Goal: Task Accomplishment & Management: Manage account settings

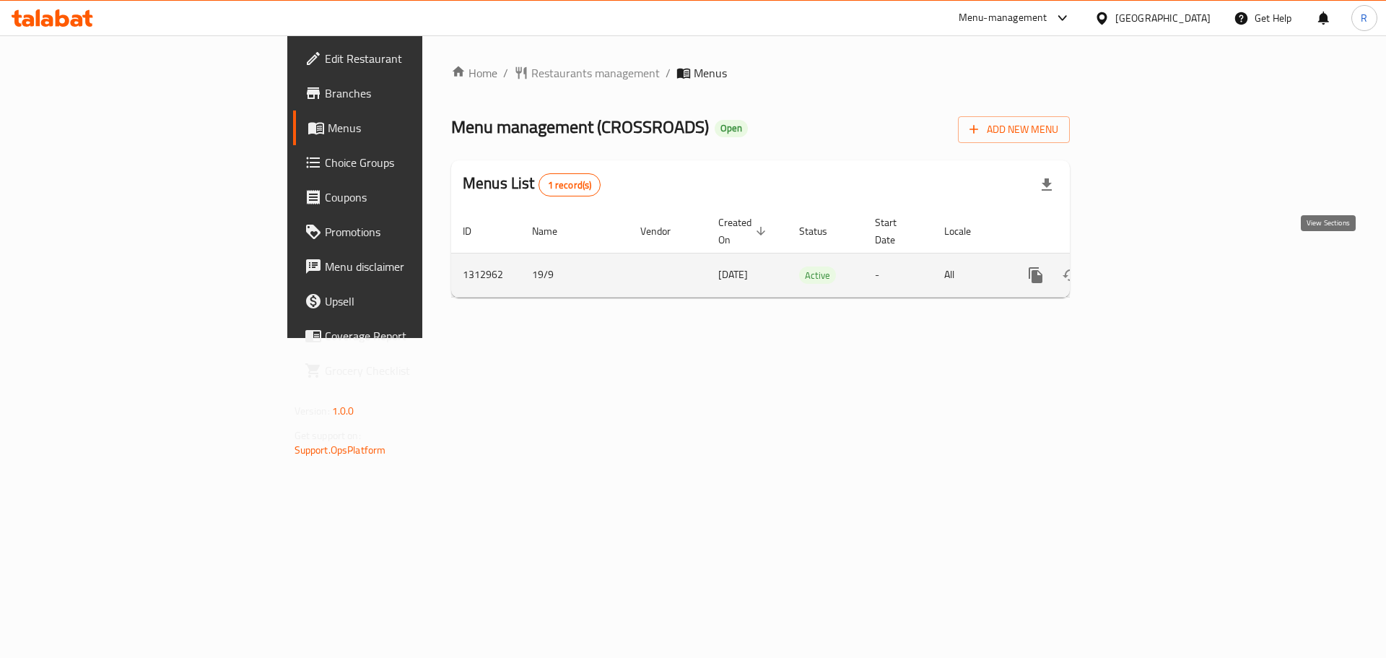
click at [1146, 269] on icon "enhanced table" at bounding box center [1139, 275] width 13 height 13
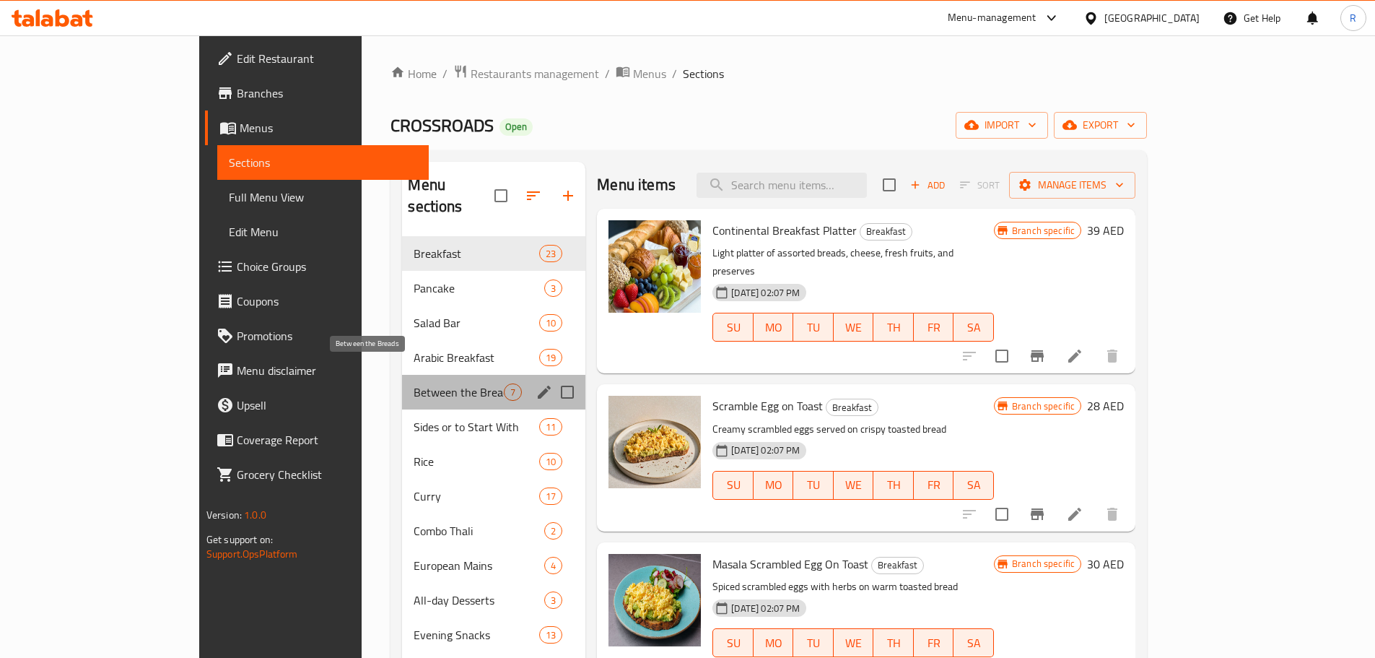
click at [435, 383] on span "Between the Breads" at bounding box center [459, 391] width 90 height 17
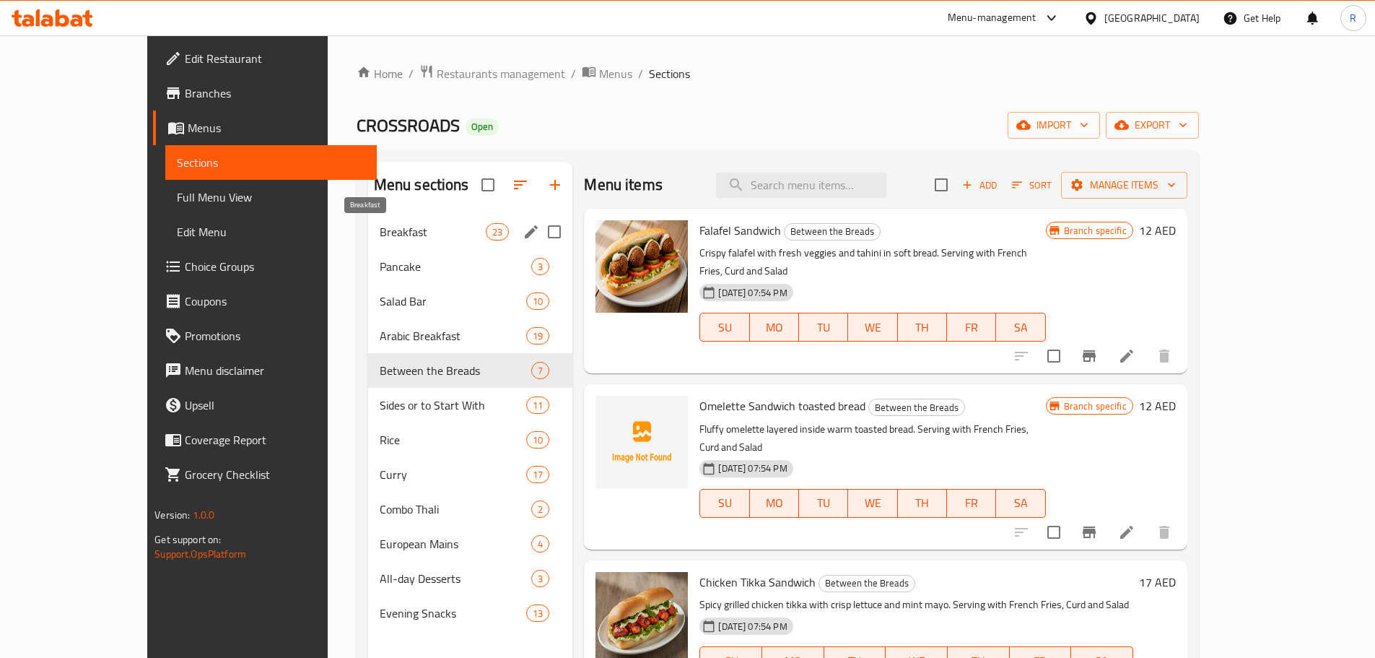
click at [380, 240] on span "Breakfast" at bounding box center [433, 231] width 106 height 17
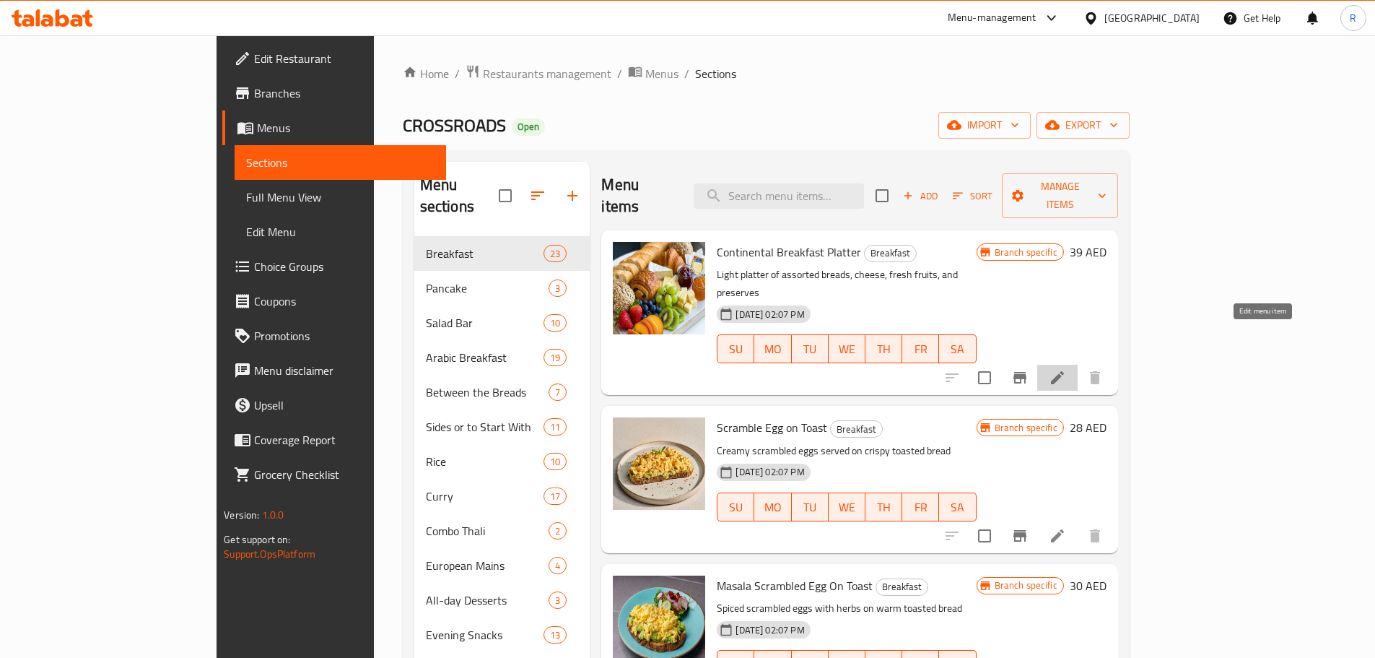
click at [1064, 371] on icon at bounding box center [1057, 377] width 13 height 13
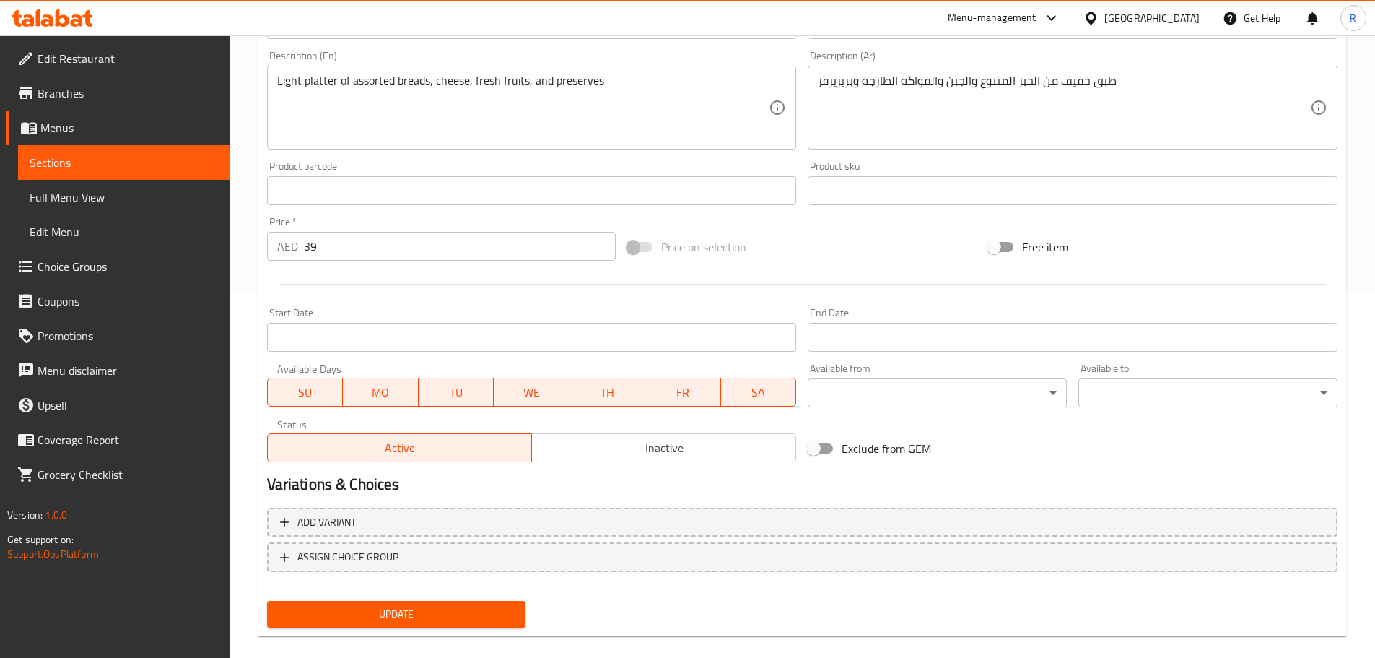
scroll to position [383, 0]
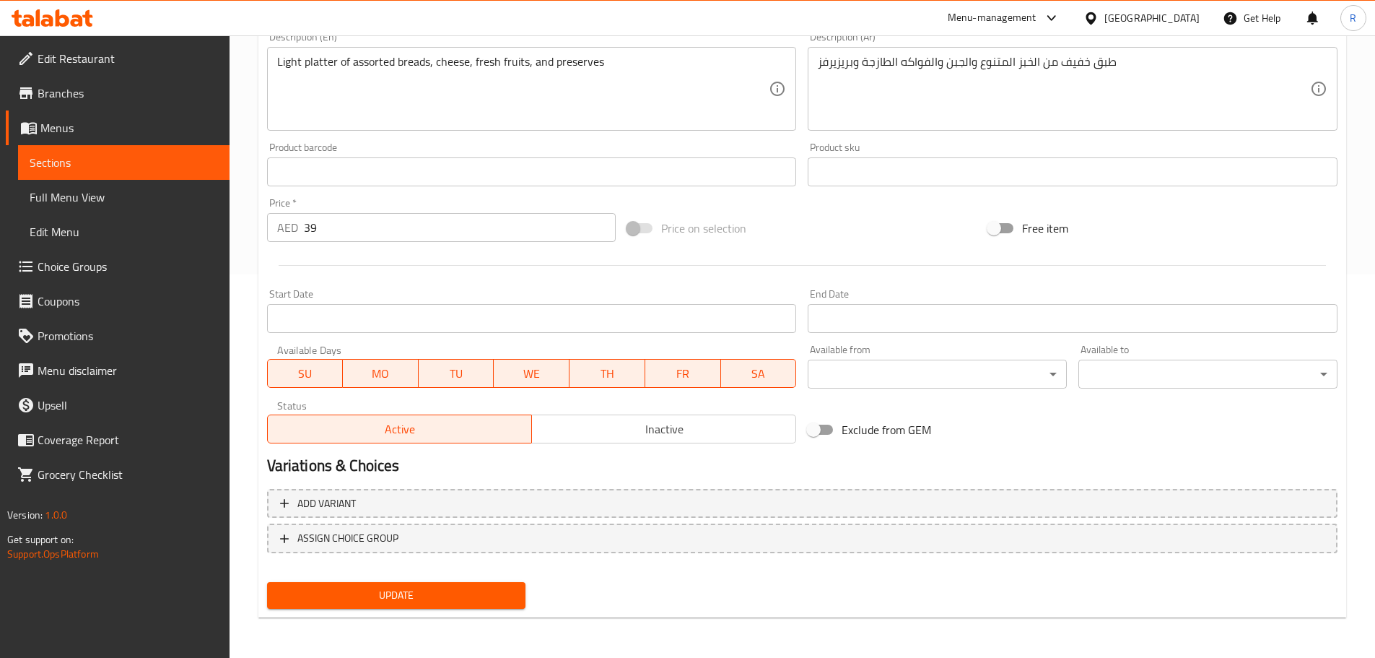
click at [710, 428] on span "Inactive" at bounding box center [664, 429] width 253 height 21
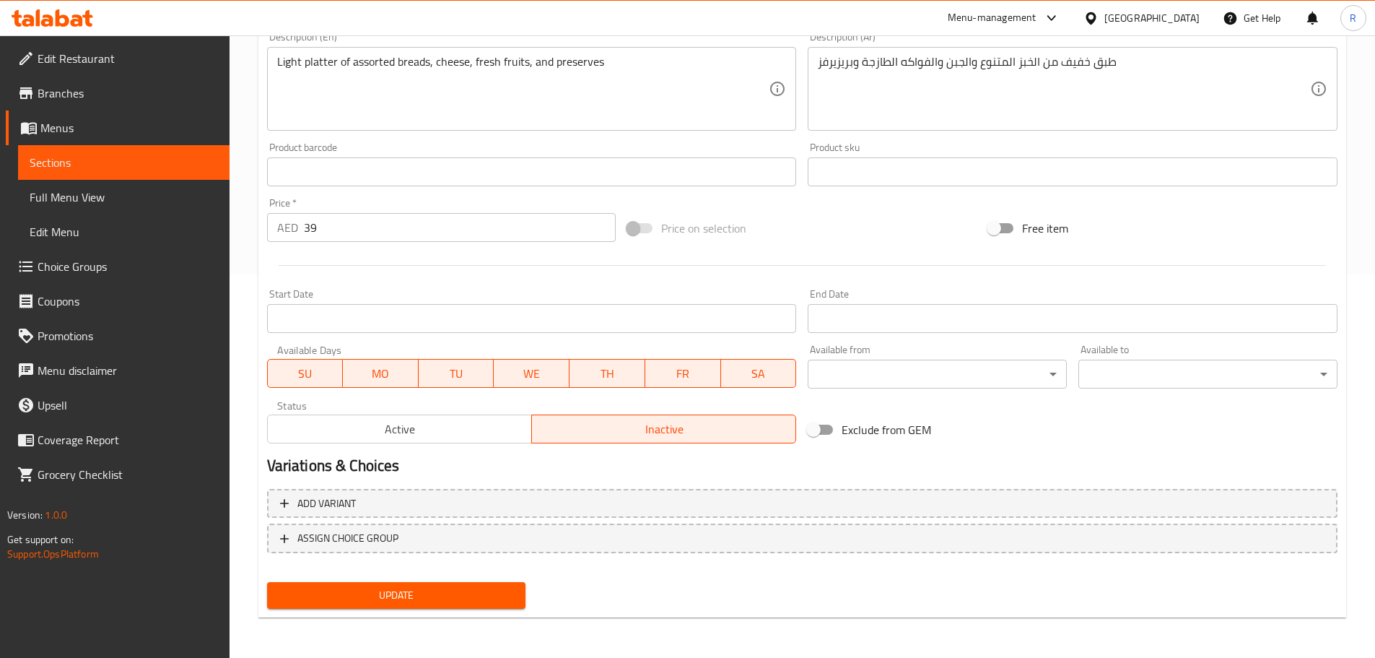
click at [456, 604] on span "Update" at bounding box center [397, 595] width 236 height 18
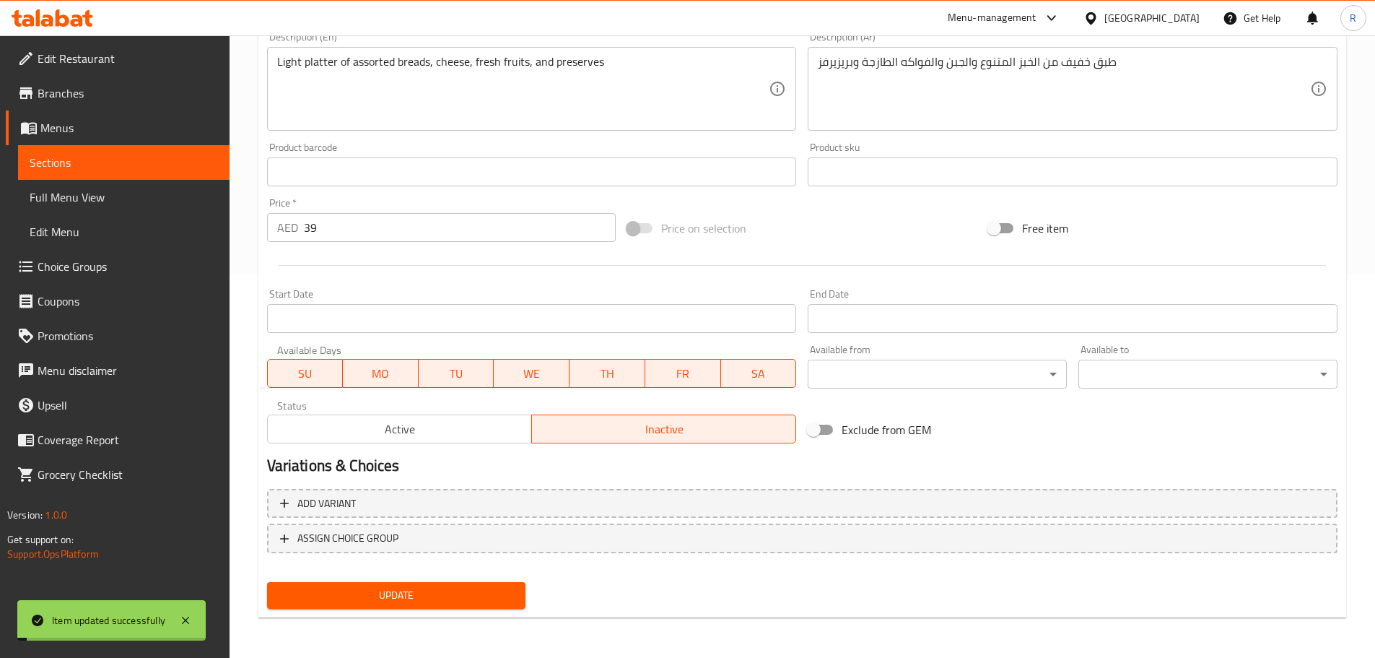
scroll to position [0, 0]
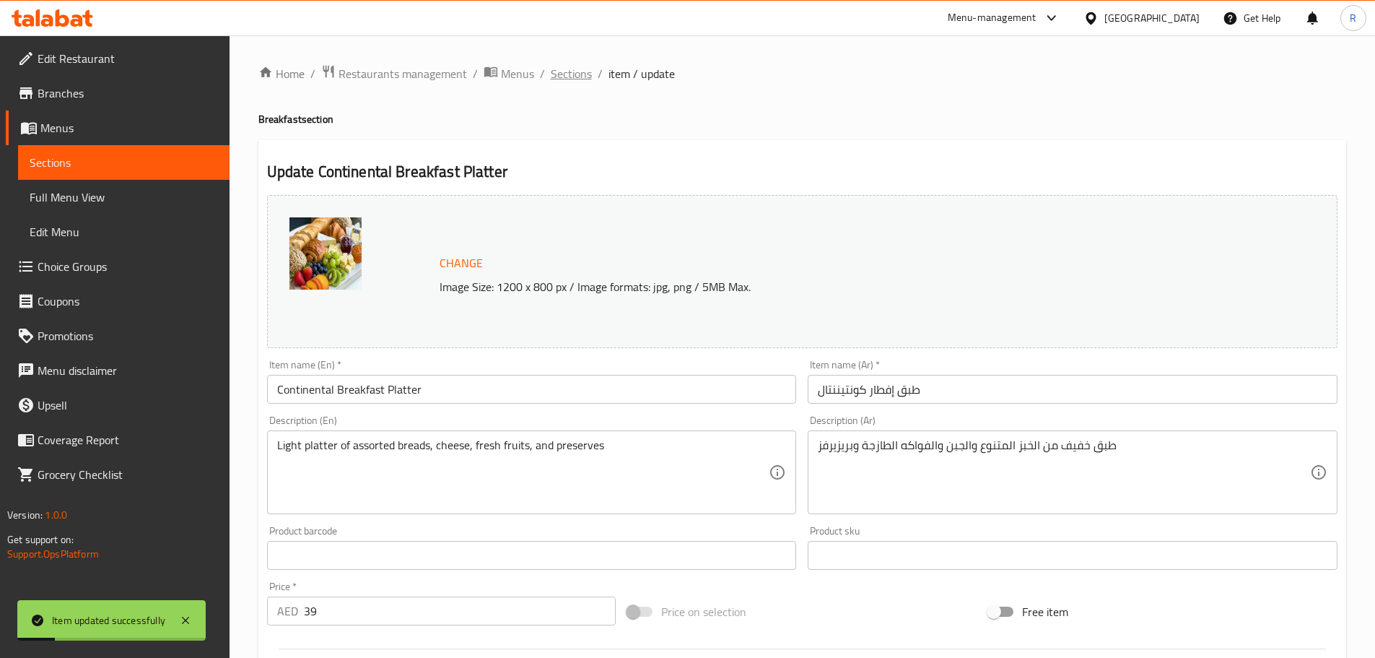
click at [571, 73] on span "Sections" at bounding box center [571, 73] width 41 height 17
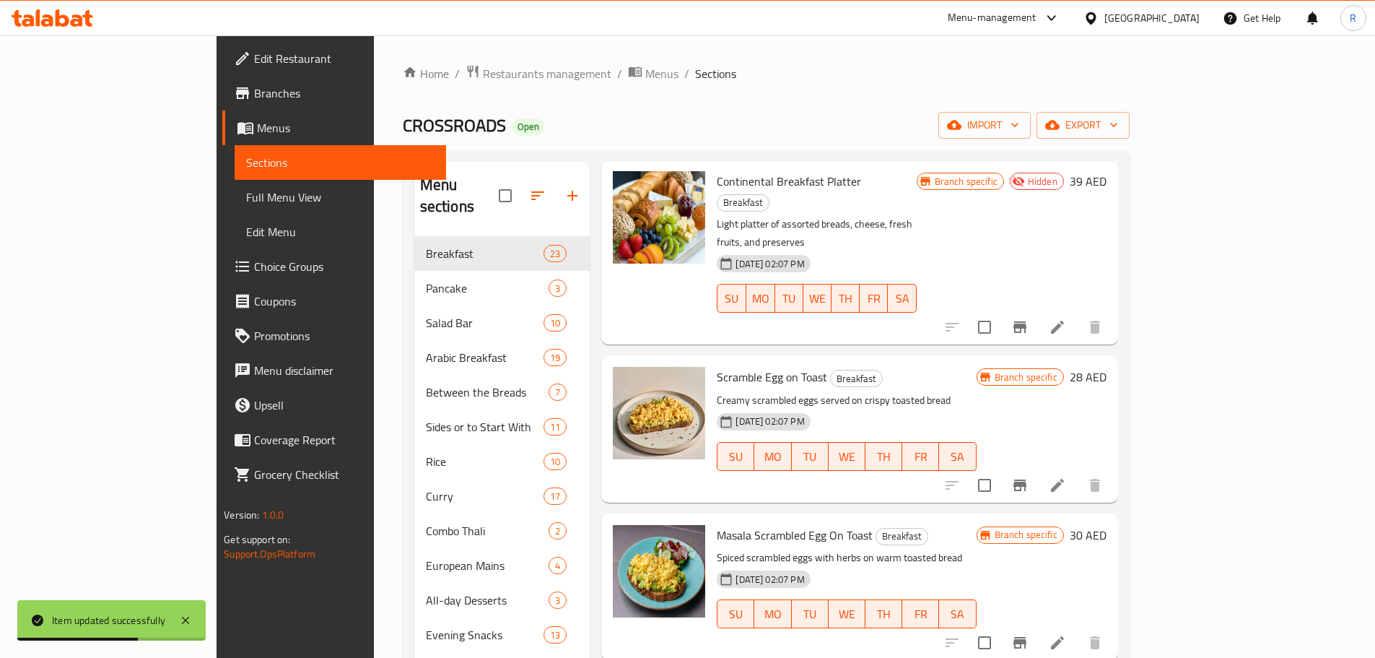
scroll to position [100, 0]
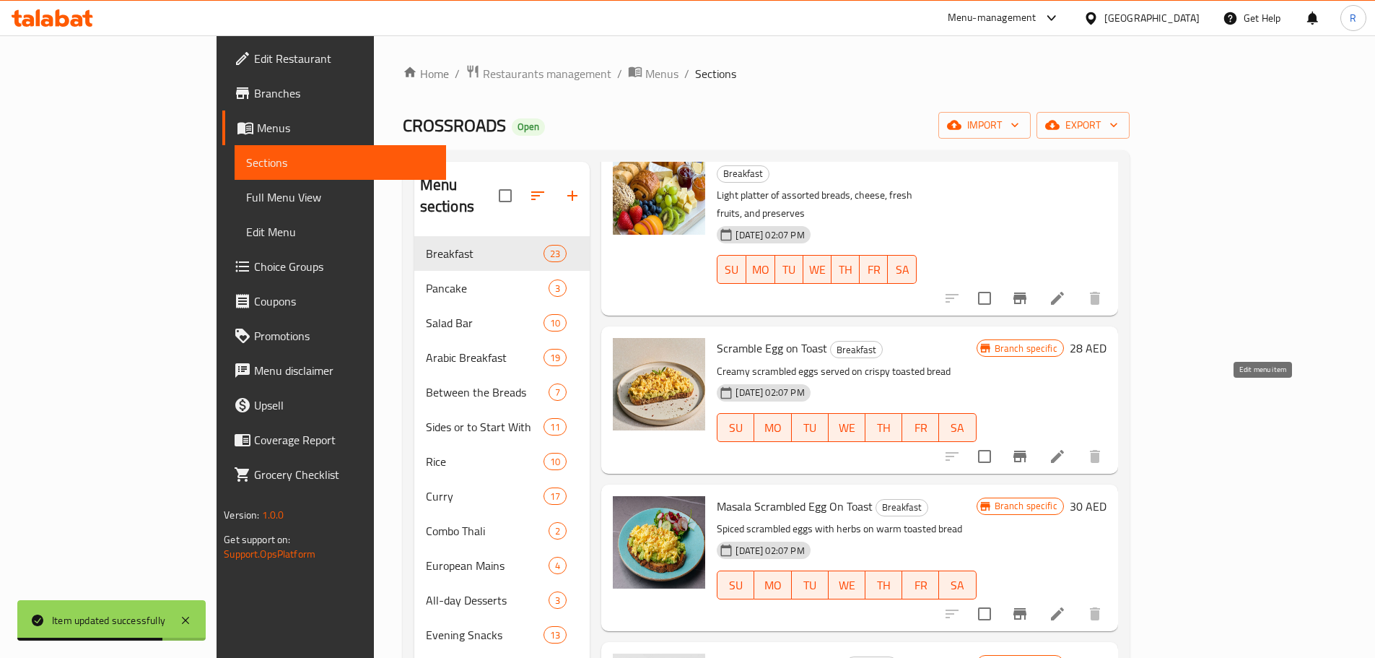
click at [1066, 448] on icon at bounding box center [1057, 456] width 17 height 17
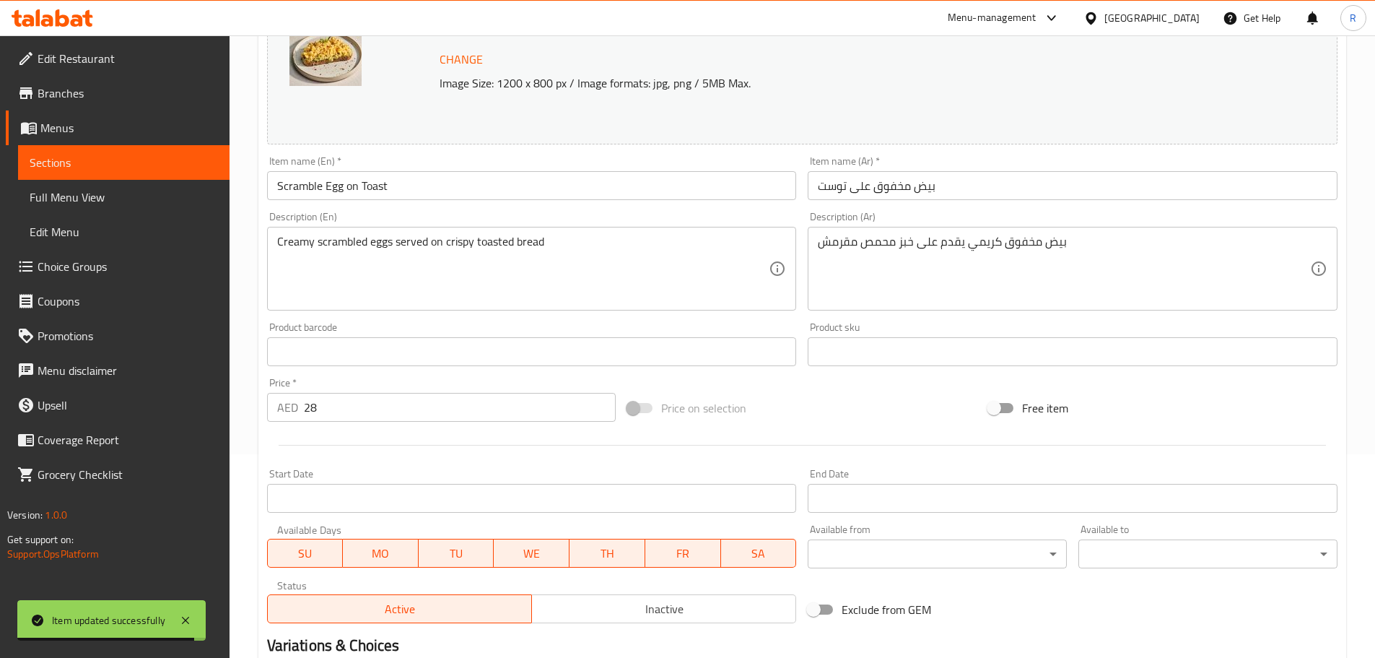
scroll to position [206, 0]
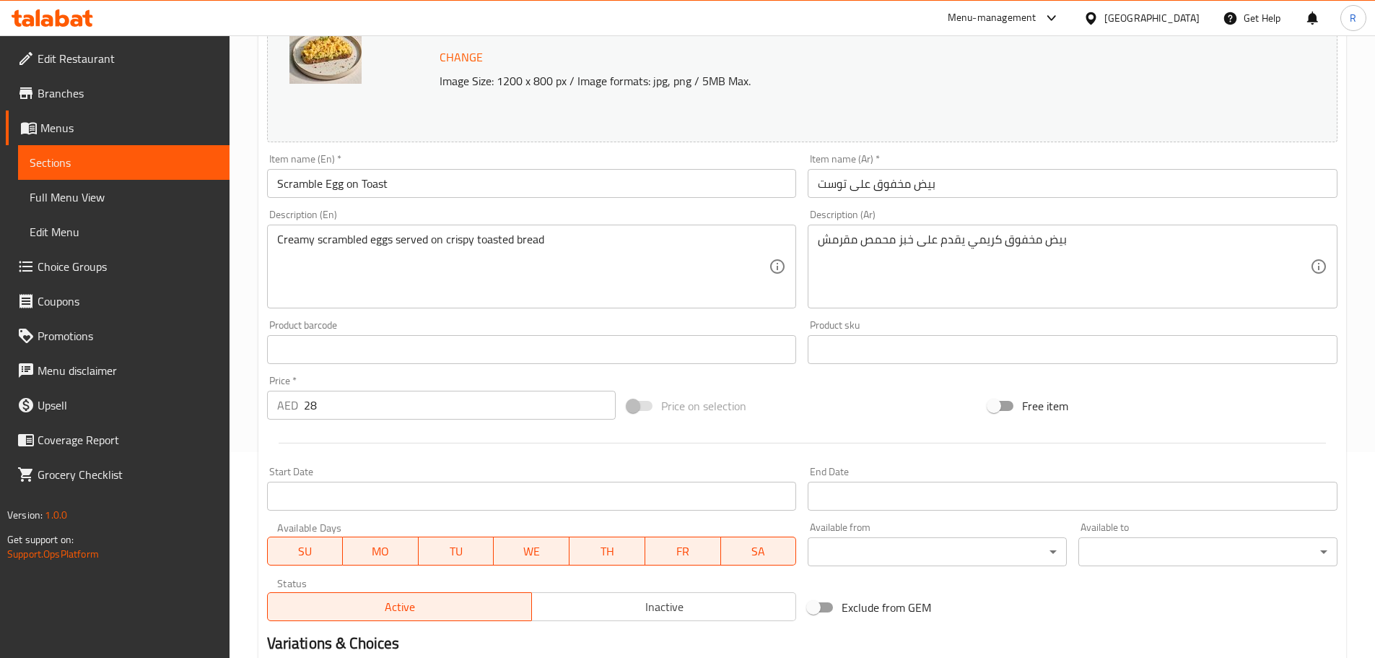
click at [358, 409] on input "28" at bounding box center [460, 405] width 313 height 29
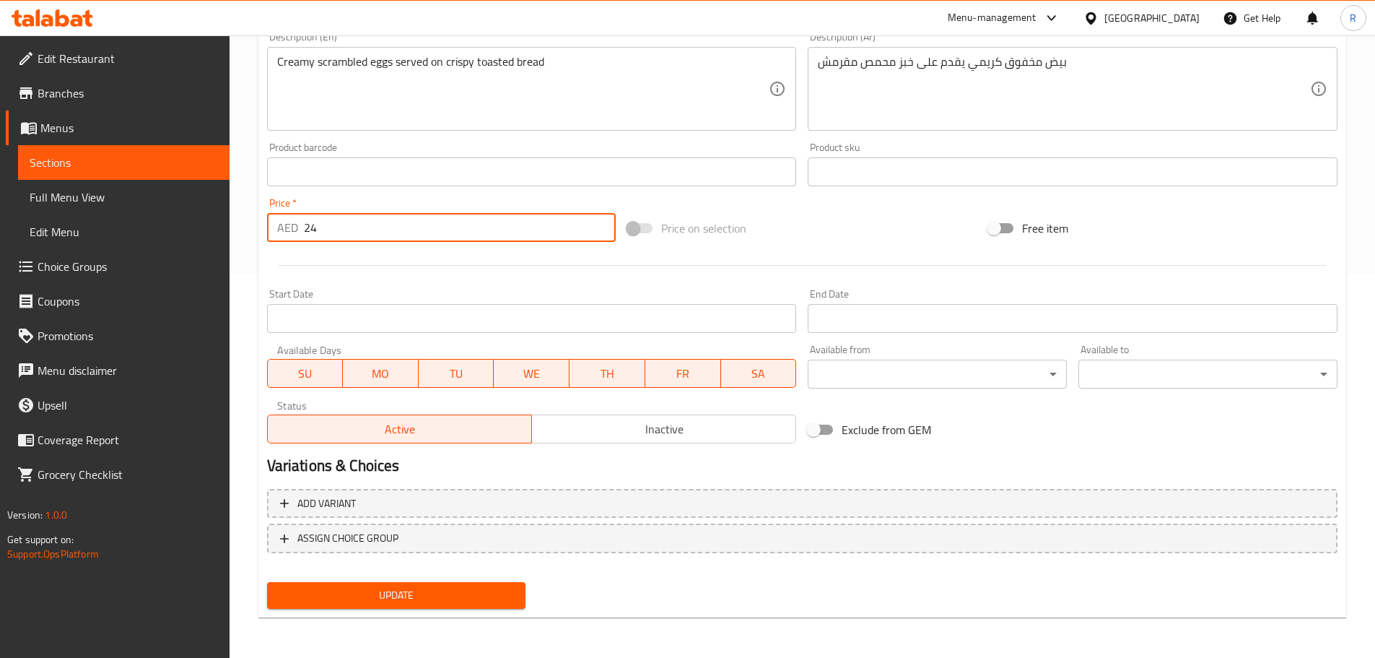
type input "24"
click at [443, 591] on span "Update" at bounding box center [397, 595] width 236 height 18
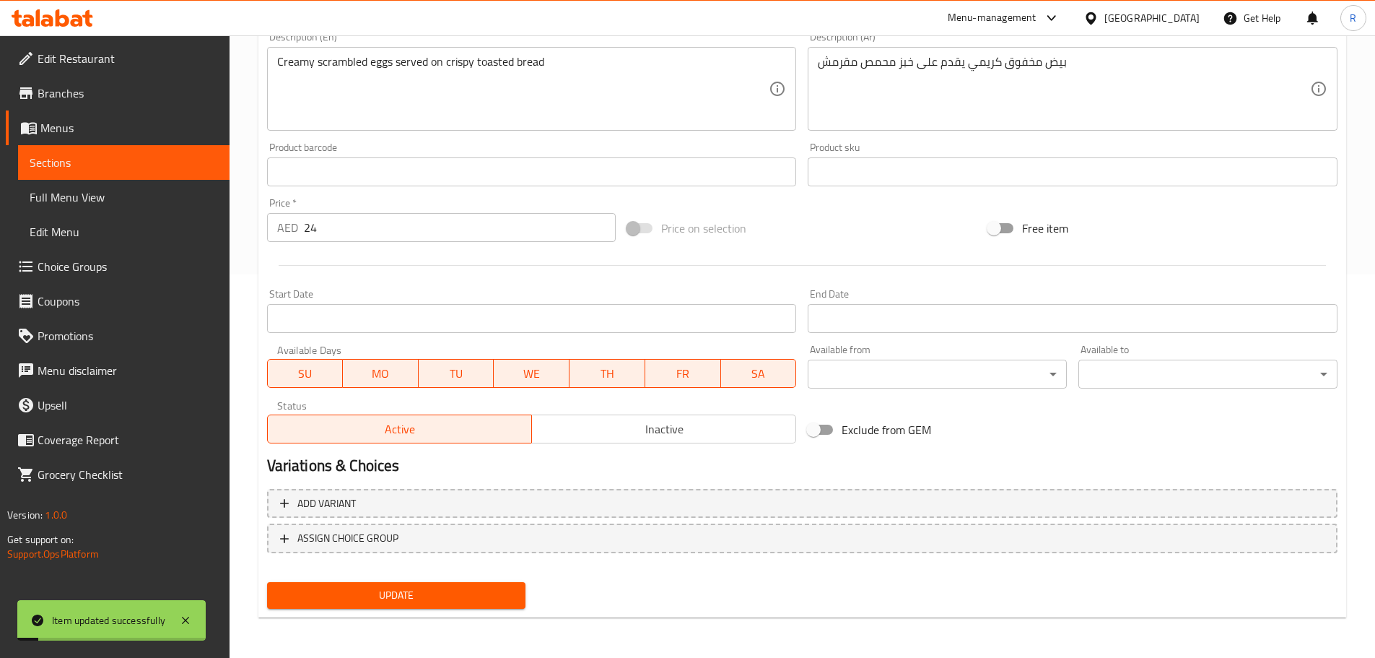
scroll to position [0, 0]
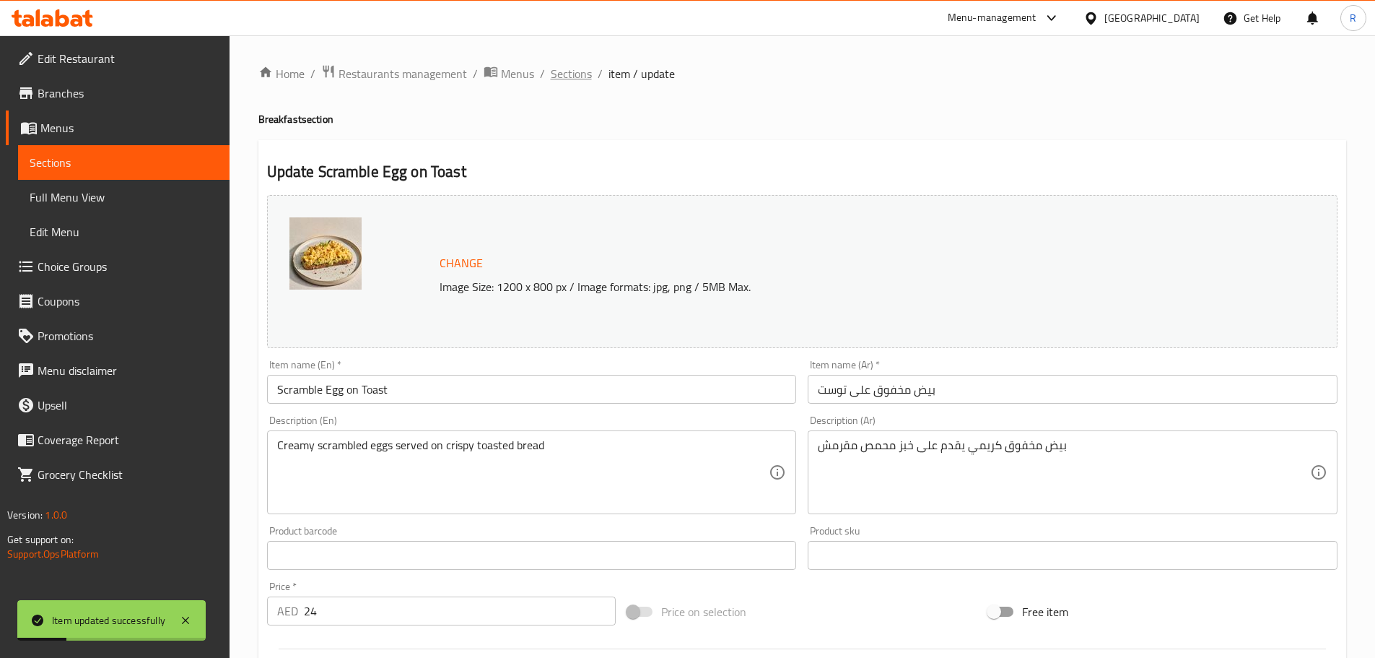
click at [574, 74] on span "Sections" at bounding box center [571, 73] width 41 height 17
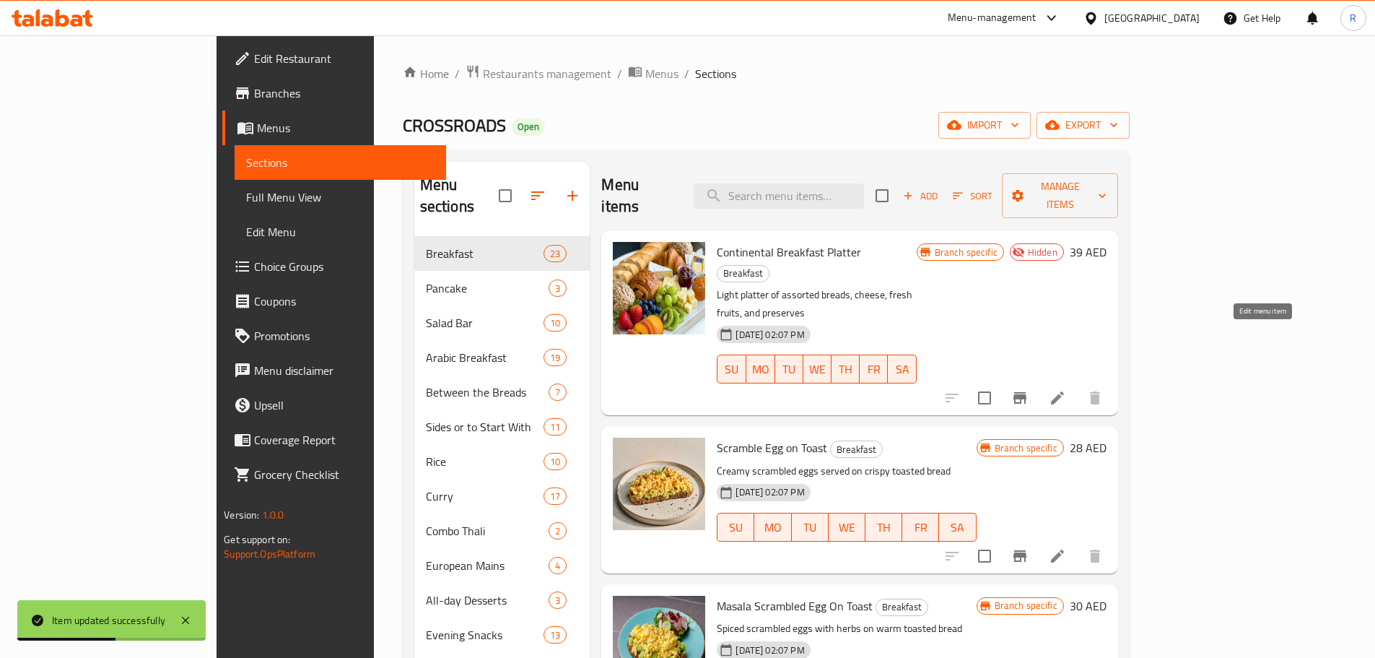
click at [1064, 391] on icon at bounding box center [1057, 397] width 13 height 13
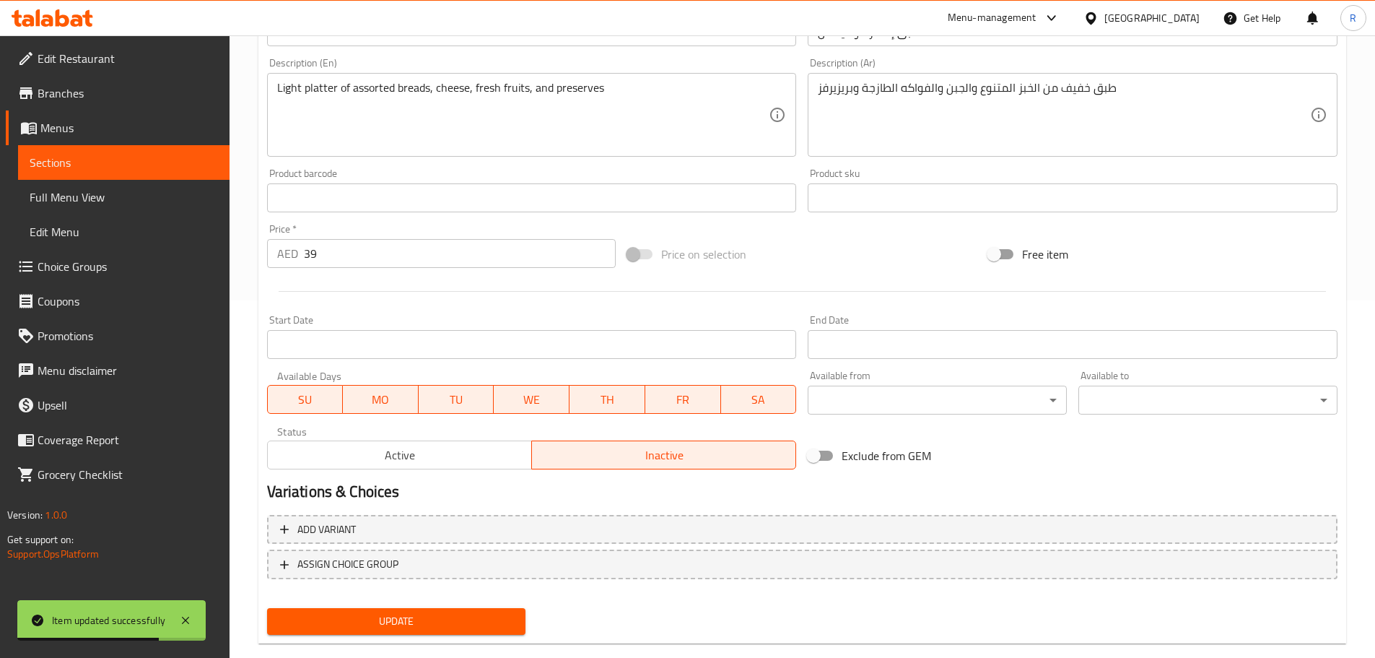
scroll to position [361, 0]
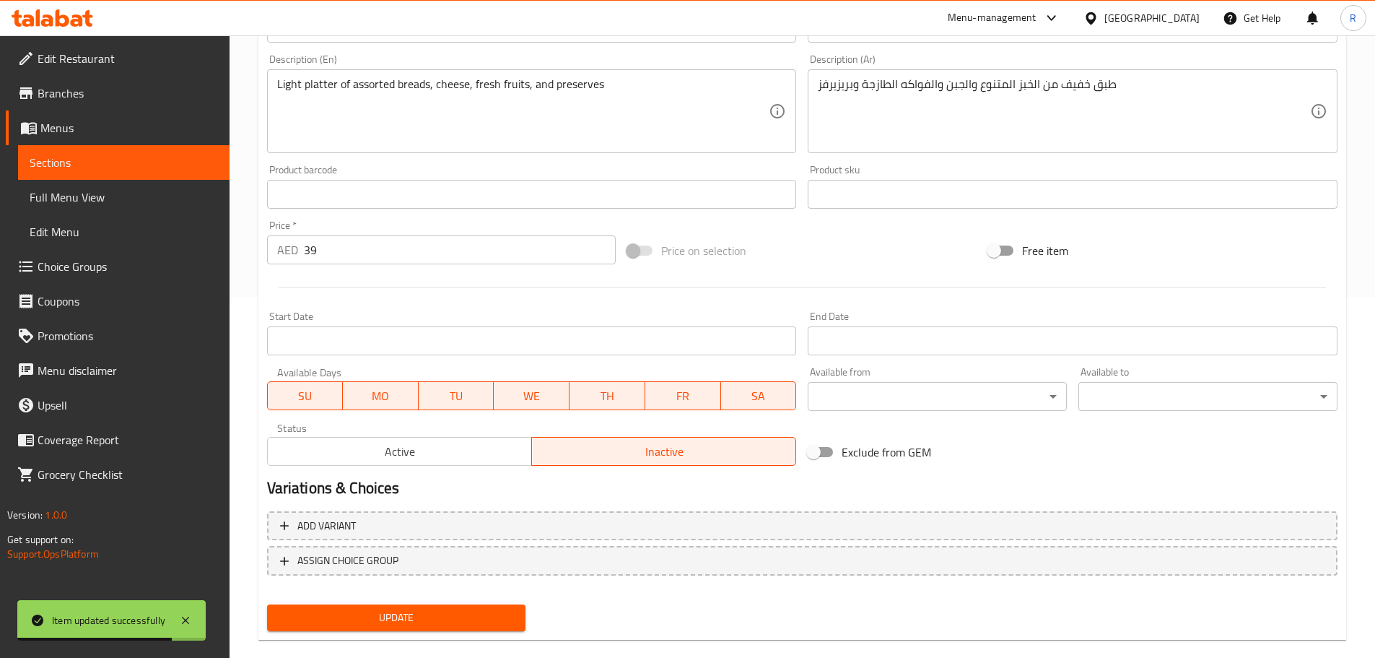
drag, startPoint x: 462, startPoint y: 454, endPoint x: 476, endPoint y: 467, distance: 18.9
click at [461, 454] on span "Active" at bounding box center [400, 451] width 253 height 21
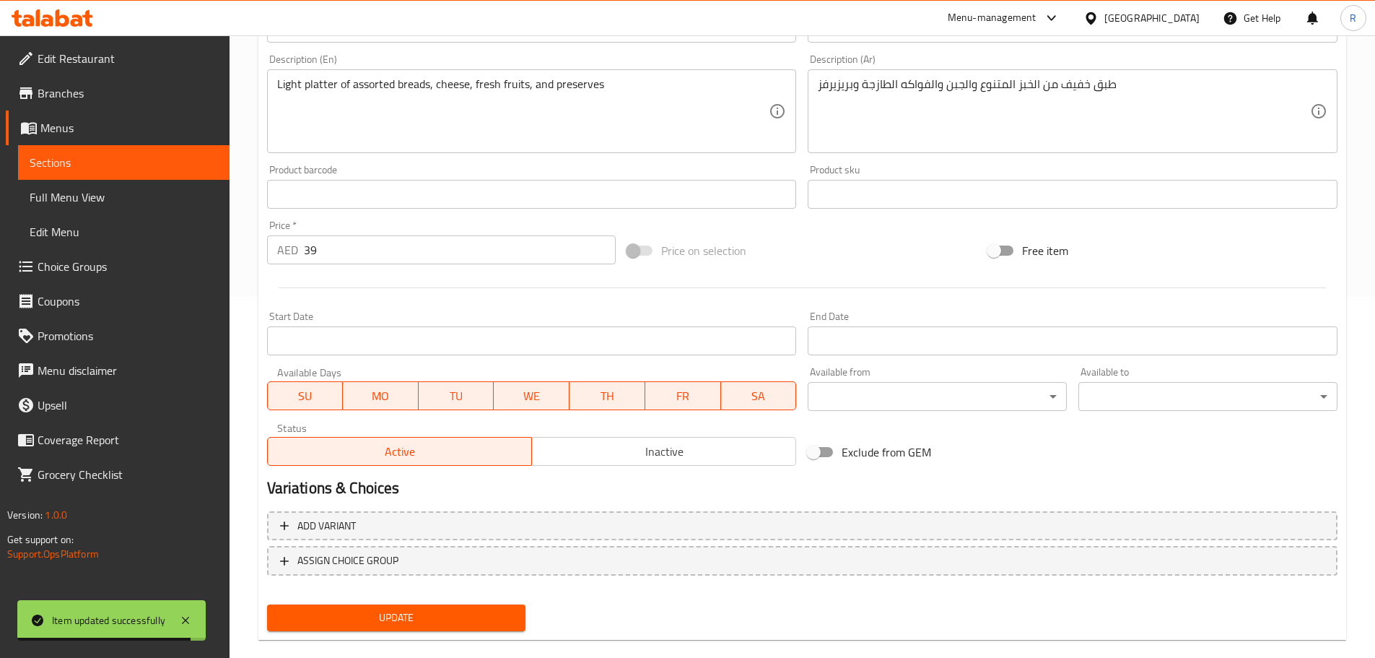
click at [469, 624] on span "Update" at bounding box center [397, 618] width 236 height 18
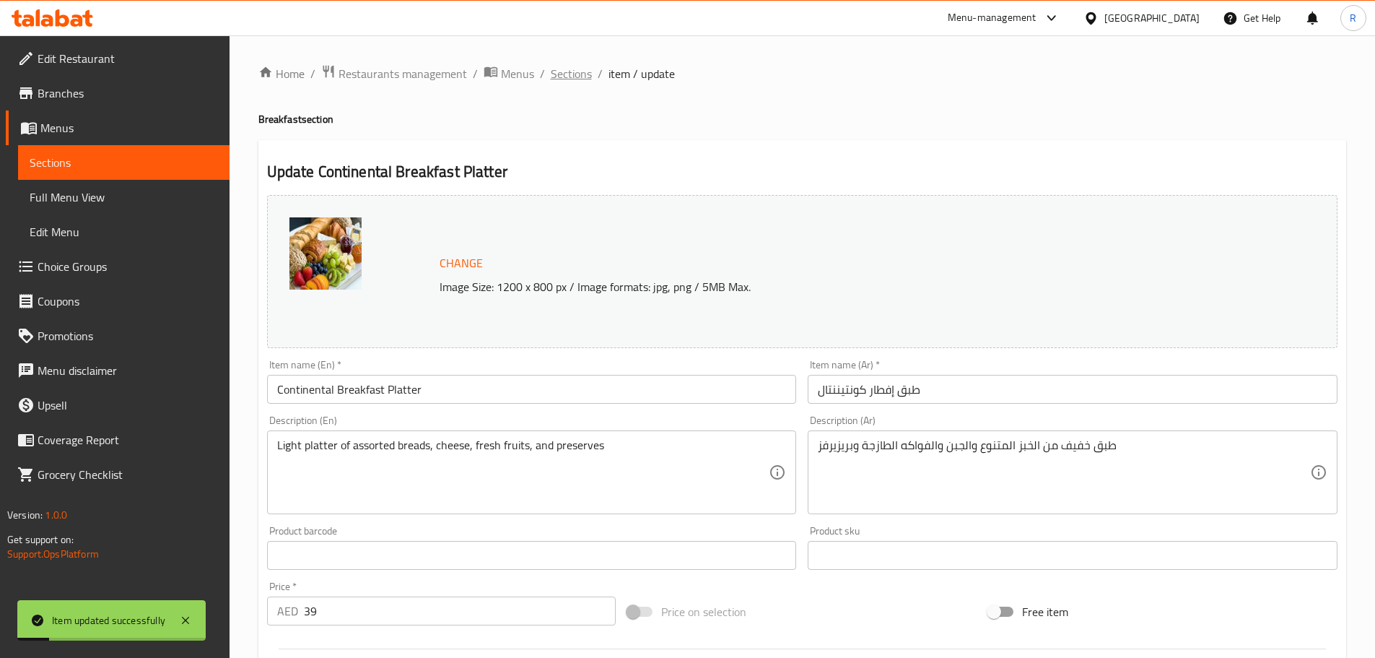
click at [559, 77] on span "Sections" at bounding box center [571, 73] width 41 height 17
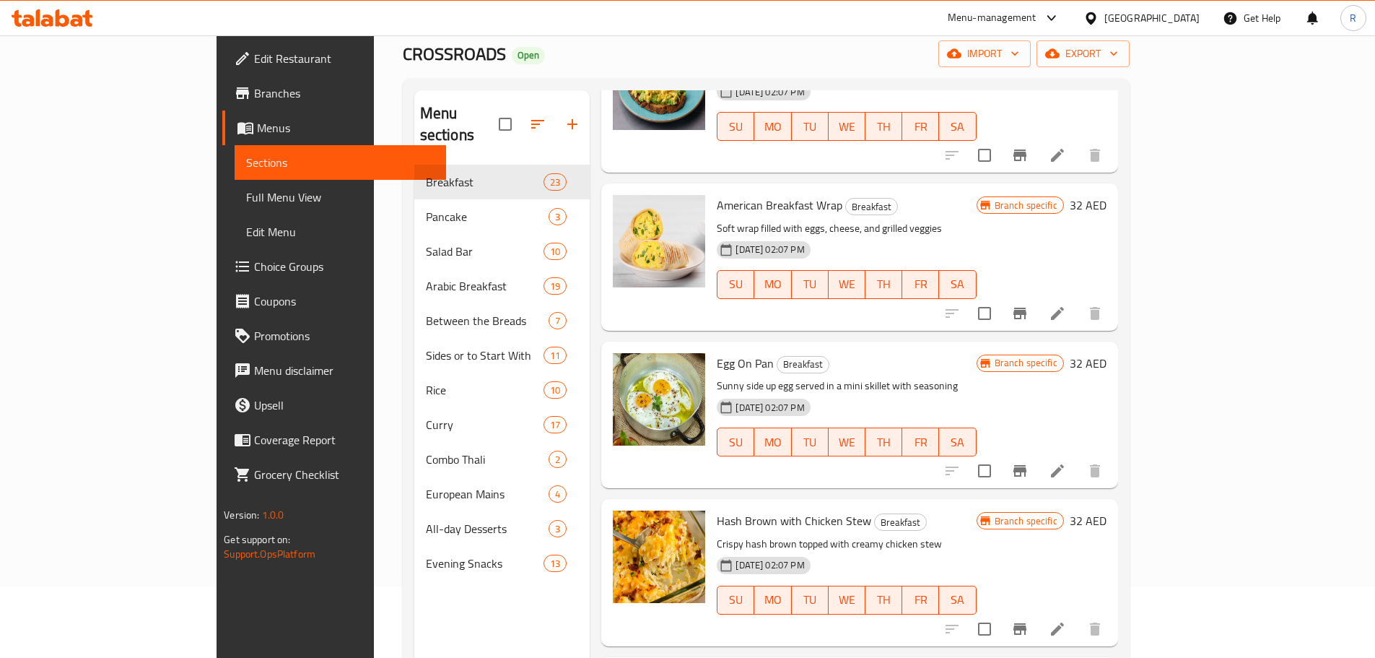
scroll to position [512, 0]
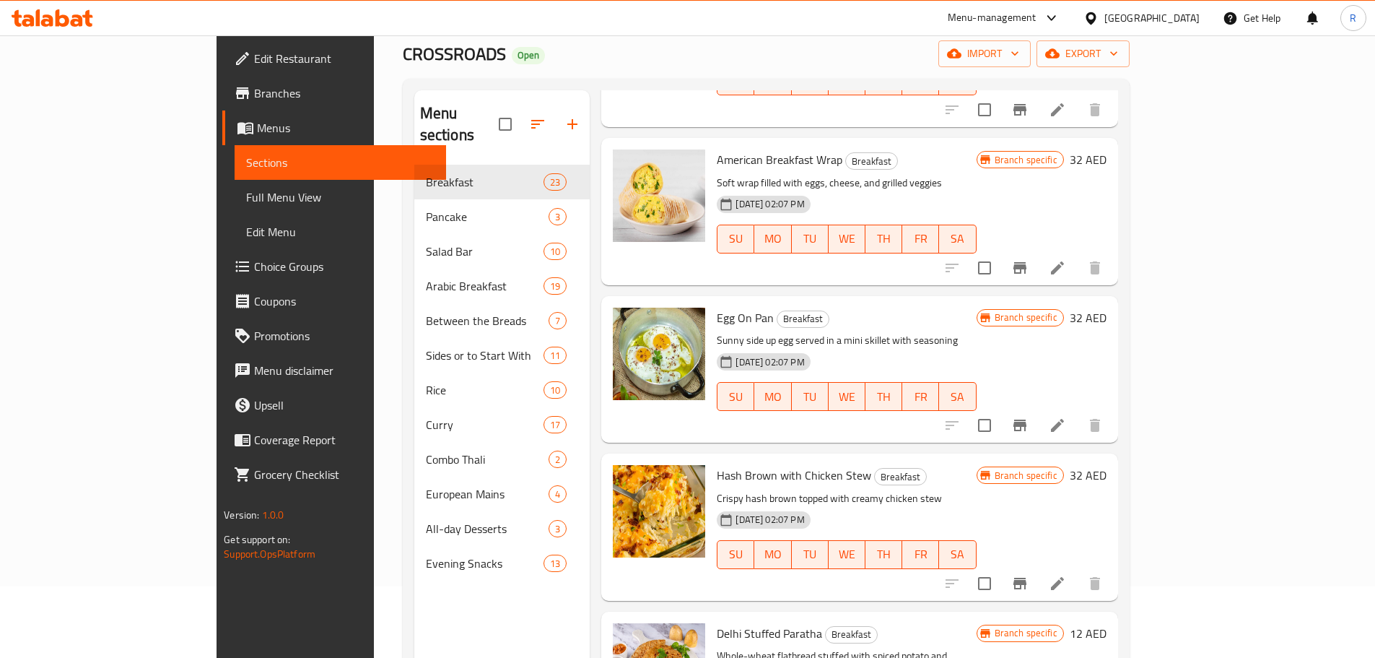
click at [1064, 419] on icon at bounding box center [1057, 425] width 13 height 13
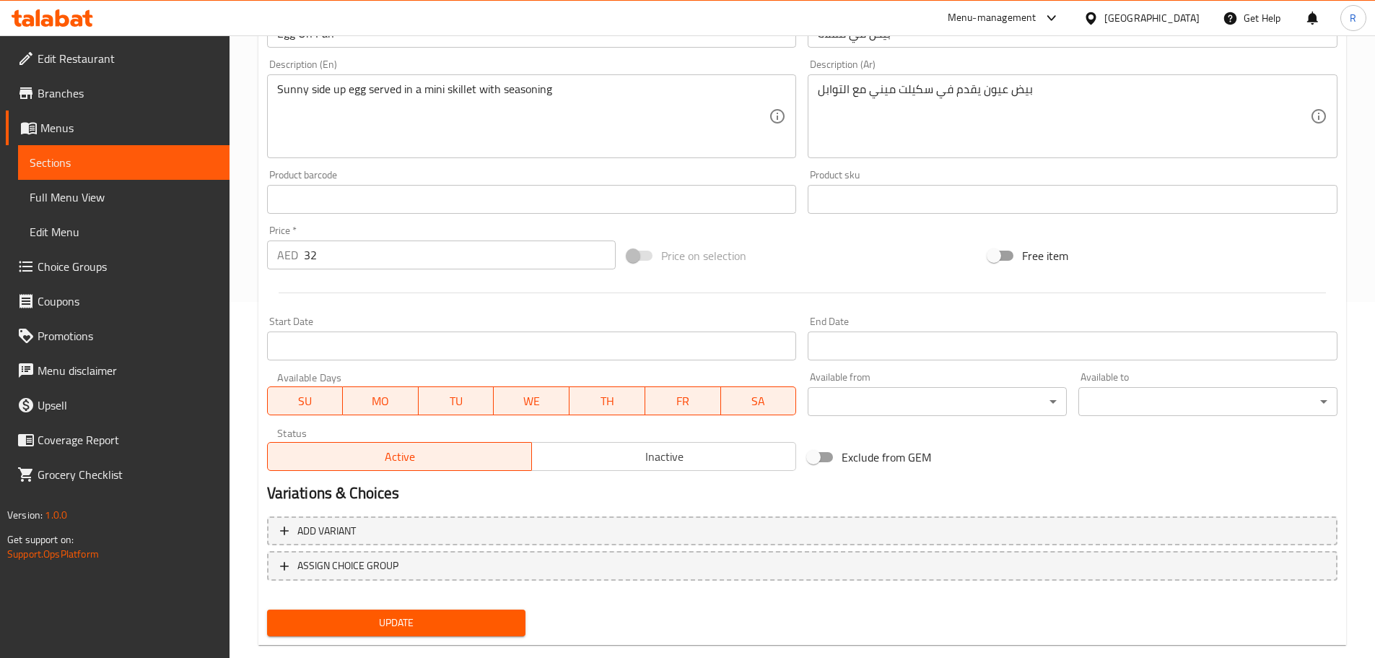
scroll to position [343, 0]
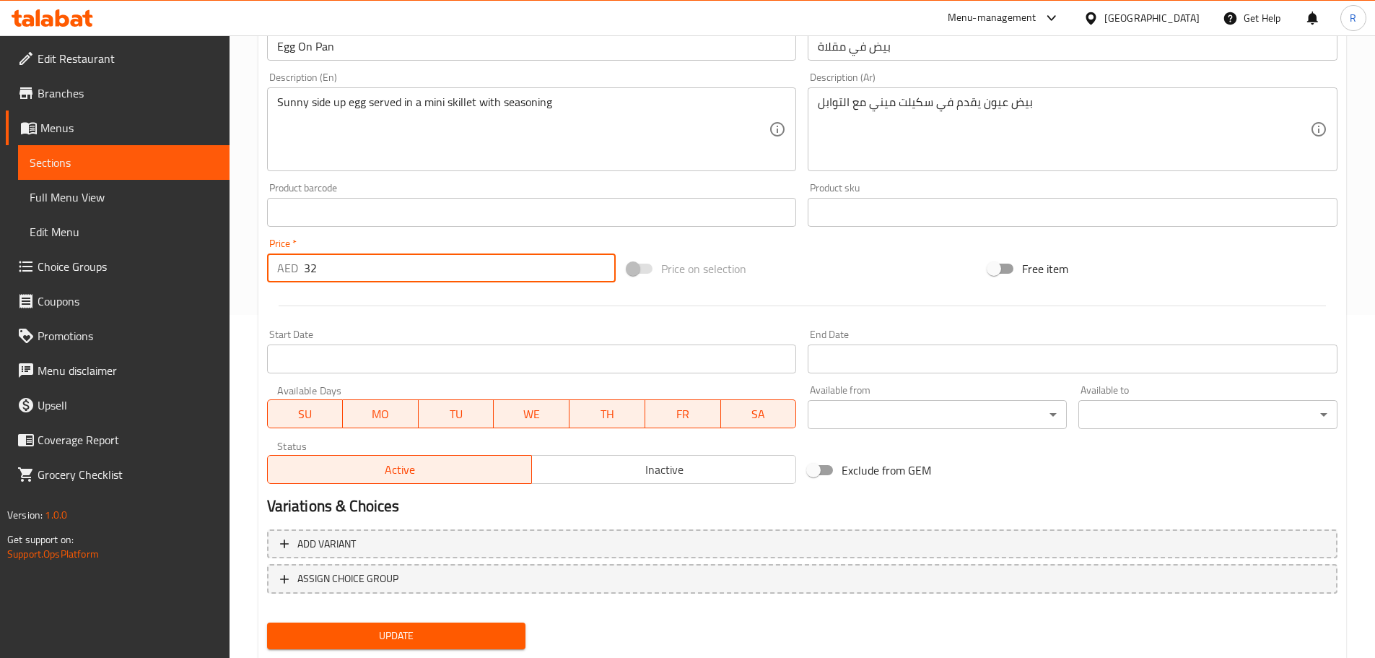
drag, startPoint x: 301, startPoint y: 265, endPoint x: 341, endPoint y: 270, distance: 40.0
click at [341, 270] on div "AED 32 Price *" at bounding box center [441, 267] width 349 height 29
paste input "18"
type input "18"
click at [423, 629] on span "Update" at bounding box center [397, 636] width 236 height 18
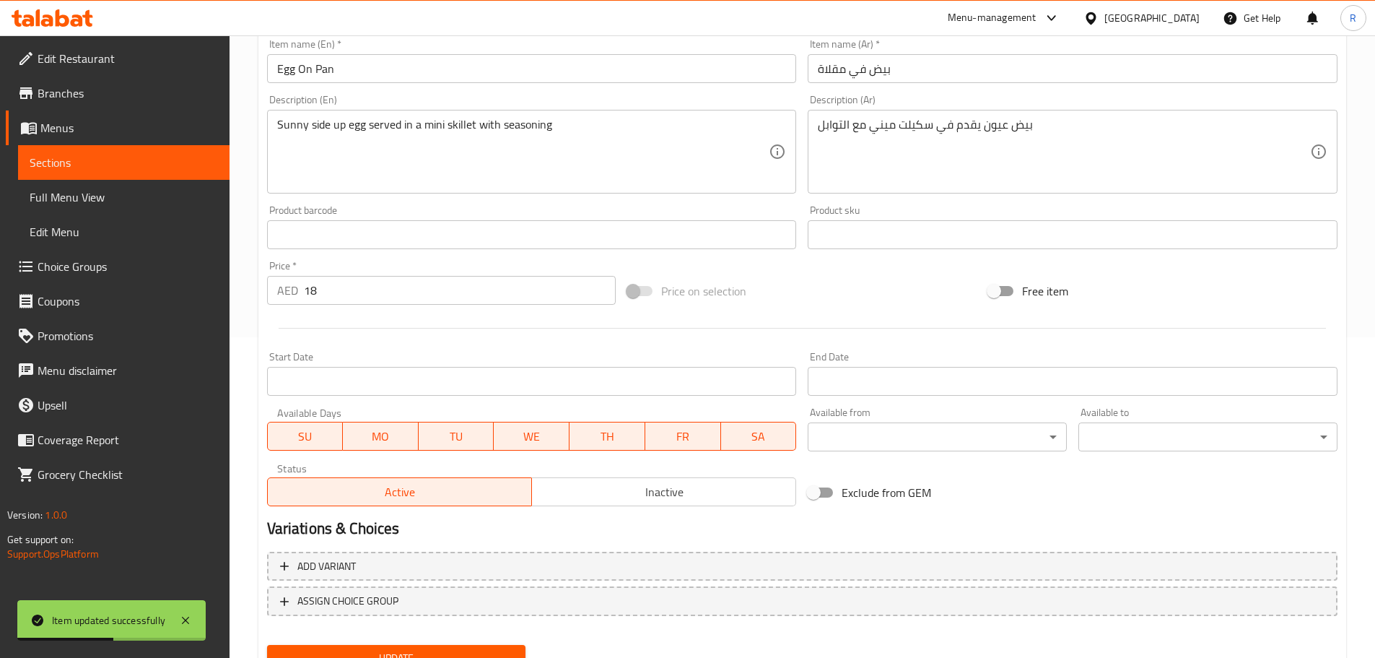
scroll to position [0, 0]
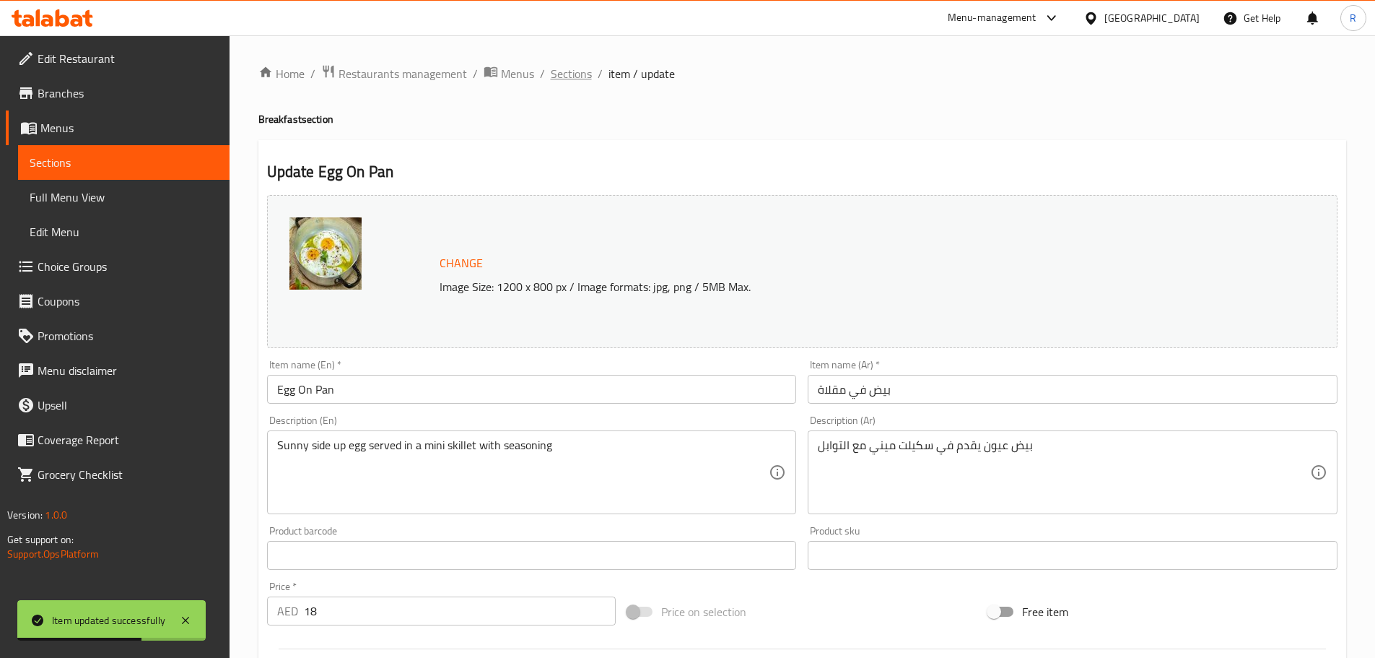
click at [558, 74] on span "Sections" at bounding box center [571, 73] width 41 height 17
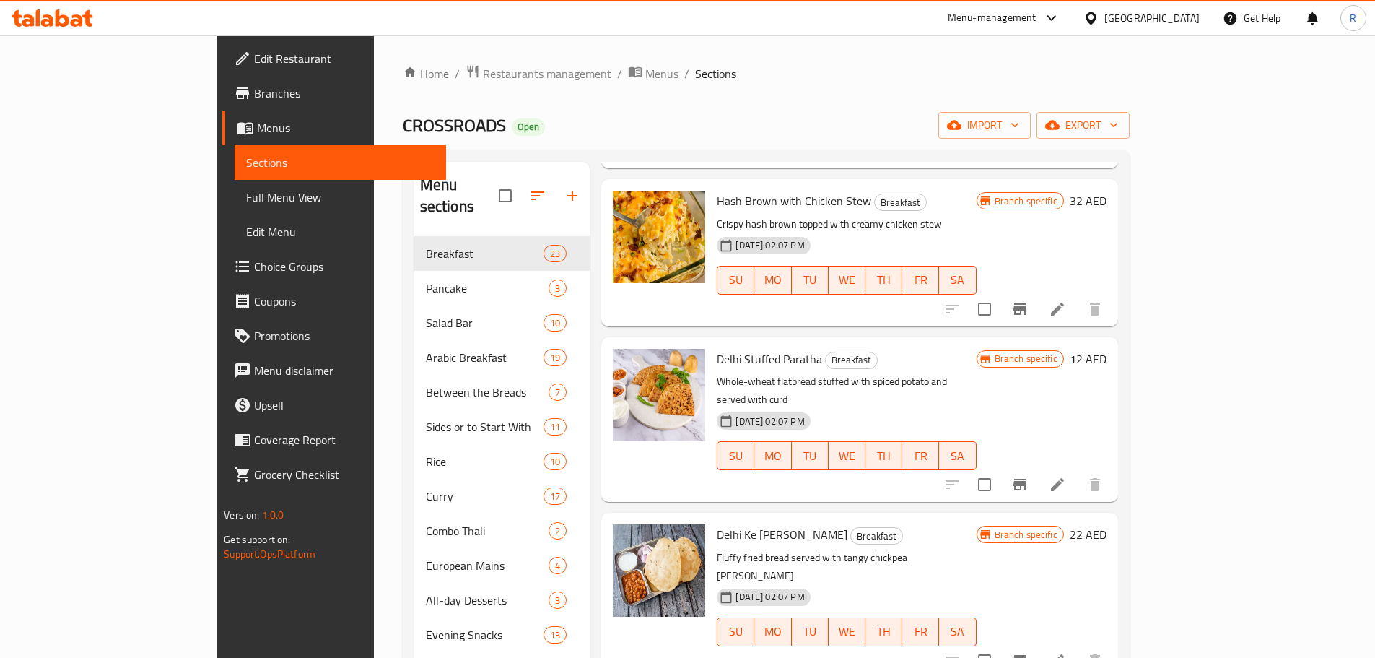
scroll to position [853, 0]
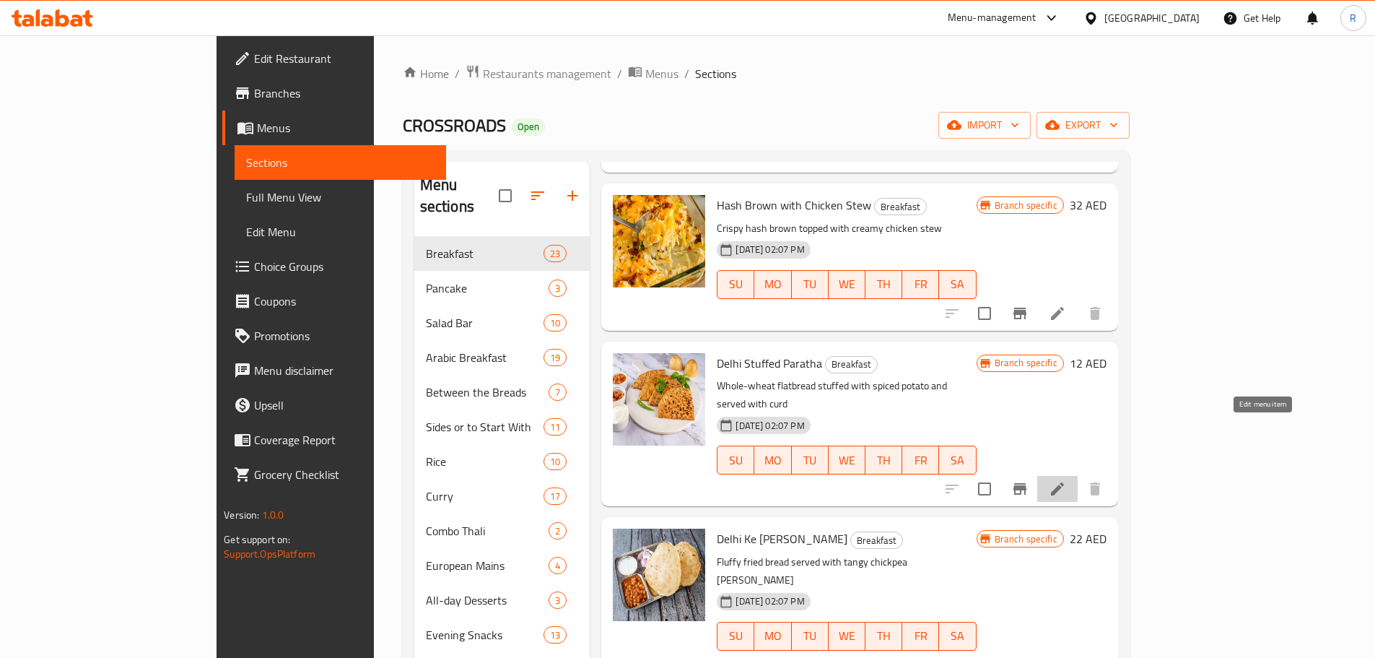
click at [1064, 482] on icon at bounding box center [1057, 488] width 13 height 13
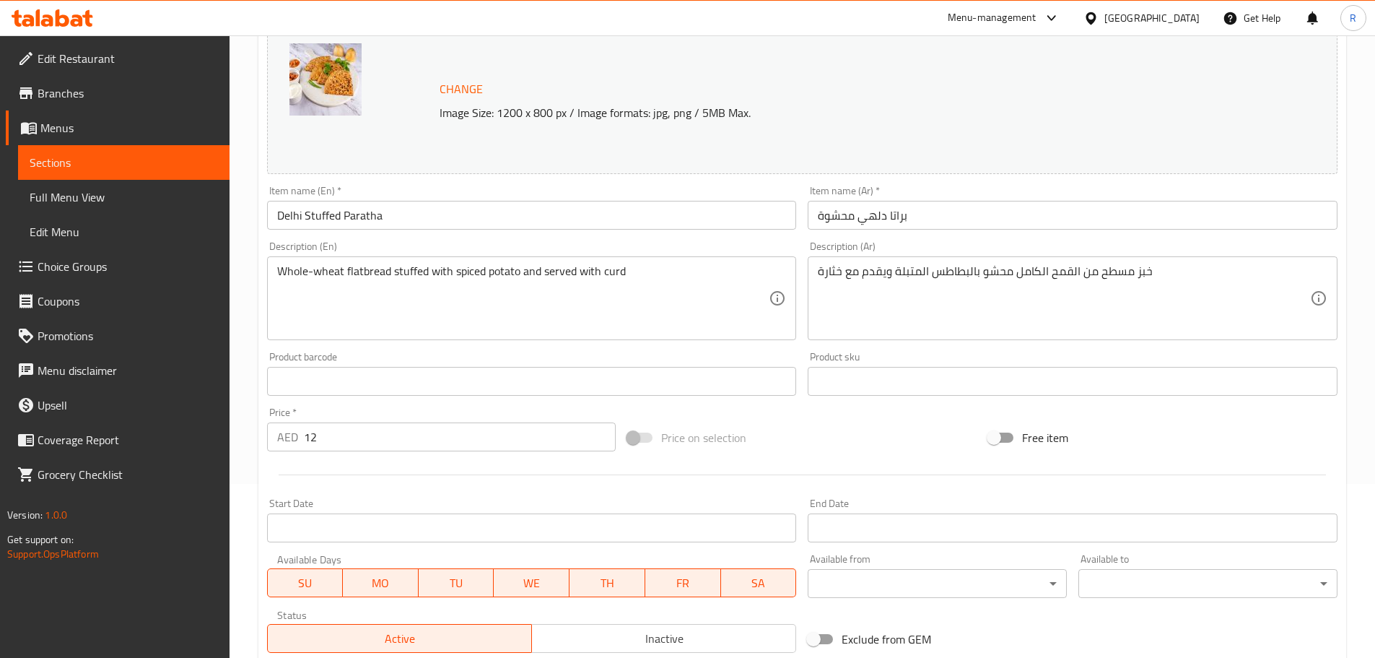
scroll to position [176, 0]
click at [364, 430] on input "12" at bounding box center [460, 434] width 313 height 29
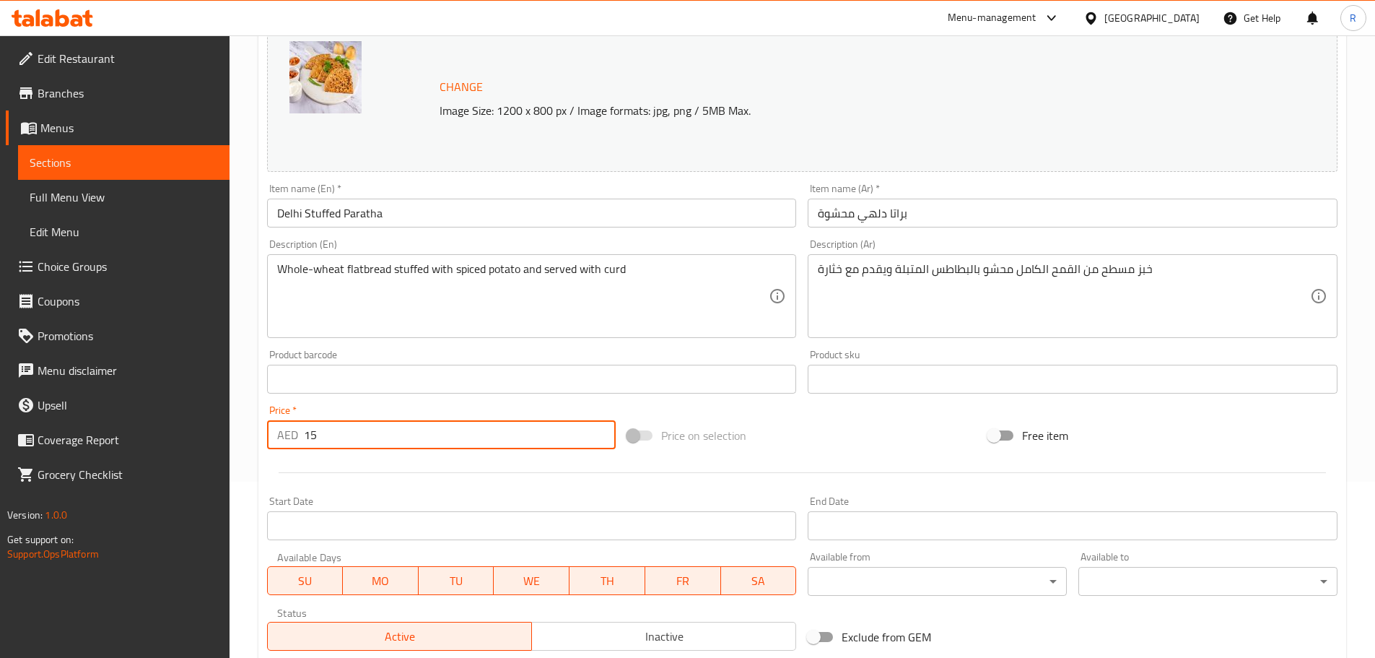
scroll to position [383, 0]
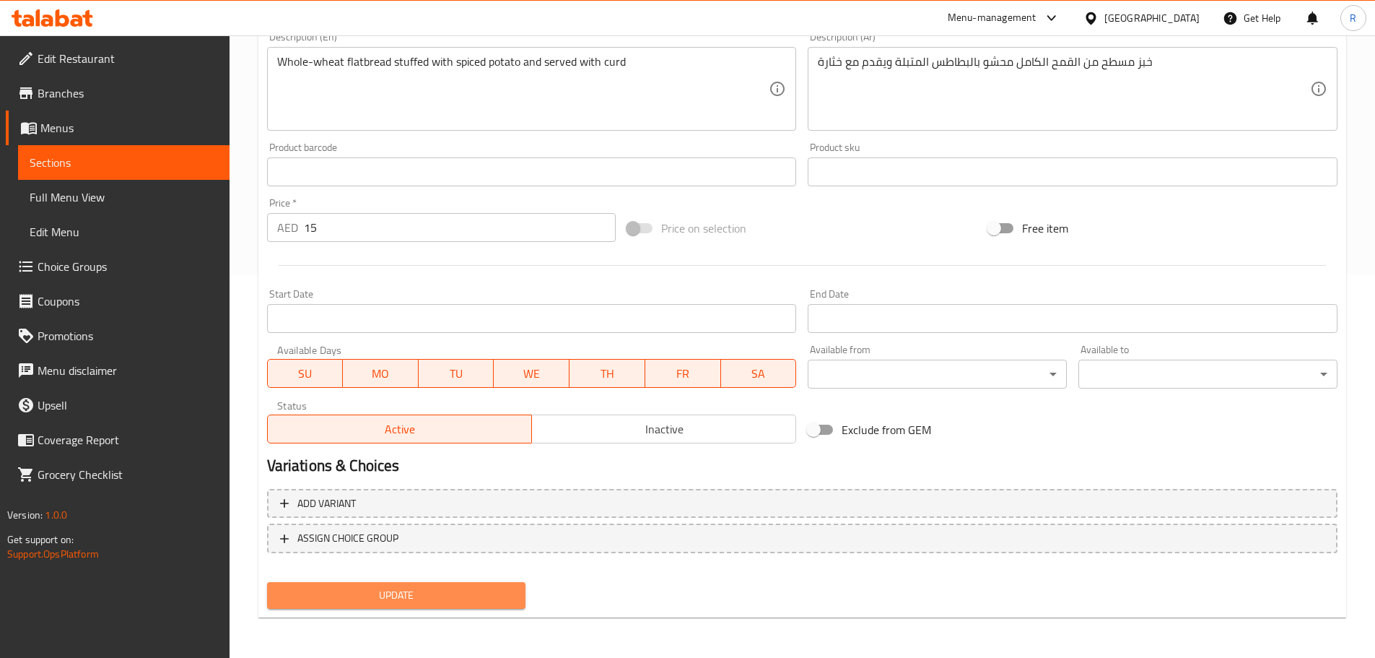
click at [459, 595] on span "Update" at bounding box center [397, 595] width 236 height 18
click at [379, 224] on input "15" at bounding box center [460, 227] width 313 height 29
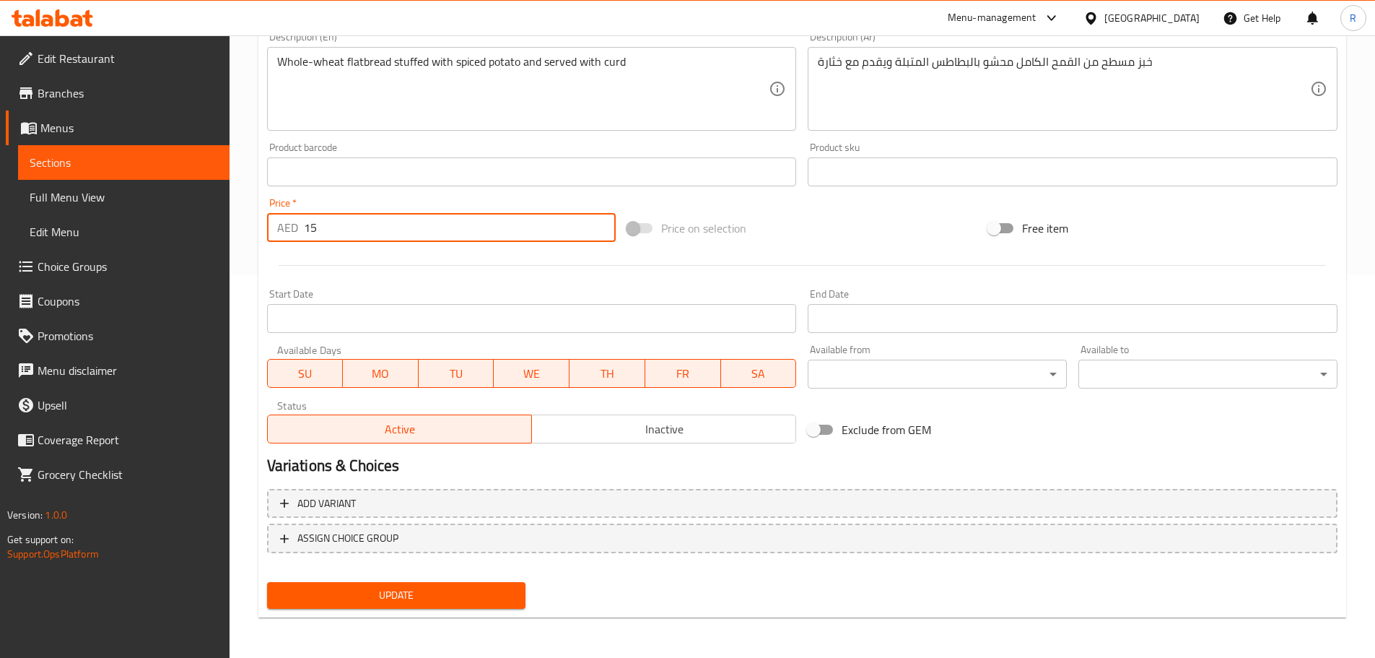
type input "1"
click at [381, 593] on span "Update" at bounding box center [397, 595] width 236 height 18
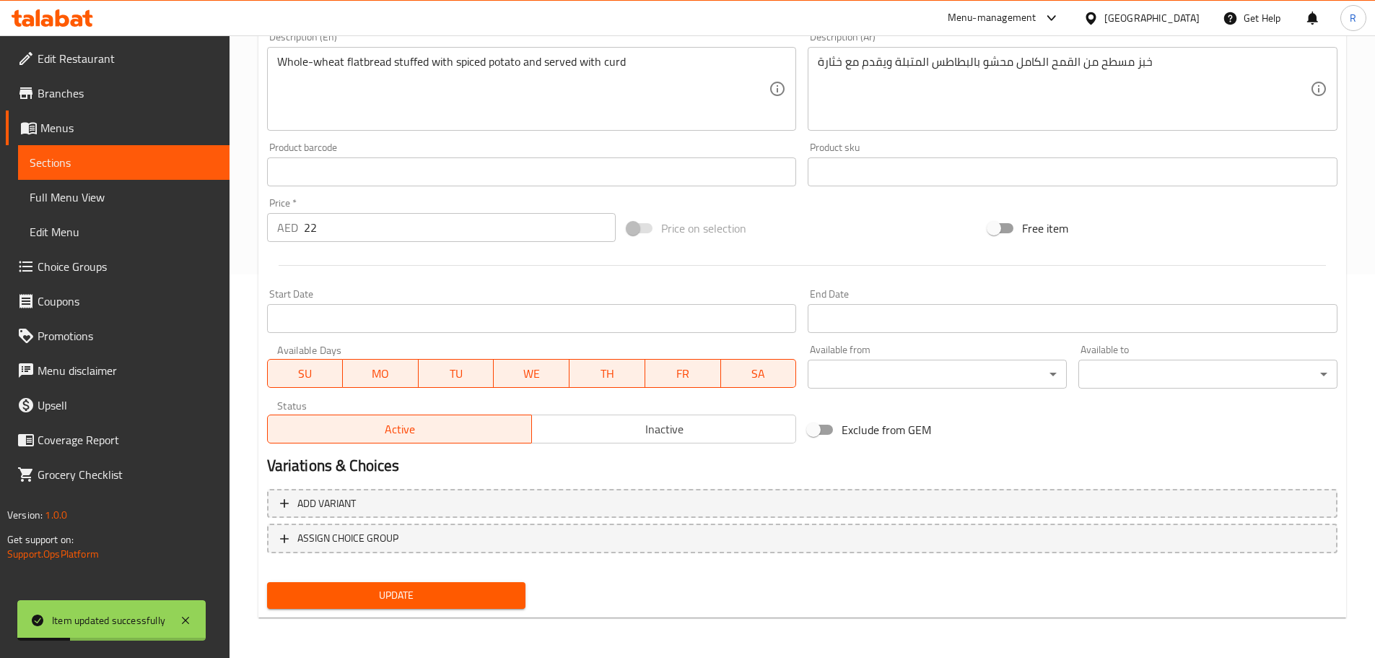
scroll to position [0, 0]
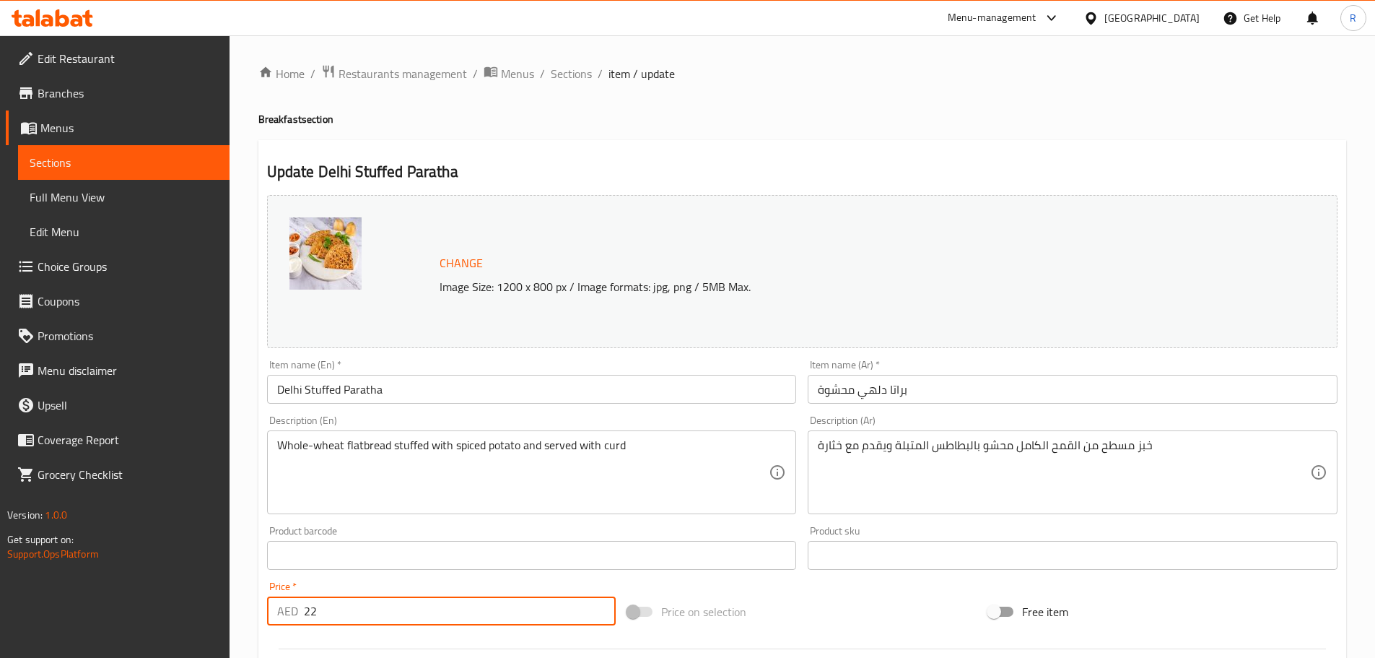
click at [339, 619] on input "22" at bounding box center [460, 610] width 313 height 29
type input "2"
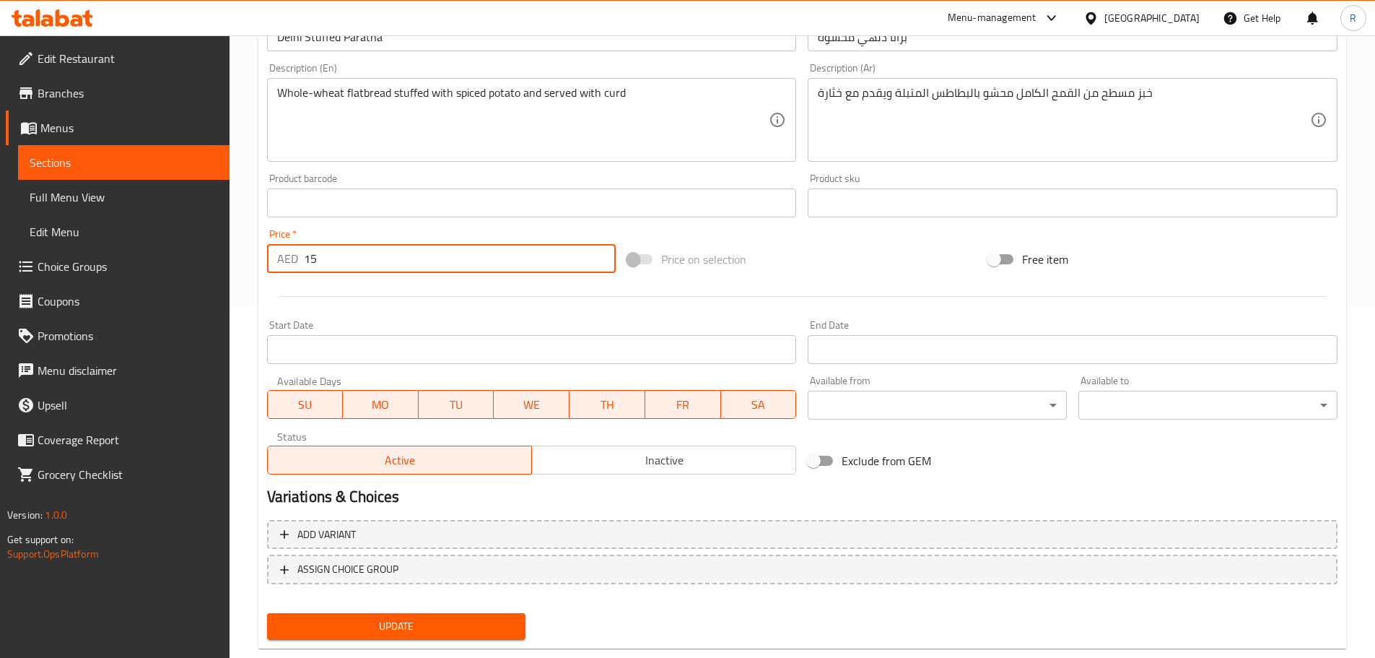
scroll to position [383, 0]
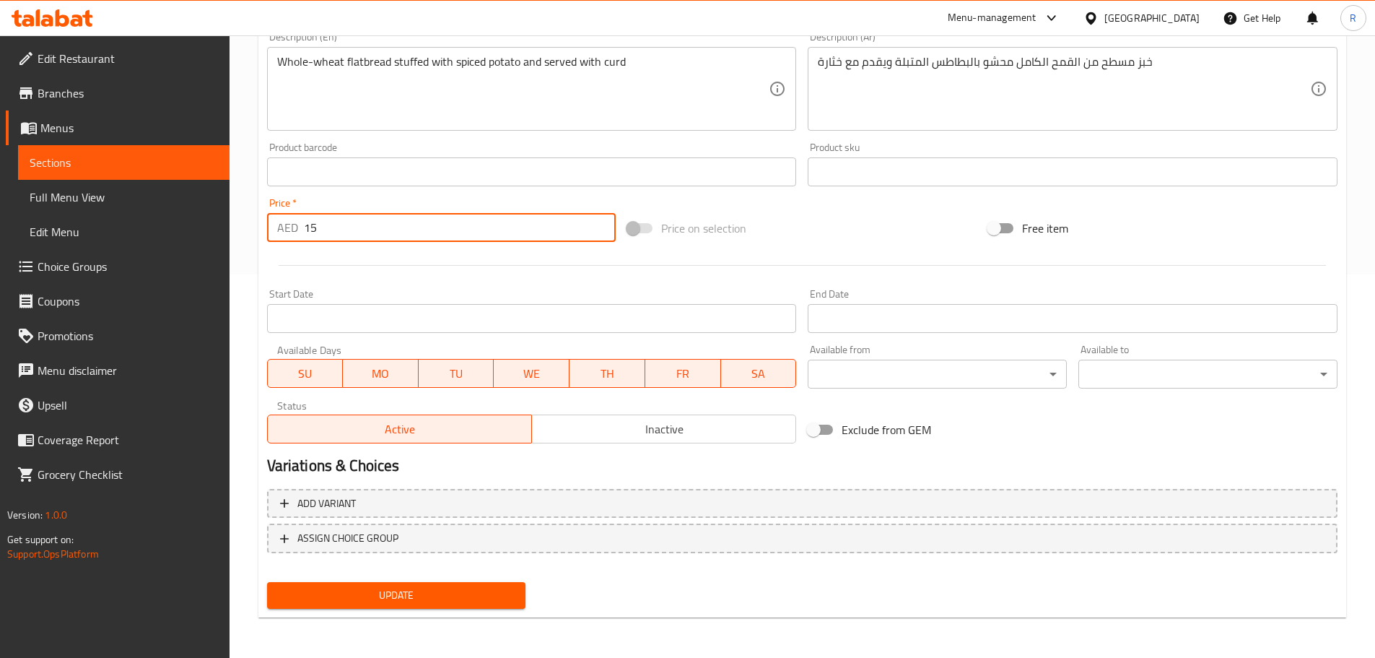
type input "15"
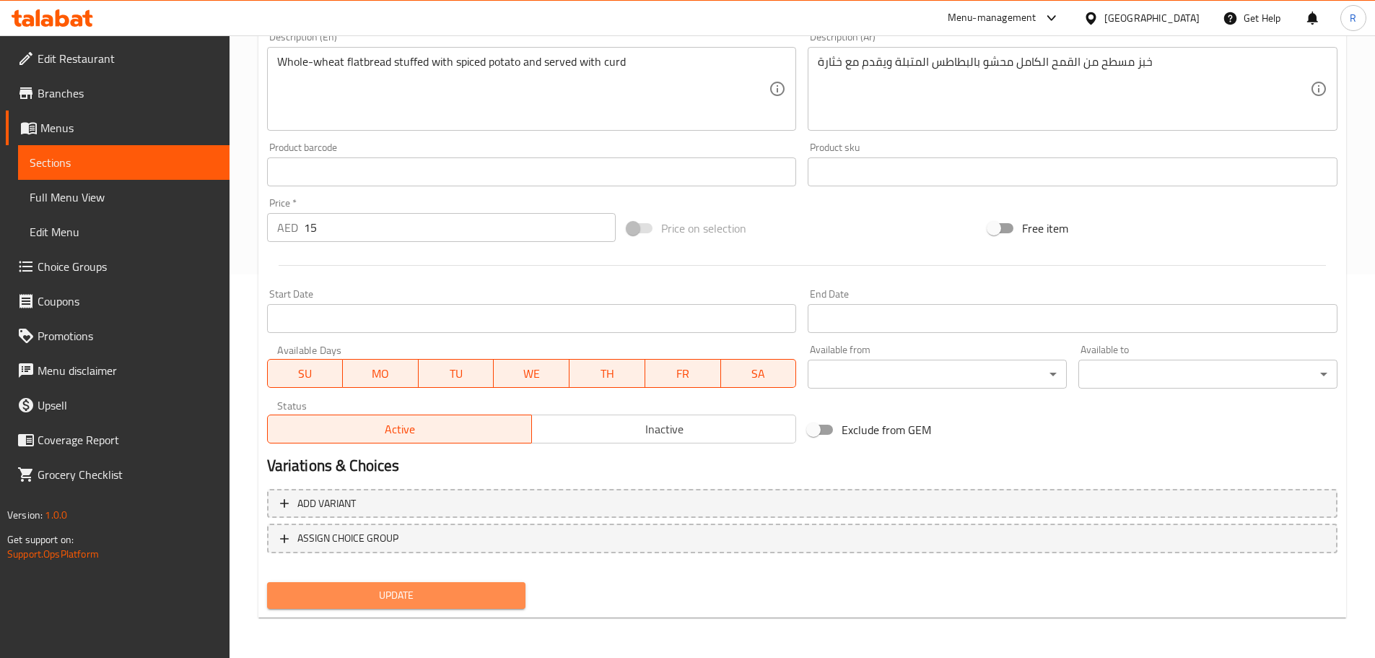
click at [469, 591] on span "Update" at bounding box center [397, 595] width 236 height 18
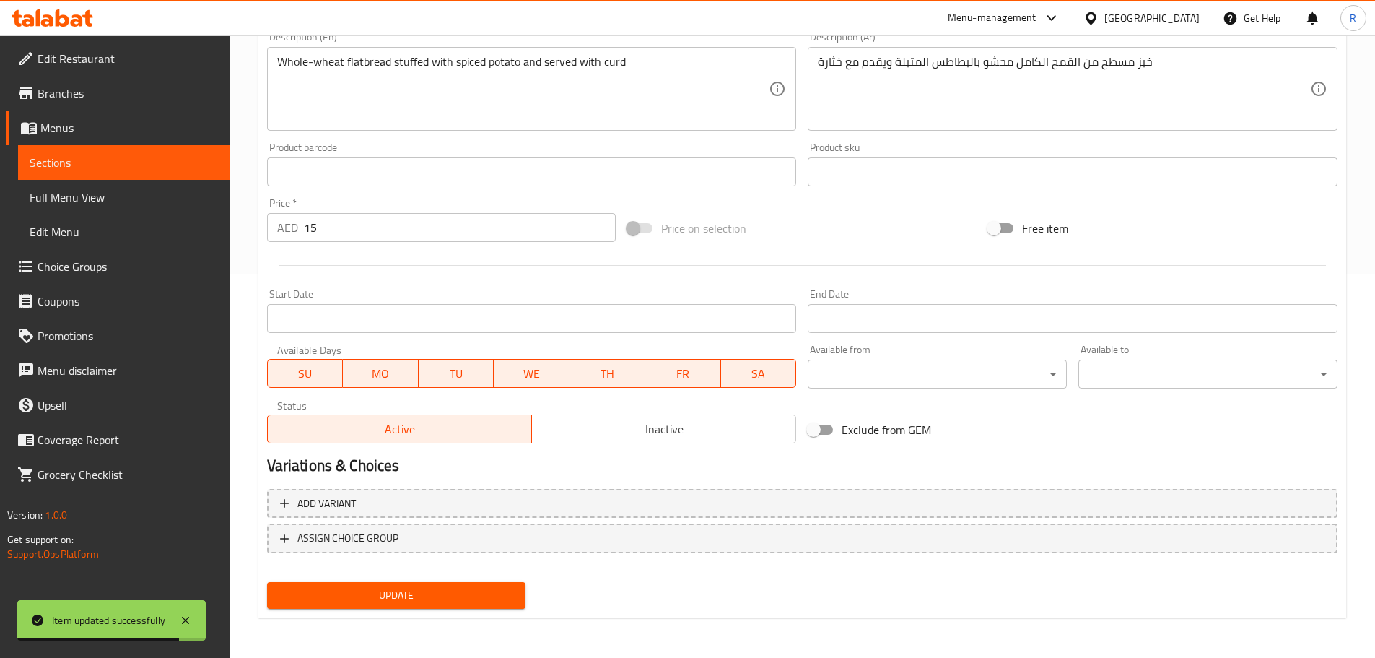
scroll to position [0, 0]
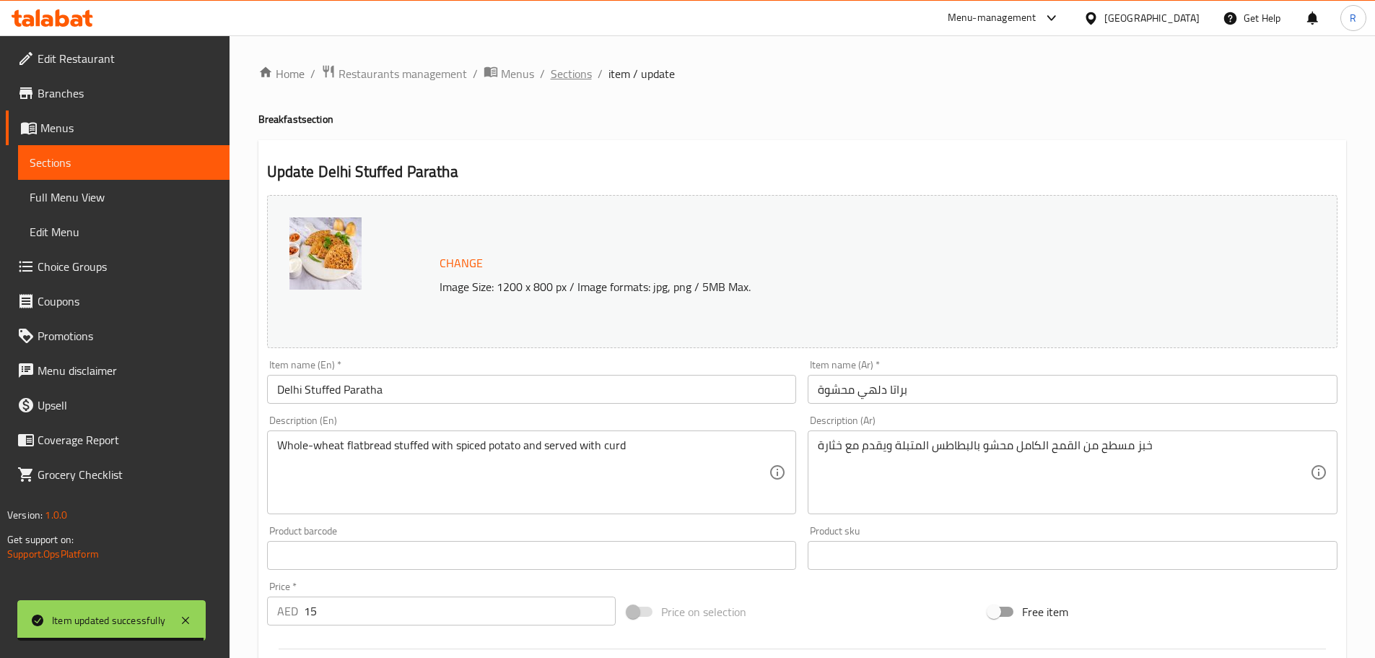
click at [566, 73] on span "Sections" at bounding box center [571, 73] width 41 height 17
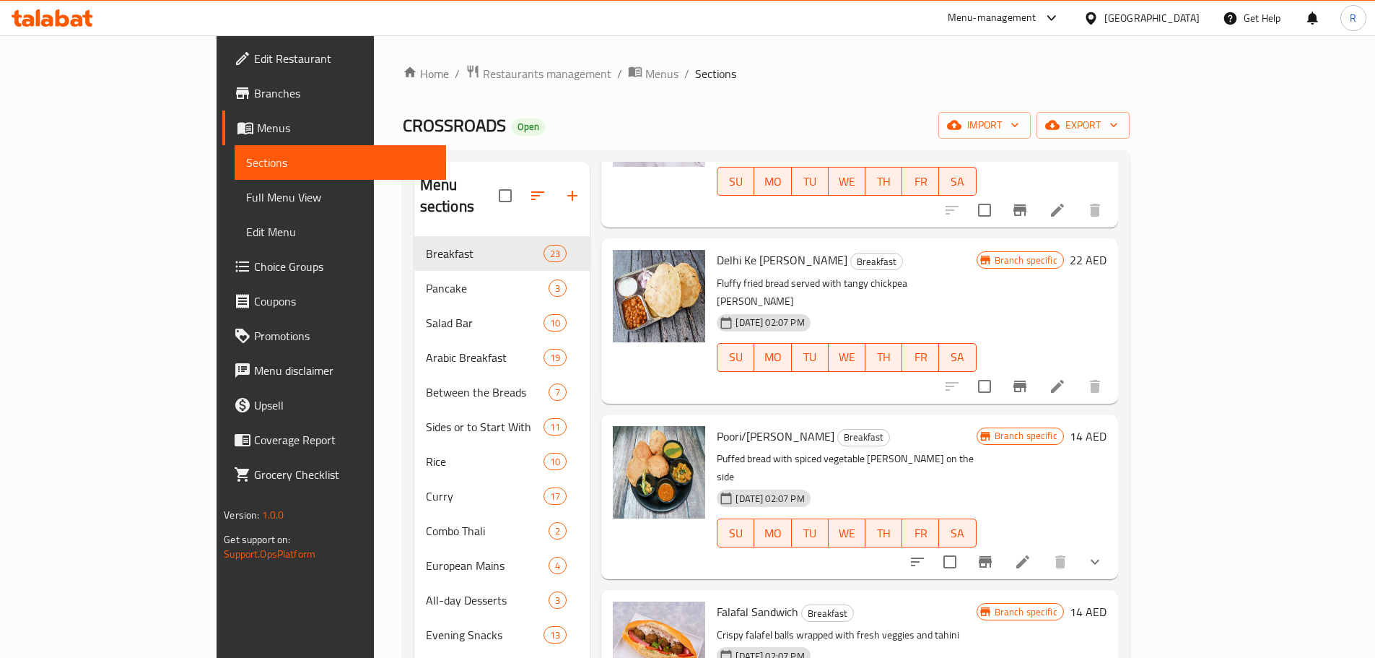
scroll to position [1199, 0]
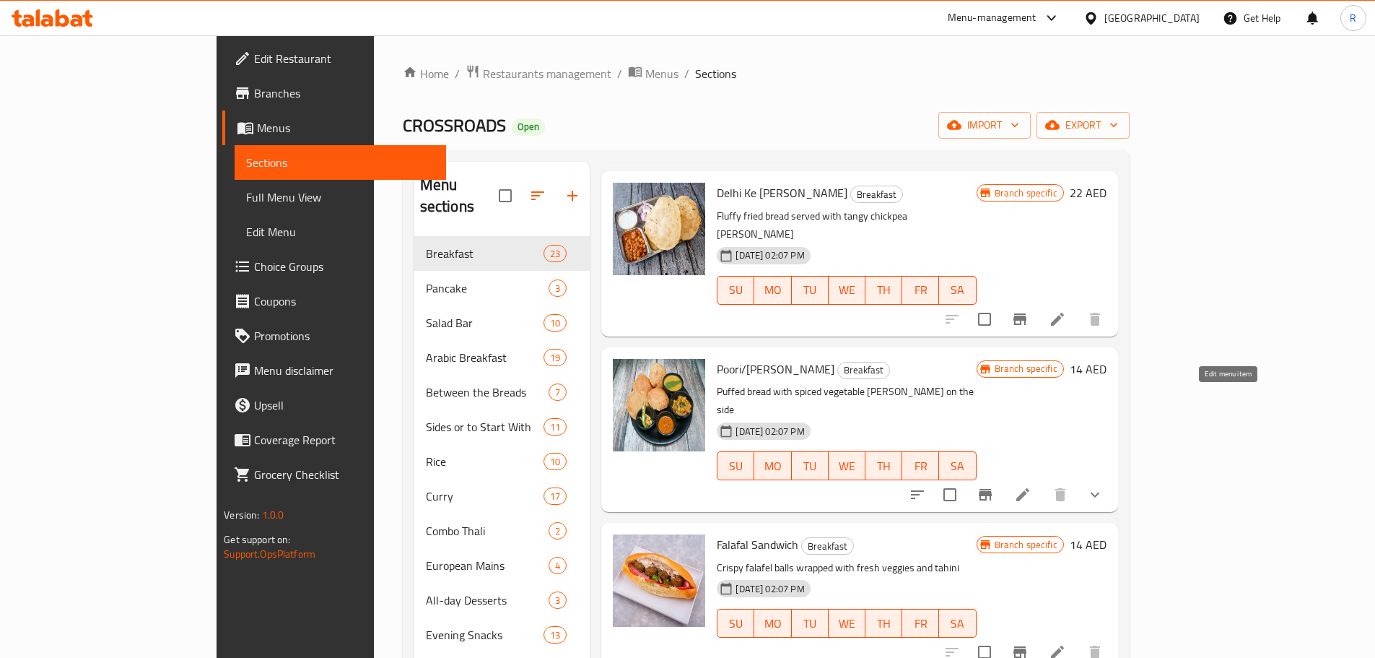
click at [1032, 486] on icon at bounding box center [1022, 494] width 17 height 17
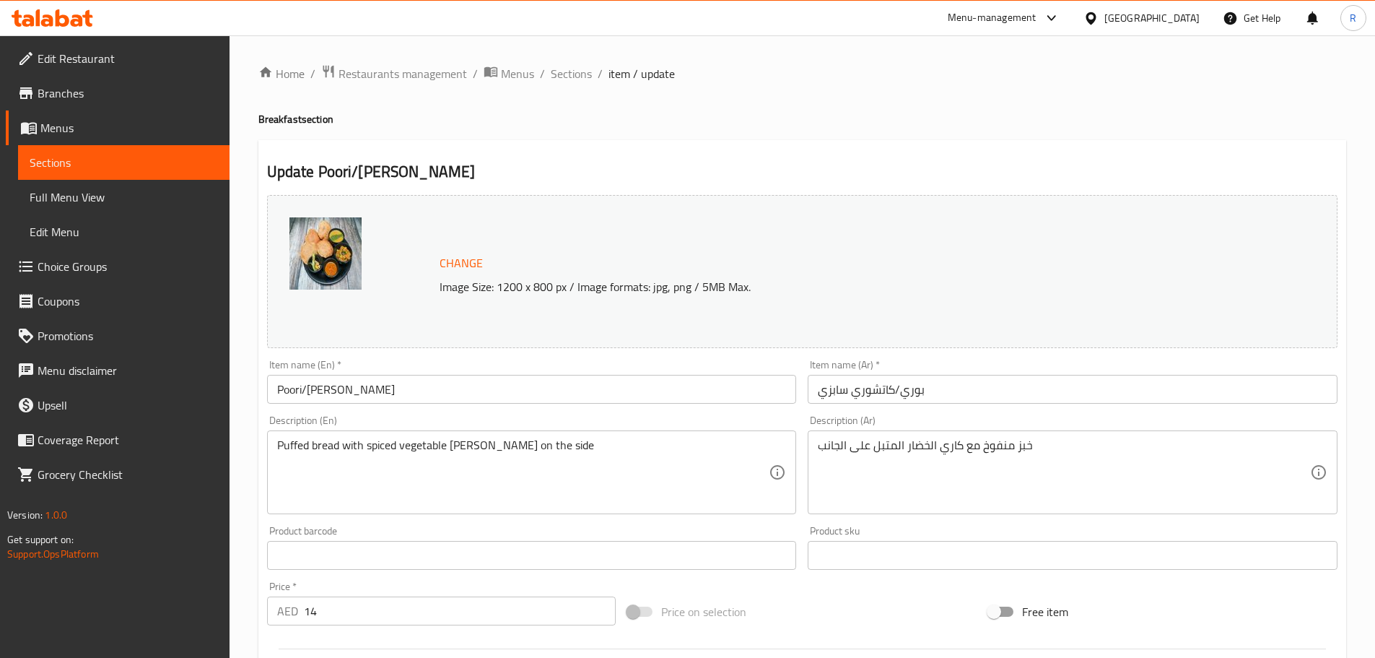
click at [334, 611] on input "14" at bounding box center [460, 610] width 313 height 29
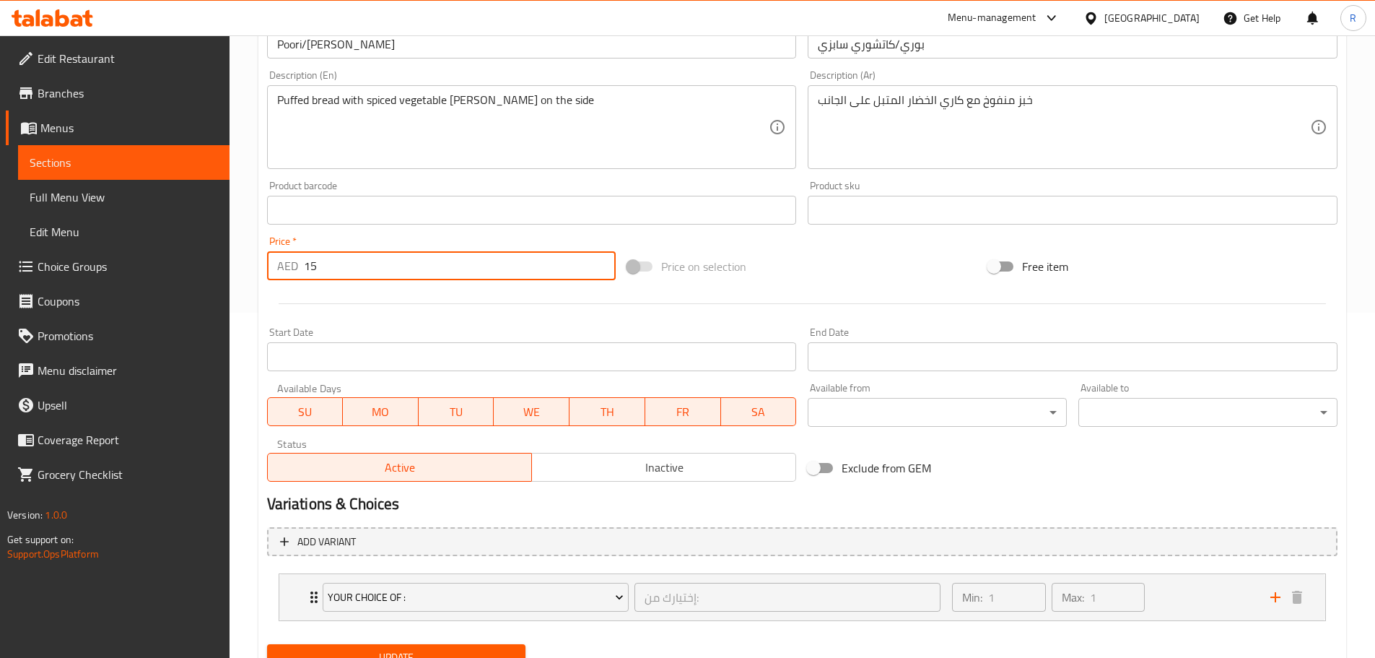
scroll to position [366, 0]
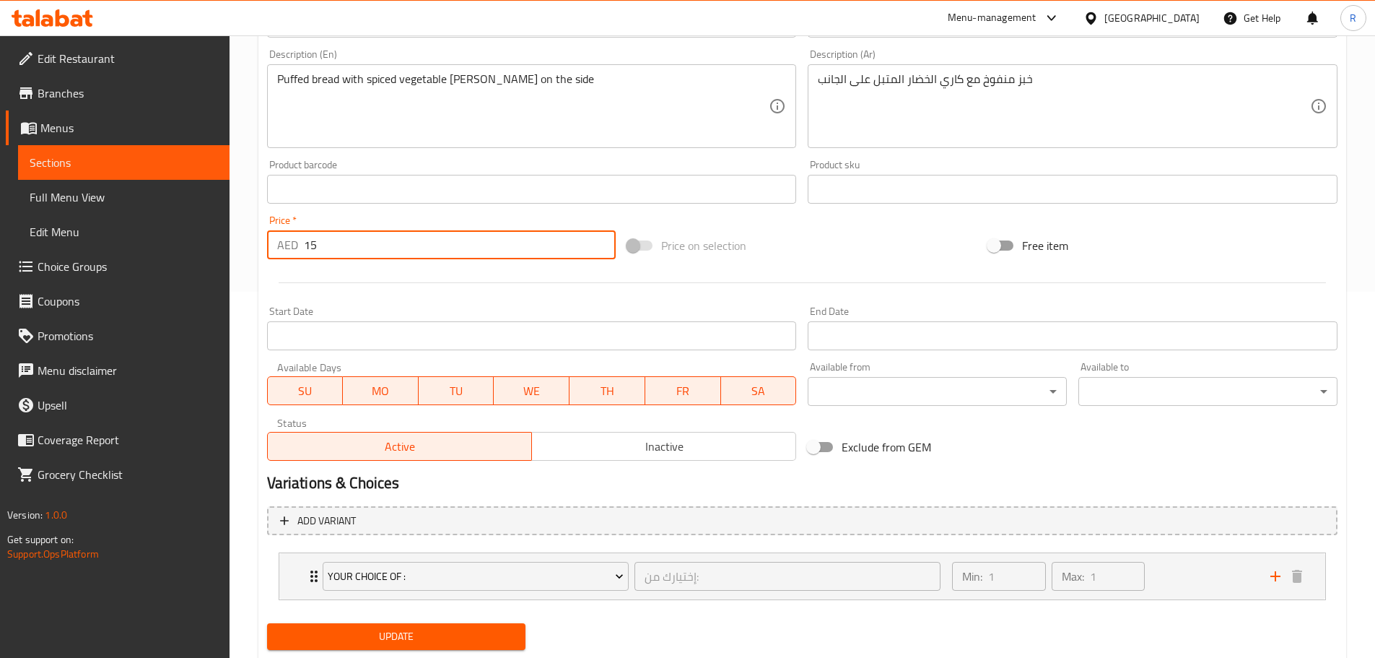
type input "15"
click at [332, 240] on input "15" at bounding box center [460, 244] width 313 height 29
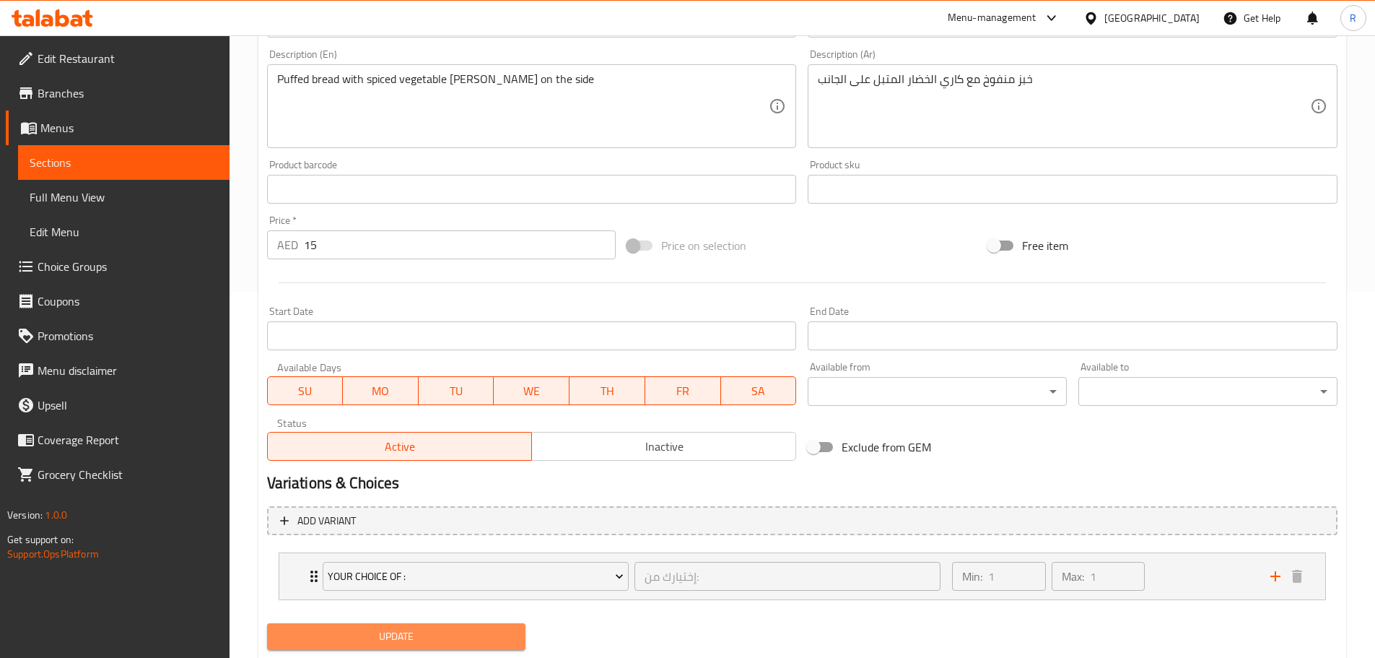
click at [450, 637] on span "Update" at bounding box center [397, 636] width 236 height 18
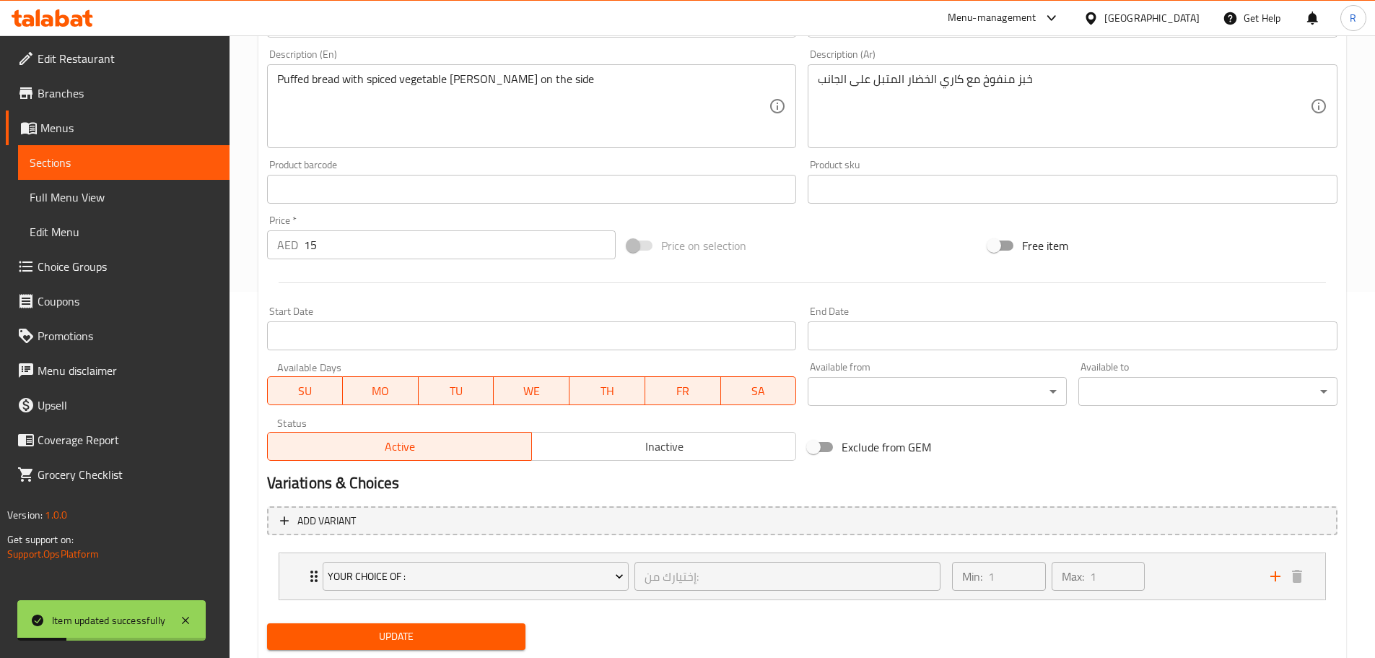
scroll to position [0, 0]
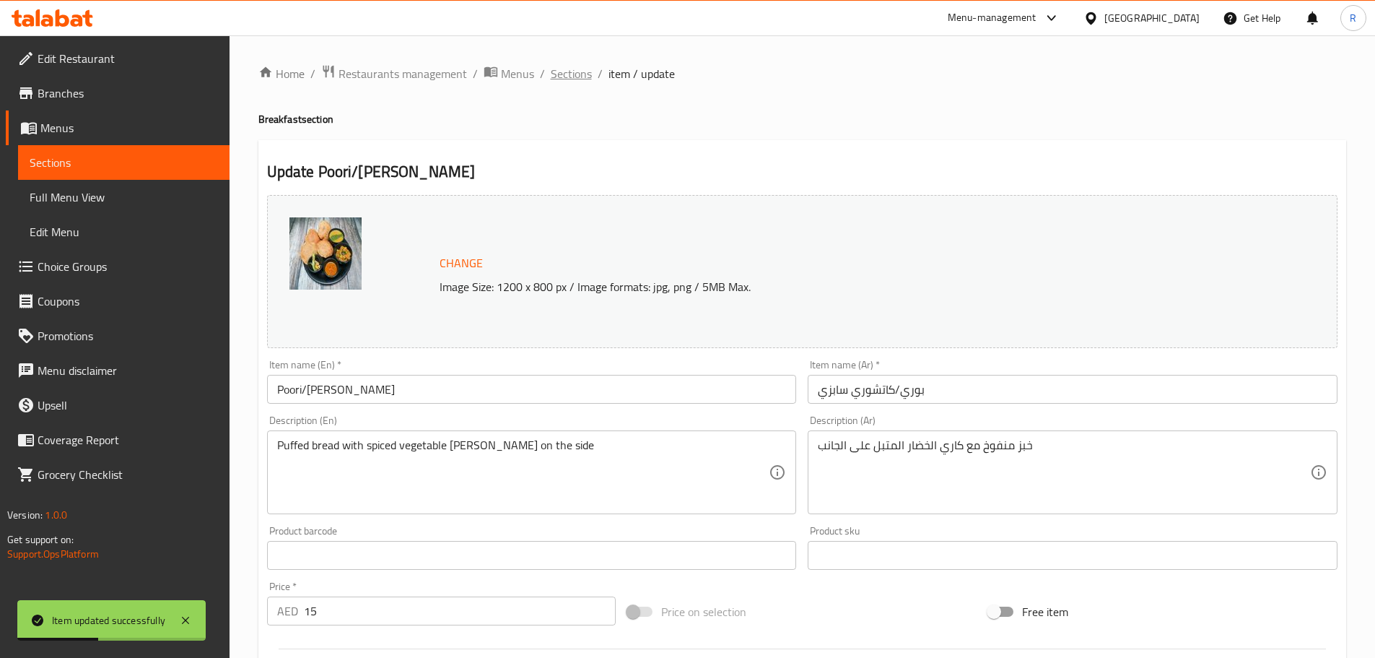
click at [567, 72] on span "Sections" at bounding box center [571, 73] width 41 height 17
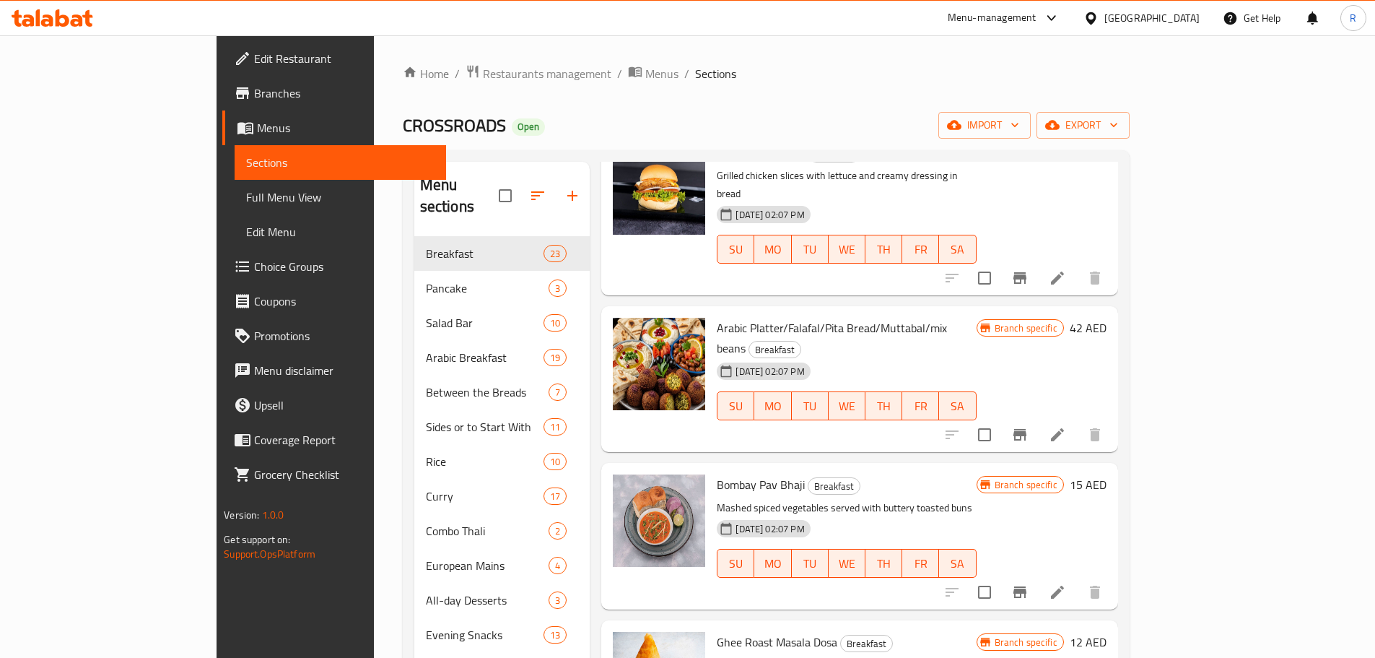
scroll to position [1915, 0]
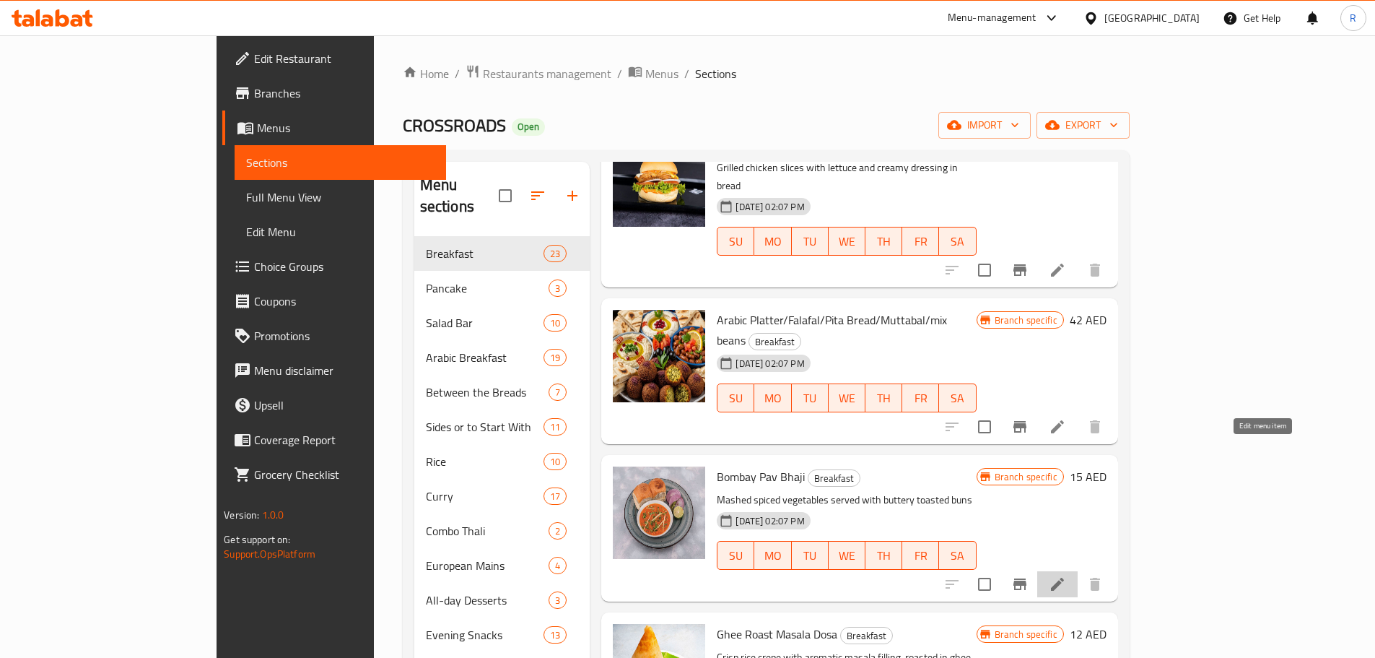
click at [1066, 575] on icon at bounding box center [1057, 583] width 17 height 17
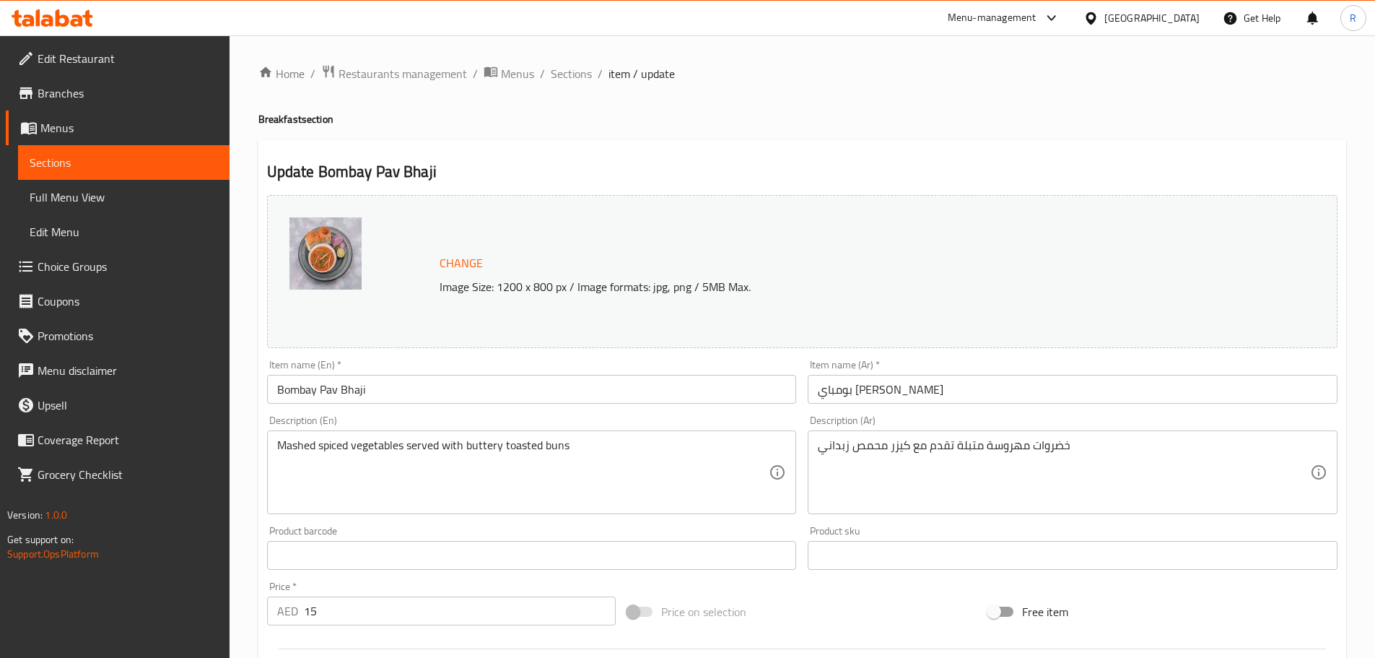
click at [333, 608] on input "15" at bounding box center [460, 610] width 313 height 29
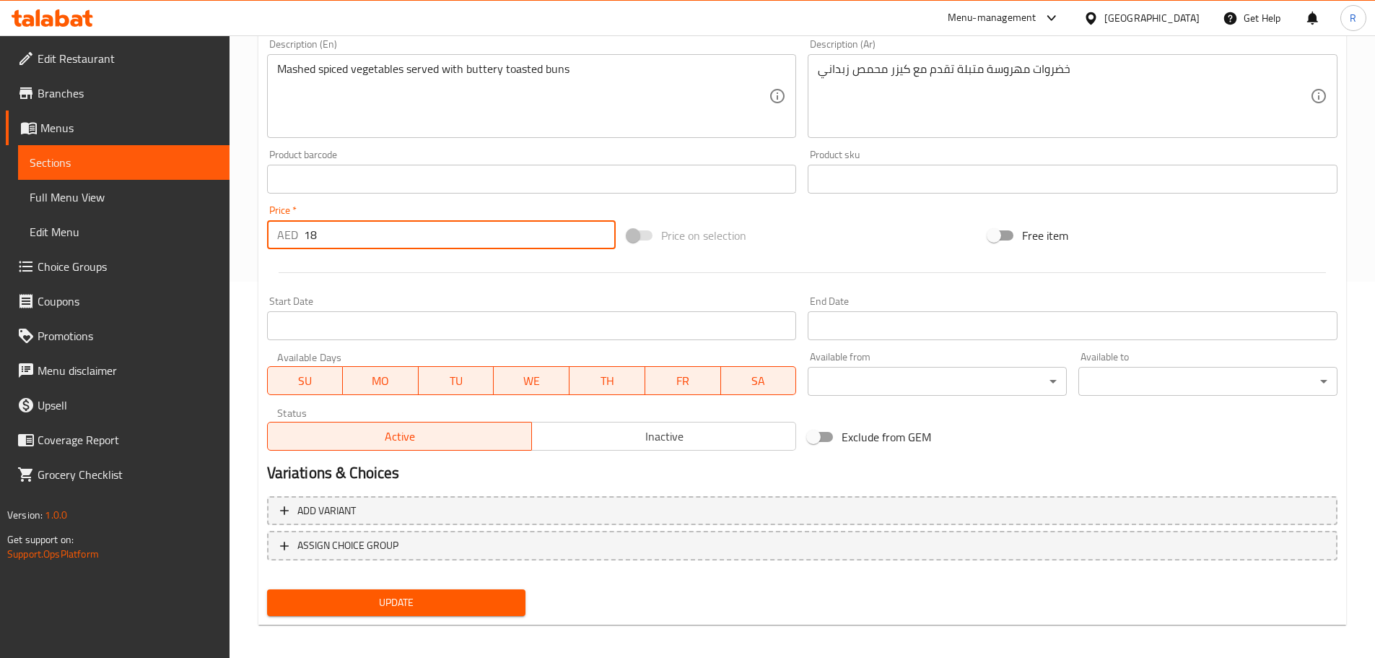
scroll to position [383, 0]
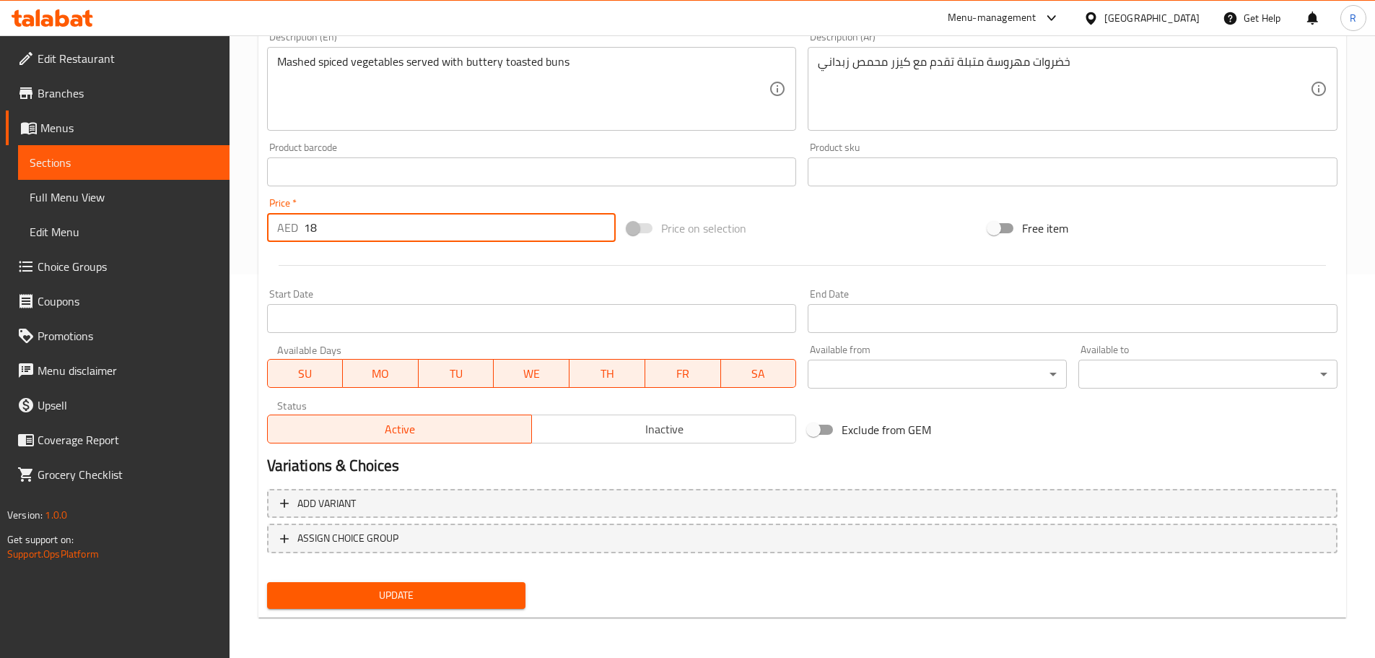
type input "18"
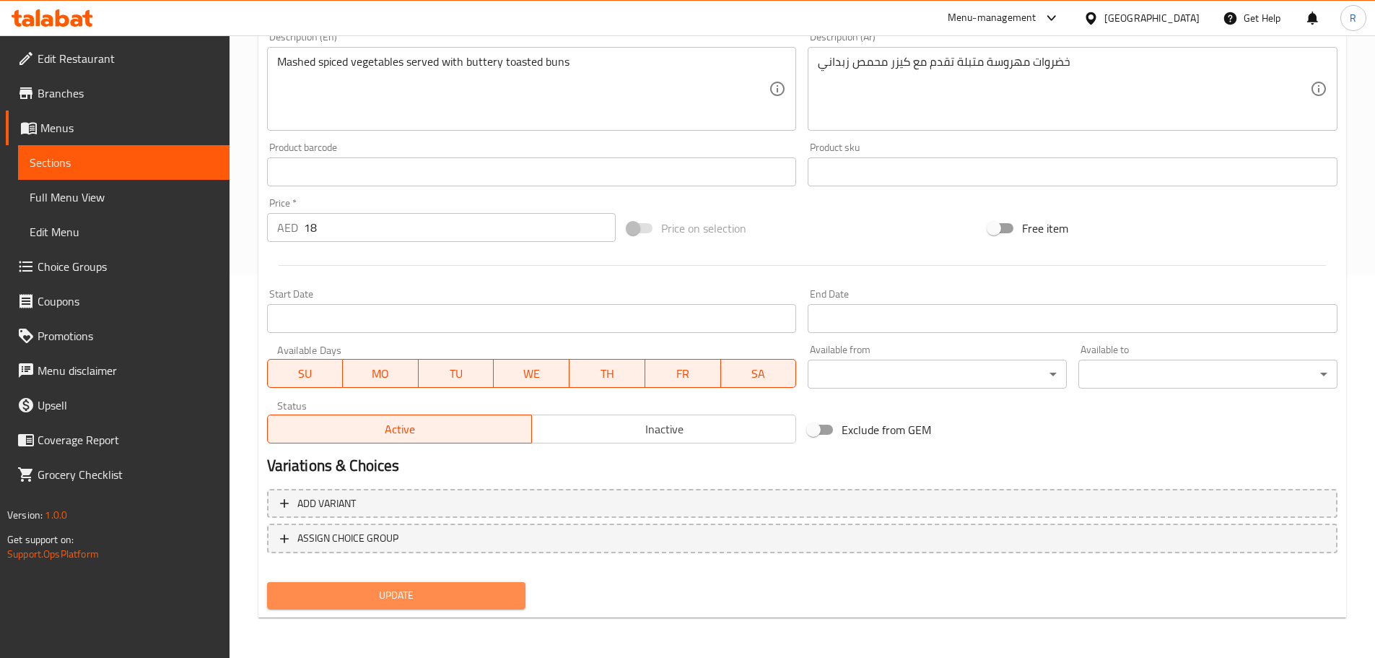
click at [412, 595] on span "Update" at bounding box center [397, 595] width 236 height 18
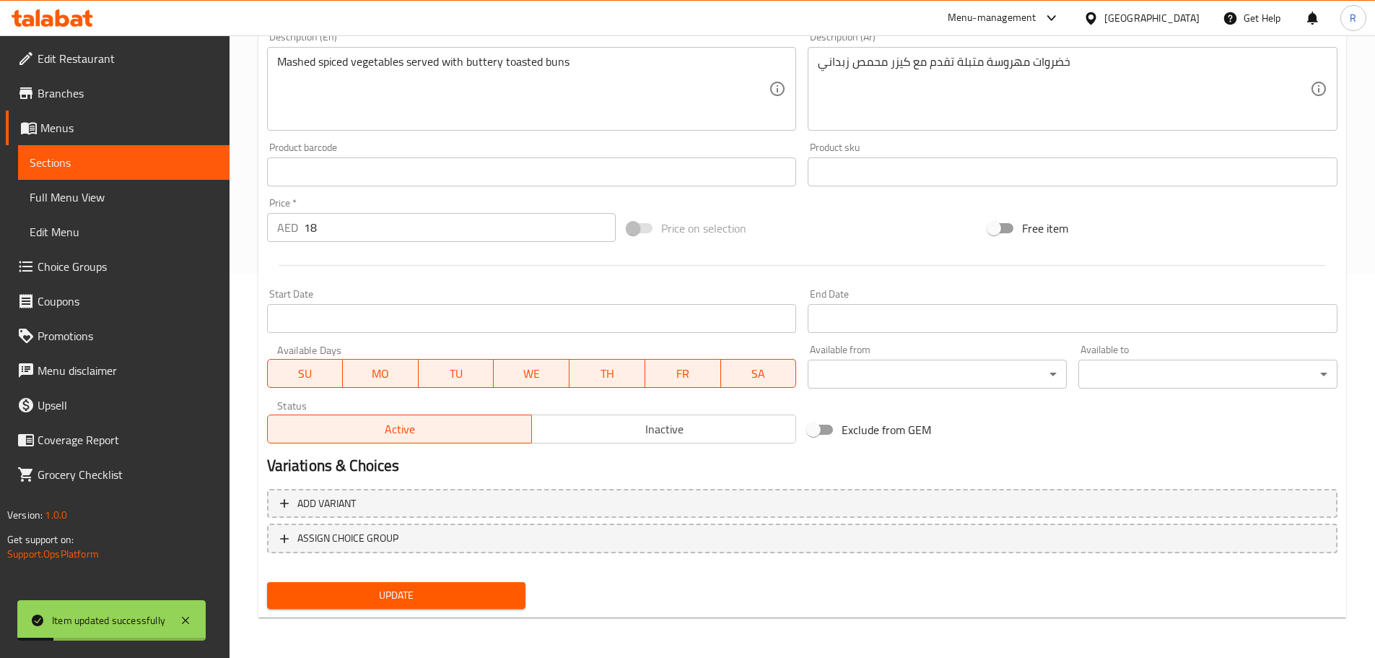
scroll to position [0, 0]
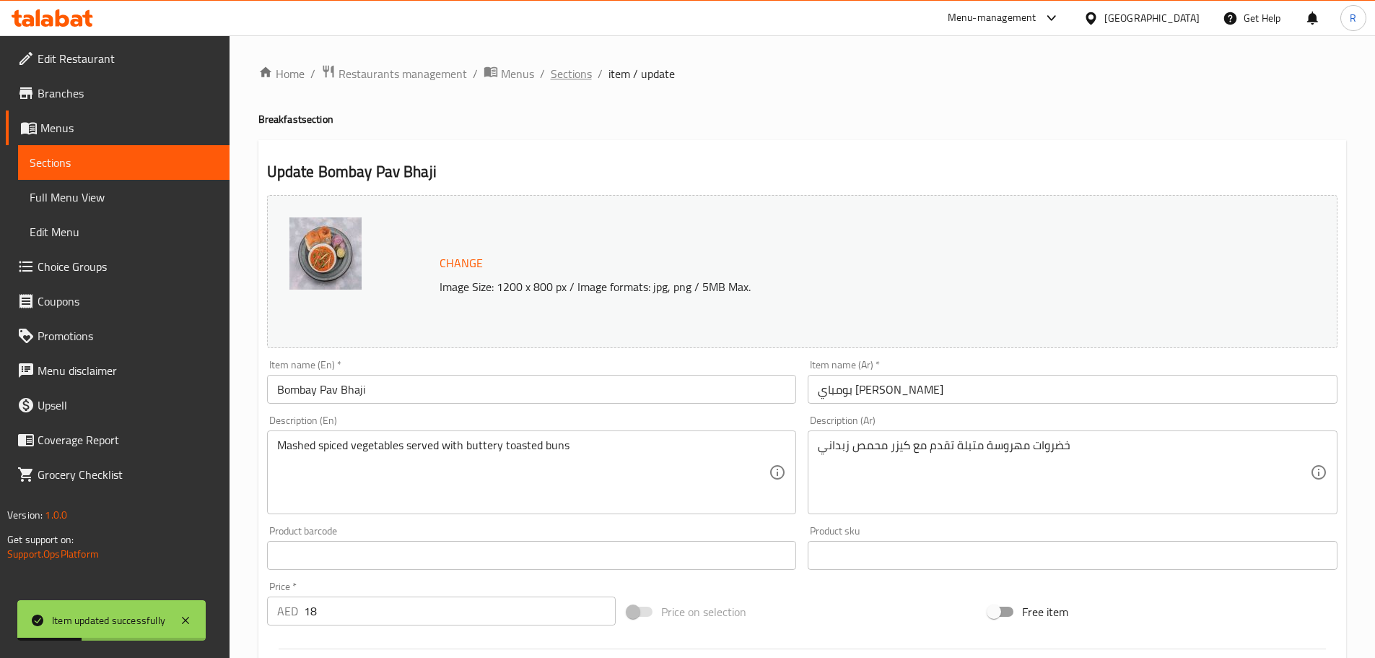
click at [559, 71] on span "Sections" at bounding box center [571, 73] width 41 height 17
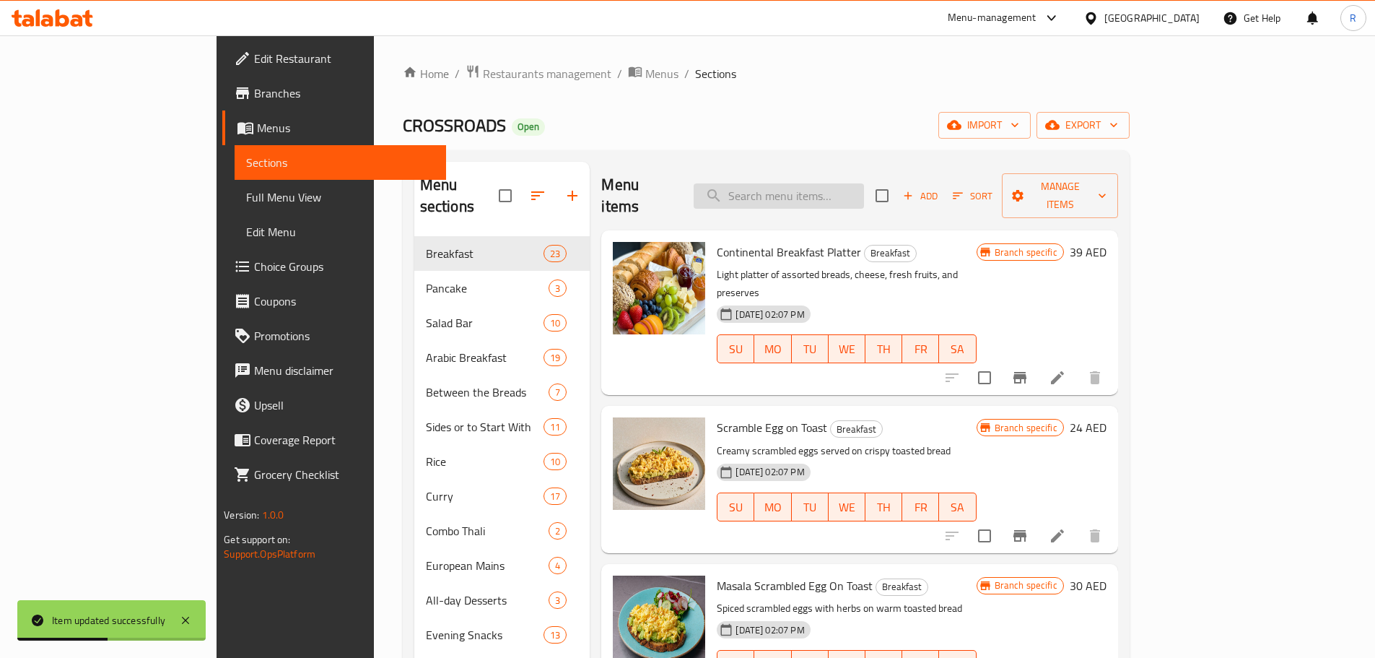
click at [814, 191] on input "search" at bounding box center [779, 195] width 170 height 25
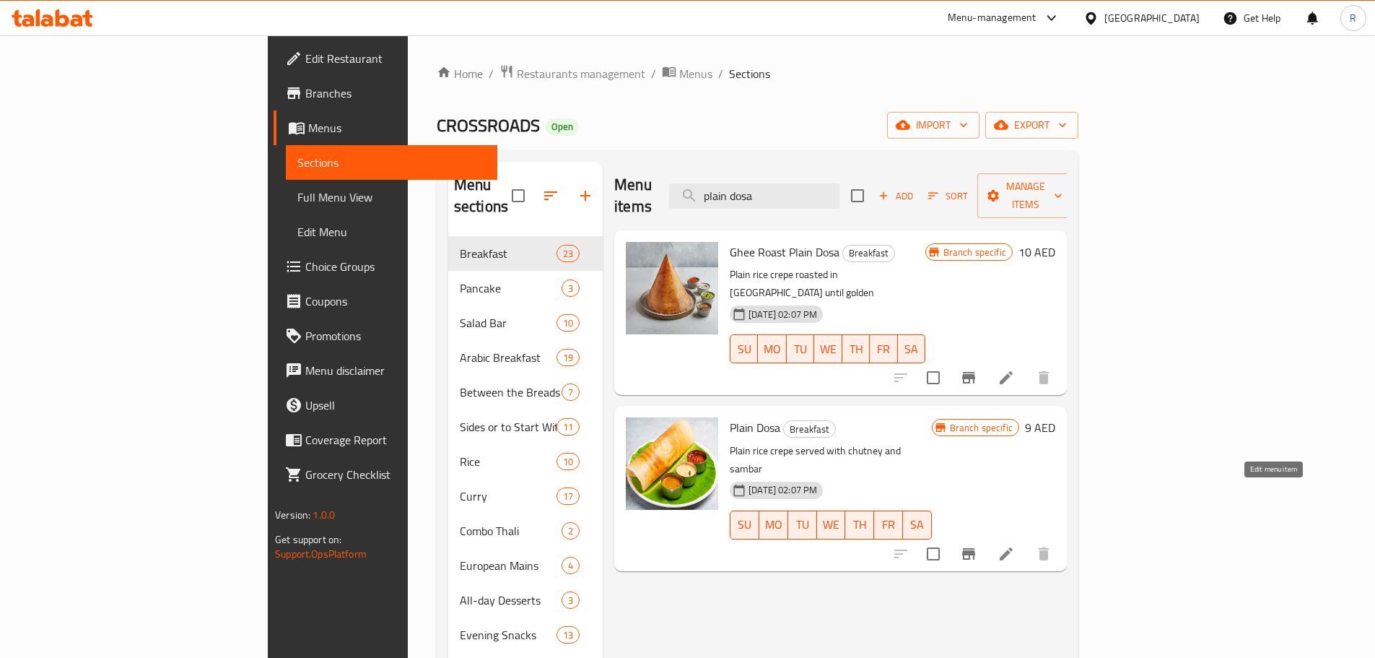
type input "plain dosa"
click at [1013, 547] on icon at bounding box center [1006, 553] width 13 height 13
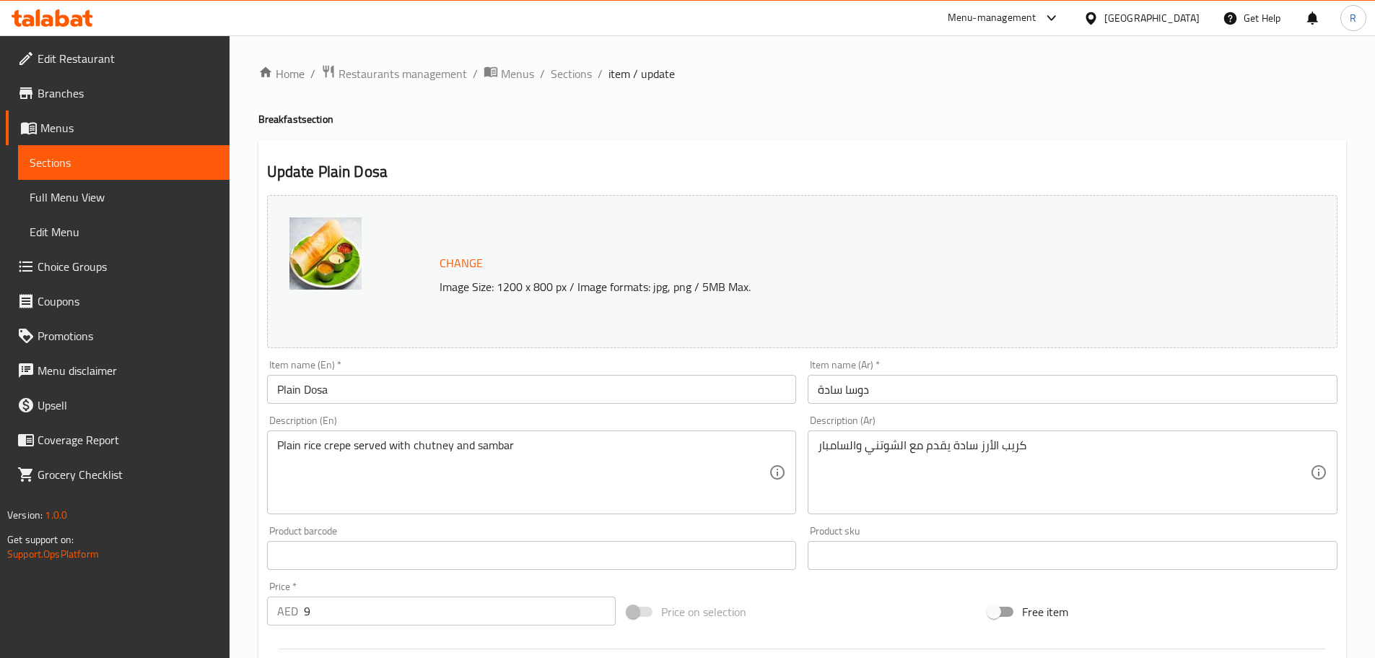
click at [324, 609] on input "9" at bounding box center [460, 610] width 313 height 29
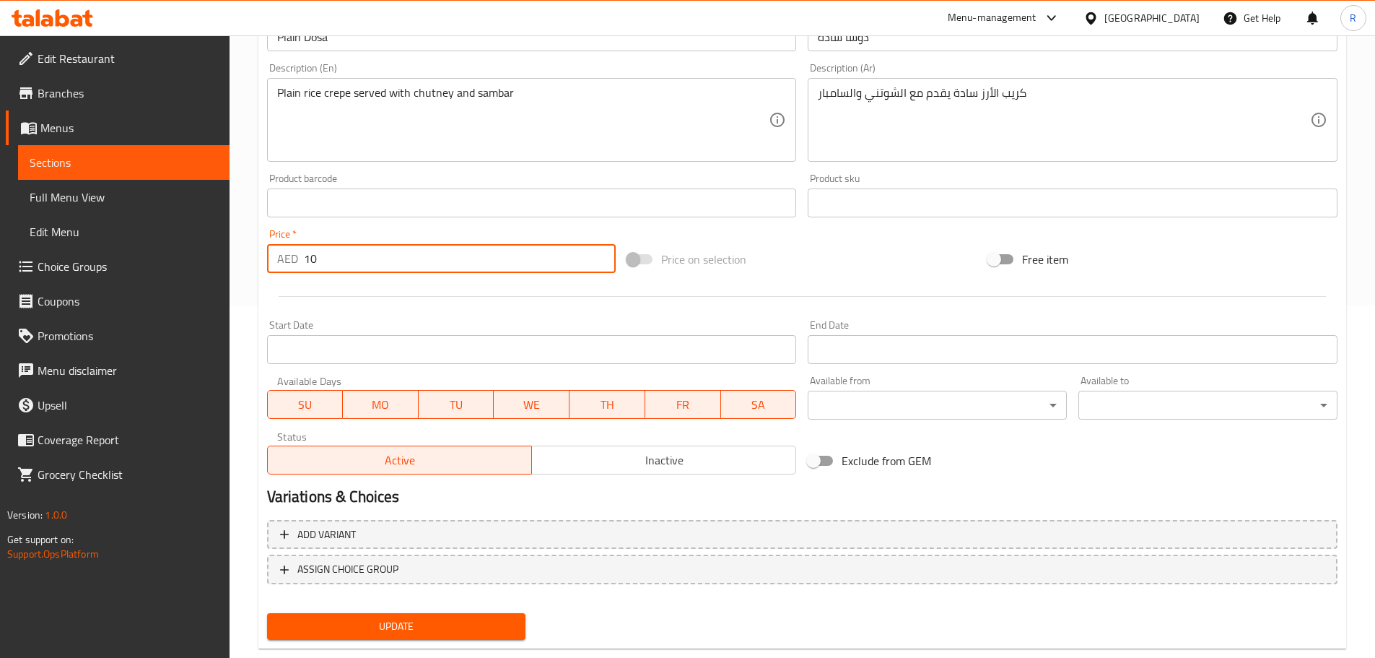
scroll to position [354, 0]
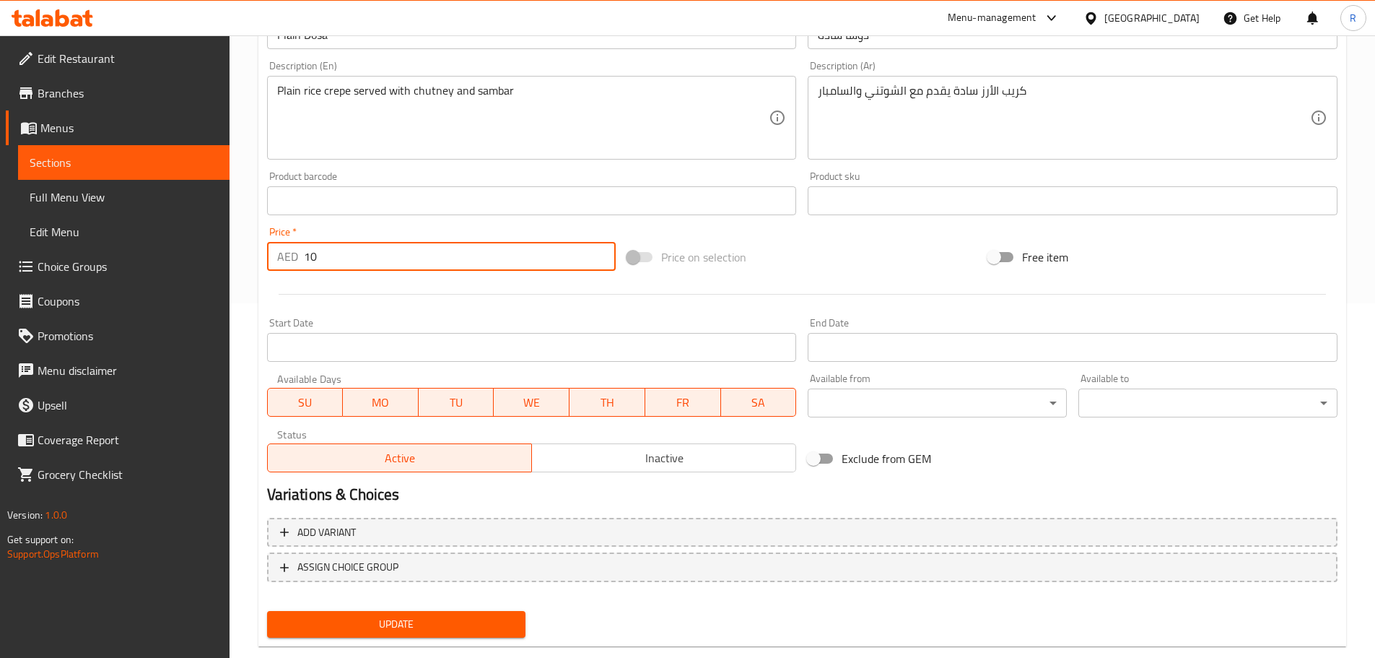
type input "10"
click at [504, 625] on span "Update" at bounding box center [397, 624] width 236 height 18
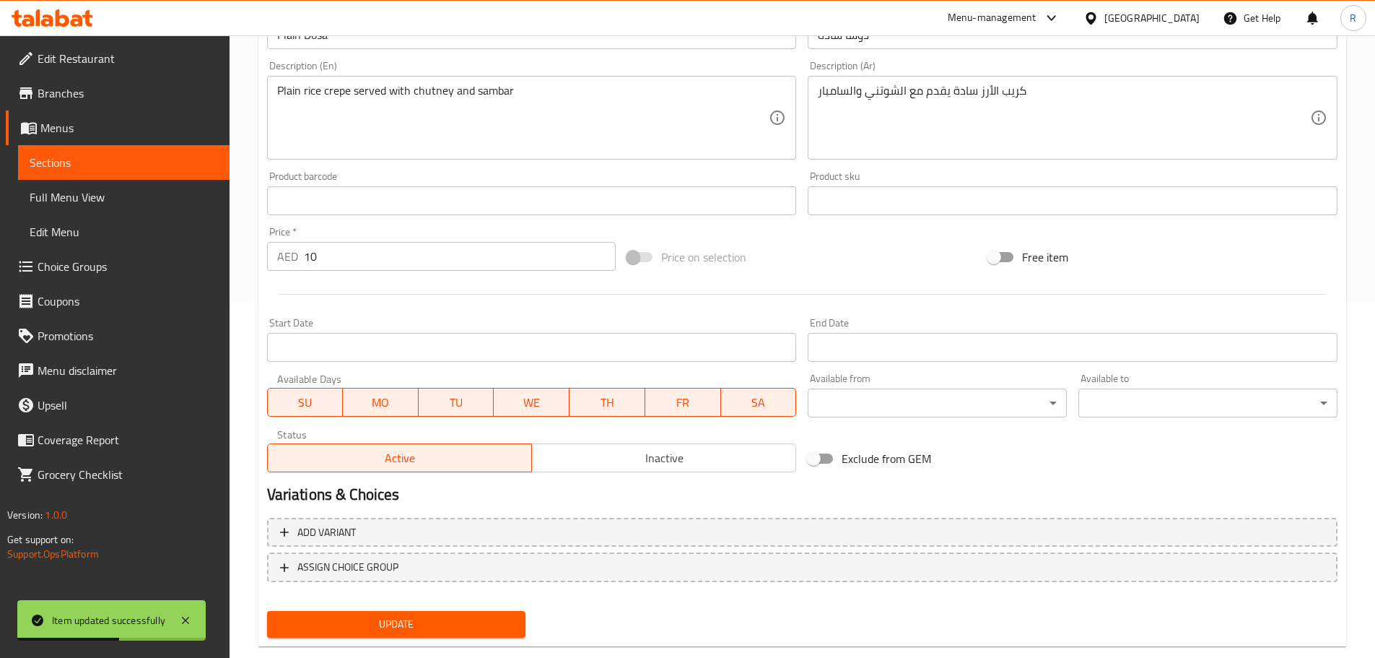
scroll to position [0, 0]
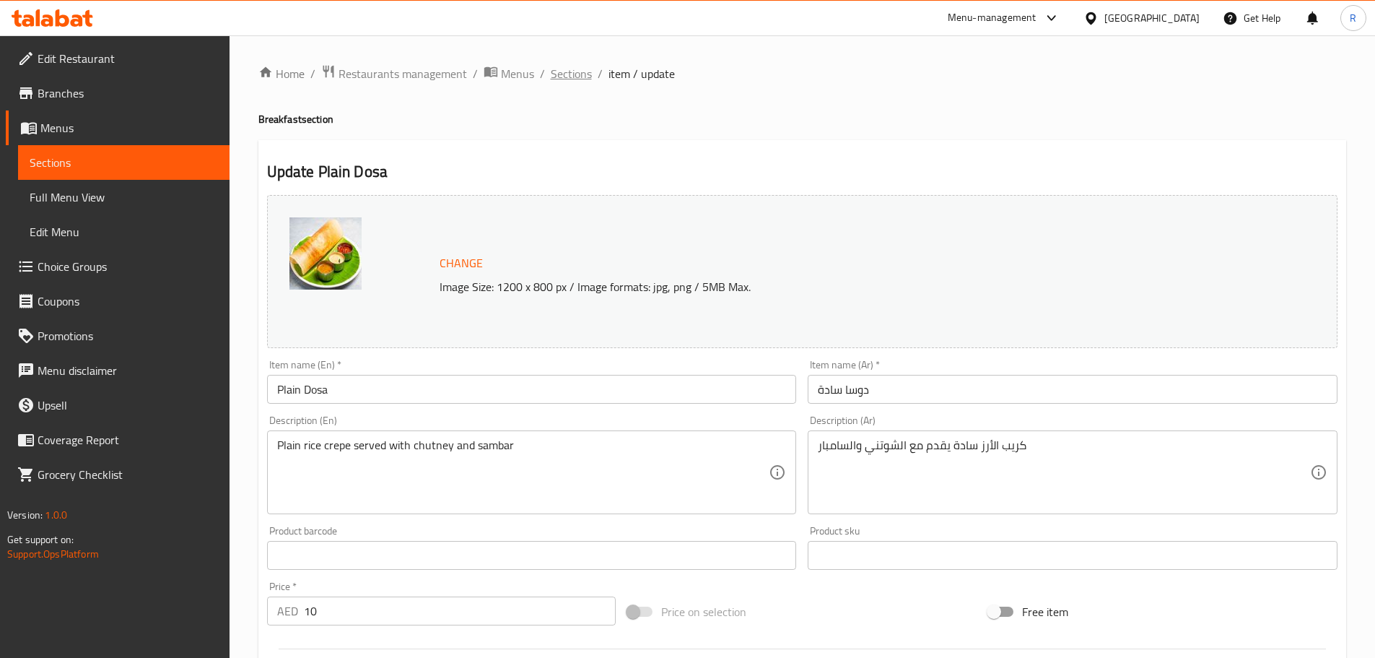
click at [574, 71] on span "Sections" at bounding box center [571, 73] width 41 height 17
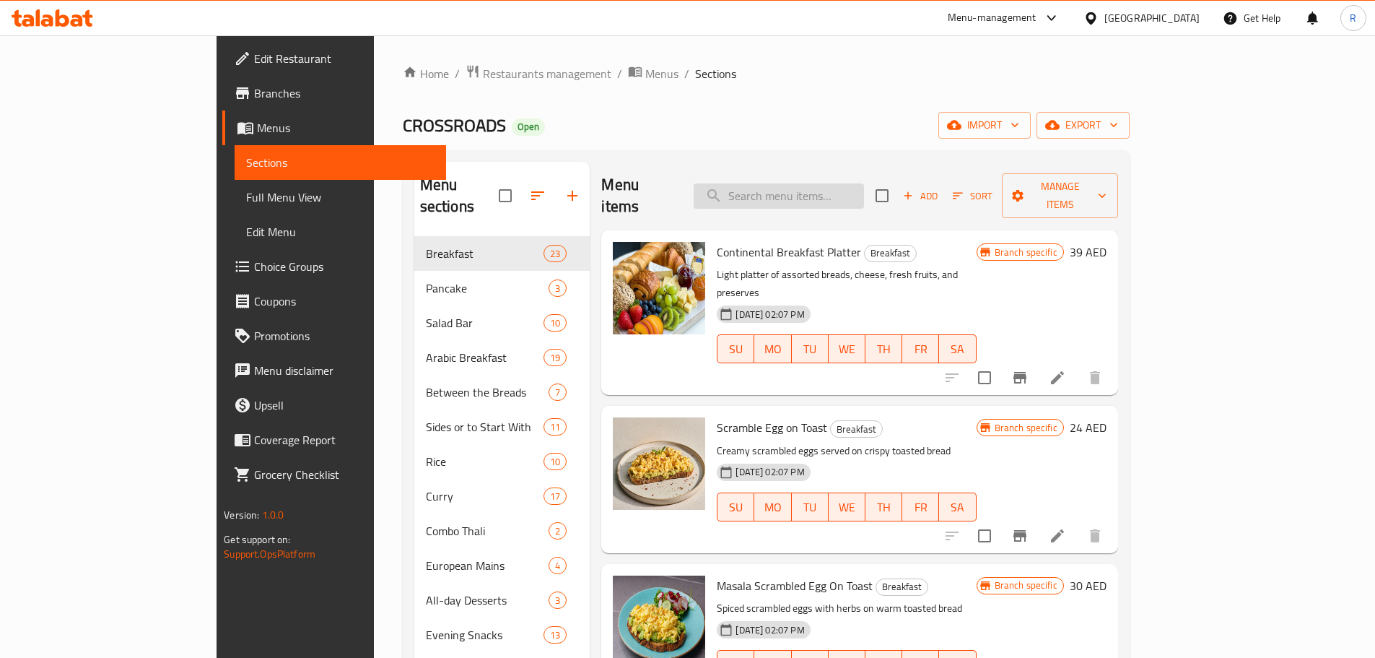
click at [854, 183] on input "search" at bounding box center [779, 195] width 170 height 25
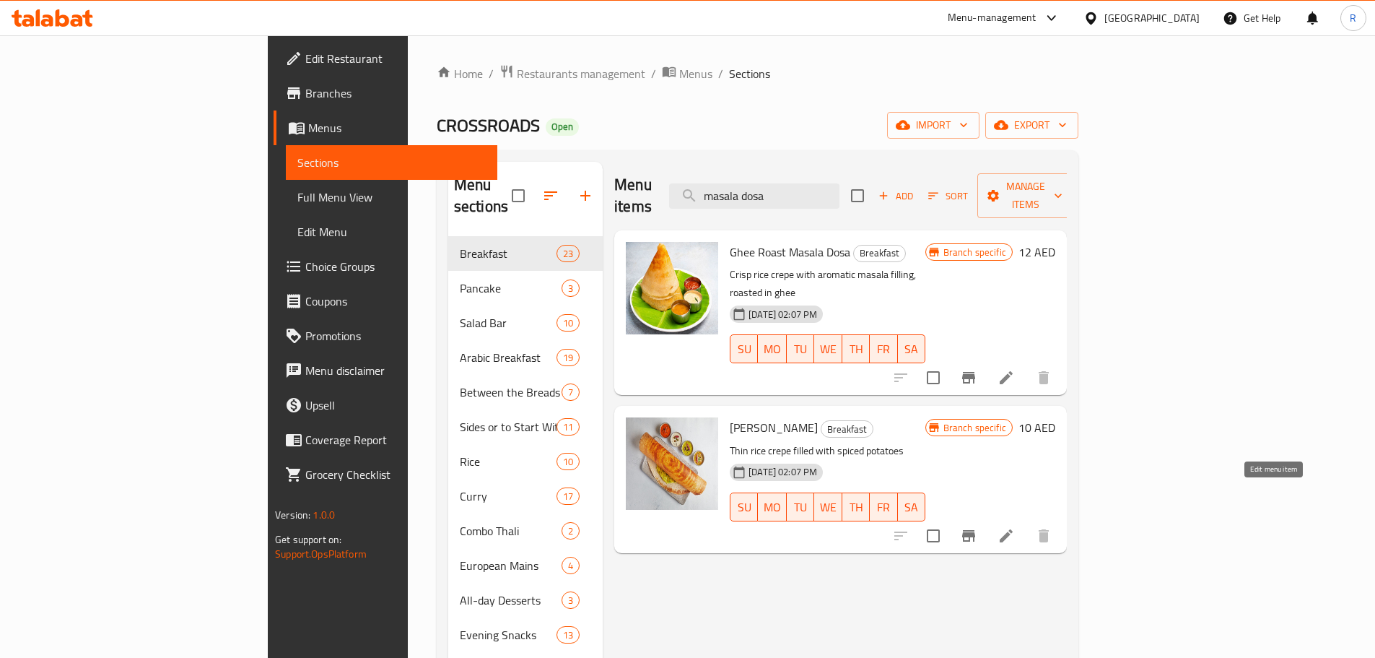
type input "masala dosa"
click at [1015, 527] on icon at bounding box center [1006, 535] width 17 height 17
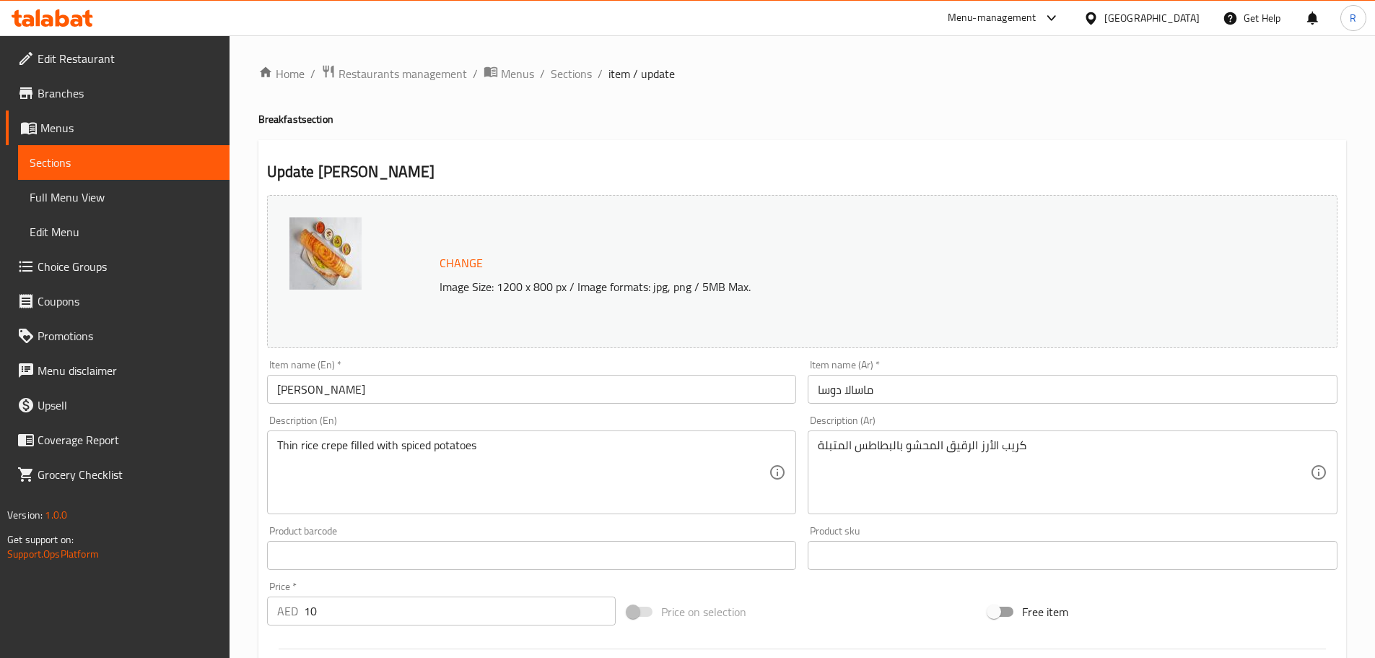
click at [337, 609] on input "10" at bounding box center [460, 610] width 313 height 29
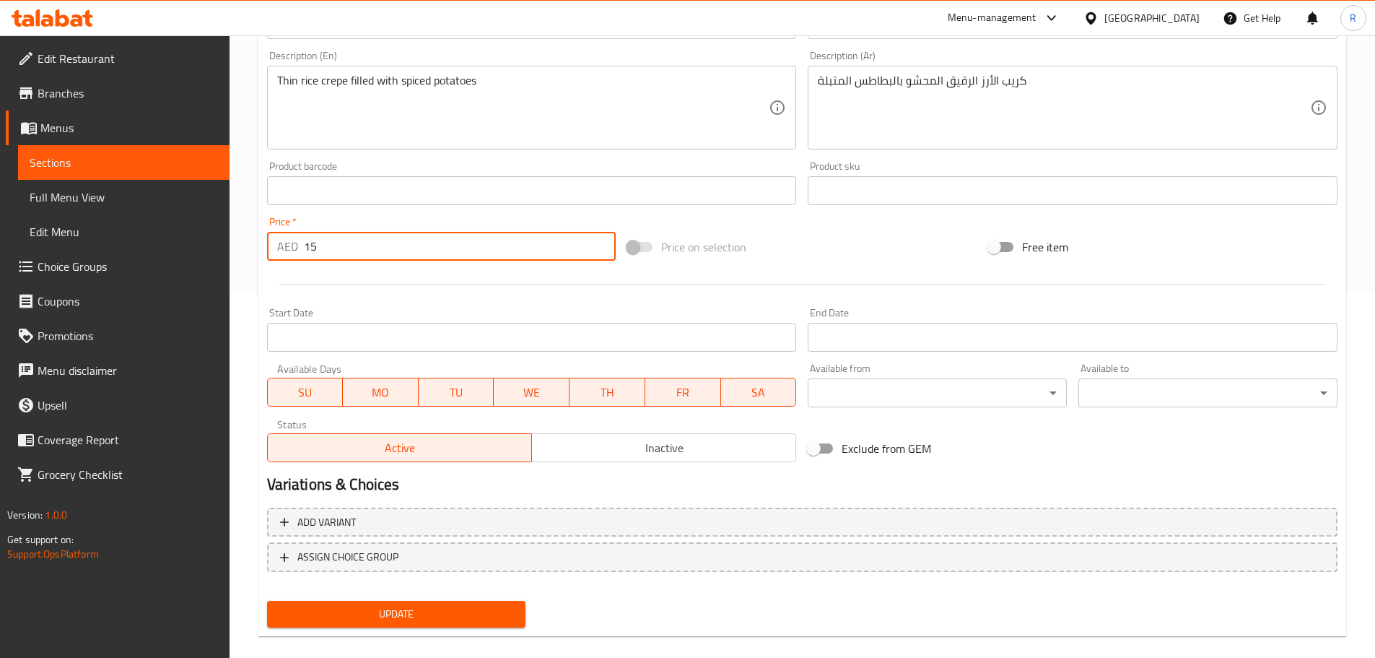
scroll to position [383, 0]
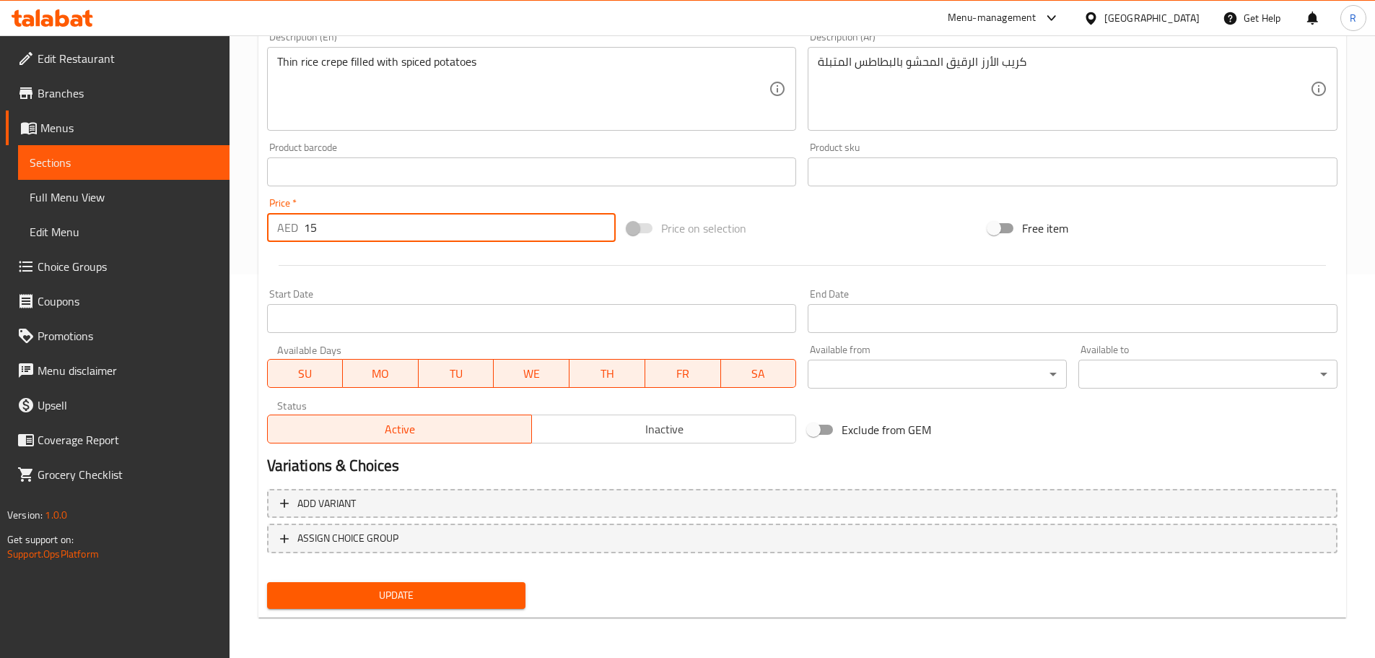
type input "15"
click at [466, 594] on span "Update" at bounding box center [397, 595] width 236 height 18
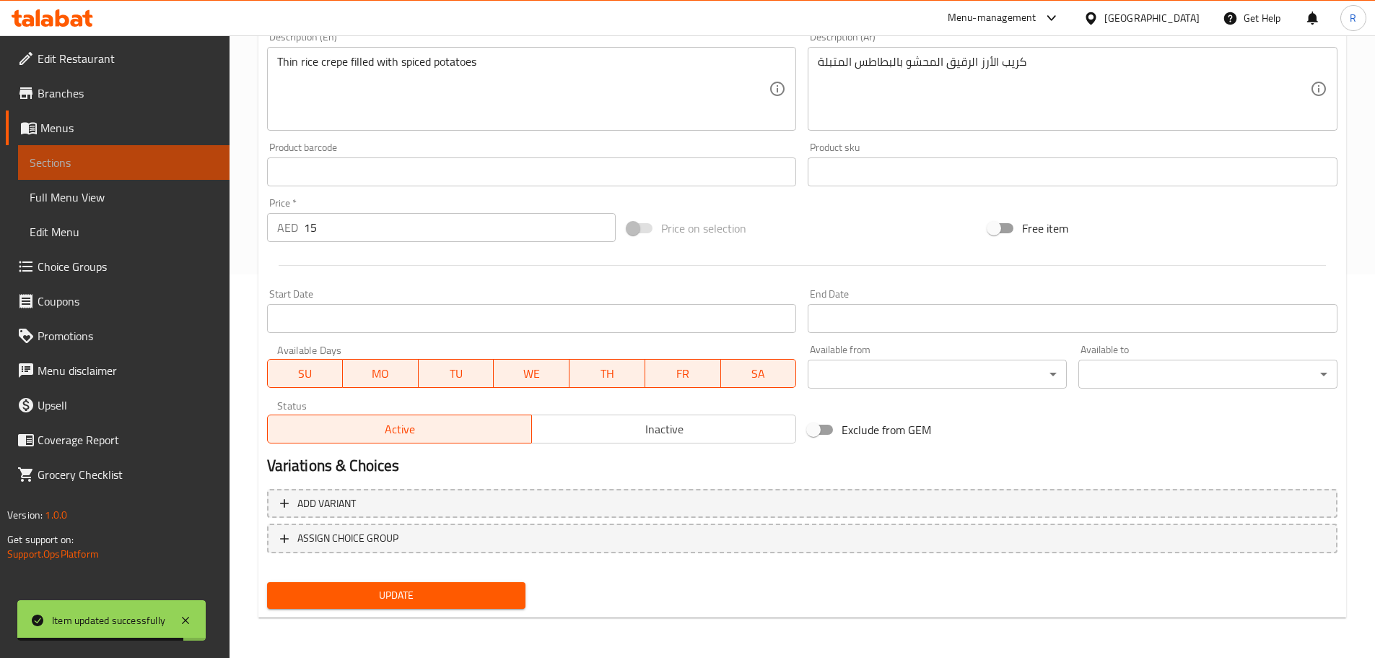
click at [78, 165] on span "Sections" at bounding box center [124, 162] width 188 height 17
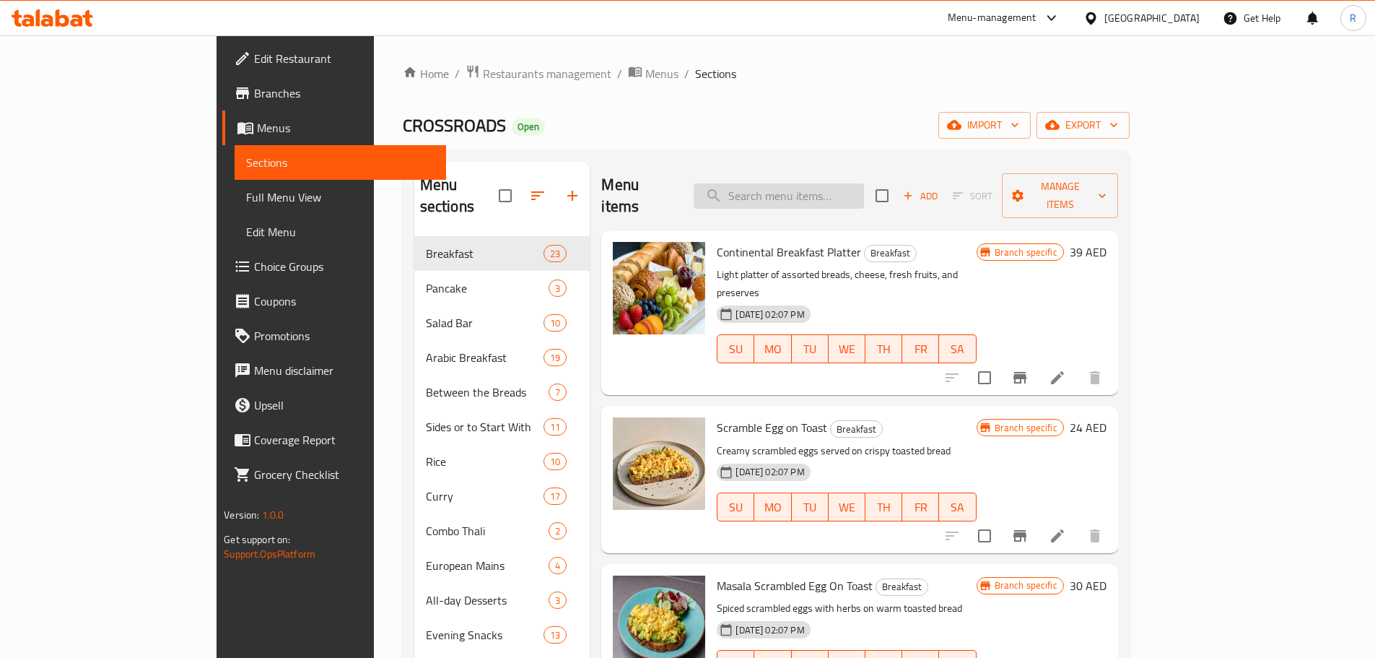
click at [864, 190] on input "search" at bounding box center [779, 195] width 170 height 25
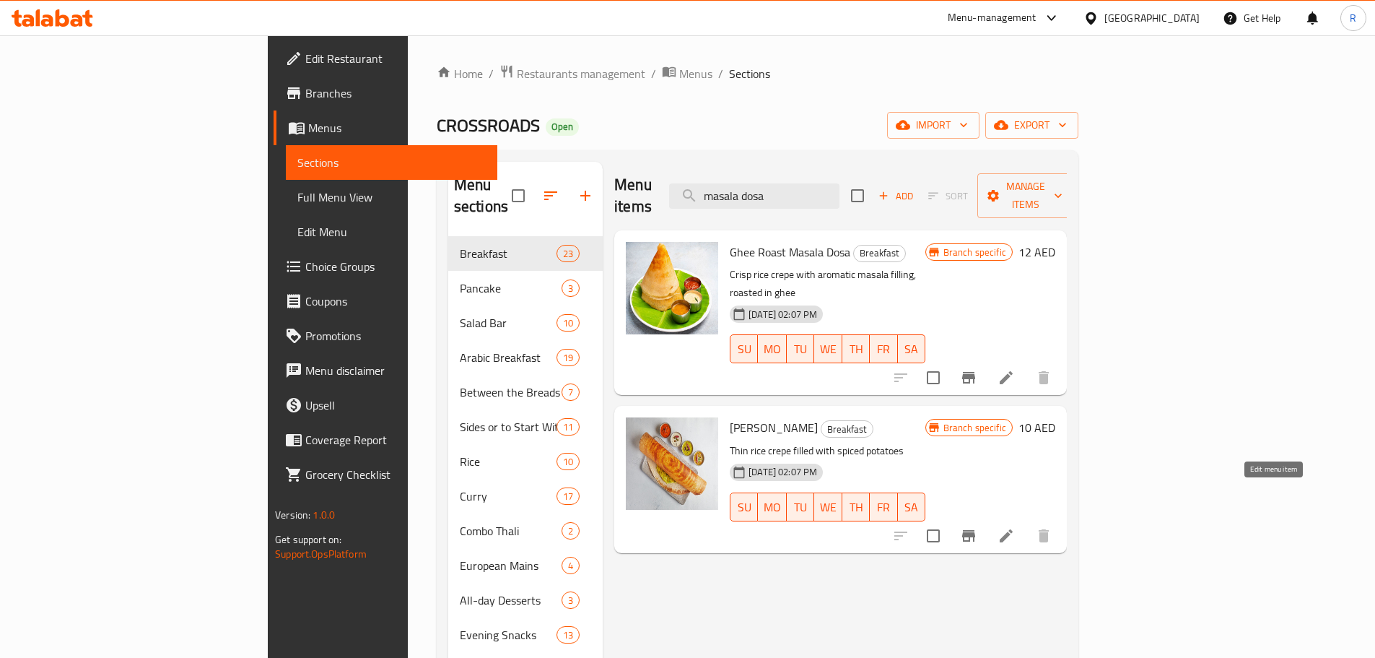
type input "masala dosa"
click at [1015, 527] on icon at bounding box center [1006, 535] width 17 height 17
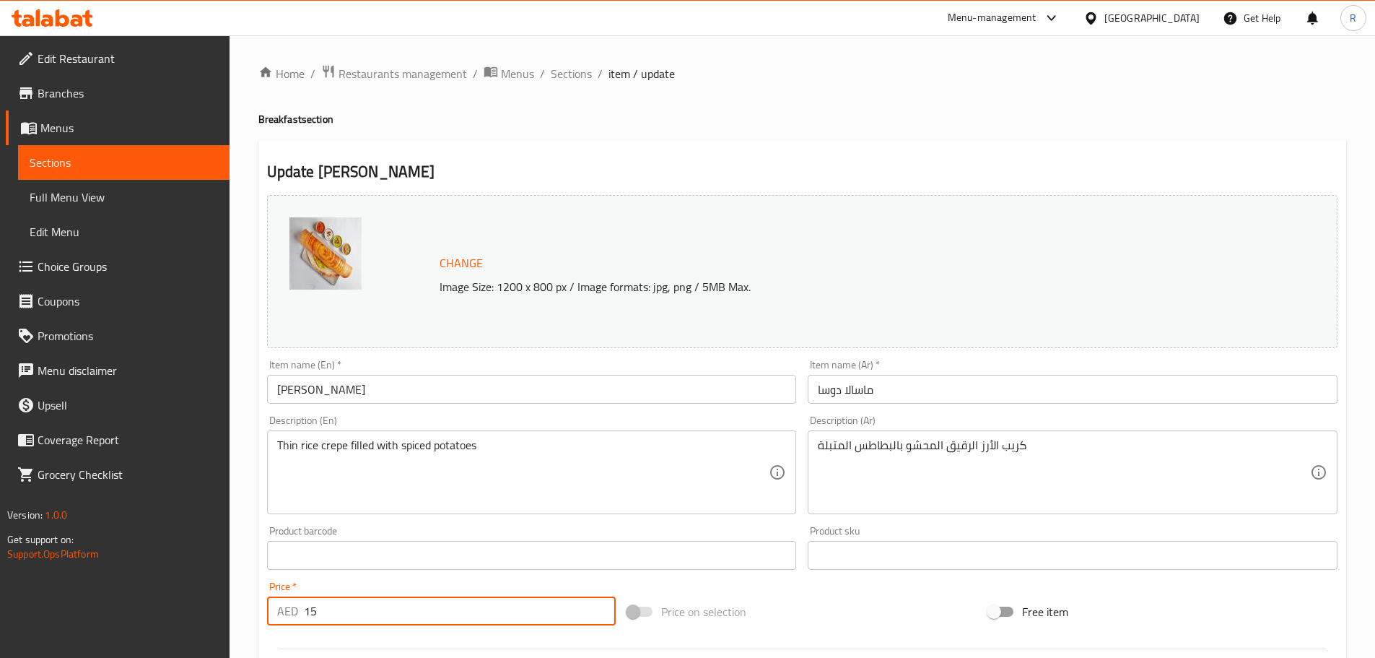
drag, startPoint x: 357, startPoint y: 607, endPoint x: 365, endPoint y: 606, distance: 8.1
click at [356, 607] on input "15" at bounding box center [460, 610] width 313 height 29
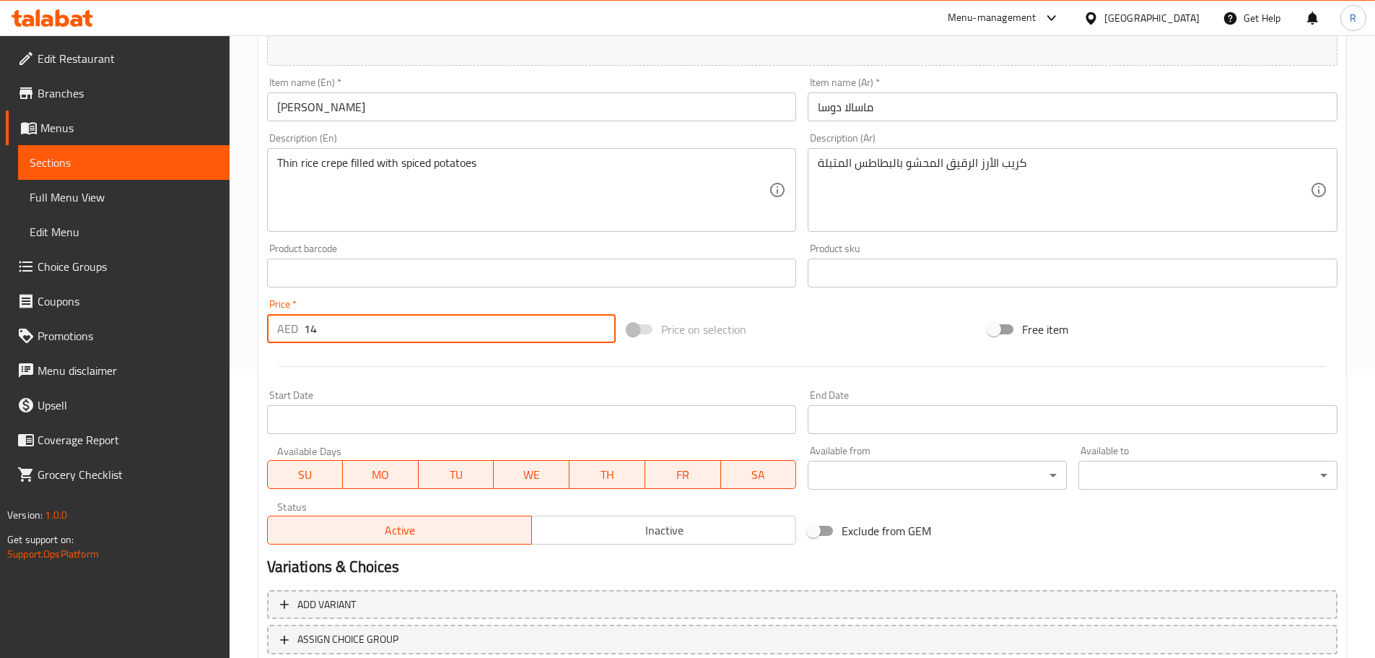
scroll to position [383, 0]
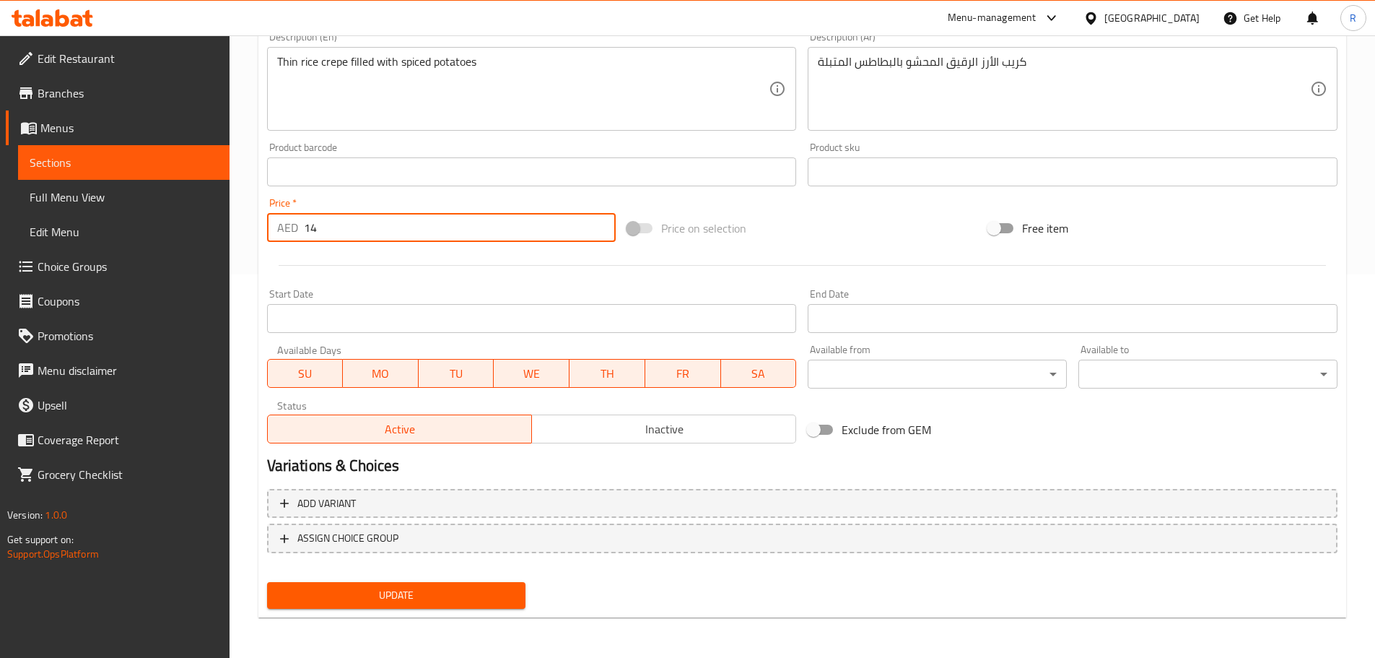
type input "14"
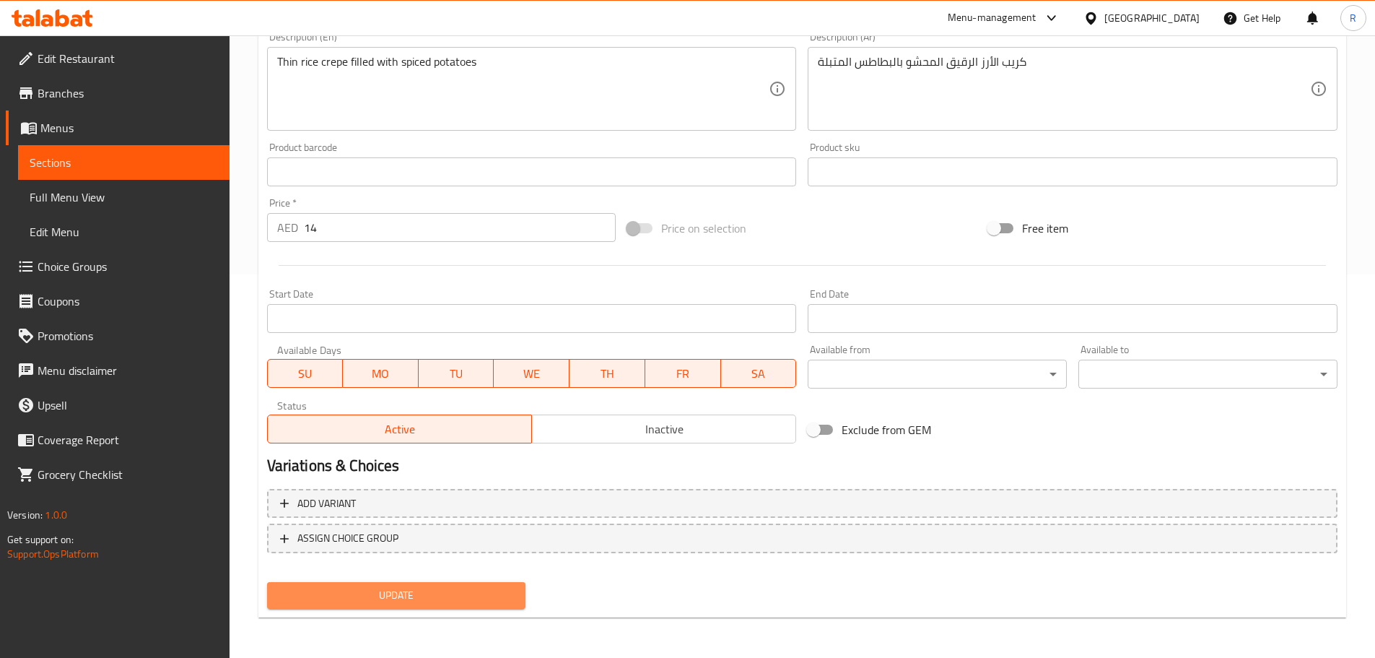
click at [480, 588] on span "Update" at bounding box center [397, 595] width 236 height 18
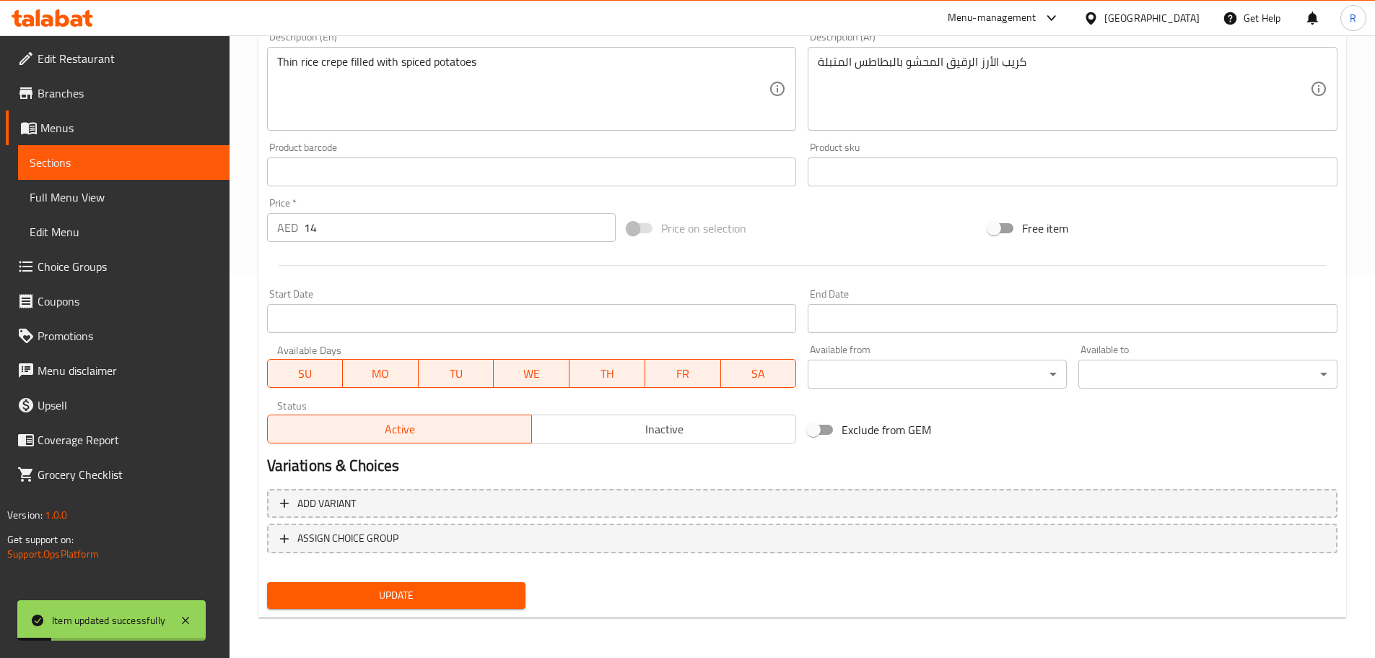
scroll to position [0, 0]
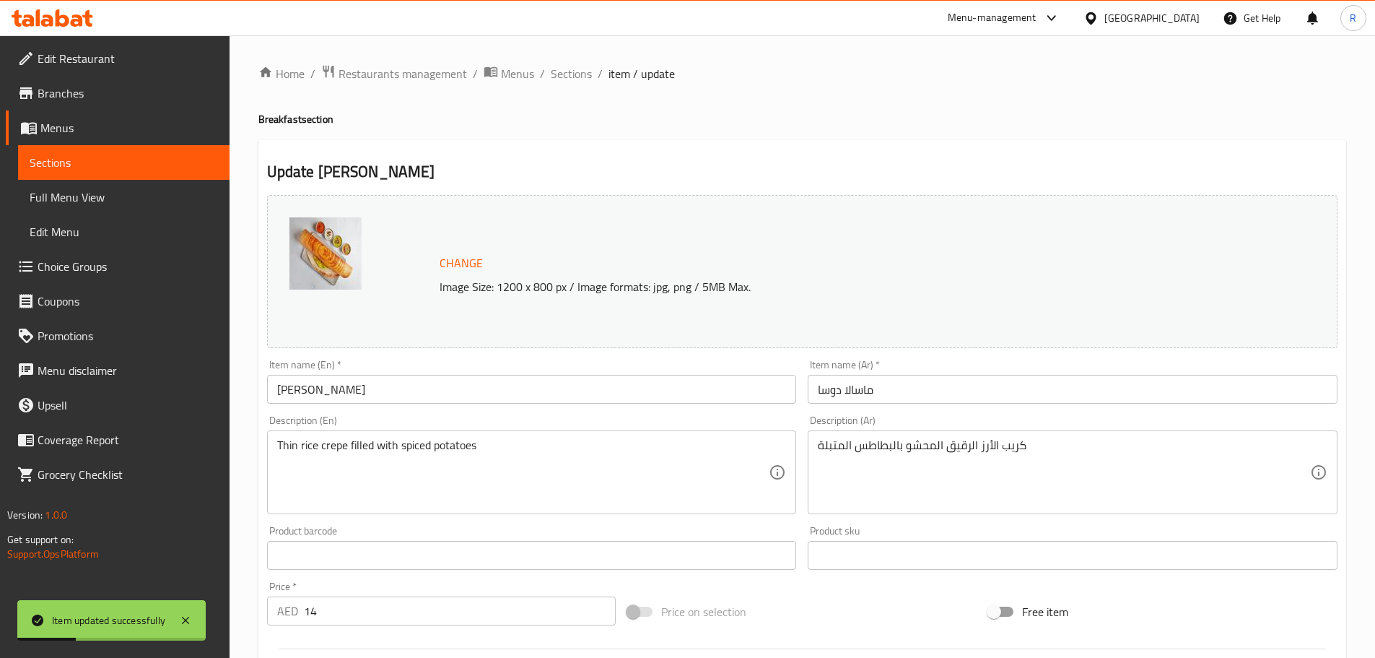
click at [560, 72] on span "Sections" at bounding box center [571, 73] width 41 height 17
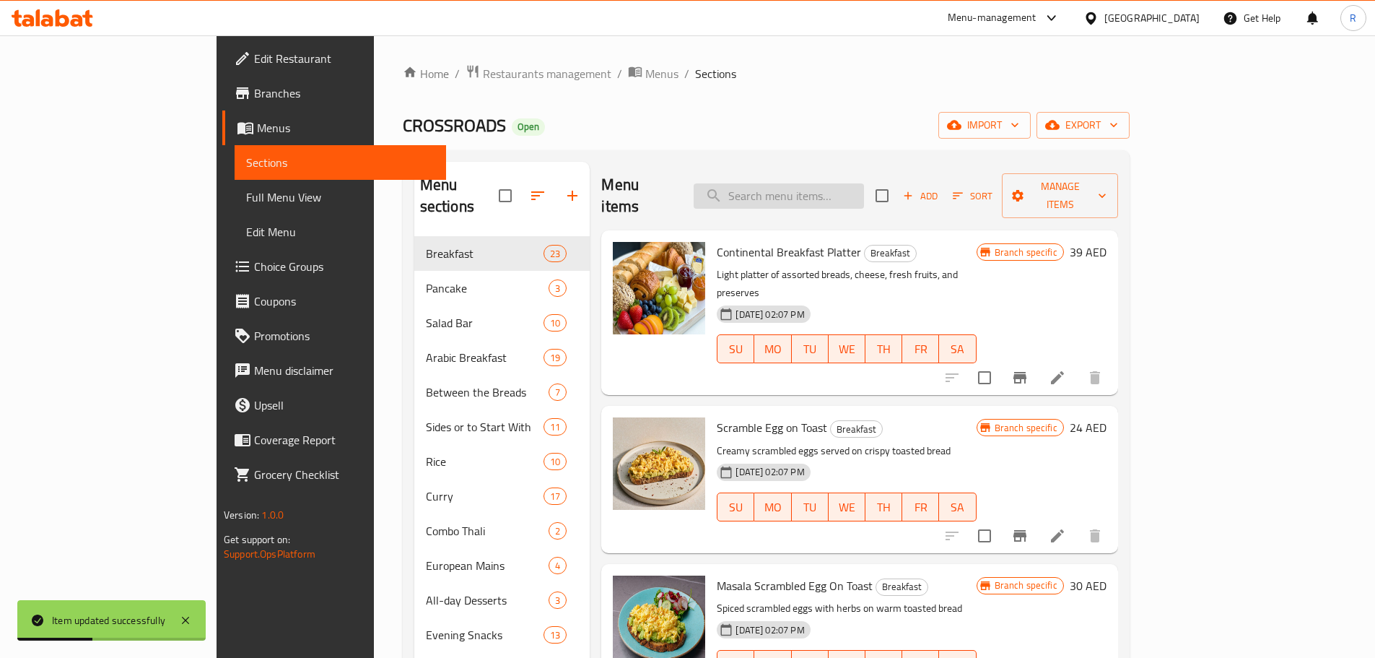
click at [846, 183] on input "search" at bounding box center [779, 195] width 170 height 25
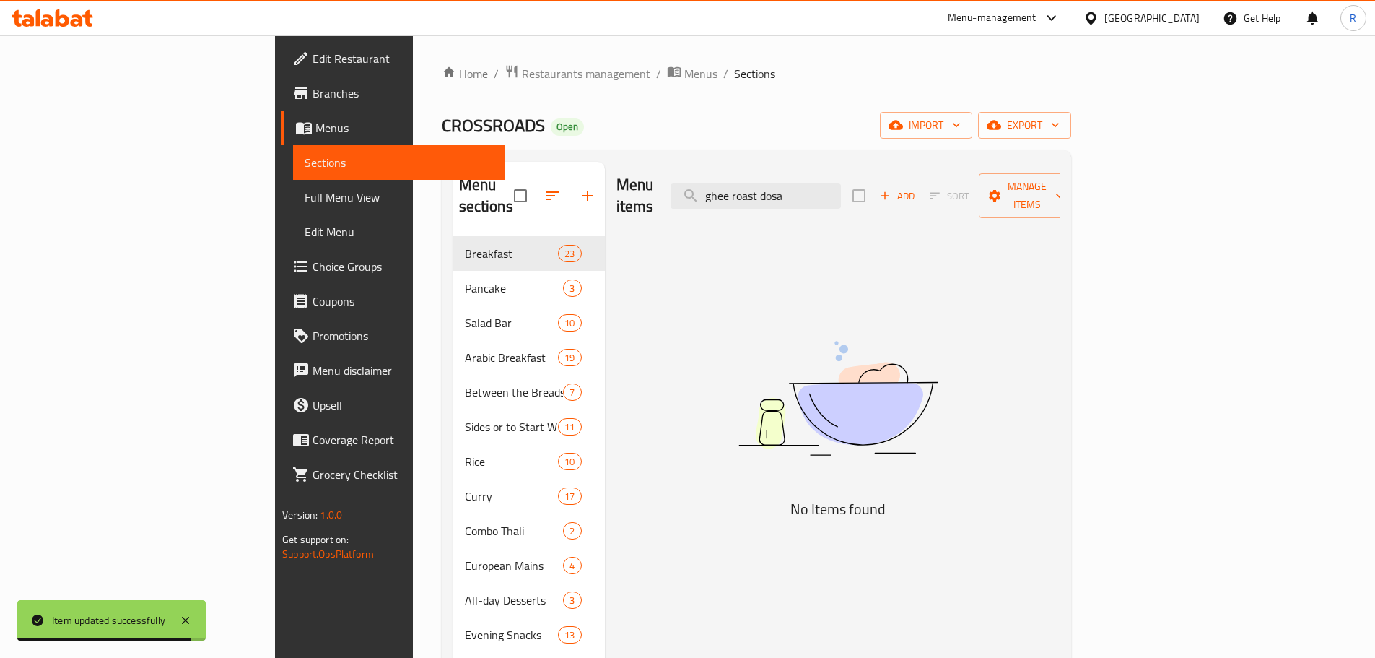
drag, startPoint x: 833, startPoint y: 185, endPoint x: 735, endPoint y: 199, distance: 99.1
click at [735, 199] on div "Menu items ghee roast dosa Add Sort Manage items" at bounding box center [838, 196] width 443 height 69
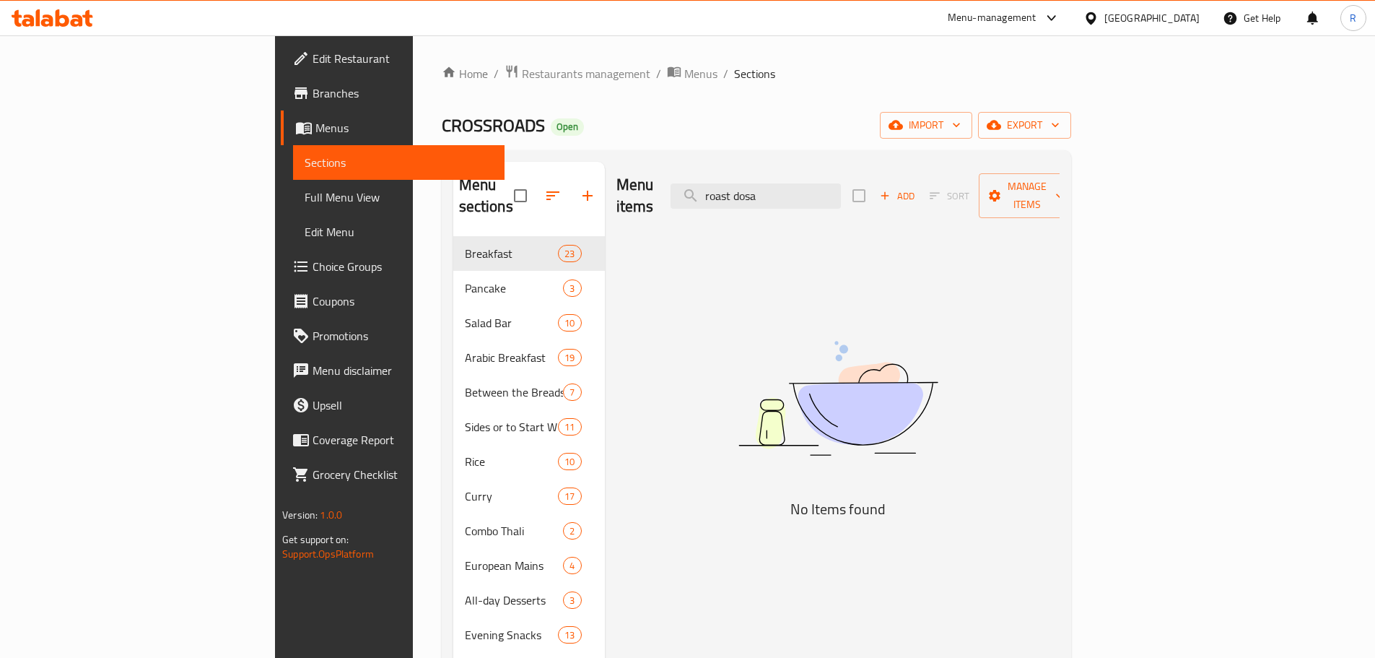
drag, startPoint x: 832, startPoint y: 184, endPoint x: 768, endPoint y: 193, distance: 64.2
click at [769, 193] on div "Menu items roast dosa Add Sort Manage items" at bounding box center [838, 196] width 443 height 69
drag, startPoint x: 832, startPoint y: 180, endPoint x: 701, endPoint y: 188, distance: 130.9
click at [701, 188] on div "Menu items ghee dosa Add Sort Manage items" at bounding box center [838, 196] width 443 height 69
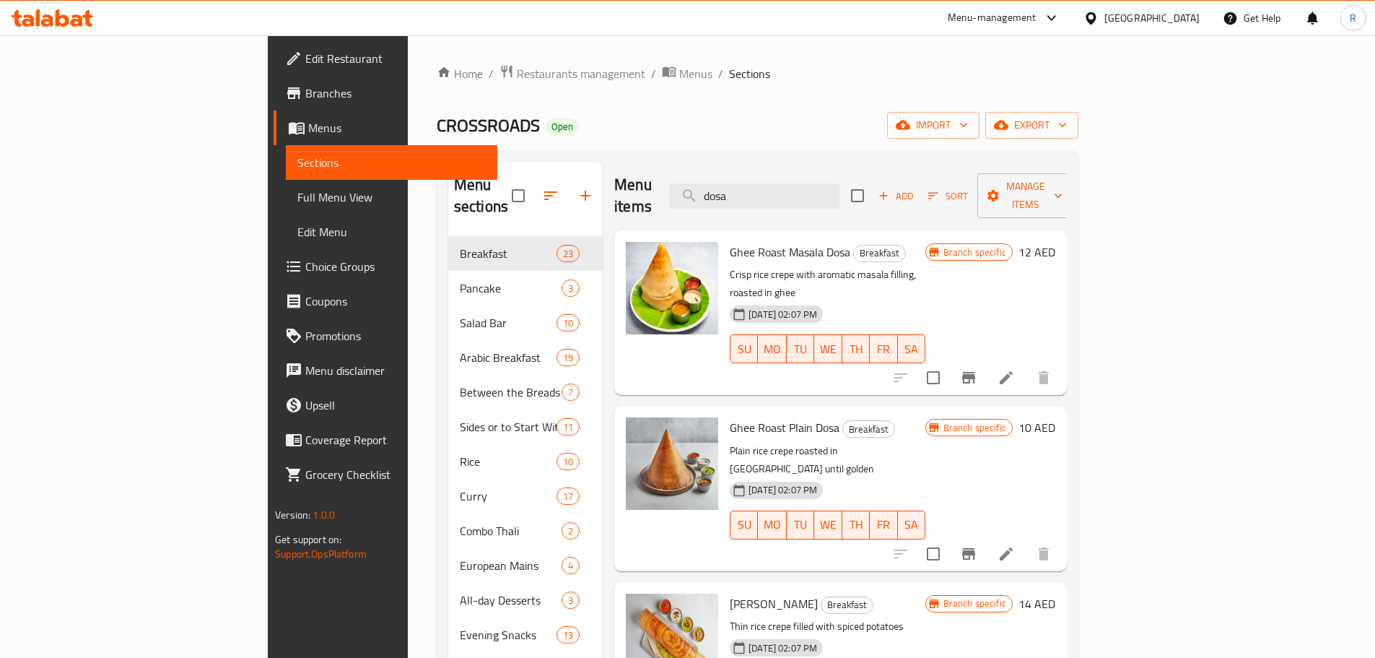
type input "dosa"
click at [1015, 369] on icon at bounding box center [1006, 377] width 17 height 17
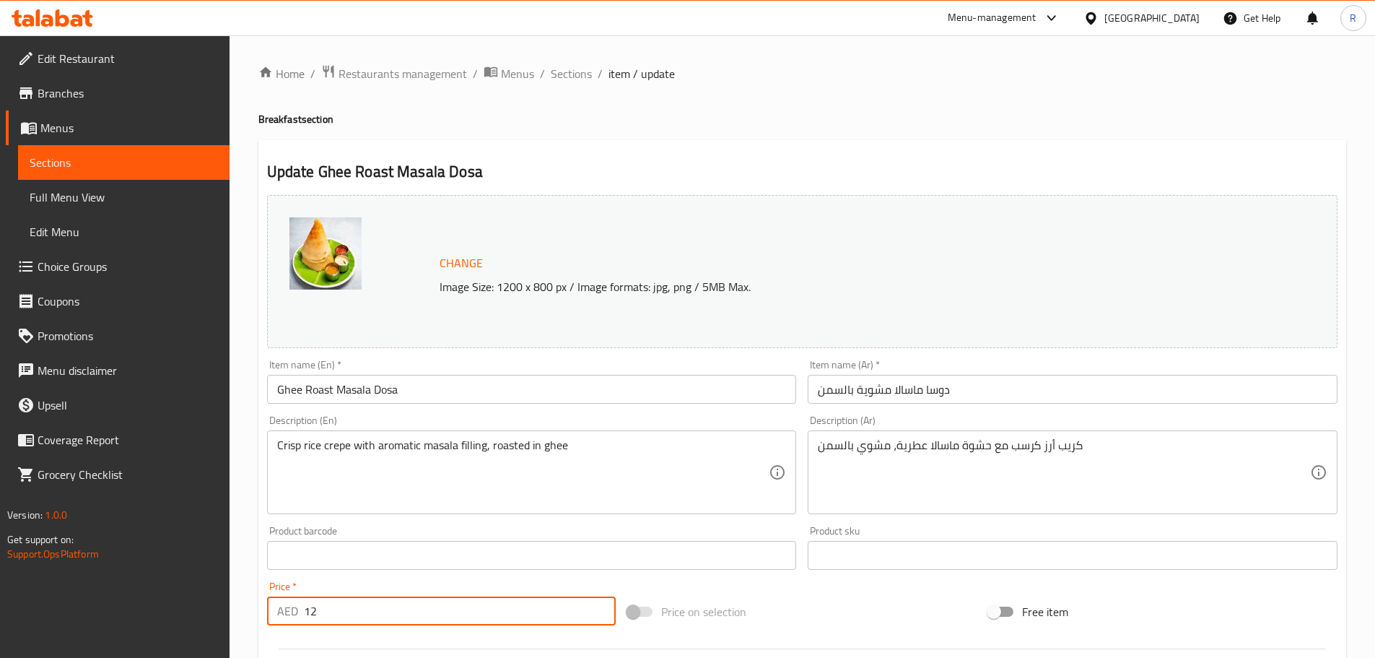
click at [340, 611] on input "12" at bounding box center [460, 610] width 313 height 29
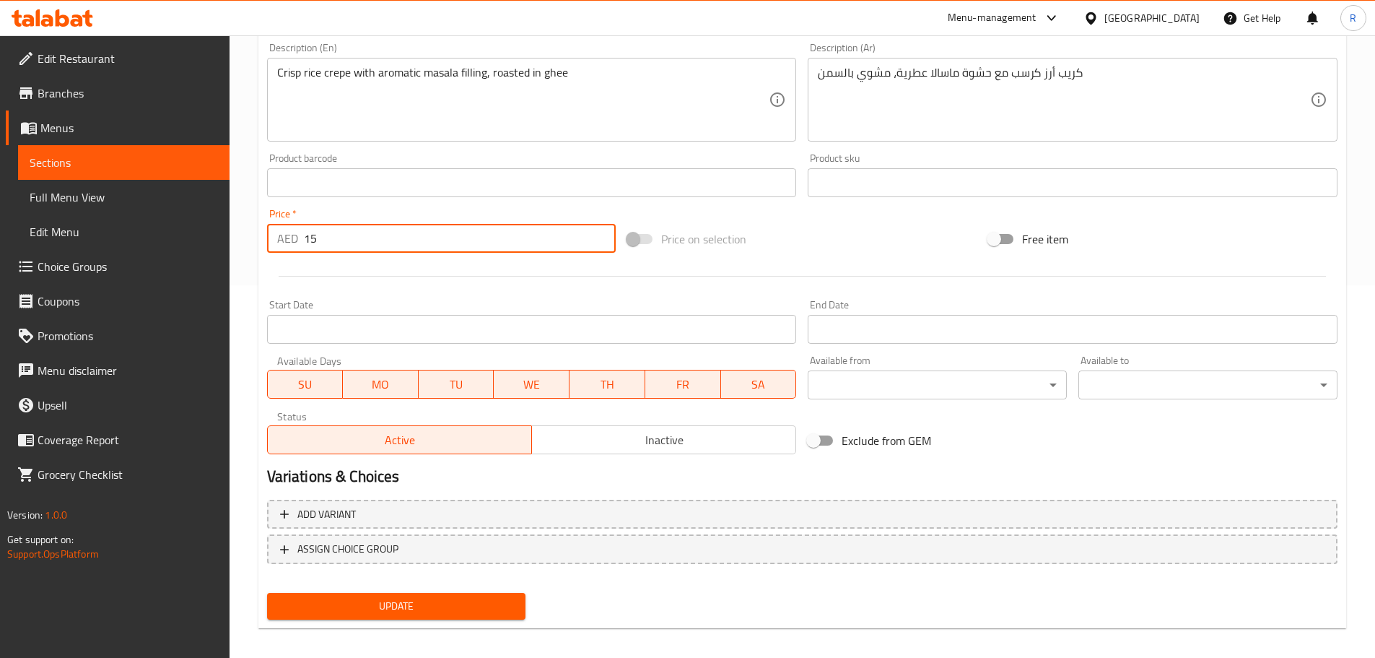
scroll to position [383, 0]
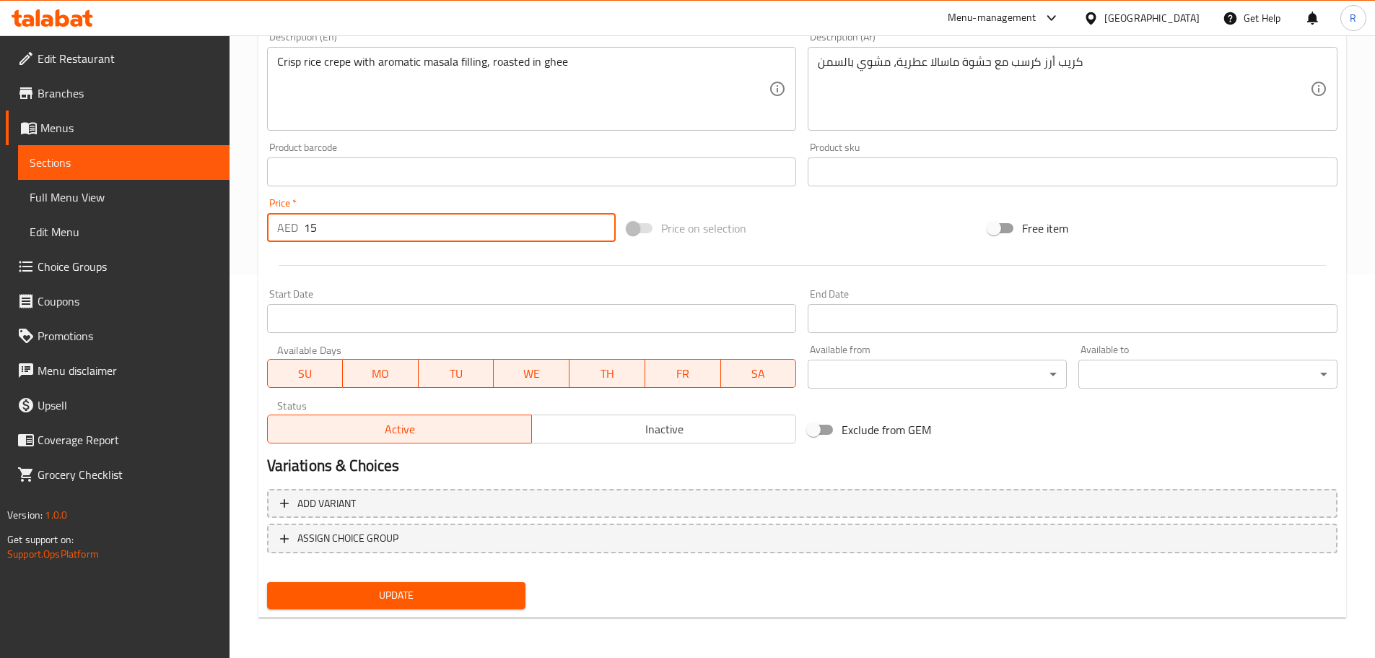
type input "15"
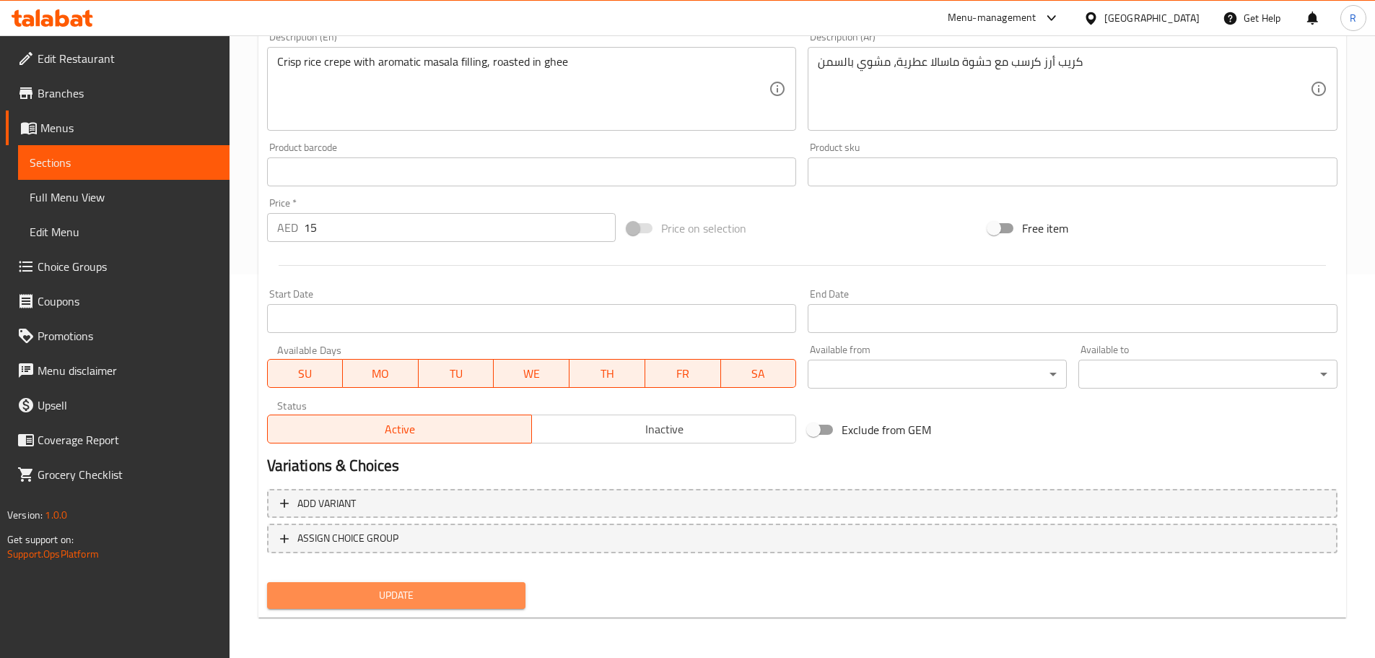
click at [493, 604] on span "Update" at bounding box center [397, 595] width 236 height 18
click at [433, 597] on span "Update" at bounding box center [397, 595] width 236 height 18
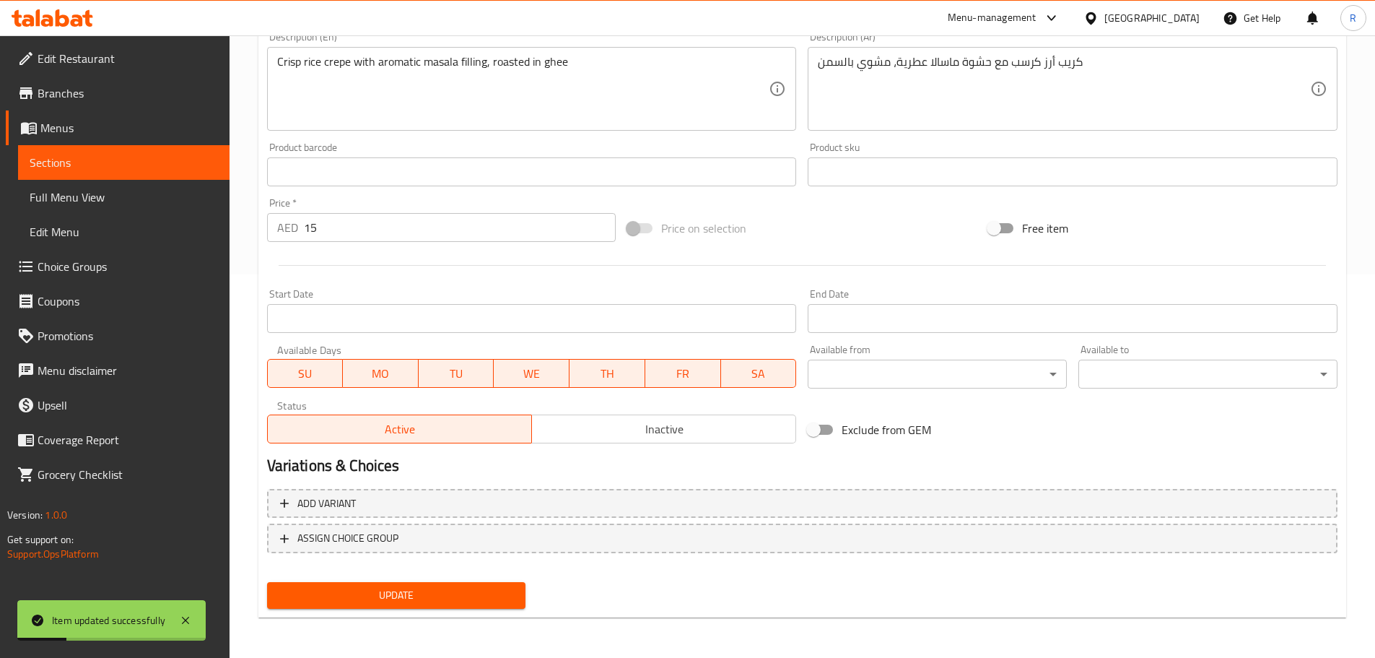
scroll to position [0, 0]
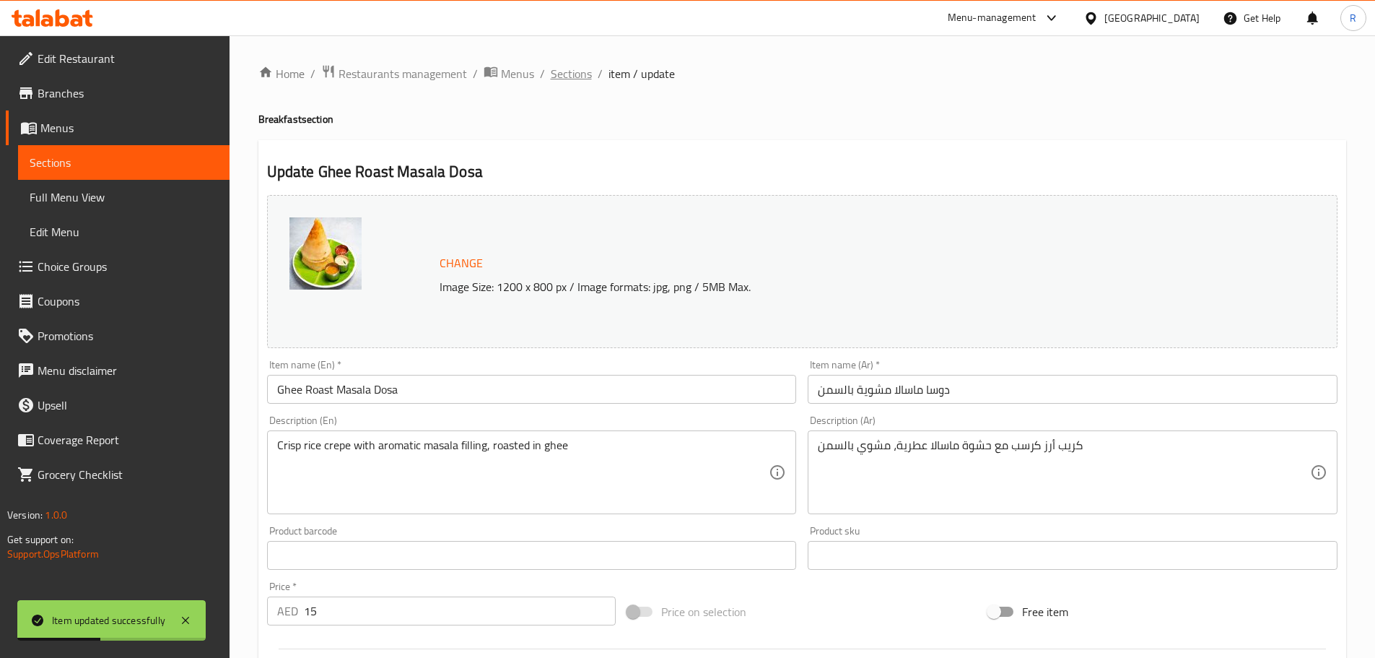
click at [560, 76] on span "Sections" at bounding box center [571, 73] width 41 height 17
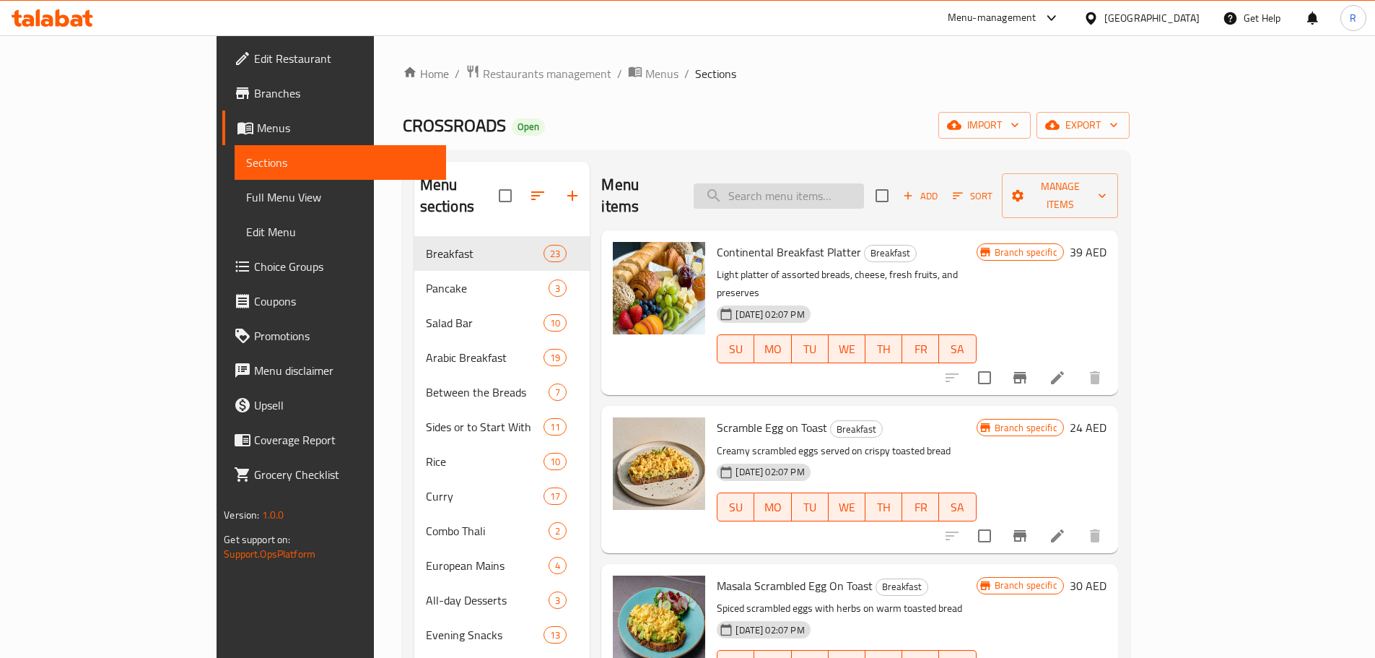
click at [845, 183] on input "search" at bounding box center [779, 195] width 170 height 25
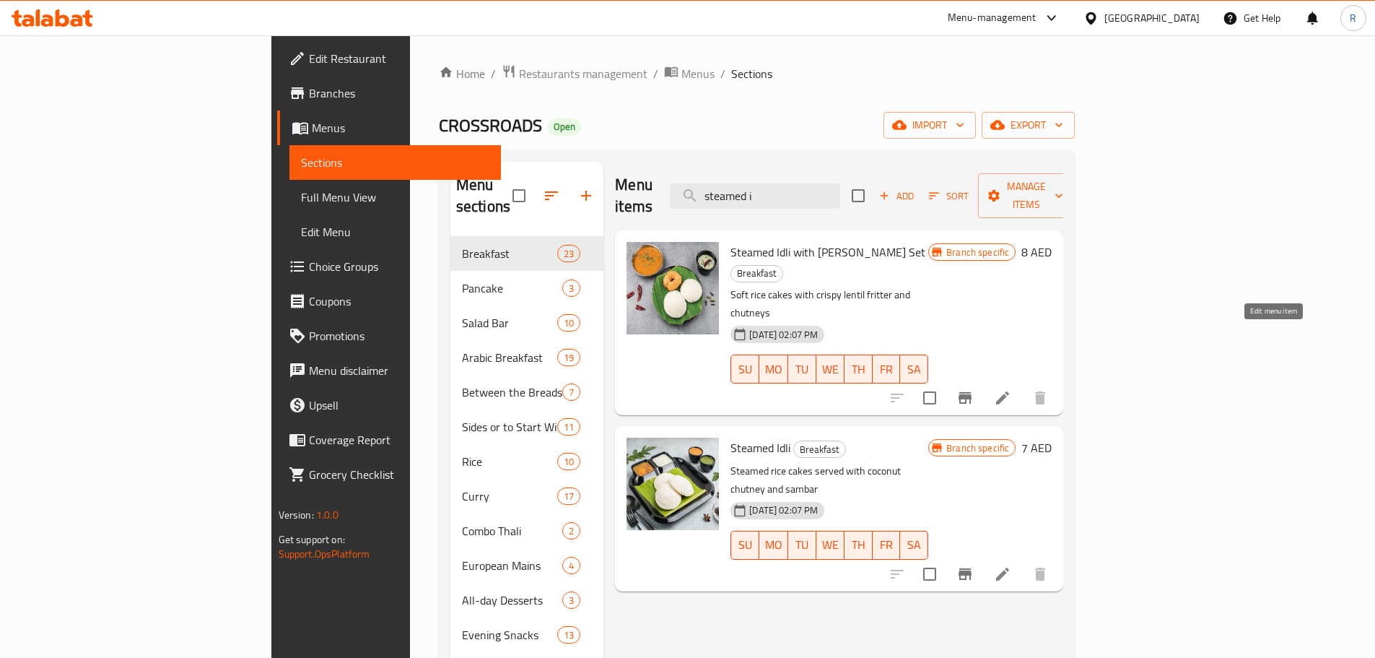
type input "steamed i"
click at [1011, 389] on icon at bounding box center [1002, 397] width 17 height 17
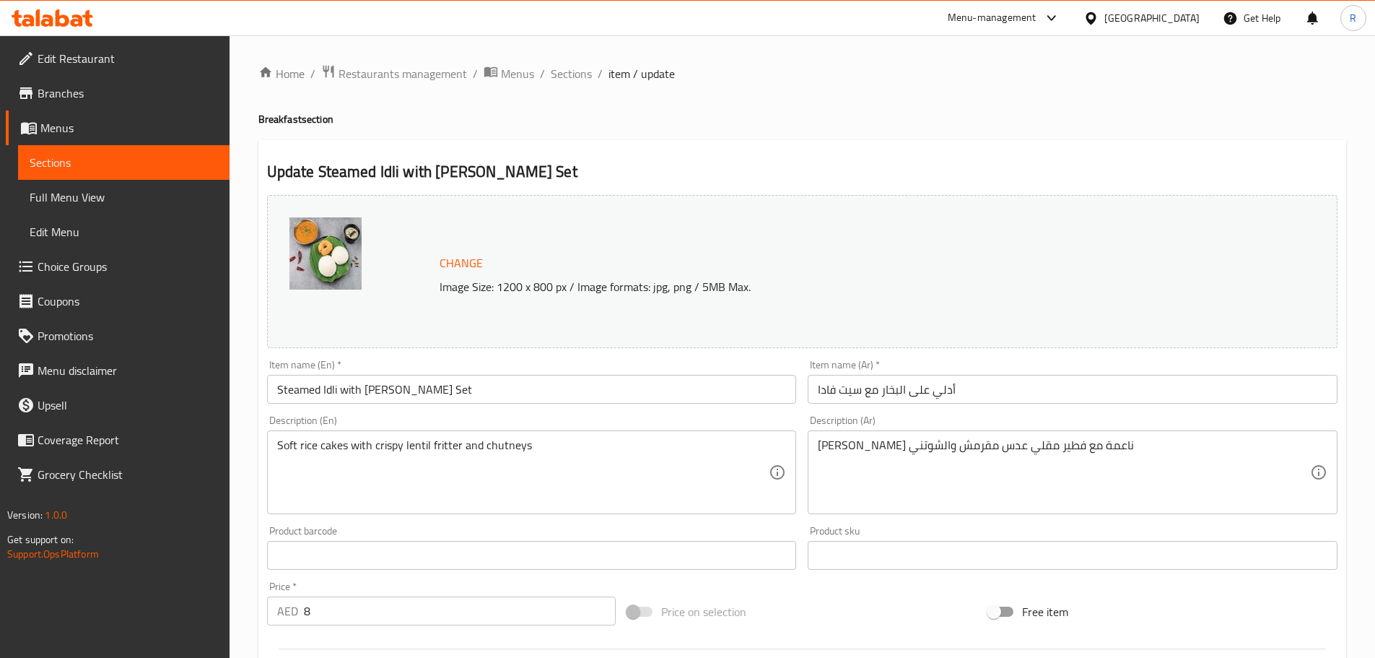
click at [352, 614] on input "8" at bounding box center [460, 610] width 313 height 29
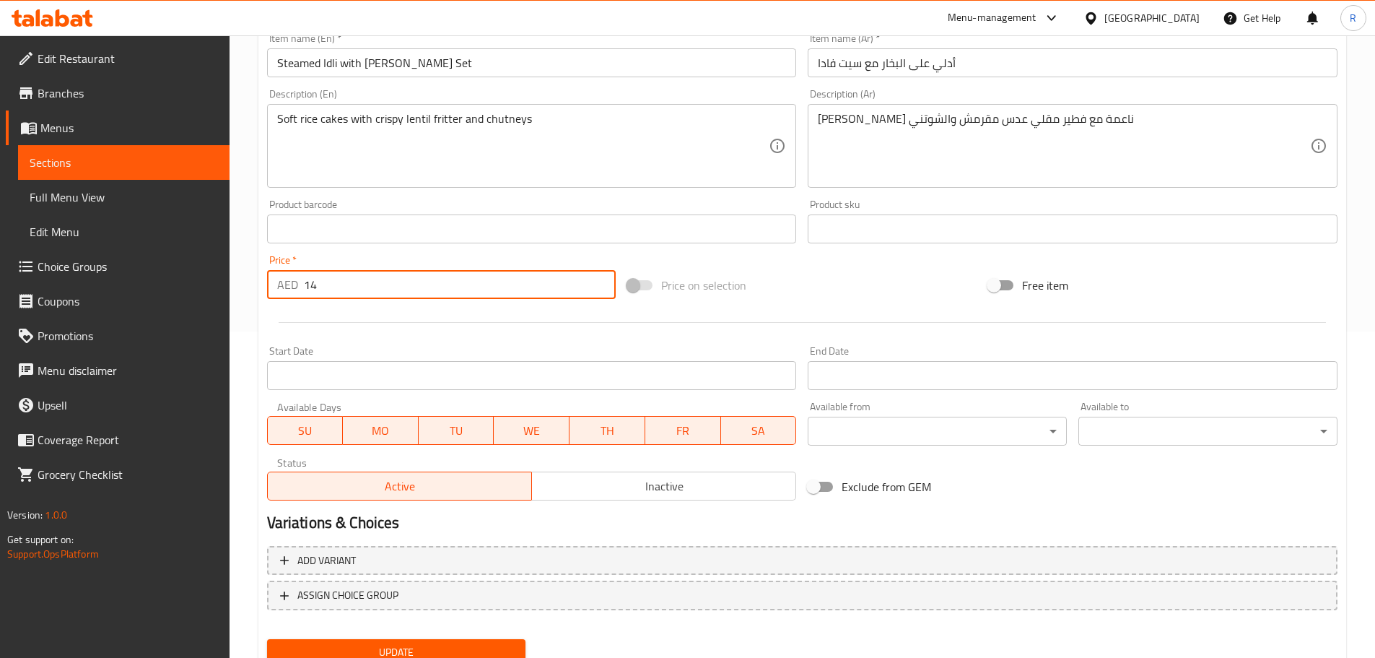
scroll to position [383, 0]
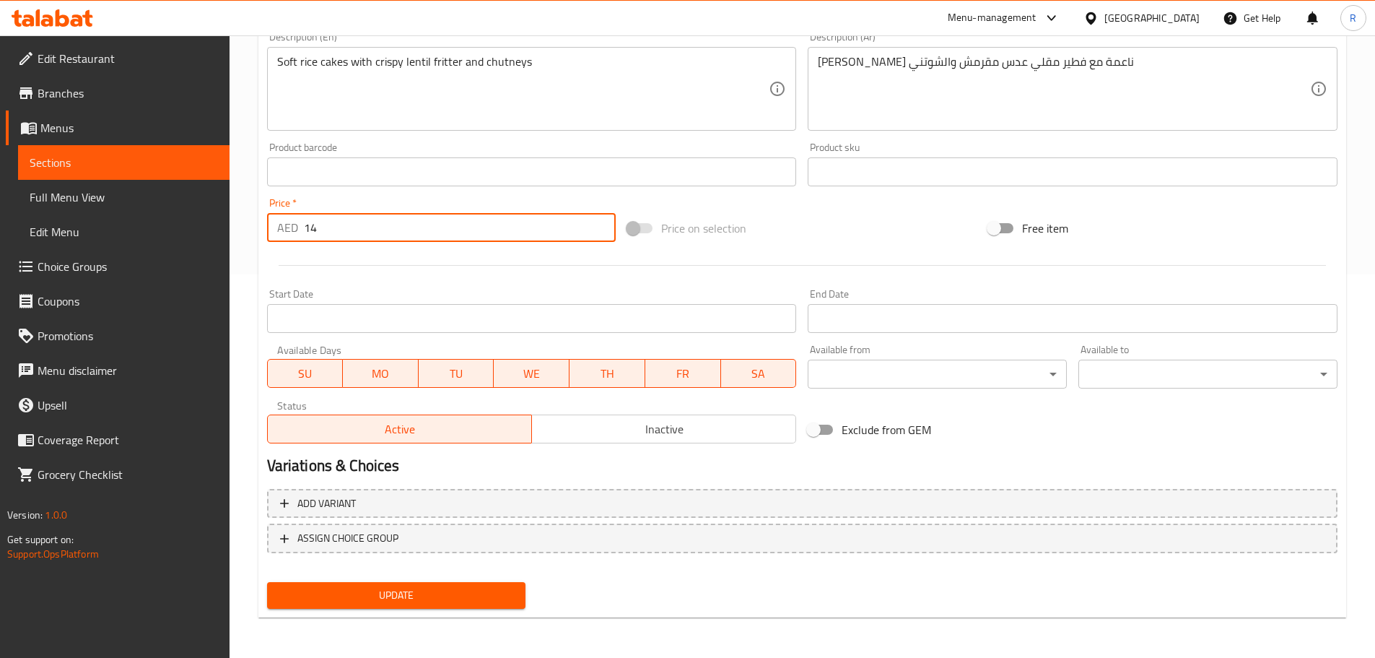
type input "14"
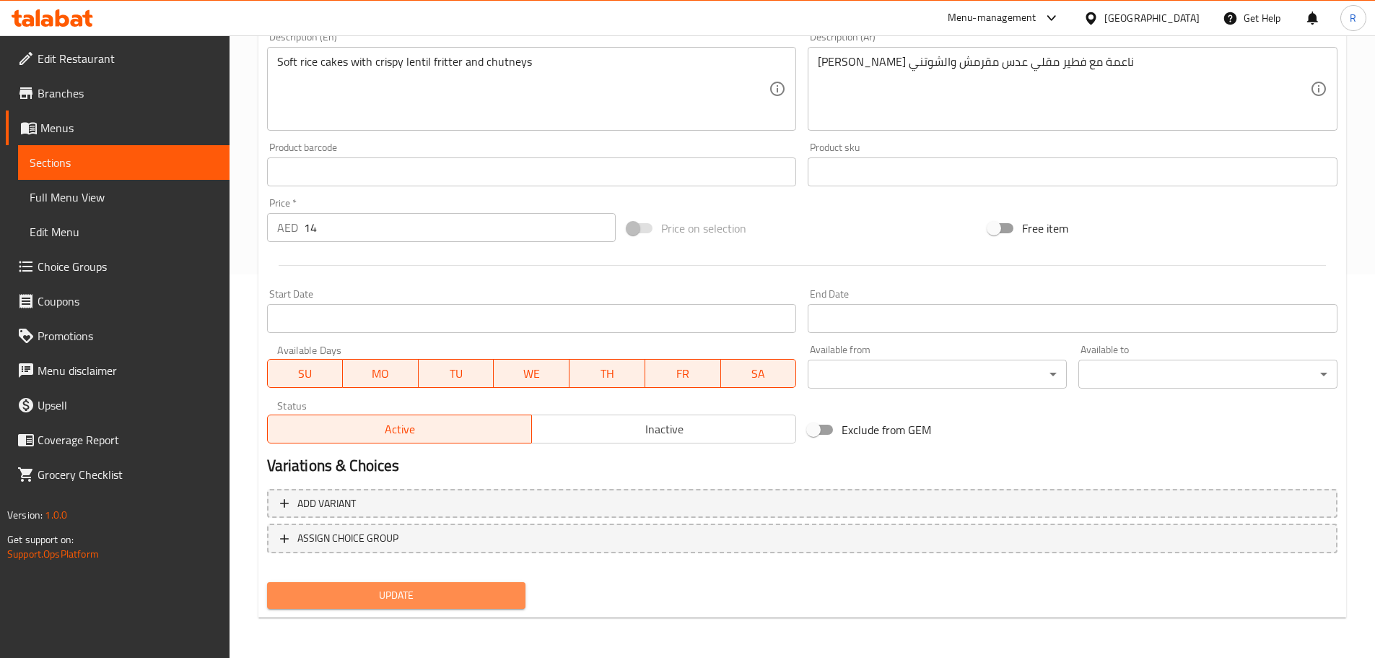
click at [459, 586] on span "Update" at bounding box center [397, 595] width 236 height 18
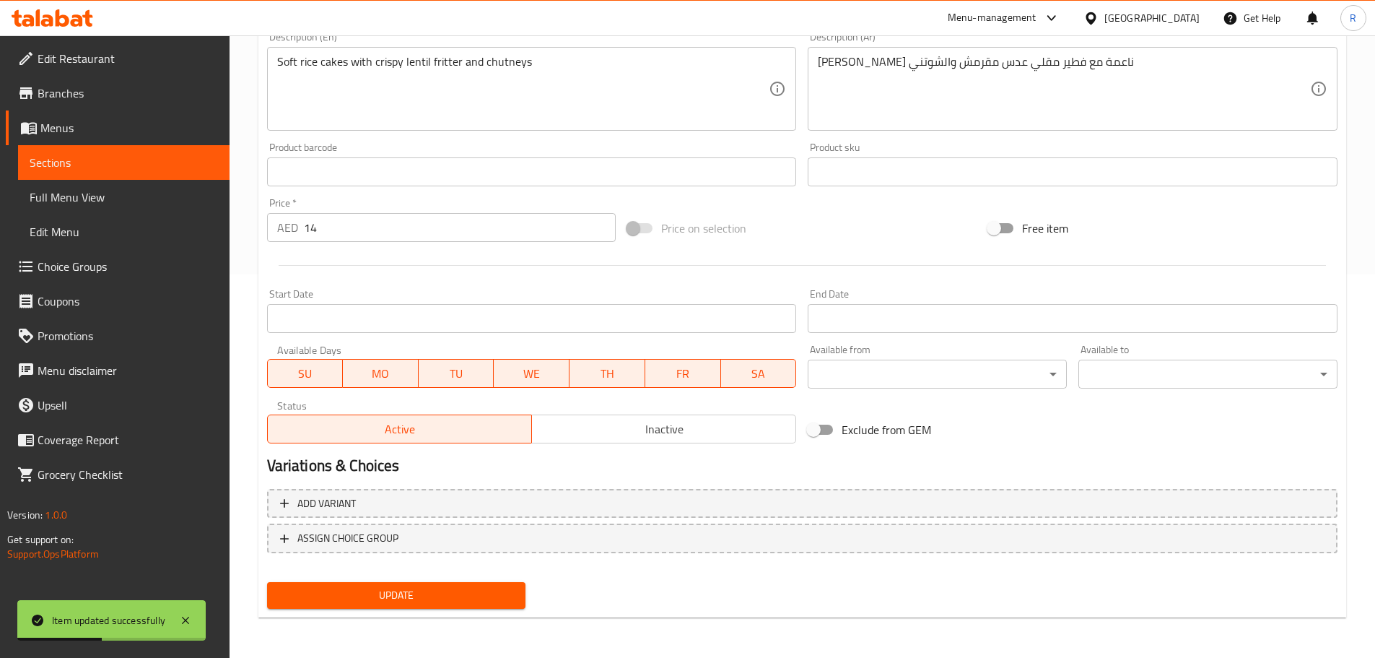
scroll to position [0, 0]
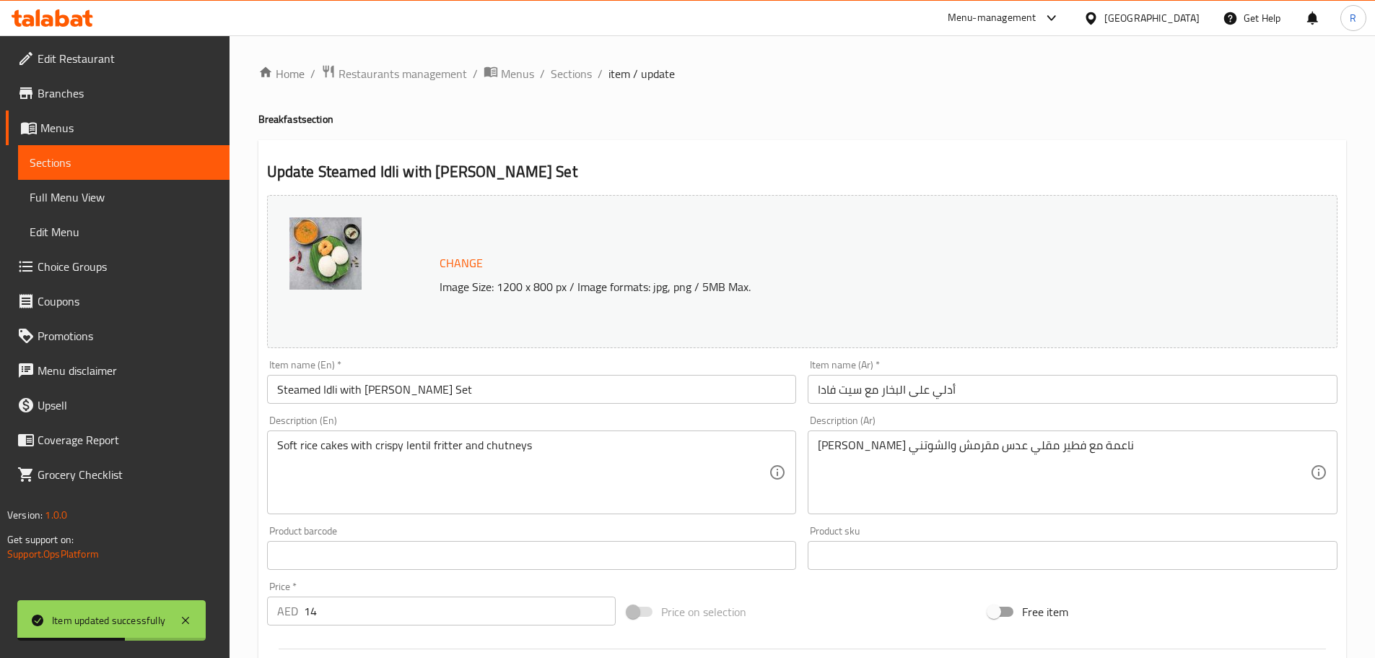
drag, startPoint x: 570, startPoint y: 74, endPoint x: 601, endPoint y: 106, distance: 44.4
click at [570, 74] on span "Sections" at bounding box center [571, 73] width 41 height 17
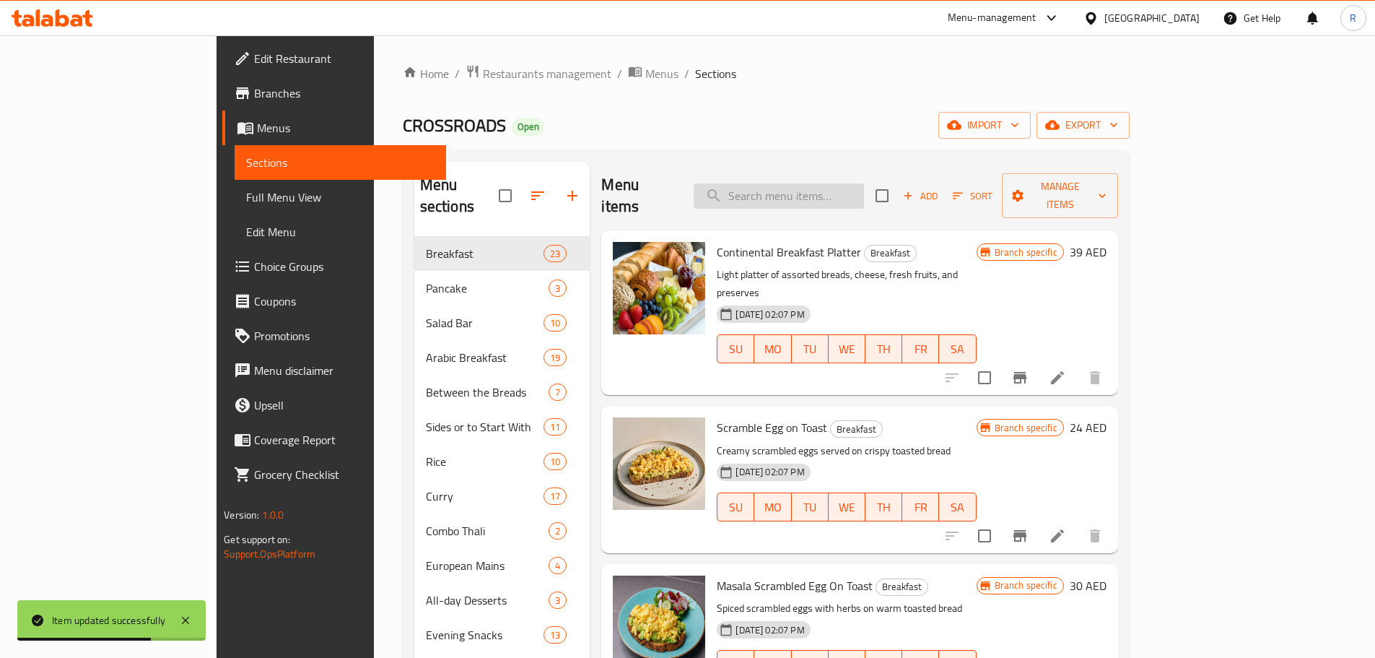
click at [864, 183] on input "search" at bounding box center [779, 195] width 170 height 25
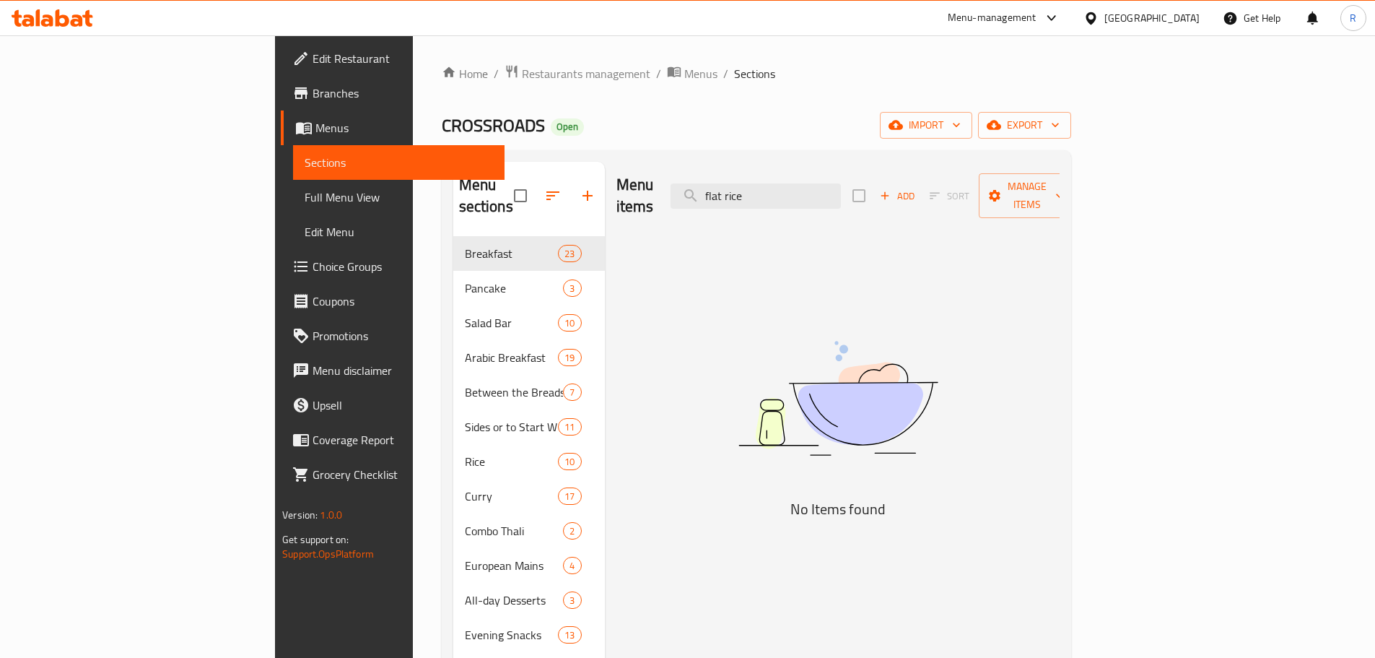
drag, startPoint x: 866, startPoint y: 180, endPoint x: 736, endPoint y: 196, distance: 130.9
click at [736, 196] on div "Menu items flat rice Add Sort Manage items" at bounding box center [838, 196] width 443 height 69
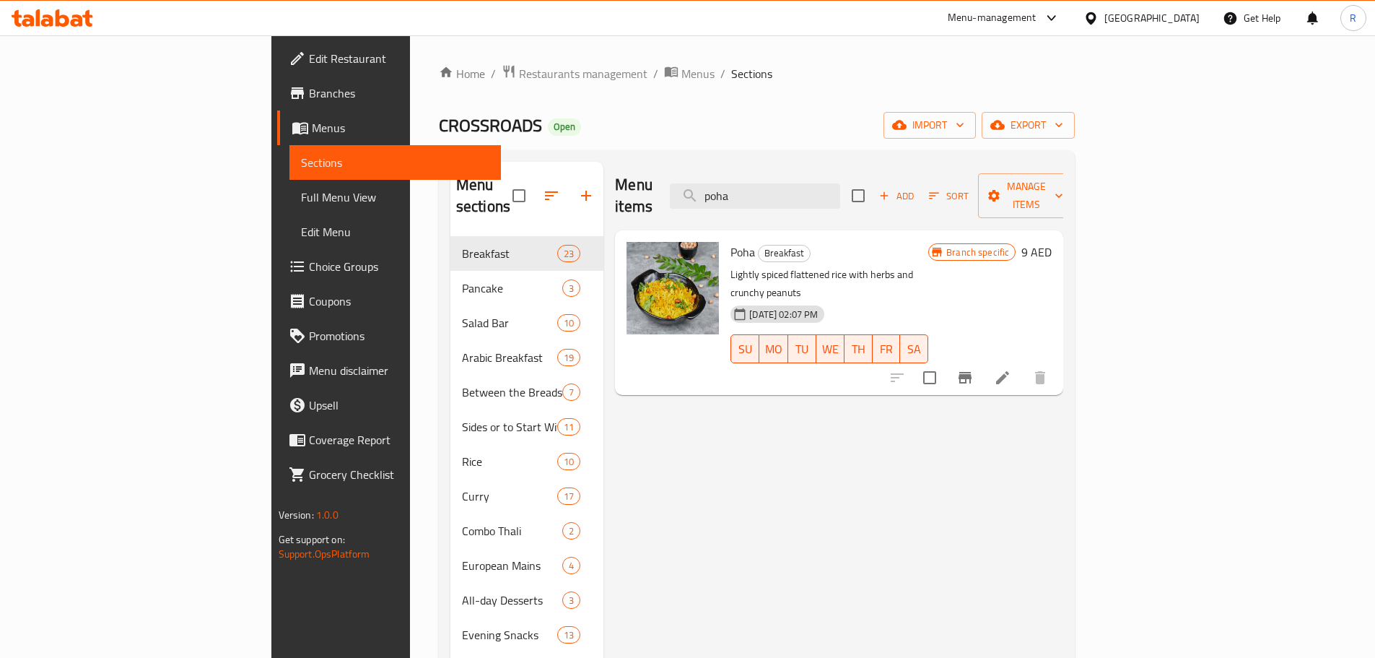
type input "poha"
click at [1009, 371] on icon at bounding box center [1002, 377] width 13 height 13
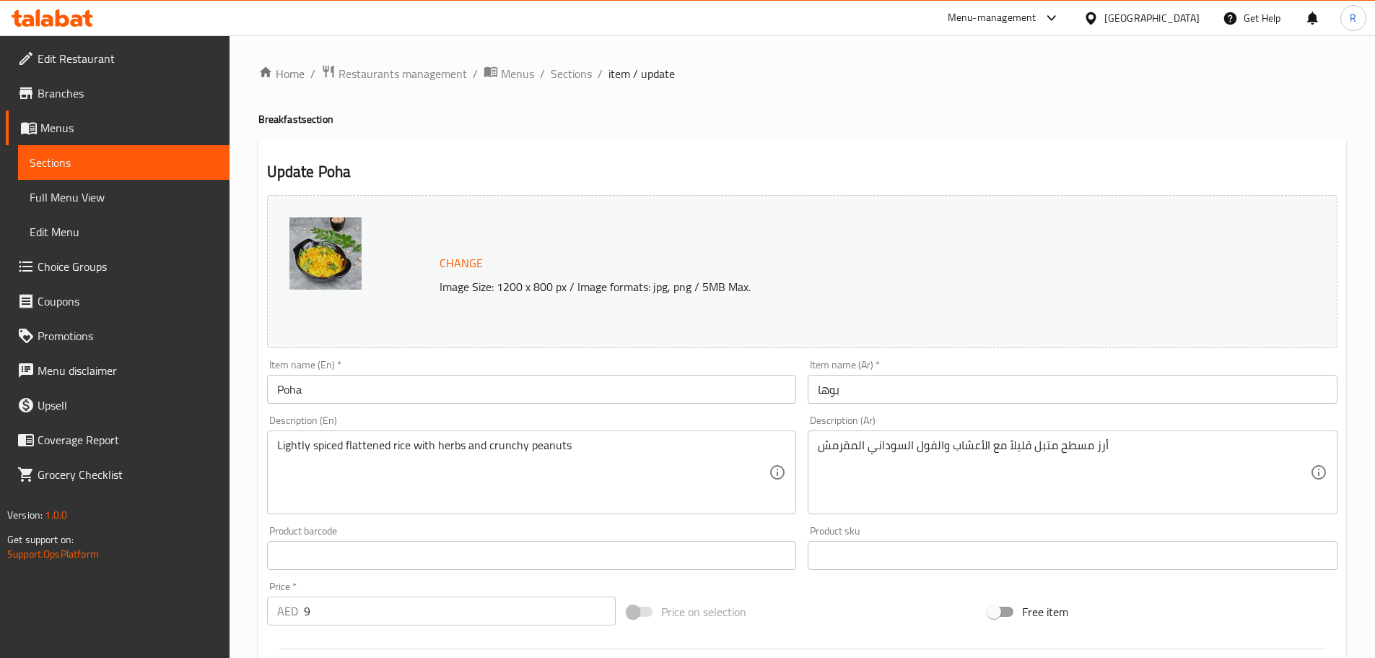
click at [353, 616] on input "9" at bounding box center [460, 610] width 313 height 29
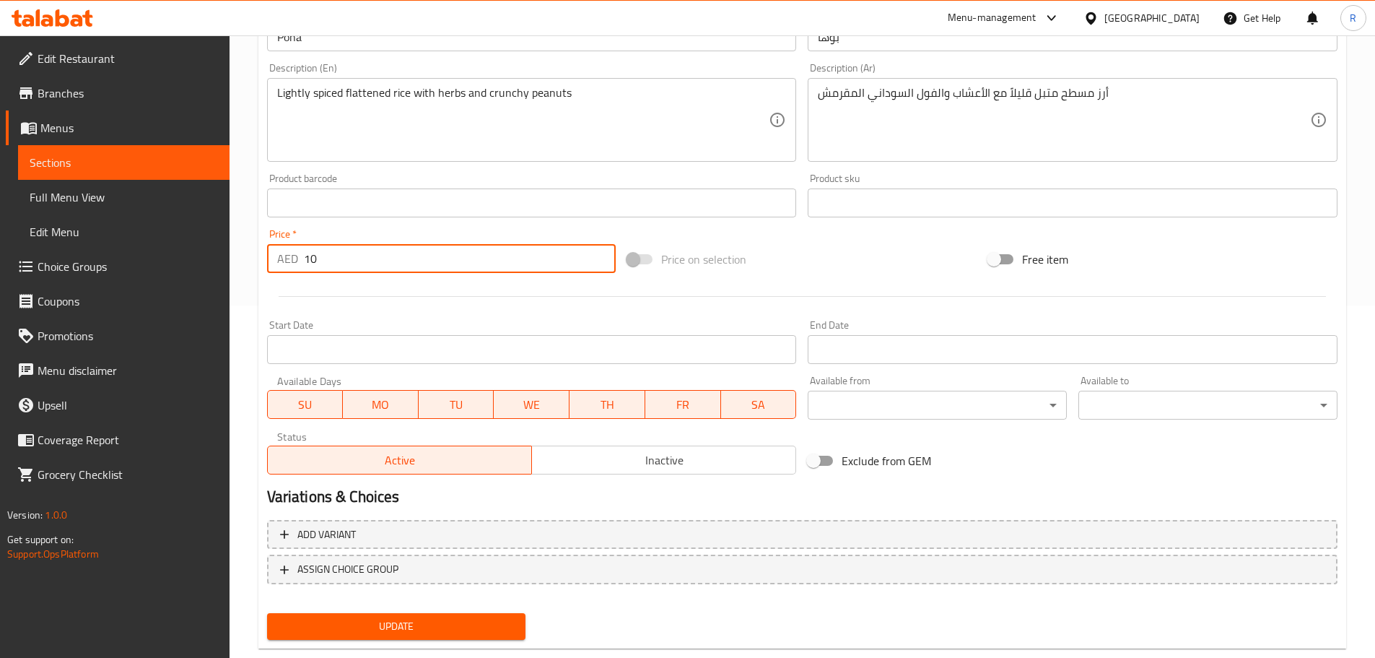
scroll to position [383, 0]
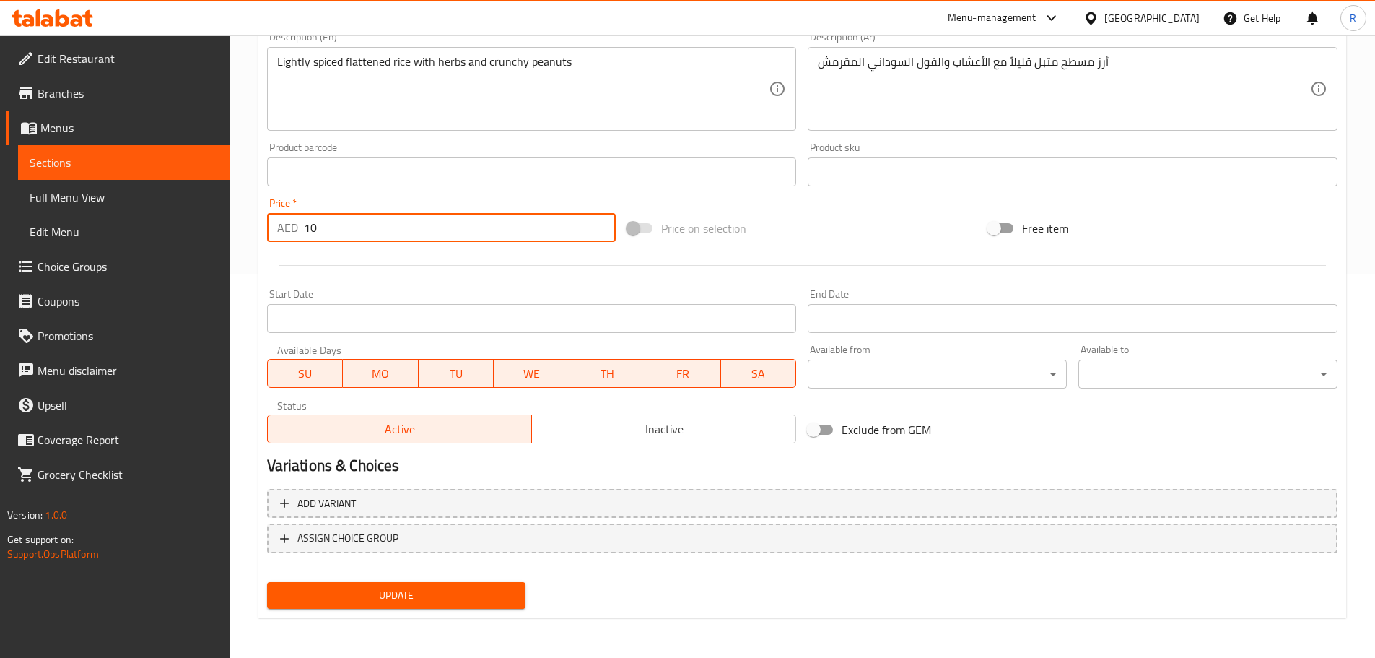
type input "10"
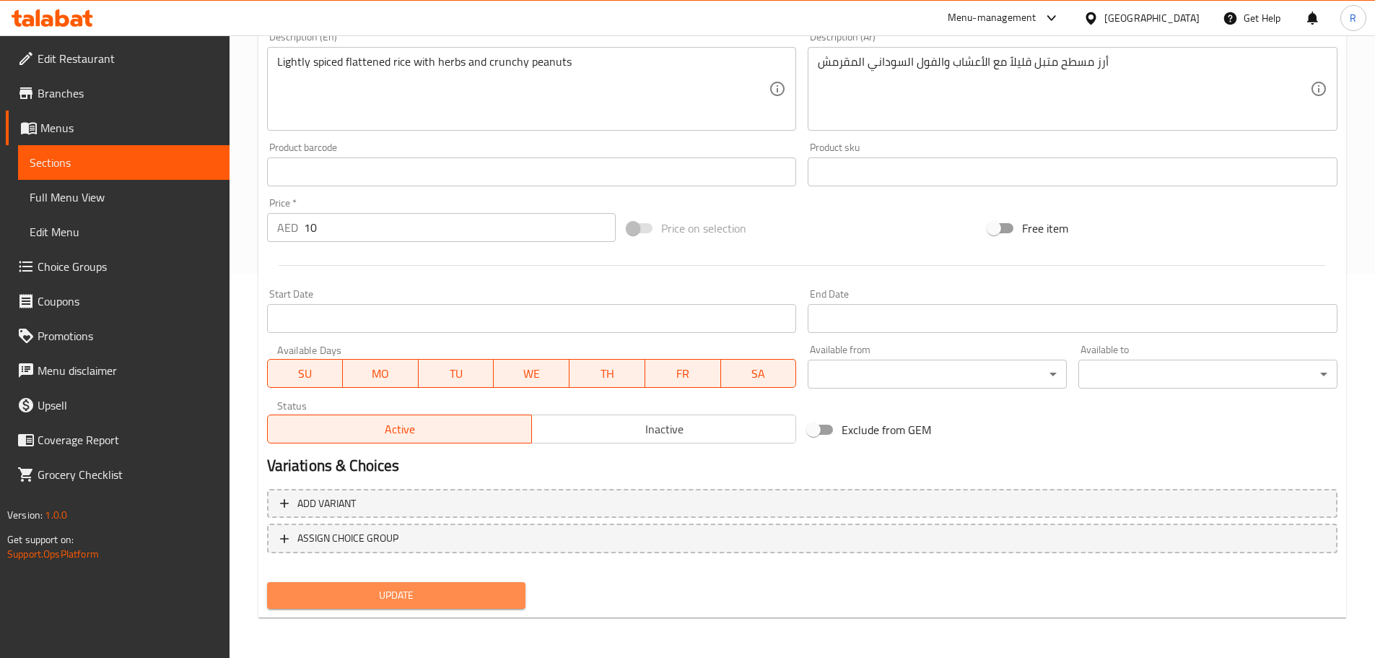
click at [487, 594] on span "Update" at bounding box center [397, 595] width 236 height 18
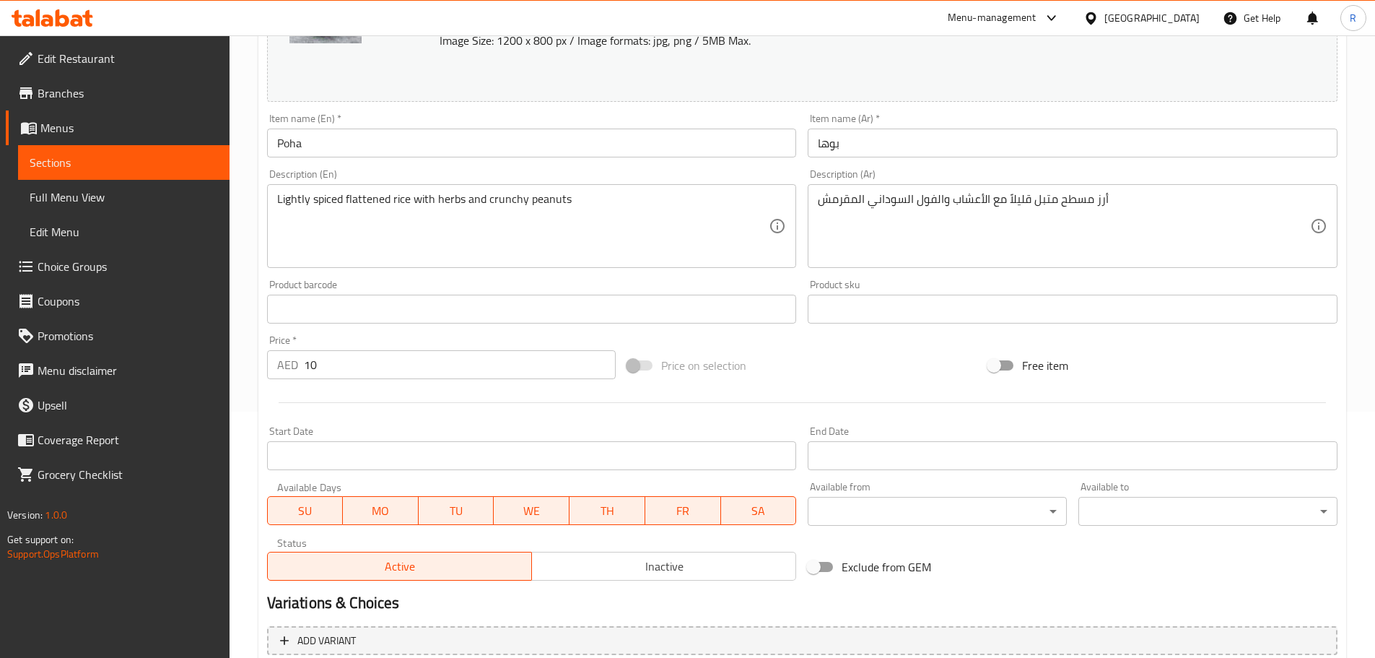
scroll to position [0, 0]
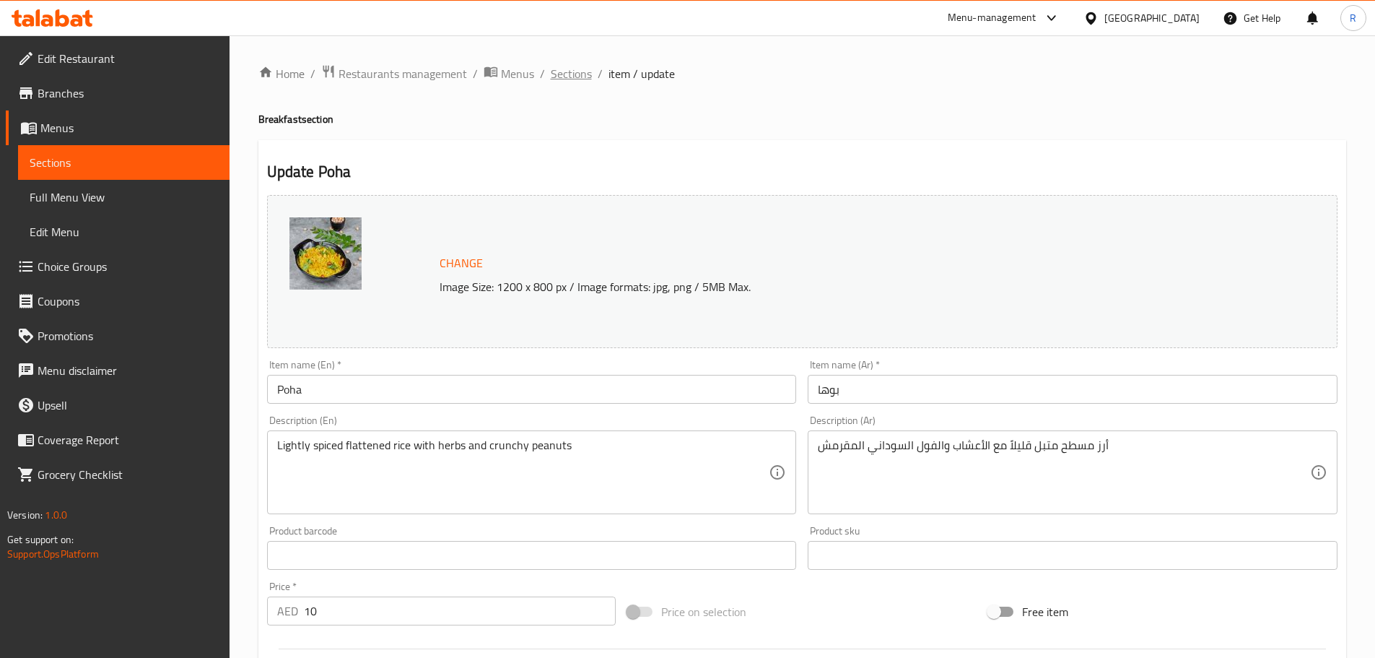
click at [583, 75] on span "Sections" at bounding box center [571, 73] width 41 height 17
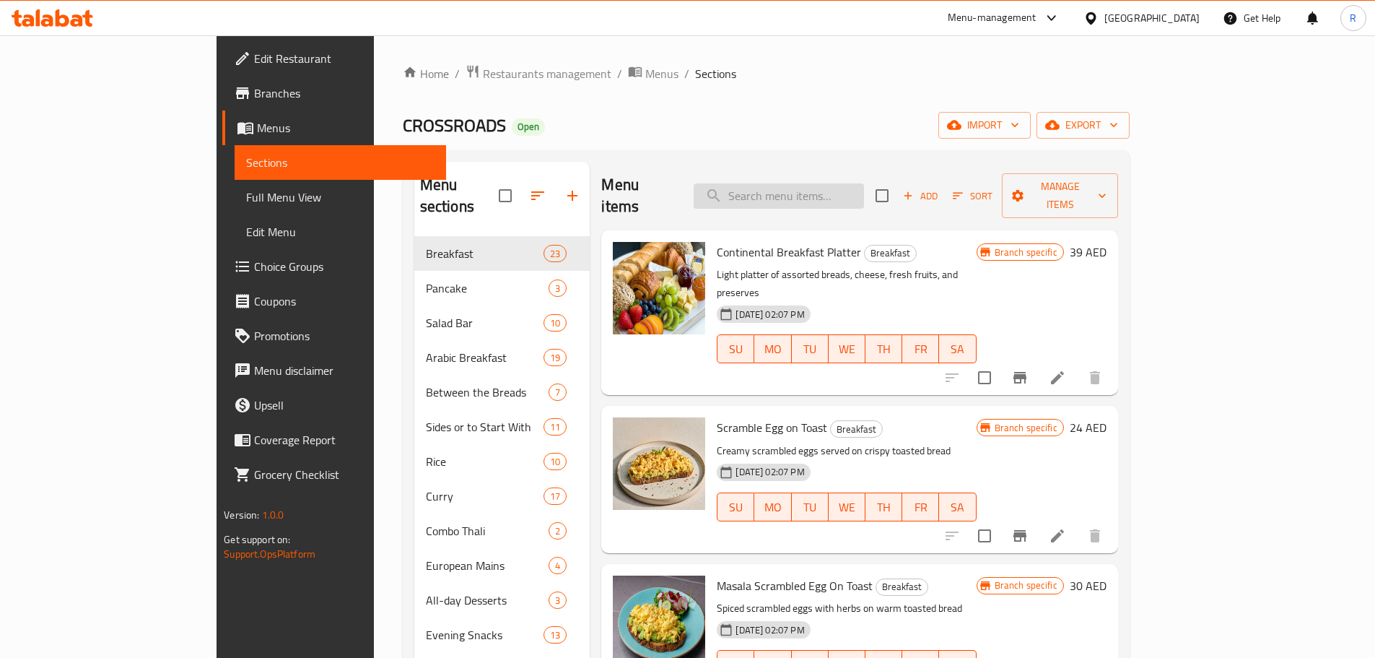
click at [817, 186] on input "search" at bounding box center [779, 195] width 170 height 25
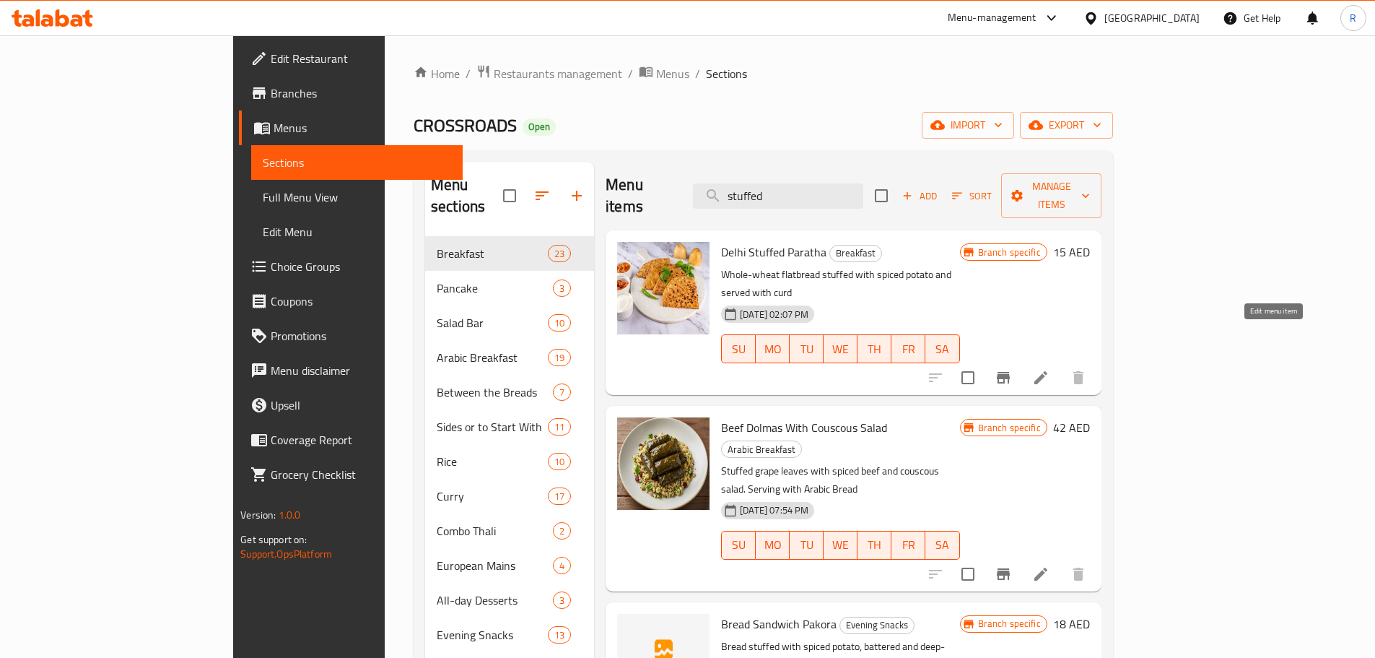
type input "stuffed"
click at [1048, 371] on icon at bounding box center [1041, 377] width 13 height 13
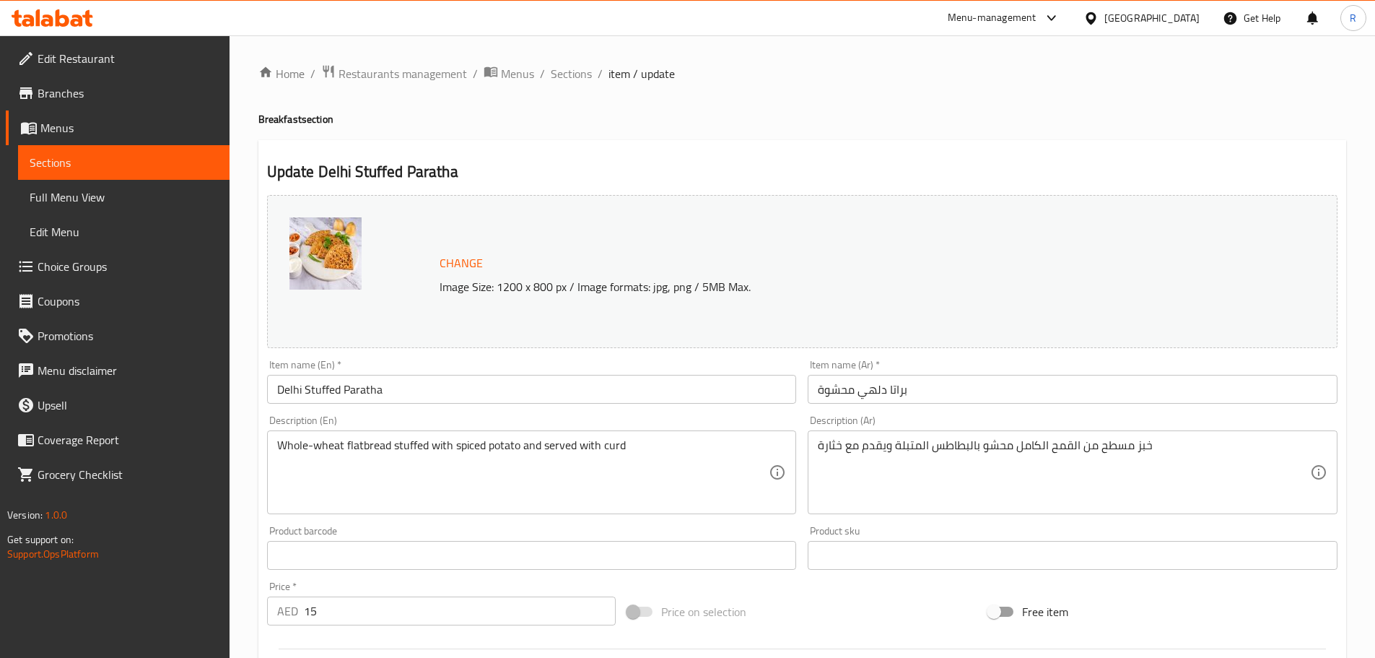
click at [276, 448] on div "Whole-wheat flatbread stuffed with spiced potato and served with curd Descripti…" at bounding box center [532, 472] width 530 height 84
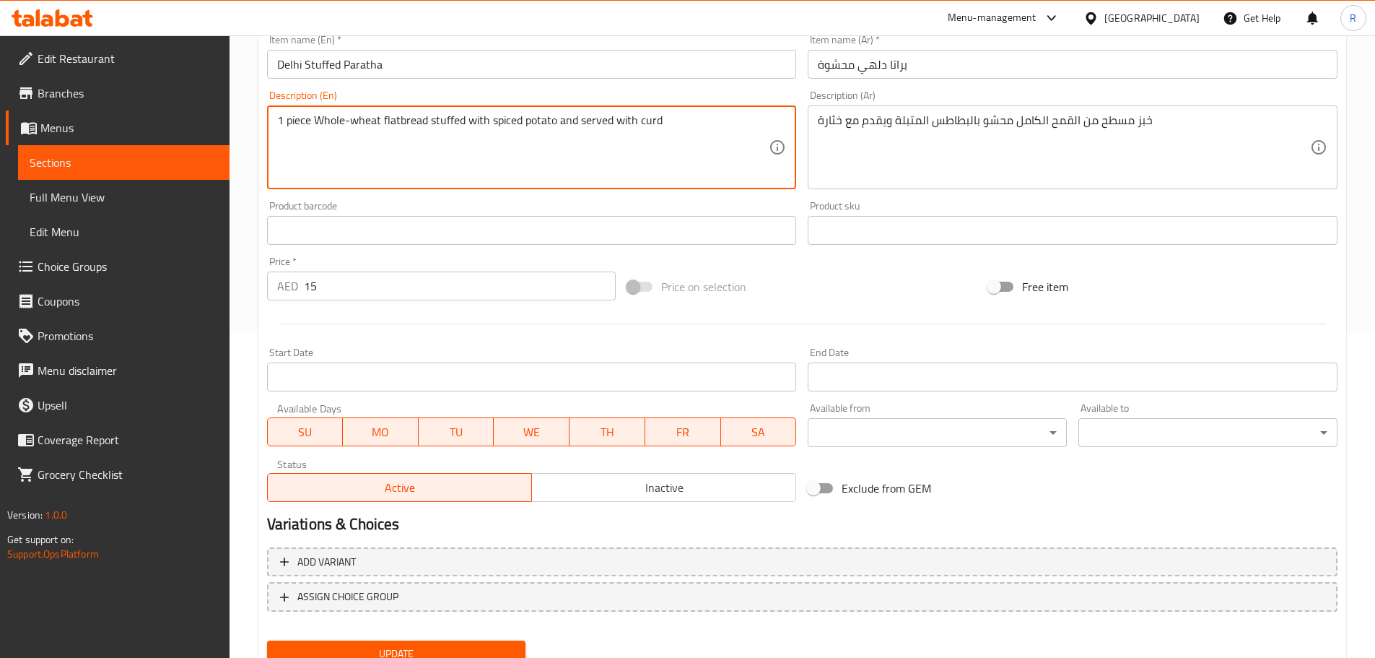
scroll to position [383, 0]
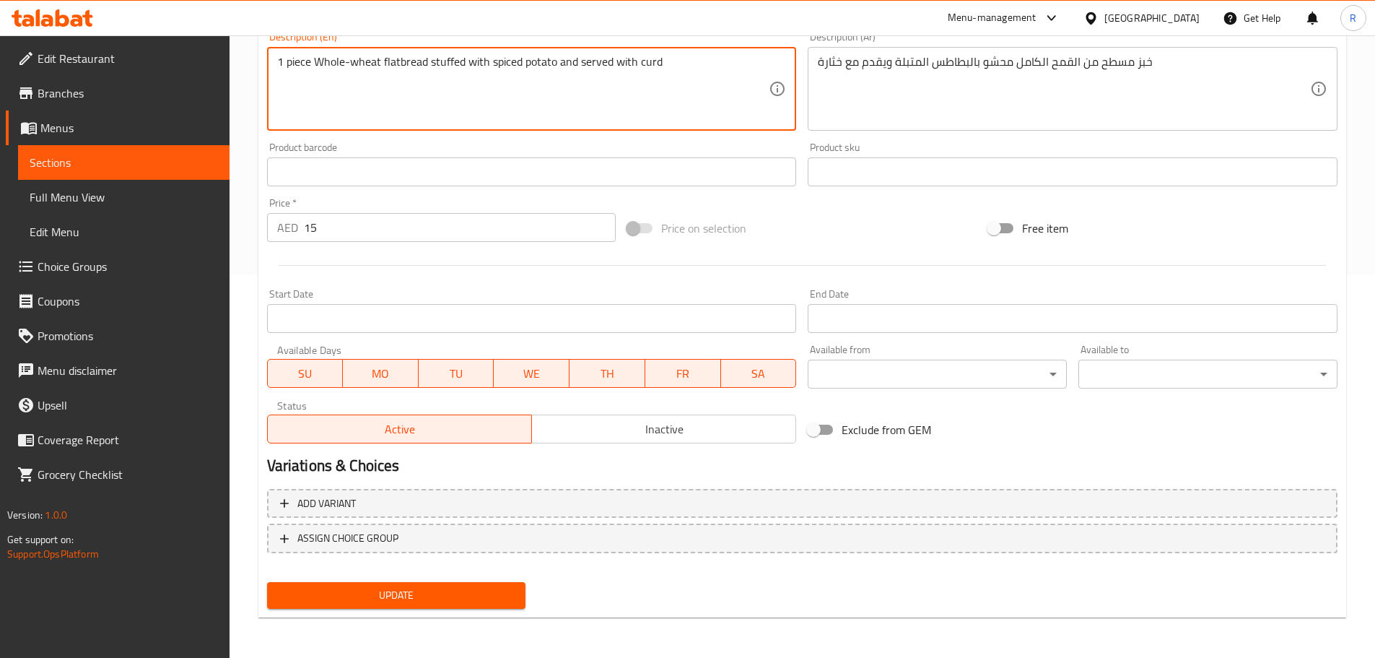
type textarea "1 piece Whole-wheat flatbread stuffed with spiced potato and served with curd"
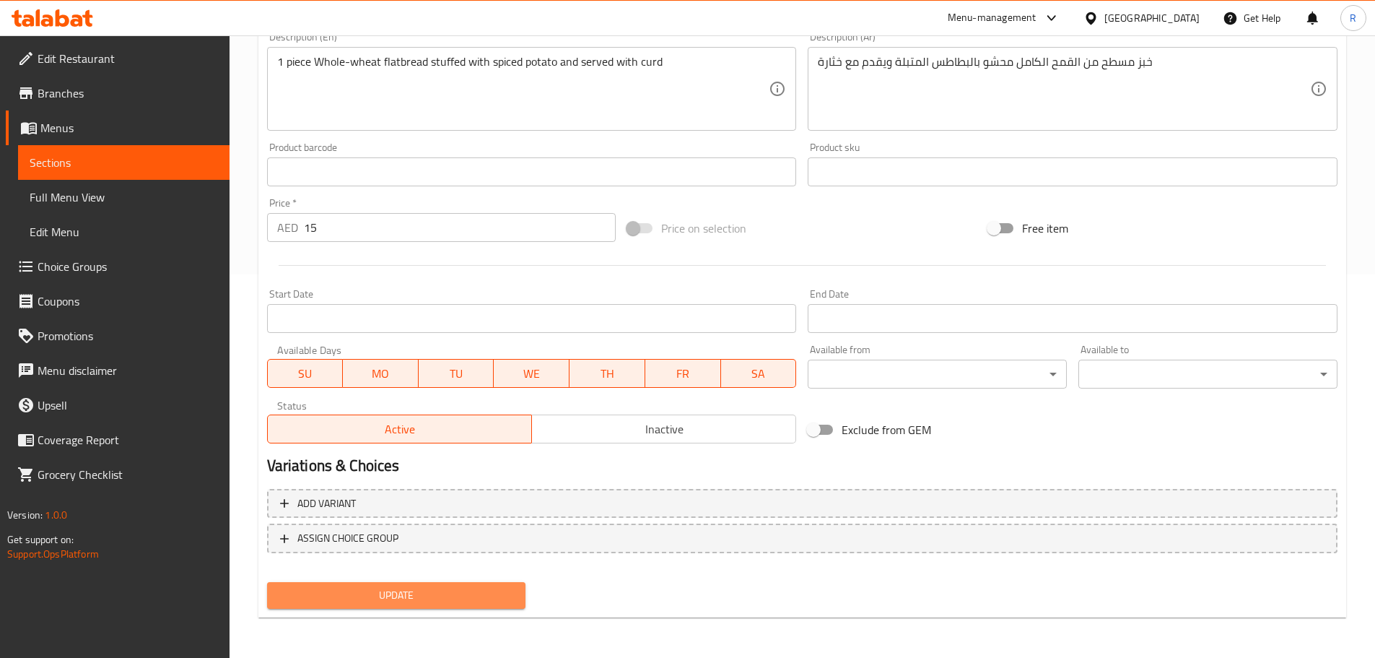
click at [435, 596] on span "Update" at bounding box center [397, 595] width 236 height 18
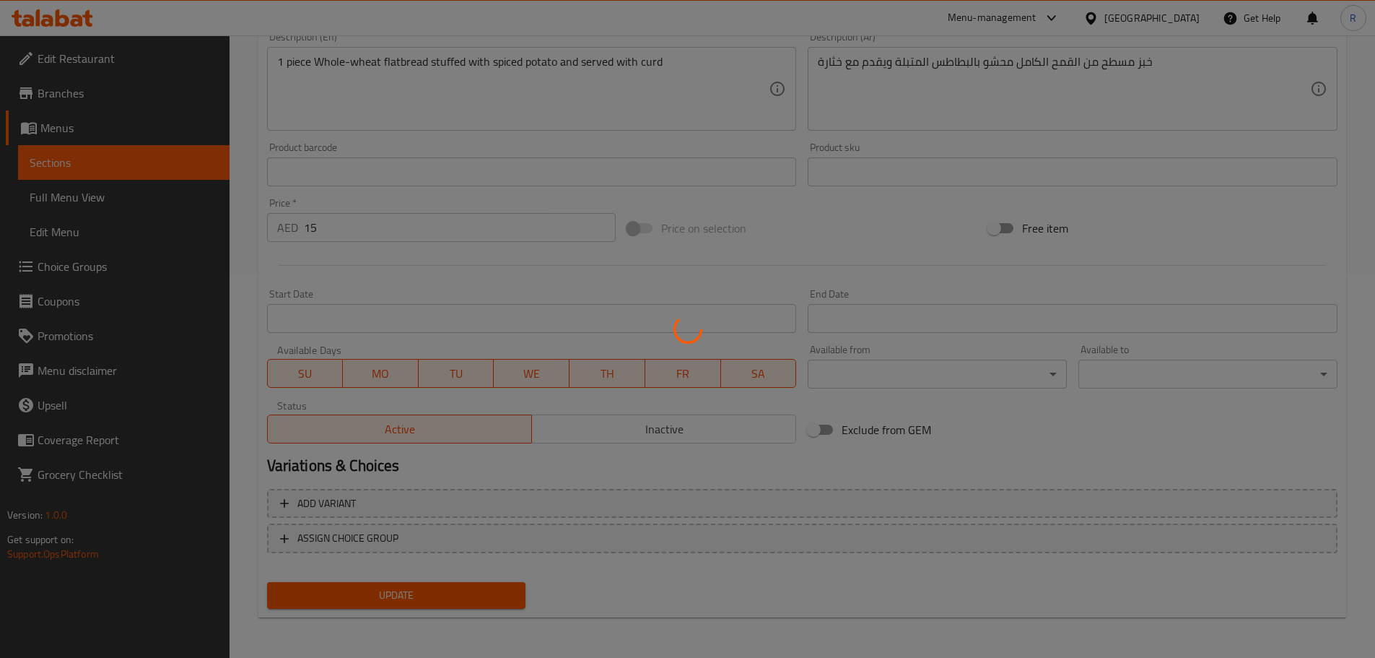
scroll to position [0, 0]
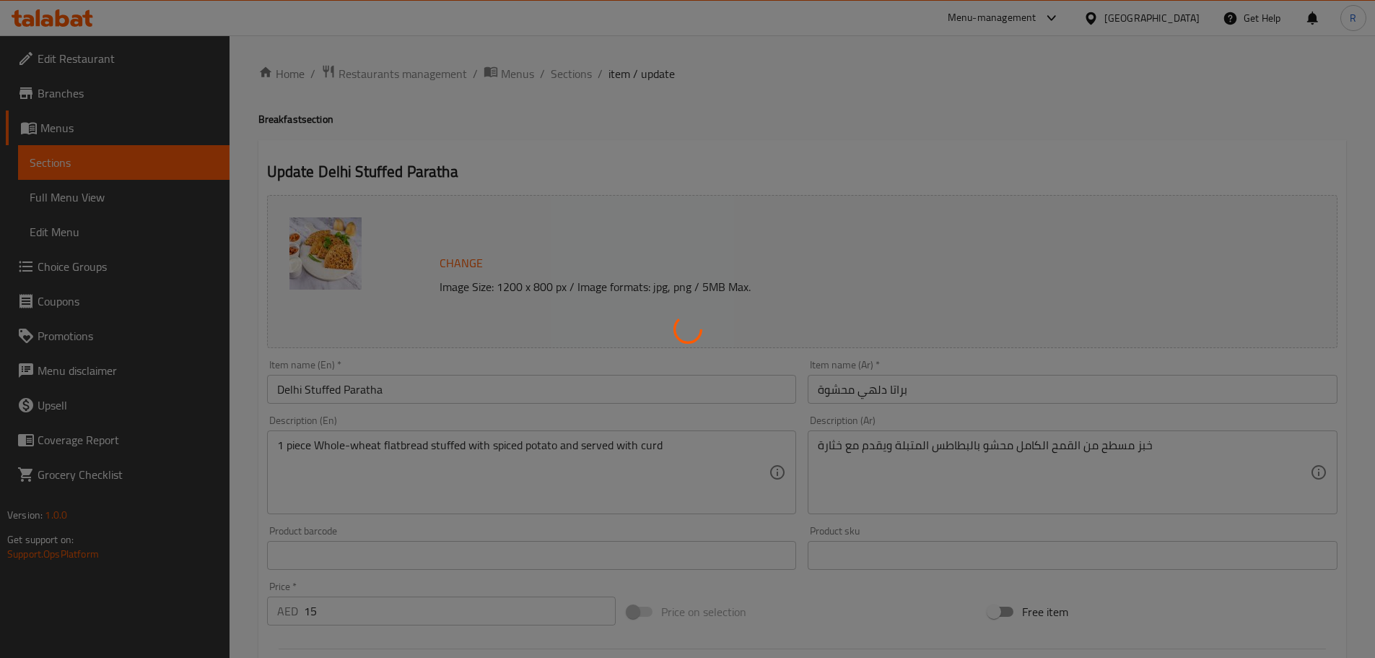
click at [567, 75] on div at bounding box center [687, 329] width 1375 height 658
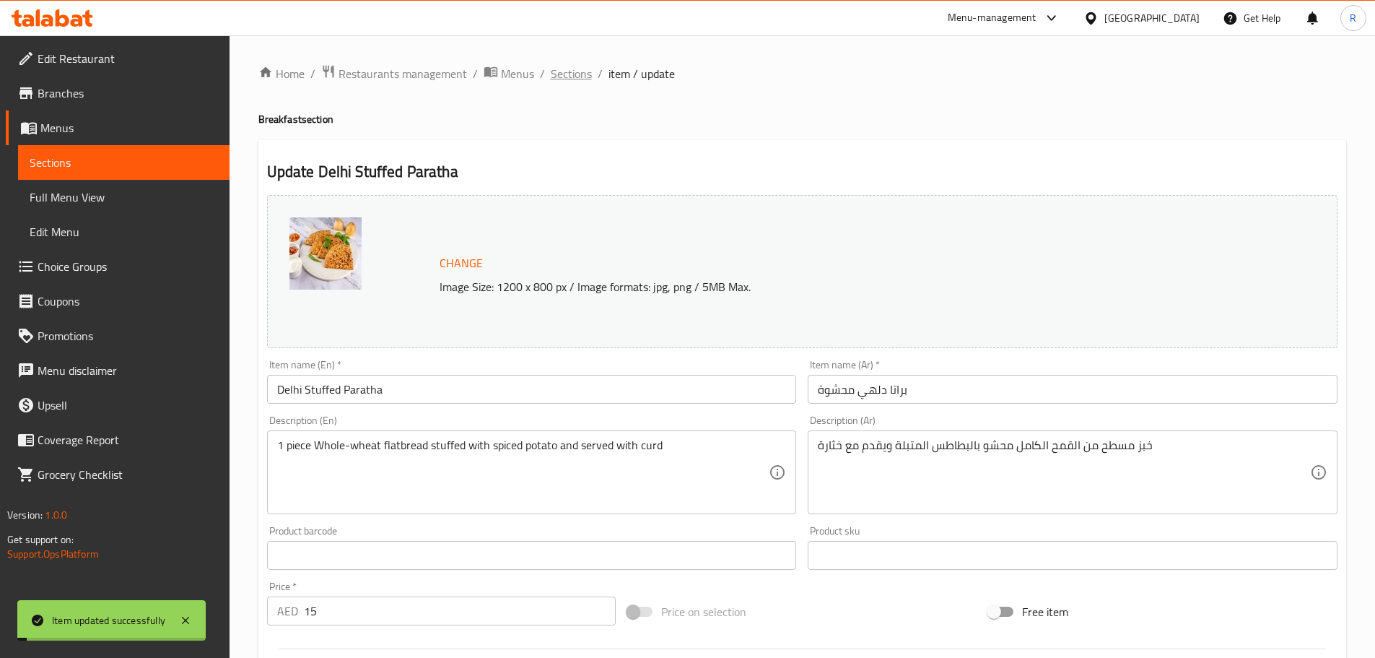
click at [564, 79] on span "Sections" at bounding box center [571, 73] width 41 height 17
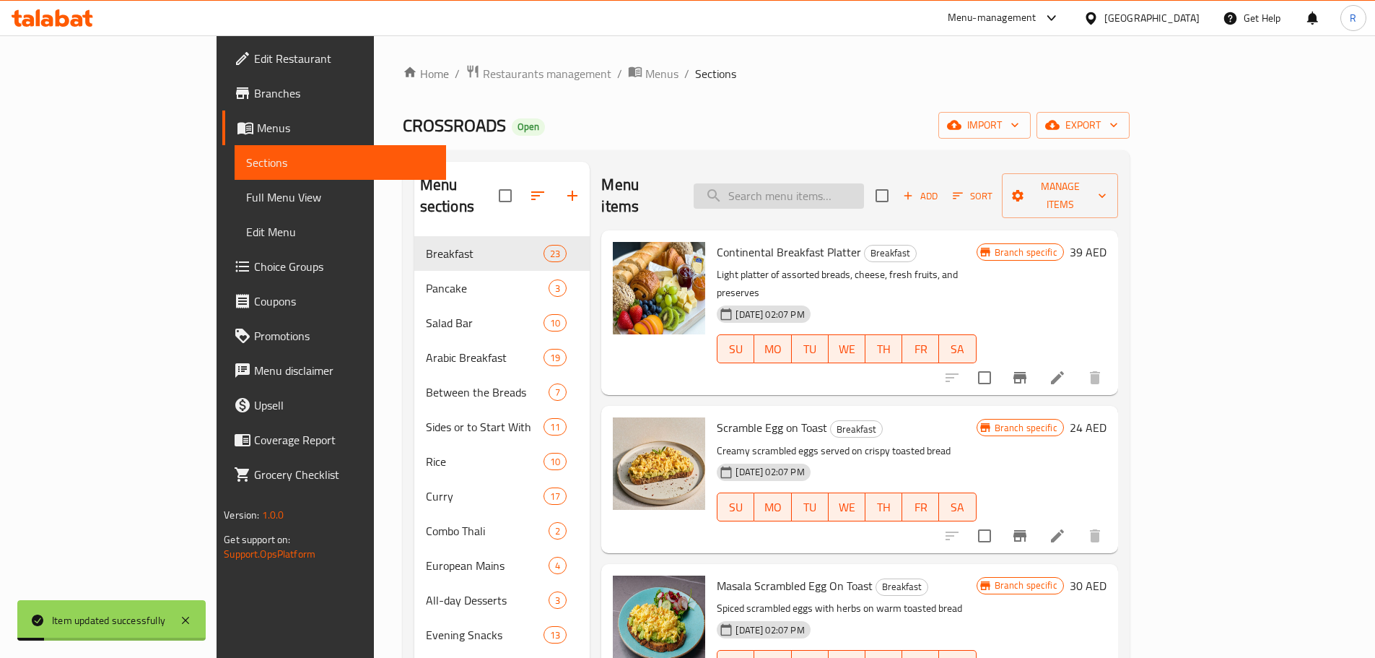
click at [847, 183] on input "search" at bounding box center [779, 195] width 170 height 25
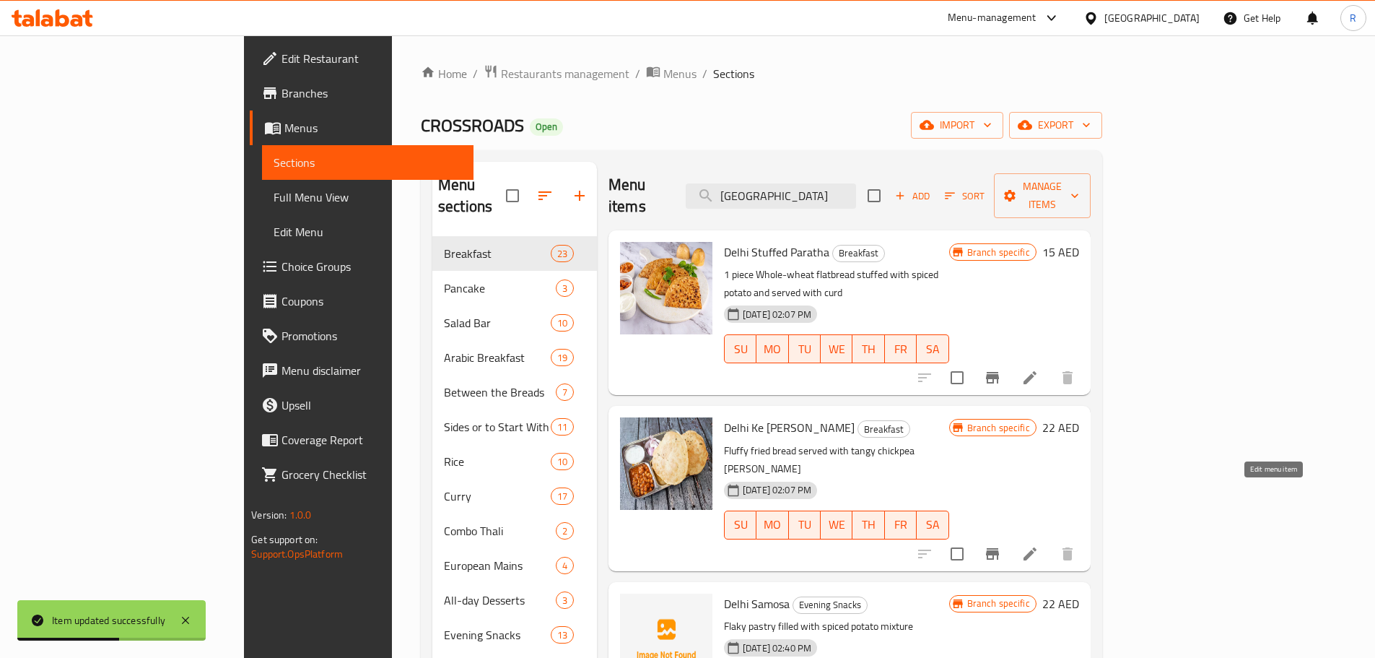
type input "[GEOGRAPHIC_DATA]"
click at [1039, 545] on icon at bounding box center [1030, 553] width 17 height 17
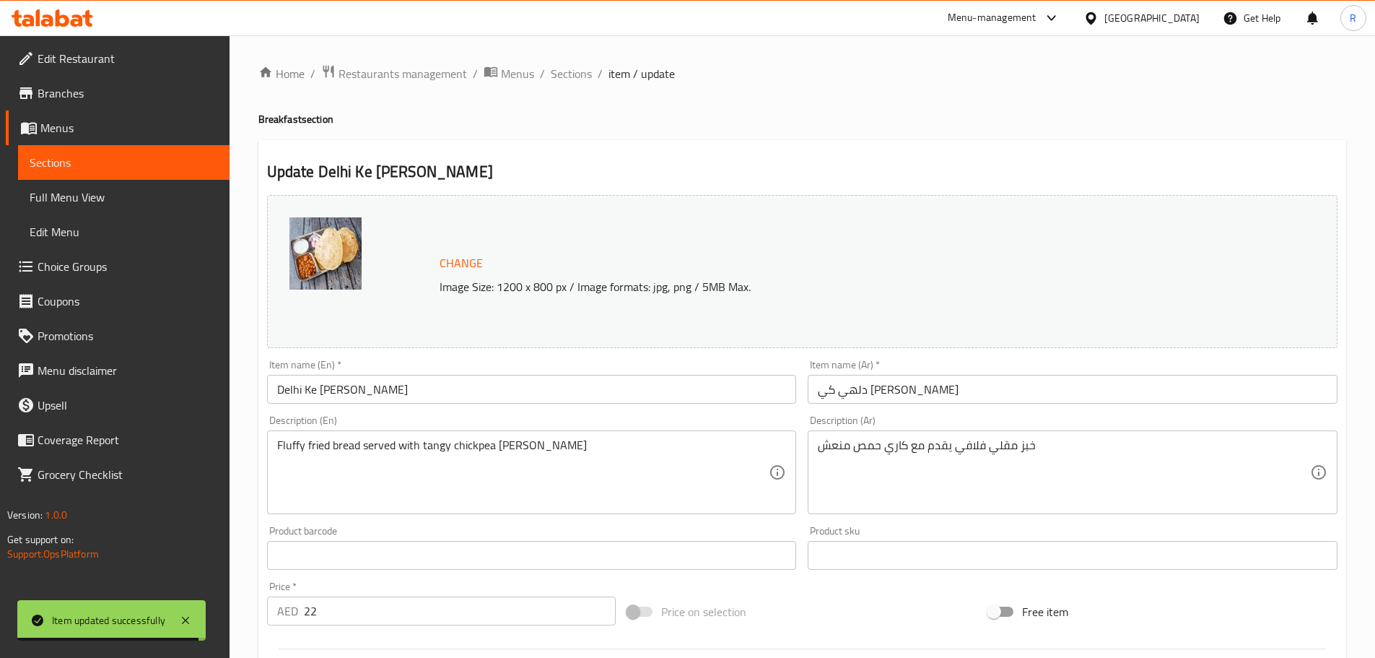
click at [274, 448] on div "Fluffy fried bread served with tangy chickpea [PERSON_NAME] Description (En)" at bounding box center [532, 472] width 530 height 84
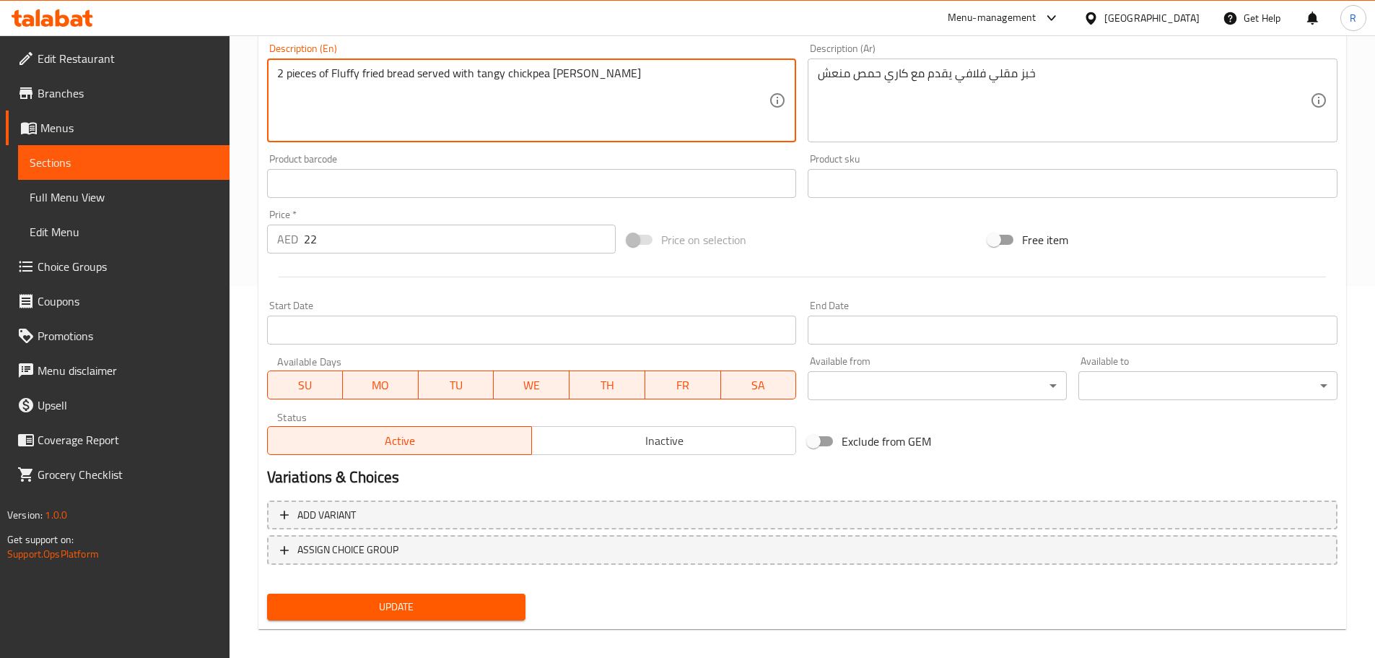
scroll to position [383, 0]
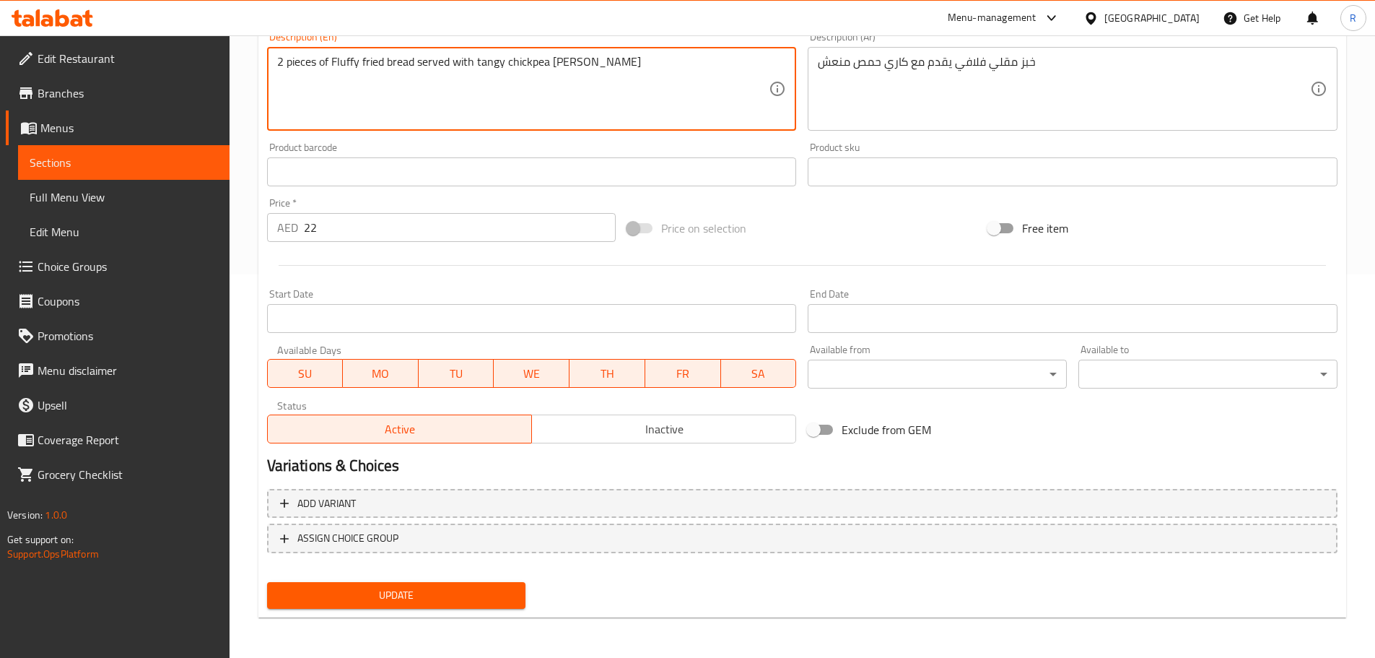
type textarea "2 pieces of Fluffy fried bread served with tangy chickpea [PERSON_NAME]"
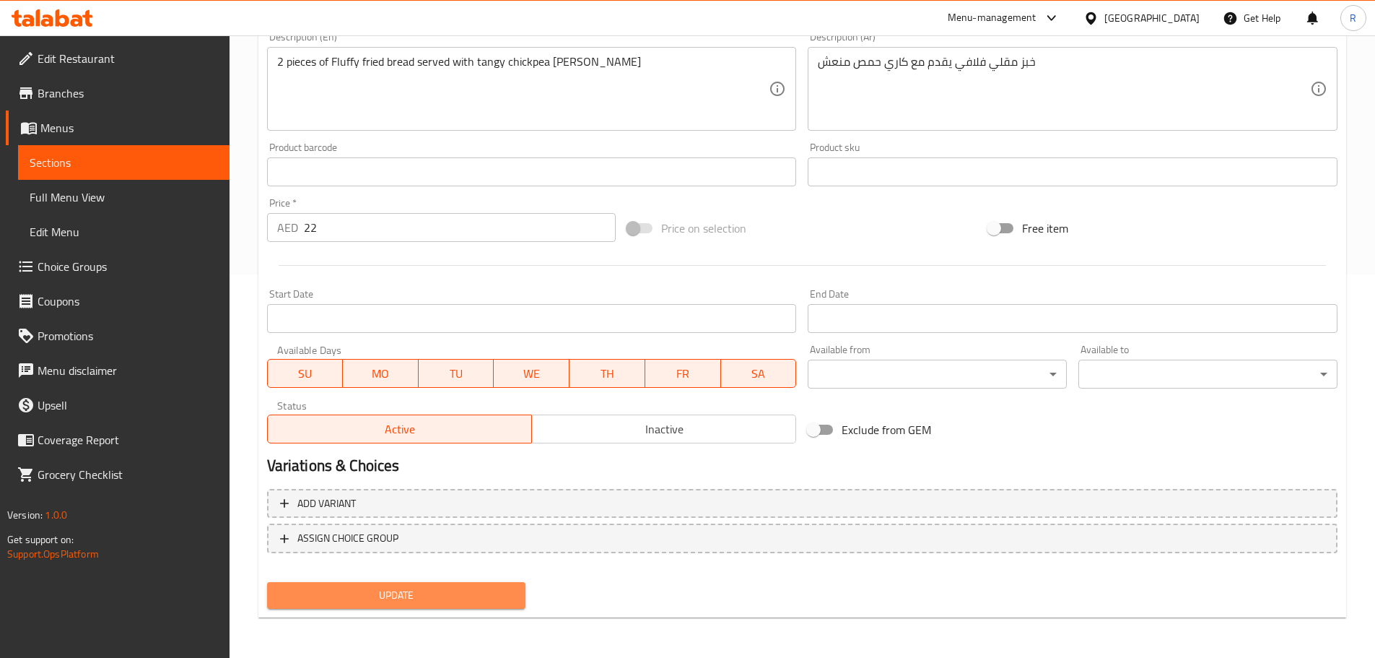
click at [426, 591] on span "Update" at bounding box center [397, 595] width 236 height 18
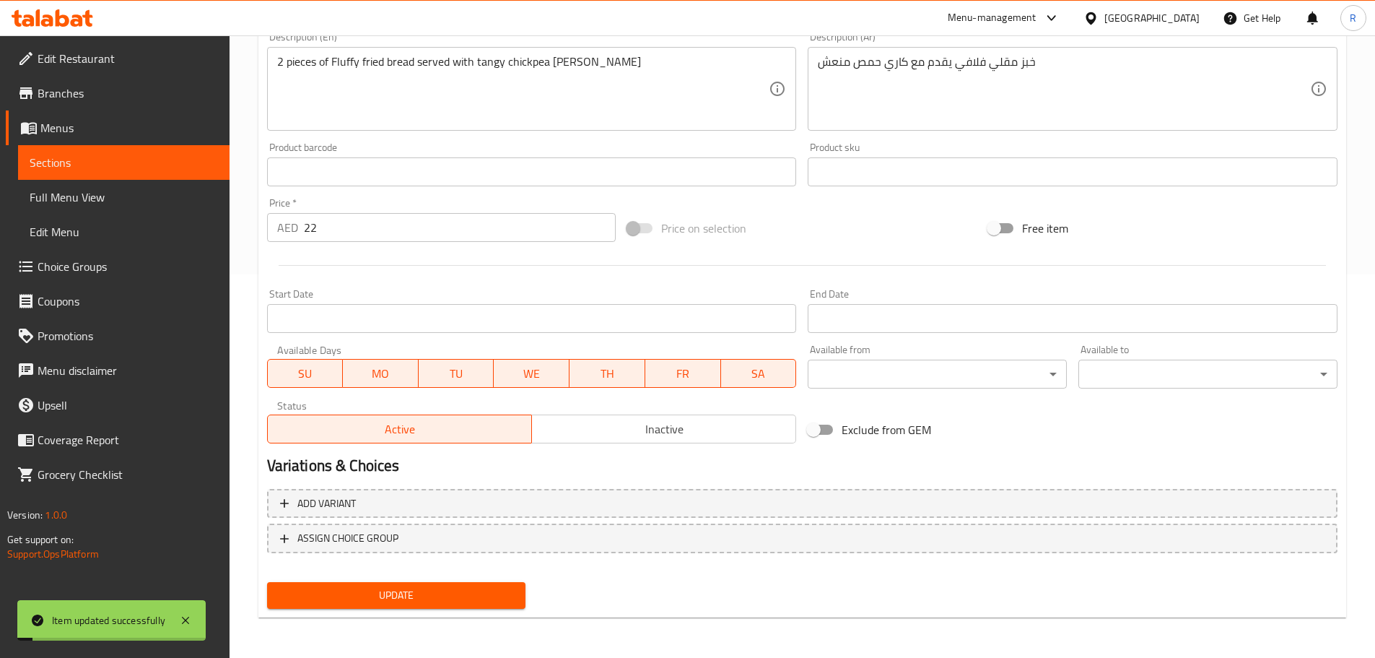
scroll to position [0, 0]
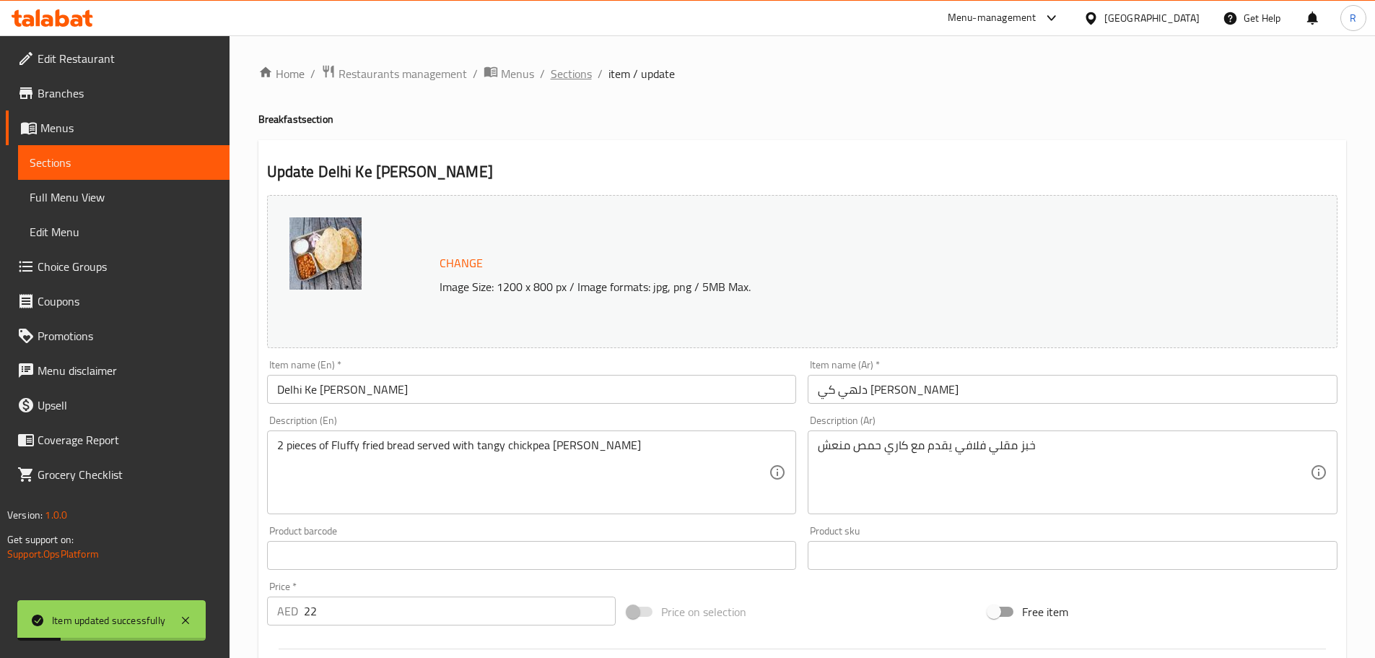
click at [570, 71] on span "Sections" at bounding box center [571, 73] width 41 height 17
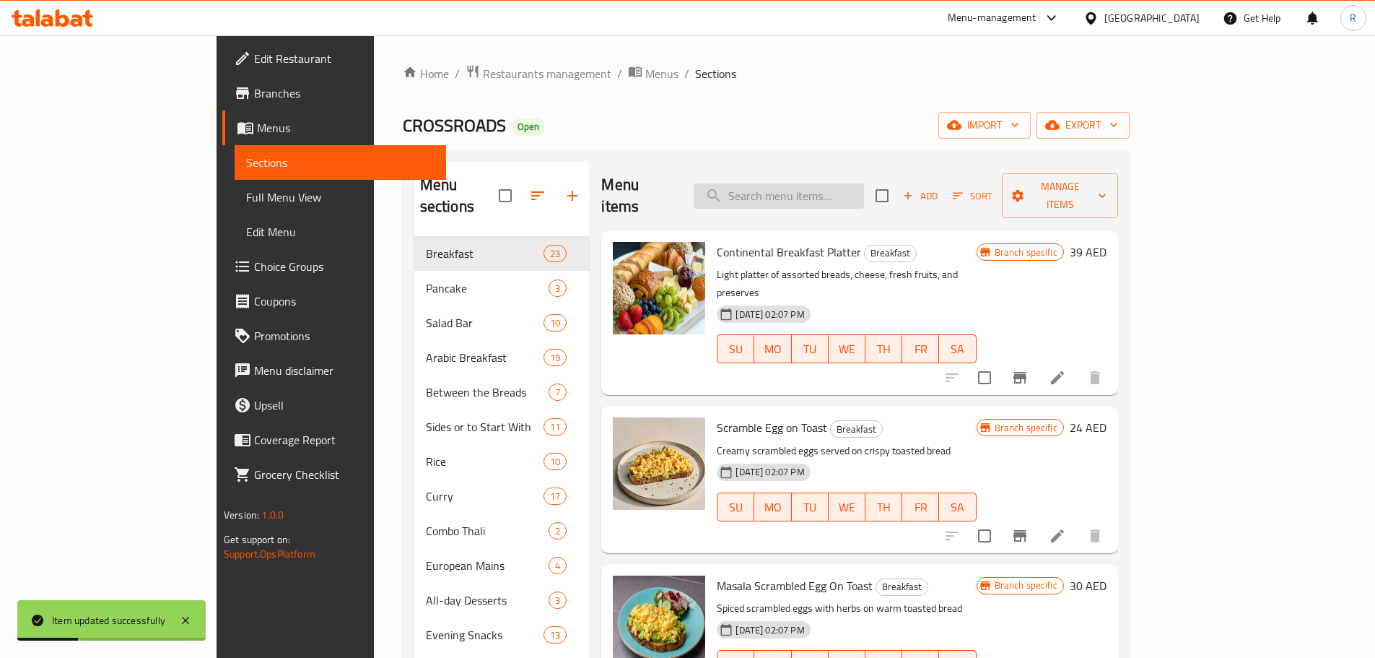
click at [858, 191] on input "search" at bounding box center [779, 195] width 170 height 25
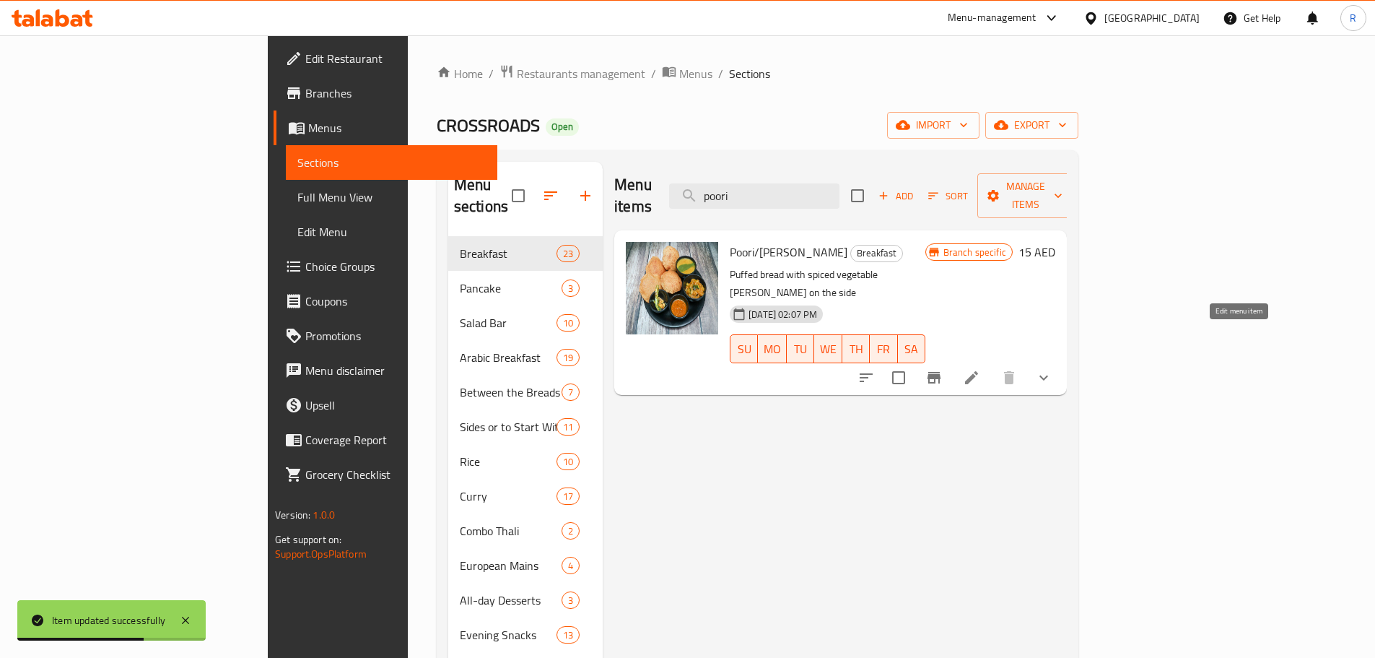
type input "poori"
click at [980, 369] on icon at bounding box center [971, 377] width 17 height 17
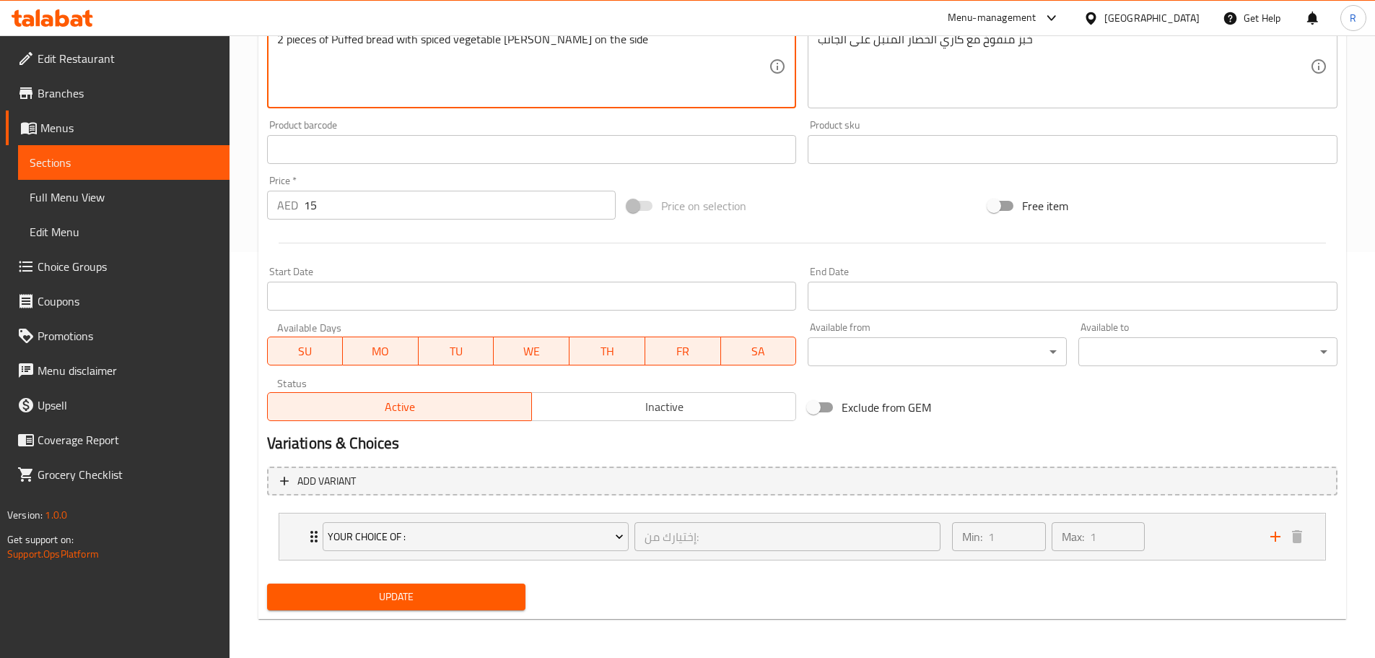
scroll to position [407, 0]
type textarea "2 pieces of Puffed bread with spiced vegetable [PERSON_NAME] on the side"
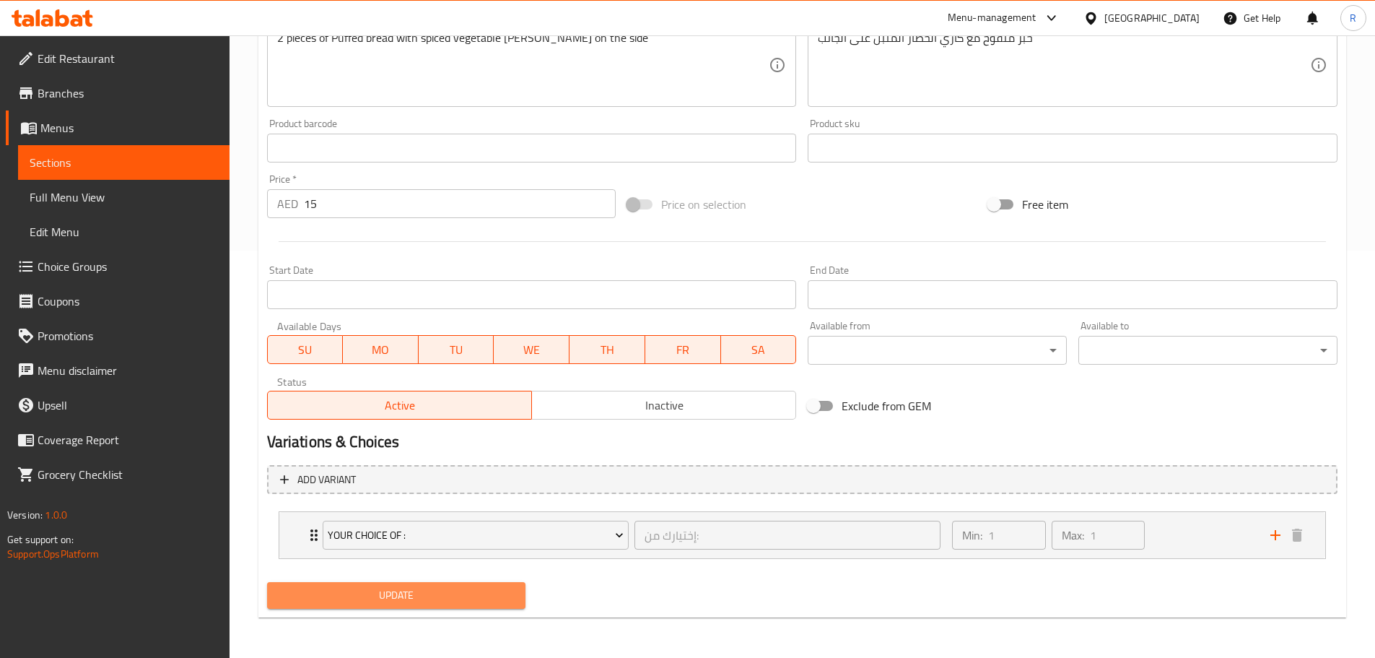
click at [482, 601] on span "Update" at bounding box center [397, 595] width 236 height 18
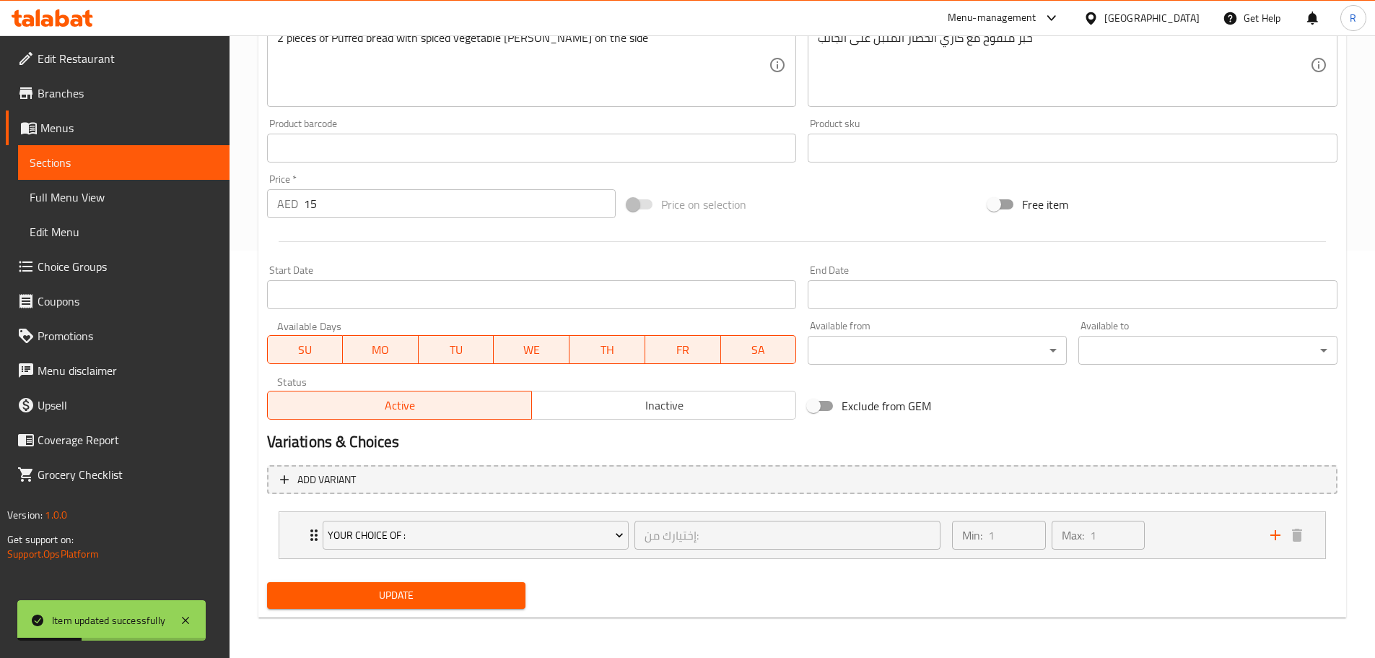
scroll to position [0, 0]
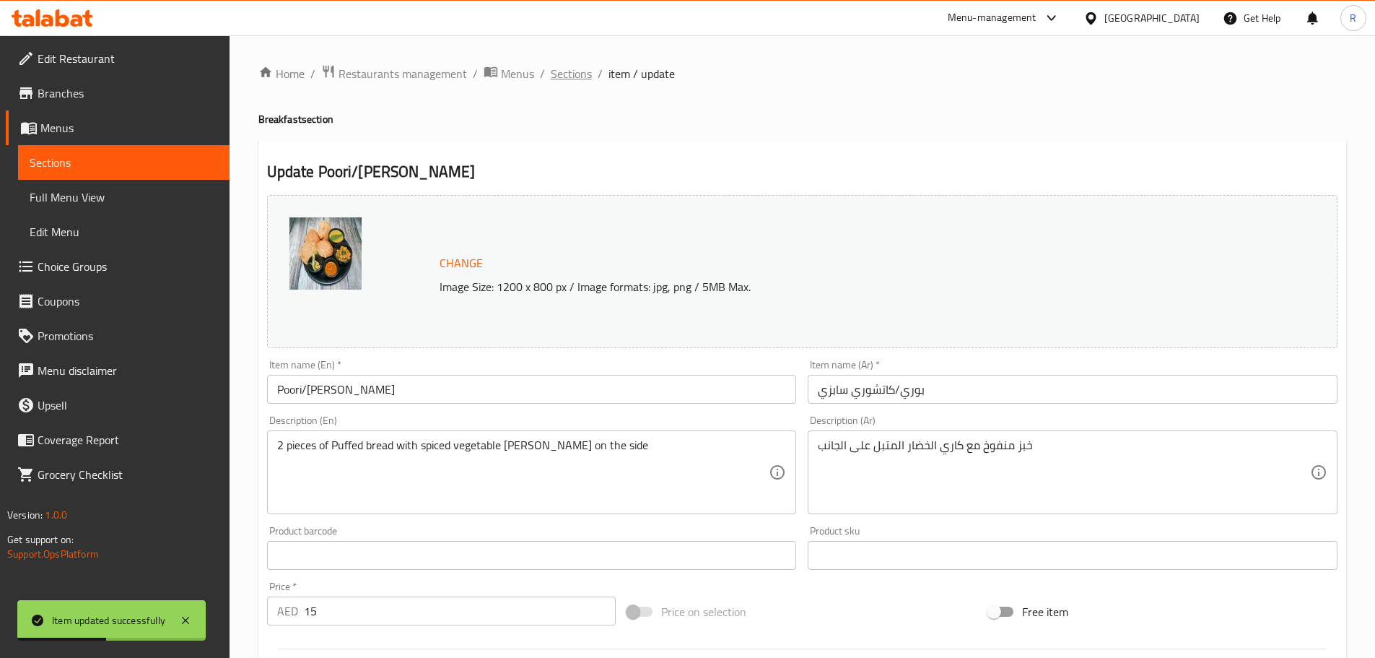
click at [570, 77] on span "Sections" at bounding box center [571, 73] width 41 height 17
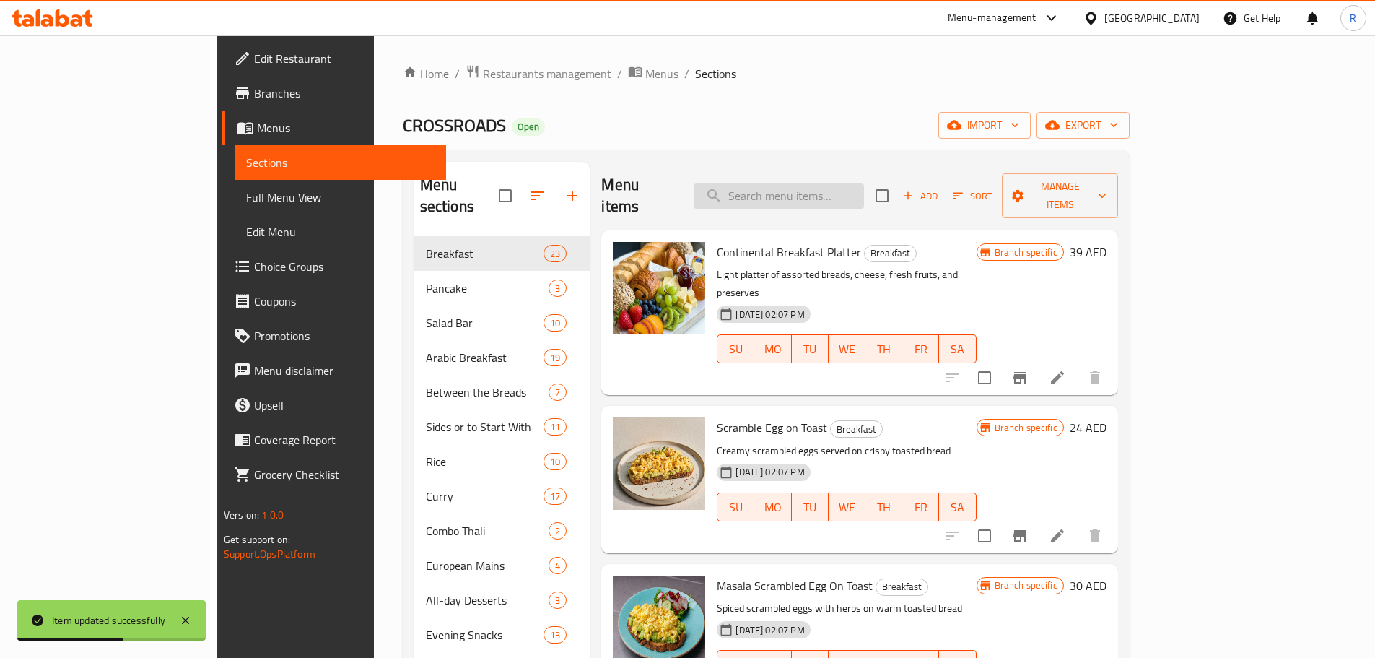
click at [822, 184] on input "search" at bounding box center [779, 195] width 170 height 25
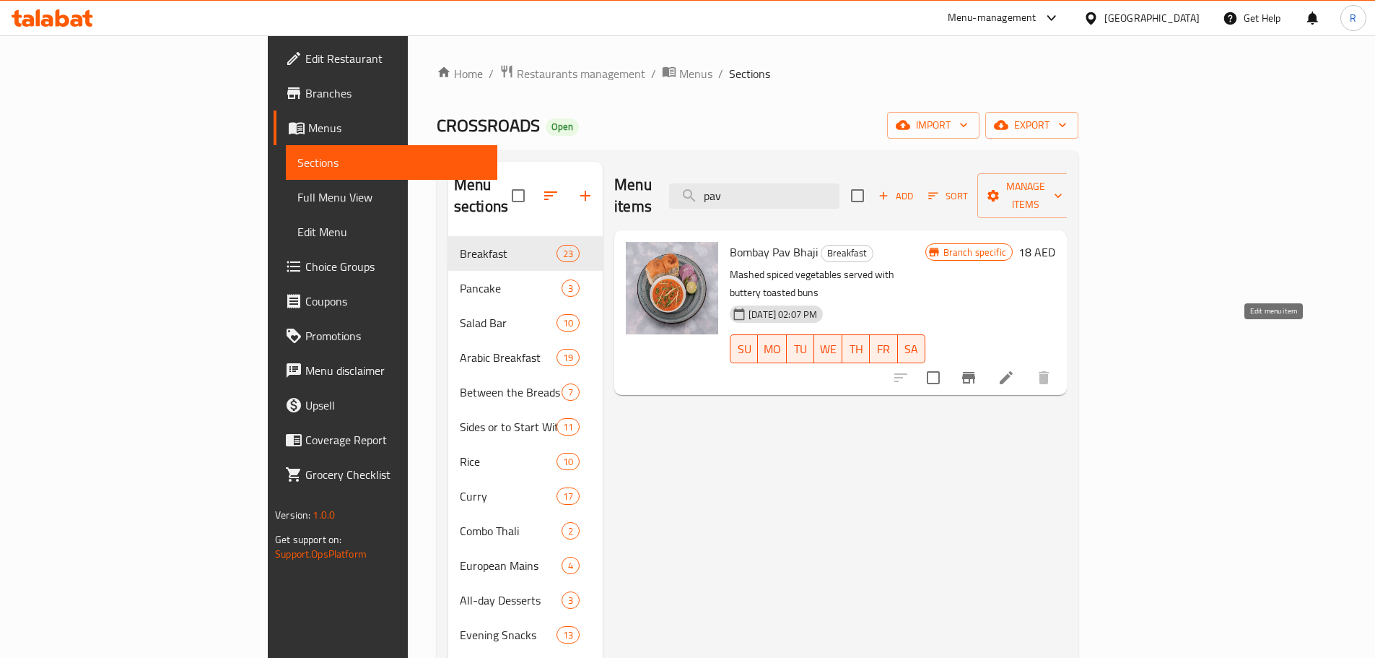
type input "pav"
click at [1015, 369] on icon at bounding box center [1006, 377] width 17 height 17
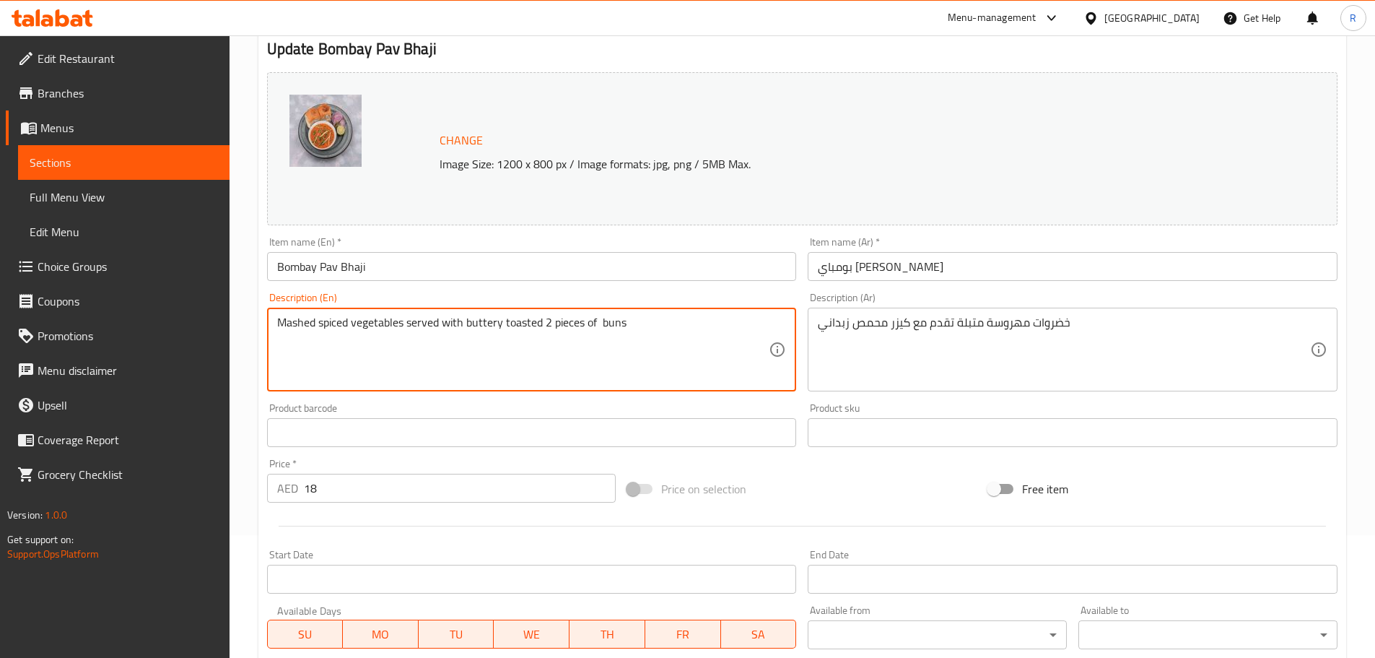
scroll to position [383, 0]
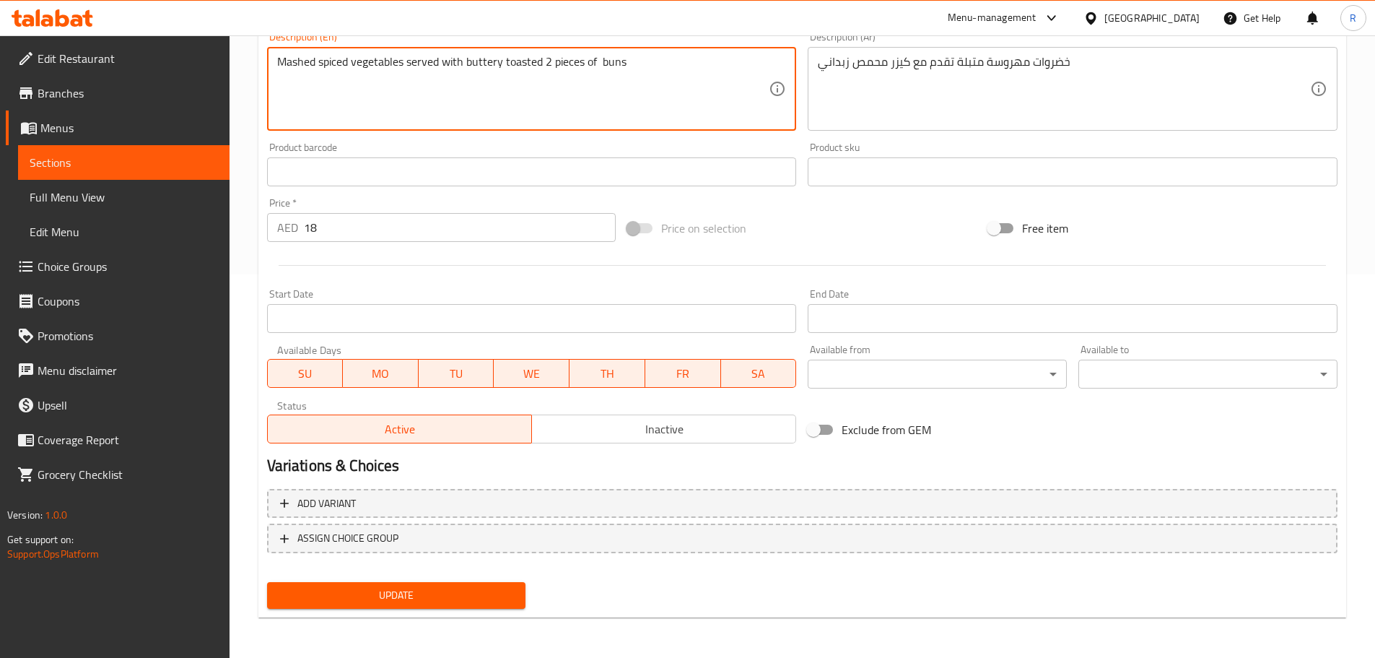
type textarea "Mashed spiced vegetables served with buttery toasted 2 pieces of buns"
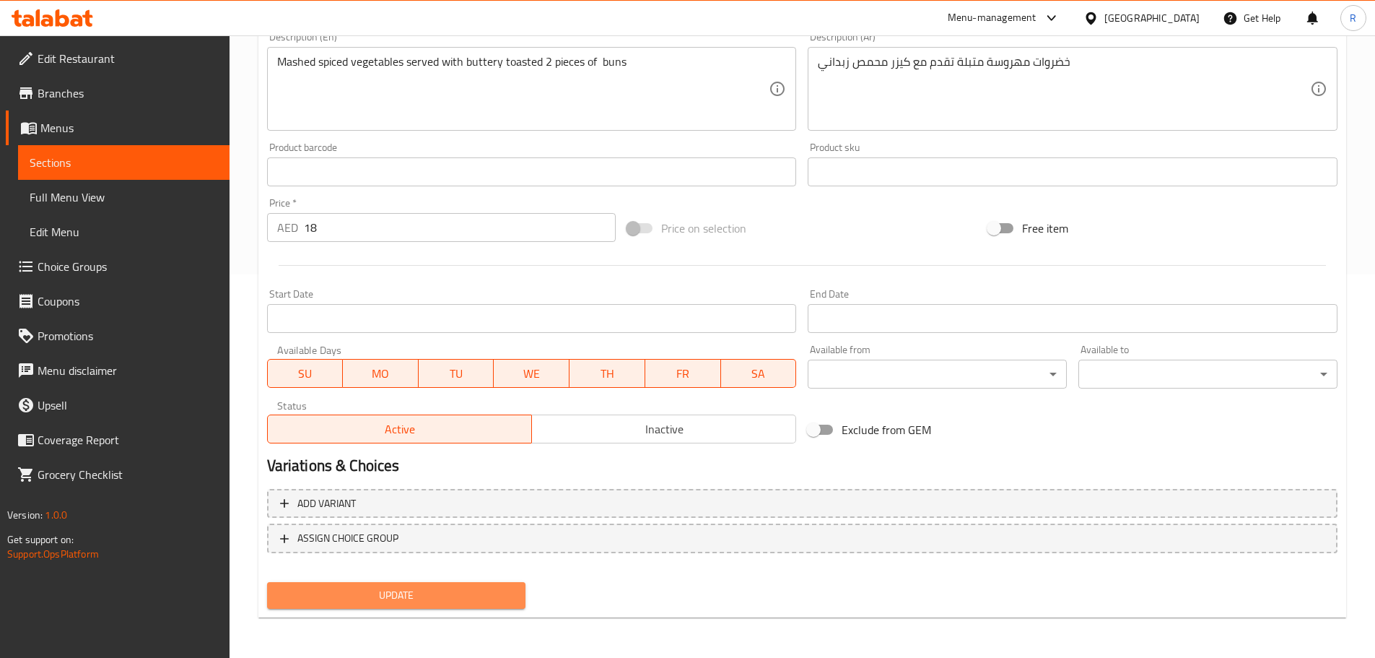
click at [489, 588] on span "Update" at bounding box center [397, 595] width 236 height 18
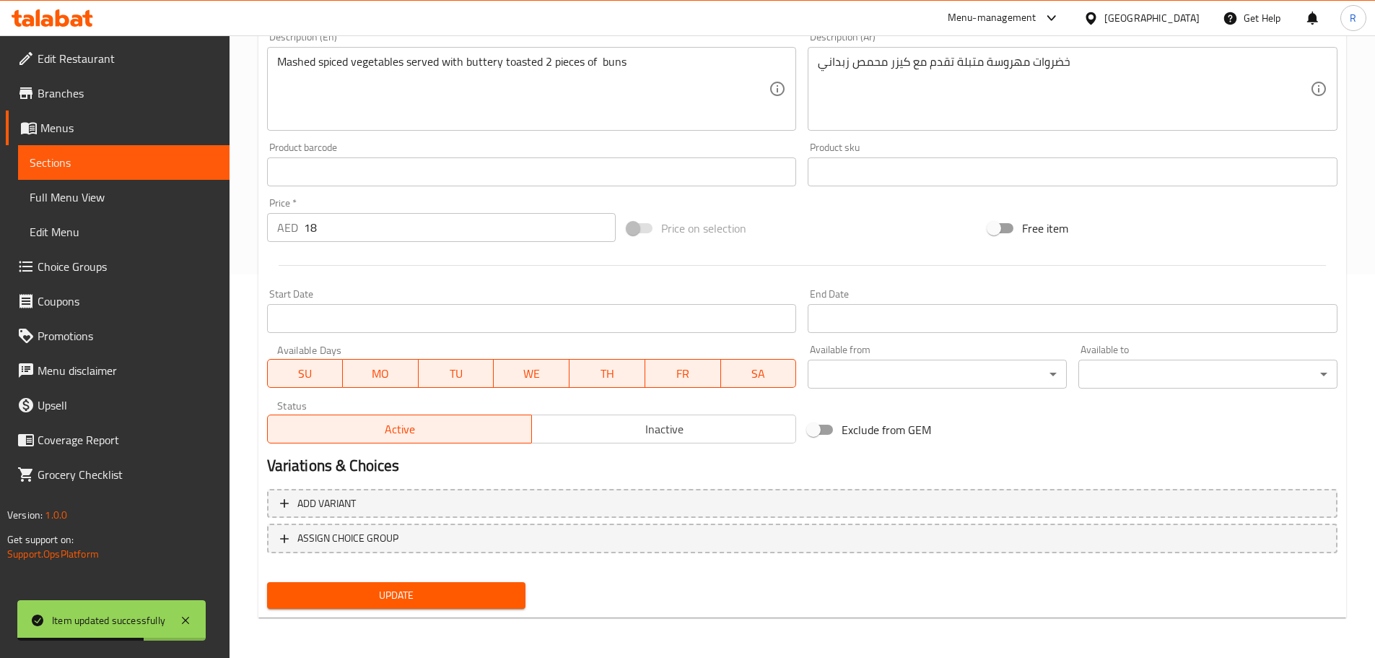
scroll to position [0, 0]
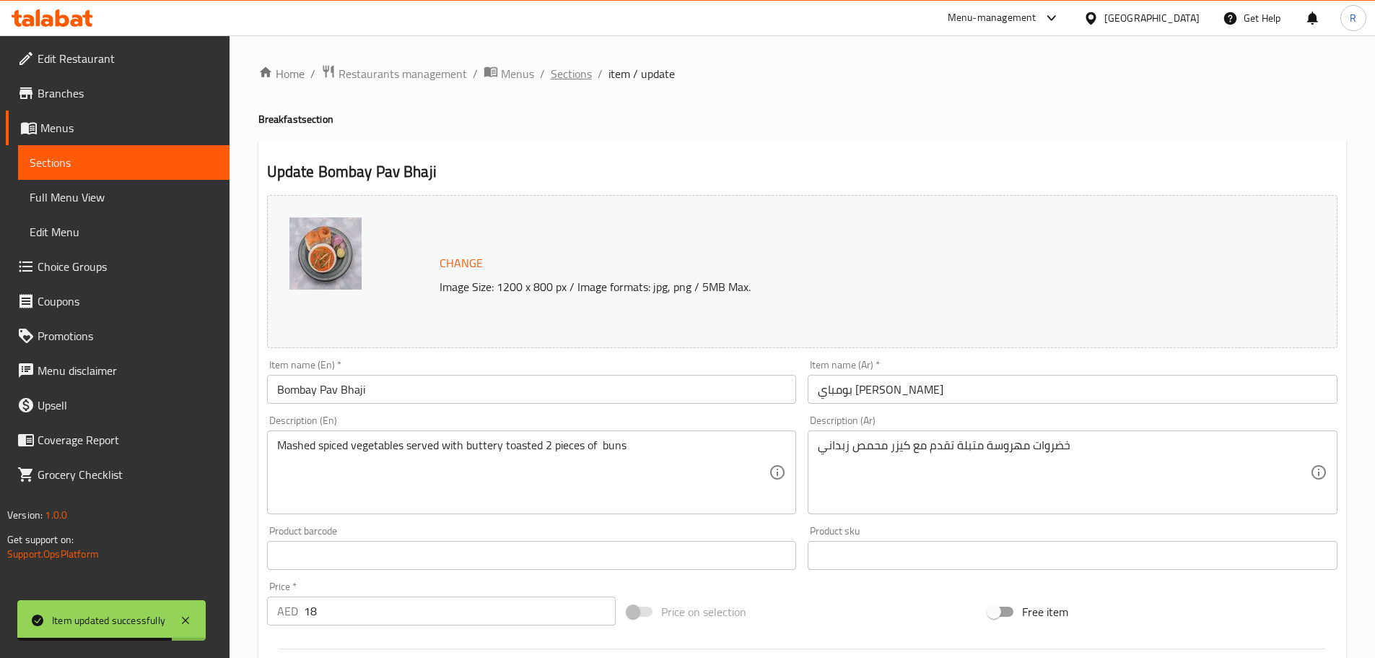
click at [575, 77] on span "Sections" at bounding box center [571, 73] width 41 height 17
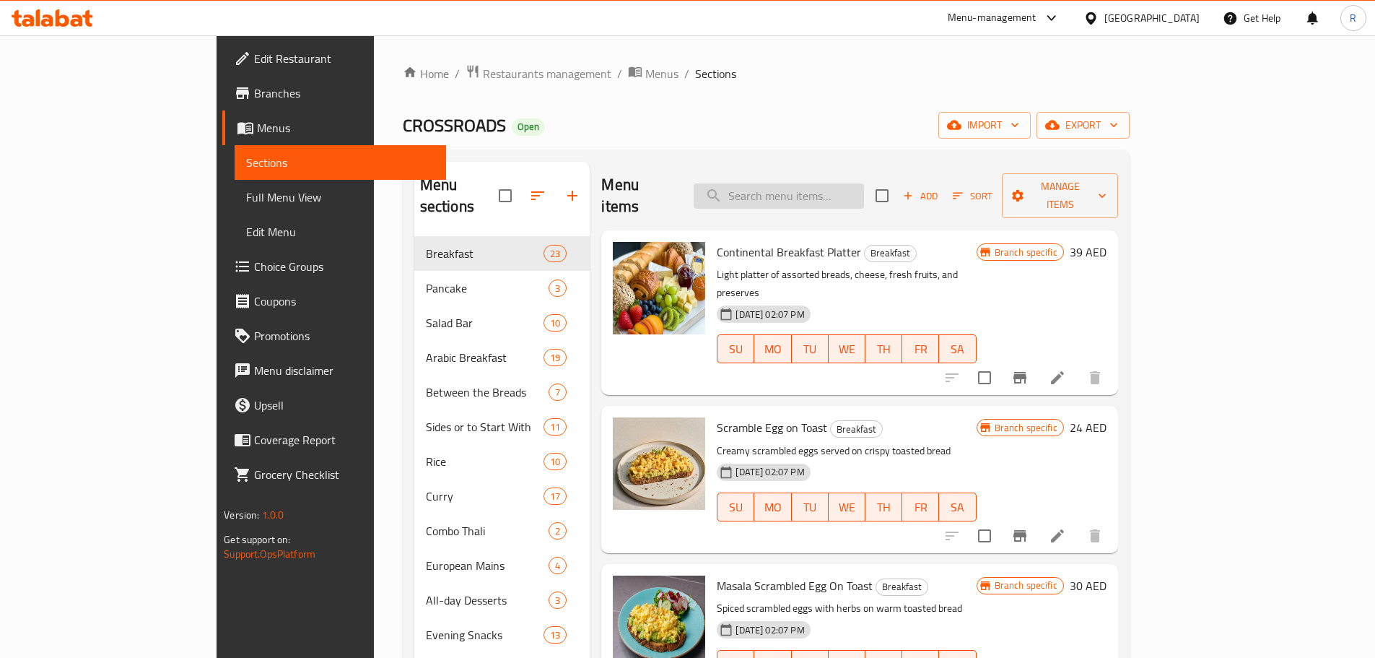
click at [858, 183] on input "search" at bounding box center [779, 195] width 170 height 25
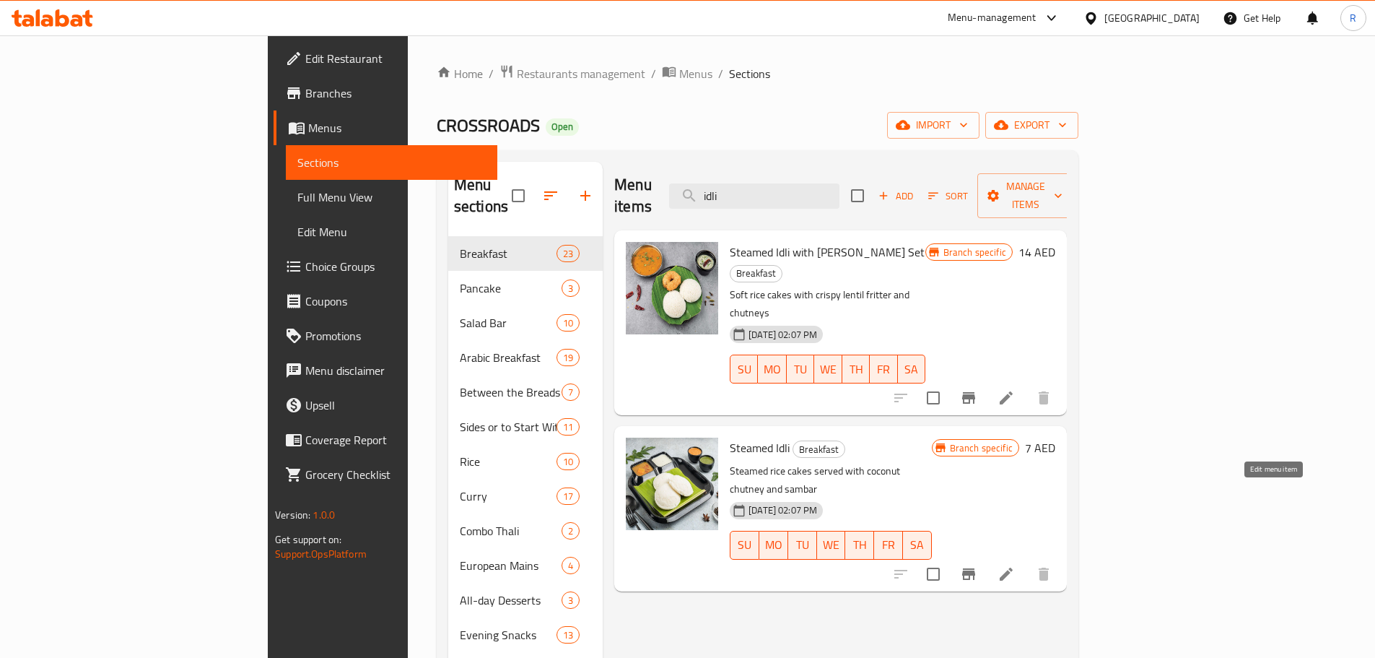
type input "idli"
click at [1015, 565] on icon at bounding box center [1006, 573] width 17 height 17
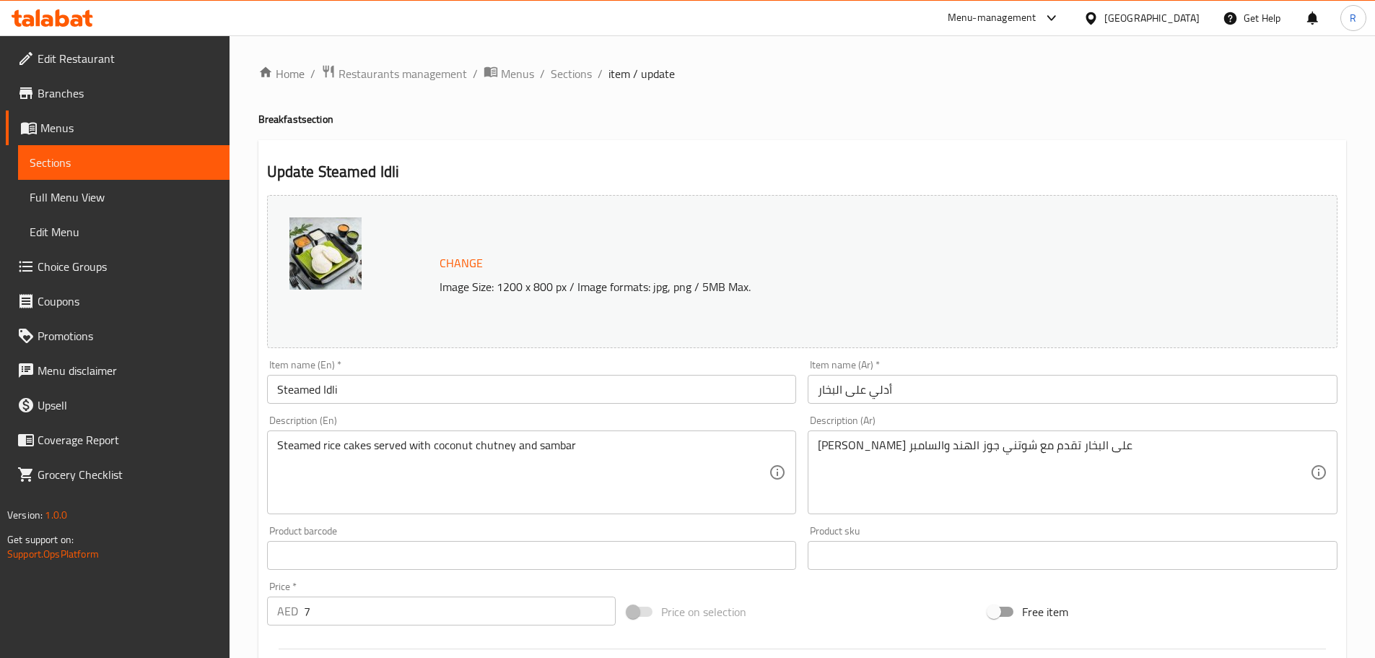
click at [320, 611] on input "7" at bounding box center [460, 610] width 313 height 29
type input "14"
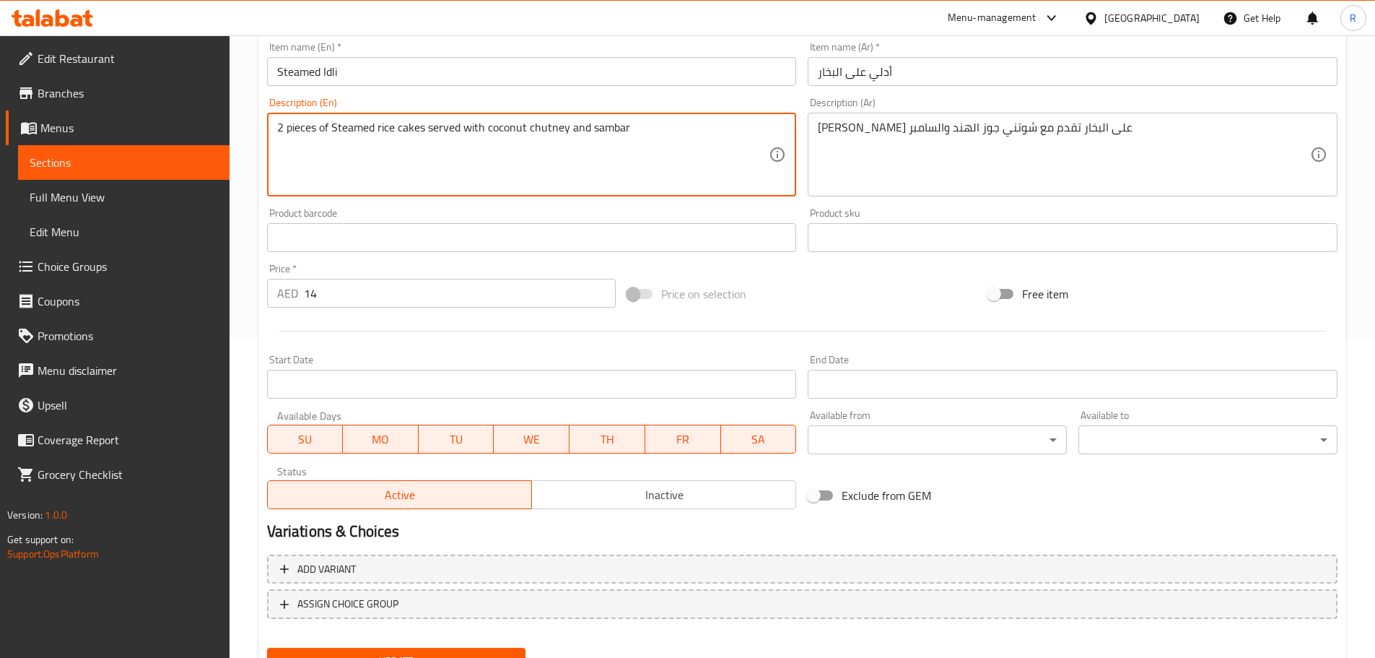
scroll to position [383, 0]
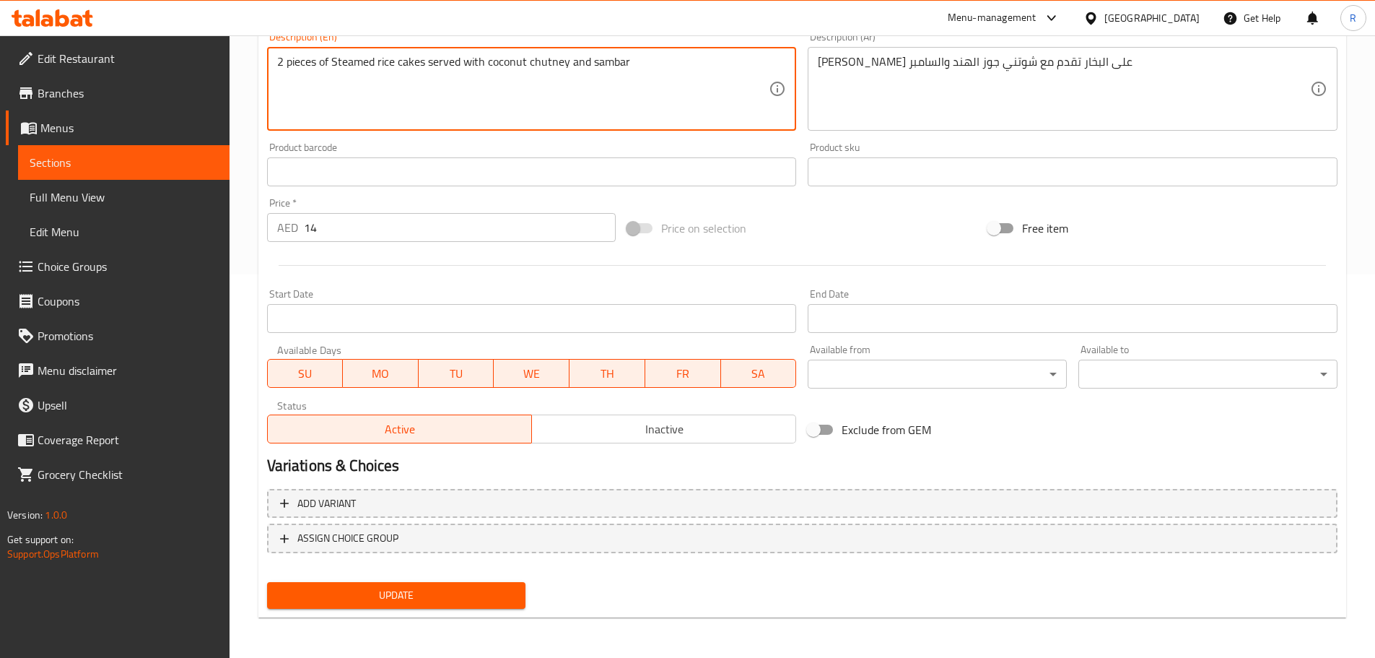
type textarea "2 pieces of Steamed rice cakes served with coconut chutney and sambar"
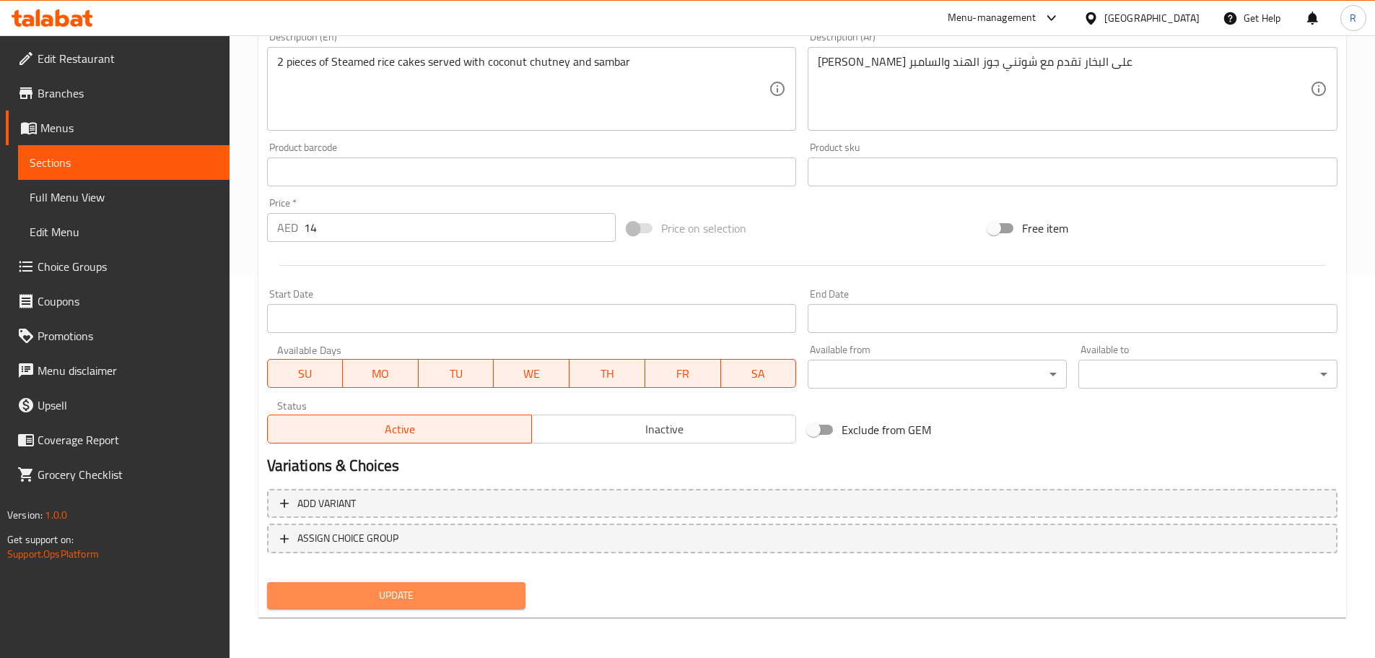
click at [505, 594] on span "Update" at bounding box center [397, 595] width 236 height 18
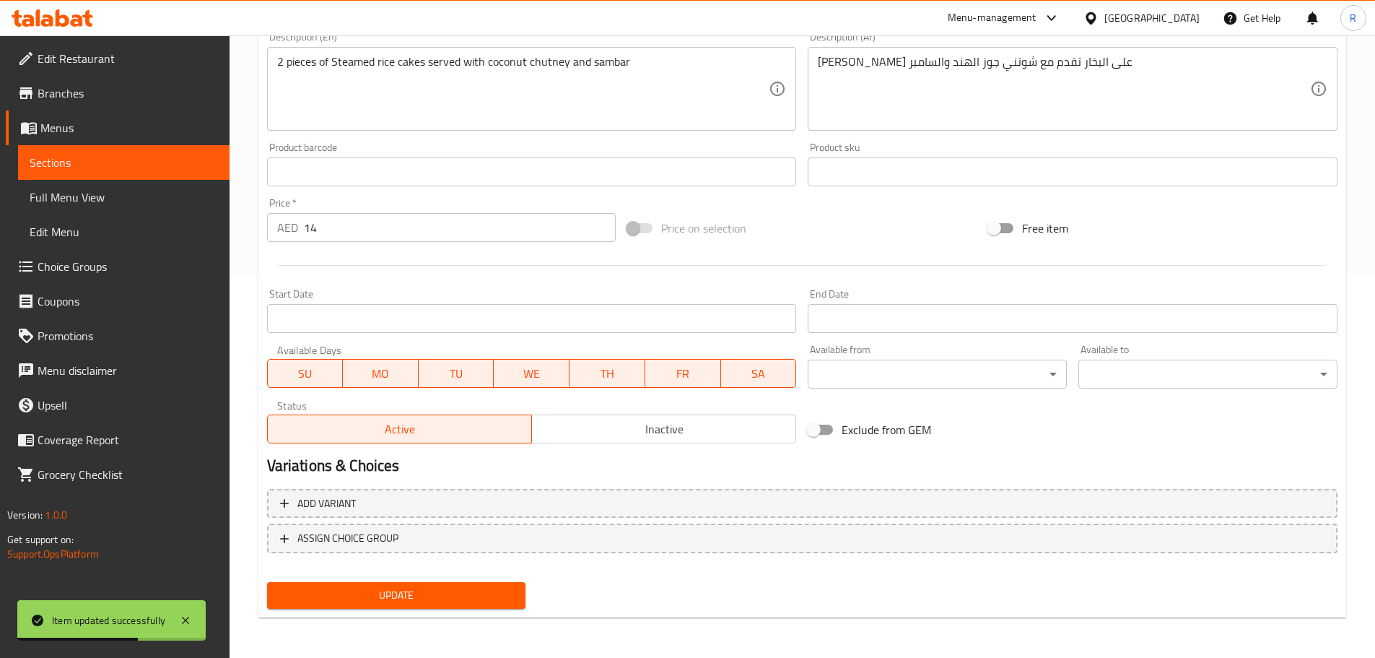
scroll to position [0, 0]
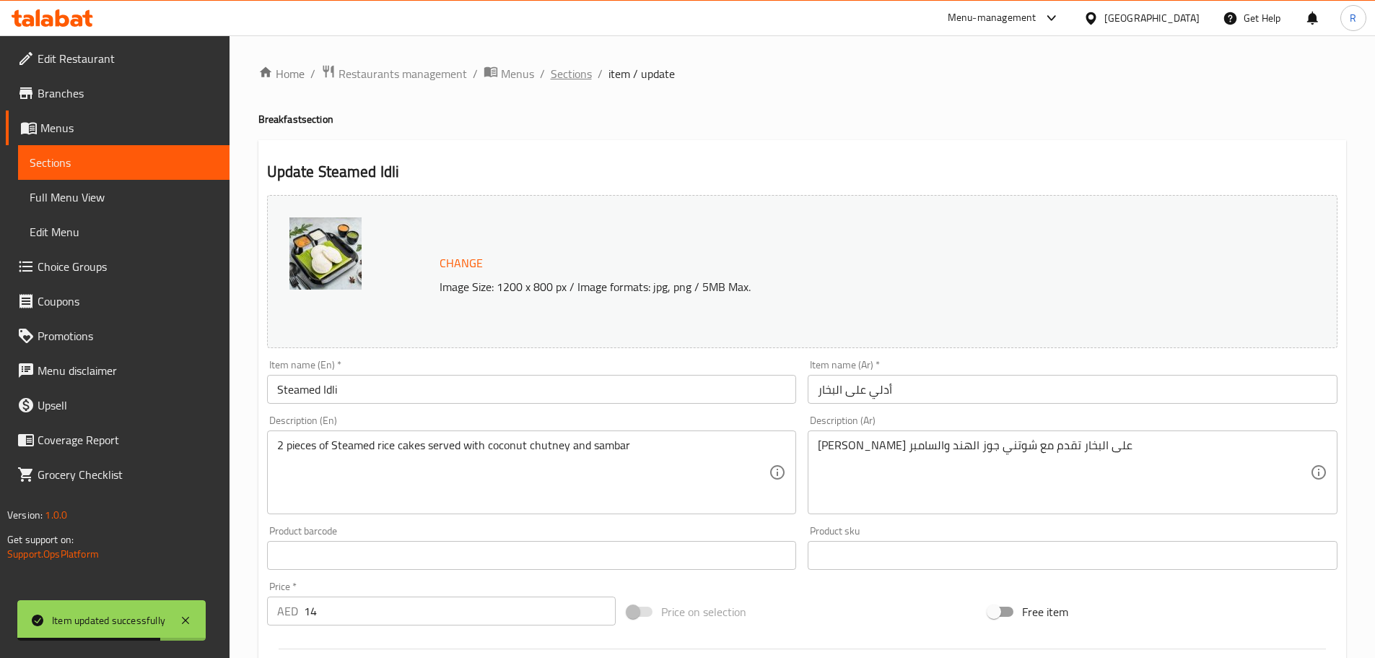
click at [573, 75] on span "Sections" at bounding box center [571, 73] width 41 height 17
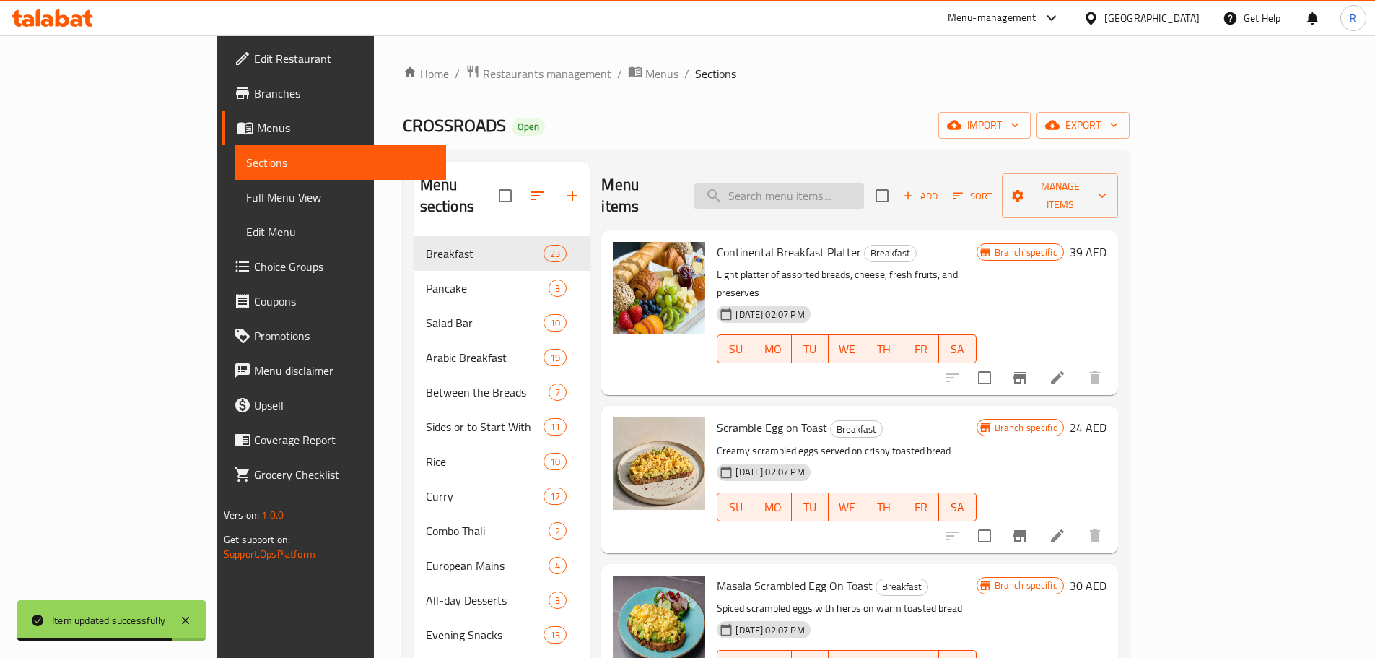
click at [864, 183] on input "search" at bounding box center [779, 195] width 170 height 25
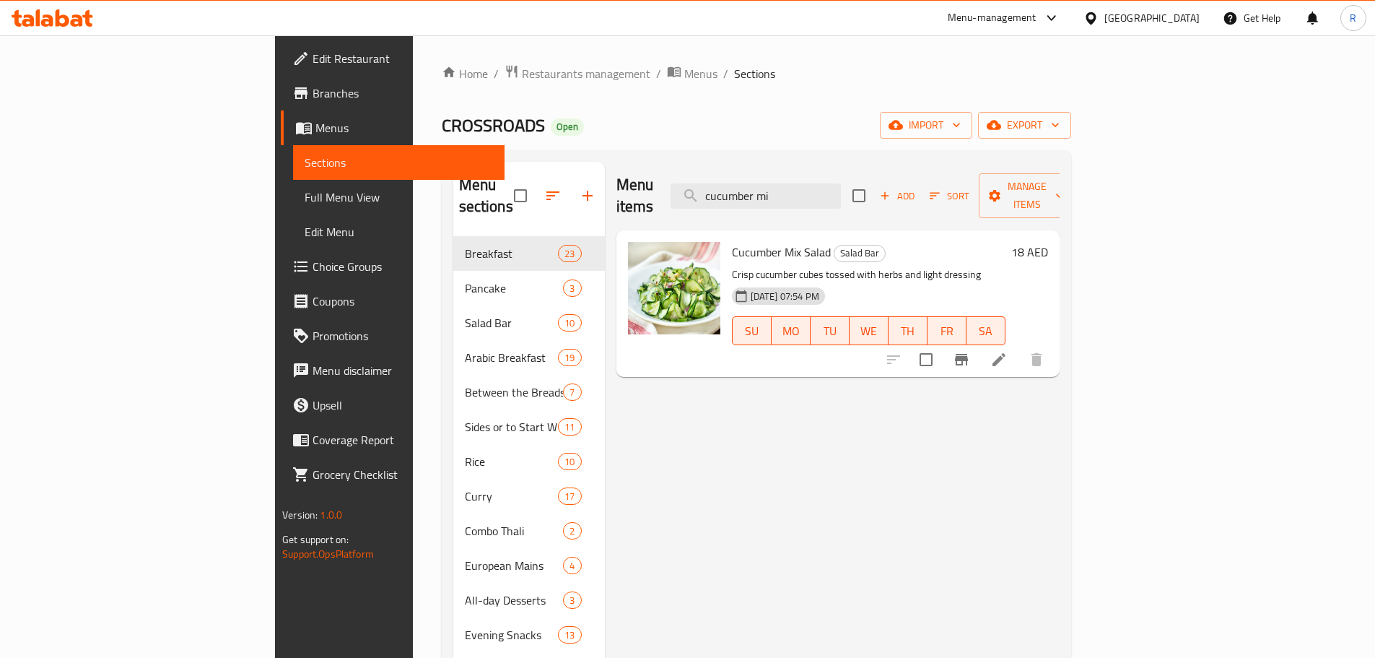
type input "cucumber mi"
click at [1008, 351] on icon at bounding box center [999, 359] width 17 height 17
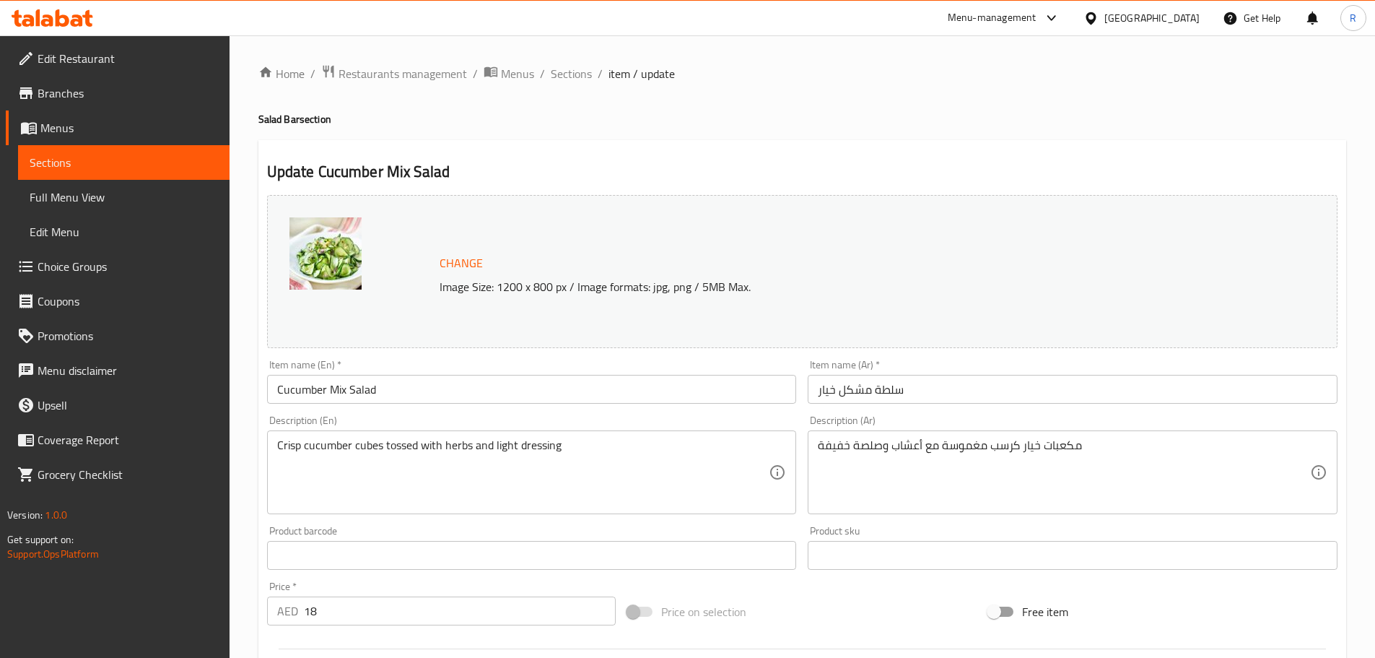
click at [336, 614] on input "18" at bounding box center [460, 610] width 313 height 29
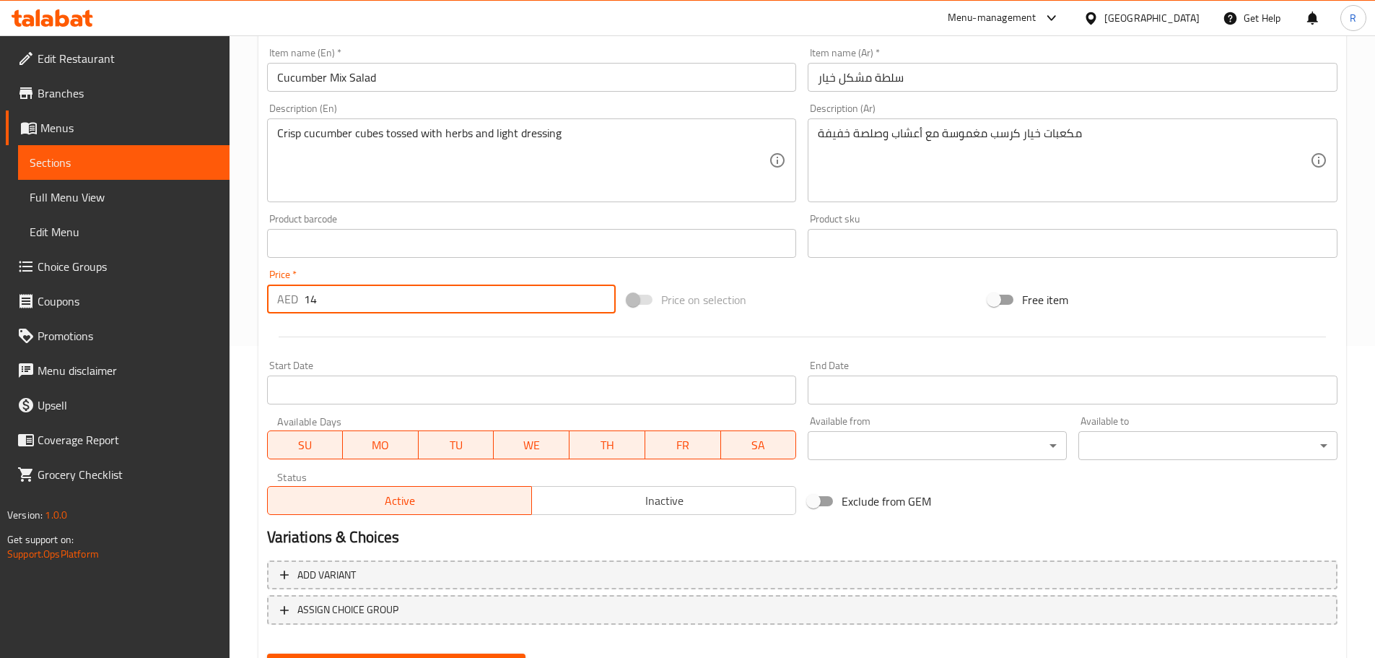
scroll to position [383, 0]
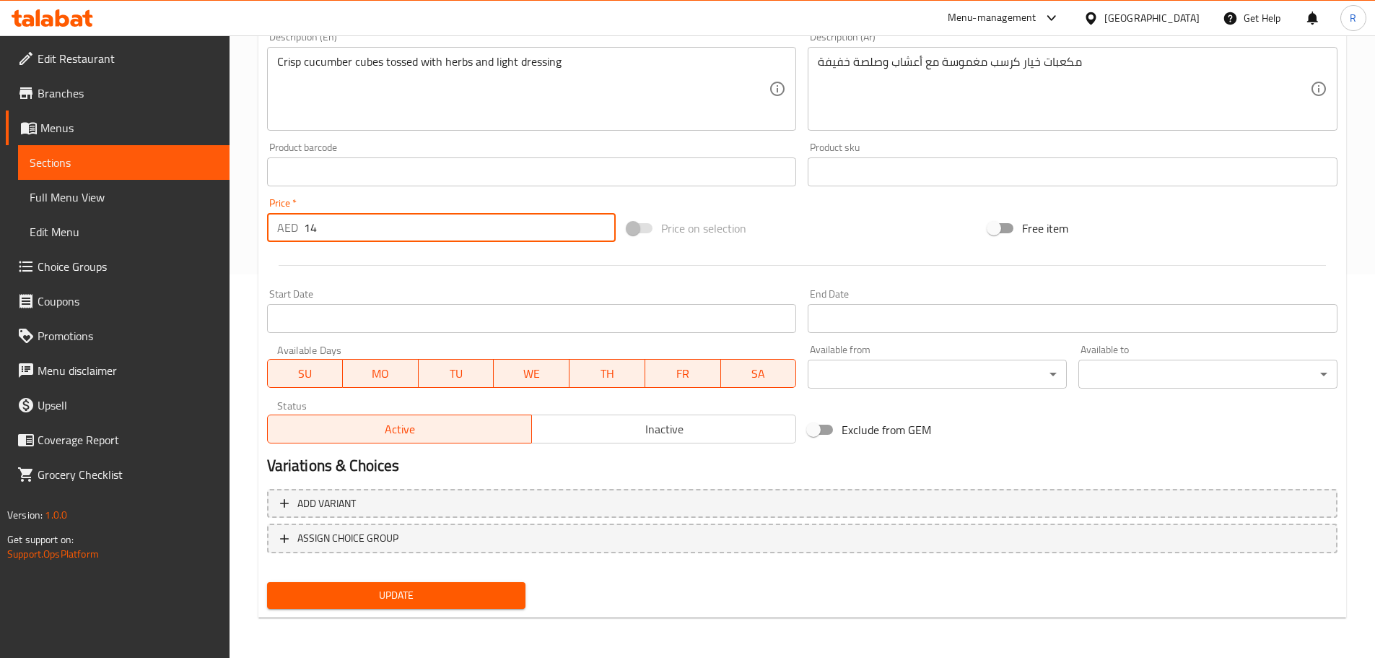
type input "14"
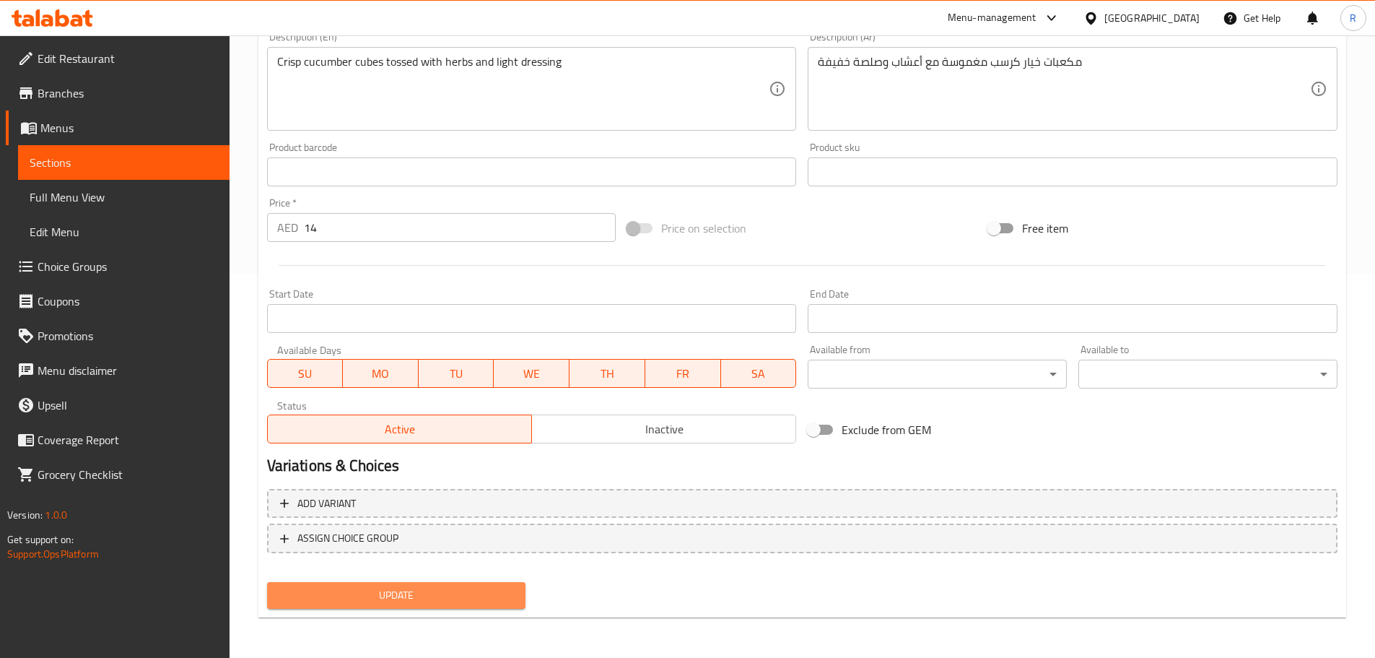
click at [438, 591] on span "Update" at bounding box center [397, 595] width 236 height 18
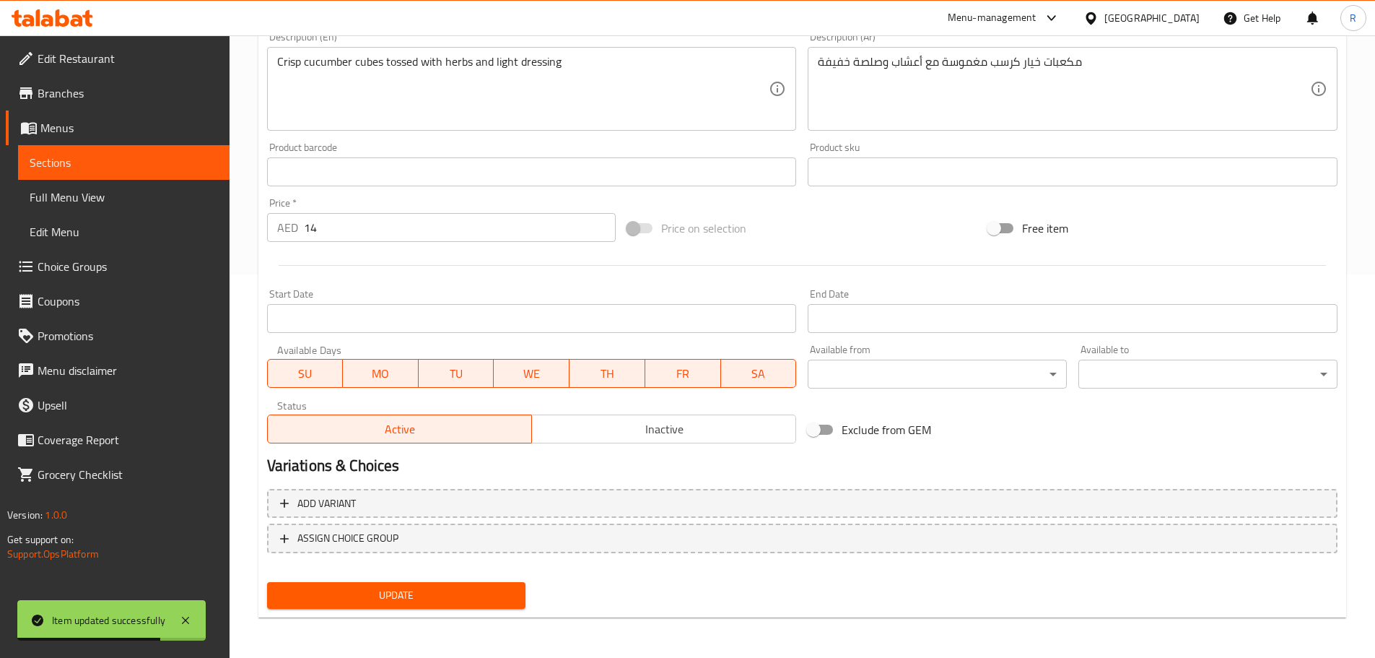
scroll to position [0, 0]
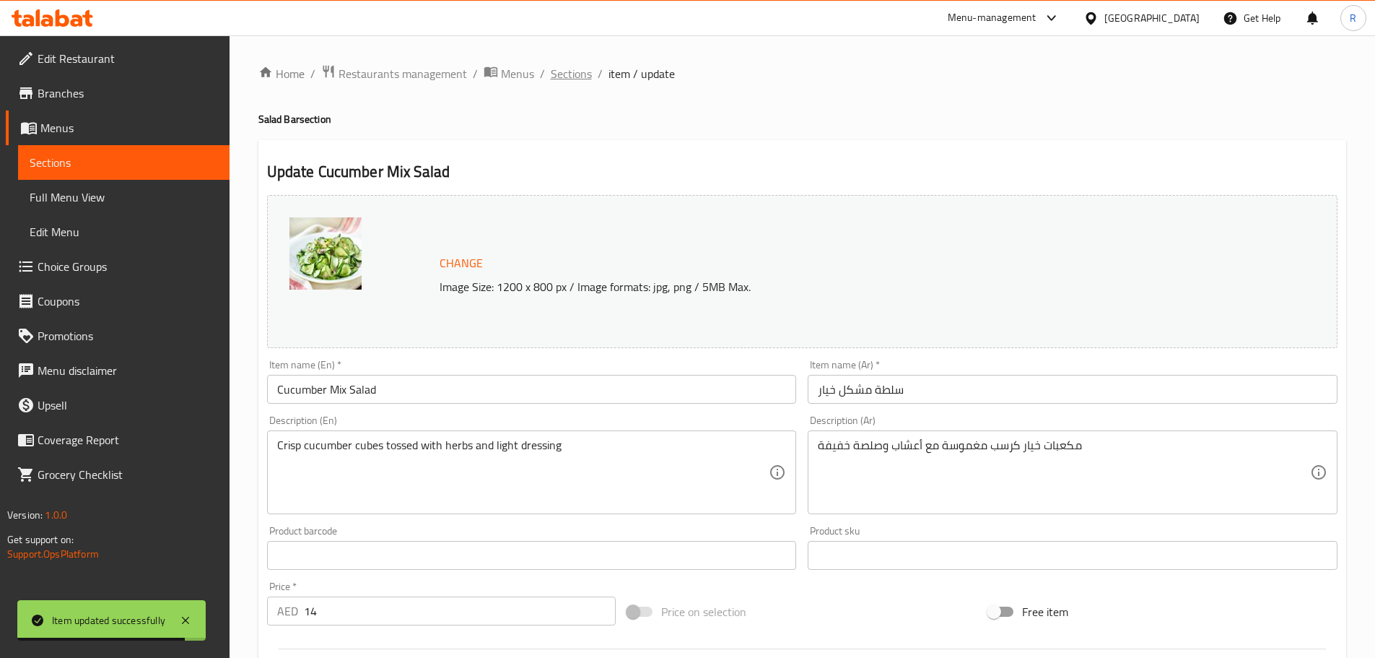
click at [578, 72] on span "Sections" at bounding box center [571, 73] width 41 height 17
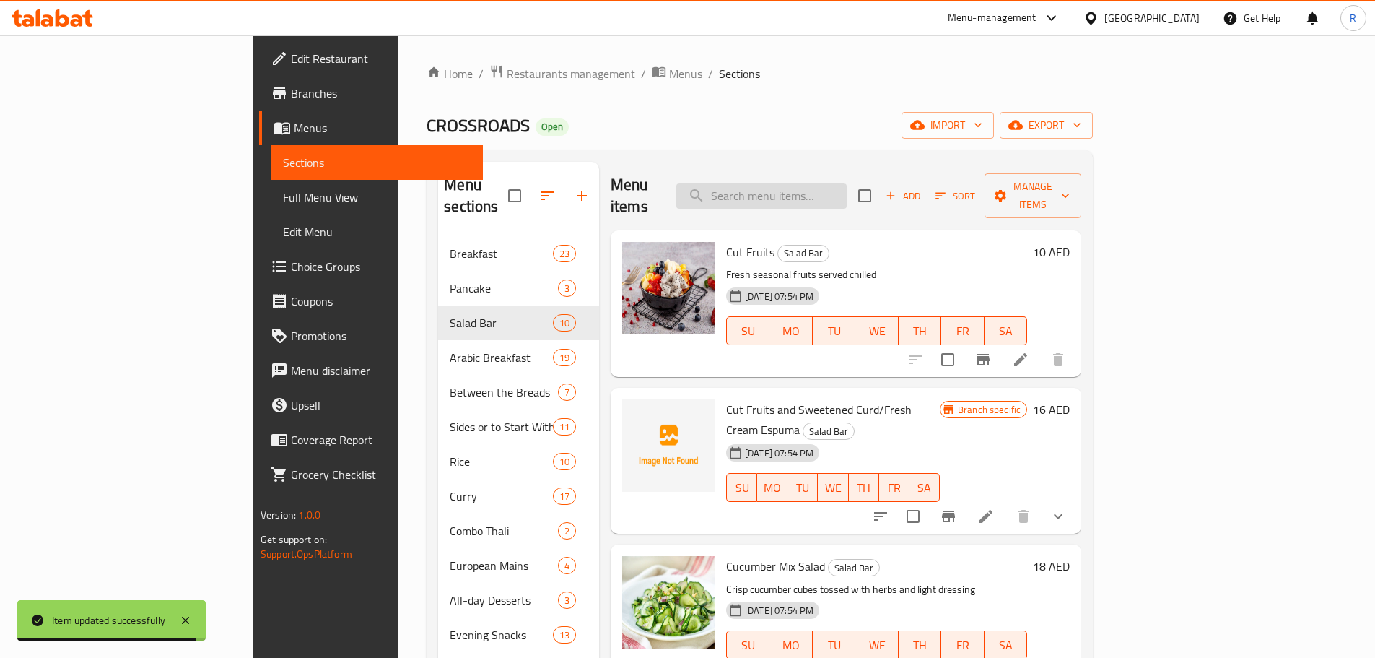
click at [847, 186] on input "search" at bounding box center [761, 195] width 170 height 25
paste input "Turkish Couscous Salad"
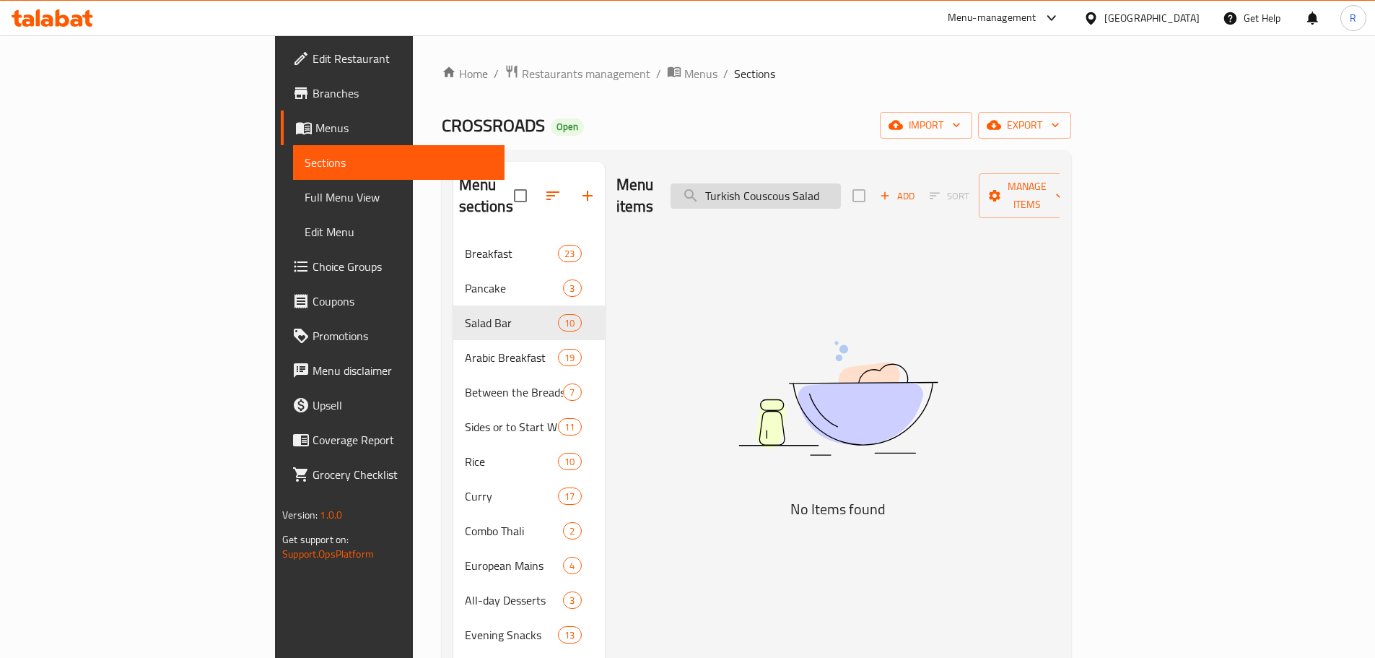
click at [841, 186] on input "Turkish Couscous Salad" at bounding box center [756, 195] width 170 height 25
paste input "Turkish Couscous Salad"
click at [841, 183] on input "Turkish Couscous Salad Turkish Couscous Salad" at bounding box center [756, 195] width 170 height 25
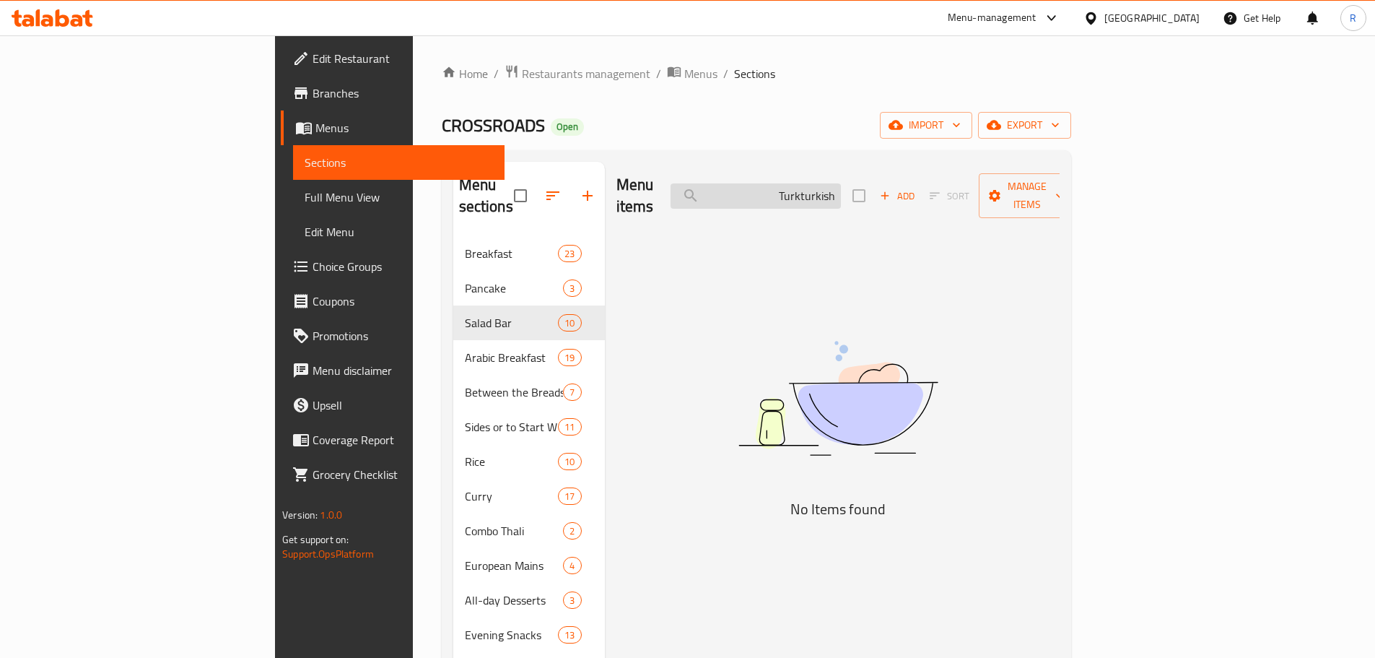
type input "Turkish Couscous Salad Turkturkish"
click at [684, 79] on span "Menus" at bounding box center [700, 73] width 33 height 17
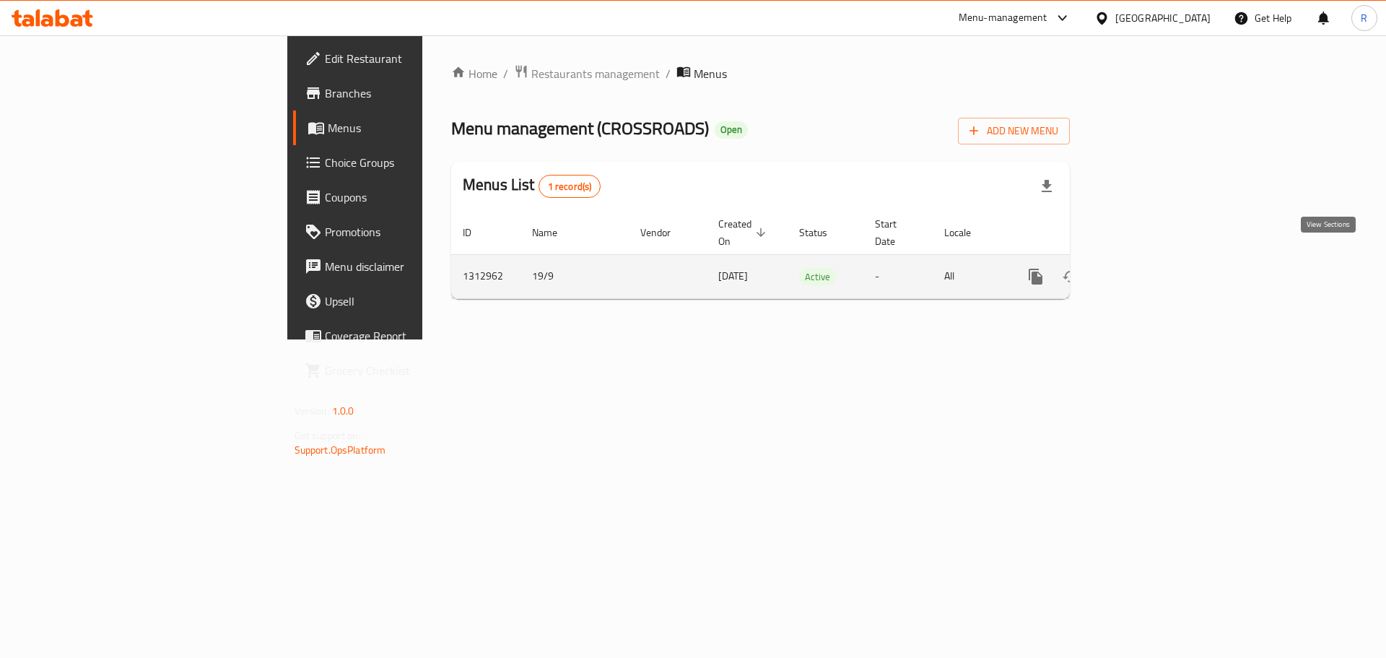
click at [1149, 268] on icon "enhanced table" at bounding box center [1139, 276] width 17 height 17
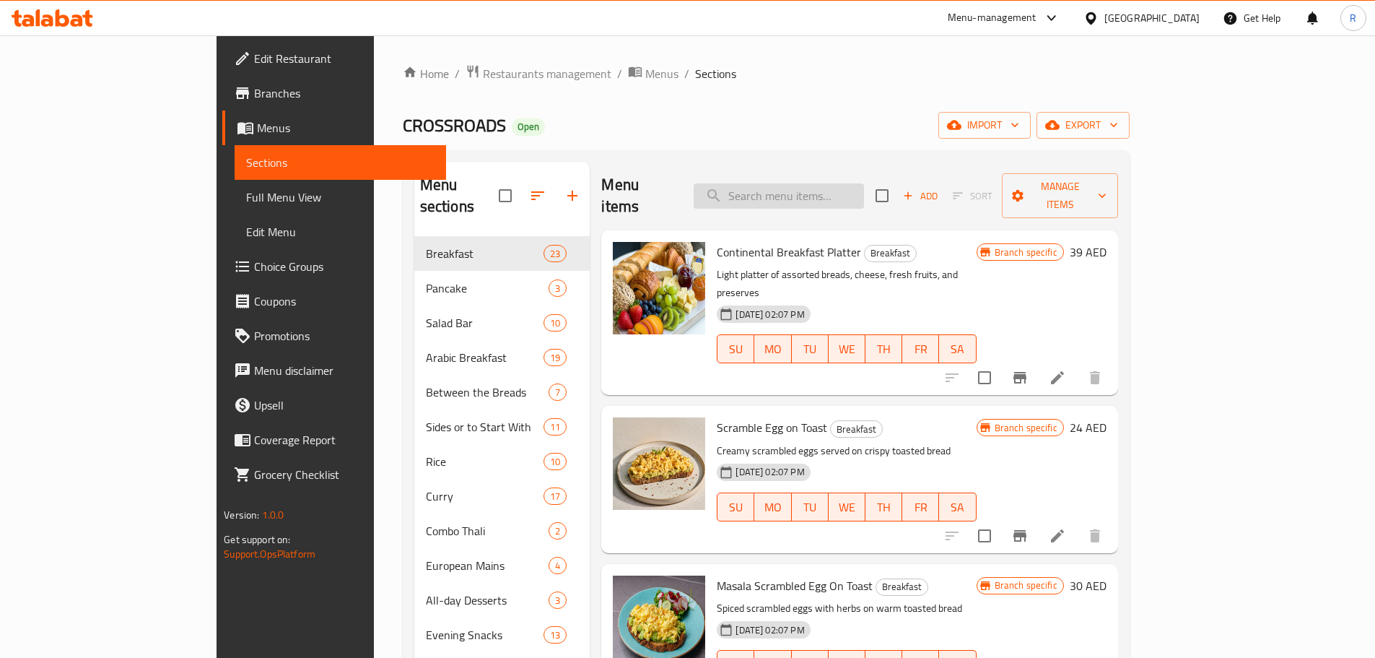
click at [864, 183] on input "search" at bounding box center [779, 195] width 170 height 25
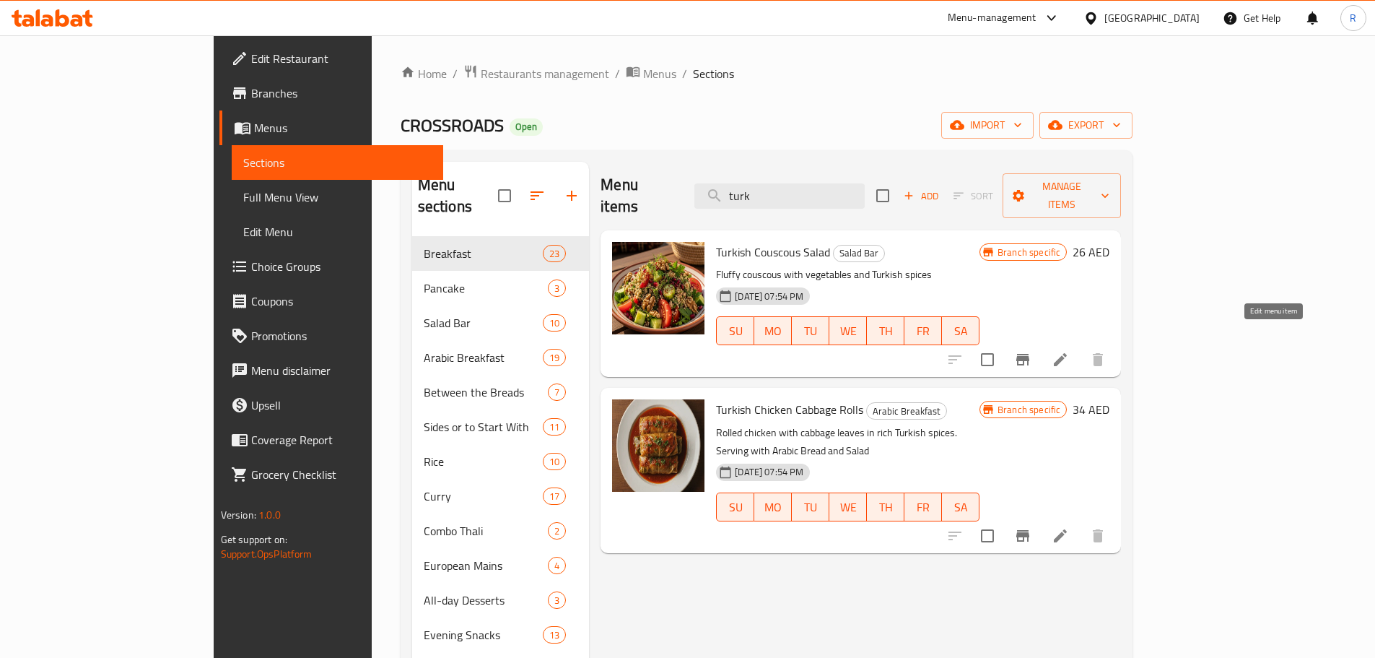
type input "turk"
click at [1067, 353] on icon at bounding box center [1060, 359] width 13 height 13
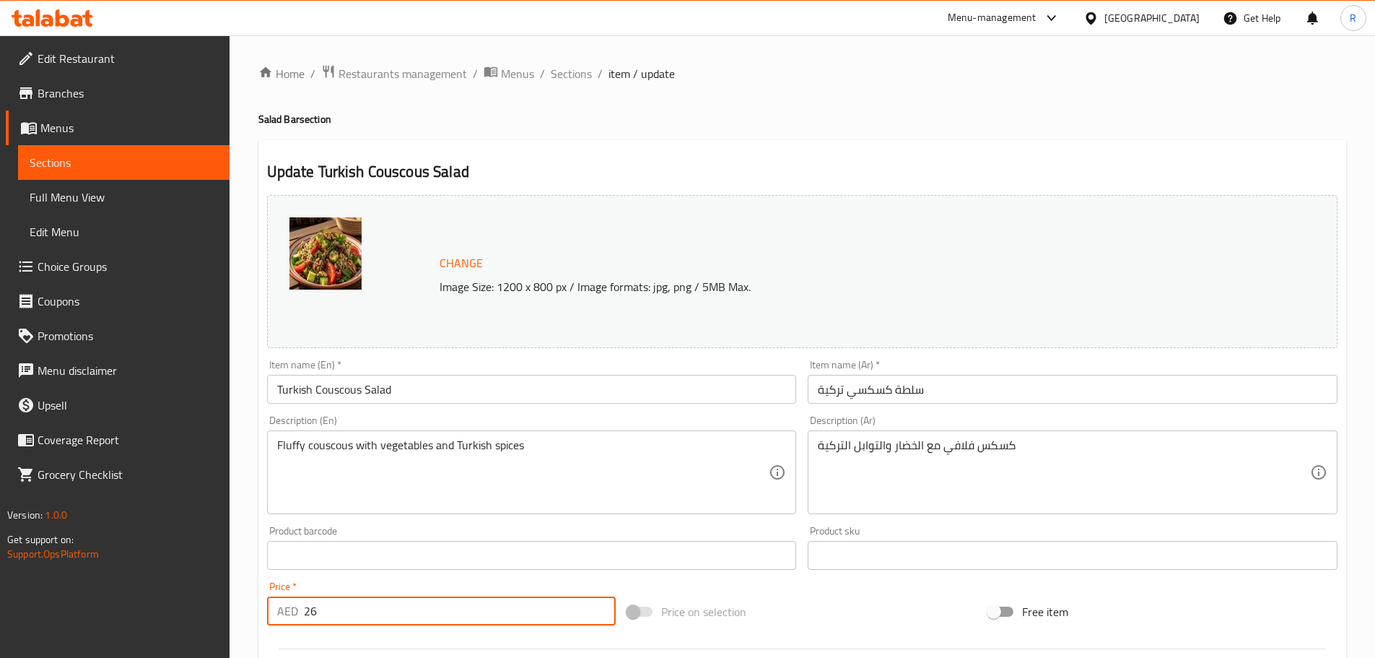
click at [354, 621] on input "26" at bounding box center [460, 610] width 313 height 29
type input "2"
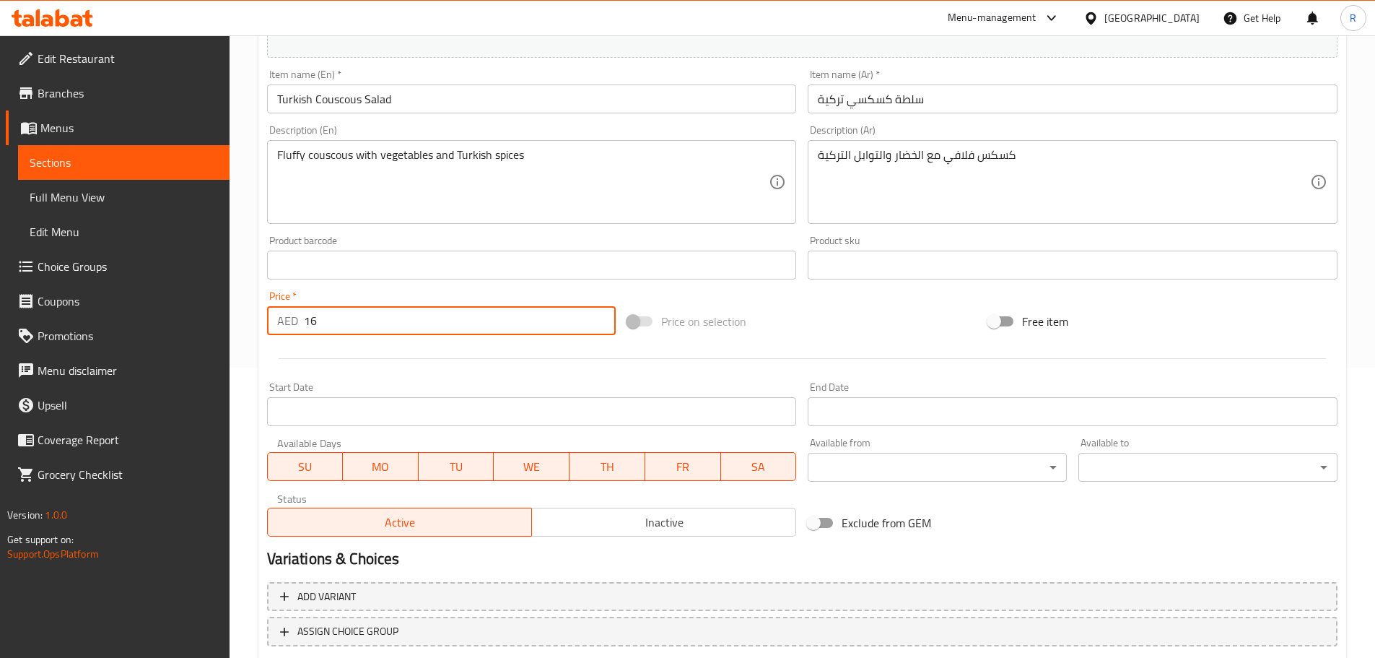
scroll to position [383, 0]
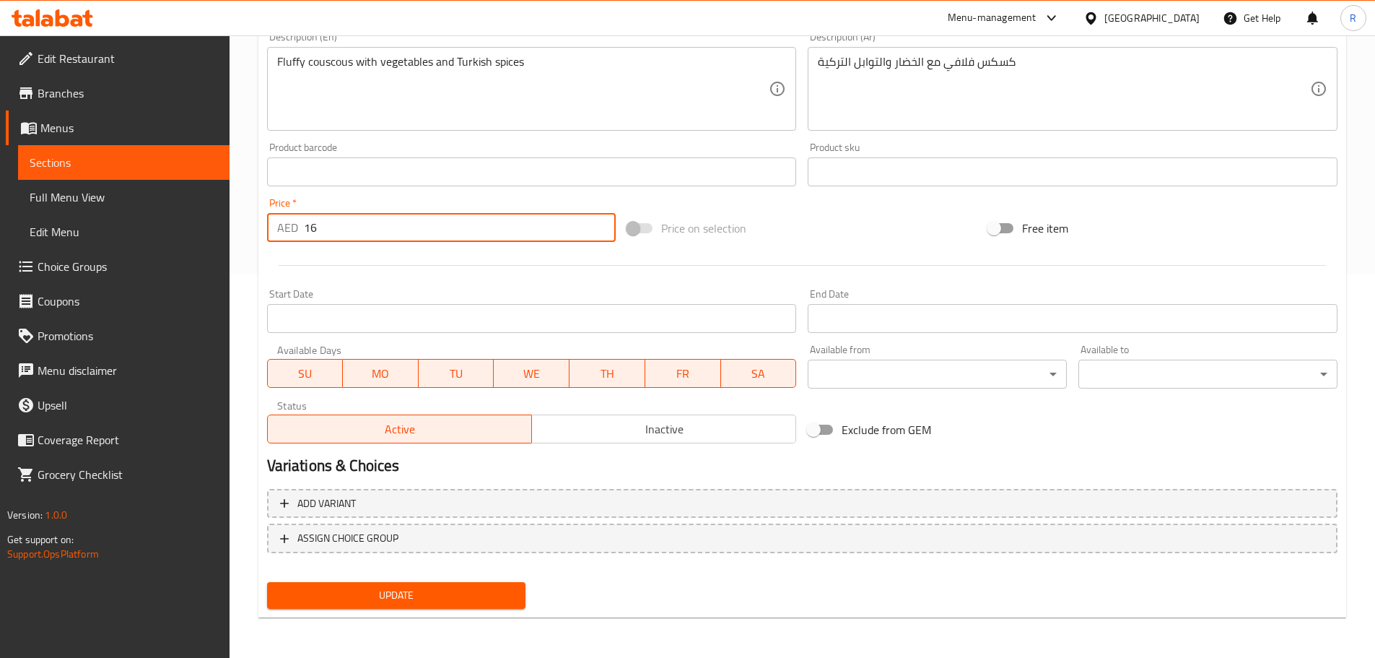
type input "16"
click at [482, 599] on span "Update" at bounding box center [397, 595] width 236 height 18
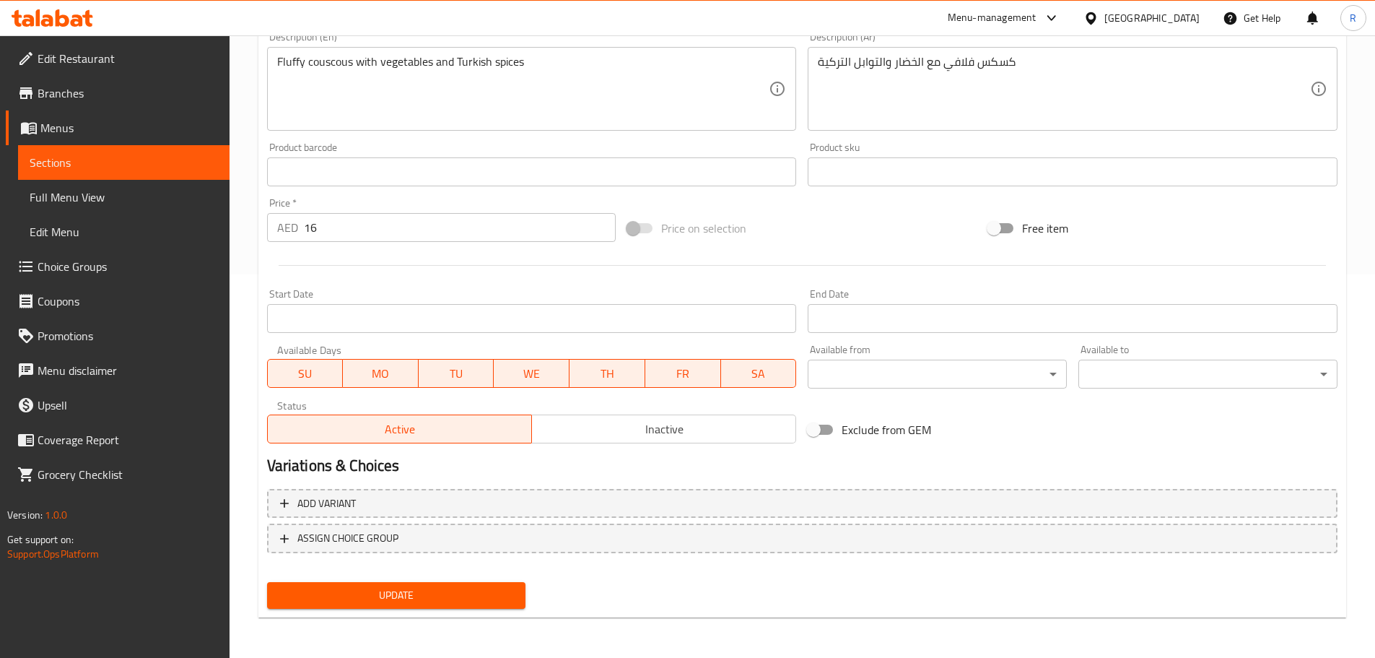
scroll to position [0, 0]
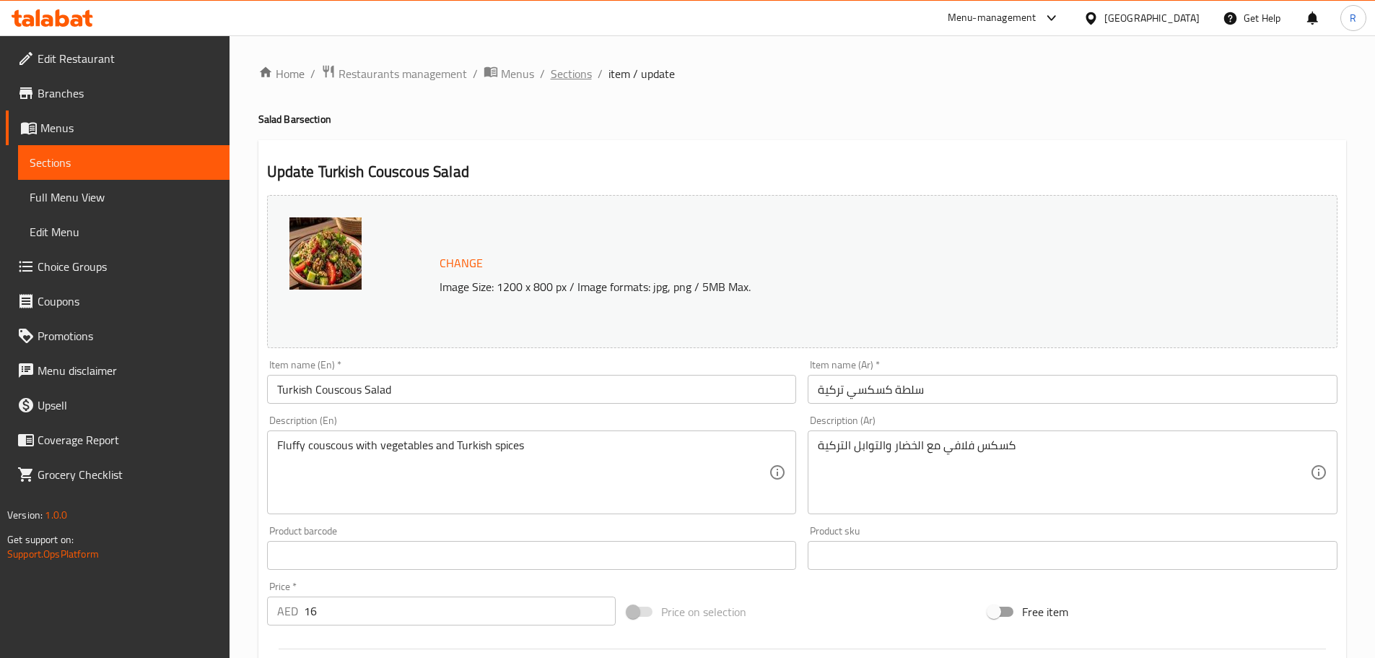
click at [573, 70] on span "Sections" at bounding box center [571, 73] width 41 height 17
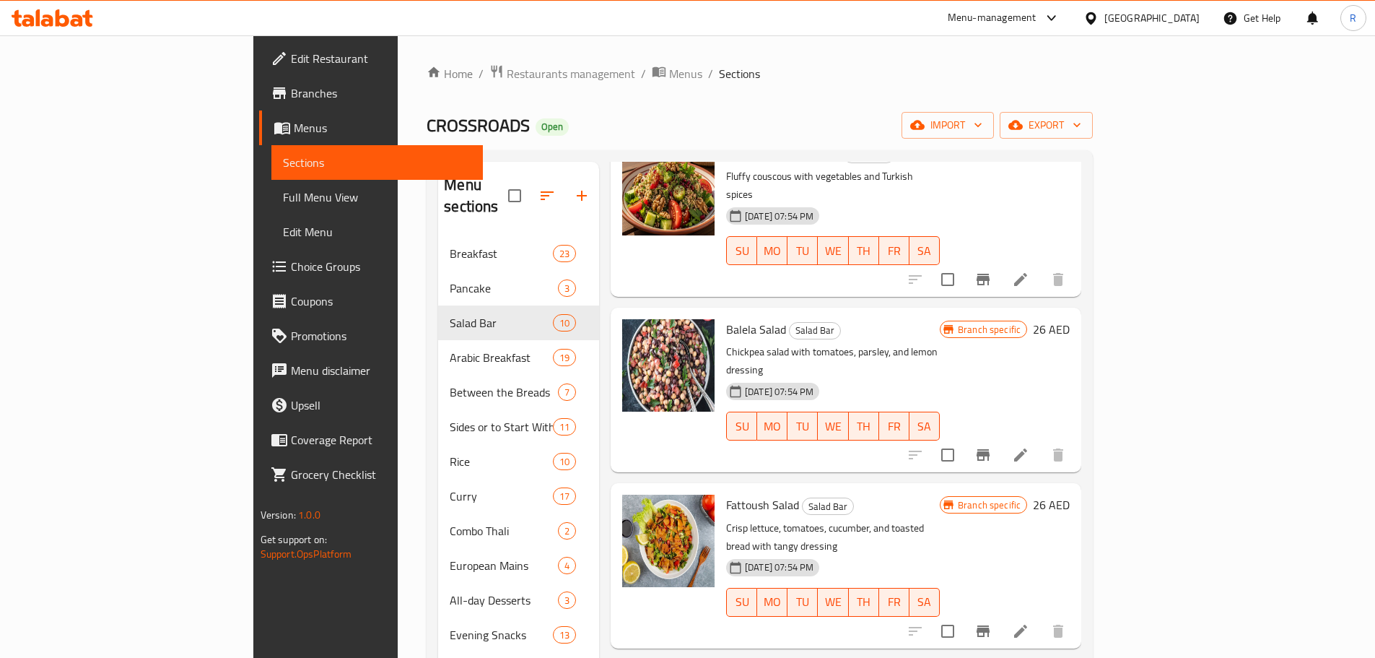
scroll to position [581, 0]
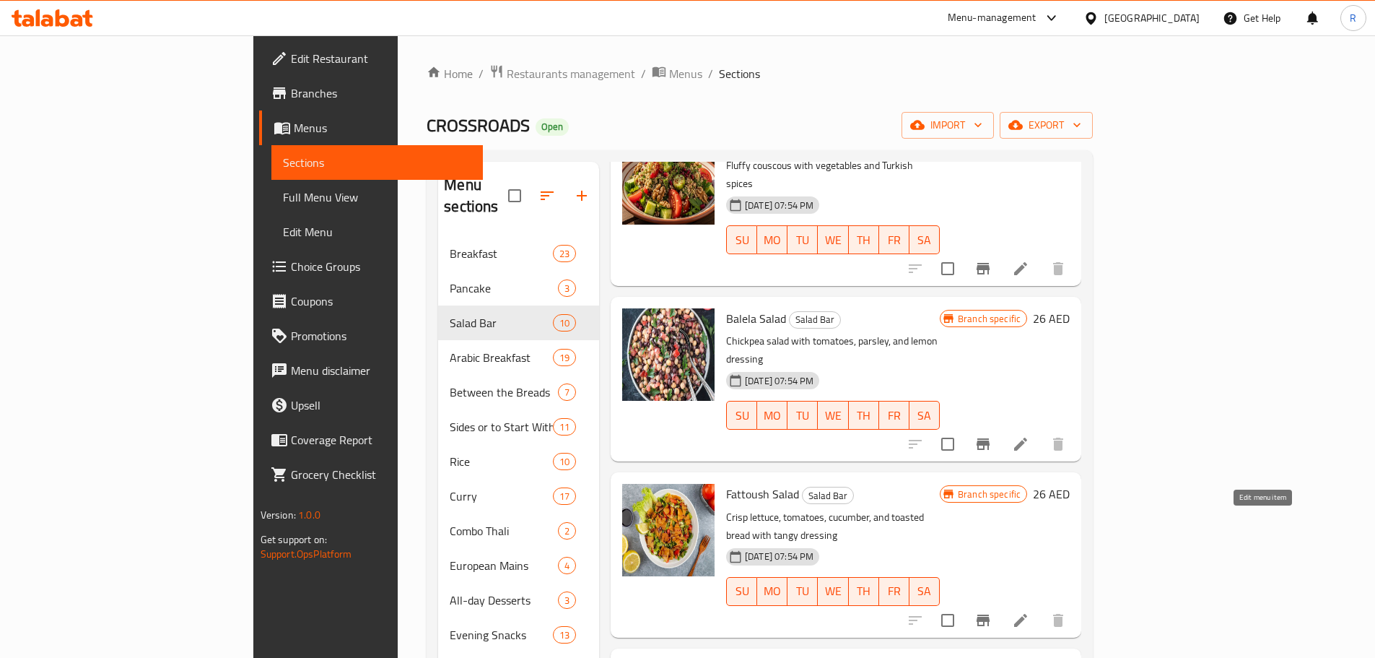
click at [1030, 612] on icon at bounding box center [1020, 620] width 17 height 17
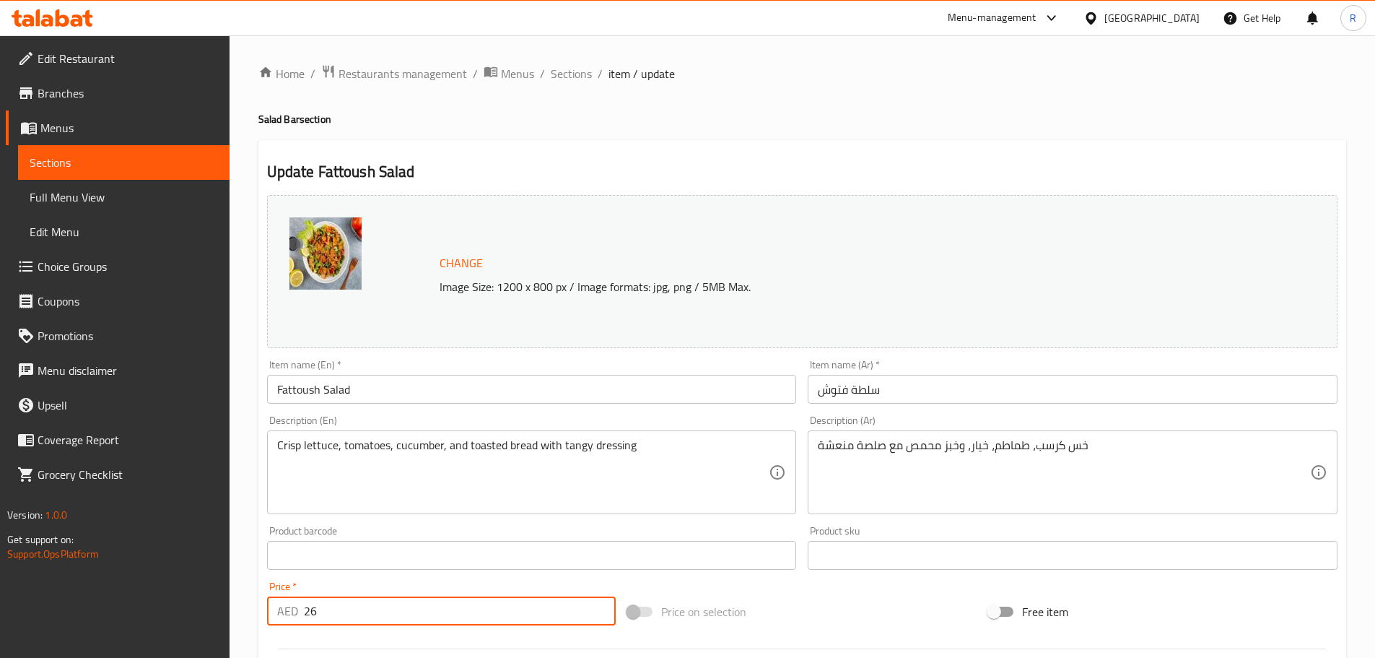
click at [340, 614] on input "26" at bounding box center [460, 610] width 313 height 29
type input "2"
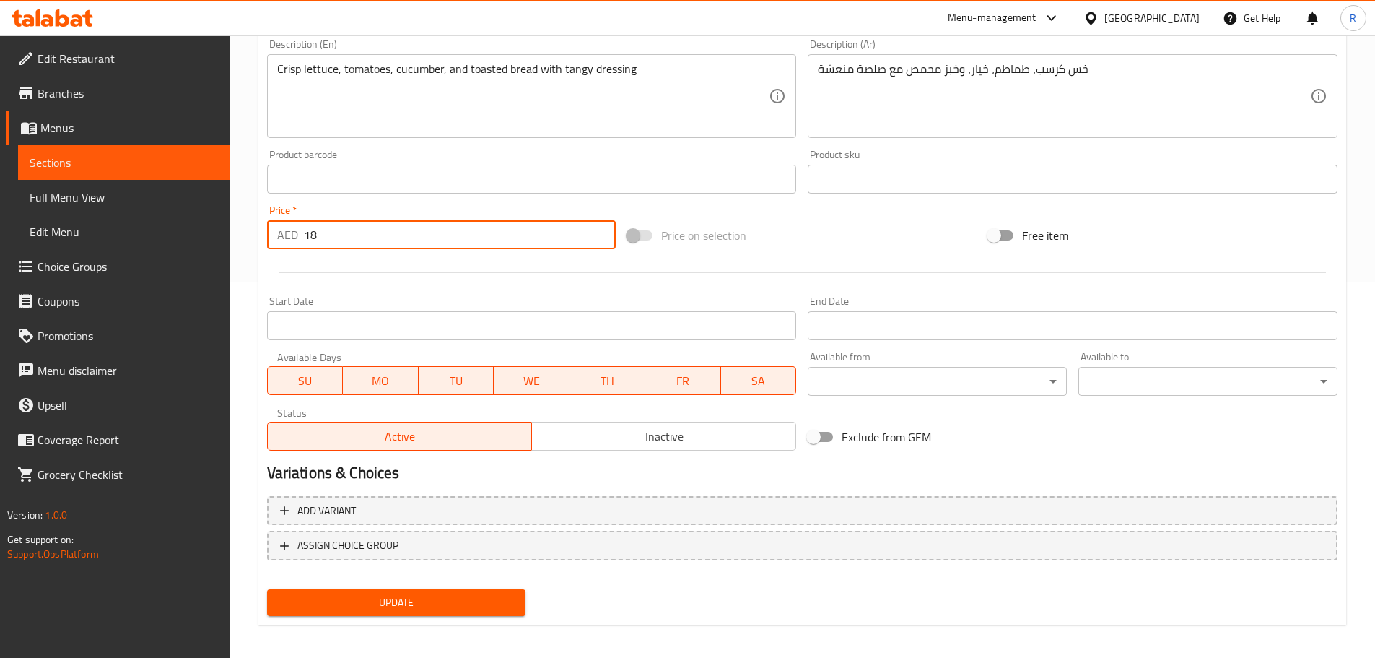
scroll to position [383, 0]
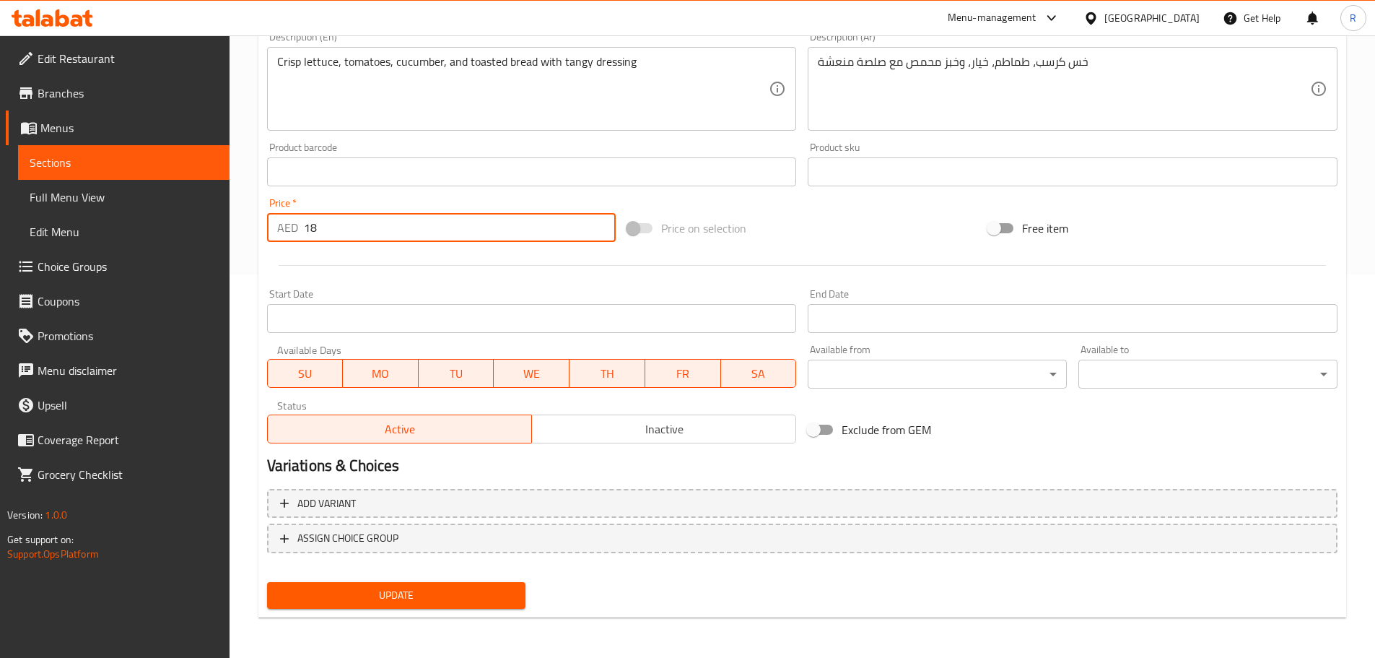
type input "18"
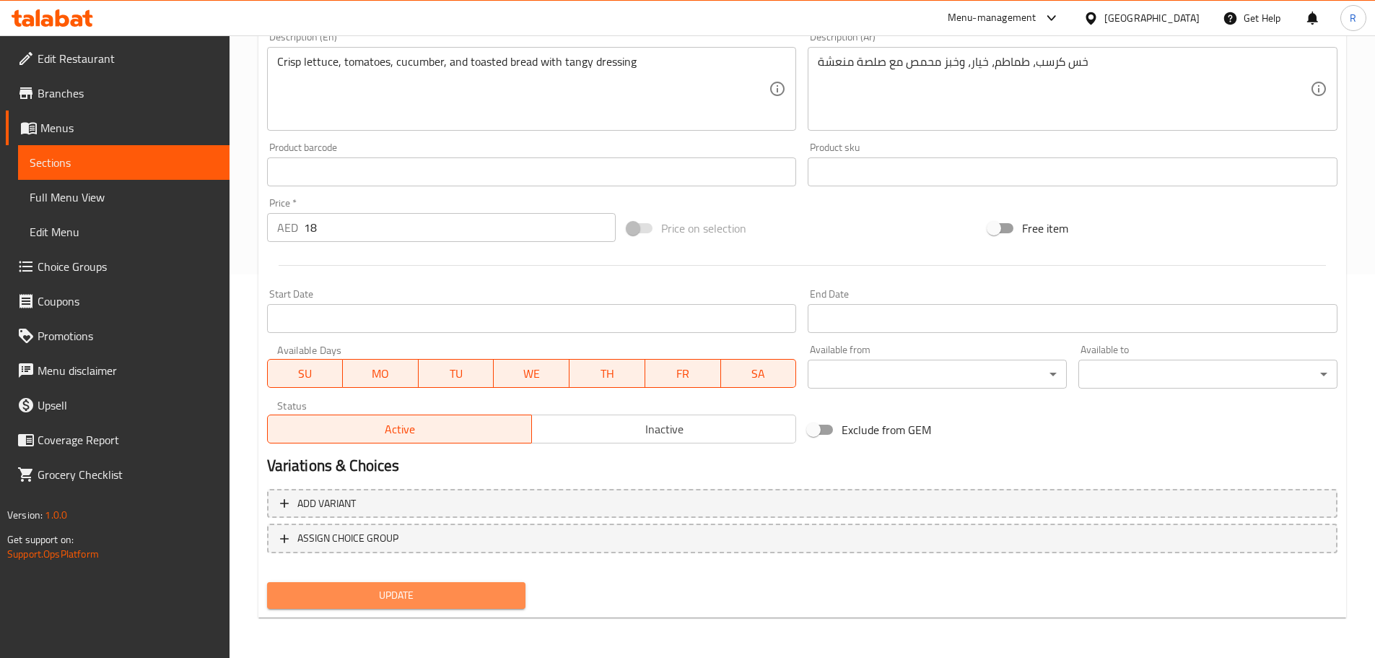
click at [422, 585] on button "Update" at bounding box center [396, 595] width 259 height 27
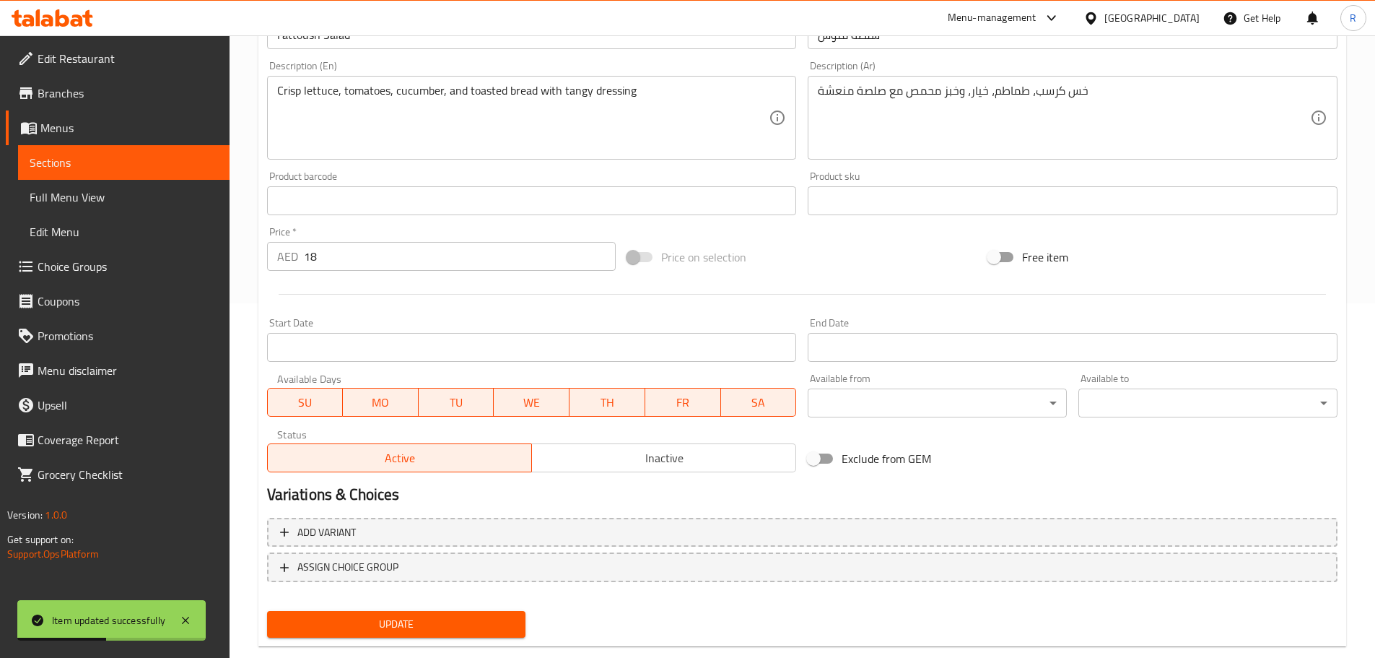
scroll to position [0, 0]
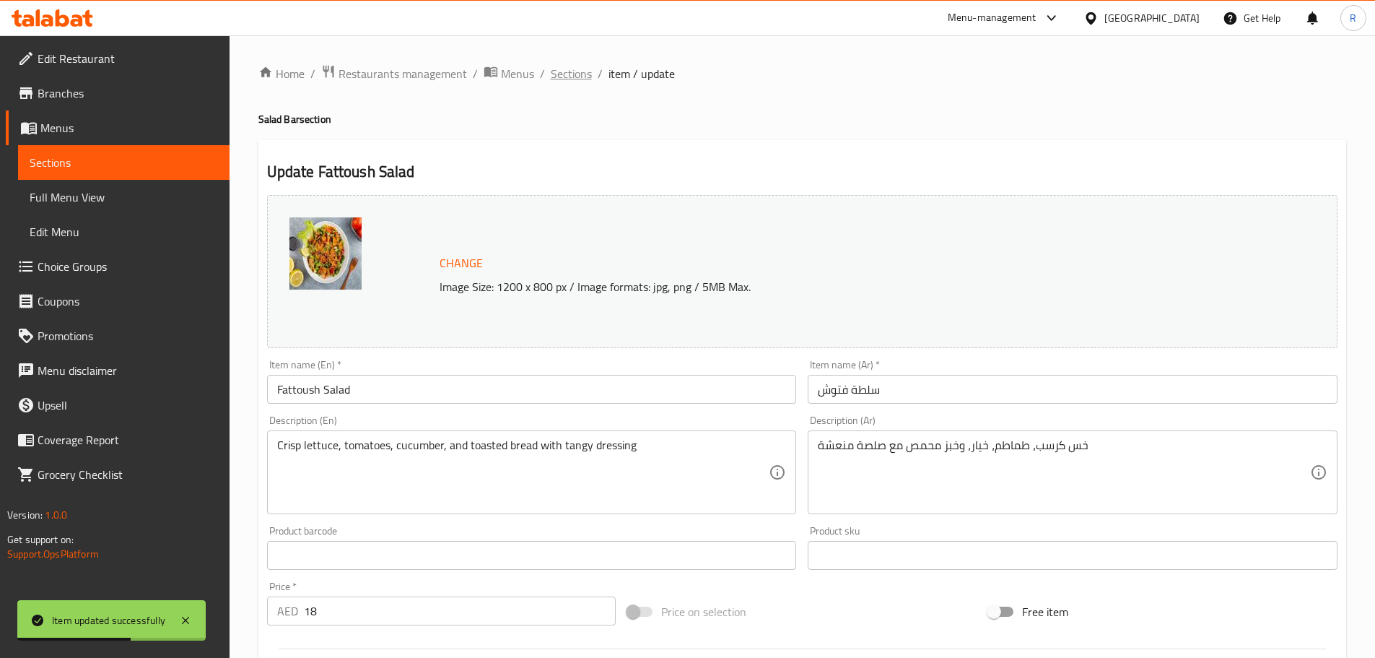
click at [568, 70] on span "Sections" at bounding box center [571, 73] width 41 height 17
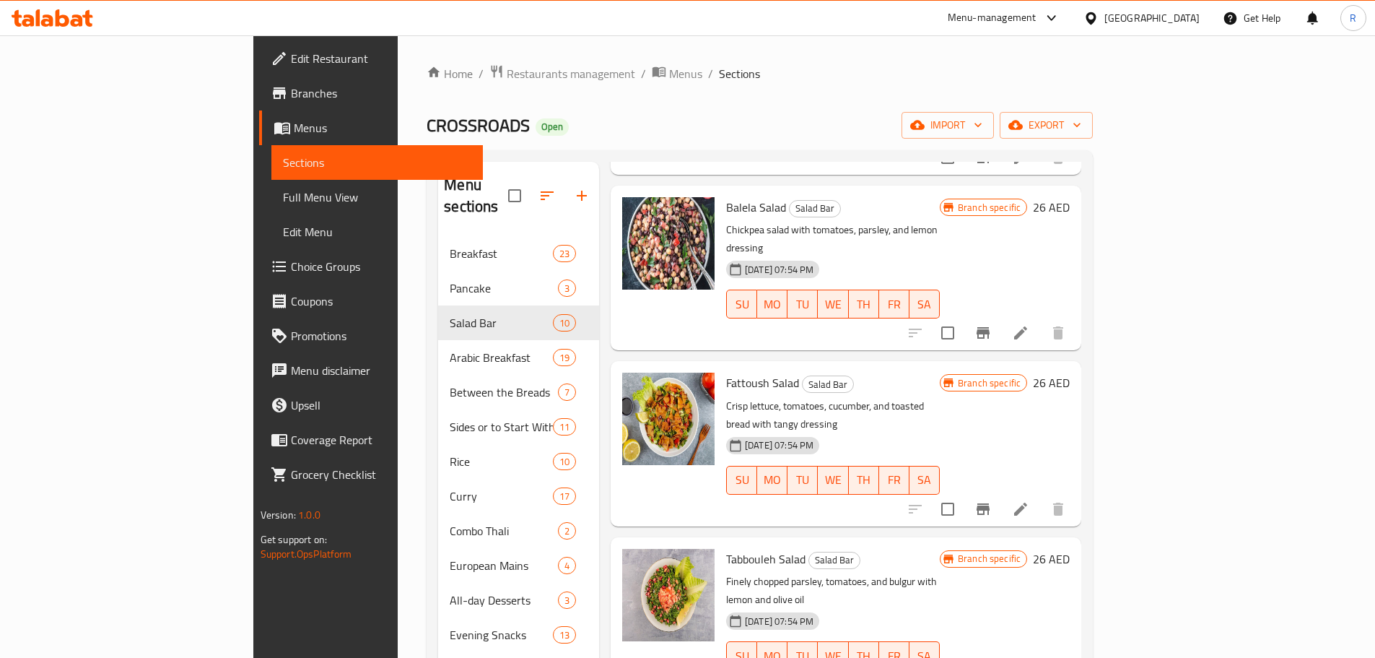
scroll to position [697, 0]
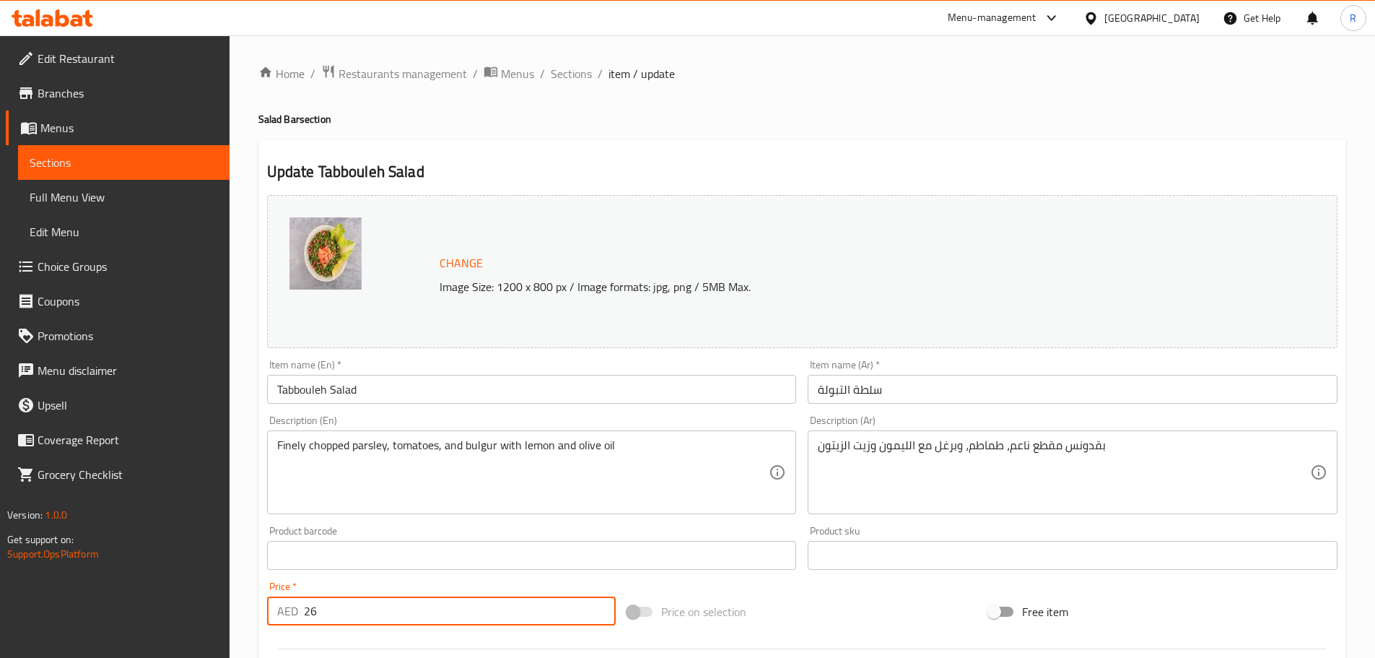
click at [358, 614] on input "26" at bounding box center [460, 610] width 313 height 29
type input "2"
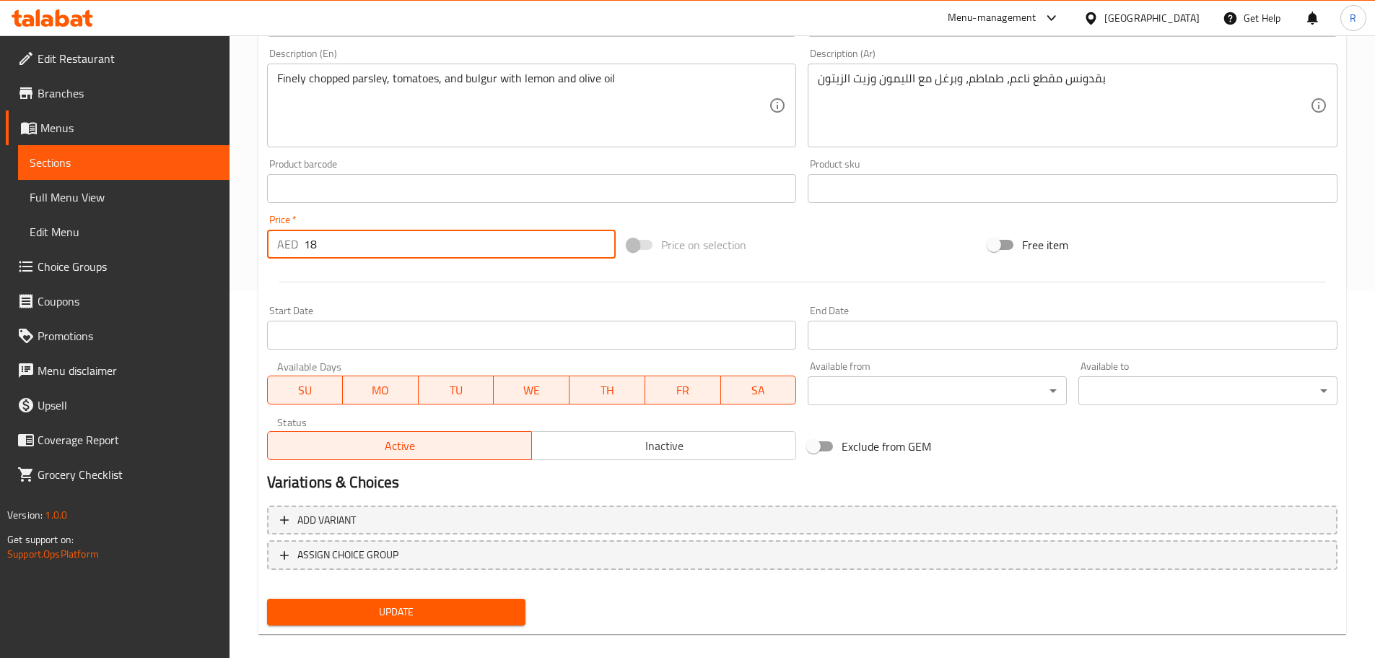
scroll to position [375, 0]
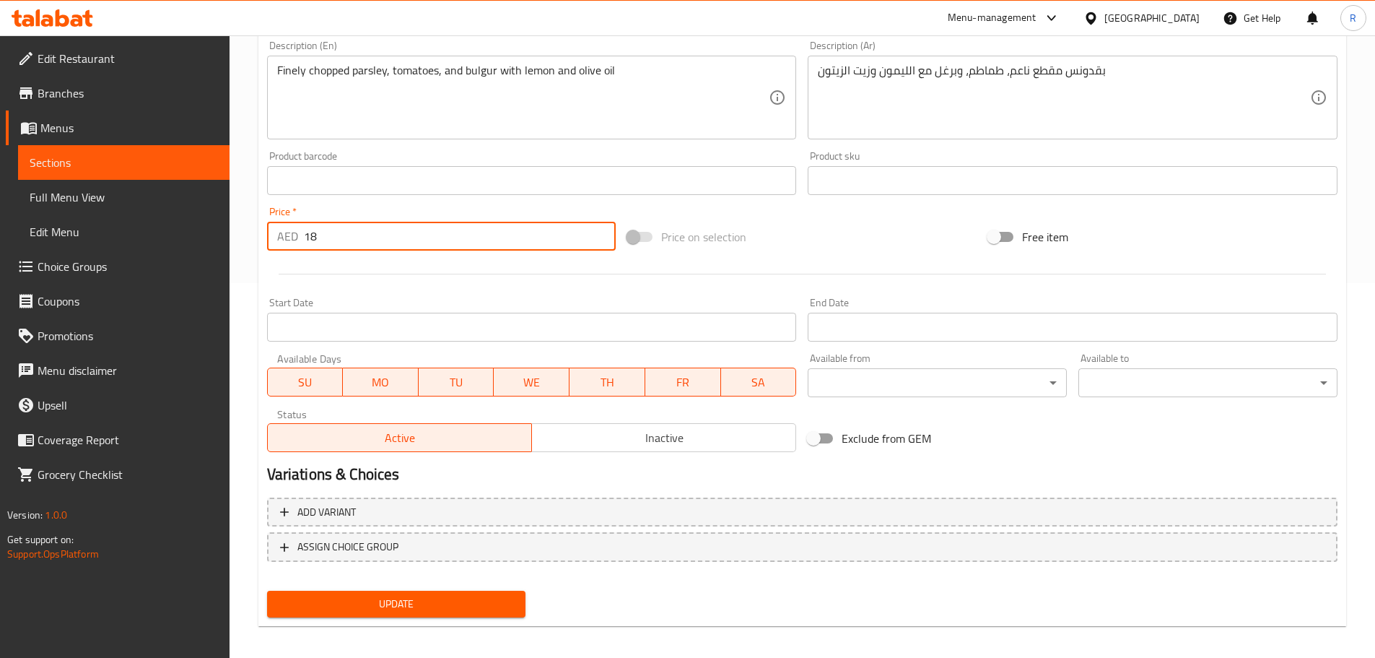
type input "18"
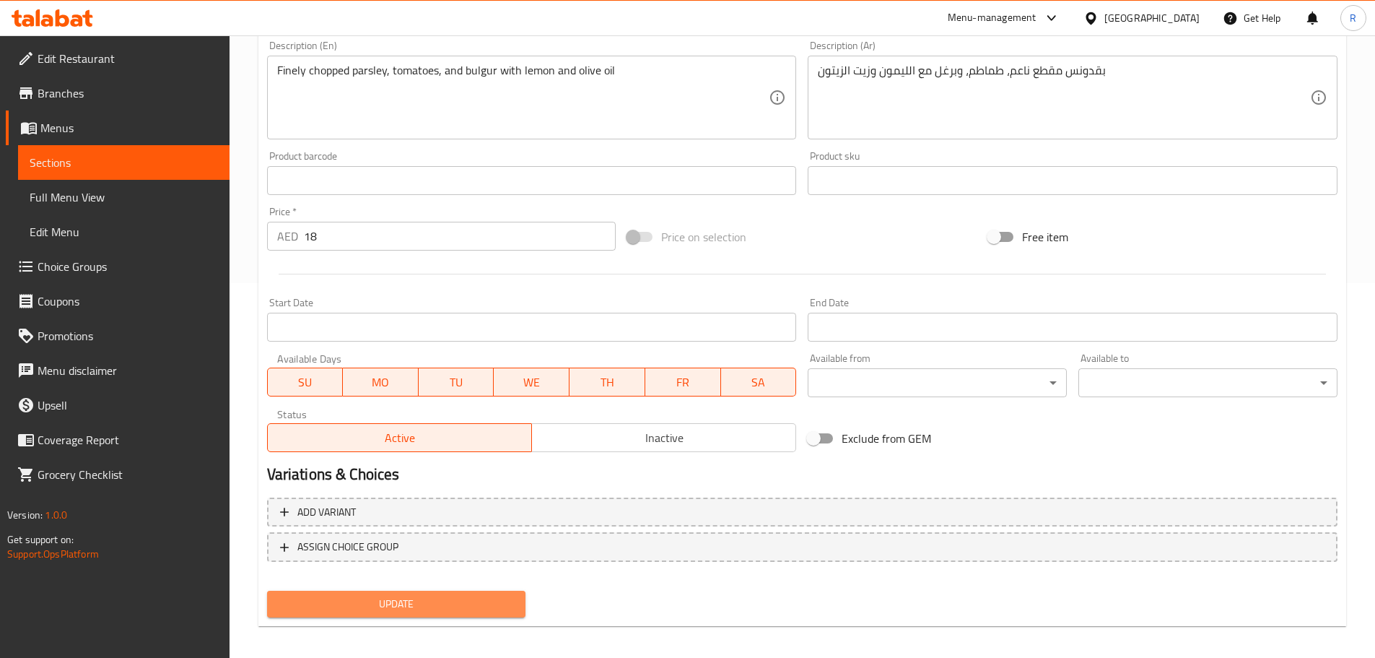
click at [427, 606] on span "Update" at bounding box center [397, 604] width 236 height 18
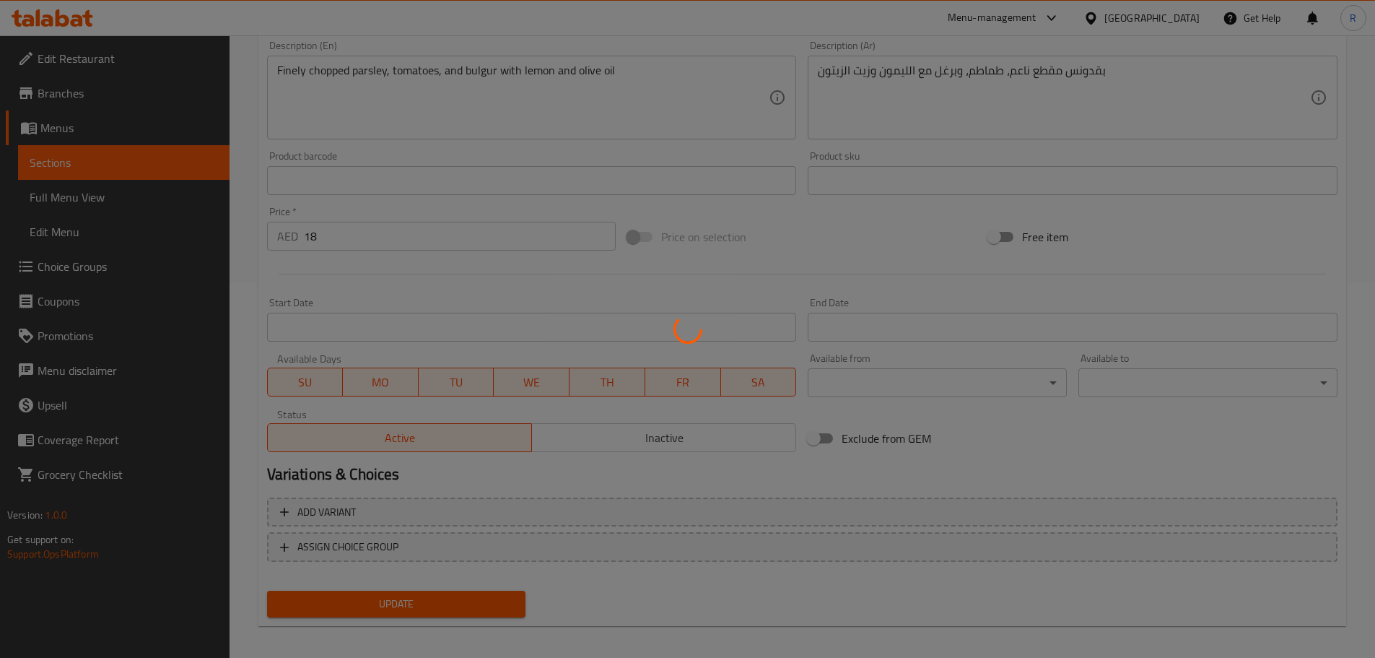
scroll to position [0, 0]
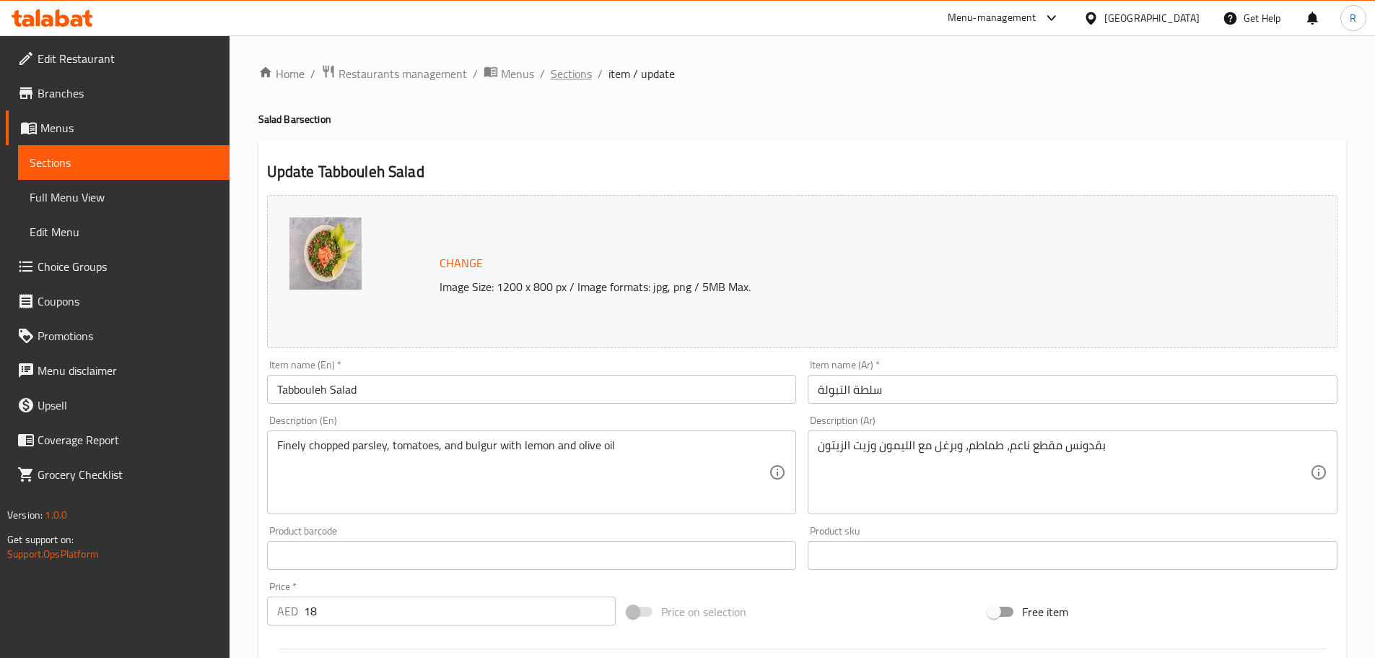
click at [572, 71] on span "Sections" at bounding box center [571, 73] width 41 height 17
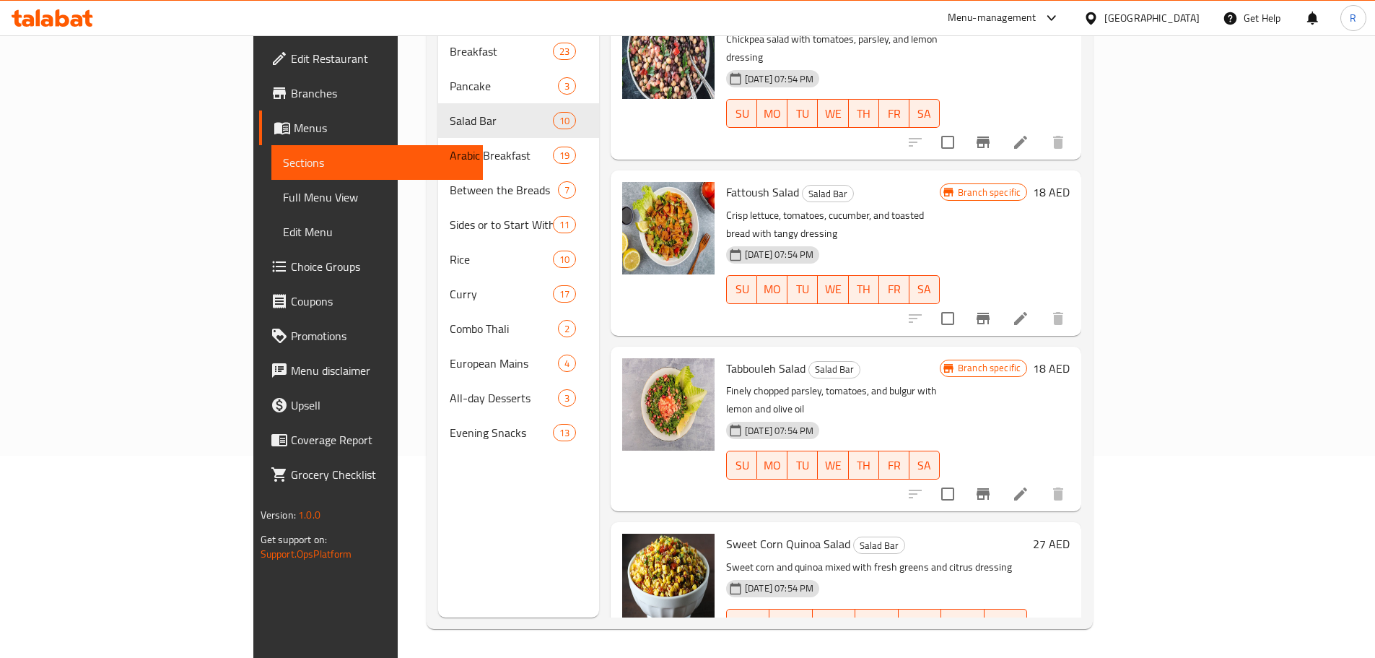
scroll to position [721, 0]
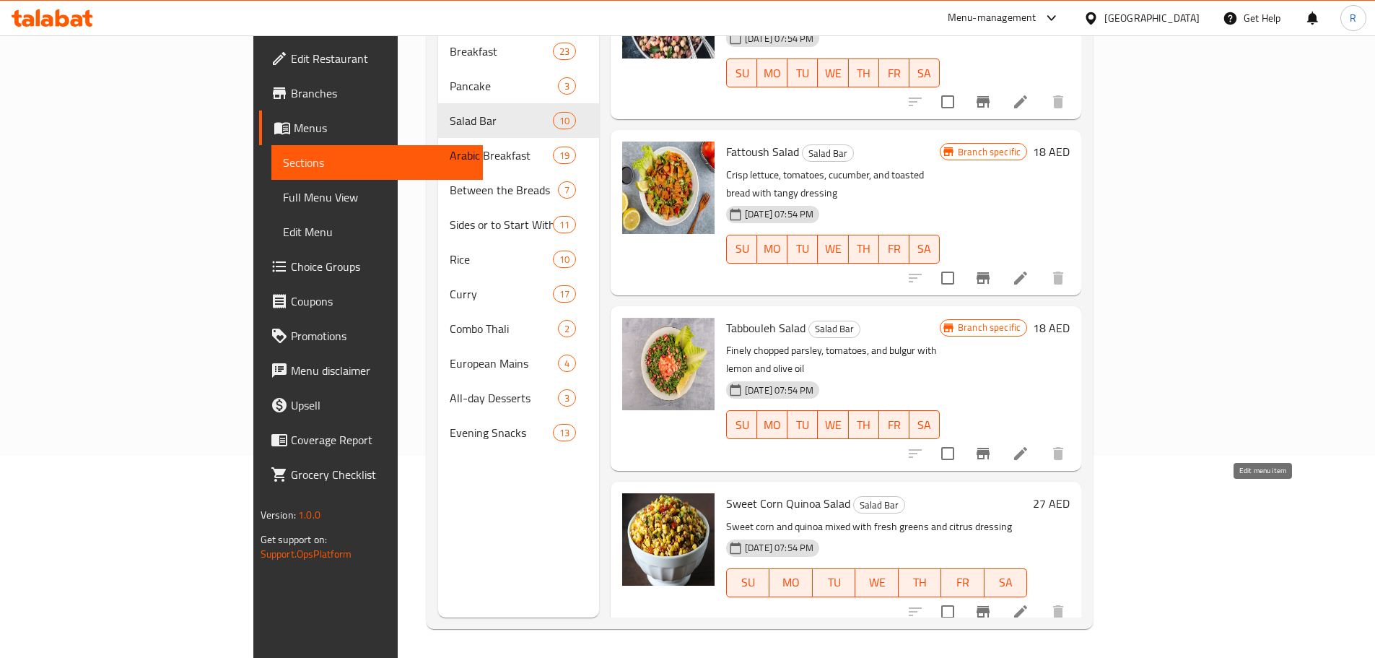
click at [1030, 603] on icon at bounding box center [1020, 611] width 17 height 17
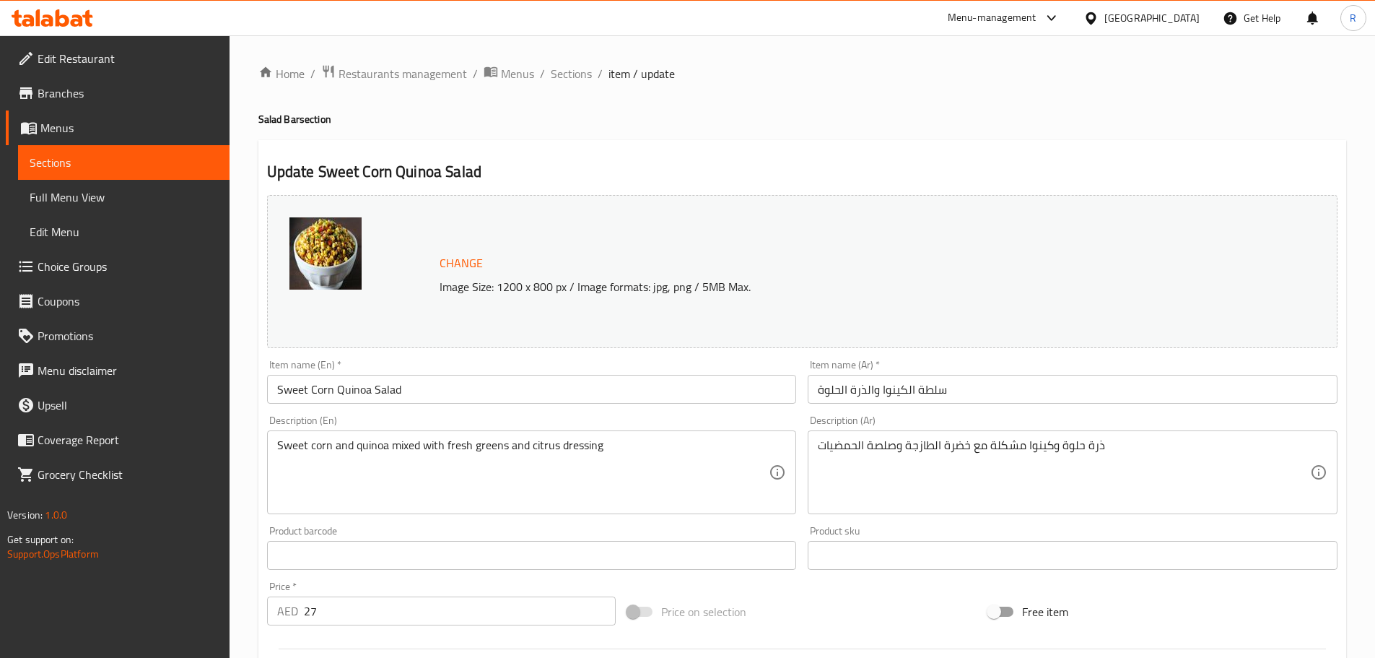
click at [351, 622] on input "27" at bounding box center [460, 610] width 313 height 29
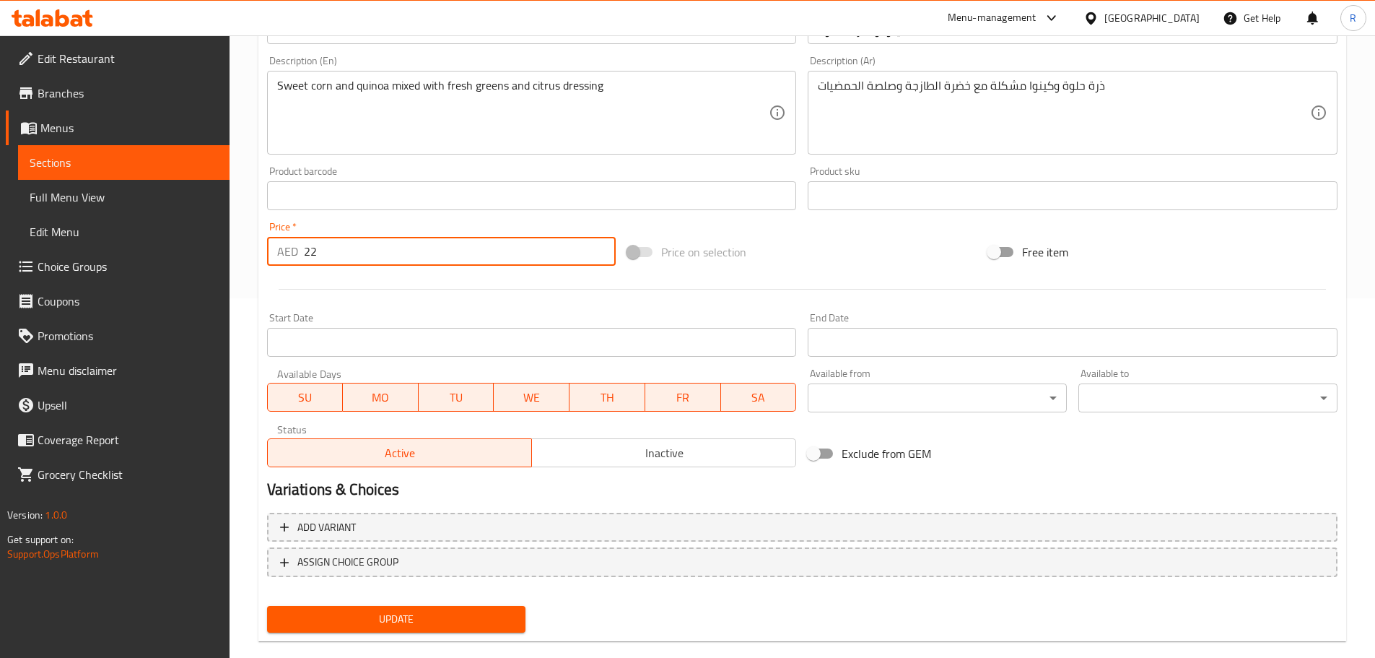
scroll to position [357, 0]
type input "22"
click at [472, 620] on span "Update" at bounding box center [397, 621] width 236 height 18
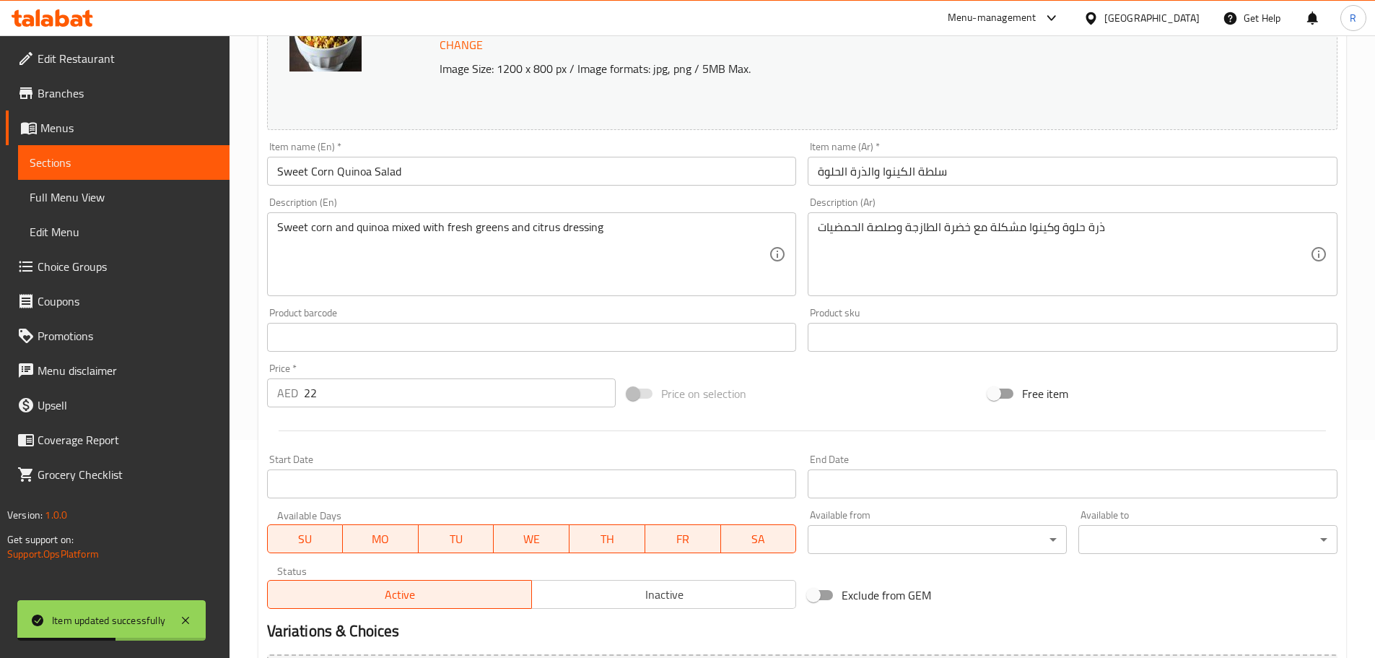
scroll to position [0, 0]
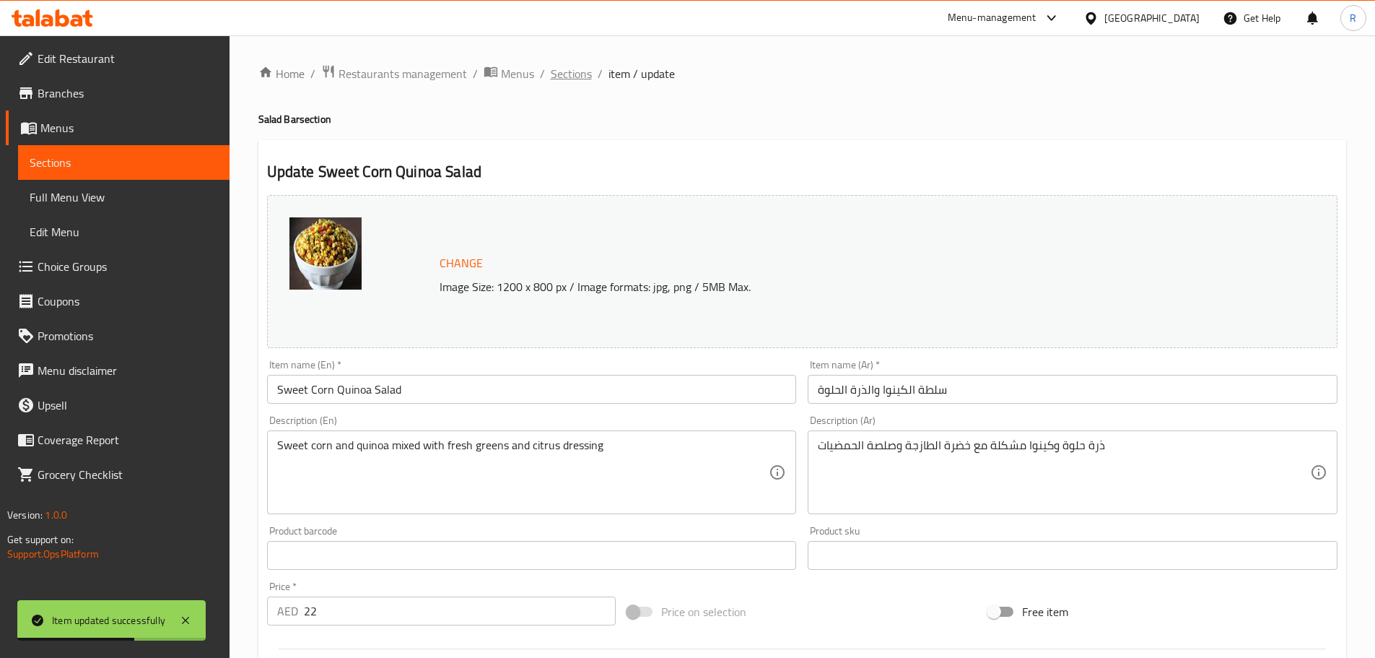
click at [570, 77] on span "Sections" at bounding box center [571, 73] width 41 height 17
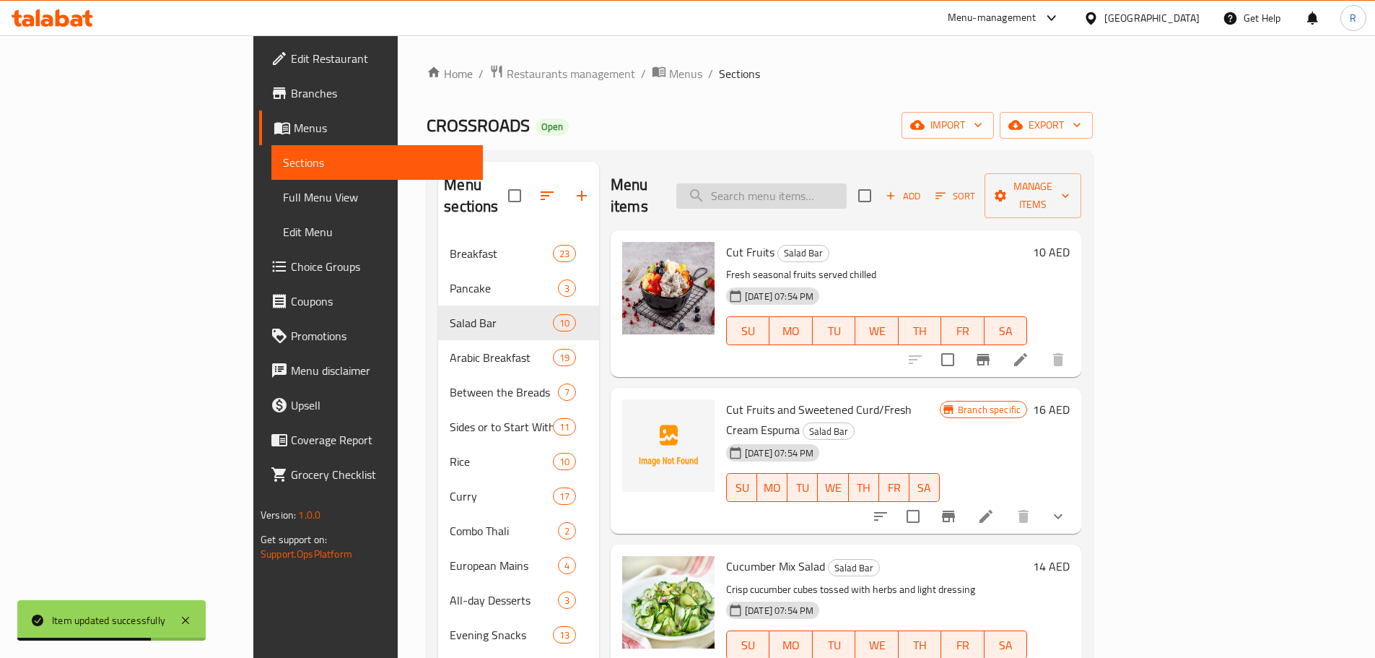
click at [847, 188] on input "search" at bounding box center [761, 195] width 170 height 25
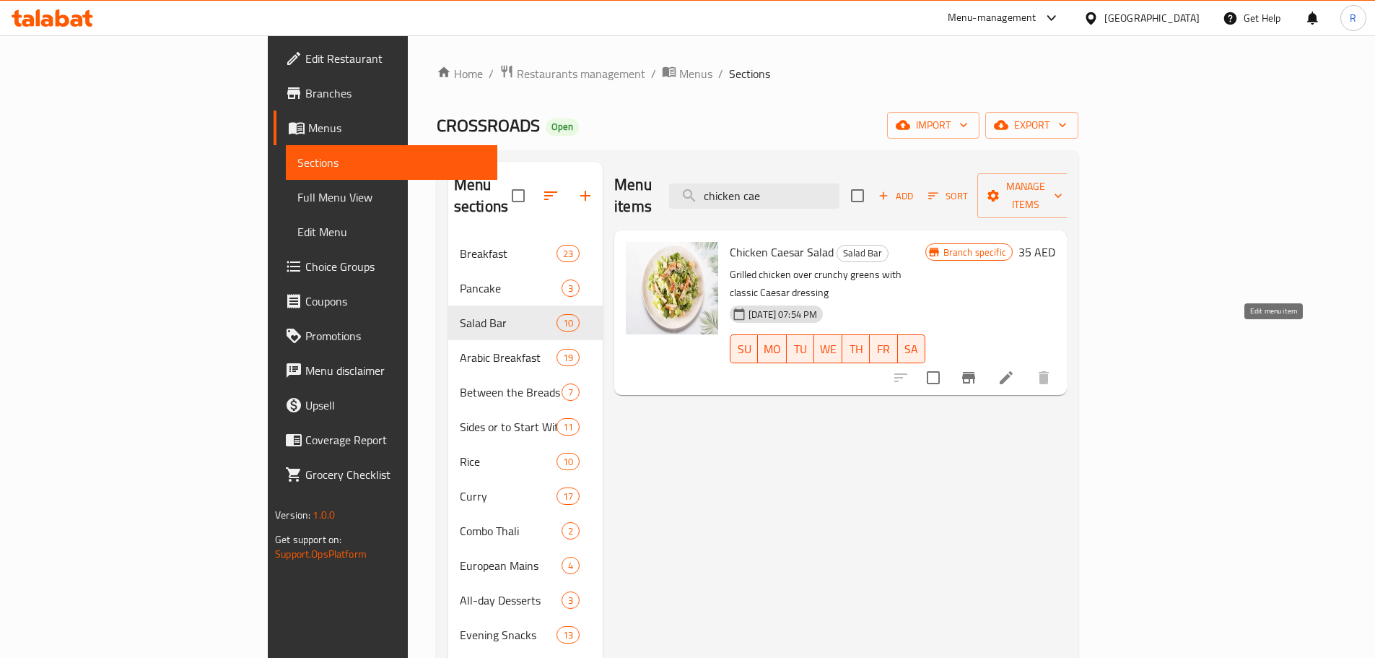
type input "chicken cae"
click at [1013, 371] on icon at bounding box center [1006, 377] width 13 height 13
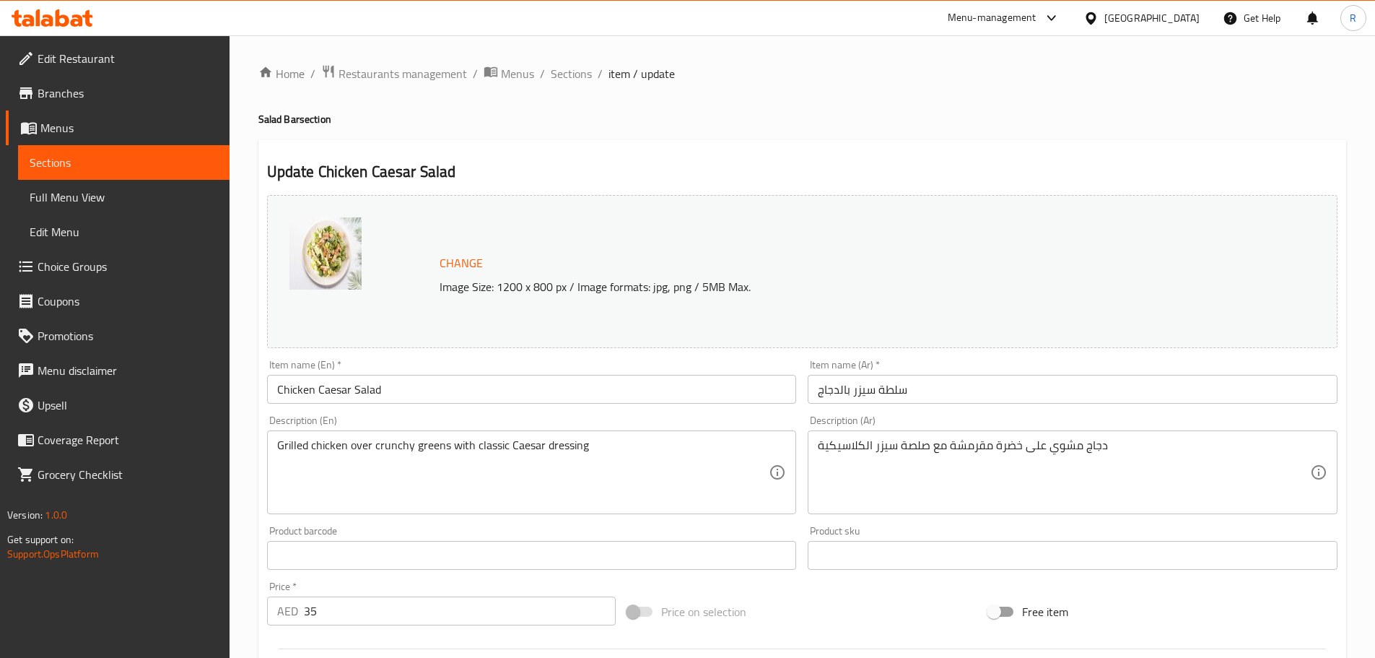
click at [318, 607] on input "35" at bounding box center [460, 610] width 313 height 29
type input "3"
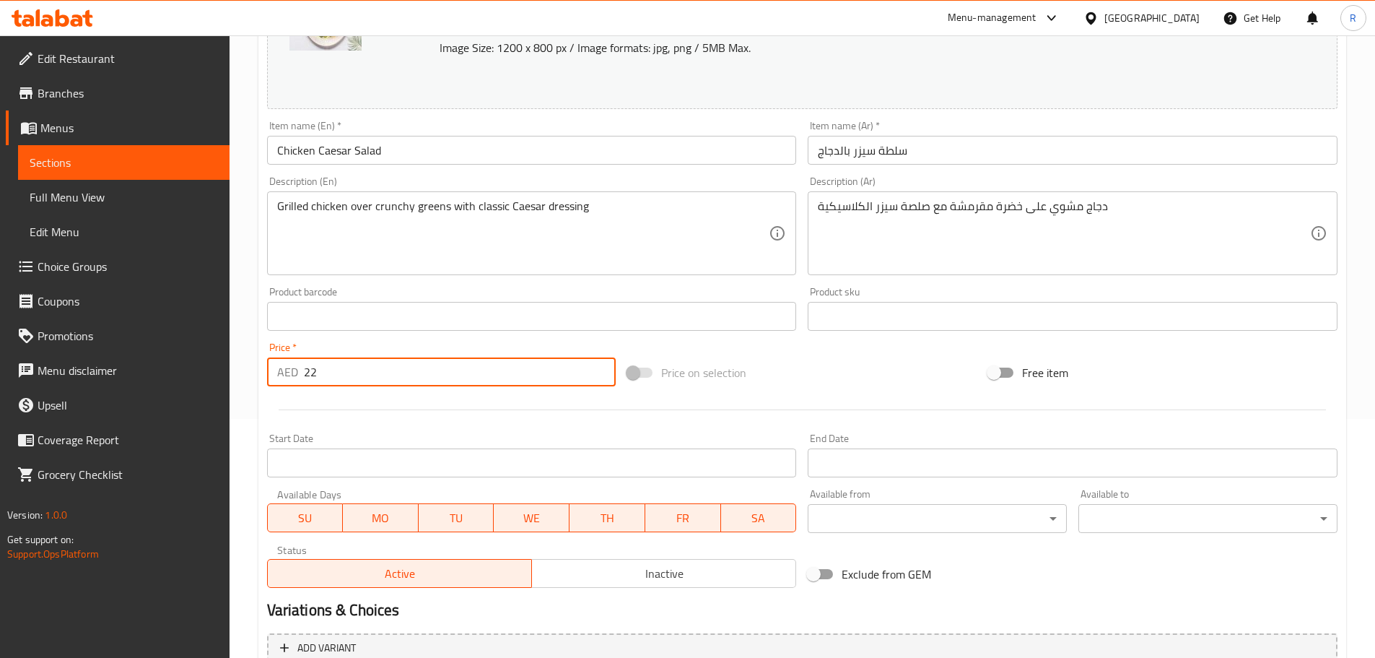
scroll to position [383, 0]
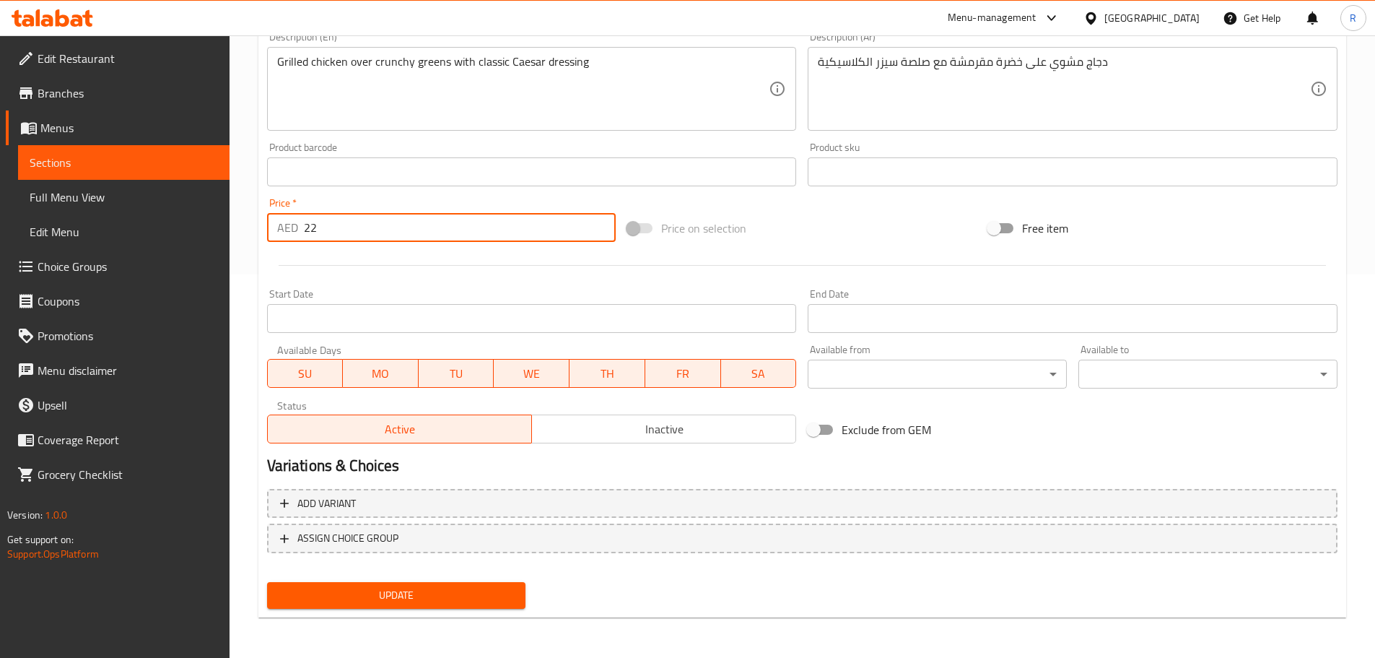
type input "22"
click at [476, 603] on span "Update" at bounding box center [397, 595] width 236 height 18
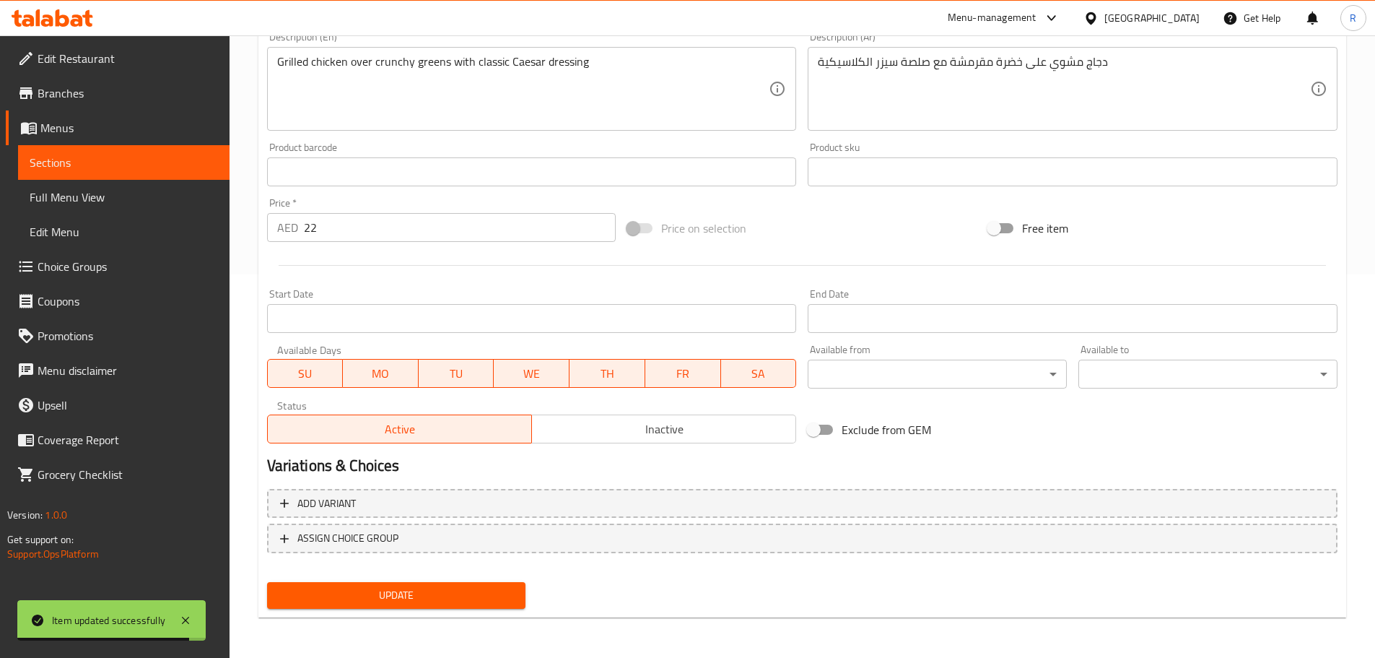
scroll to position [0, 0]
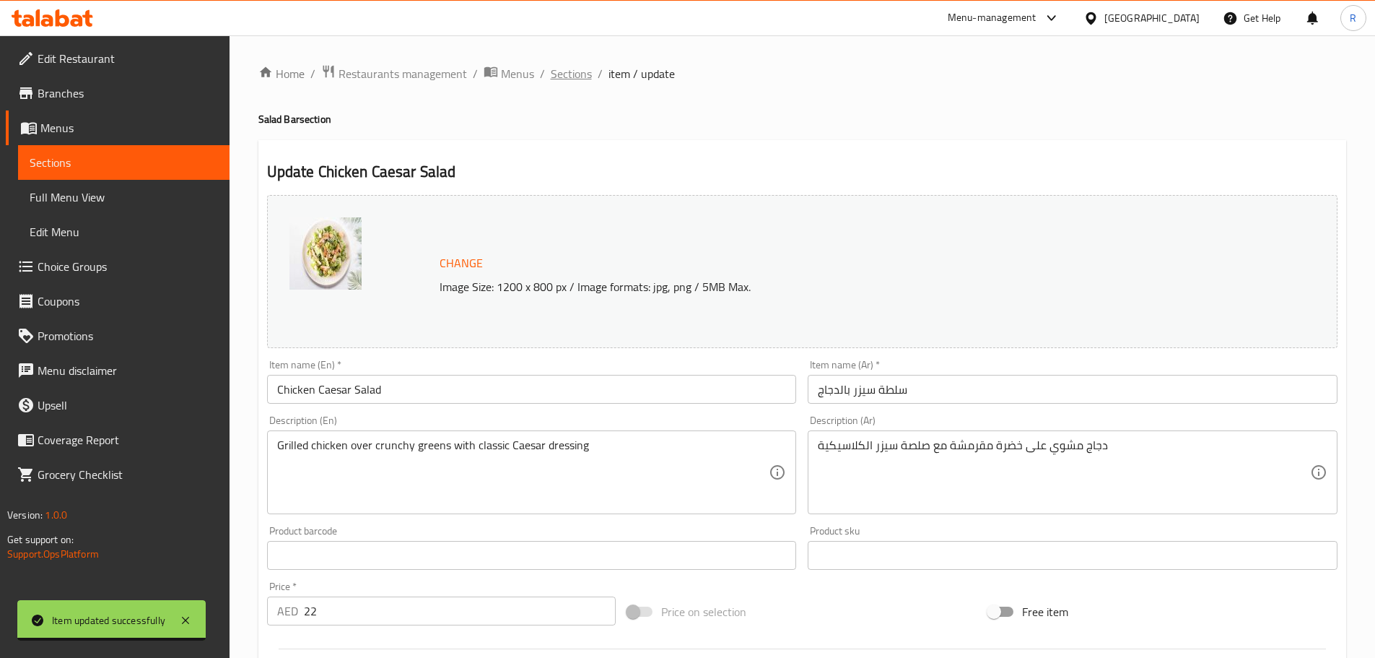
click at [558, 69] on span "Sections" at bounding box center [571, 73] width 41 height 17
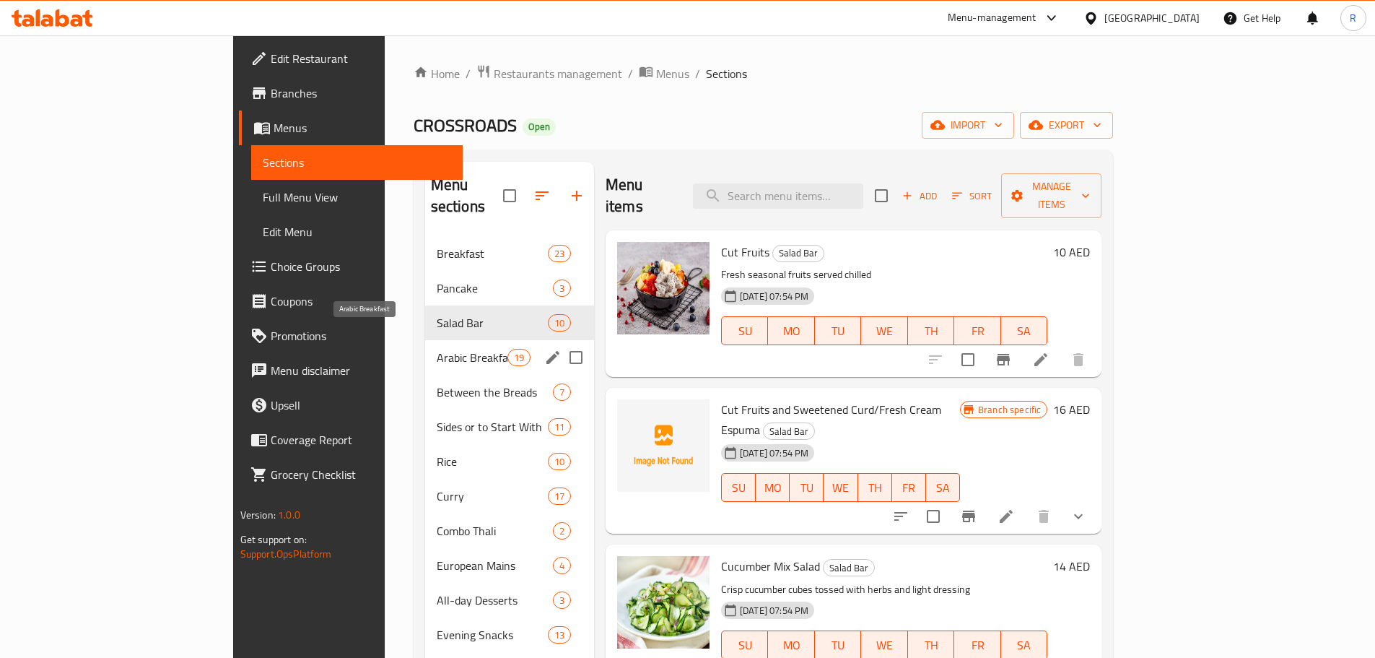
click at [437, 349] on span "Arabic Breakfast" at bounding box center [472, 357] width 71 height 17
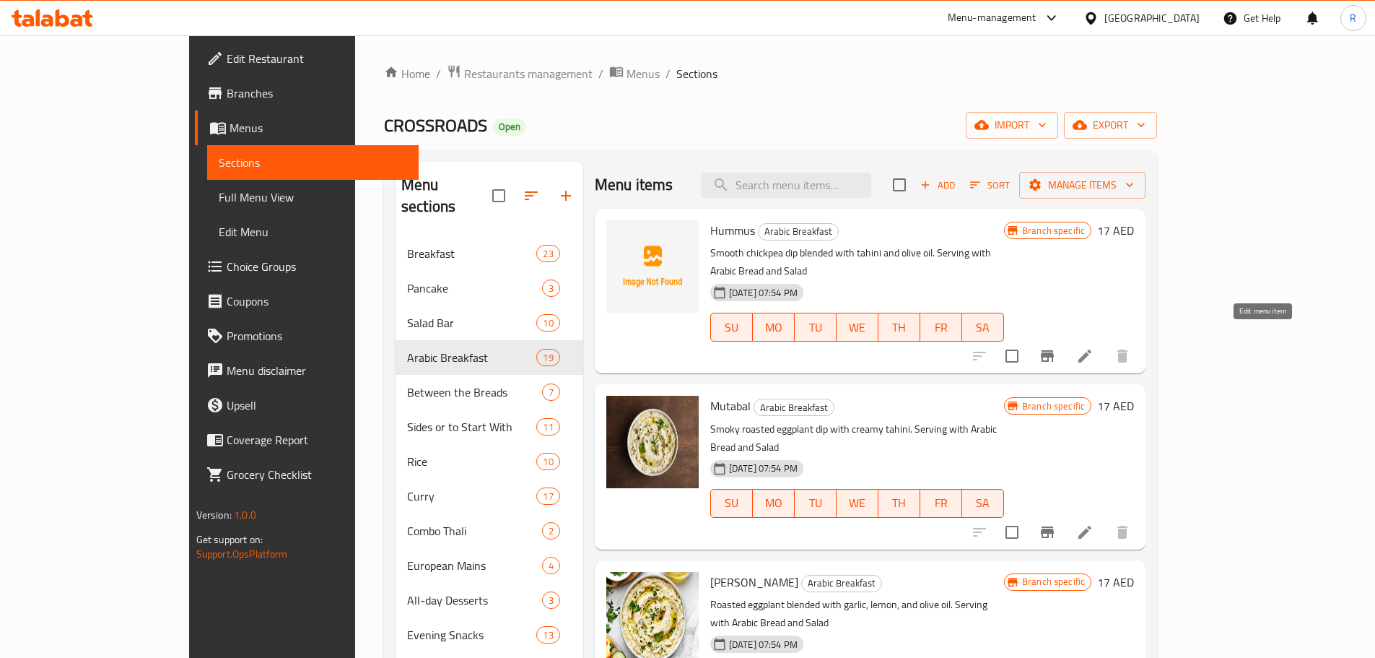
click at [1094, 347] on icon at bounding box center [1084, 355] width 17 height 17
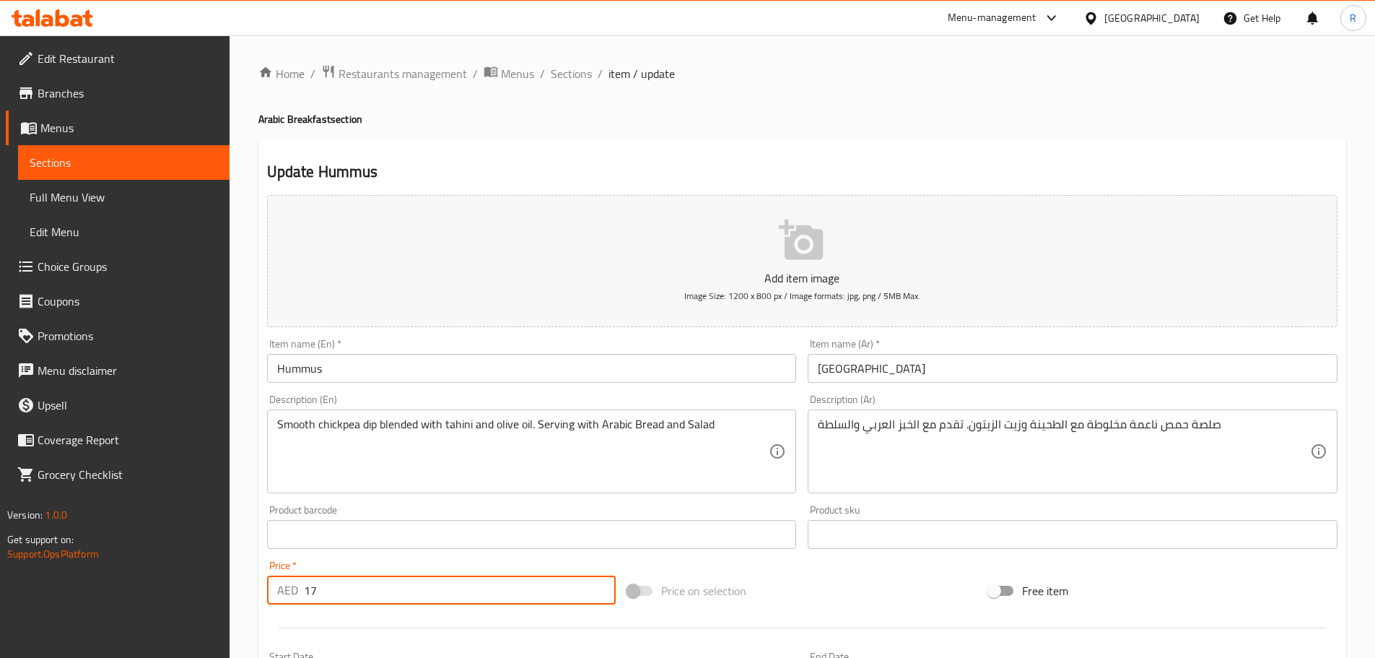
click at [348, 575] on div "Price   * AED 17 Price *" at bounding box center [441, 582] width 349 height 44
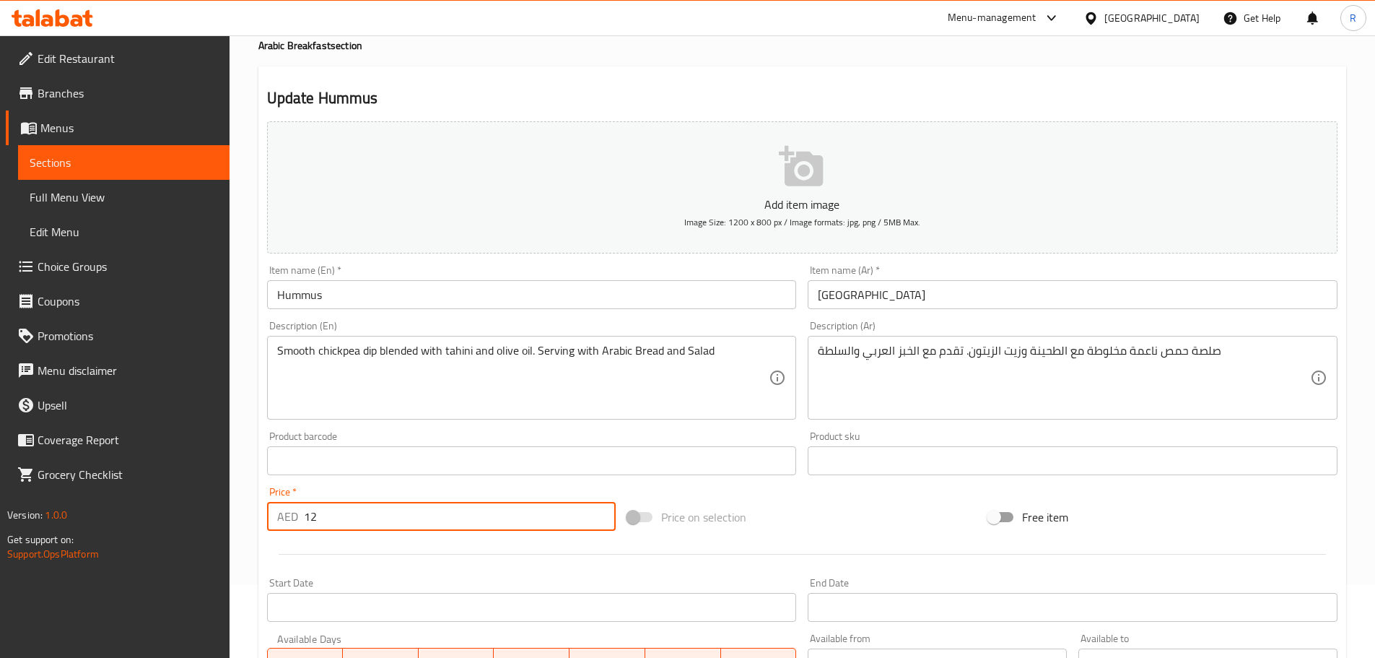
scroll to position [362, 0]
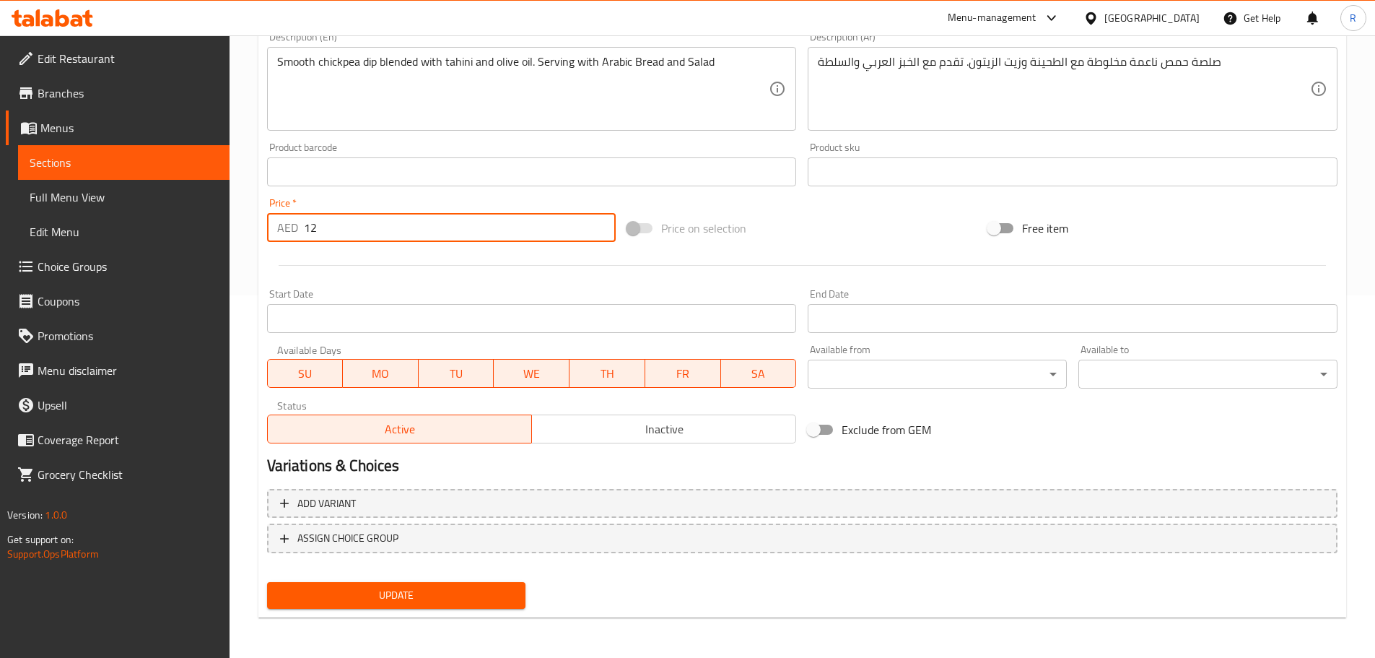
type input "12"
click at [473, 590] on span "Update" at bounding box center [397, 595] width 236 height 18
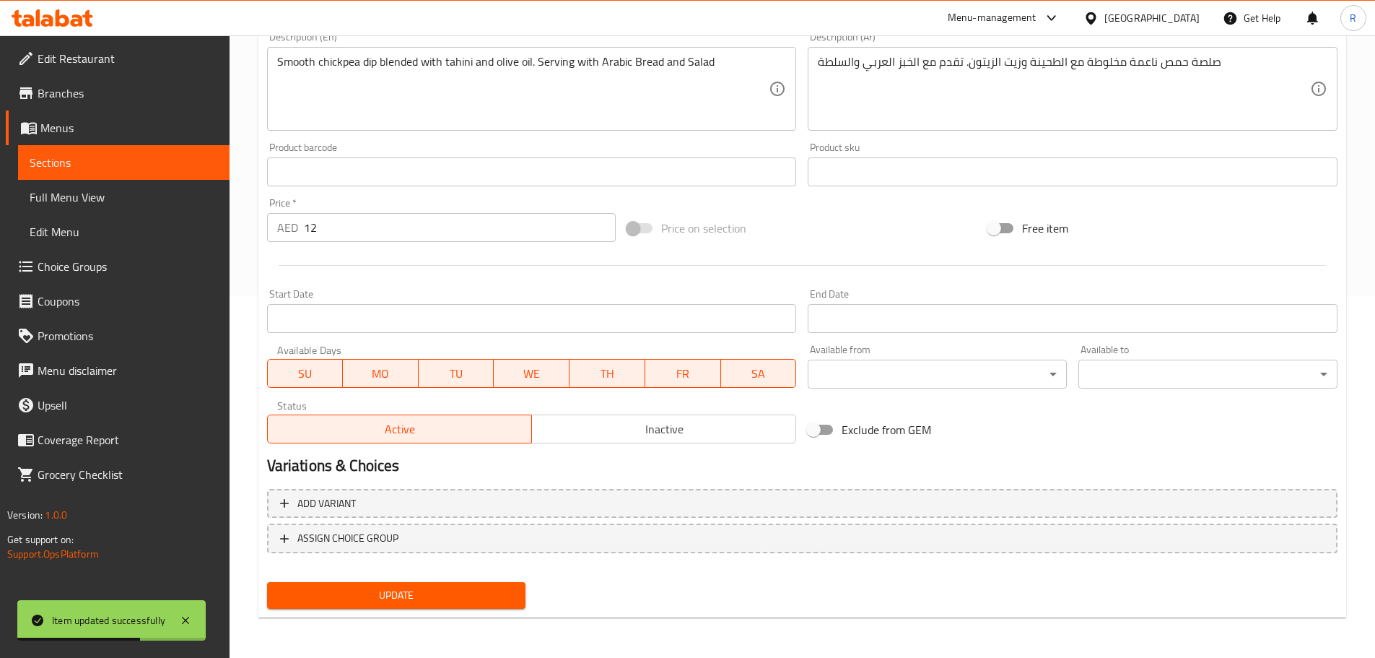
scroll to position [0, 0]
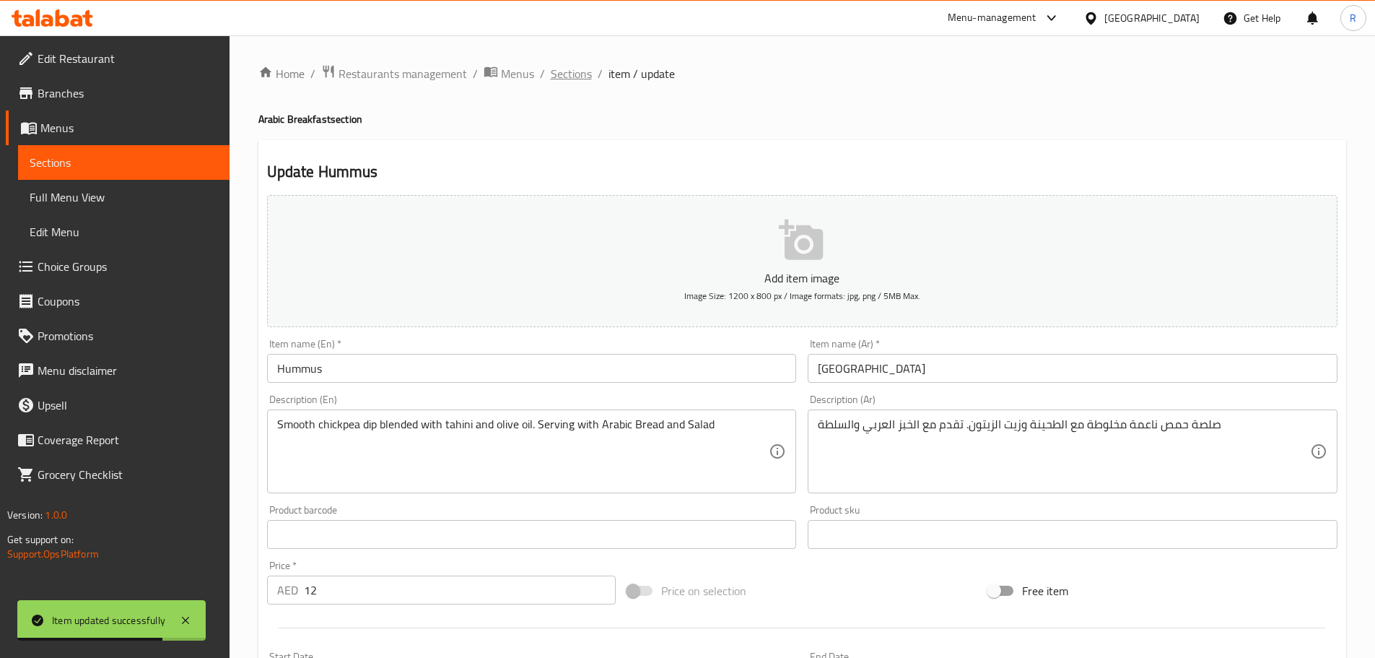
click at [579, 73] on span "Sections" at bounding box center [571, 73] width 41 height 17
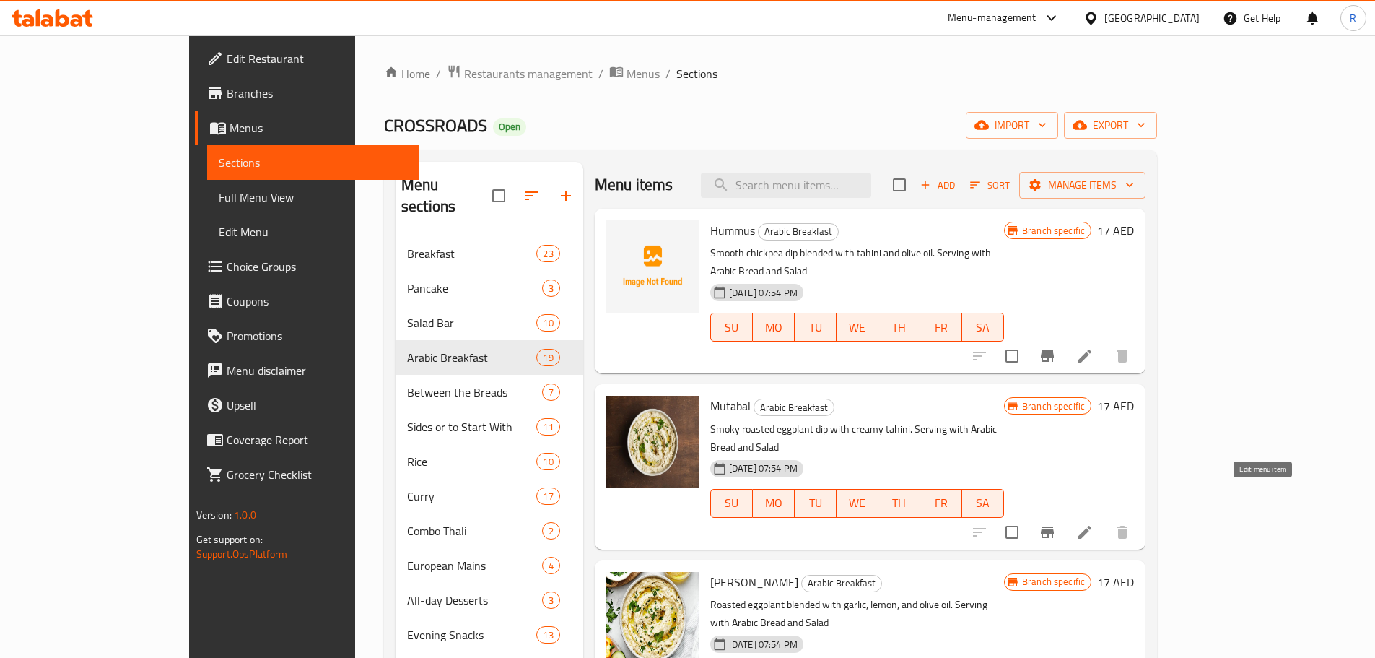
click at [1094, 523] on icon at bounding box center [1084, 531] width 17 height 17
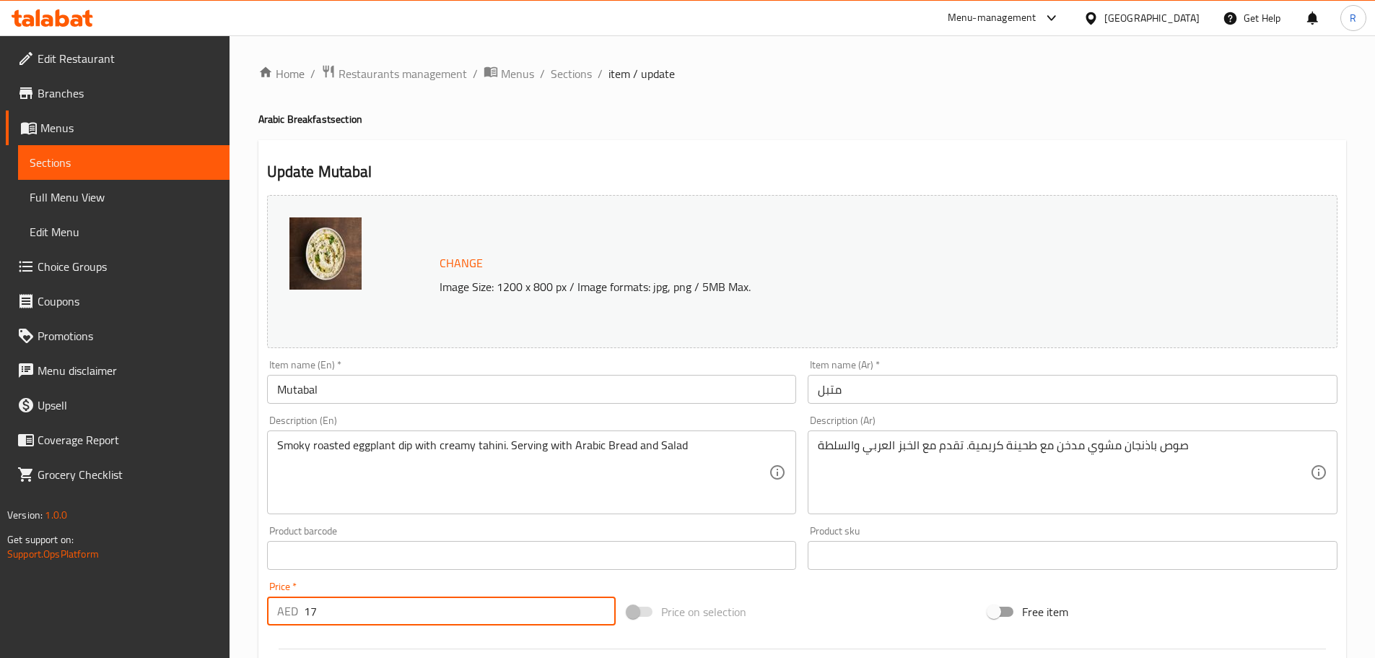
click at [341, 615] on input "17" at bounding box center [460, 610] width 313 height 29
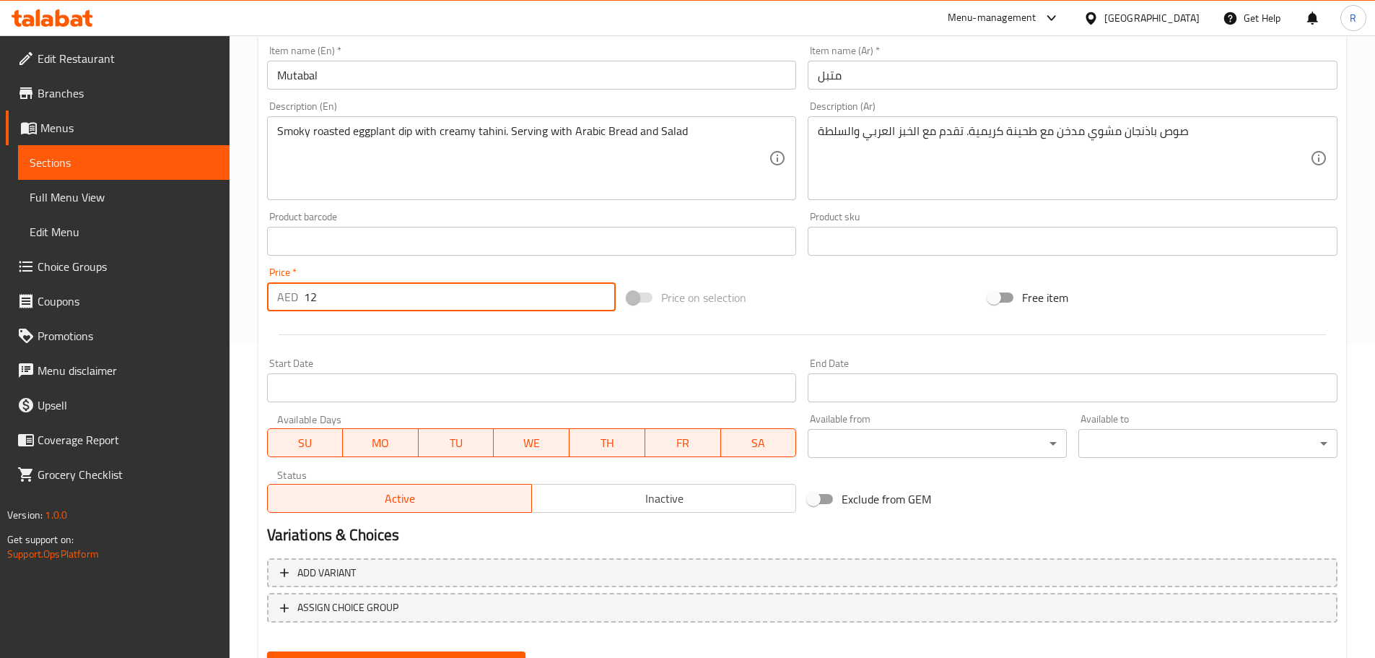
scroll to position [383, 0]
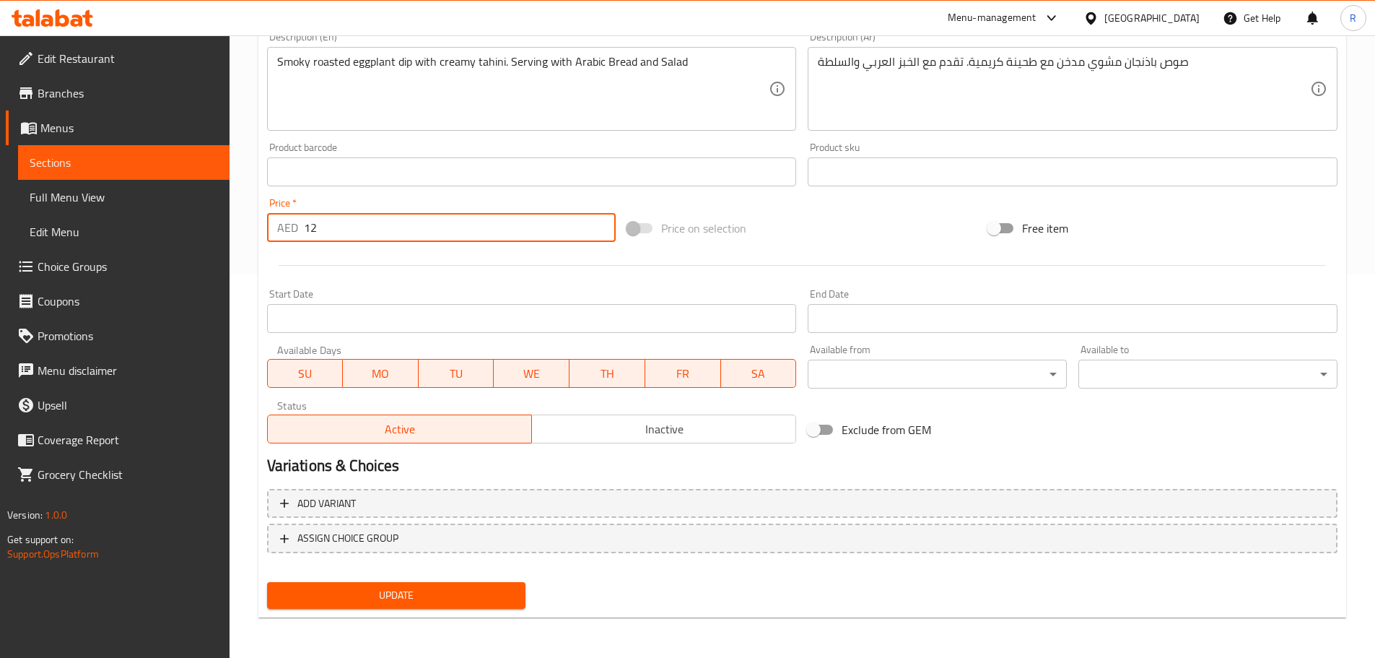
type input "12"
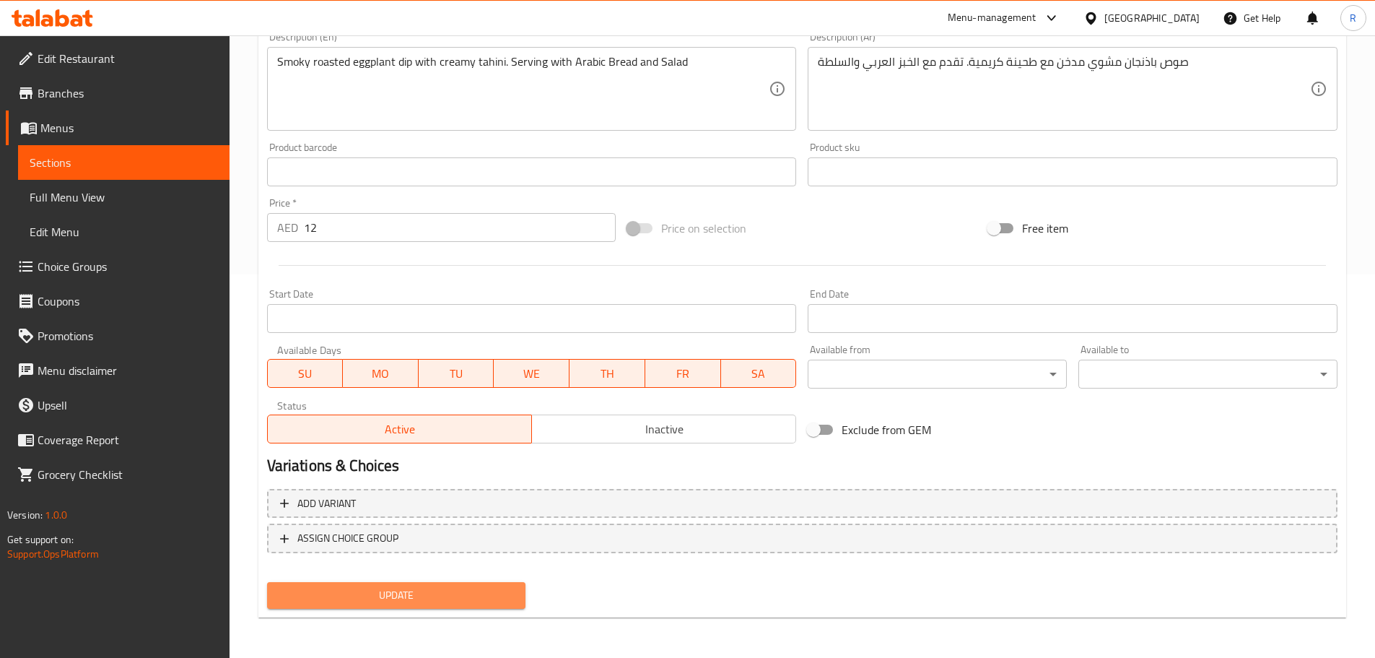
click at [387, 593] on span "Update" at bounding box center [397, 595] width 236 height 18
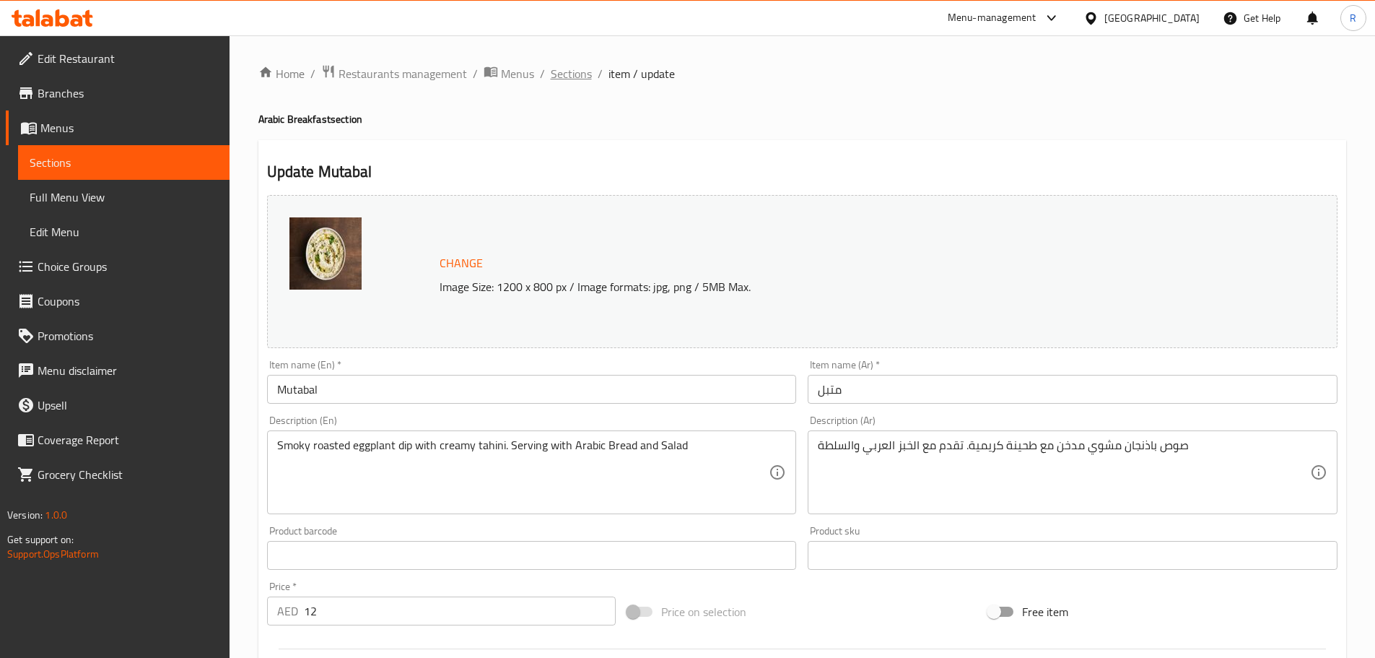
click at [572, 74] on span "Sections" at bounding box center [571, 73] width 41 height 17
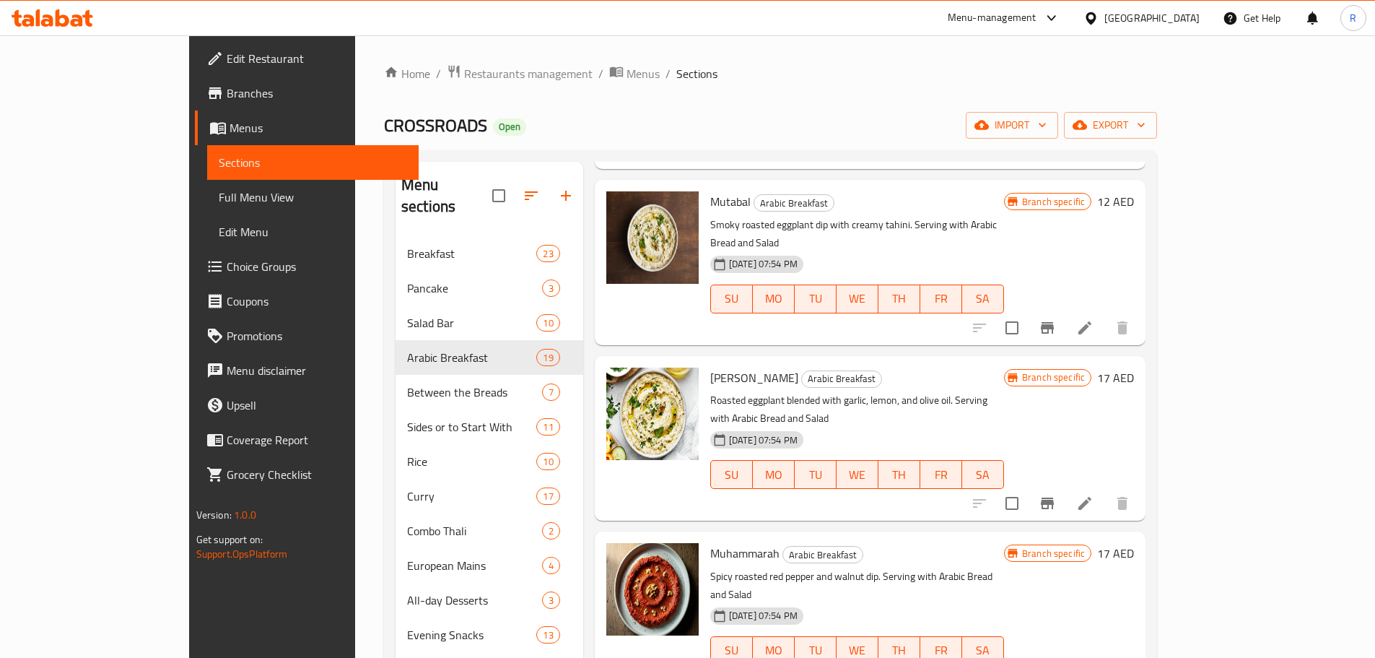
scroll to position [208, 0]
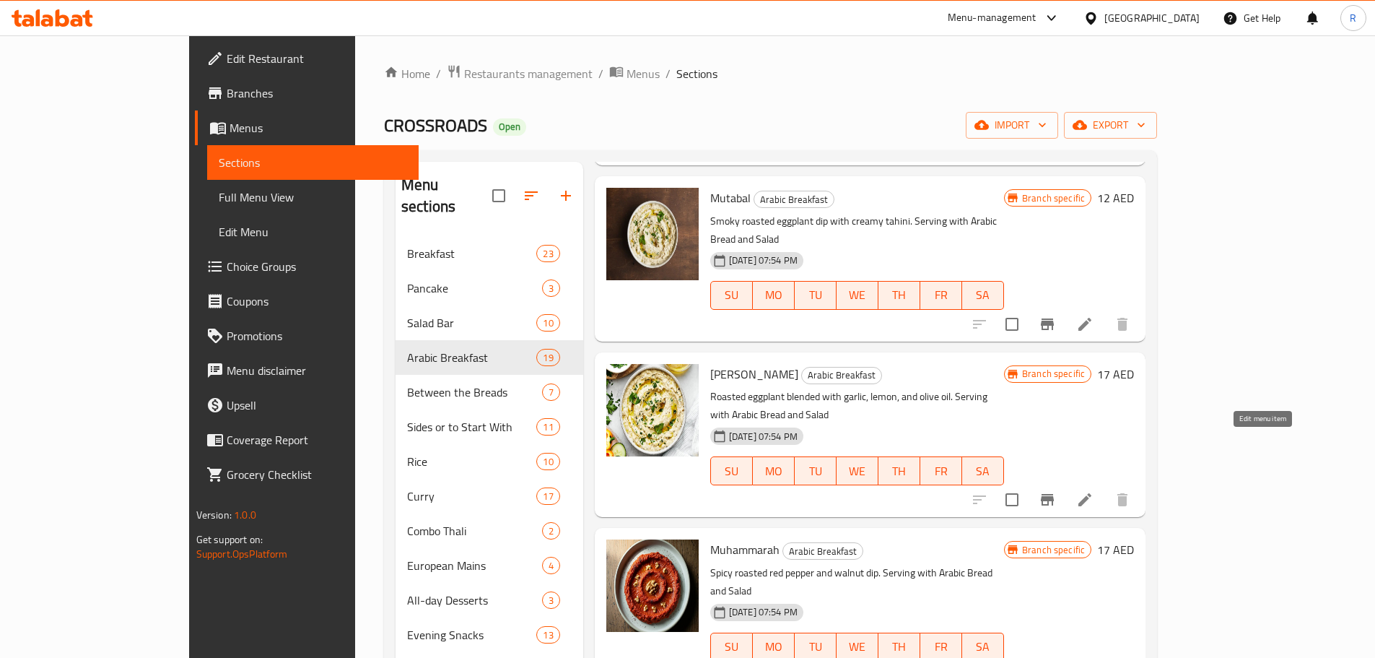
click at [1092, 493] on icon at bounding box center [1085, 499] width 13 height 13
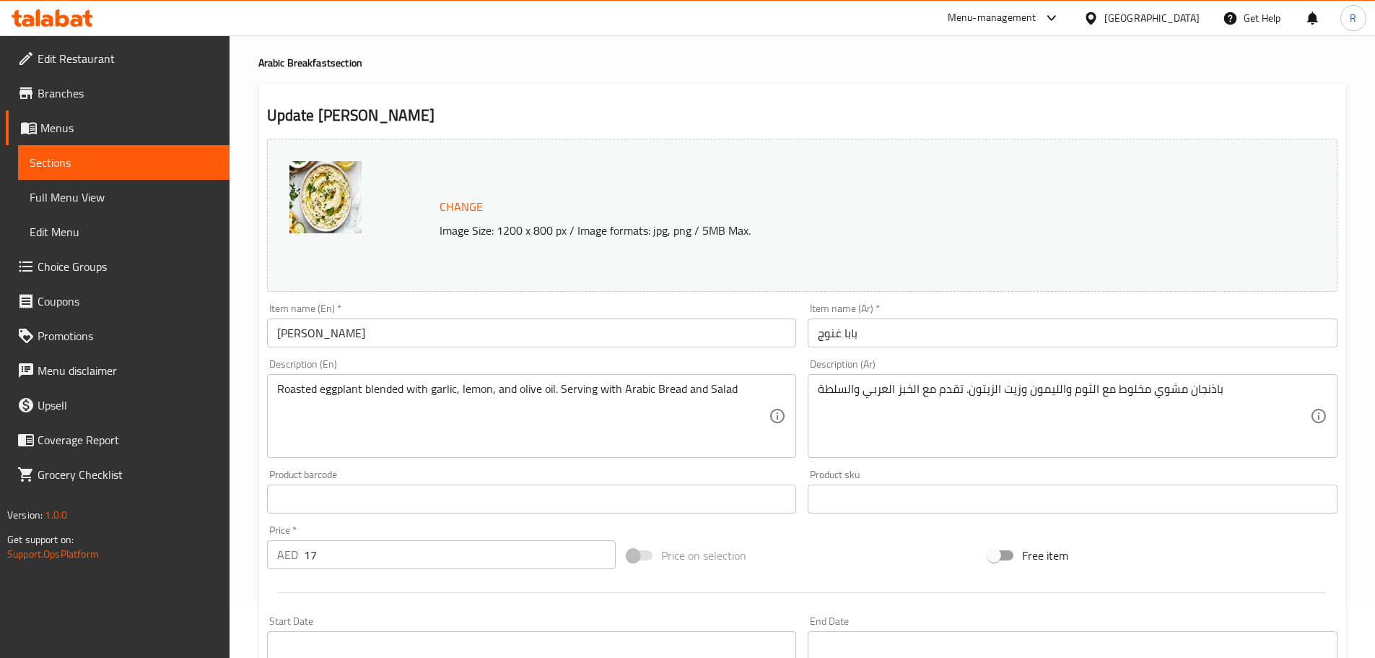
scroll to position [119, 0]
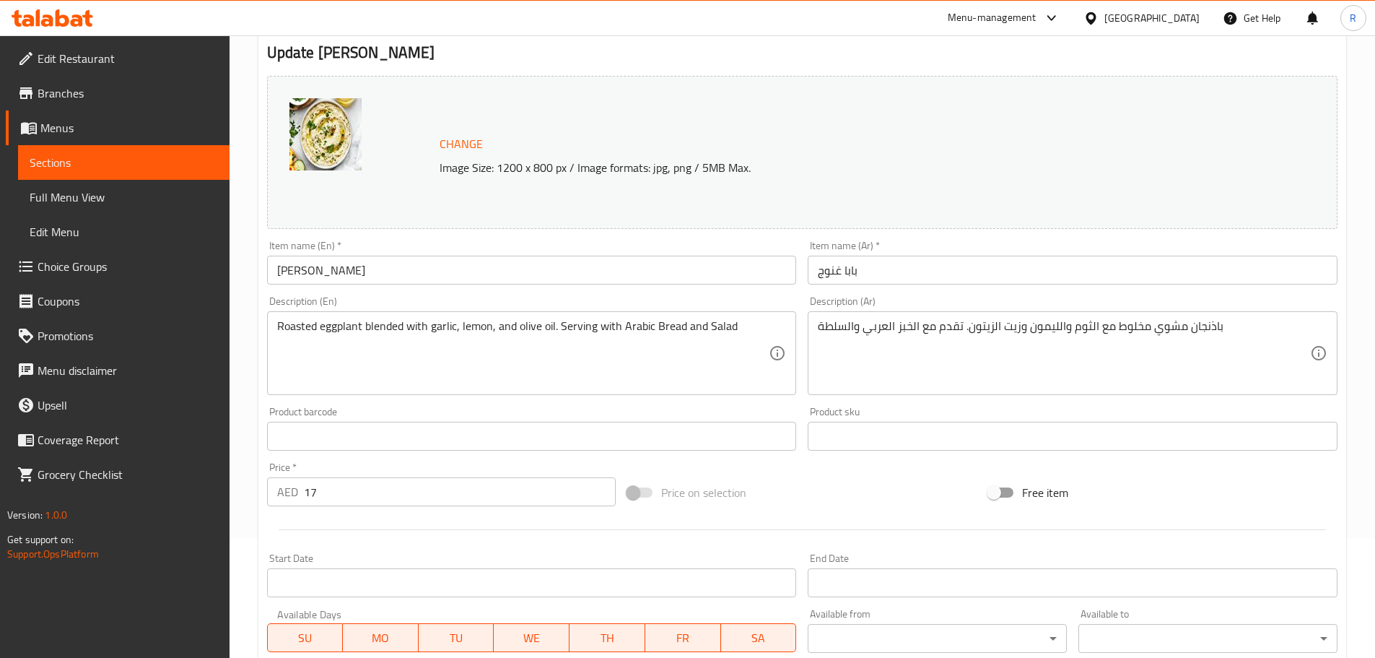
click at [344, 489] on input "17" at bounding box center [460, 491] width 313 height 29
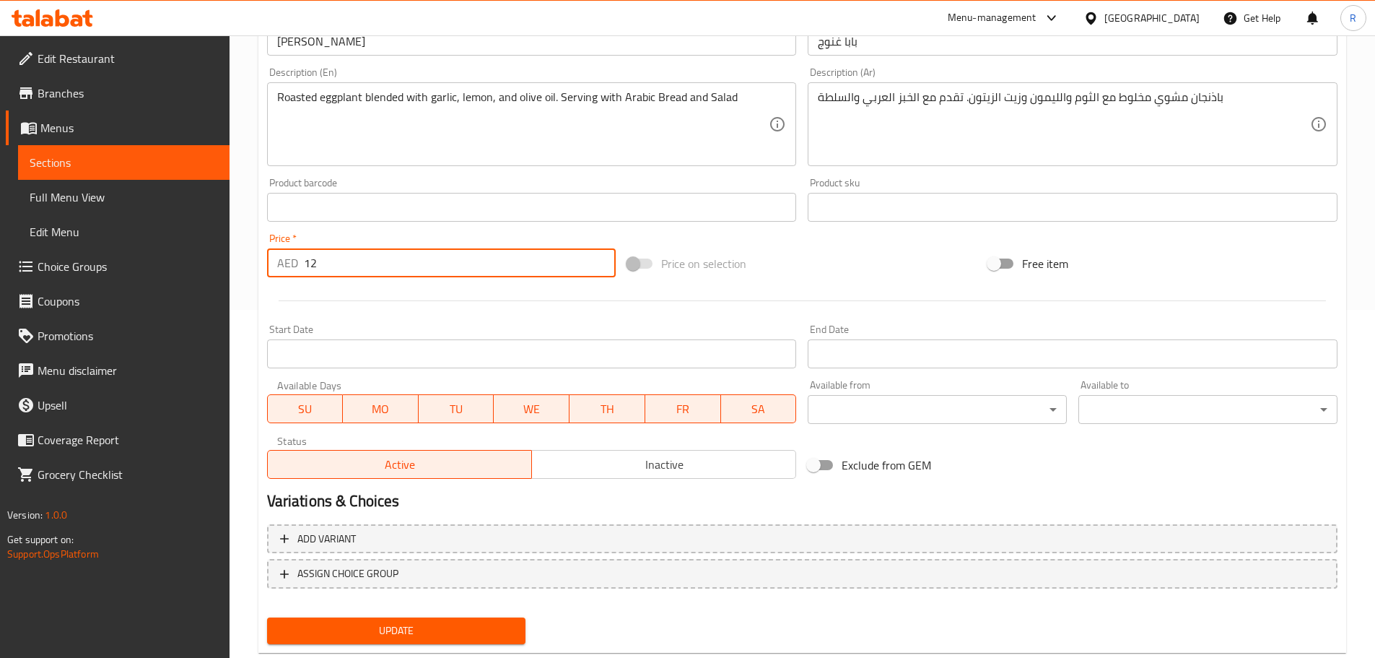
scroll to position [349, 0]
type input "12"
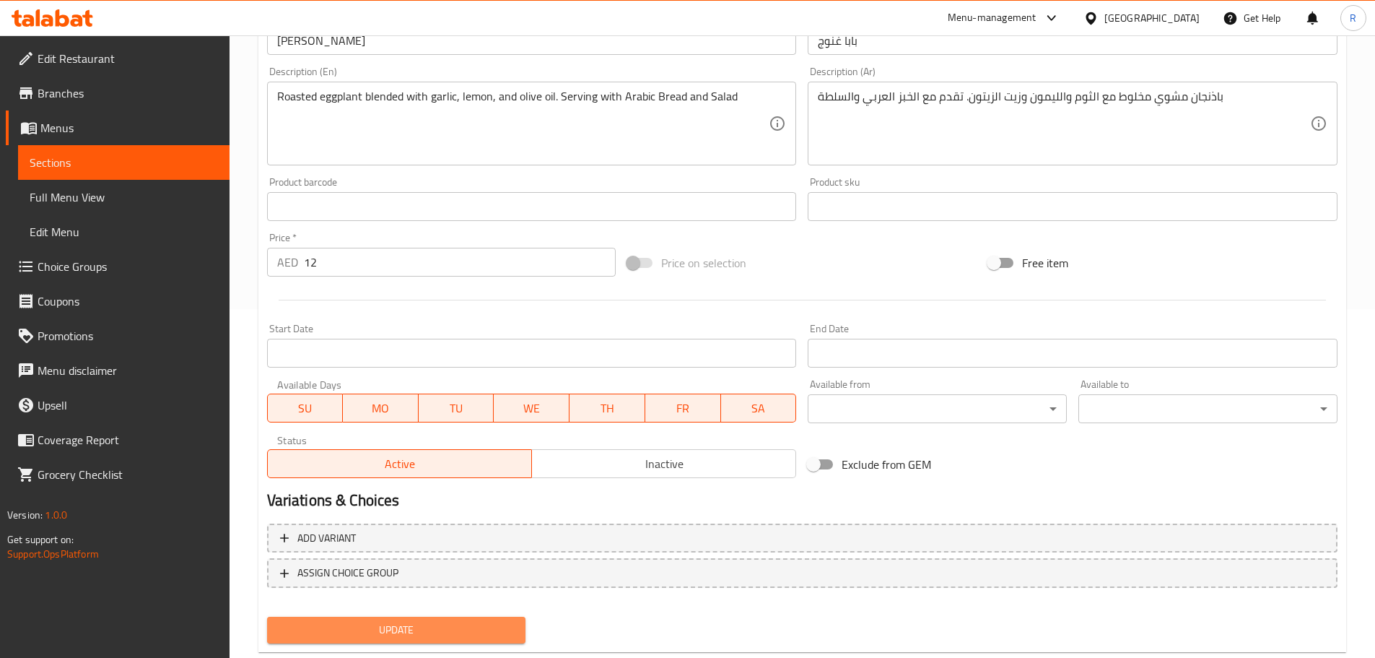
drag, startPoint x: 460, startPoint y: 635, endPoint x: 477, endPoint y: 645, distance: 20.1
click at [475, 644] on div "Update" at bounding box center [396, 630] width 271 height 38
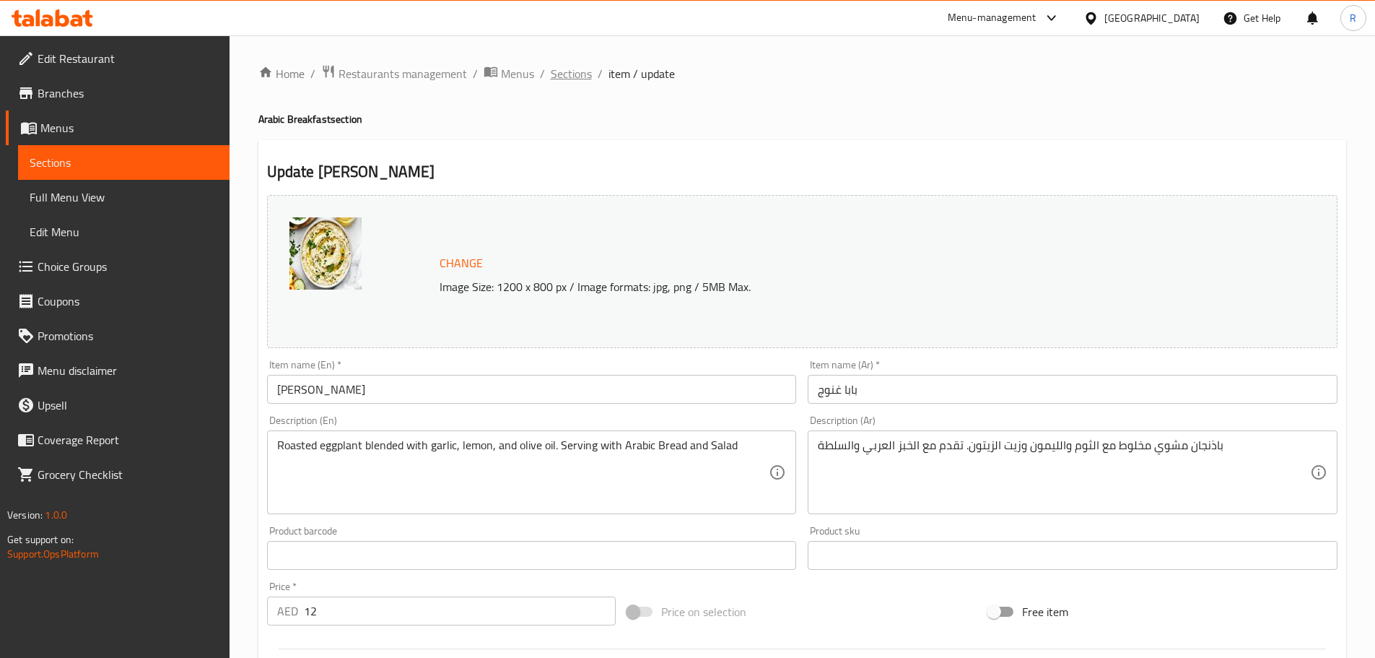
click at [569, 72] on span "Sections" at bounding box center [571, 73] width 41 height 17
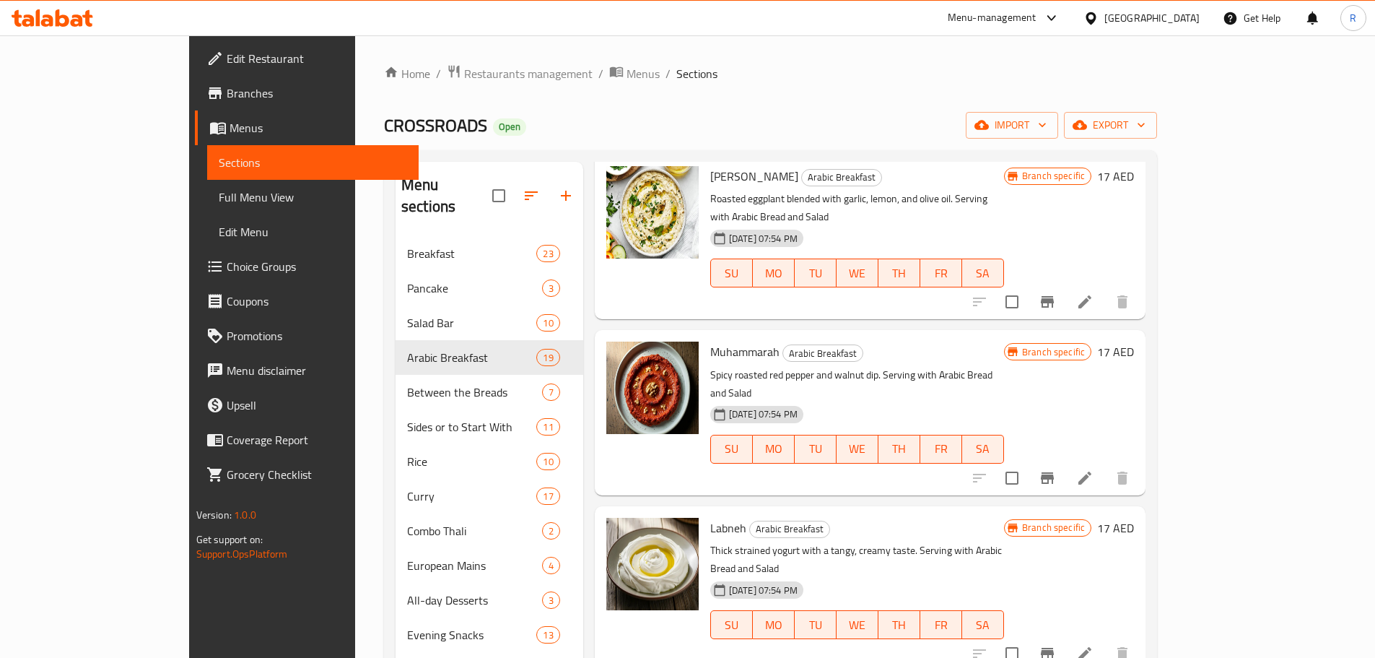
scroll to position [500, 0]
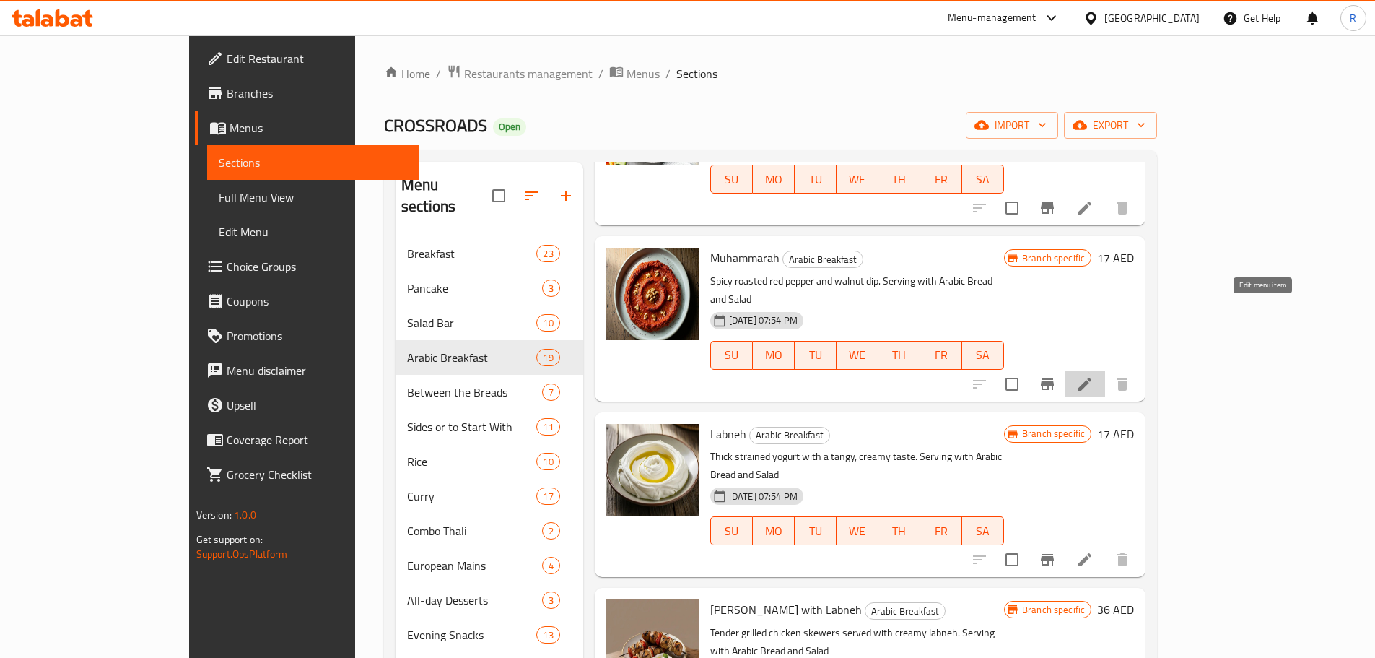
click at [1094, 375] on icon at bounding box center [1084, 383] width 17 height 17
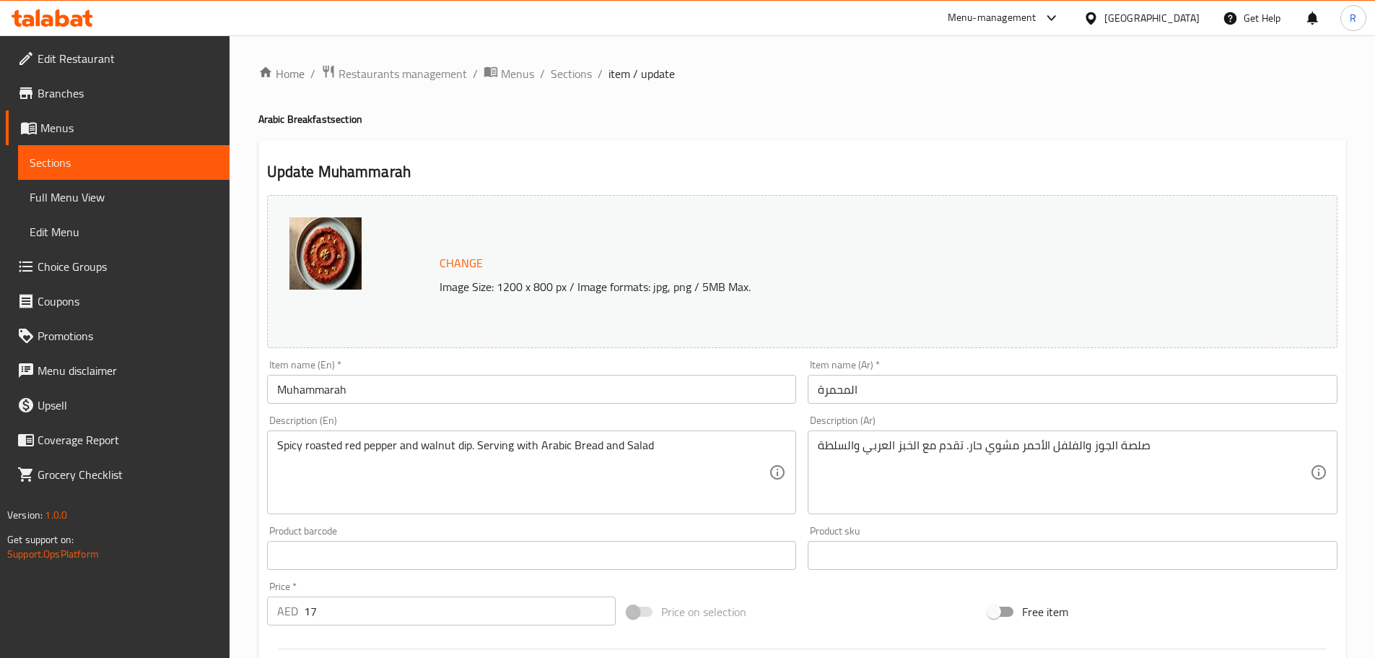
click at [339, 608] on input "17" at bounding box center [460, 610] width 313 height 29
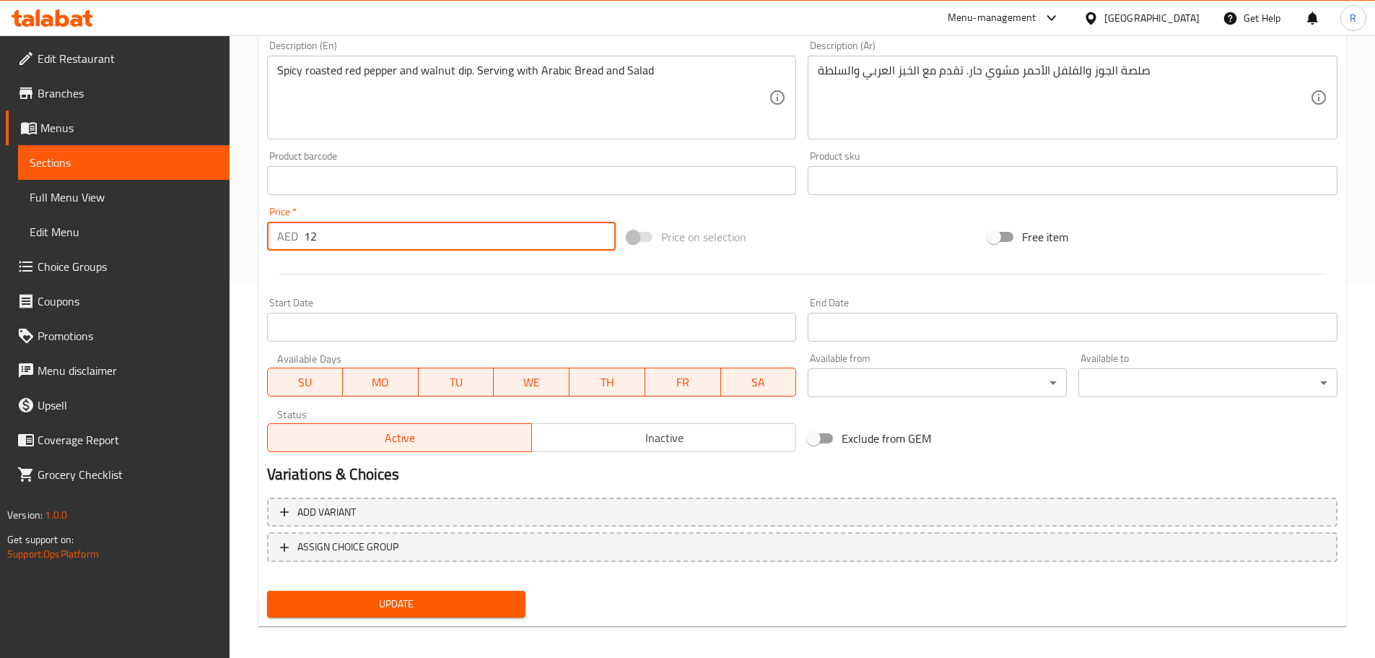
scroll to position [378, 0]
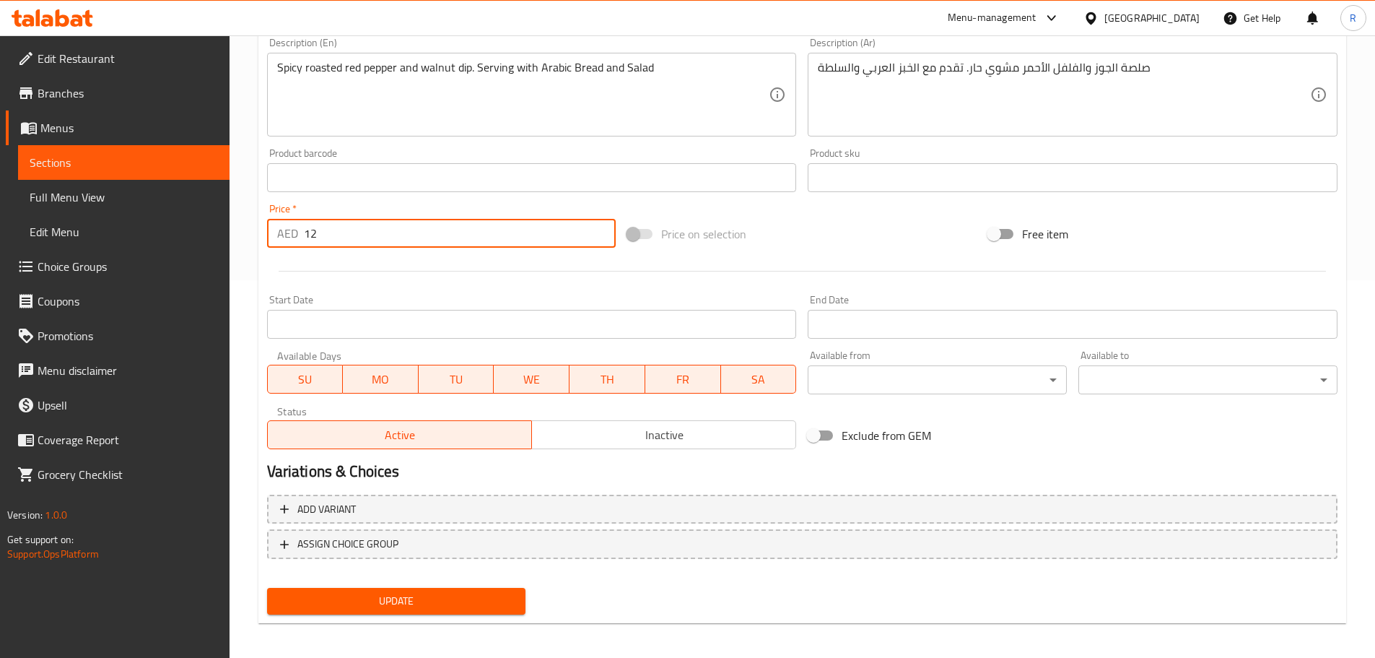
type input "12"
click at [445, 607] on span "Update" at bounding box center [397, 601] width 236 height 18
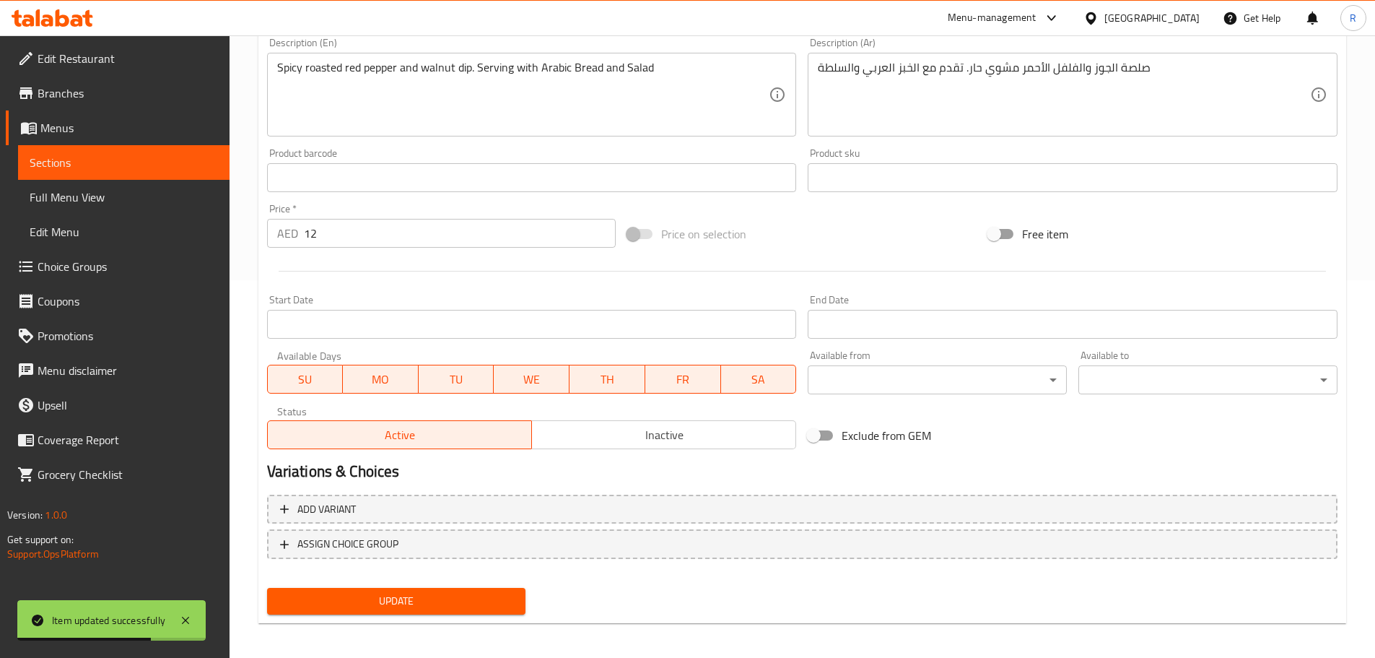
scroll to position [0, 0]
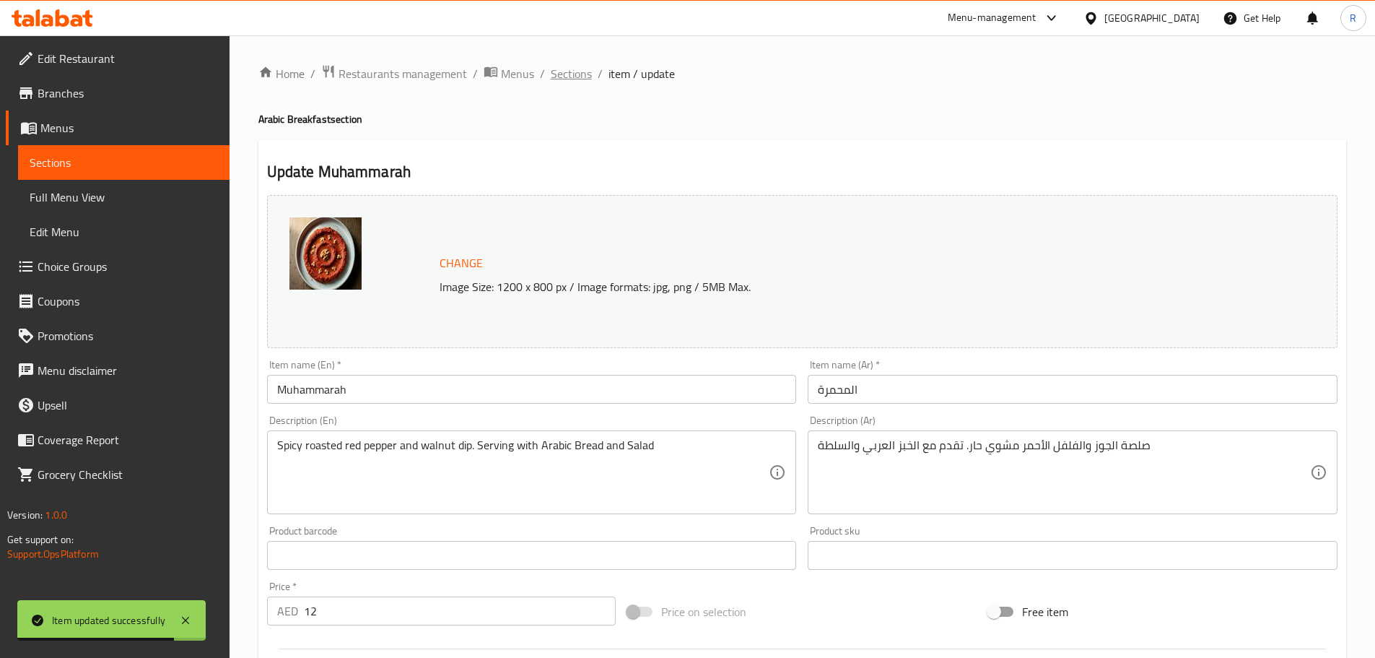
click at [570, 72] on span "Sections" at bounding box center [571, 73] width 41 height 17
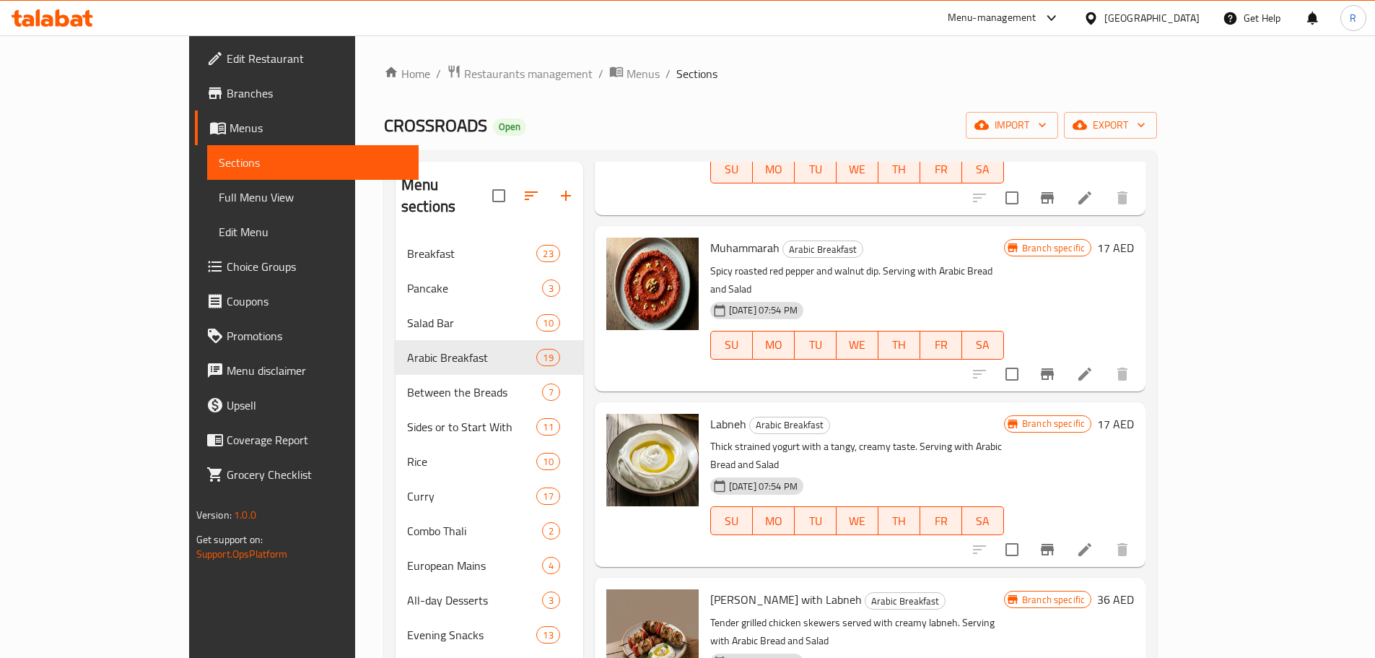
scroll to position [520, 0]
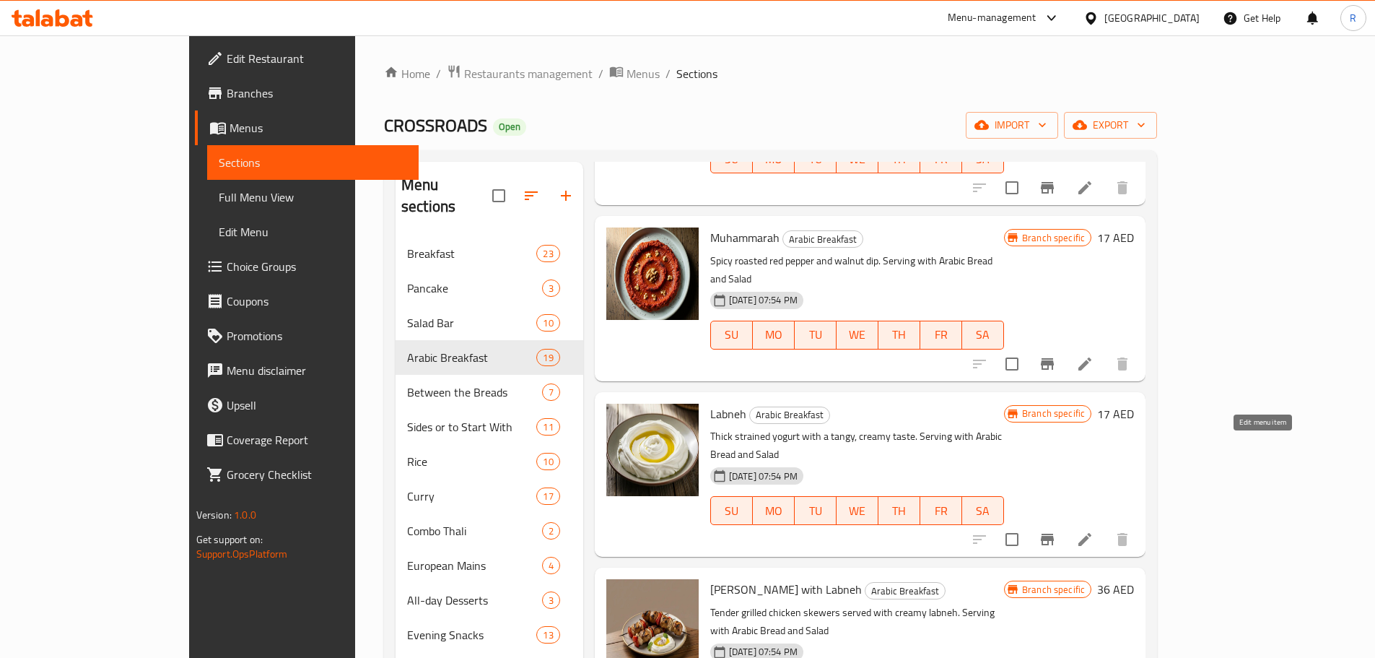
click at [1094, 531] on icon at bounding box center [1084, 539] width 17 height 17
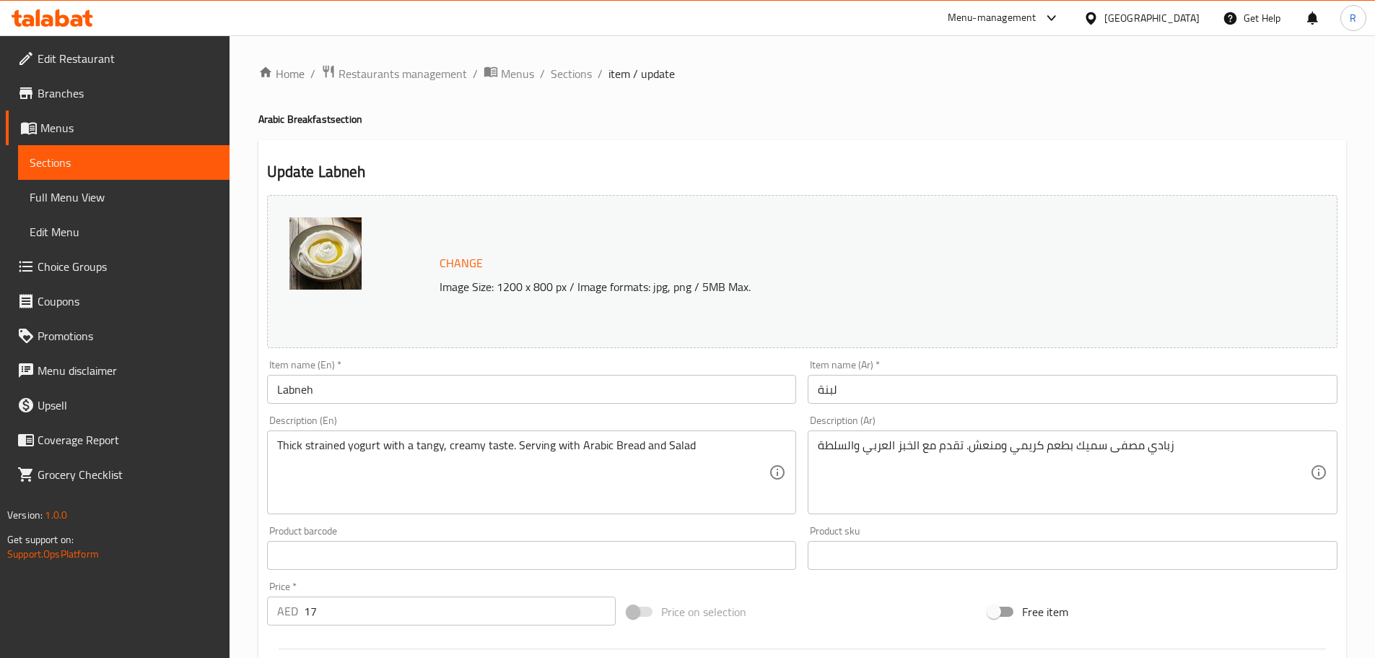
click at [349, 602] on input "17" at bounding box center [460, 610] width 313 height 29
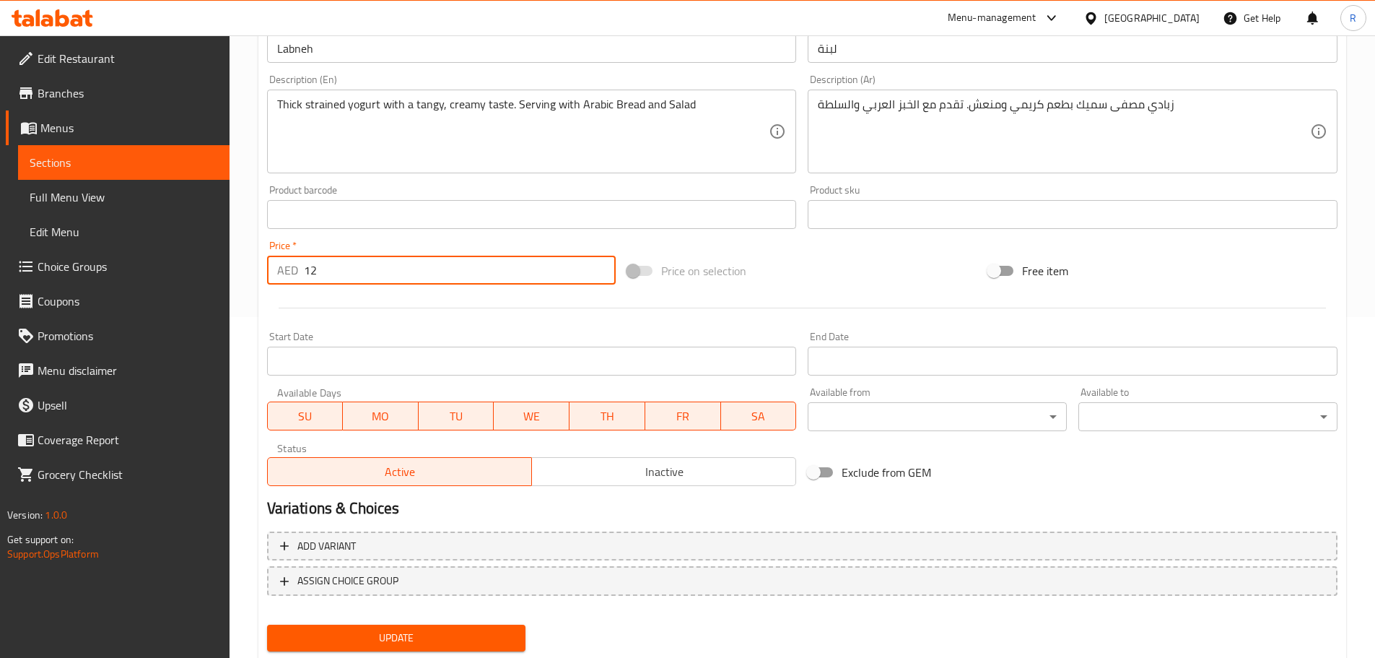
scroll to position [383, 0]
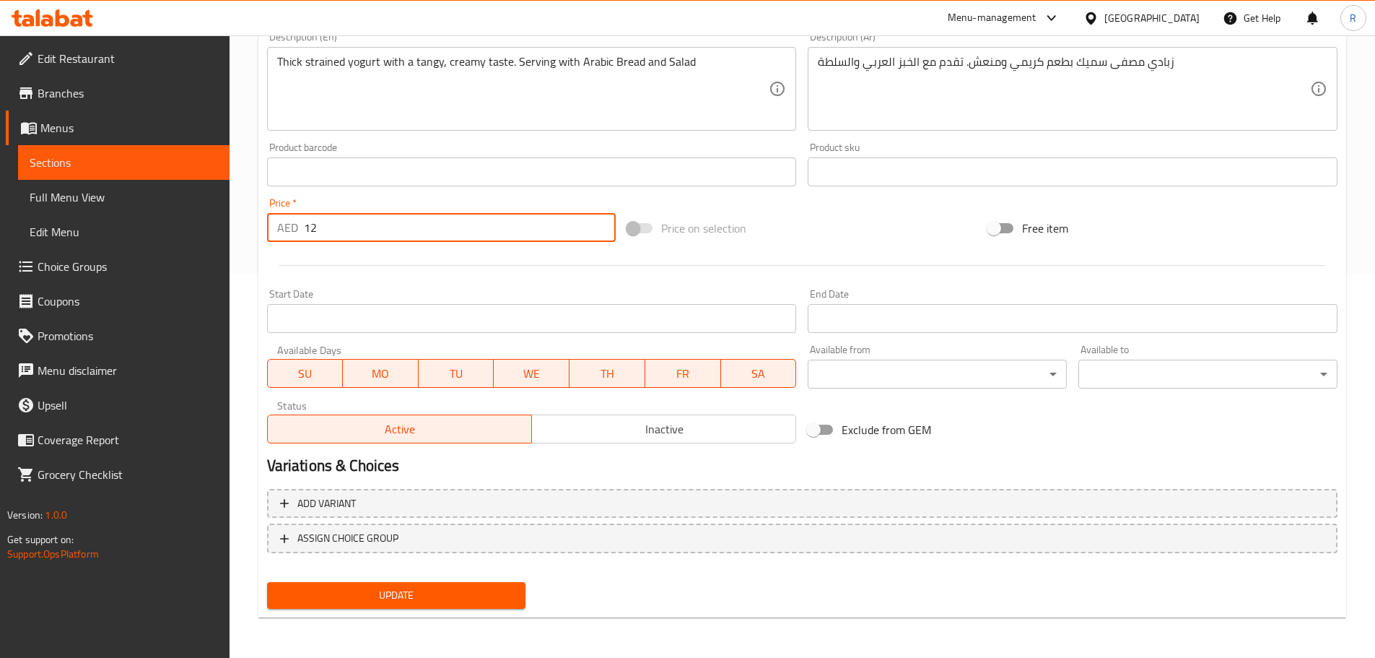
type input "12"
click at [404, 594] on span "Update" at bounding box center [397, 595] width 236 height 18
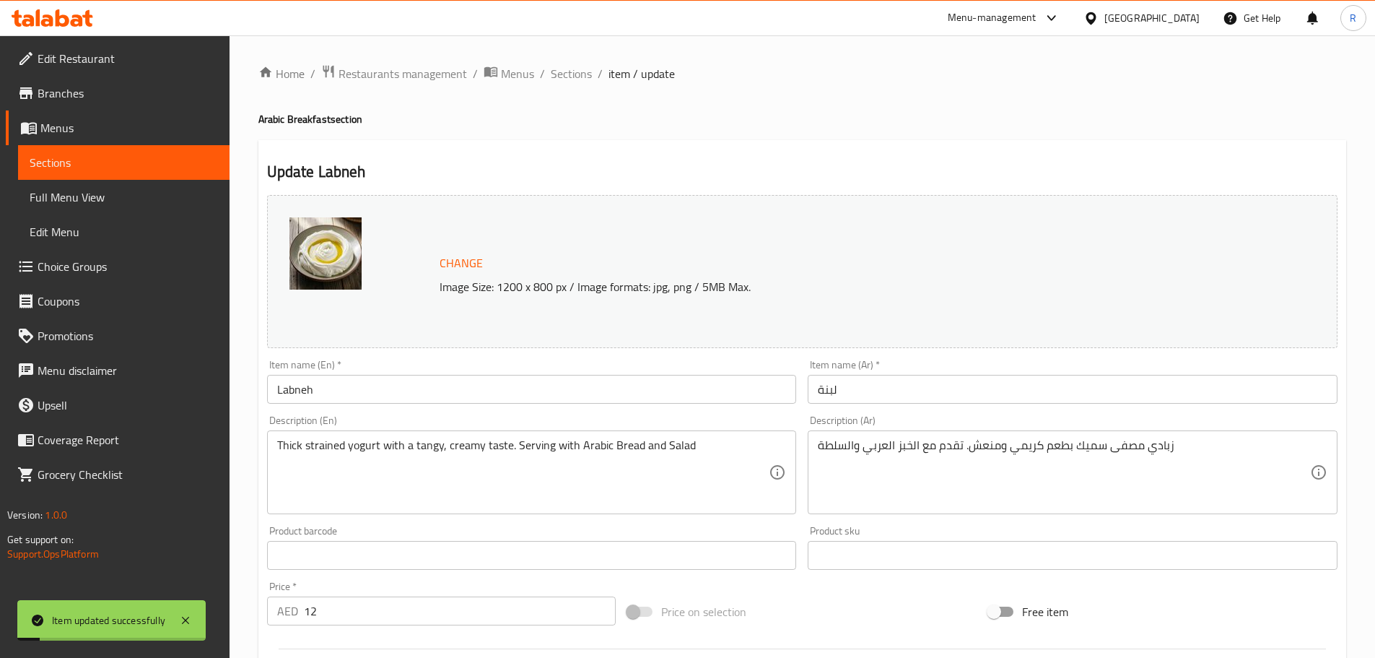
scroll to position [2, 0]
click at [557, 77] on span "Sections" at bounding box center [571, 71] width 41 height 17
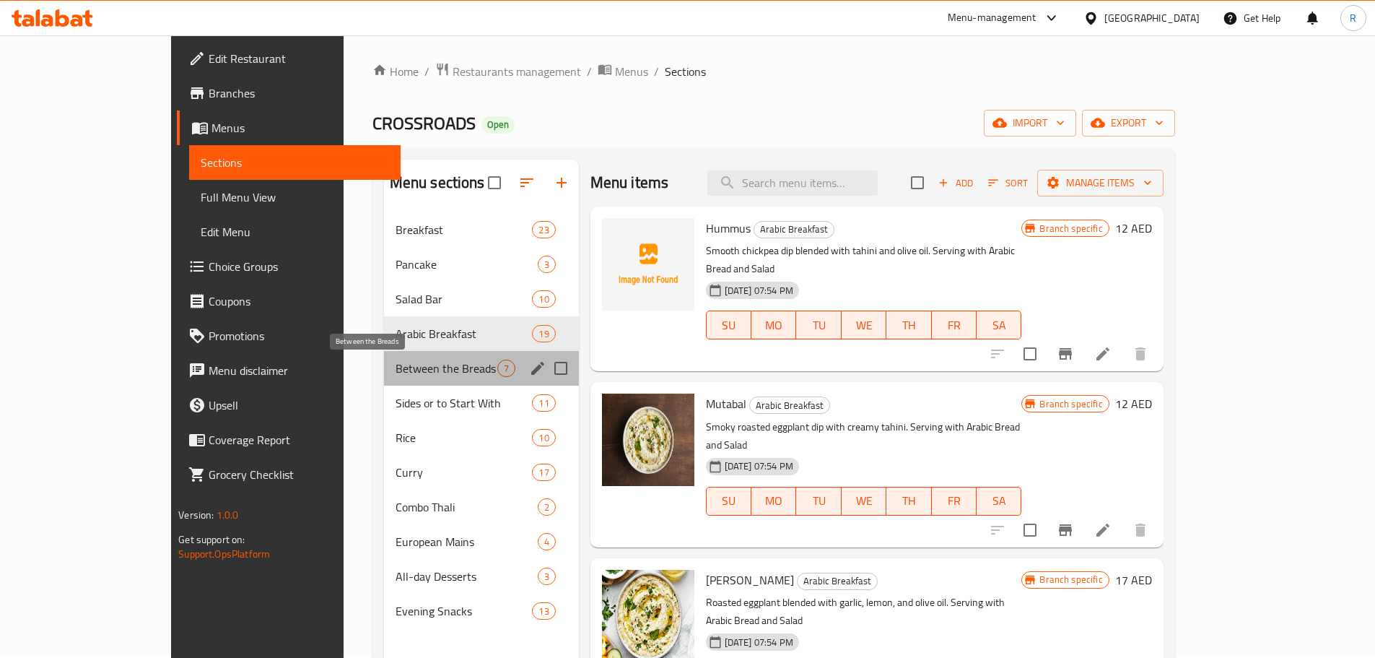
click at [396, 366] on span "Between the Breads" at bounding box center [447, 368] width 102 height 17
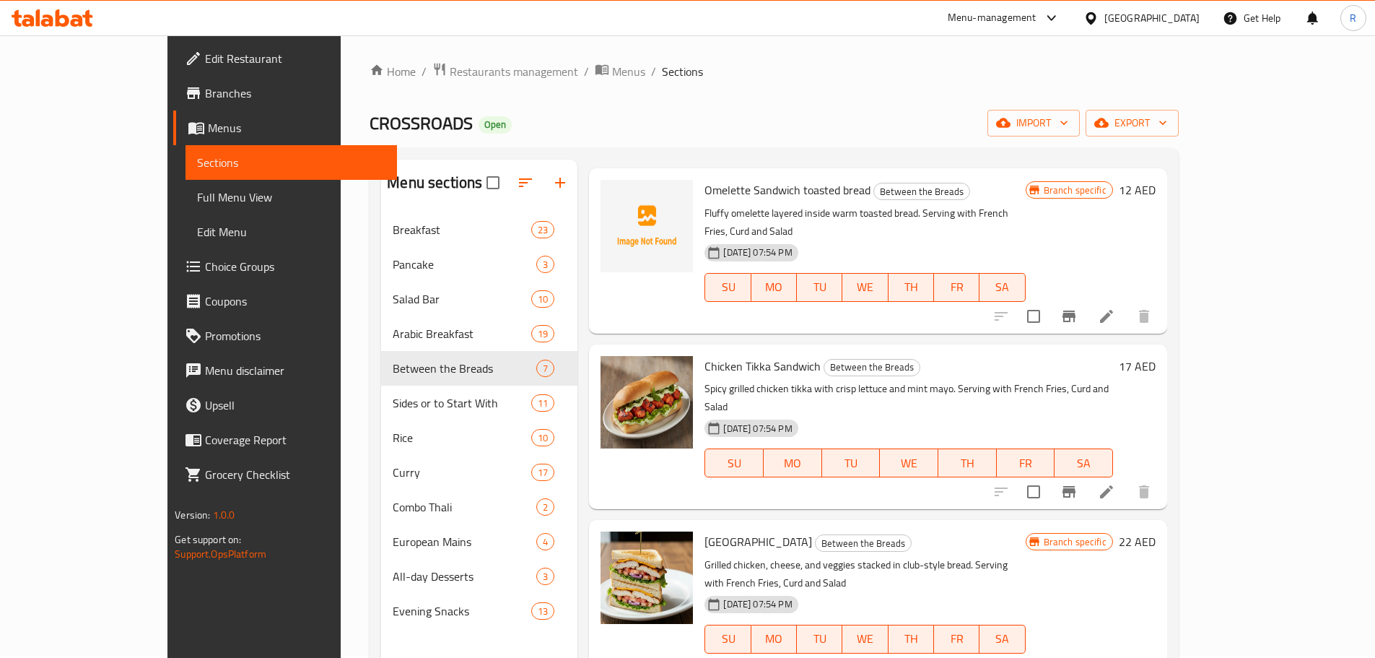
scroll to position [211, 0]
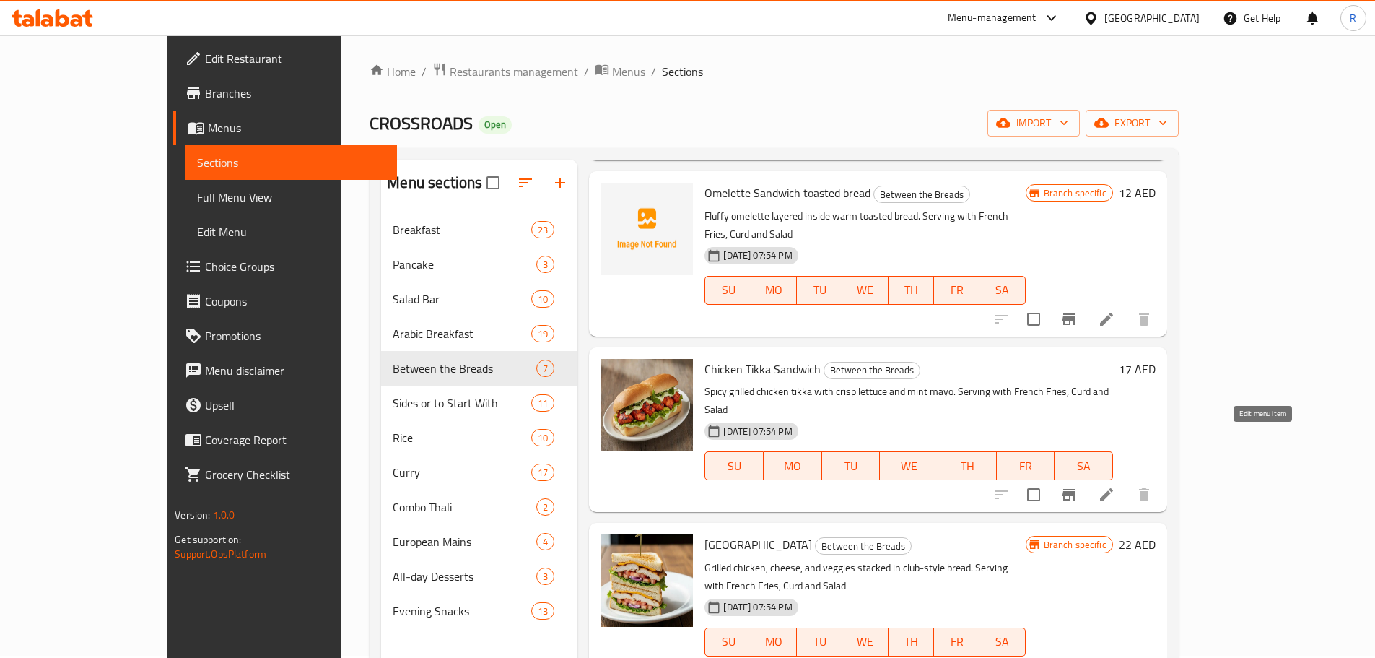
click at [1115, 486] on icon at bounding box center [1106, 494] width 17 height 17
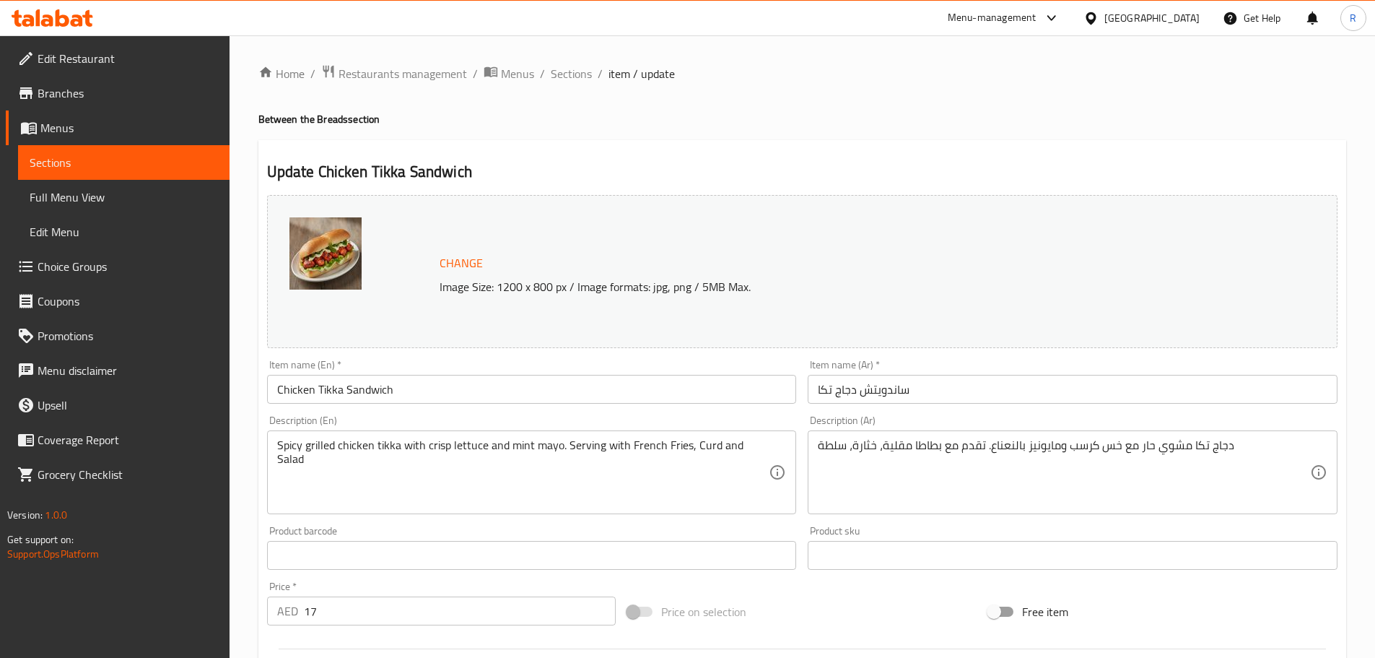
drag, startPoint x: 313, startPoint y: 609, endPoint x: 338, endPoint y: 609, distance: 24.6
click at [316, 609] on input "17" at bounding box center [460, 610] width 313 height 29
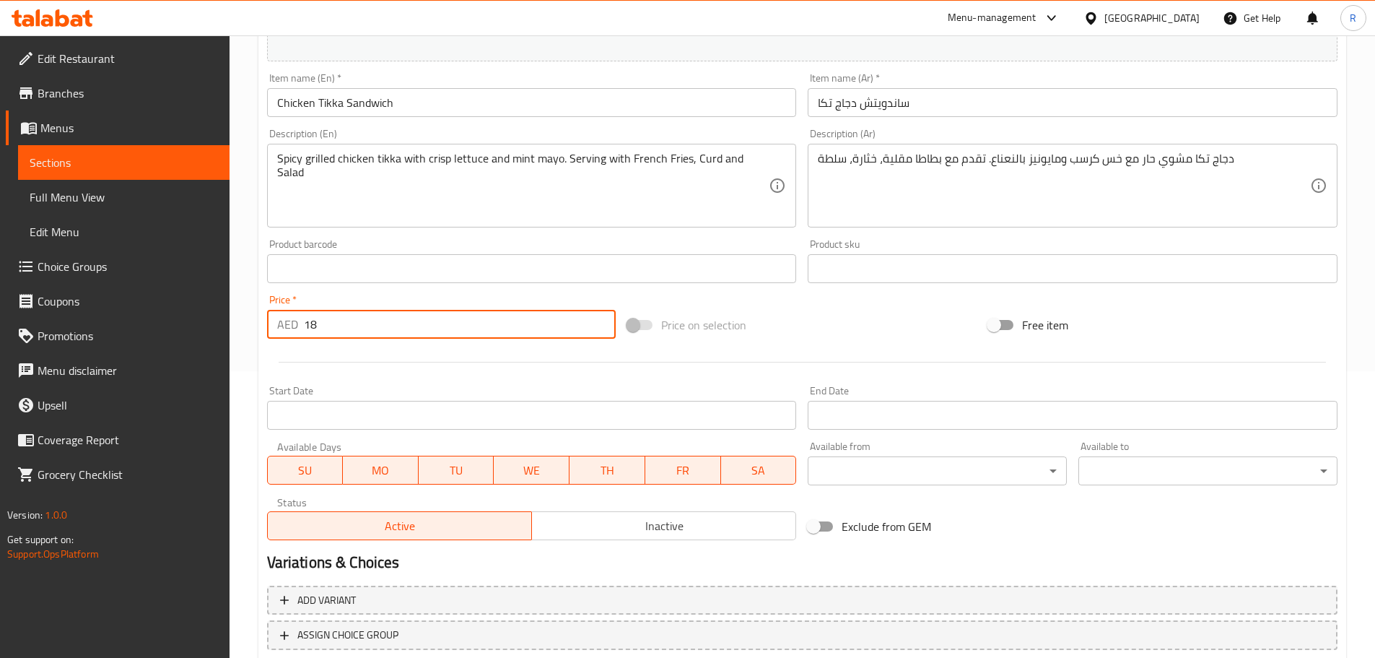
scroll to position [383, 0]
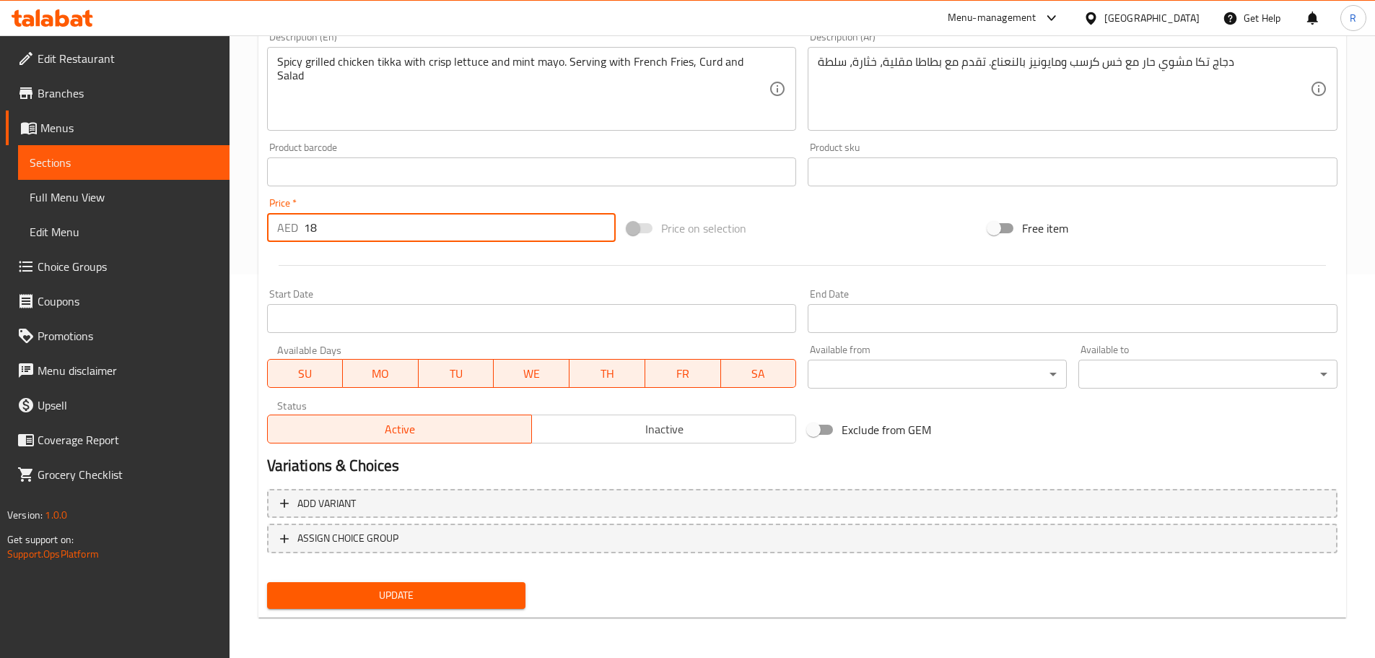
type input "18"
click at [500, 606] on button "Update" at bounding box center [396, 595] width 259 height 27
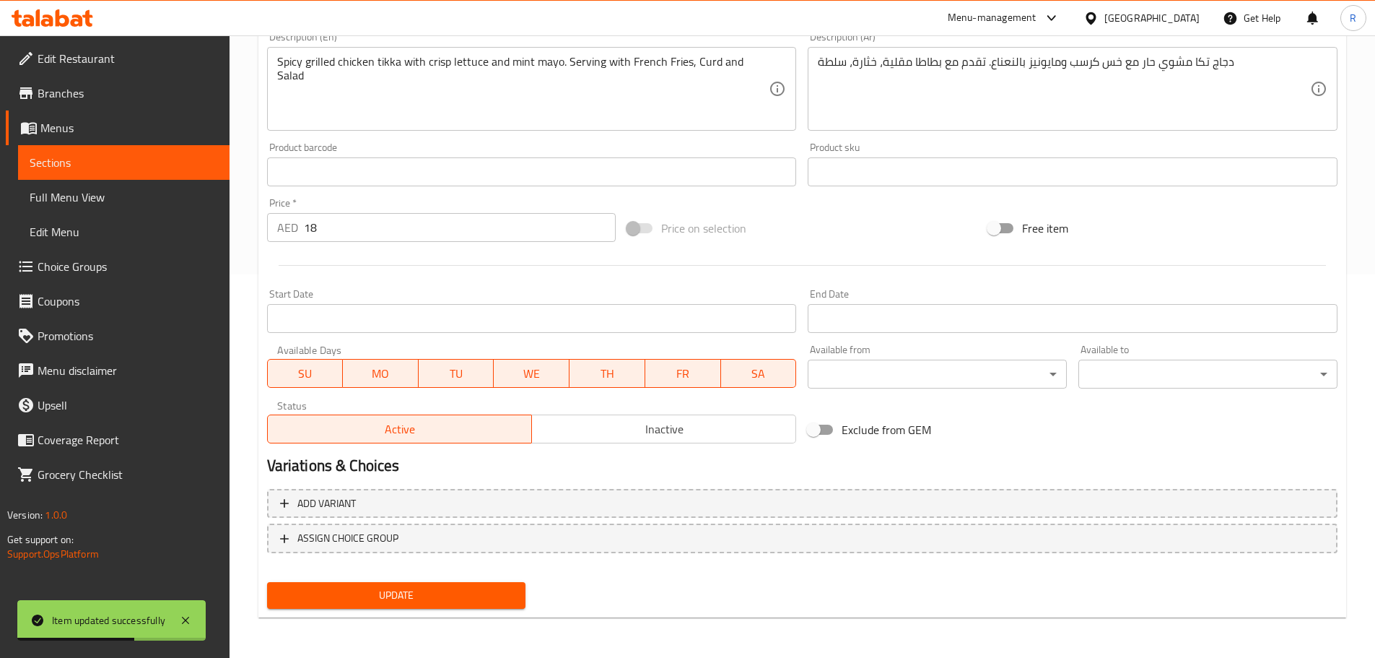
scroll to position [0, 0]
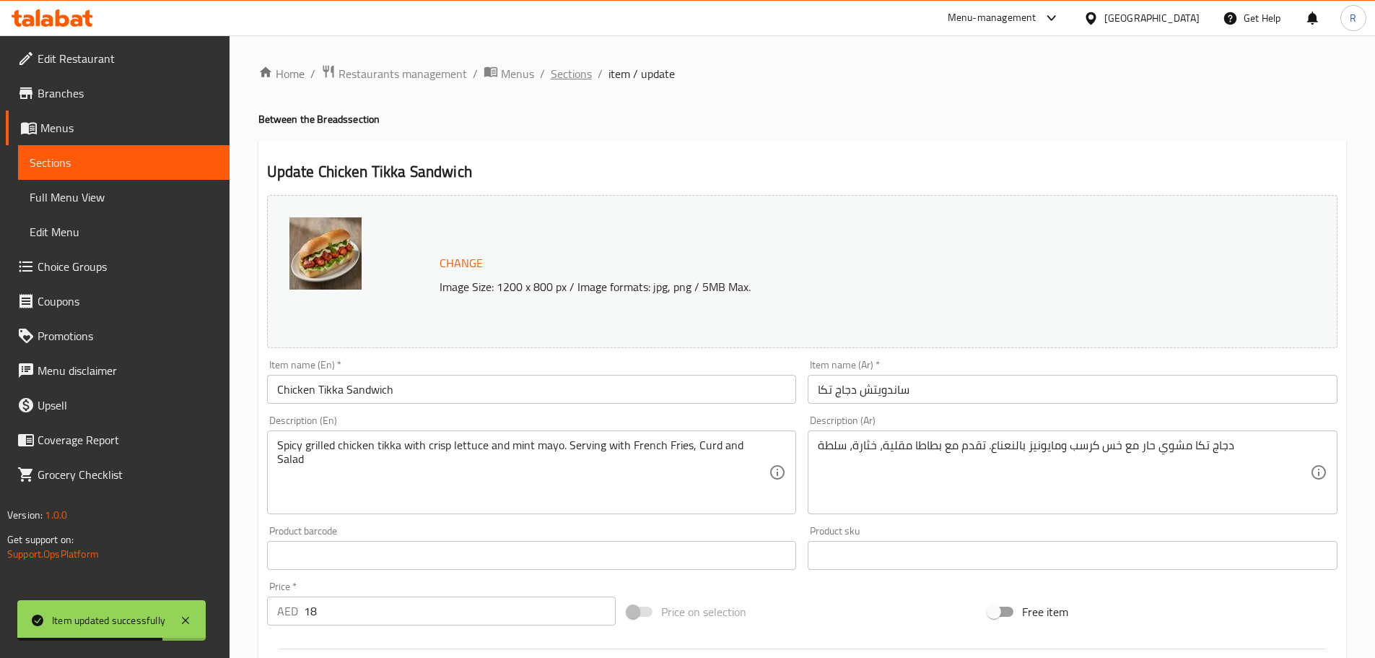
click at [565, 69] on span "Sections" at bounding box center [571, 73] width 41 height 17
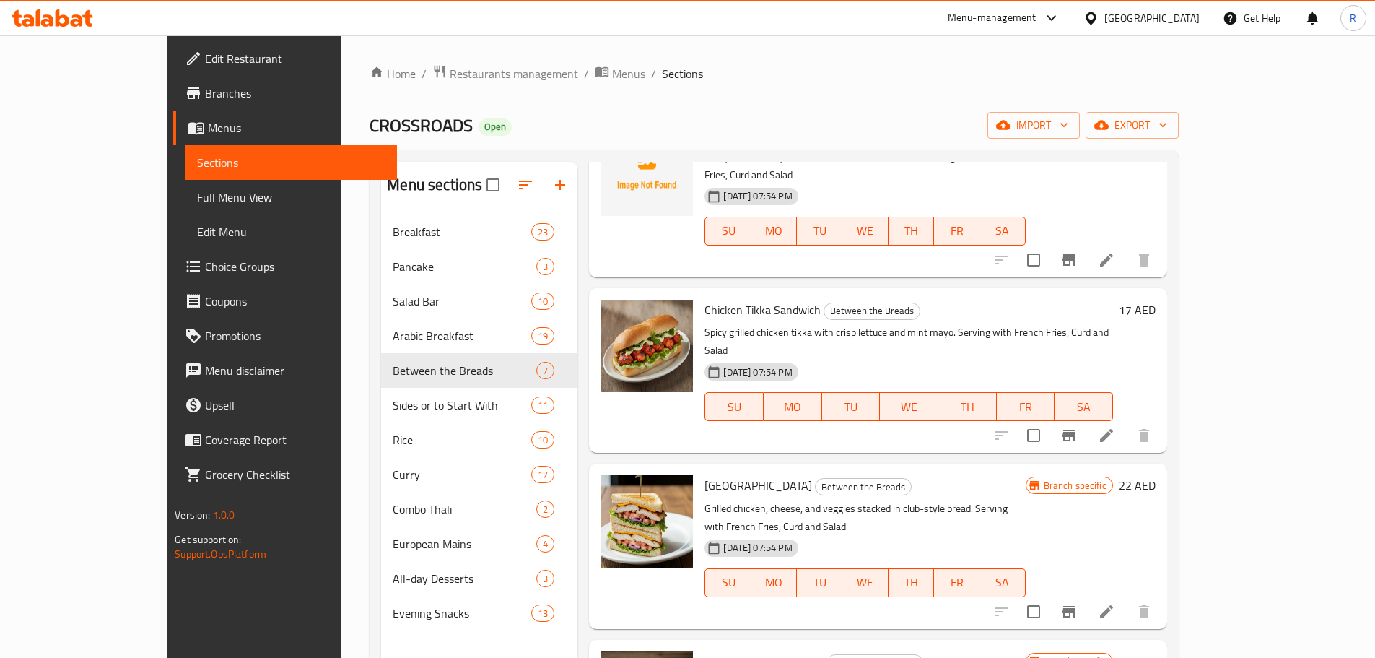
scroll to position [285, 0]
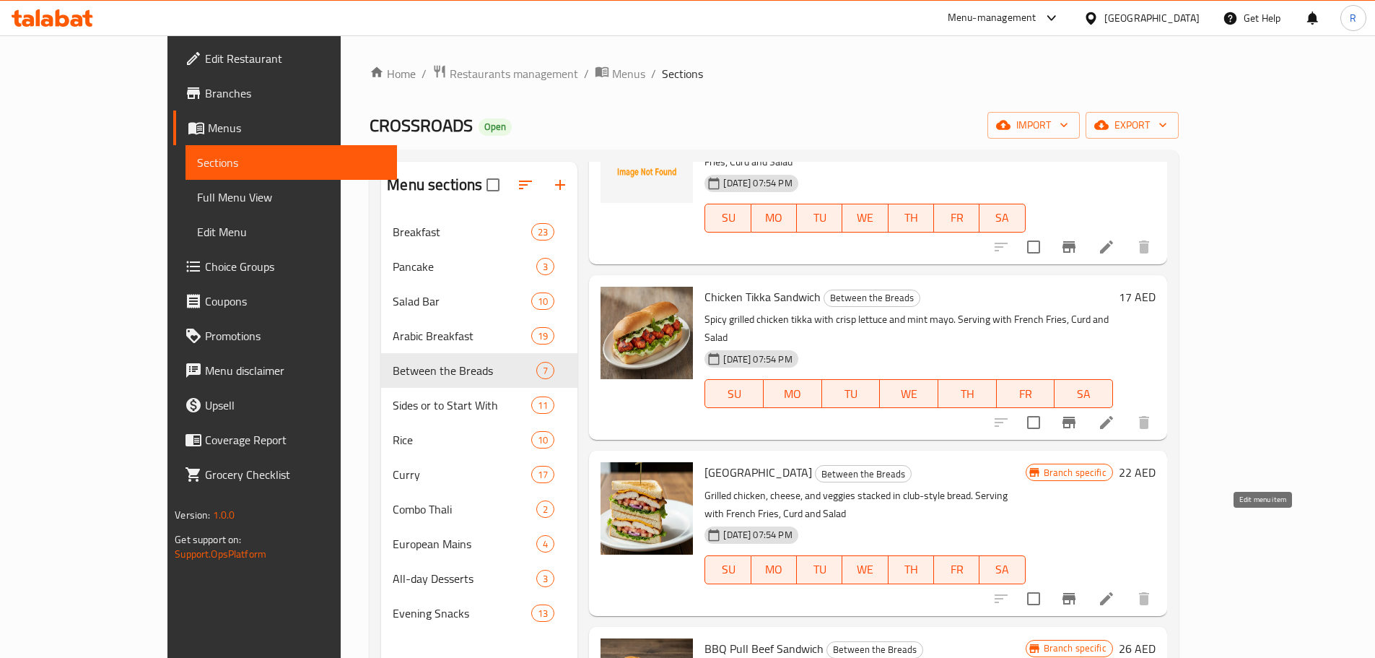
click at [1113, 592] on icon at bounding box center [1106, 598] width 13 height 13
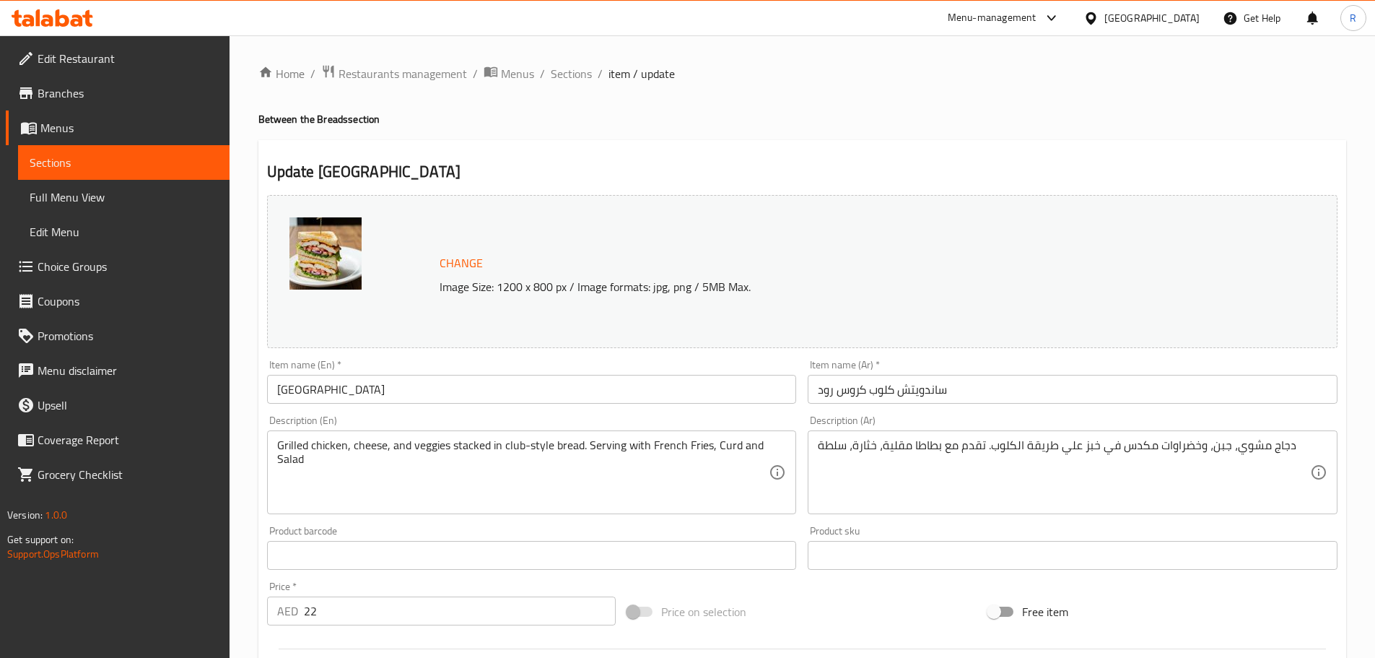
click at [400, 608] on input "22" at bounding box center [460, 610] width 313 height 29
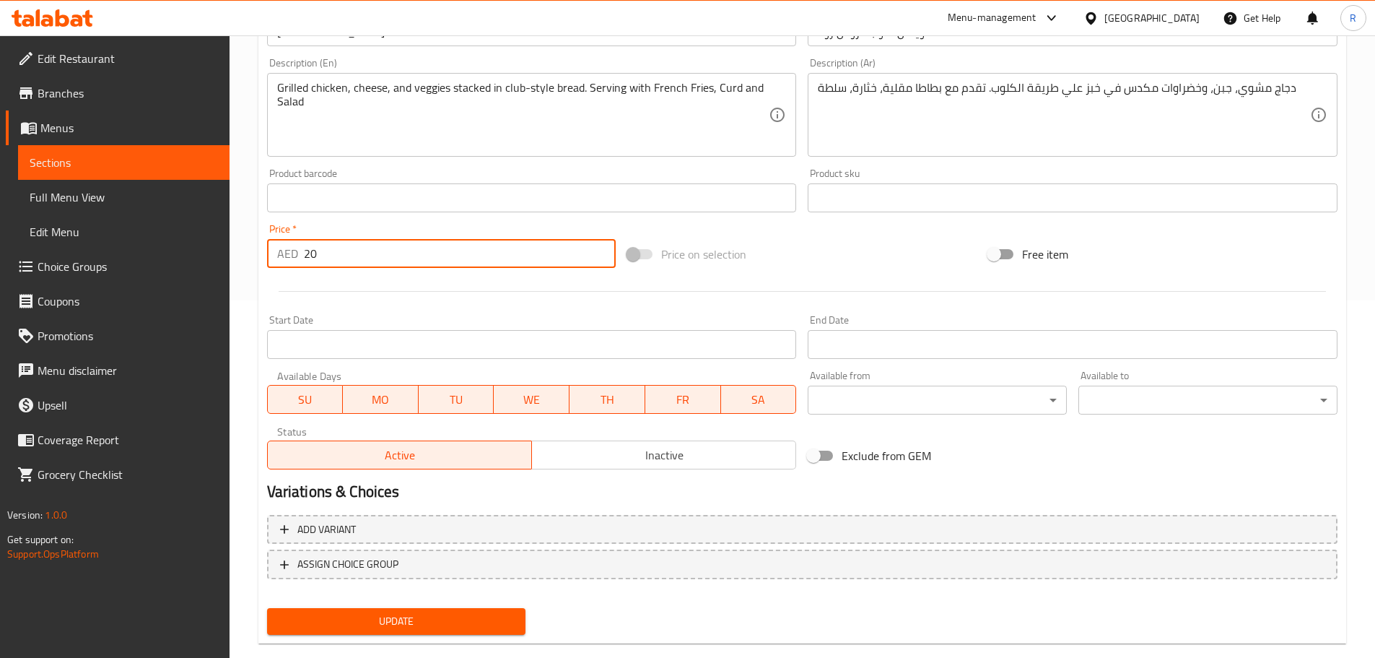
scroll to position [383, 0]
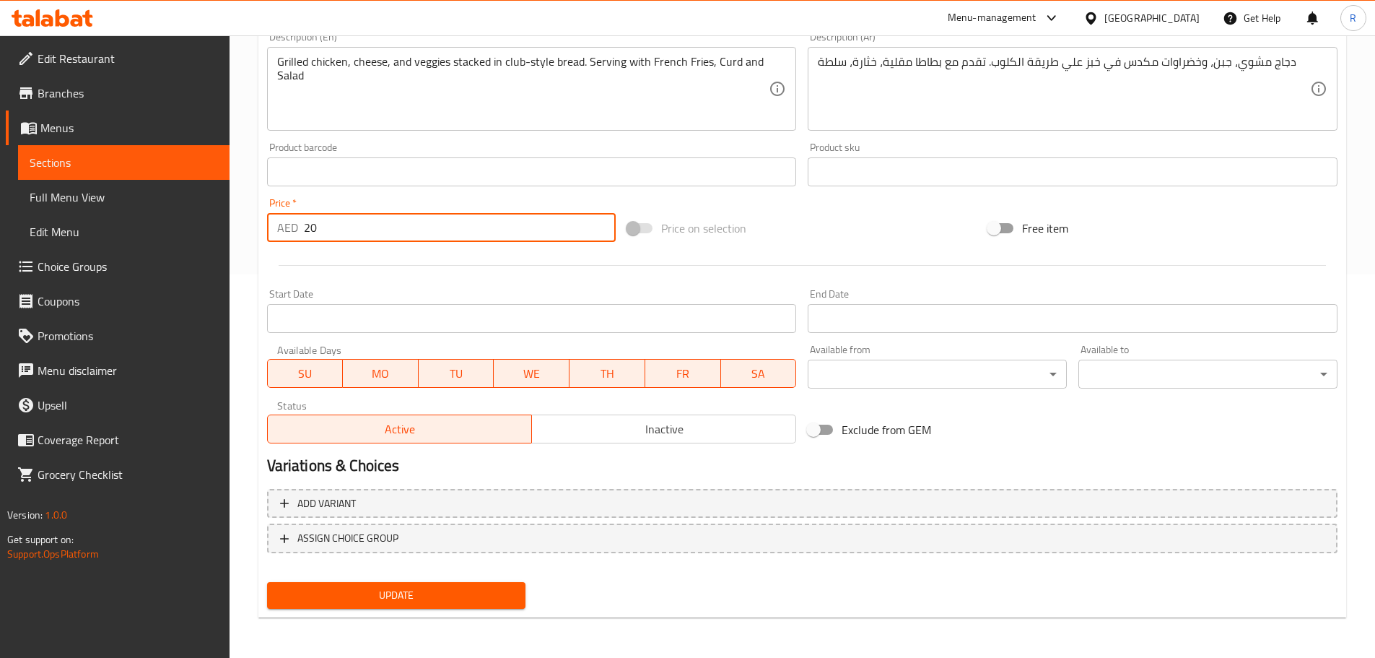
type input "20"
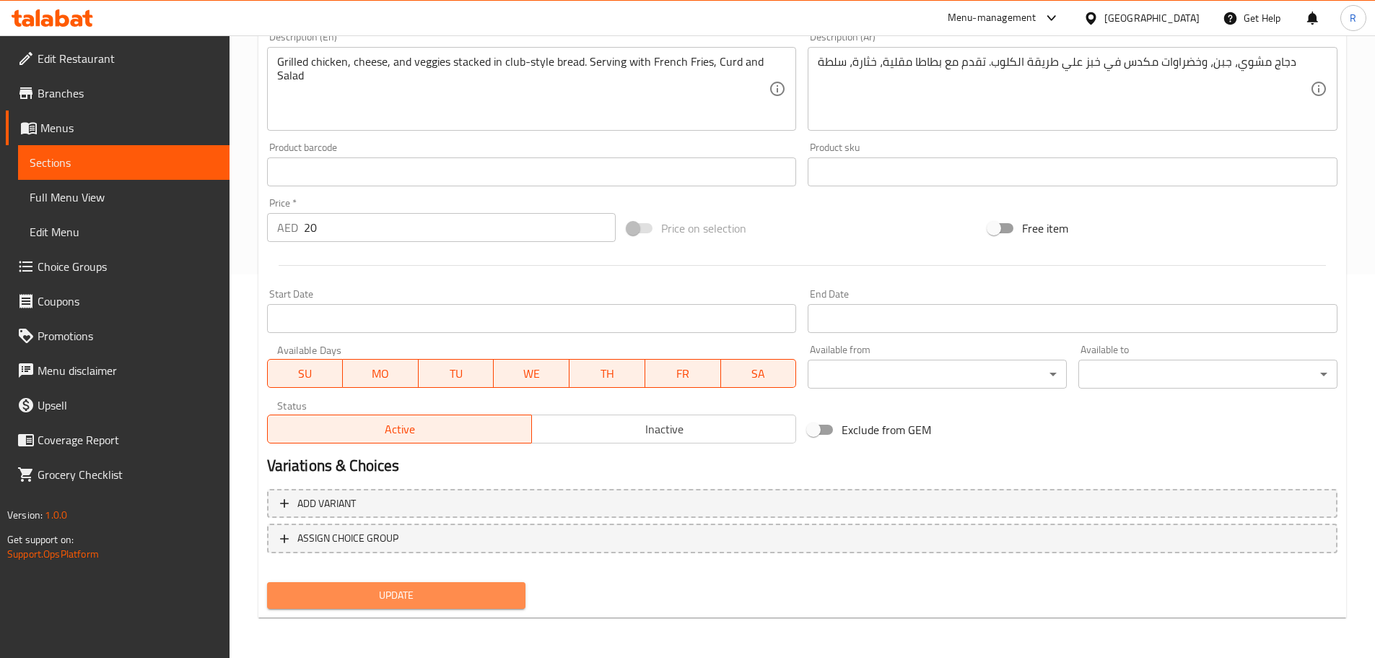
click at [472, 599] on span "Update" at bounding box center [397, 595] width 236 height 18
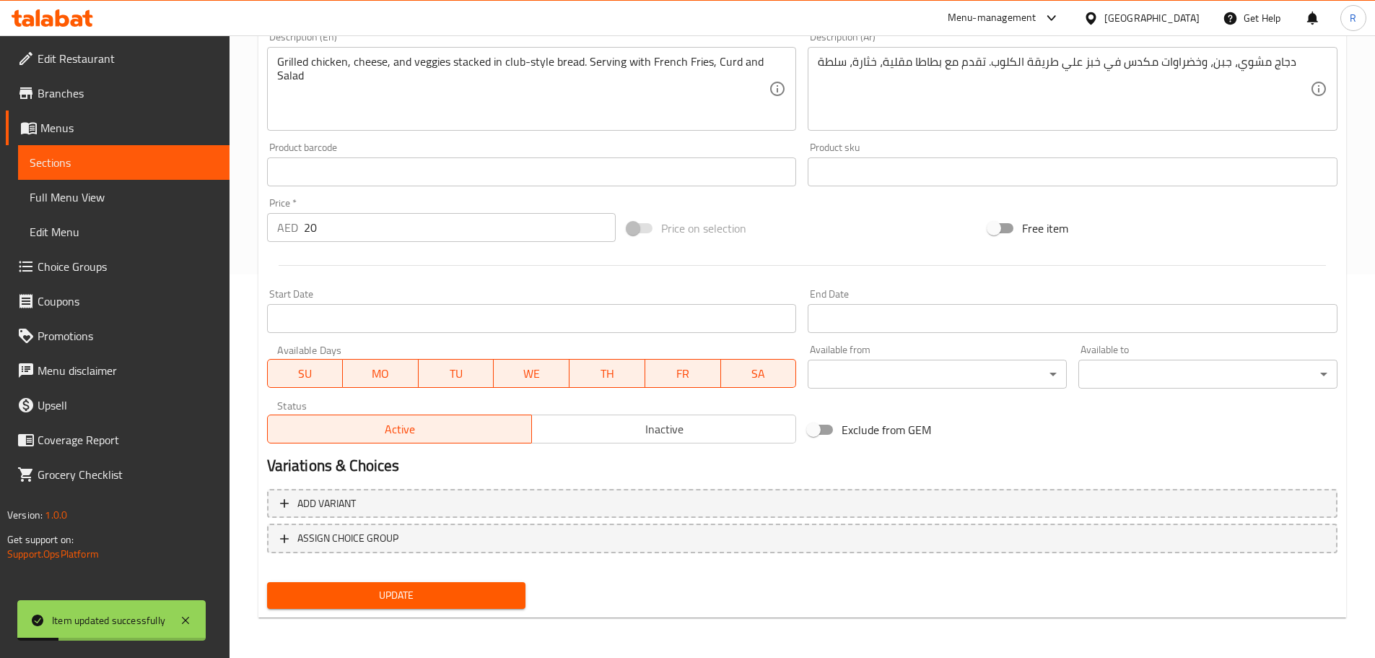
scroll to position [0, 0]
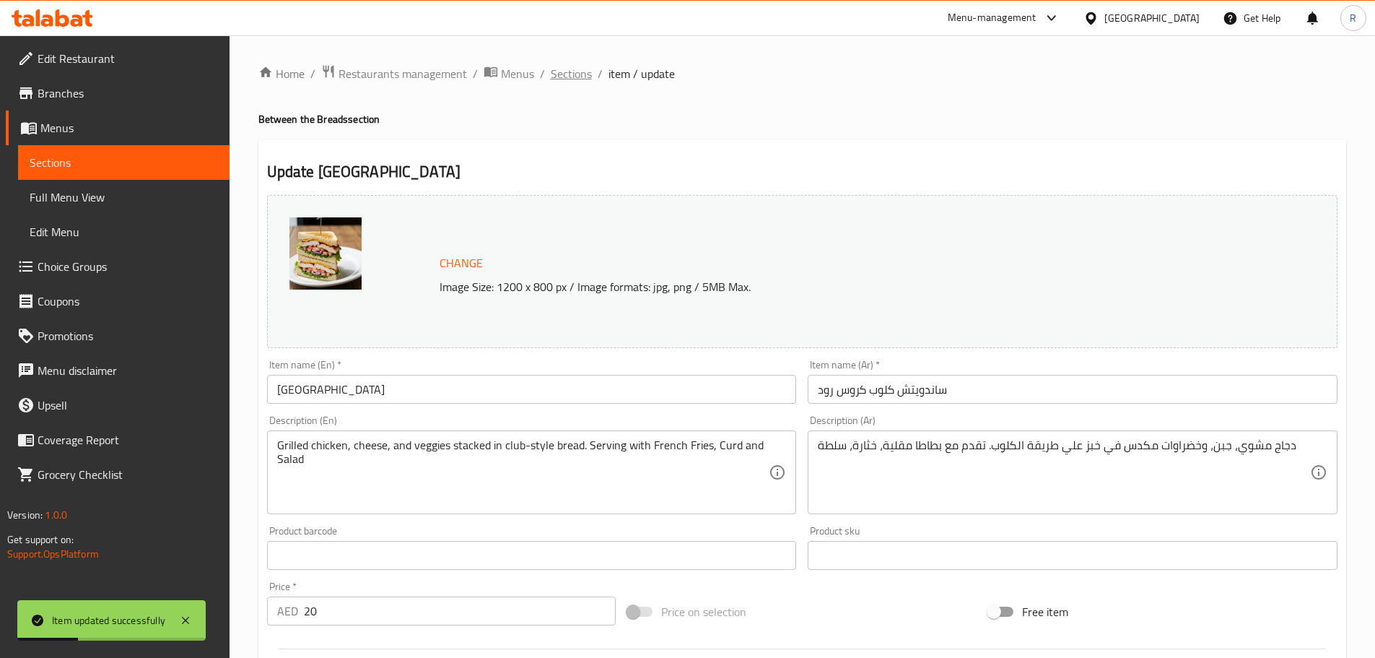
click at [562, 77] on span "Sections" at bounding box center [571, 73] width 41 height 17
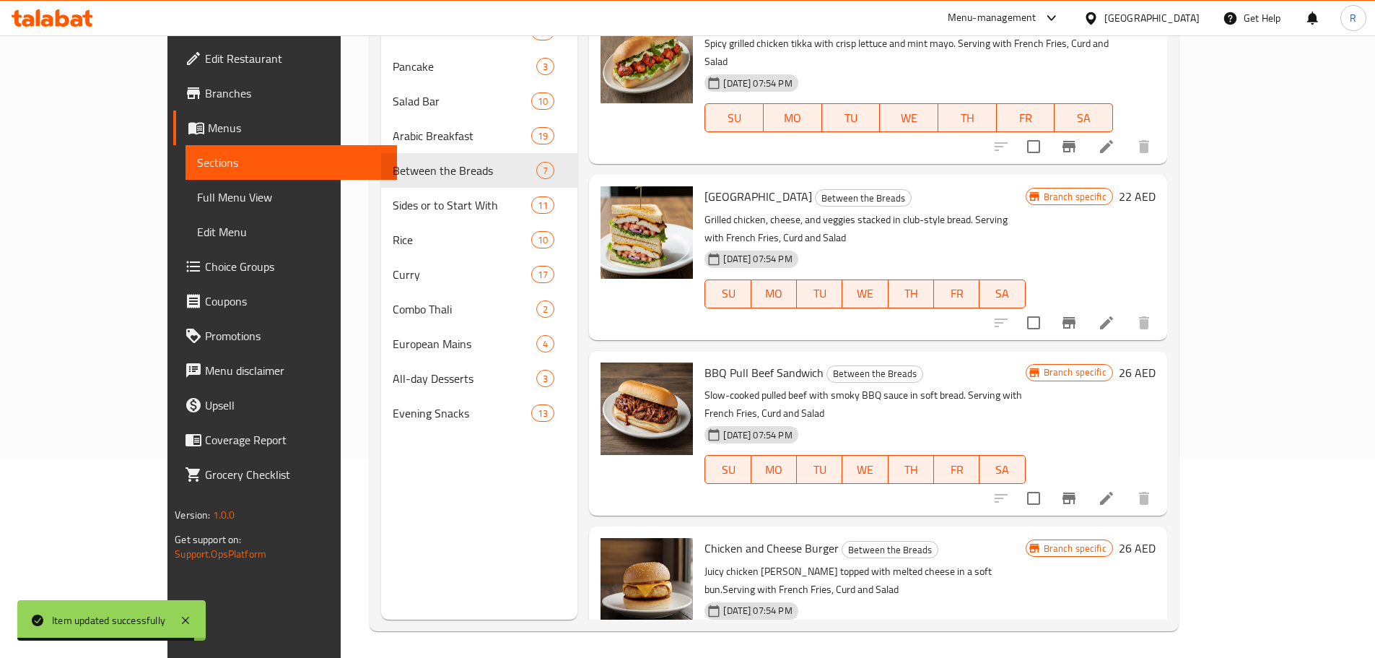
scroll to position [482, 0]
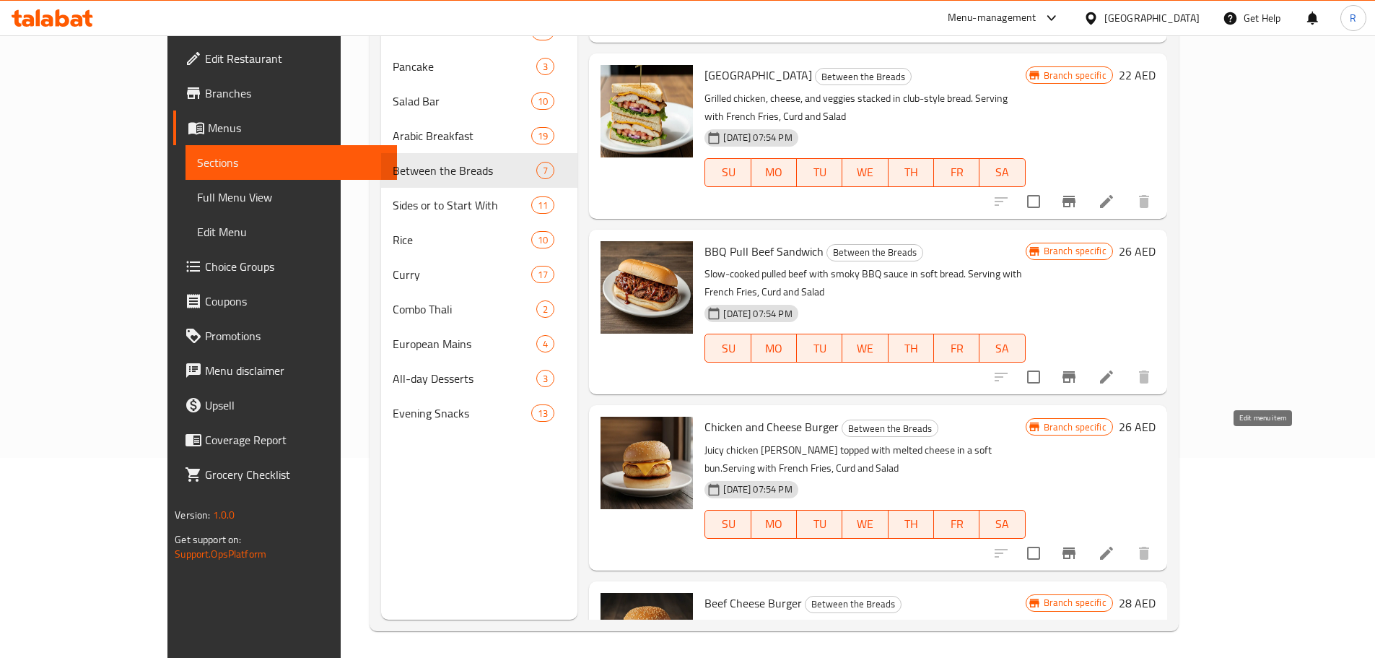
click at [1113, 547] on icon at bounding box center [1106, 553] width 13 height 13
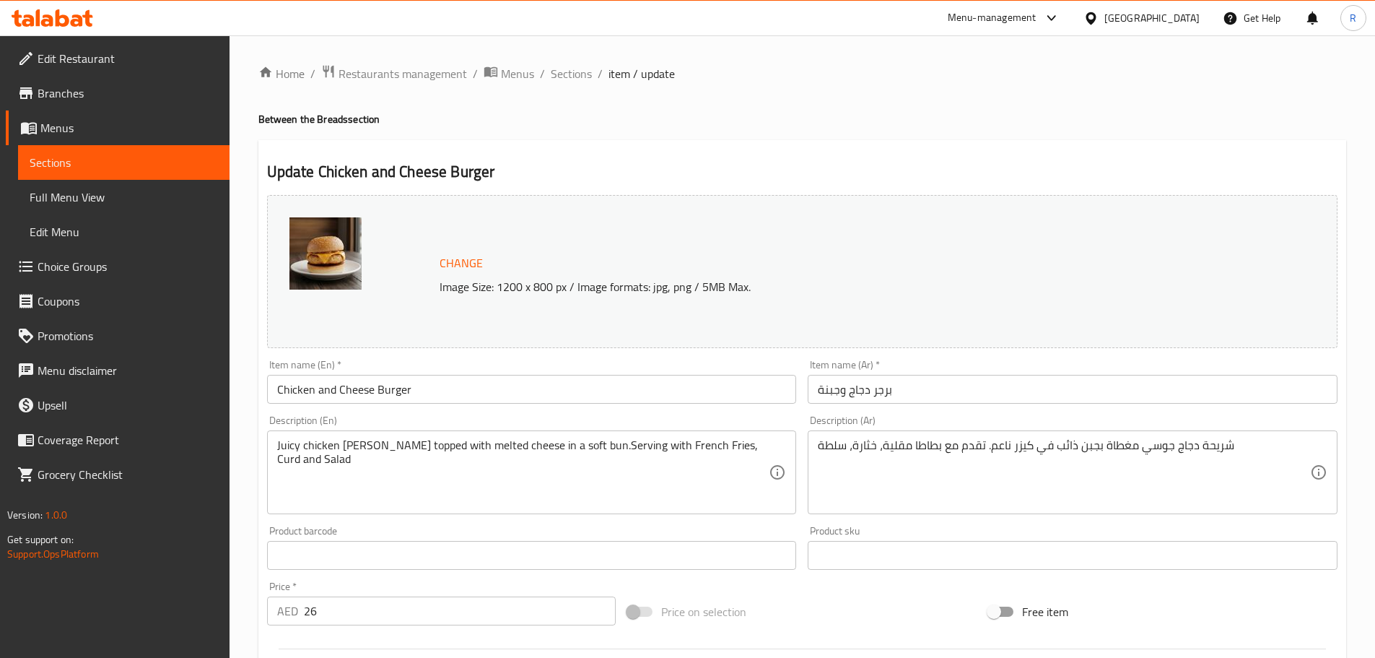
click at [341, 602] on input "26" at bounding box center [460, 610] width 313 height 29
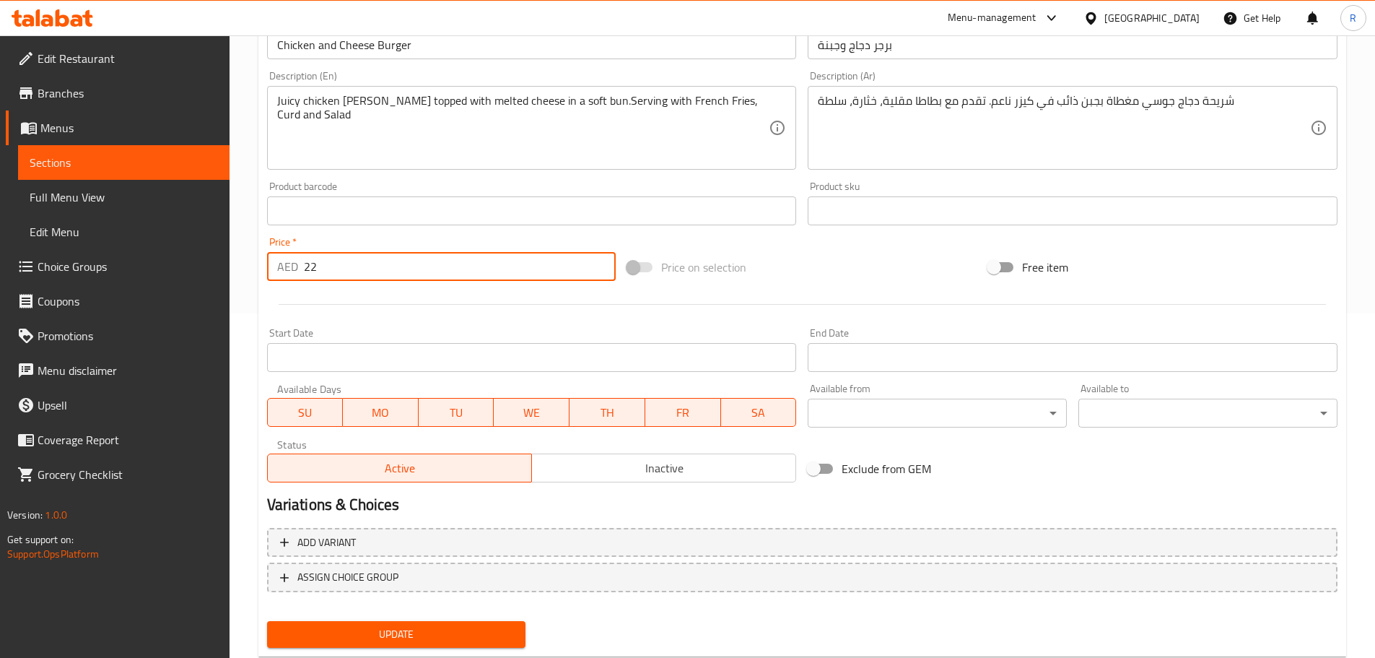
scroll to position [383, 0]
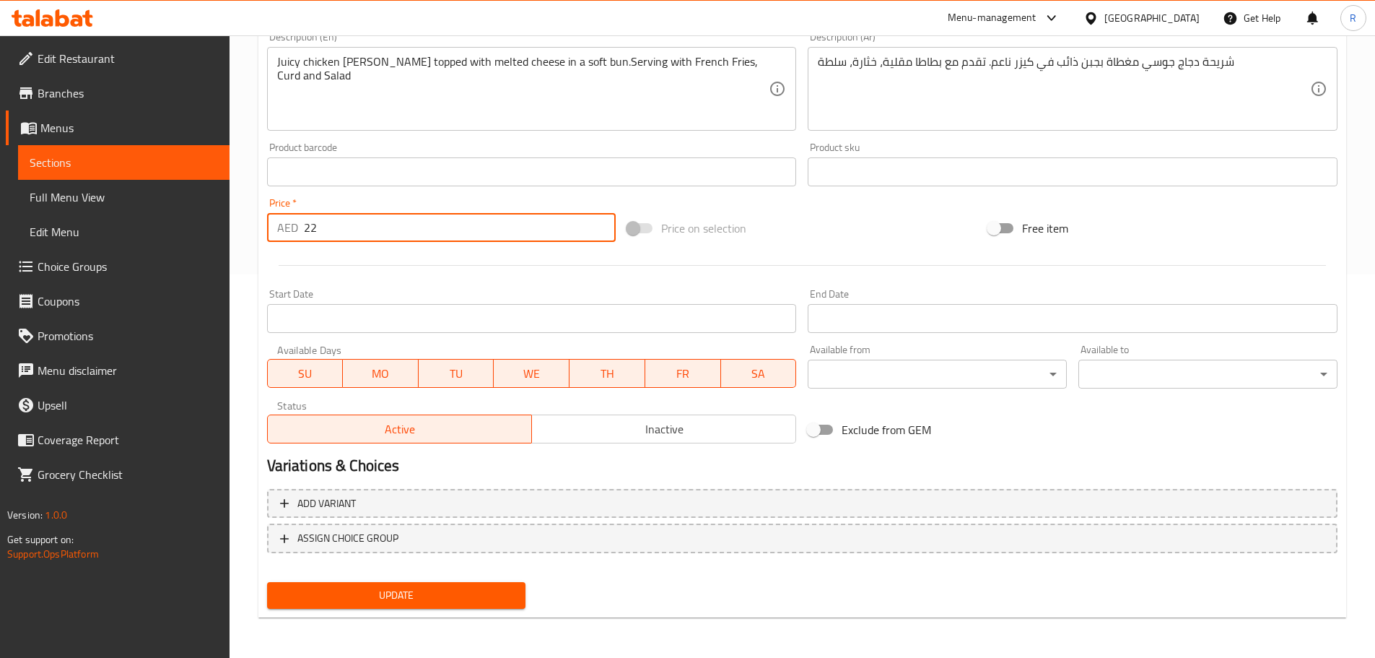
type input "22"
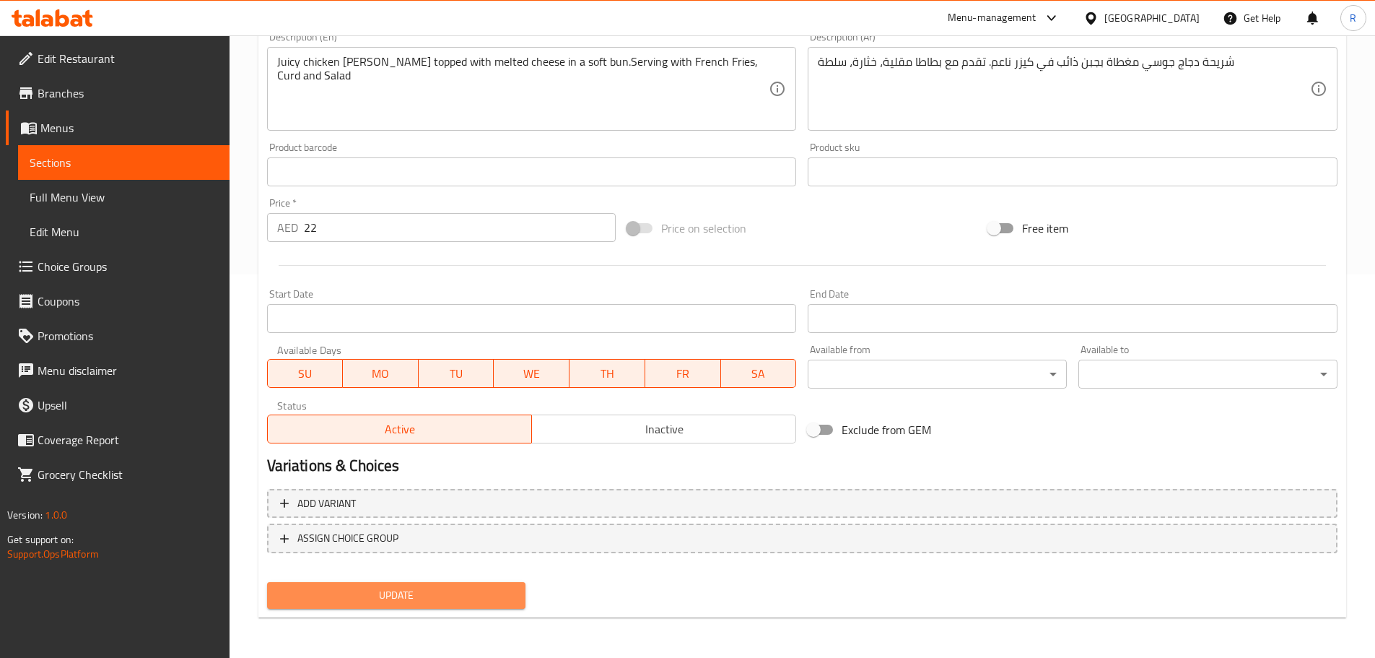
click at [489, 592] on span "Update" at bounding box center [397, 595] width 236 height 18
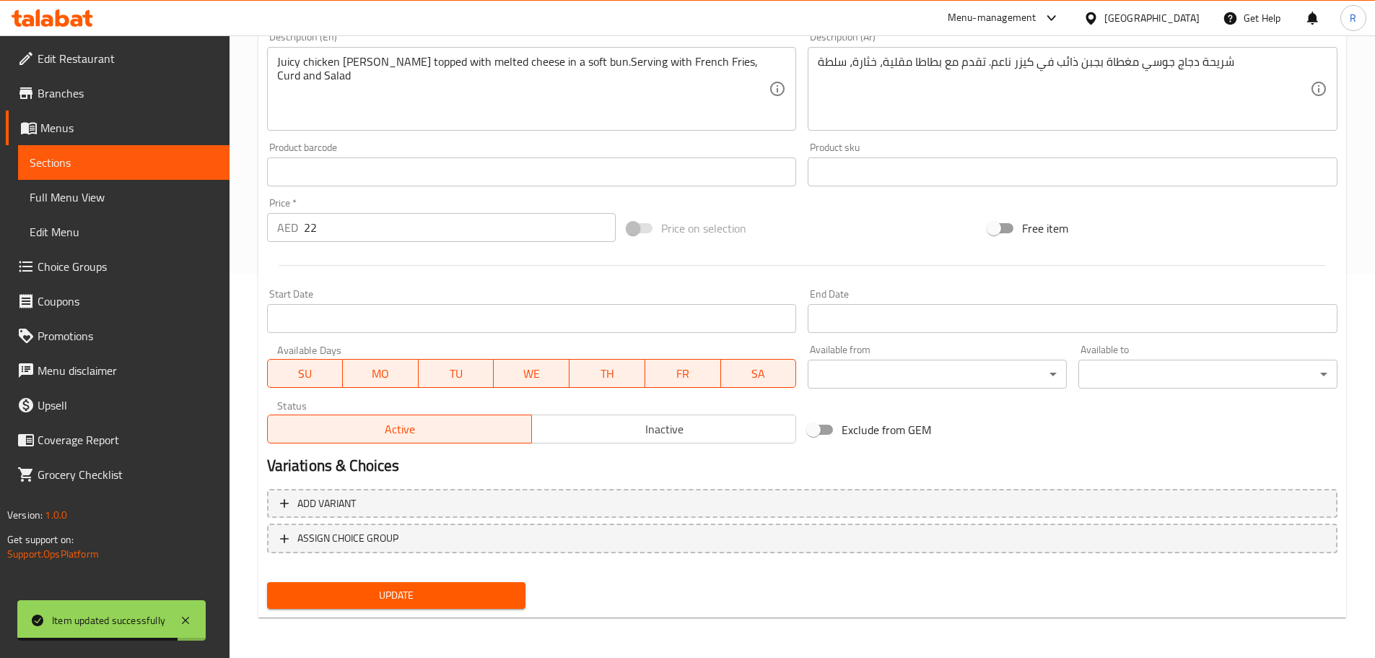
scroll to position [0, 0]
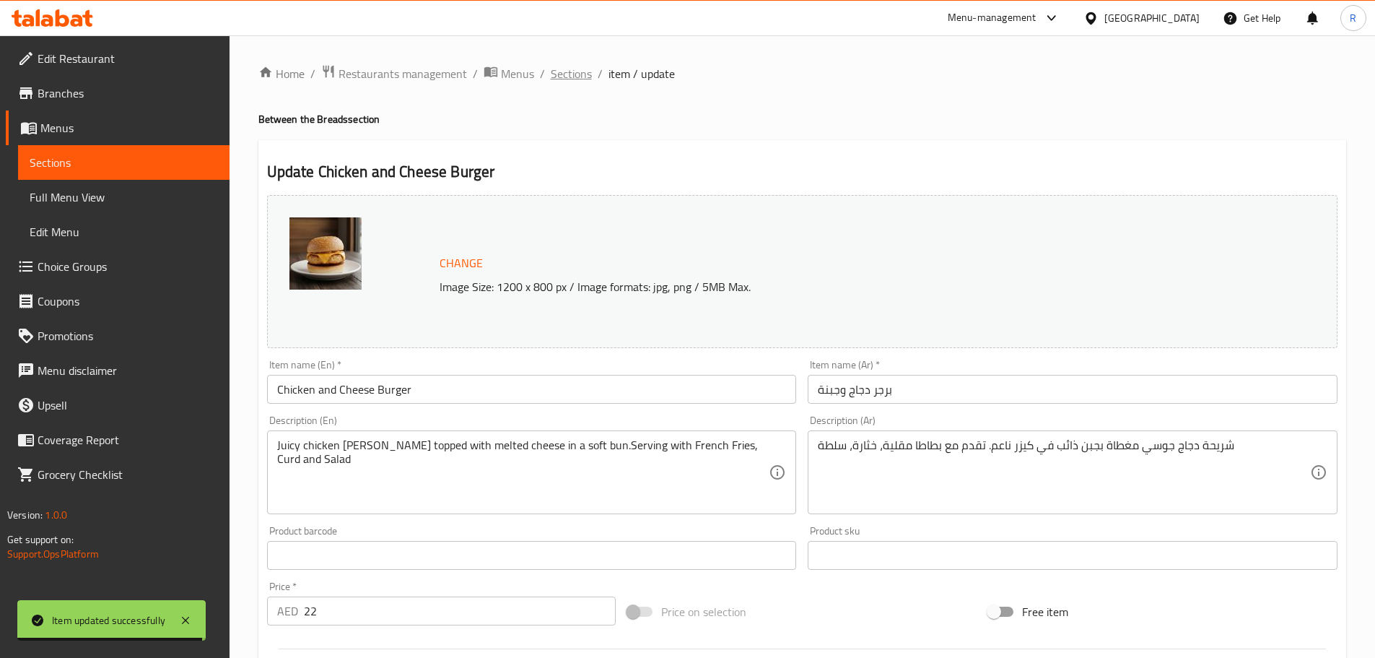
click at [556, 76] on span "Sections" at bounding box center [571, 73] width 41 height 17
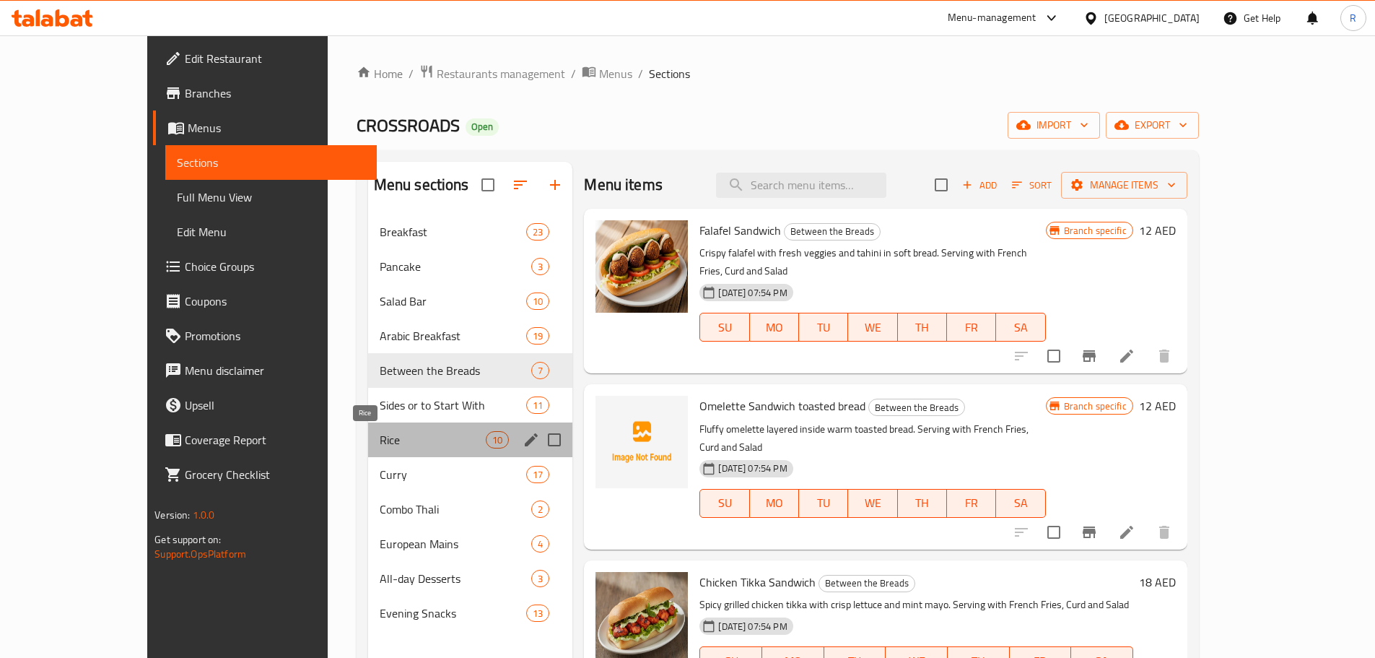
click at [380, 445] on span "Rice" at bounding box center [433, 439] width 106 height 17
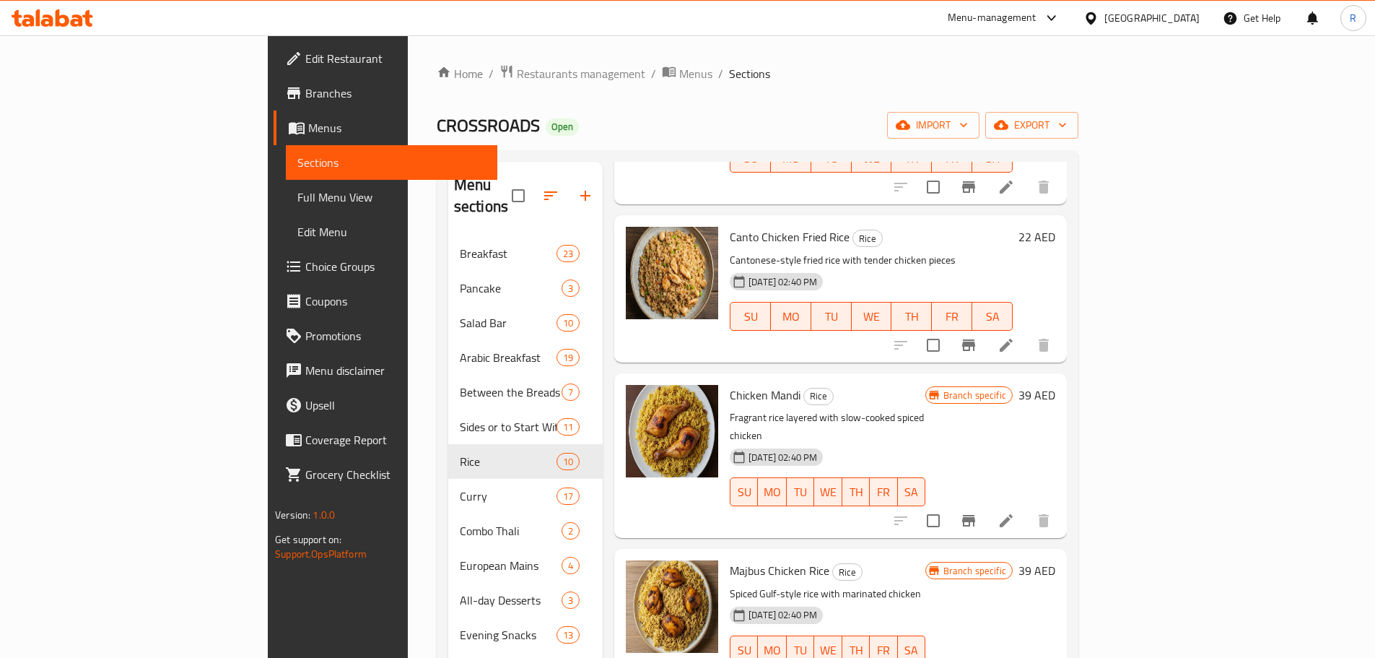
scroll to position [481, 0]
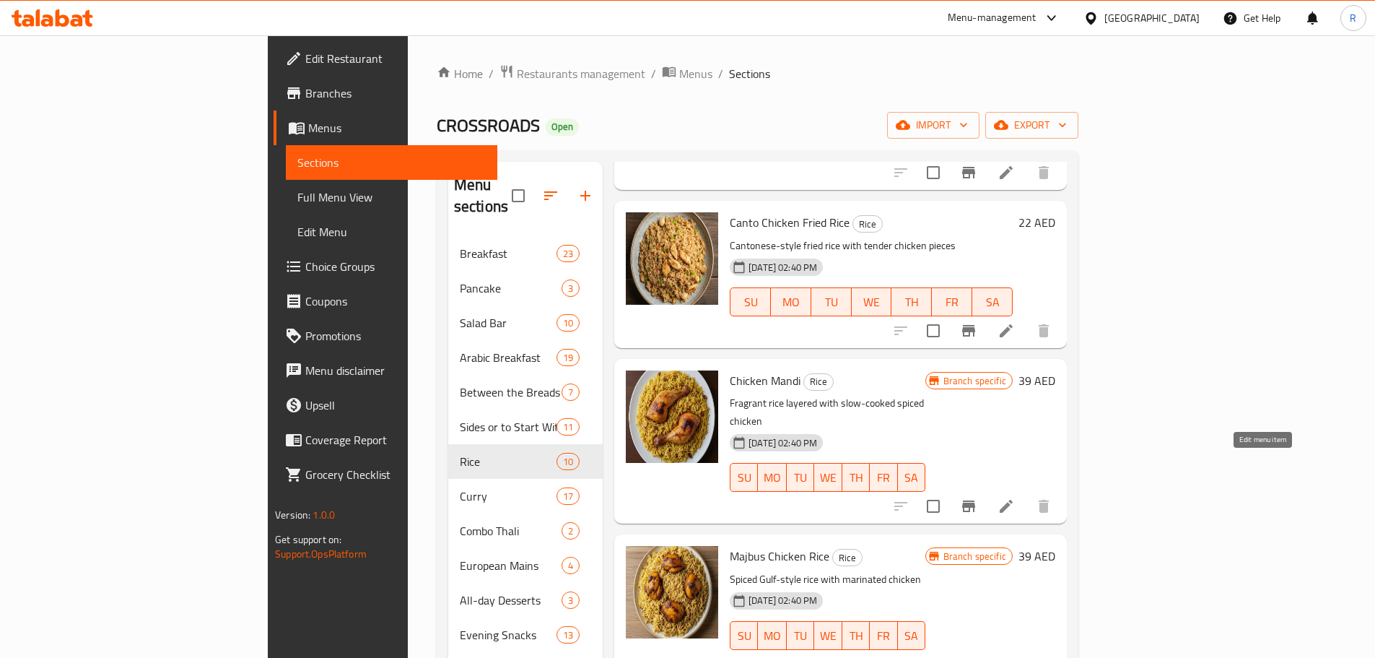
click at [1027, 493] on li at bounding box center [1006, 506] width 40 height 26
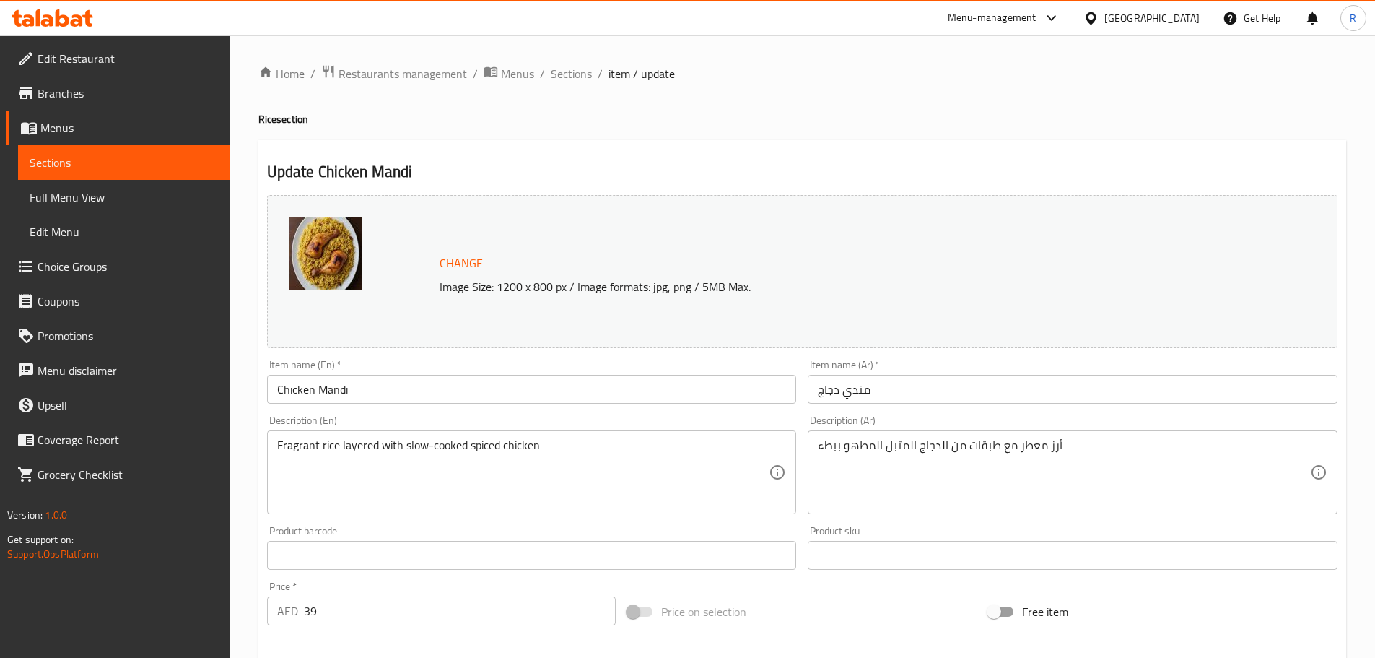
click at [365, 593] on div "Price   * AED 39 Price *" at bounding box center [441, 603] width 349 height 44
drag, startPoint x: 360, startPoint y: 603, endPoint x: 354, endPoint y: 610, distance: 9.2
click at [357, 607] on input "39" at bounding box center [460, 610] width 313 height 29
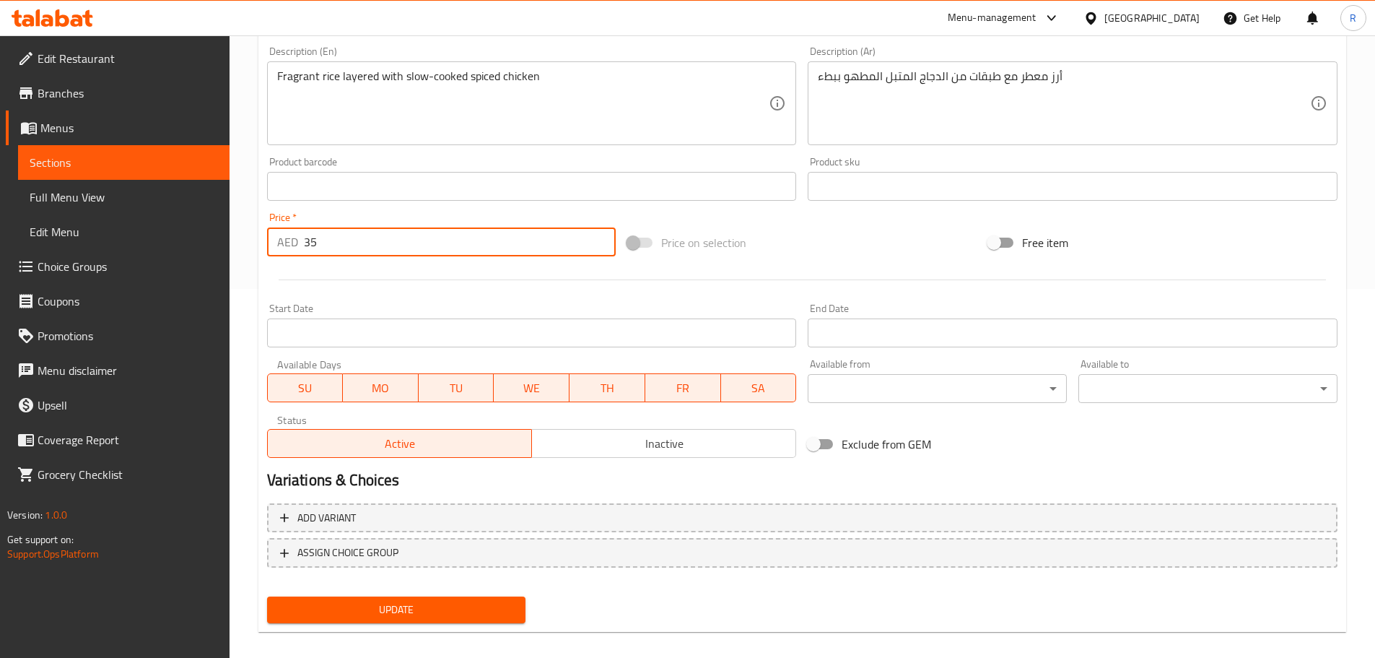
scroll to position [383, 0]
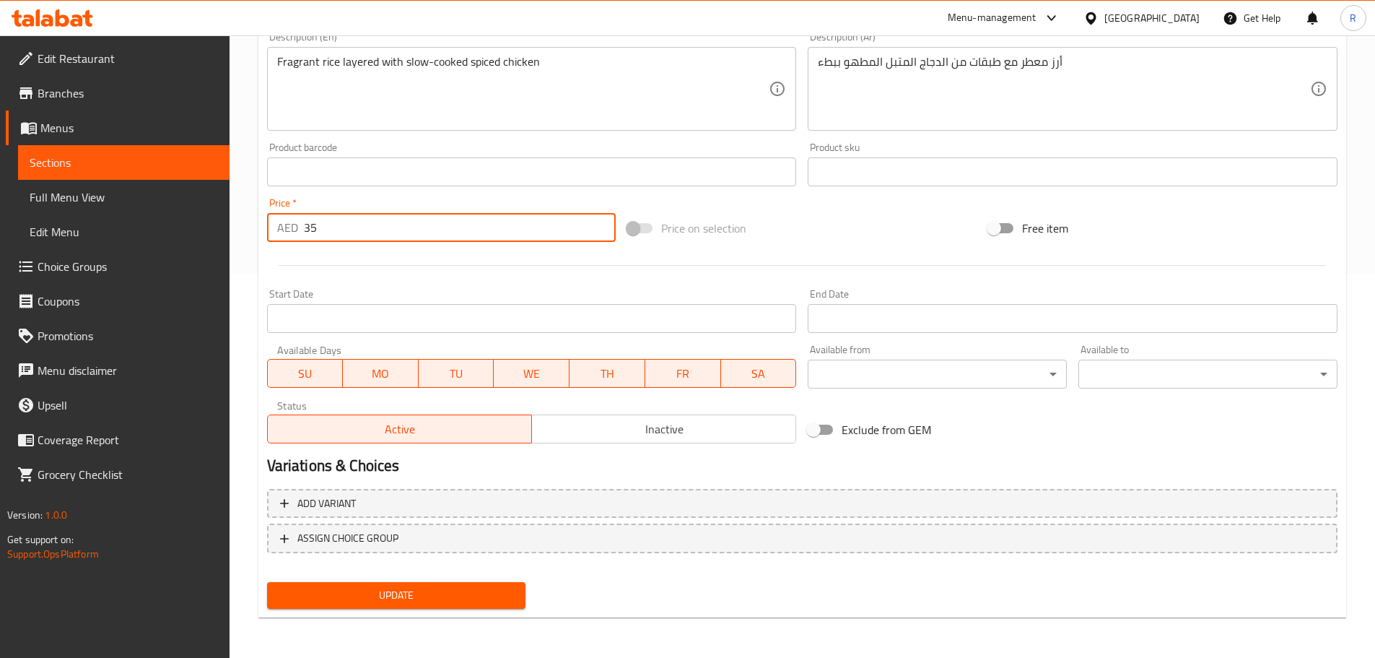
type input "35"
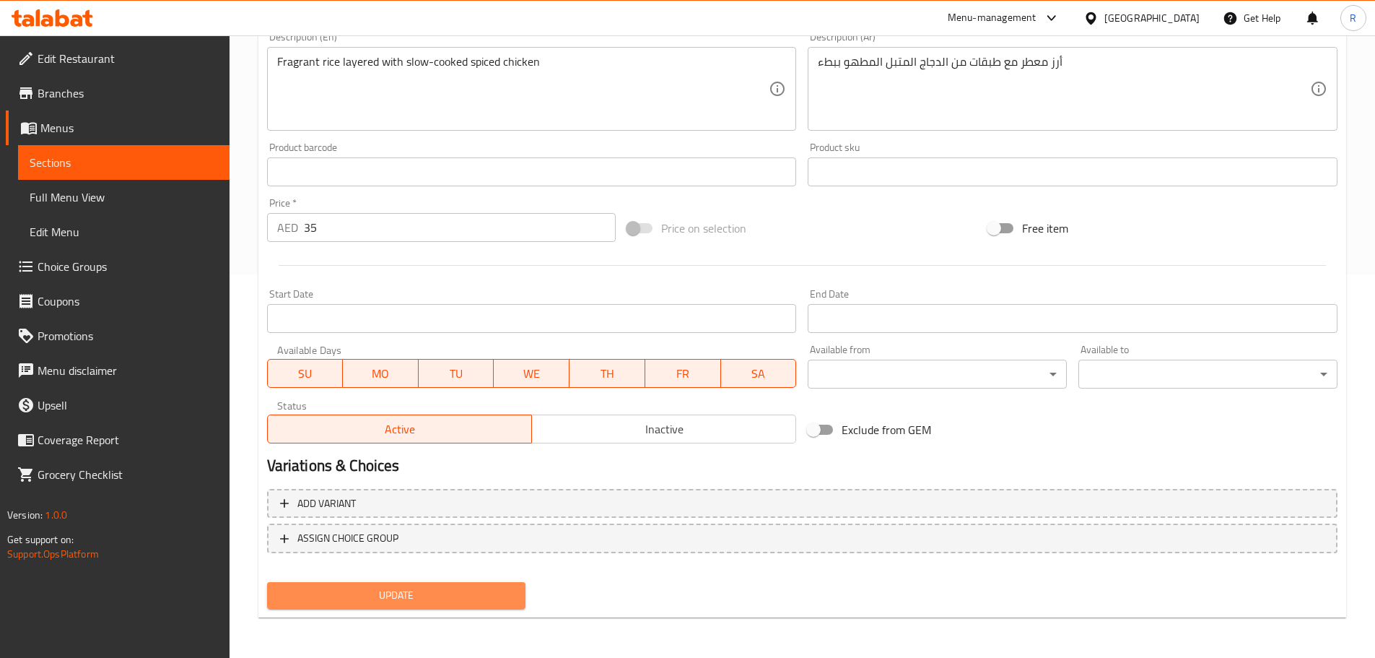
click at [421, 585] on button "Update" at bounding box center [396, 595] width 259 height 27
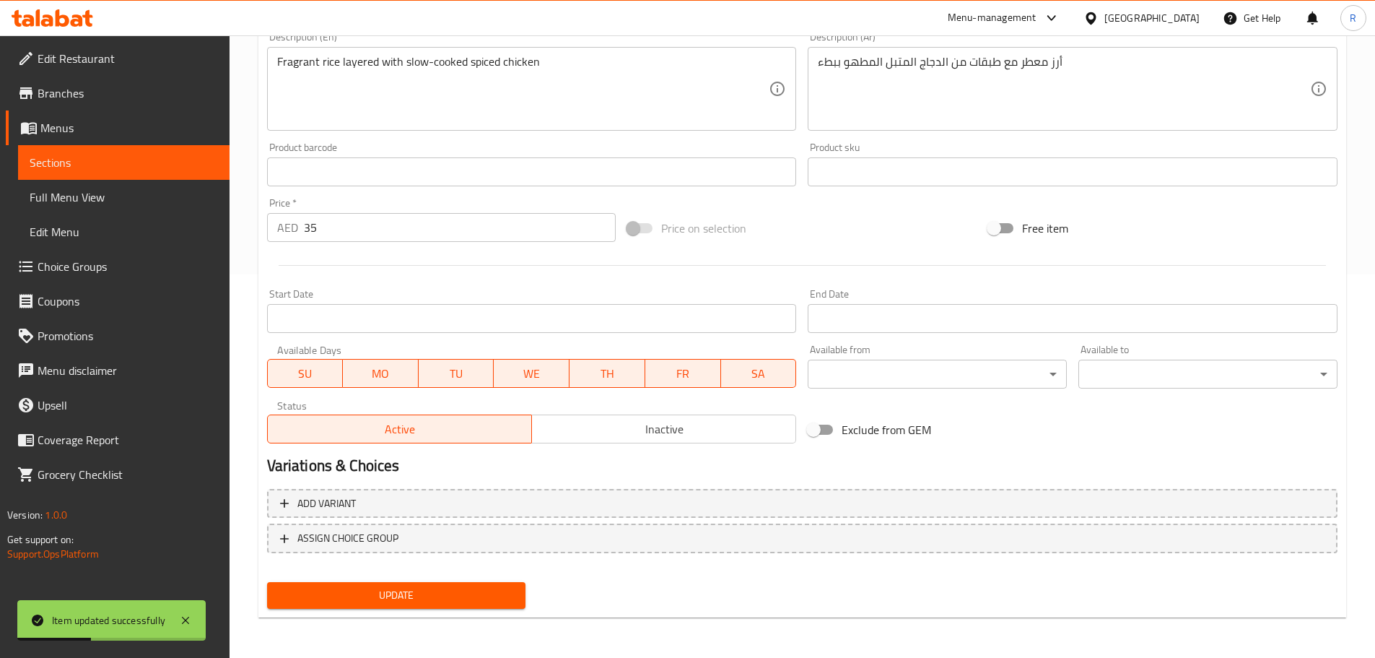
scroll to position [0, 0]
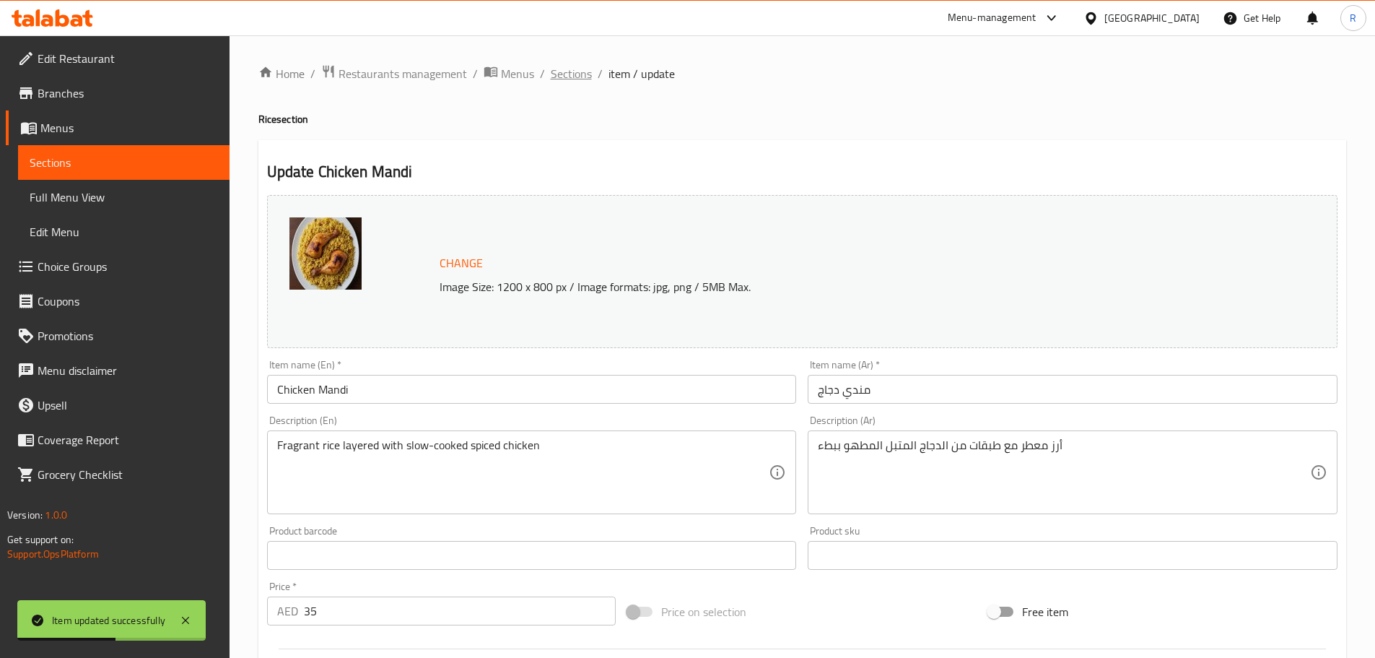
click at [553, 66] on span "Sections" at bounding box center [571, 73] width 41 height 17
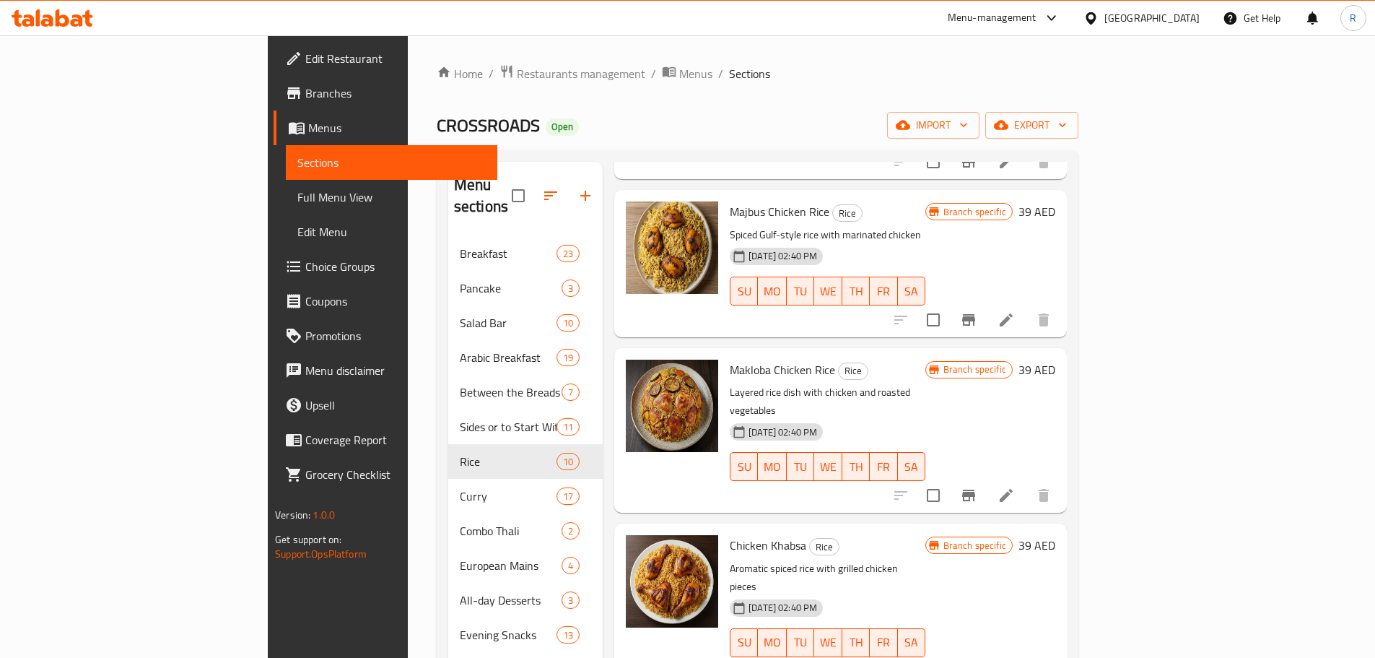
scroll to position [829, 0]
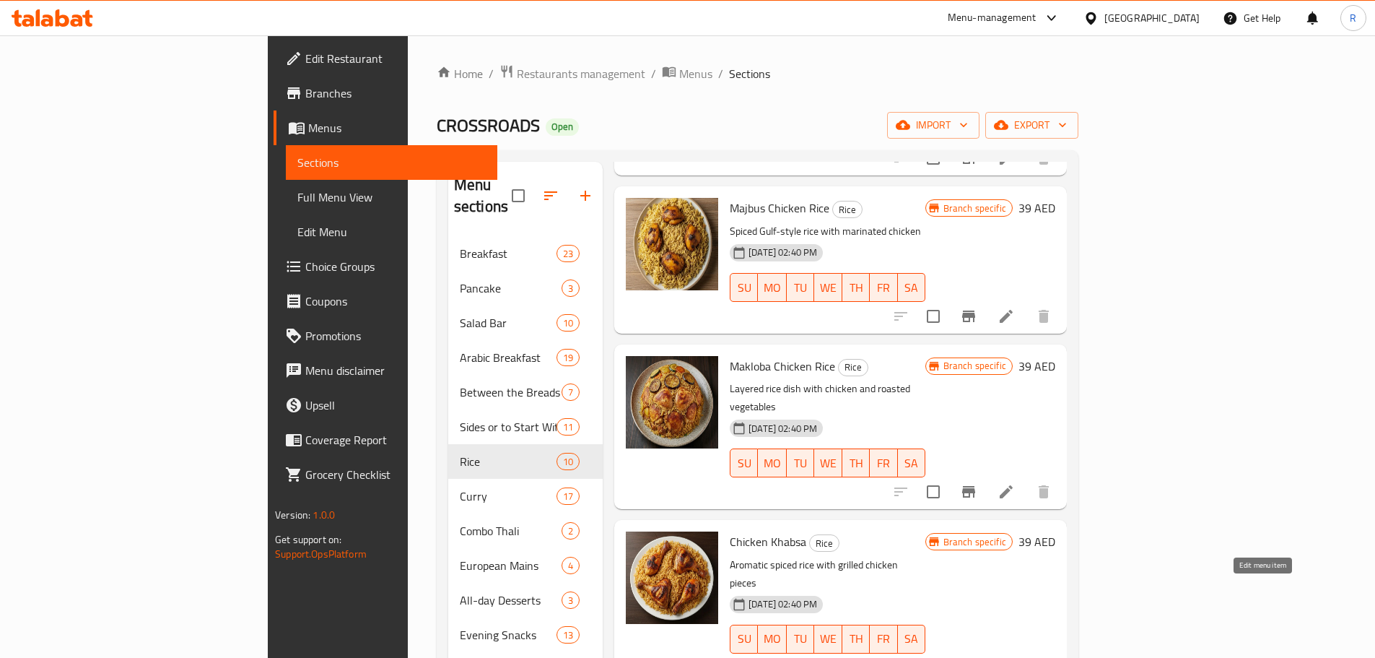
click at [1013, 657] on icon at bounding box center [1006, 667] width 13 height 13
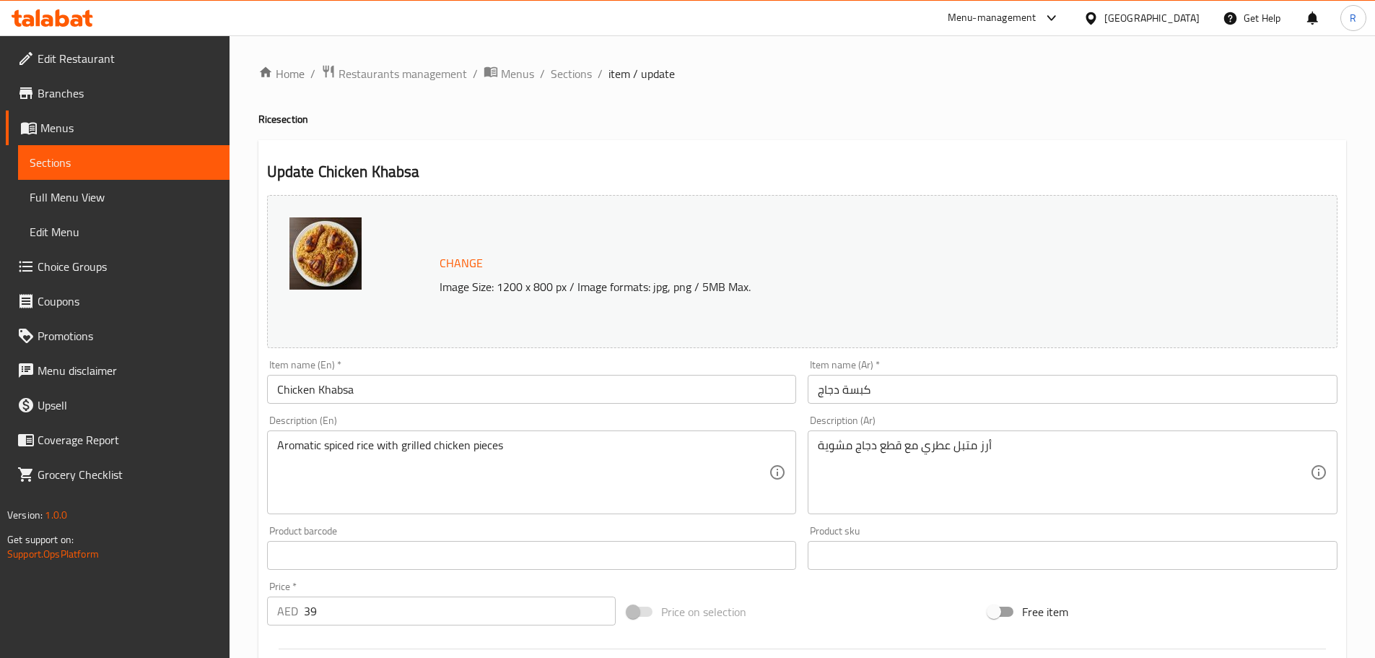
click at [344, 604] on input "39" at bounding box center [460, 610] width 313 height 29
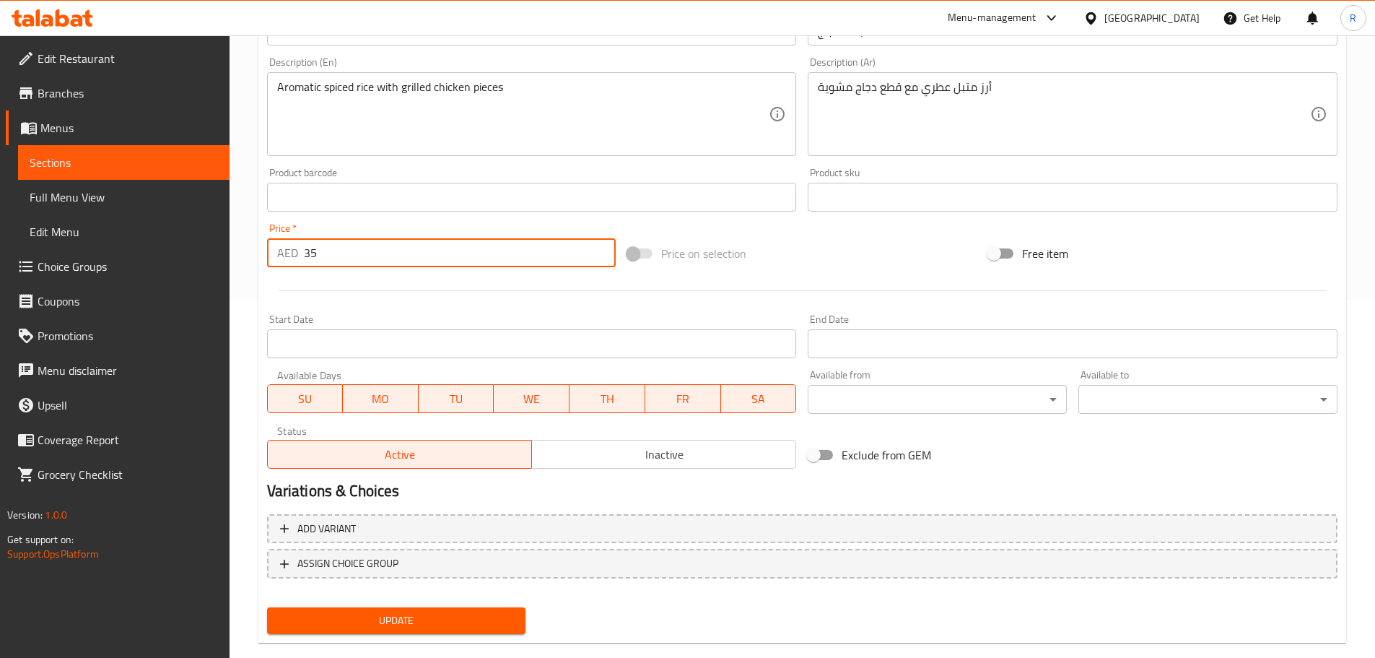
scroll to position [383, 0]
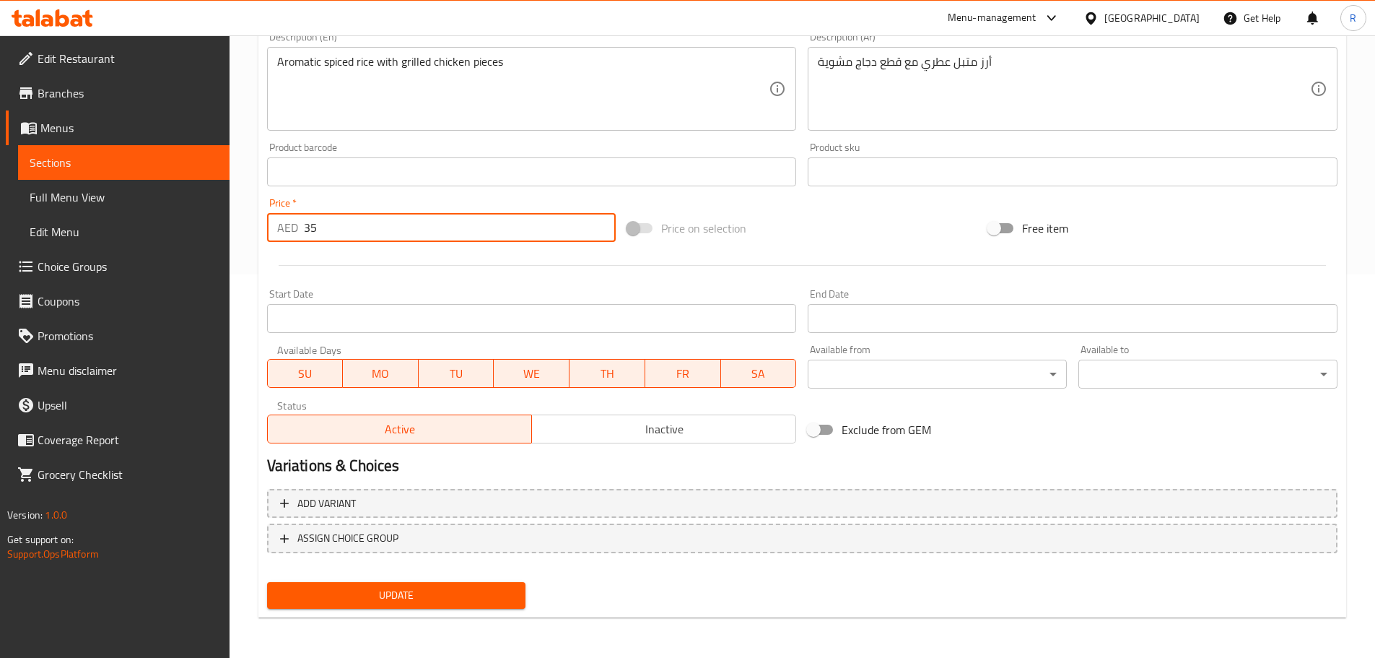
type input "35"
click at [504, 588] on span "Update" at bounding box center [397, 595] width 236 height 18
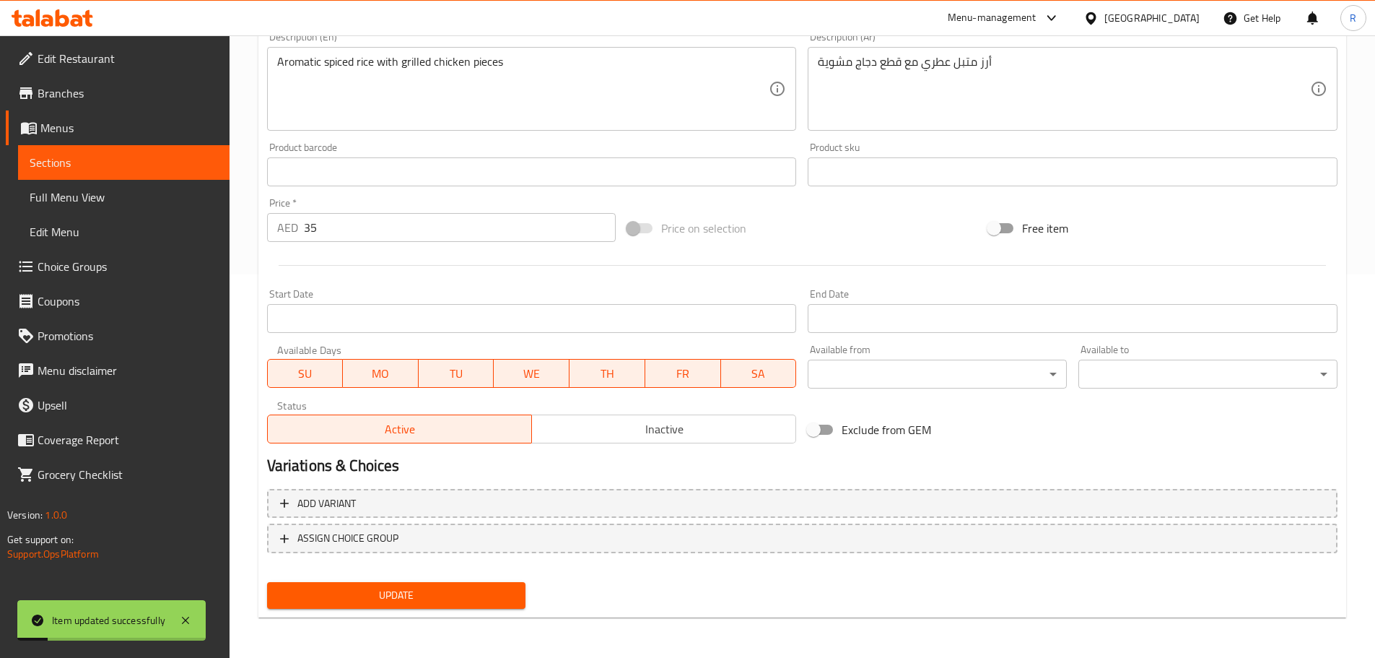
scroll to position [0, 0]
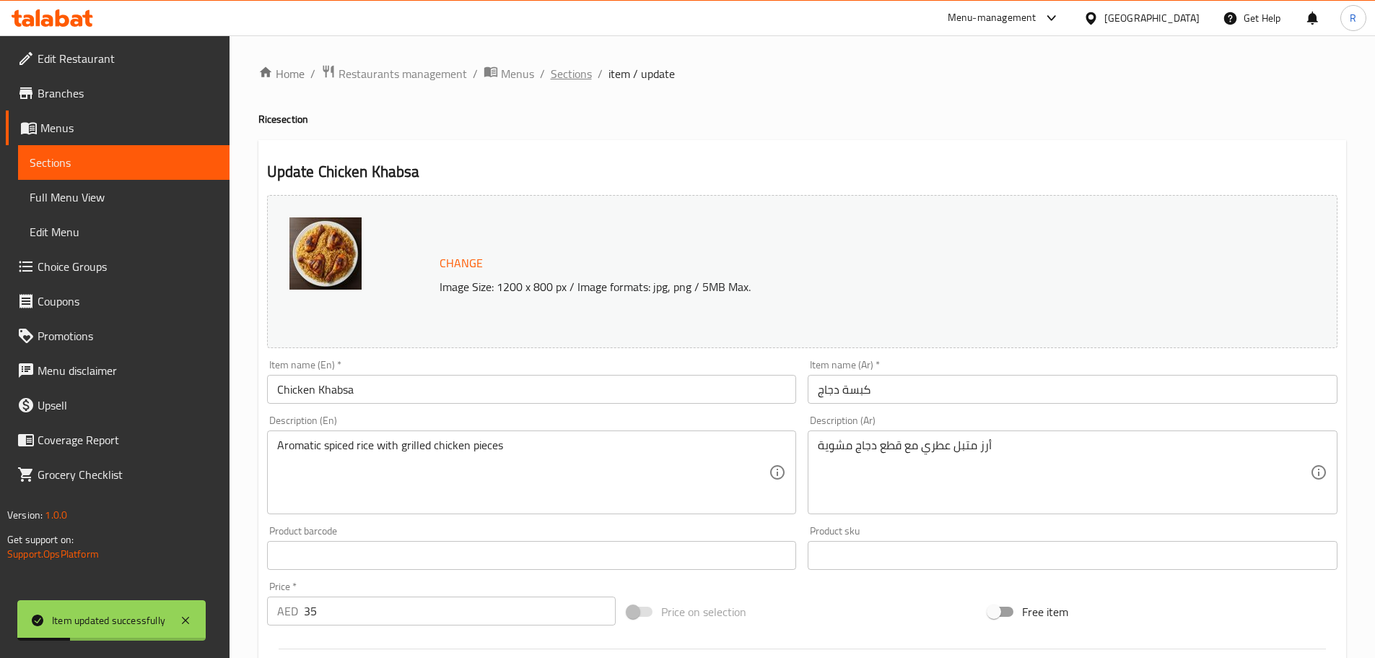
click at [560, 72] on span "Sections" at bounding box center [571, 73] width 41 height 17
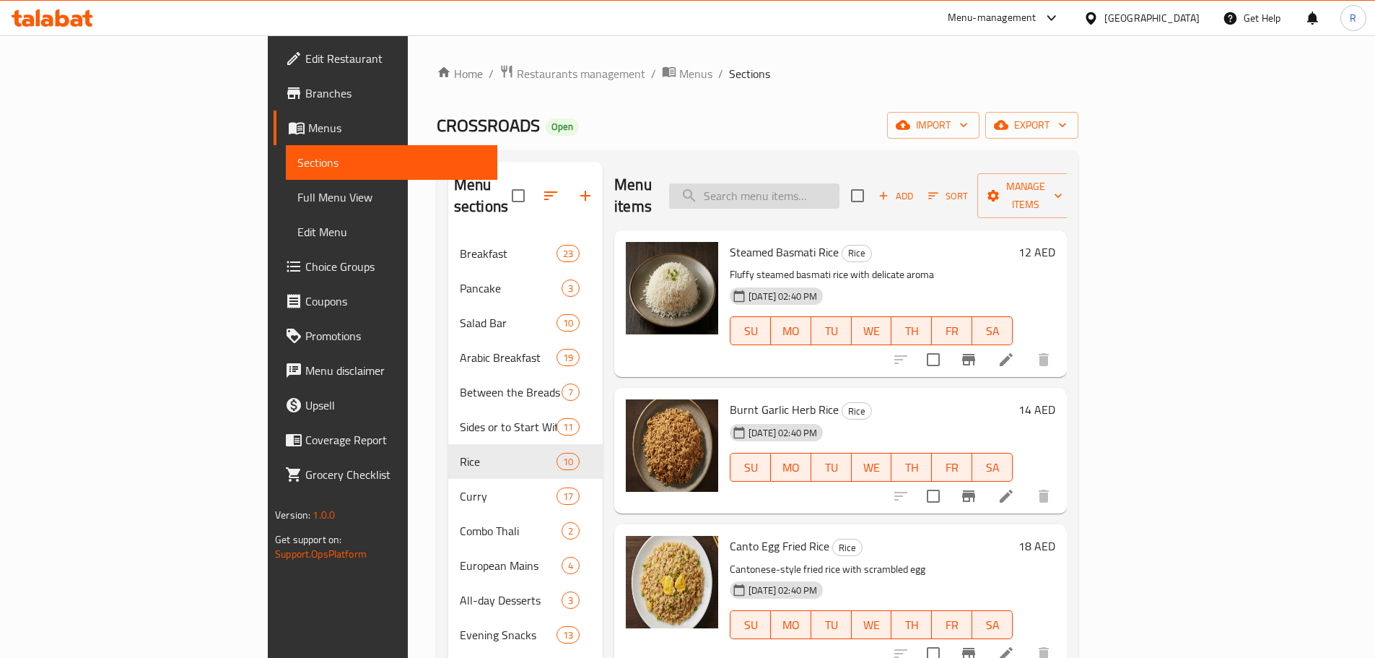
click at [840, 183] on input "search" at bounding box center [754, 195] width 170 height 25
paste input "Malabar Chicken Biriyani"
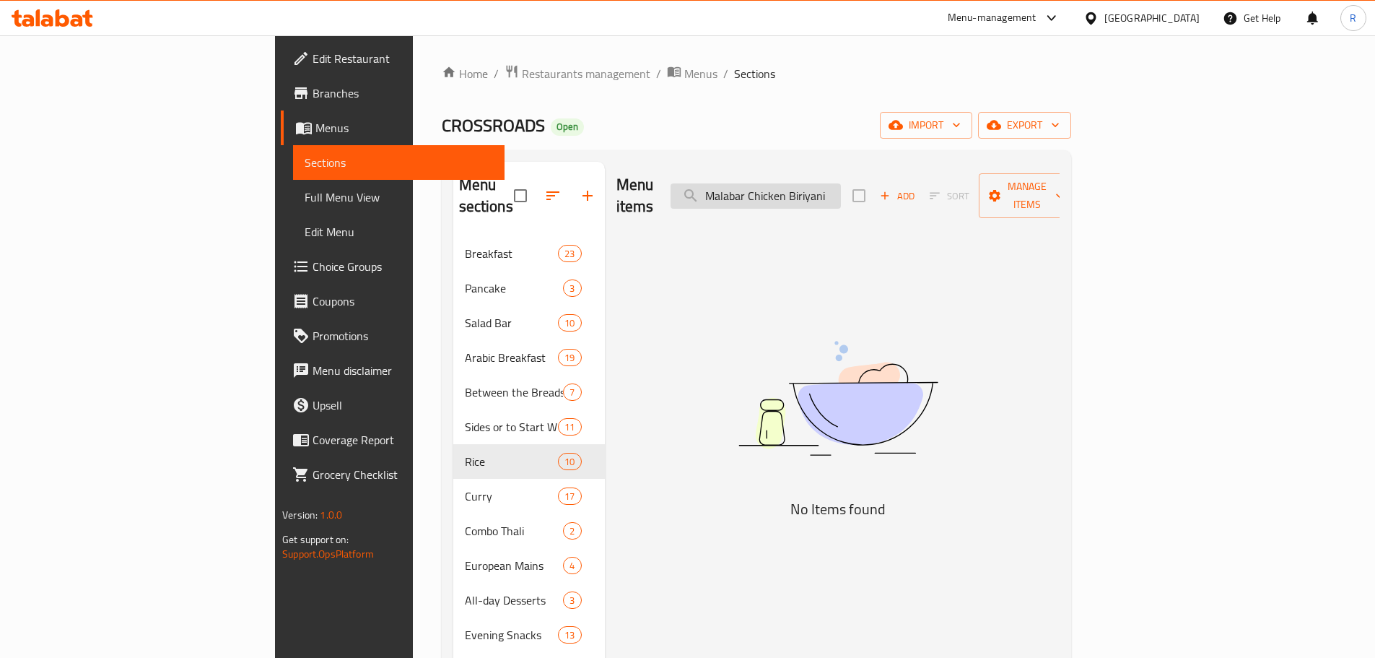
click at [841, 185] on input "Malabar Chicken Biriyani" at bounding box center [756, 195] width 170 height 25
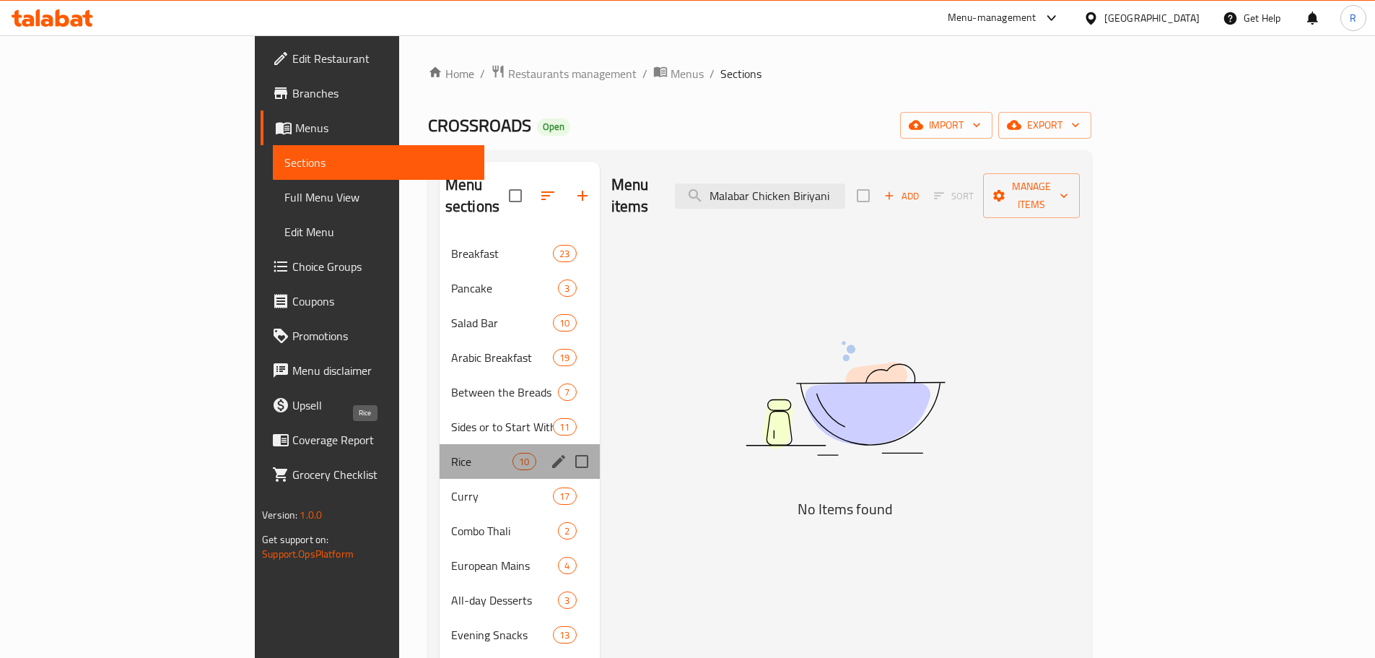
scroll to position [0, 0]
click at [451, 453] on span "Rice" at bounding box center [481, 461] width 61 height 17
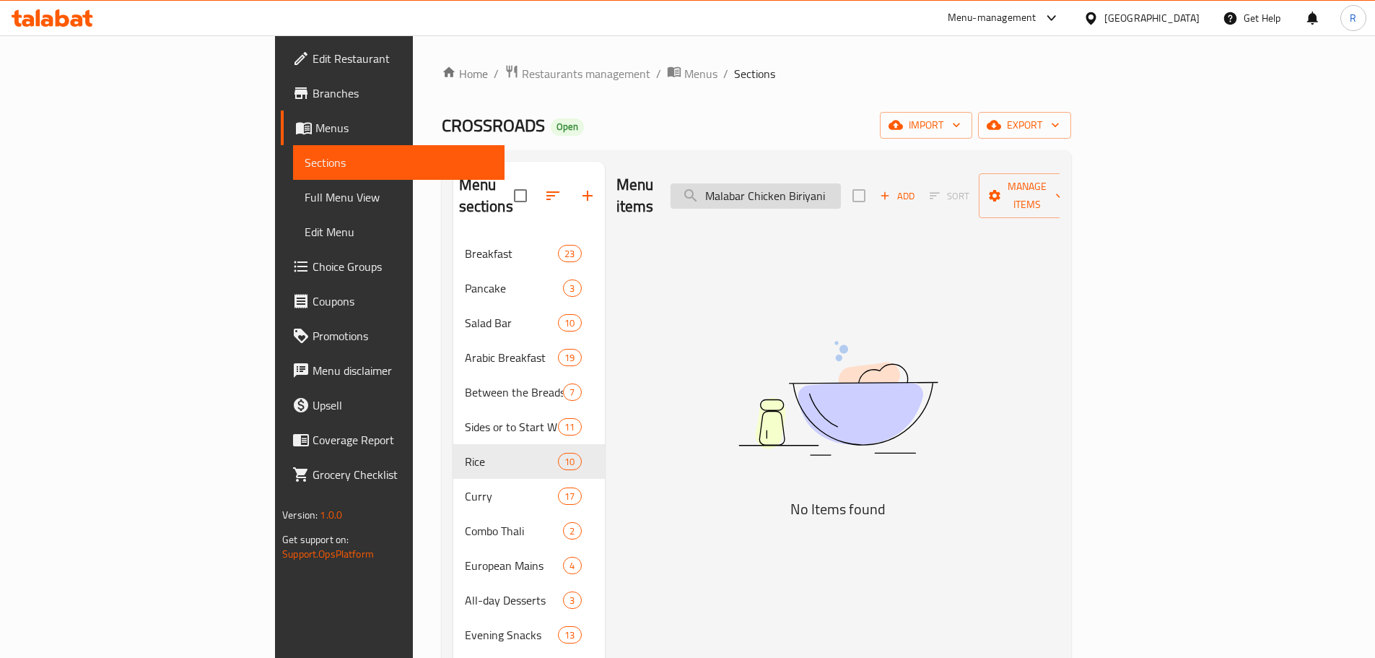
click at [841, 183] on input "Malabar Chicken Biriyani" at bounding box center [756, 195] width 170 height 25
drag, startPoint x: 928, startPoint y: 182, endPoint x: 850, endPoint y: 187, distance: 78.1
click at [841, 187] on input "Malabar Chicken Biriyani" at bounding box center [756, 195] width 170 height 25
type input "Malabar"
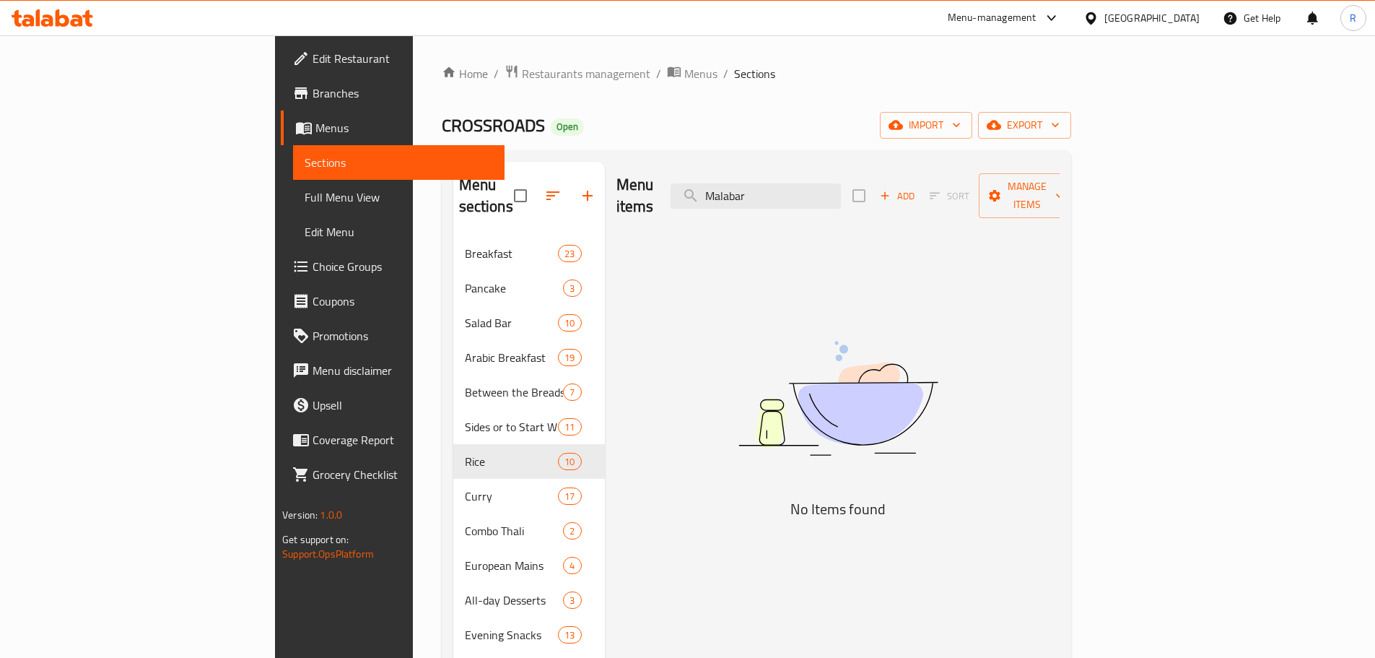
drag, startPoint x: 850, startPoint y: 187, endPoint x: 722, endPoint y: 187, distance: 128.5
click at [724, 187] on div "Menu items Malabar Add Sort Manage items" at bounding box center [838, 196] width 443 height 69
click at [917, 188] on span "Add" at bounding box center [897, 196] width 39 height 17
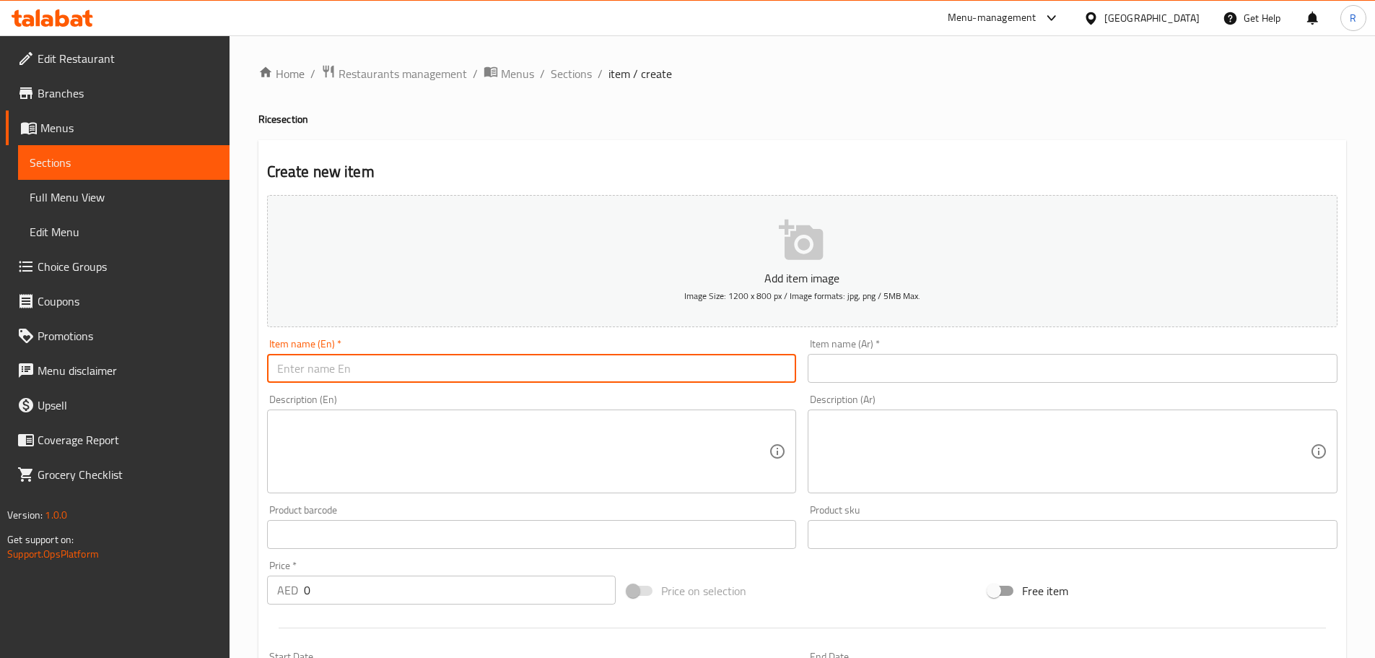
click at [588, 367] on input "text" at bounding box center [532, 368] width 530 height 29
paste input "Malabar Chicken Biriyani"
type input "Malabar Chicken Biriyani"
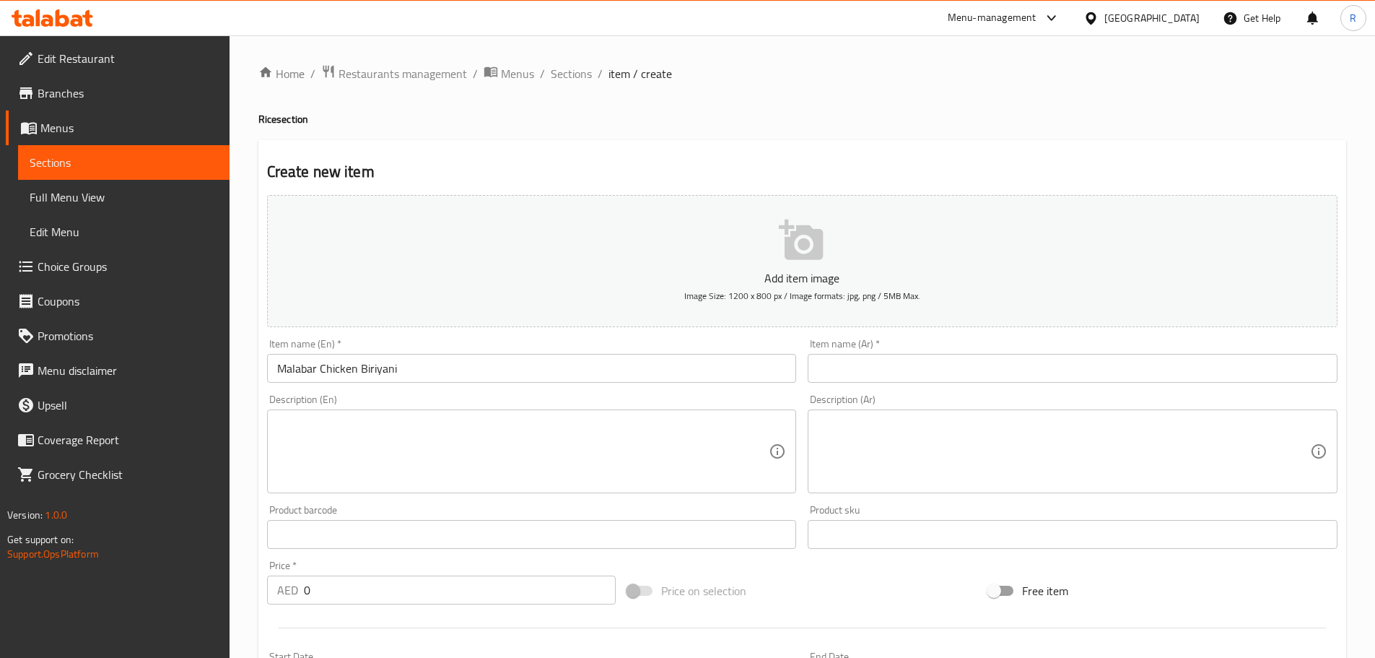
click at [967, 363] on input "text" at bounding box center [1073, 368] width 530 height 29
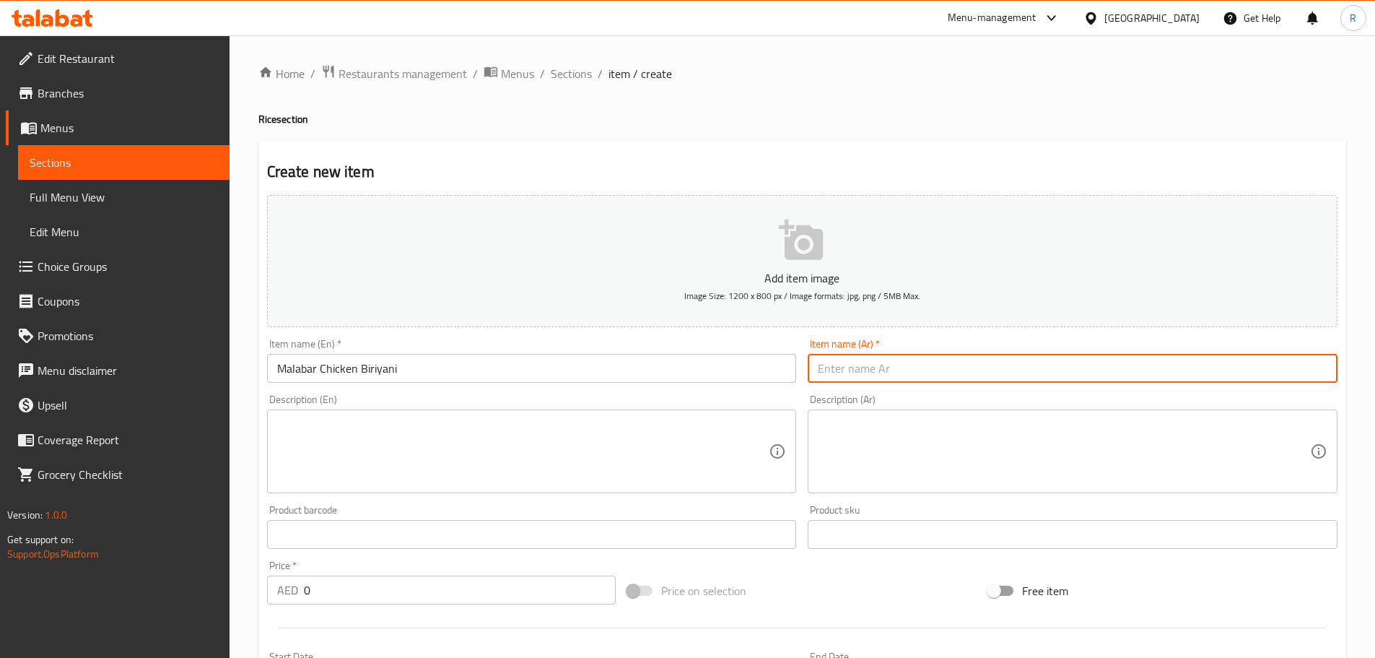
paste input "برياني دجاج مالابار"
type input "برياني دجاج مالابار"
click at [553, 465] on textarea at bounding box center [523, 451] width 492 height 69
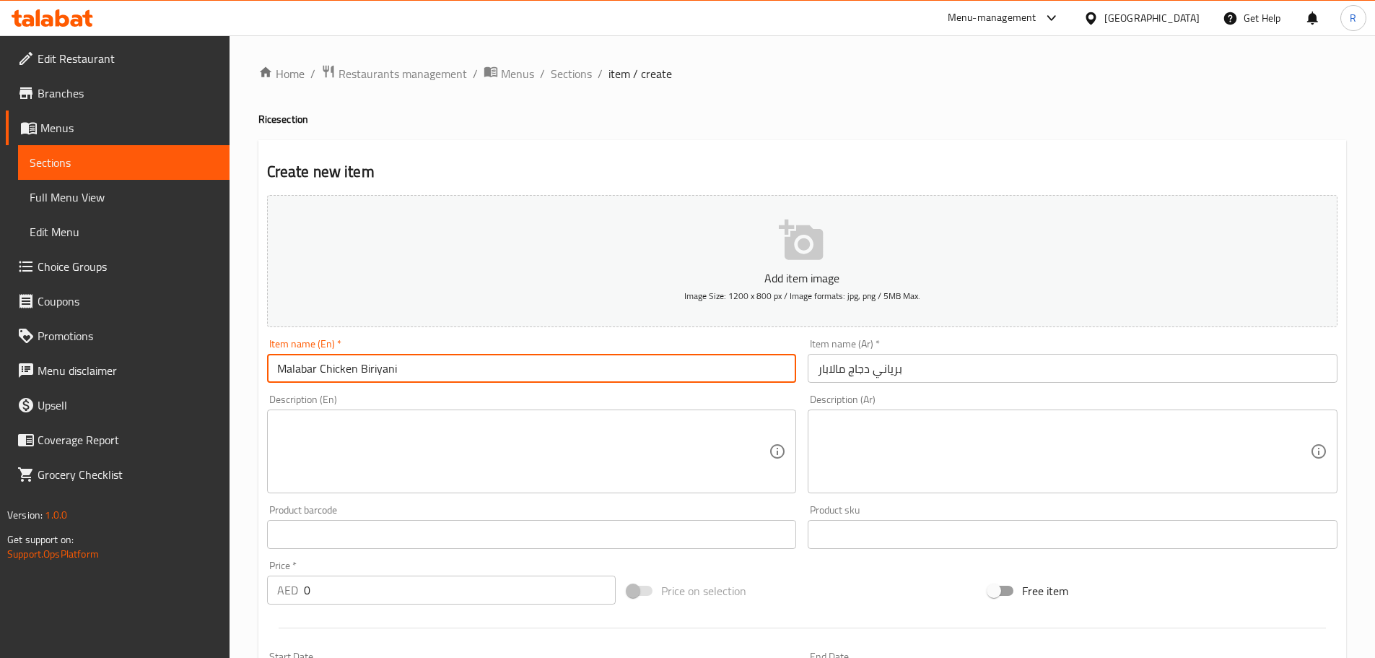
drag, startPoint x: 412, startPoint y: 368, endPoint x: 151, endPoint y: 375, distance: 260.7
click at [156, 376] on div "Edit Restaurant Branches Menus Sections Full Menu View Edit Menu Choice Groups …" at bounding box center [687, 527] width 1375 height 985
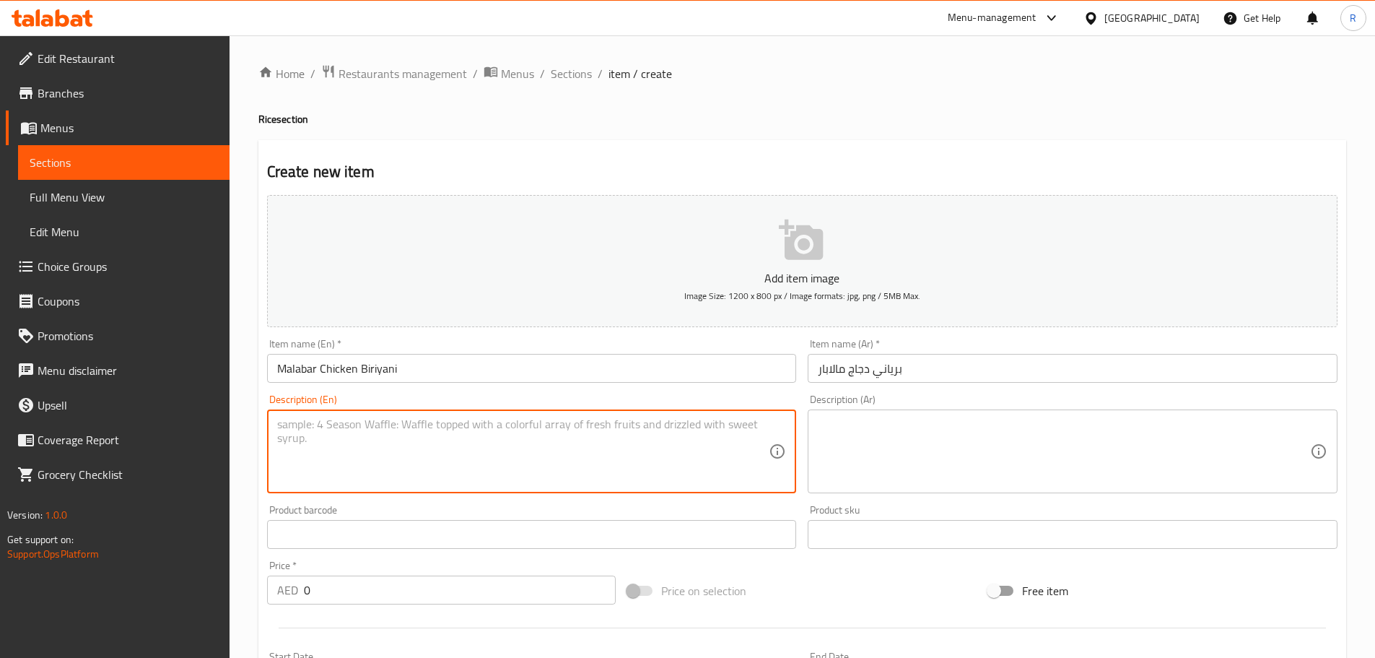
click at [373, 460] on textarea at bounding box center [523, 451] width 492 height 69
paste textarea "Fragrant basmati rice layered with tender chicken slow-cooked in traditional Ma…"
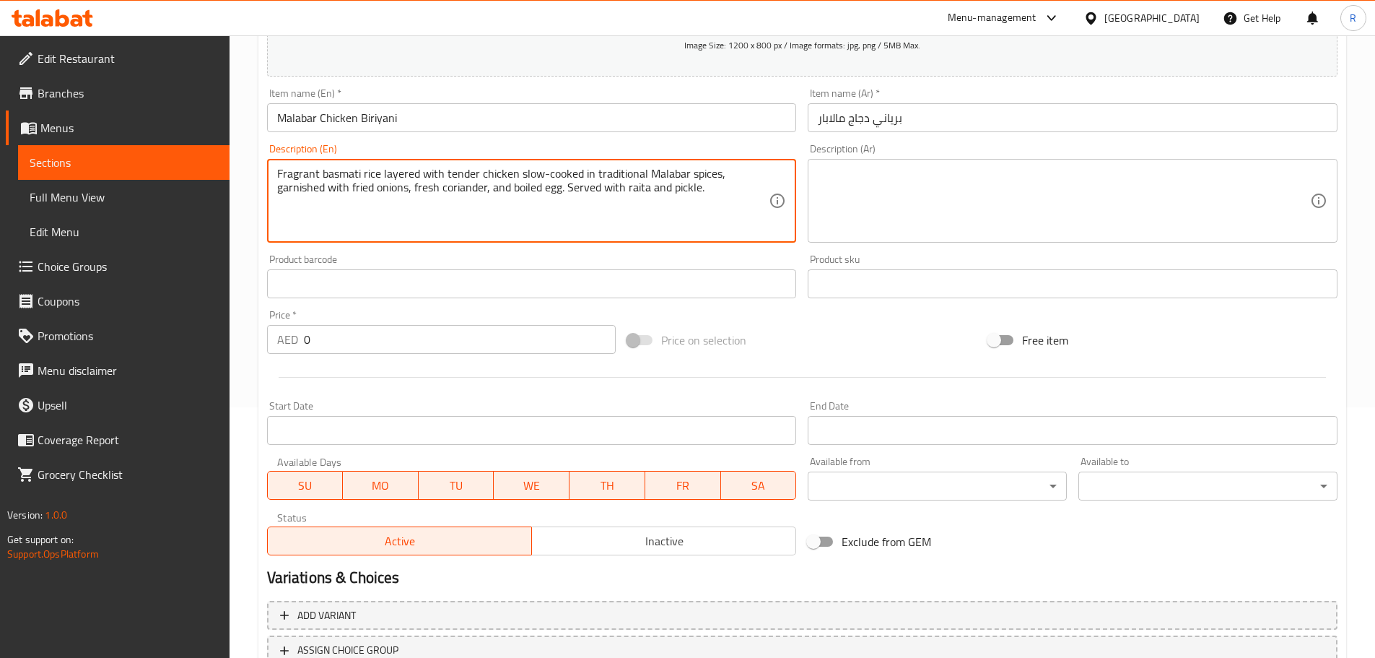
scroll to position [262, 0]
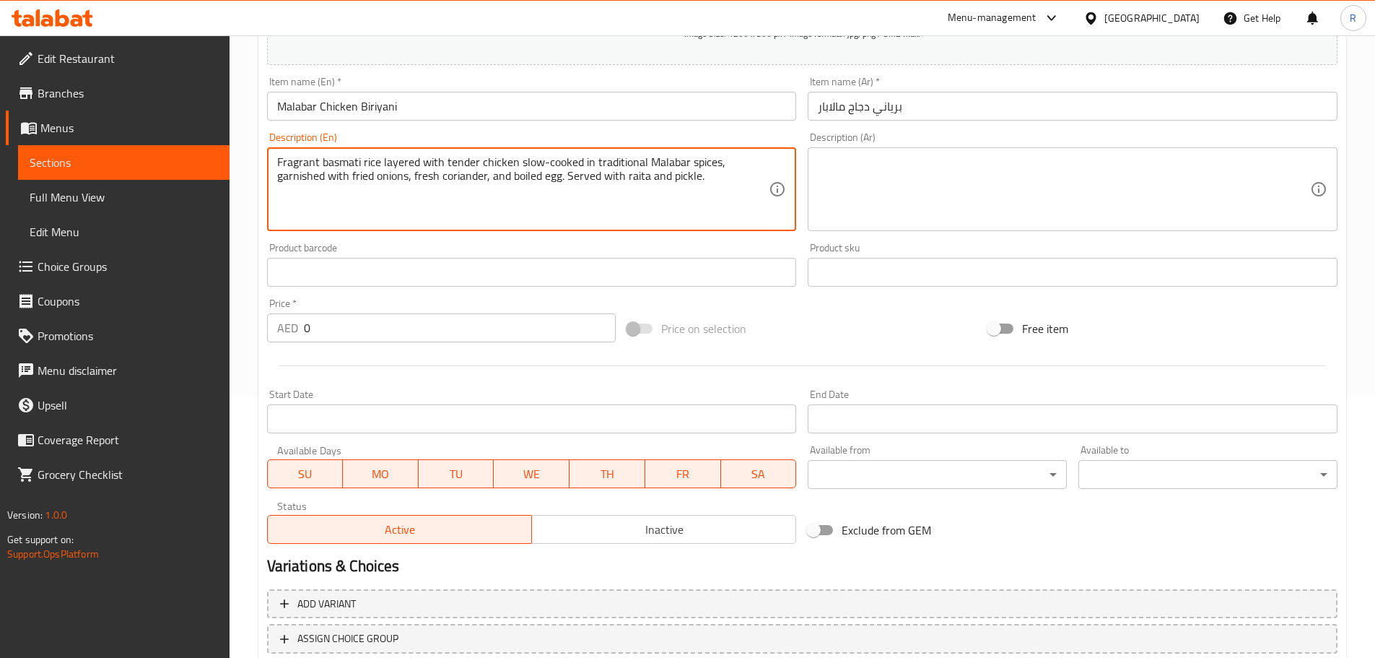
type textarea "Fragrant basmati rice layered with tender chicken slow-cooked in traditional Ma…"
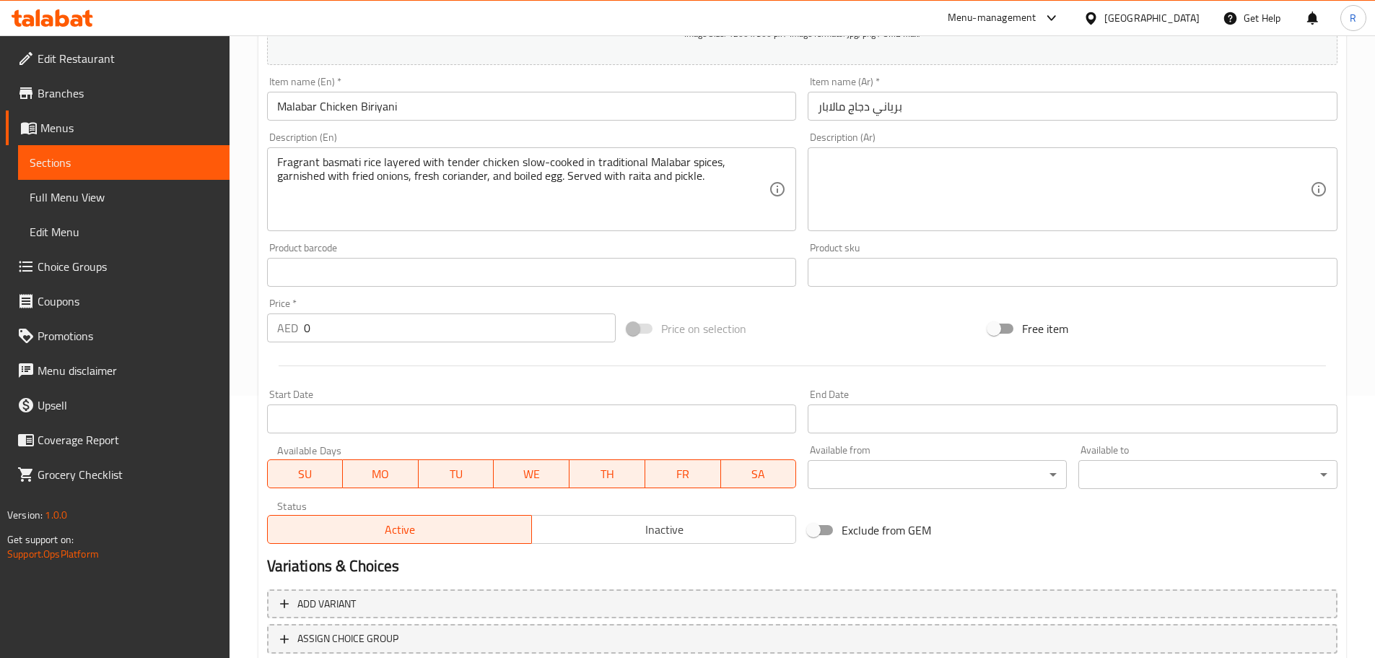
click at [375, 337] on input "0" at bounding box center [460, 327] width 313 height 29
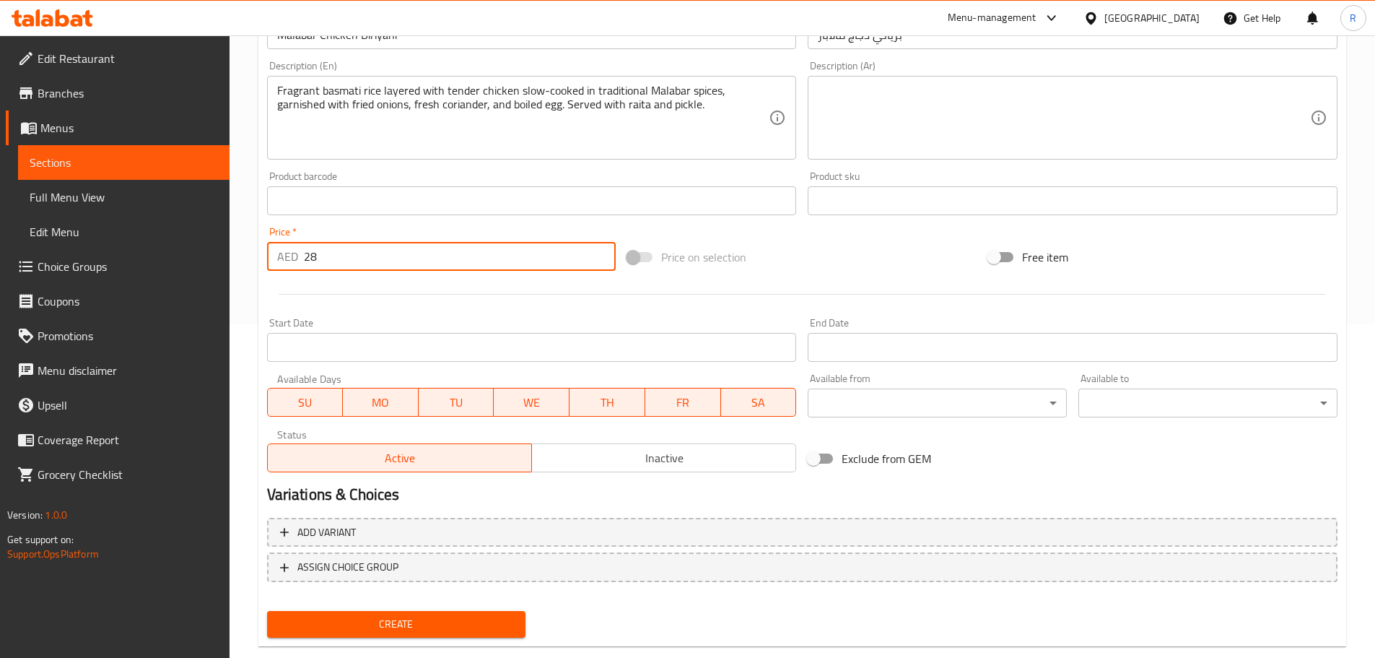
scroll to position [362, 0]
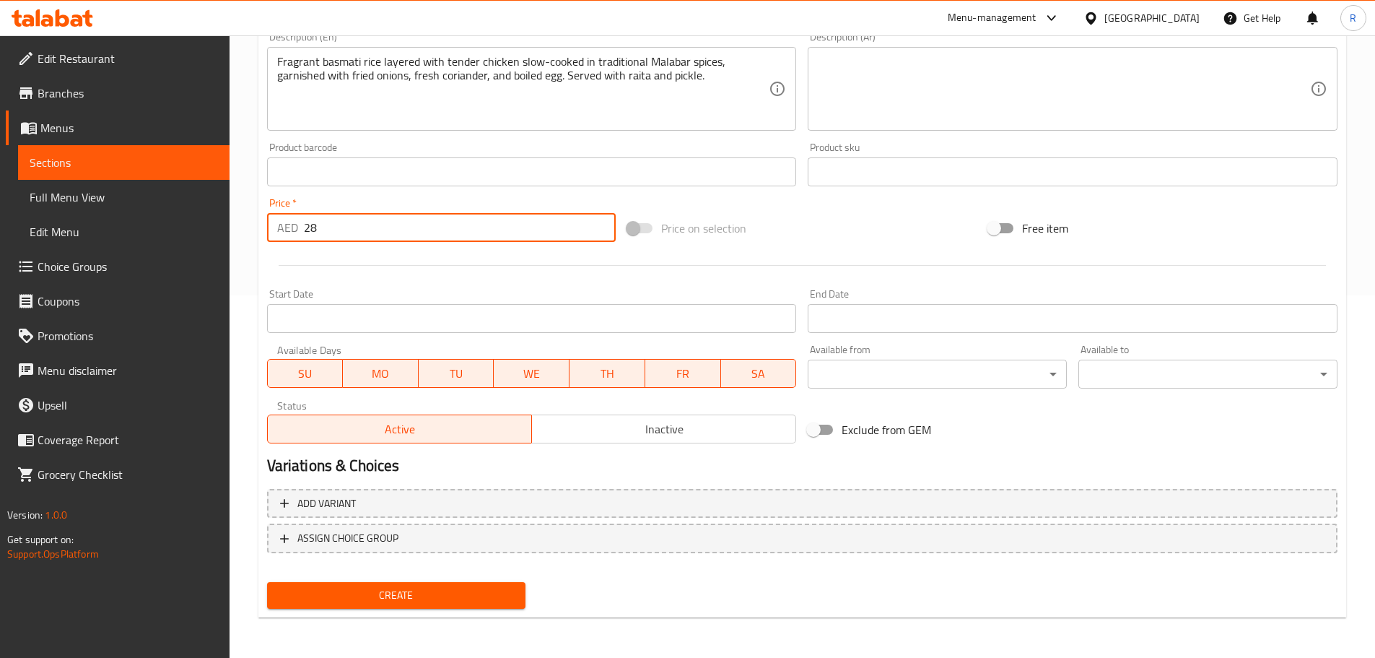
type input "28"
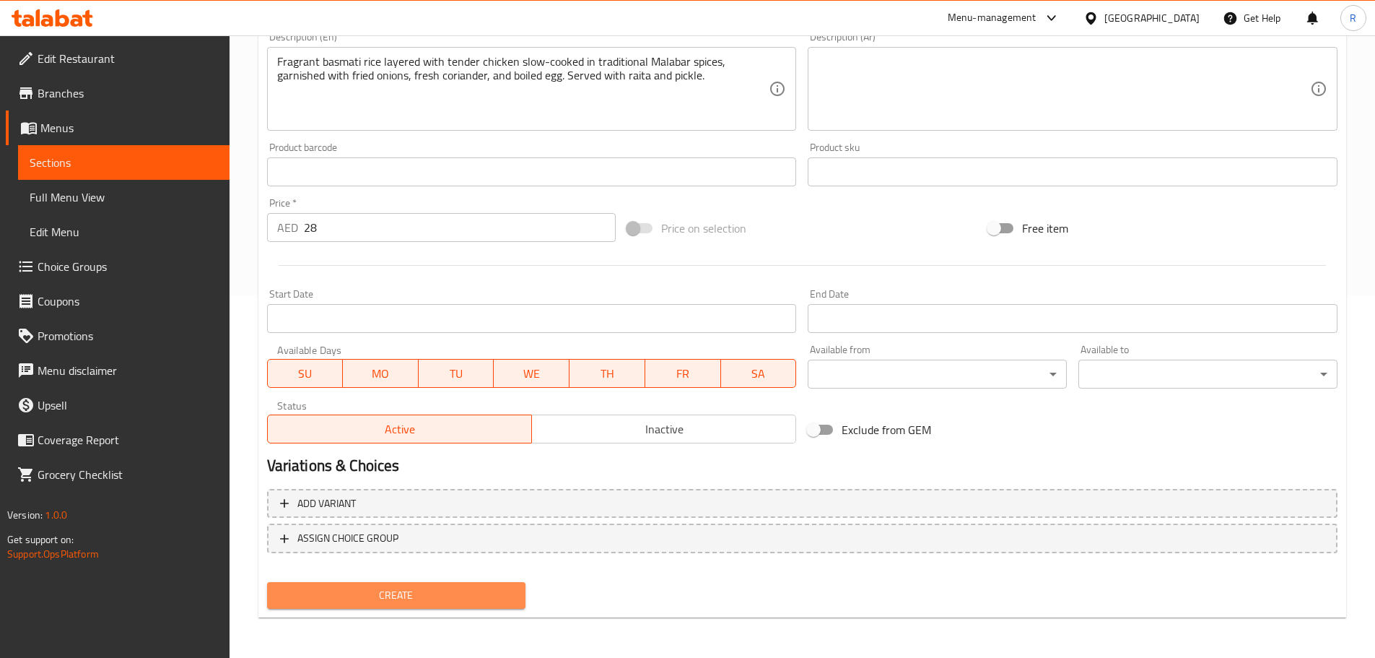
click at [471, 604] on span "Create" at bounding box center [397, 595] width 236 height 18
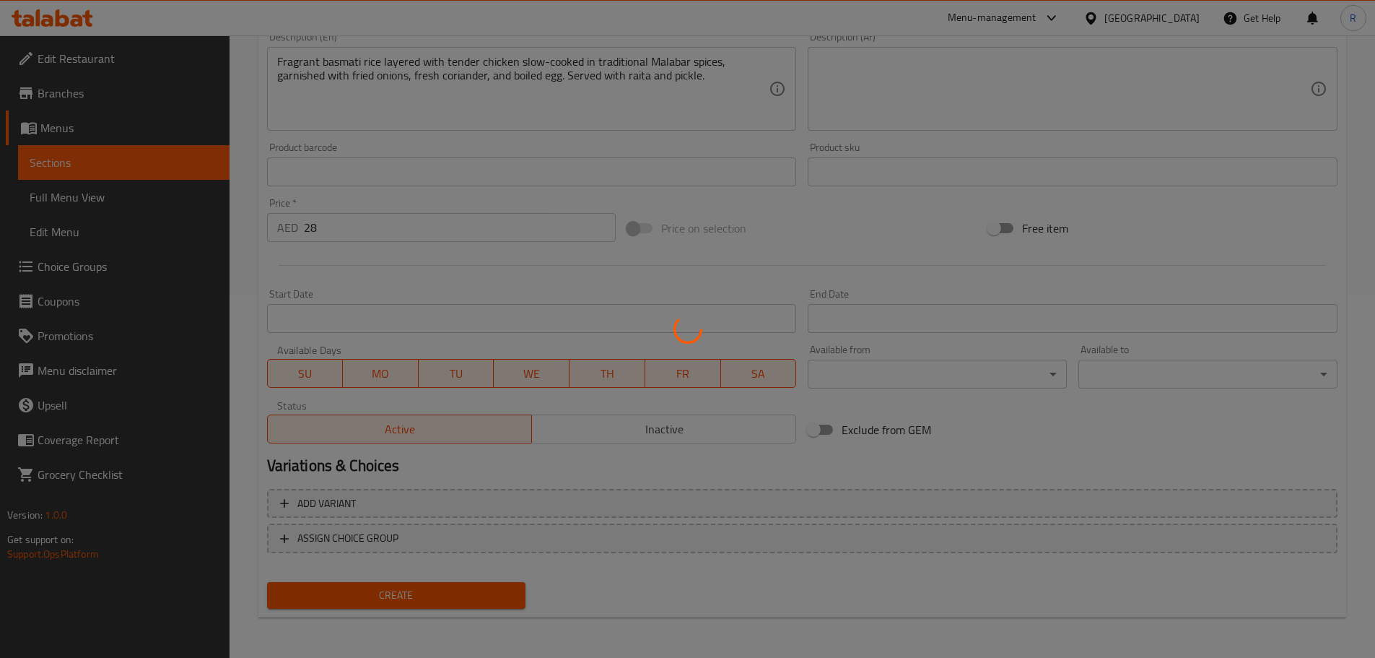
type input "0"
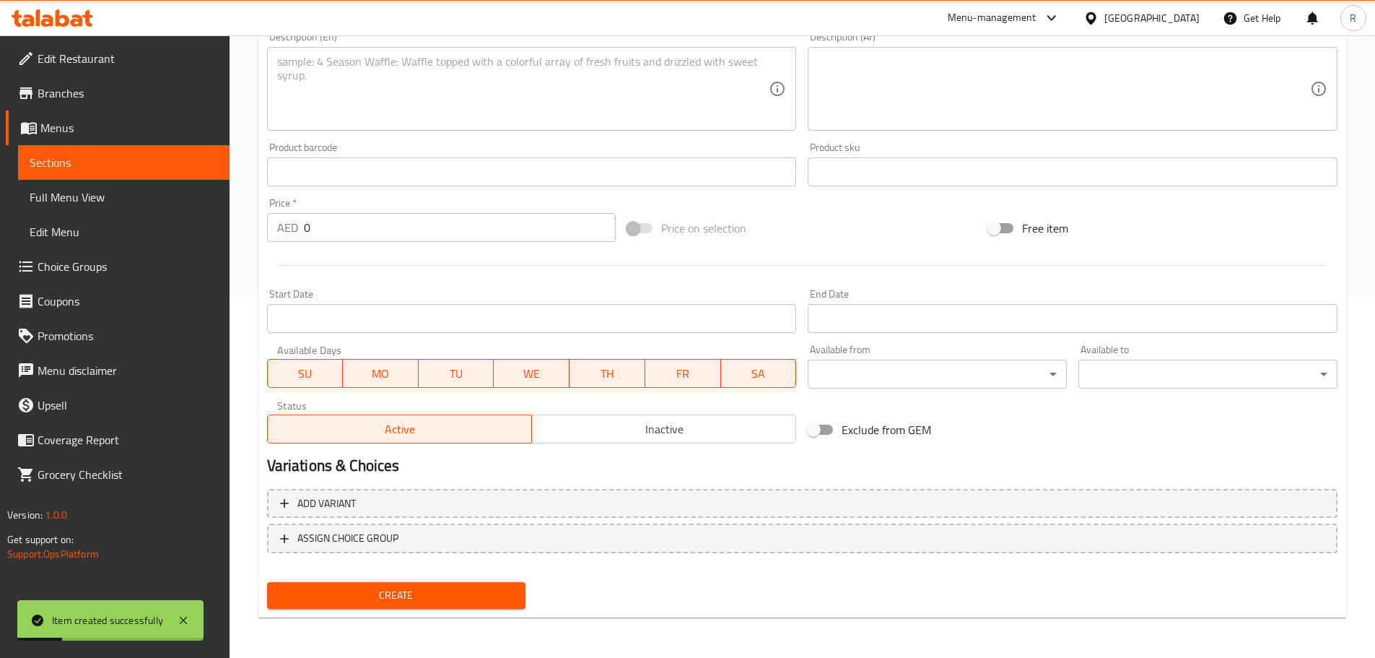
scroll to position [0, 0]
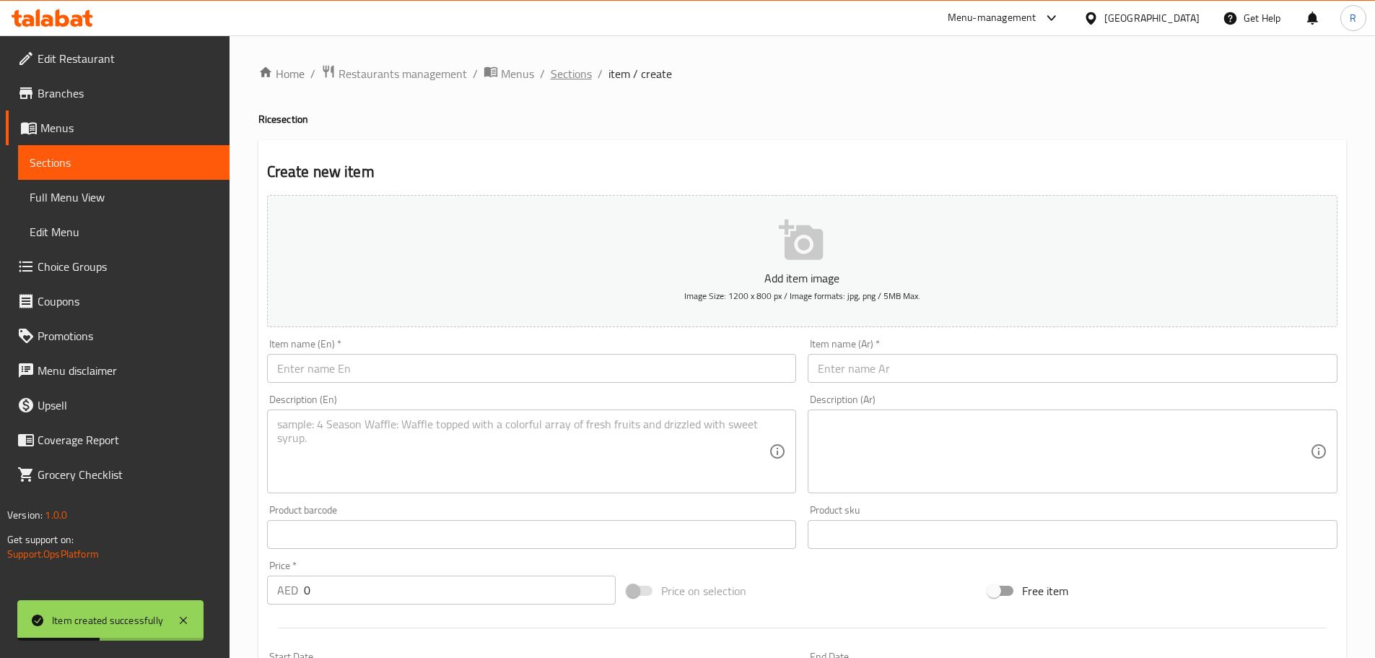
click at [558, 71] on span "Sections" at bounding box center [571, 73] width 41 height 17
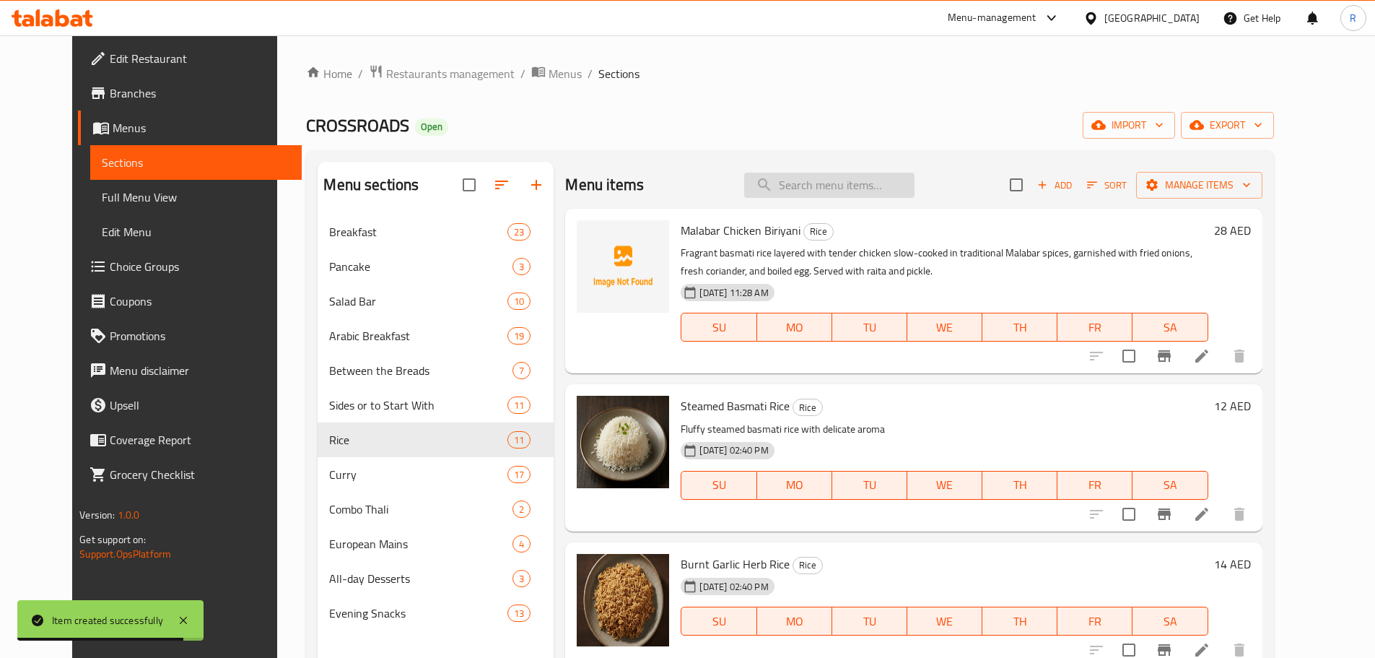
click at [857, 187] on input "search" at bounding box center [829, 185] width 170 height 25
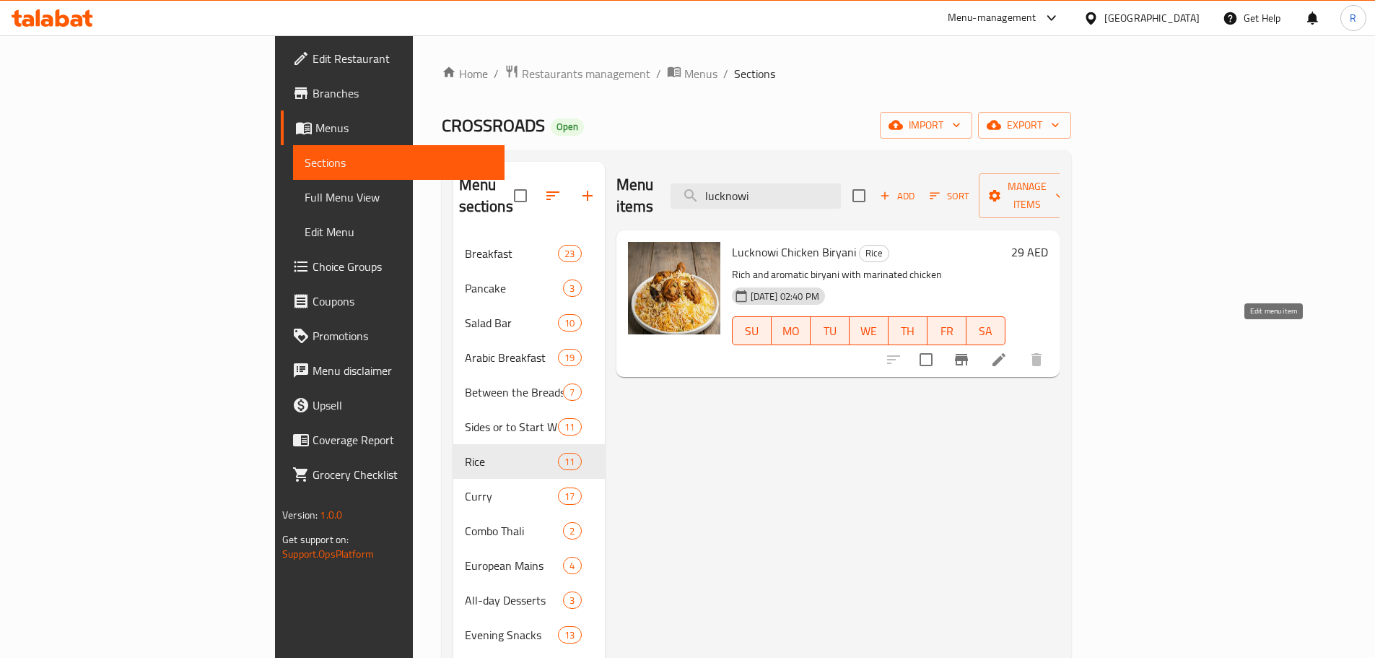
type input "lucknowi"
click at [1008, 351] on icon at bounding box center [999, 359] width 17 height 17
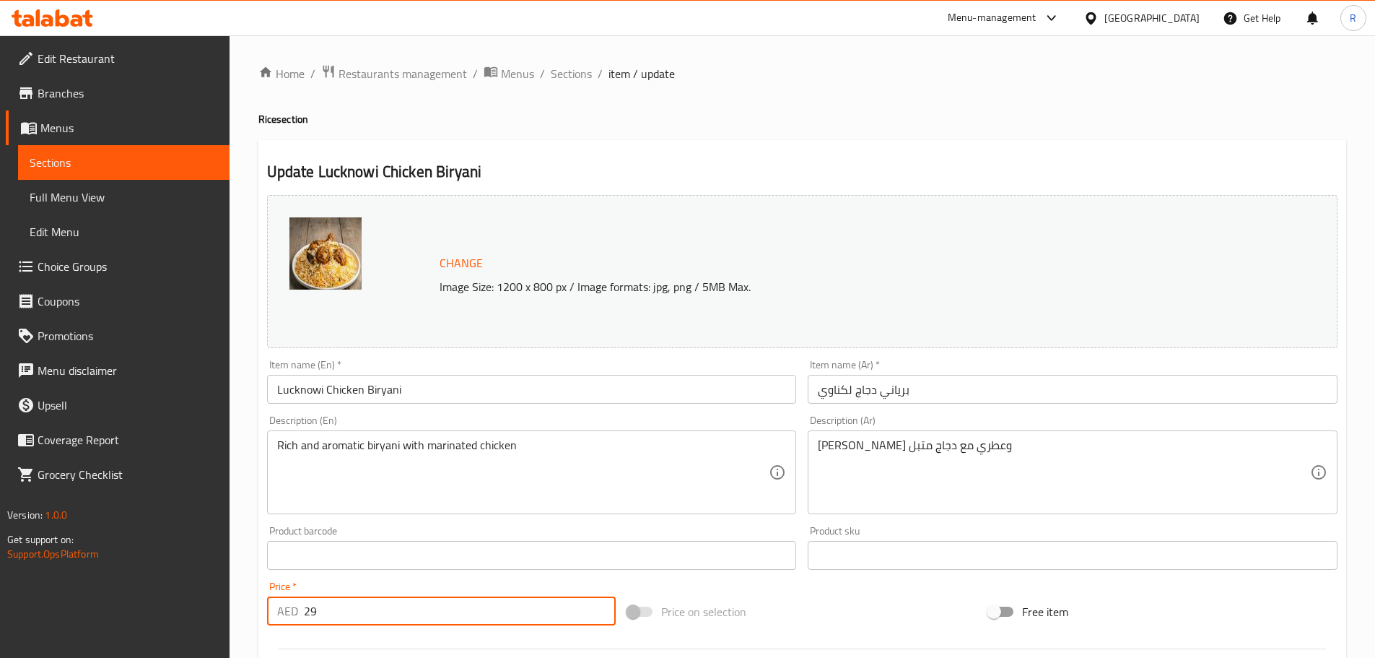
click at [339, 618] on input "29" at bounding box center [460, 610] width 313 height 29
type input "2"
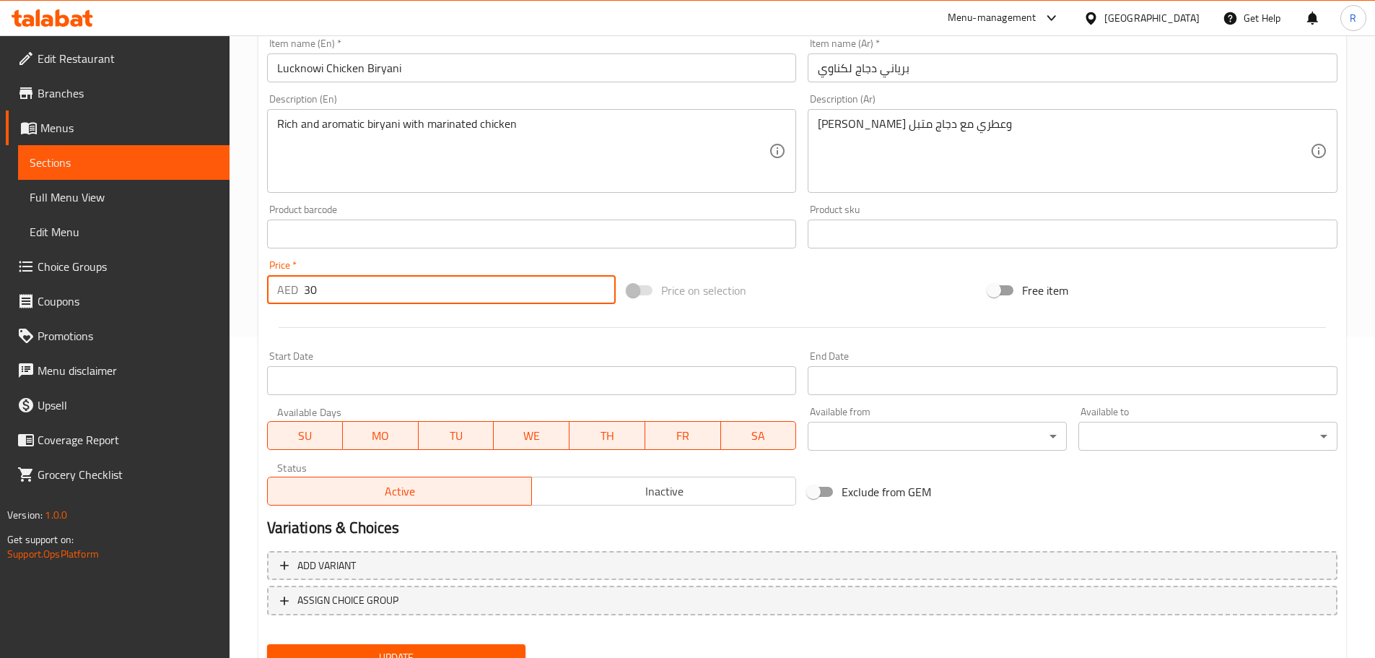
scroll to position [383, 0]
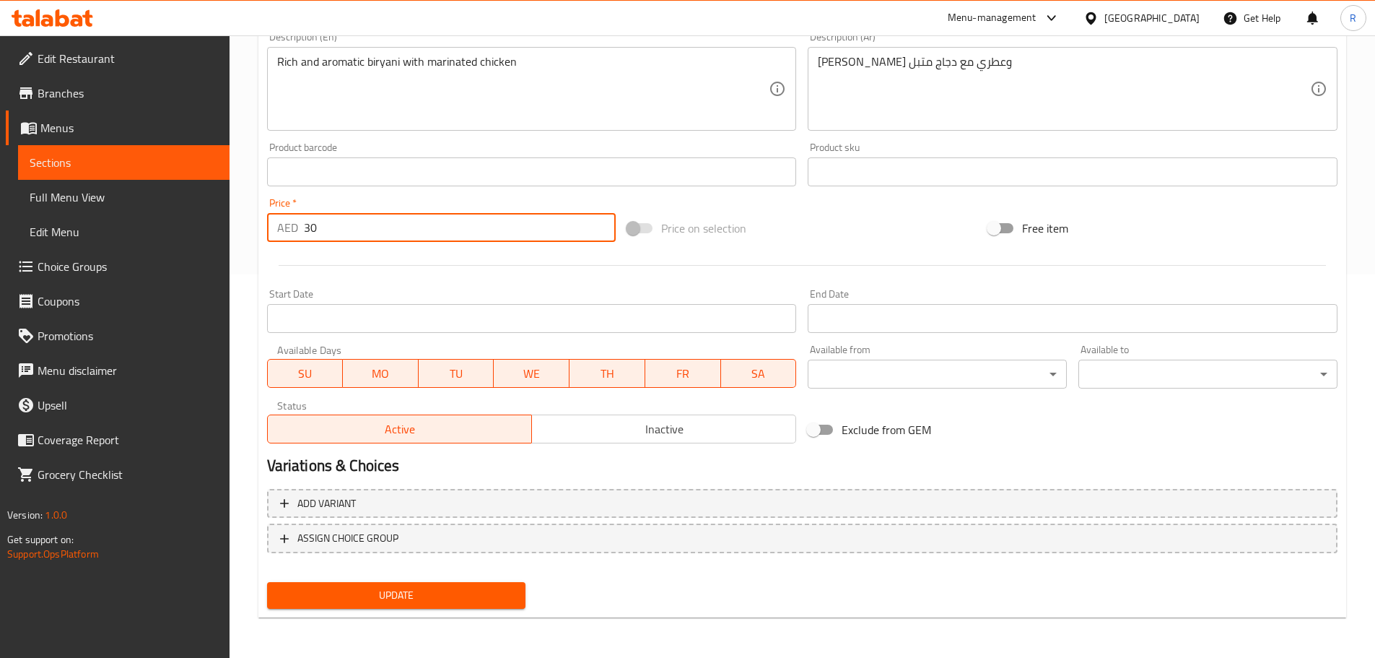
type input "30"
click at [496, 599] on span "Update" at bounding box center [397, 595] width 236 height 18
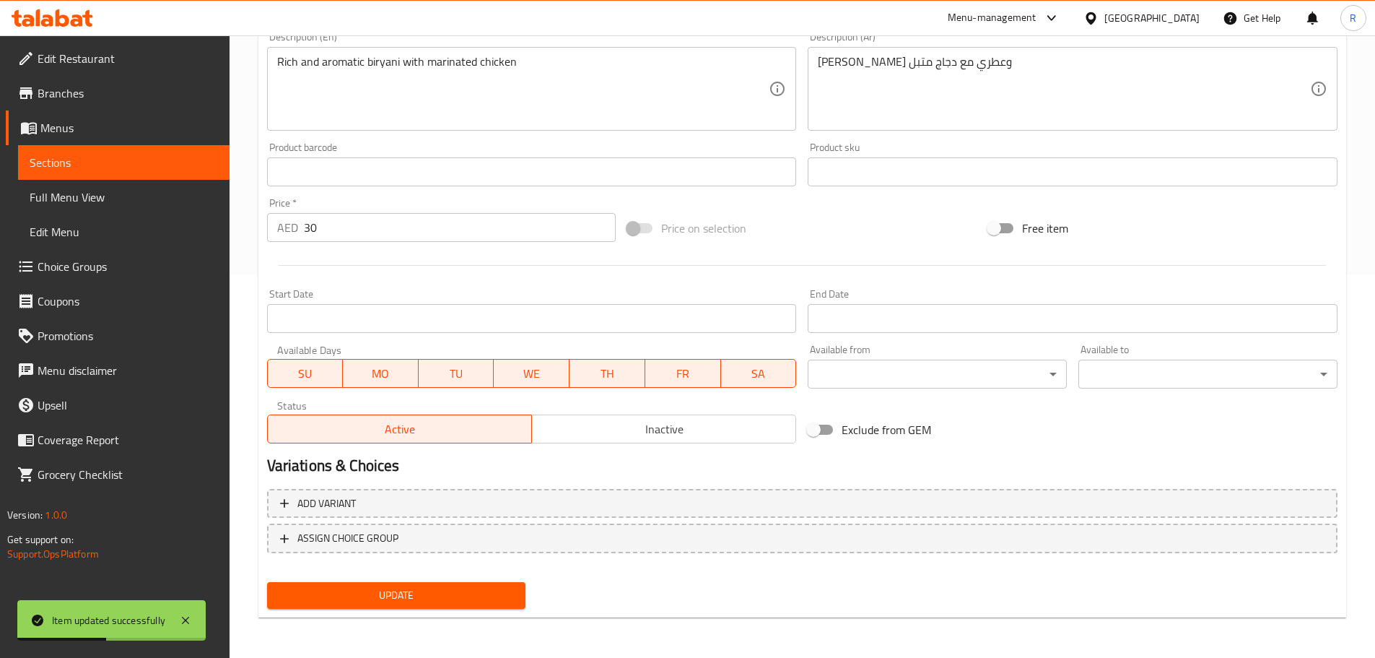
scroll to position [0, 0]
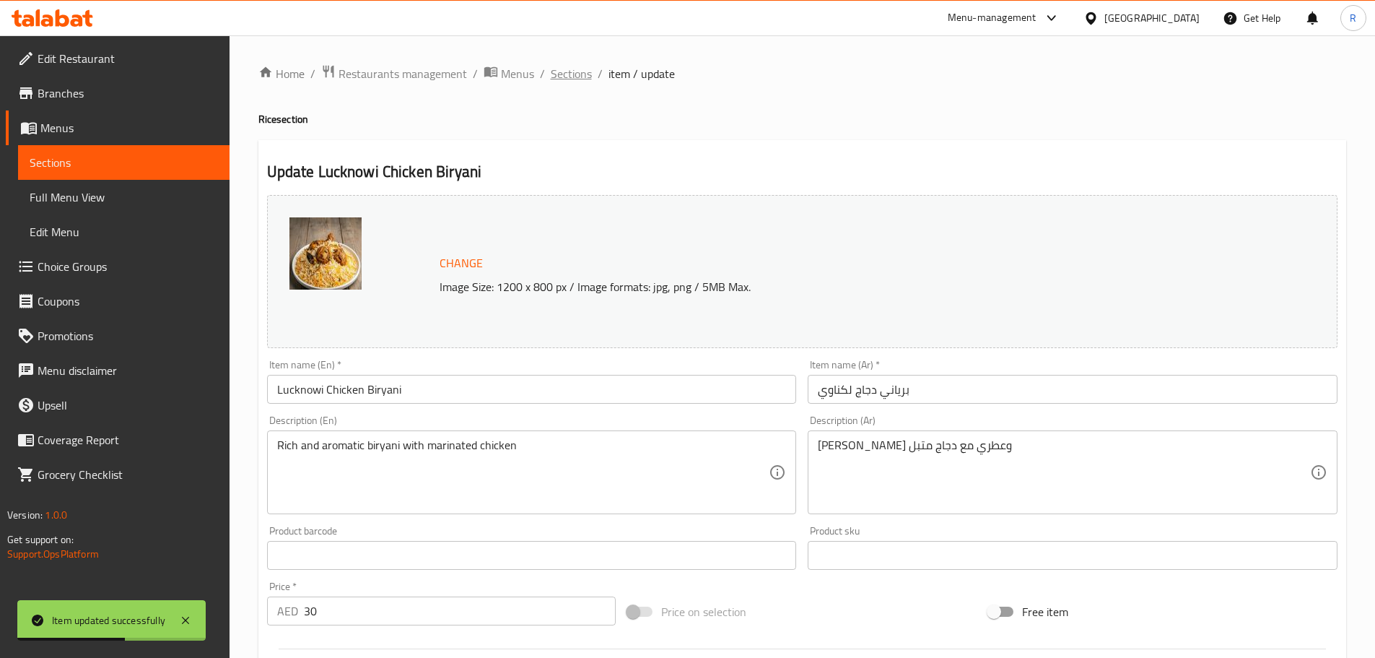
click at [567, 75] on span "Sections" at bounding box center [571, 73] width 41 height 17
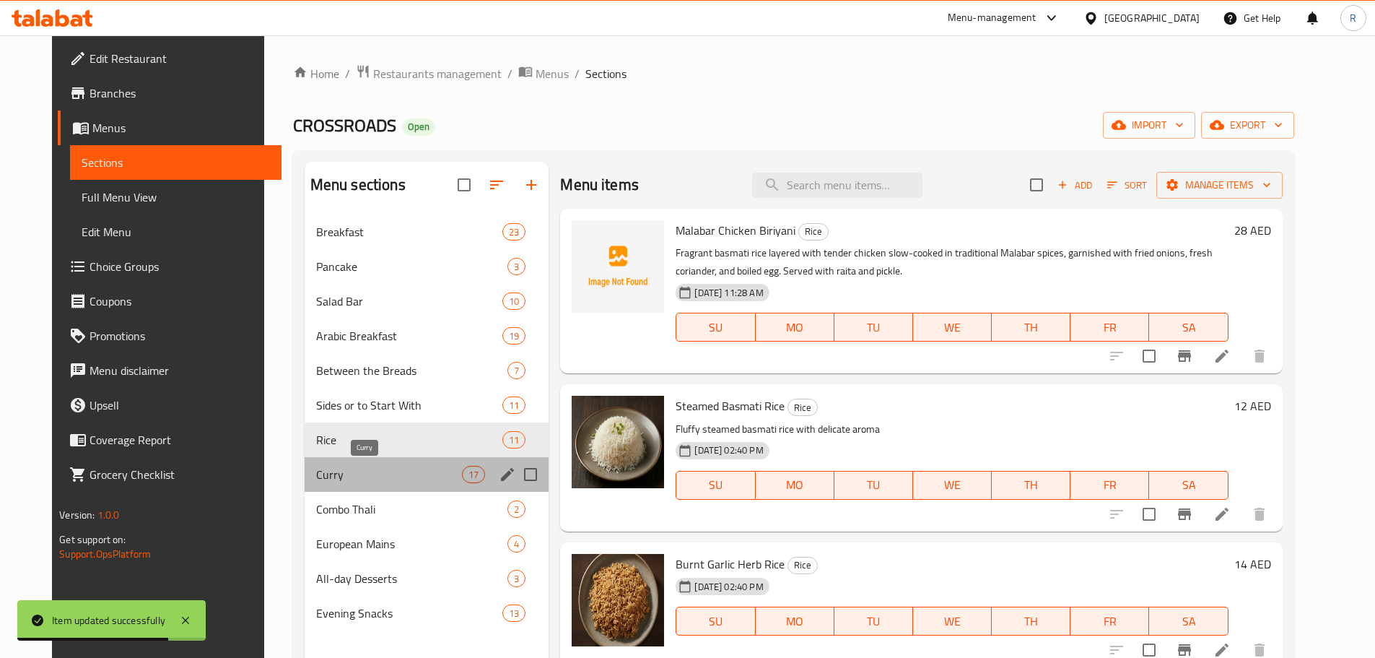
click at [316, 471] on span "Curry" at bounding box center [389, 474] width 146 height 17
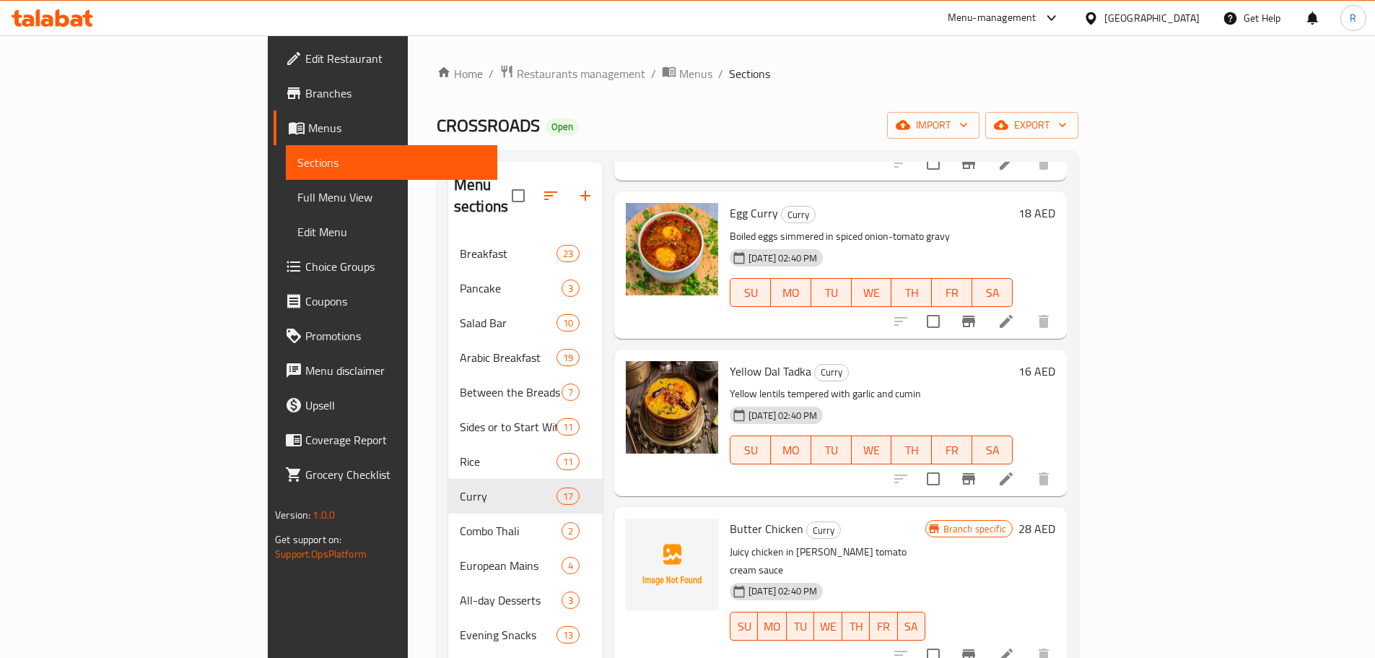
click at [1079, 186] on div "Menu sections Breakfast 23 Pancake 3 Salad Bar 10 Arabic Breakfast 19 Between t…" at bounding box center [758, 490] width 642 height 681
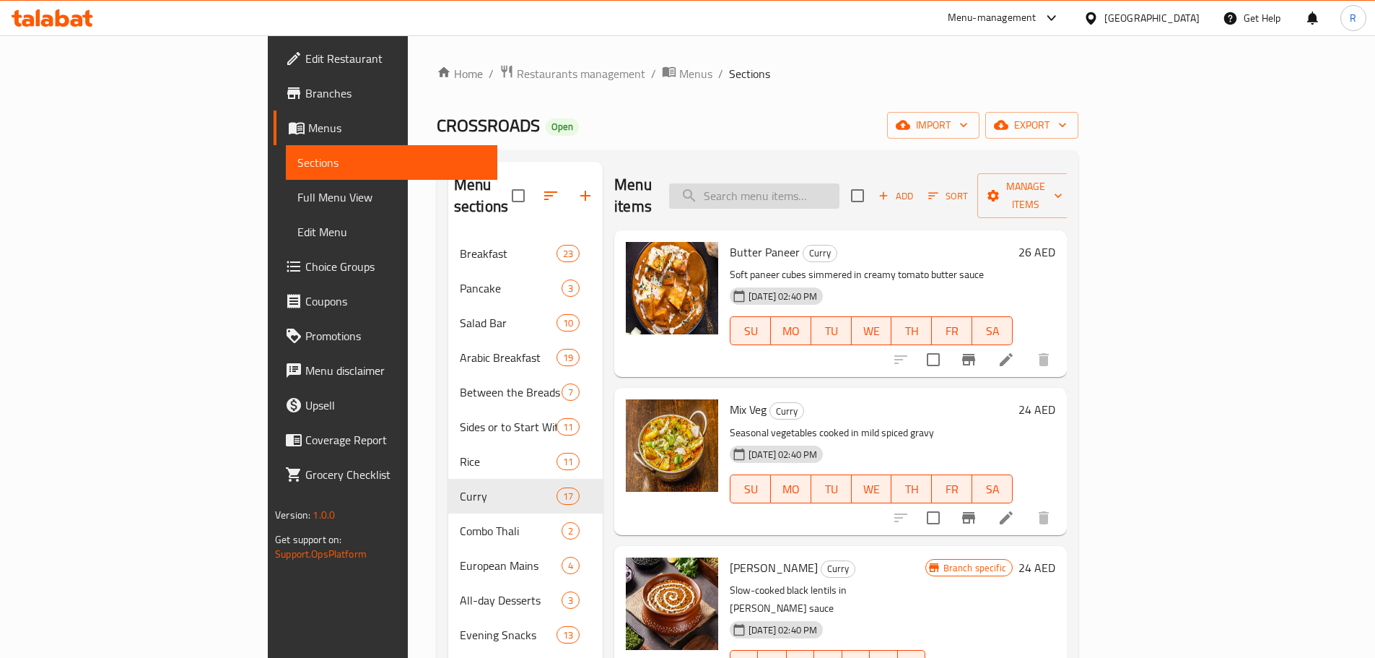
click at [840, 185] on input "search" at bounding box center [754, 195] width 170 height 25
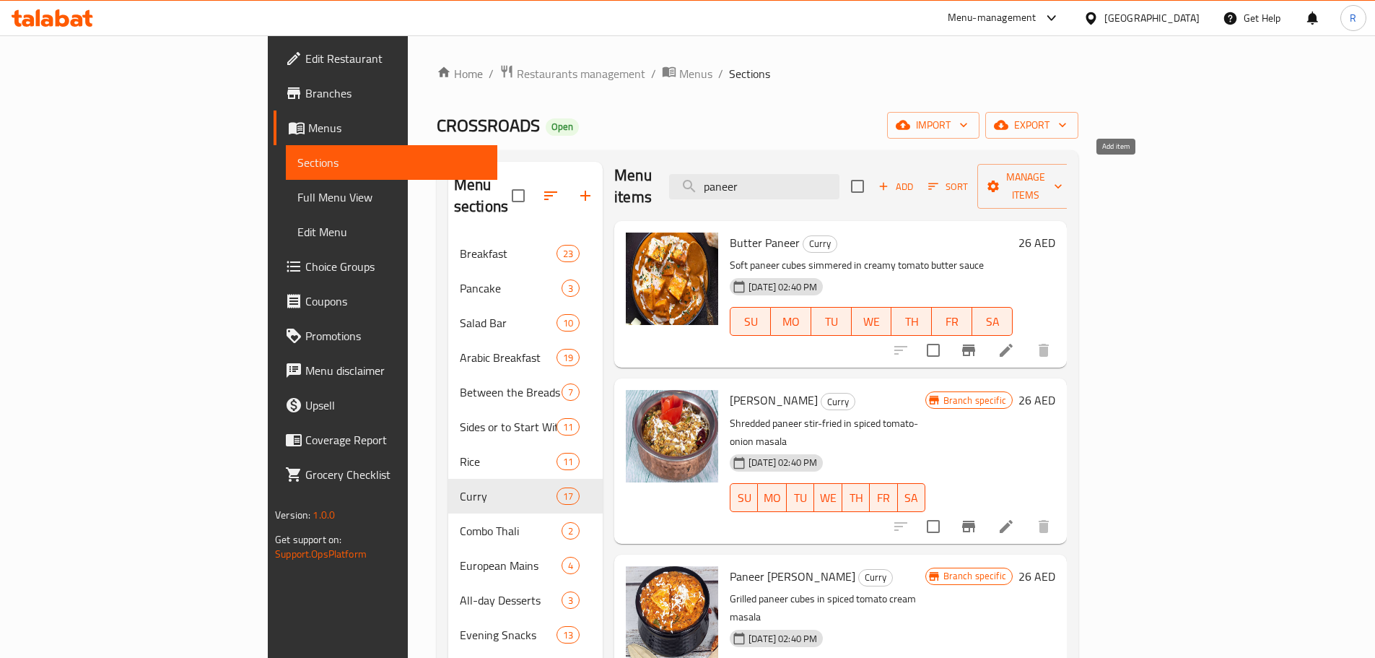
type input "paneer"
click at [915, 178] on span "Add" at bounding box center [895, 186] width 39 height 17
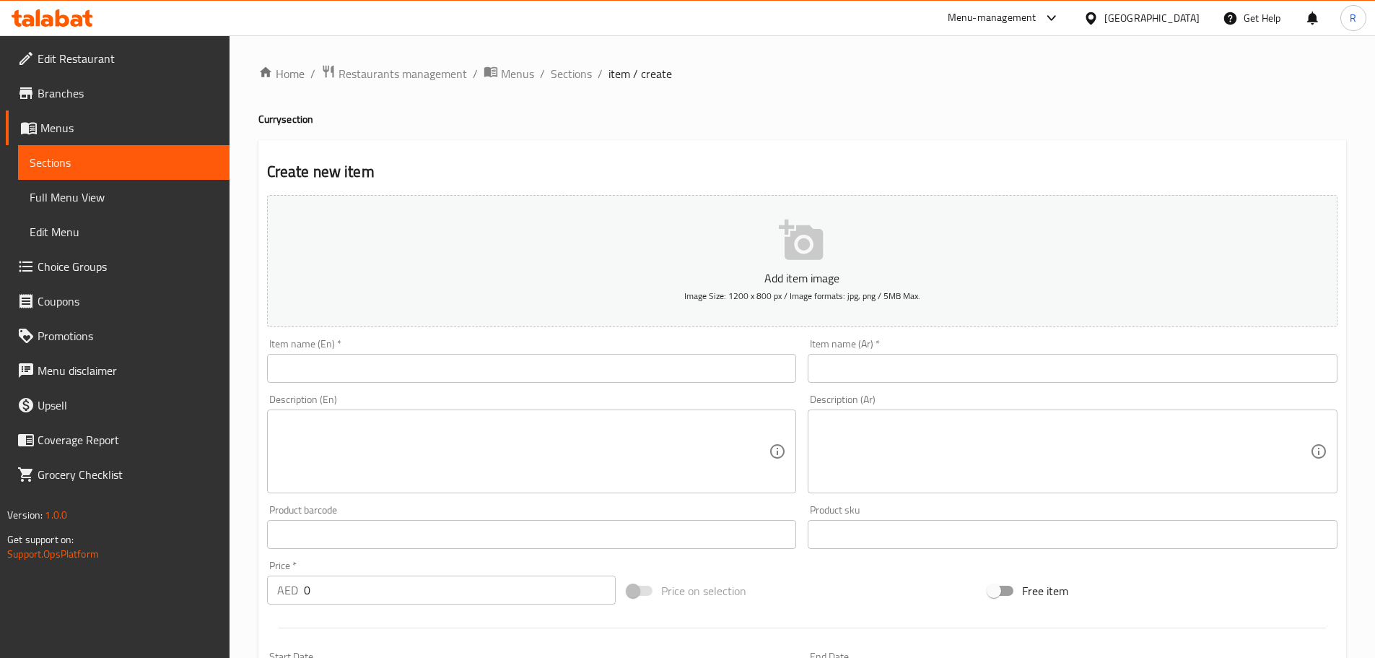
click at [518, 365] on input "text" at bounding box center [532, 368] width 530 height 29
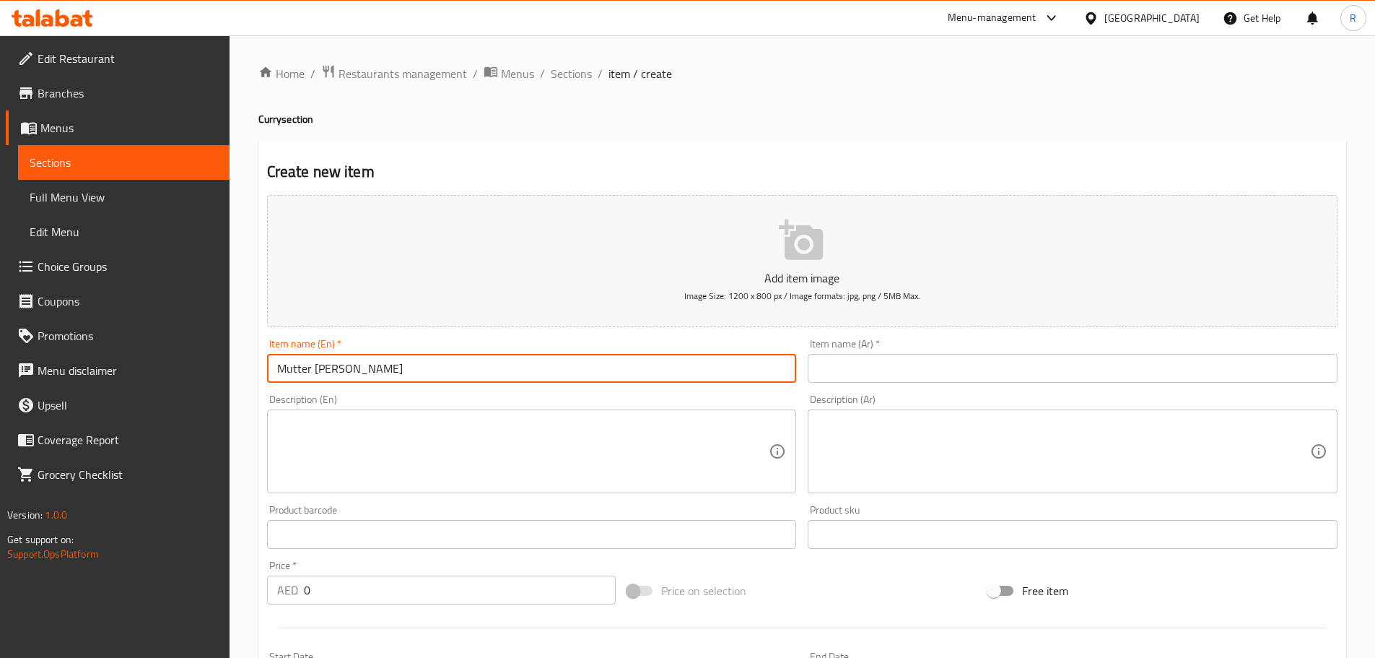
type input "Mutter [PERSON_NAME]"
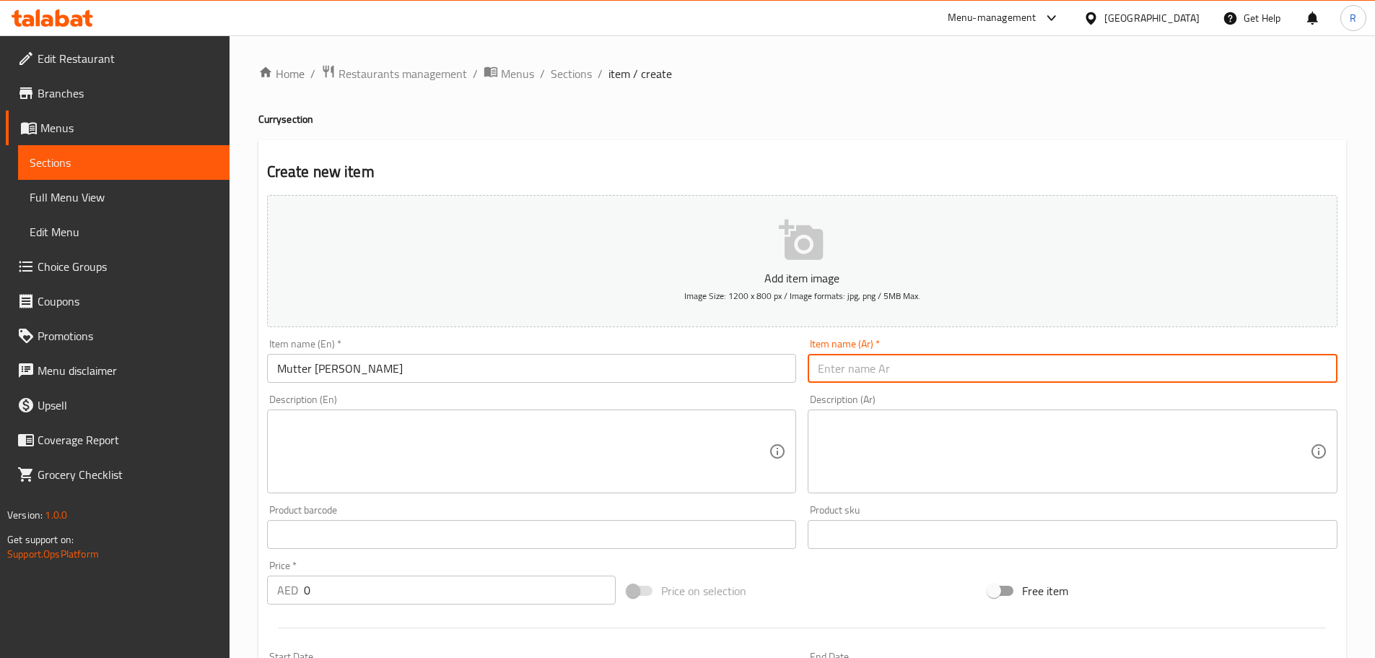
click at [943, 375] on input "text" at bounding box center [1073, 368] width 530 height 29
paste input "بانير الأم"
type input "بانير الأم"
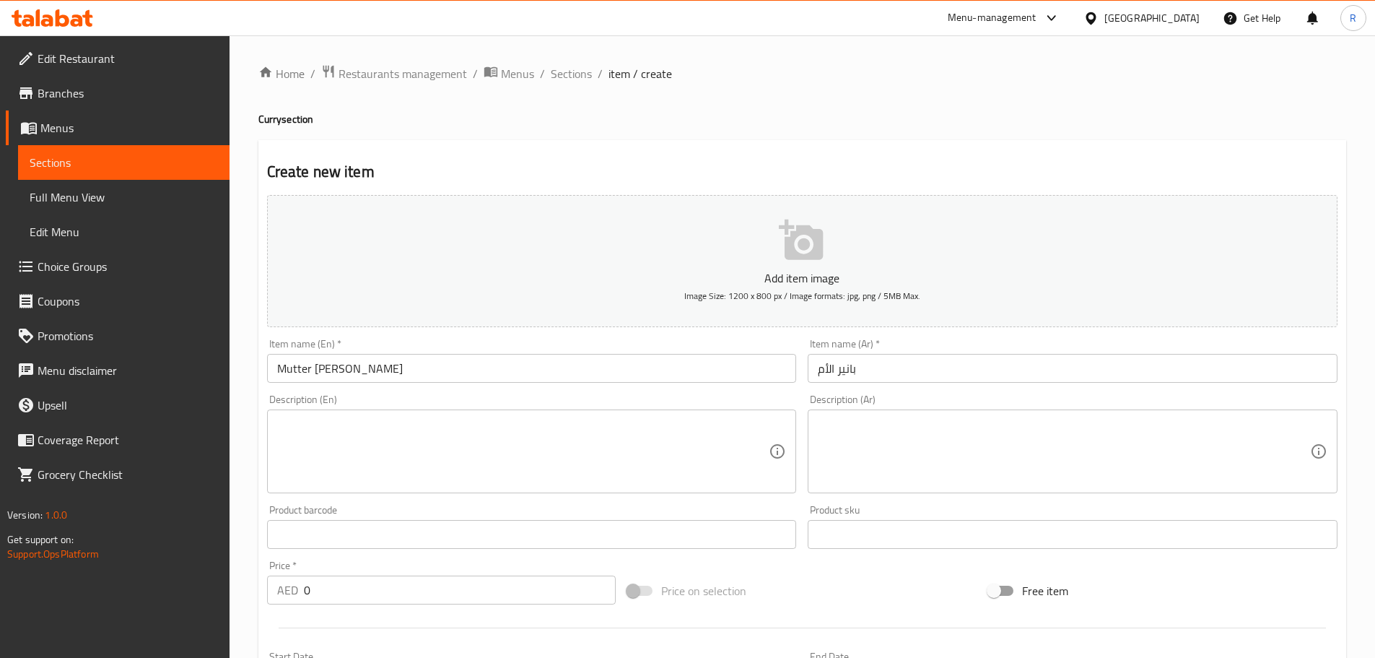
click at [440, 439] on textarea at bounding box center [523, 451] width 492 height 69
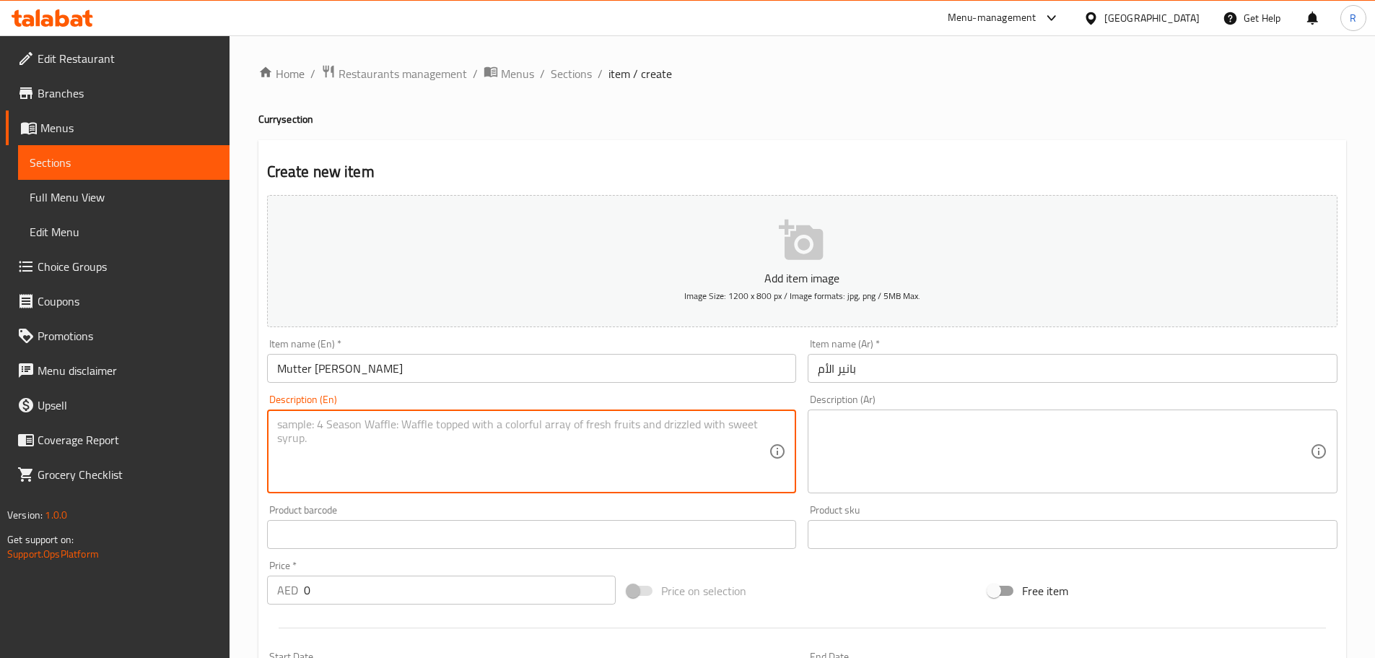
paste textarea "Cottage cheese cubes simmered with green peas in a mildly spiced, rich tomato-o…"
type textarea "Cottage cheese cubes simmered with green peas in a mildly spiced, rich tomato-o…"
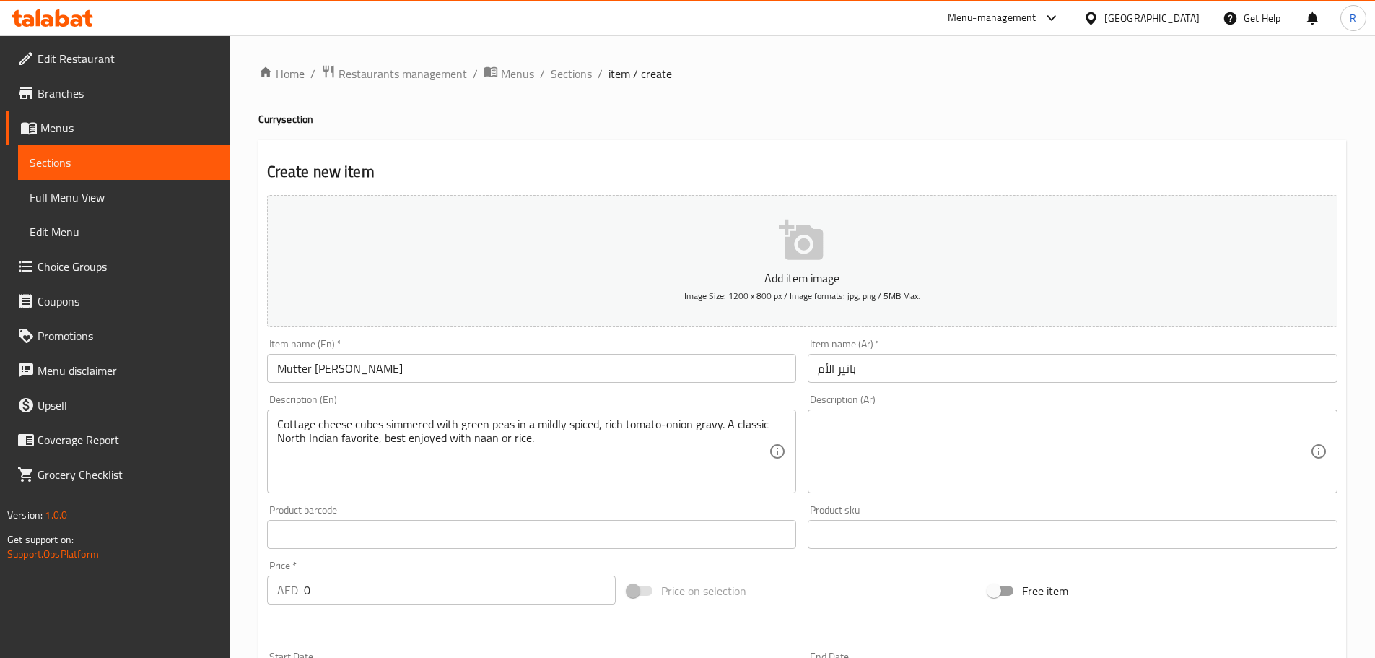
click at [324, 596] on input "0" at bounding box center [460, 589] width 313 height 29
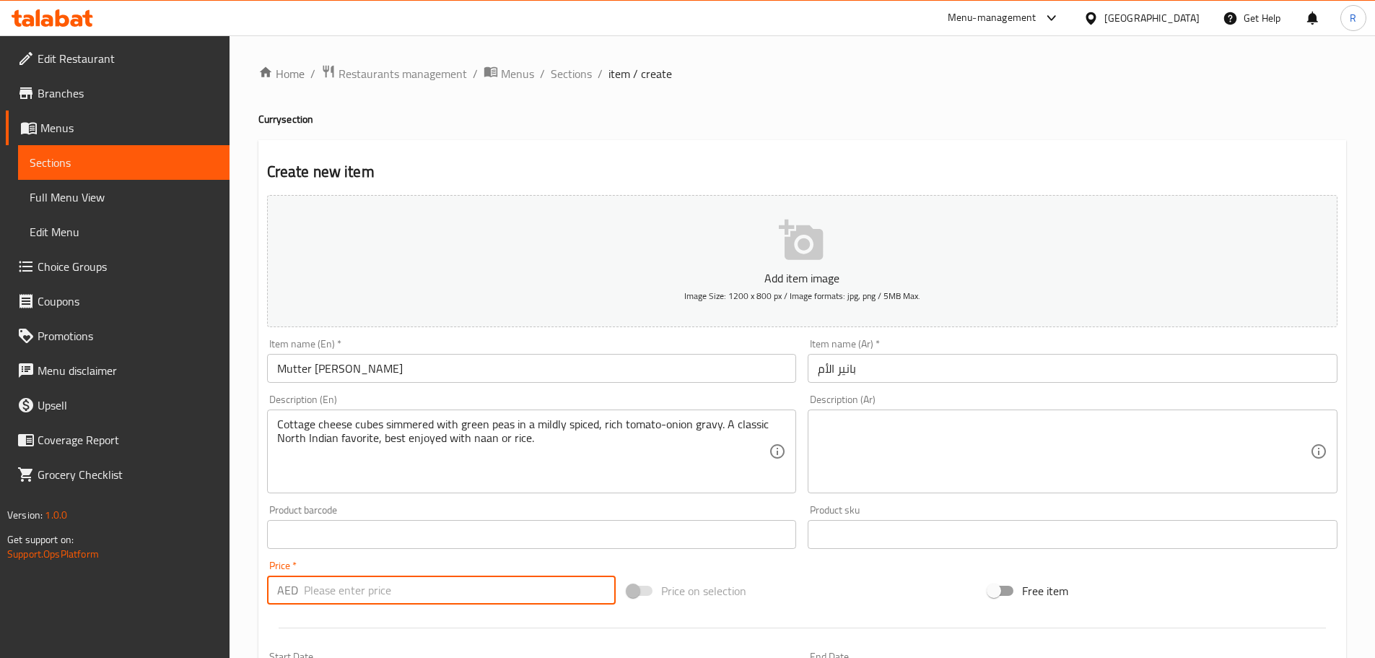
paste input "18"
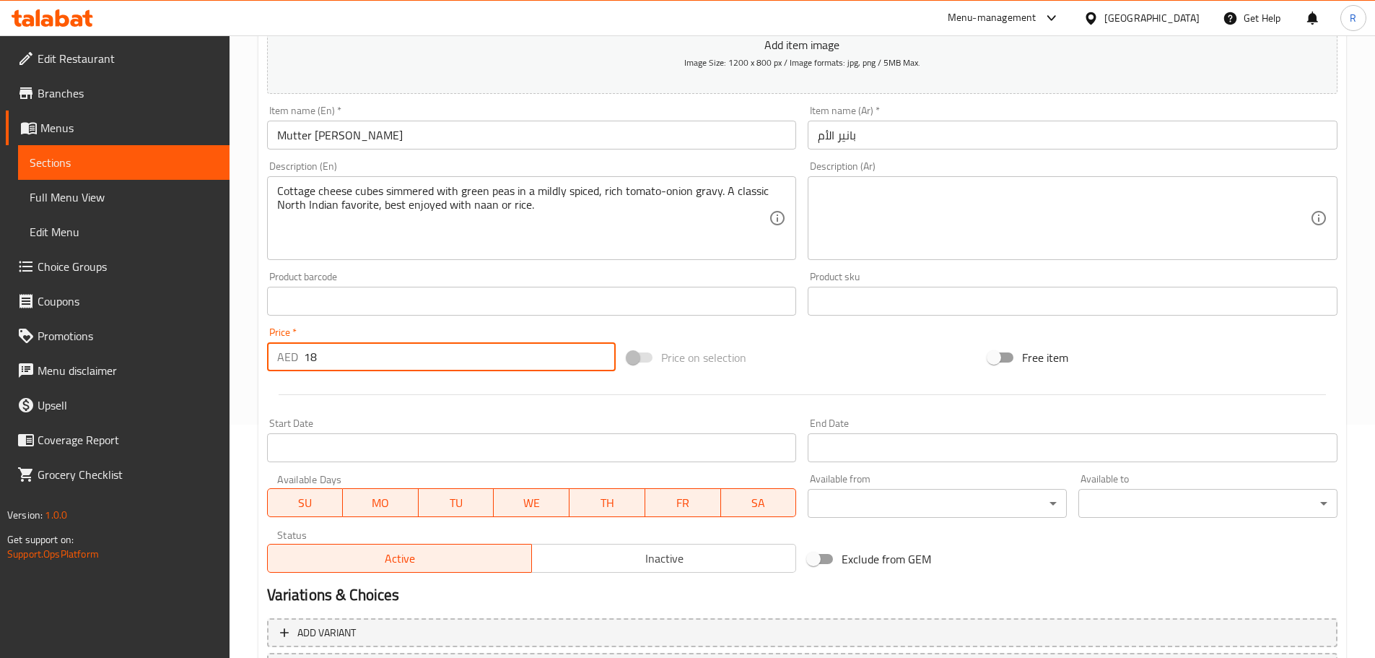
scroll to position [362, 0]
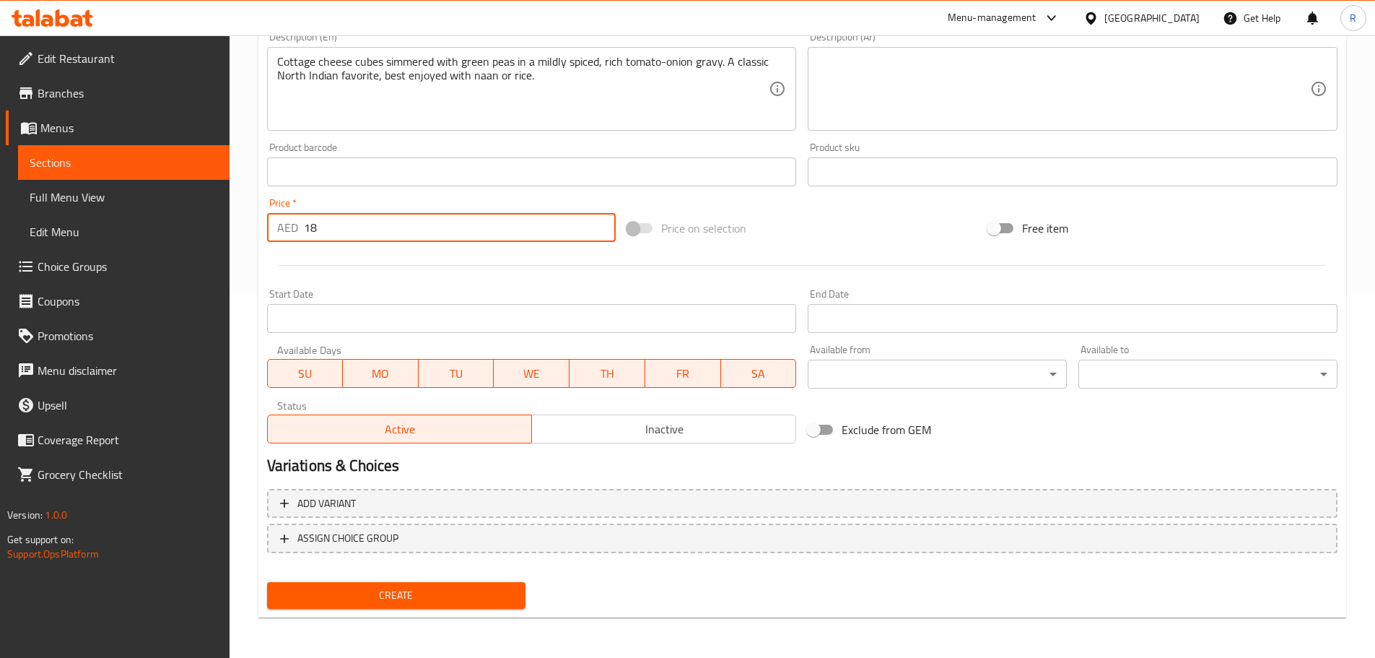
type input "18"
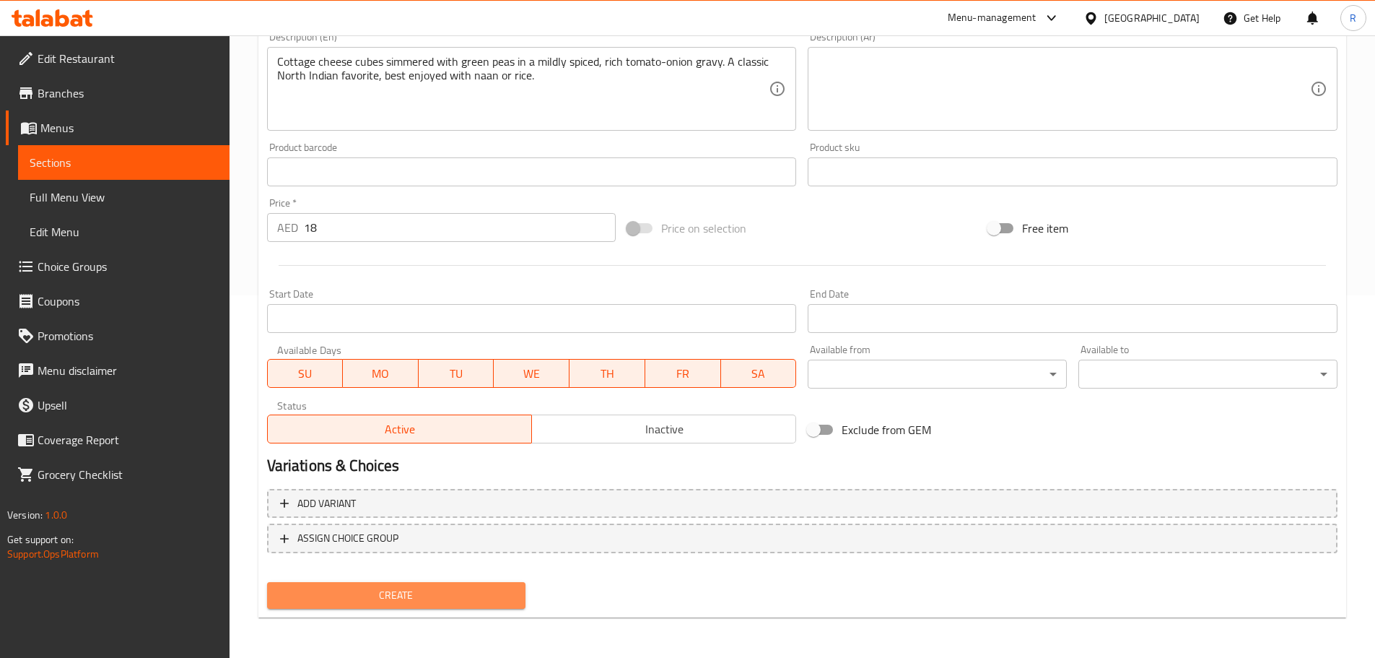
click at [464, 593] on span "Create" at bounding box center [397, 595] width 236 height 18
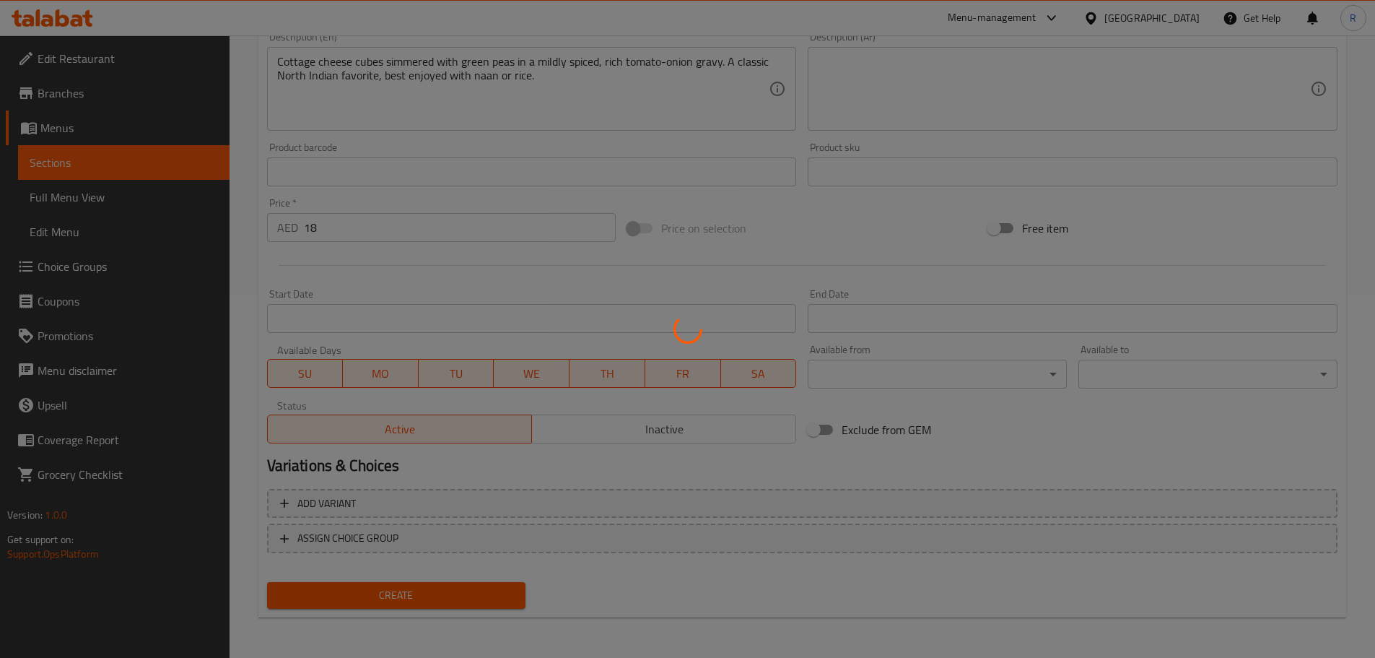
type input "0"
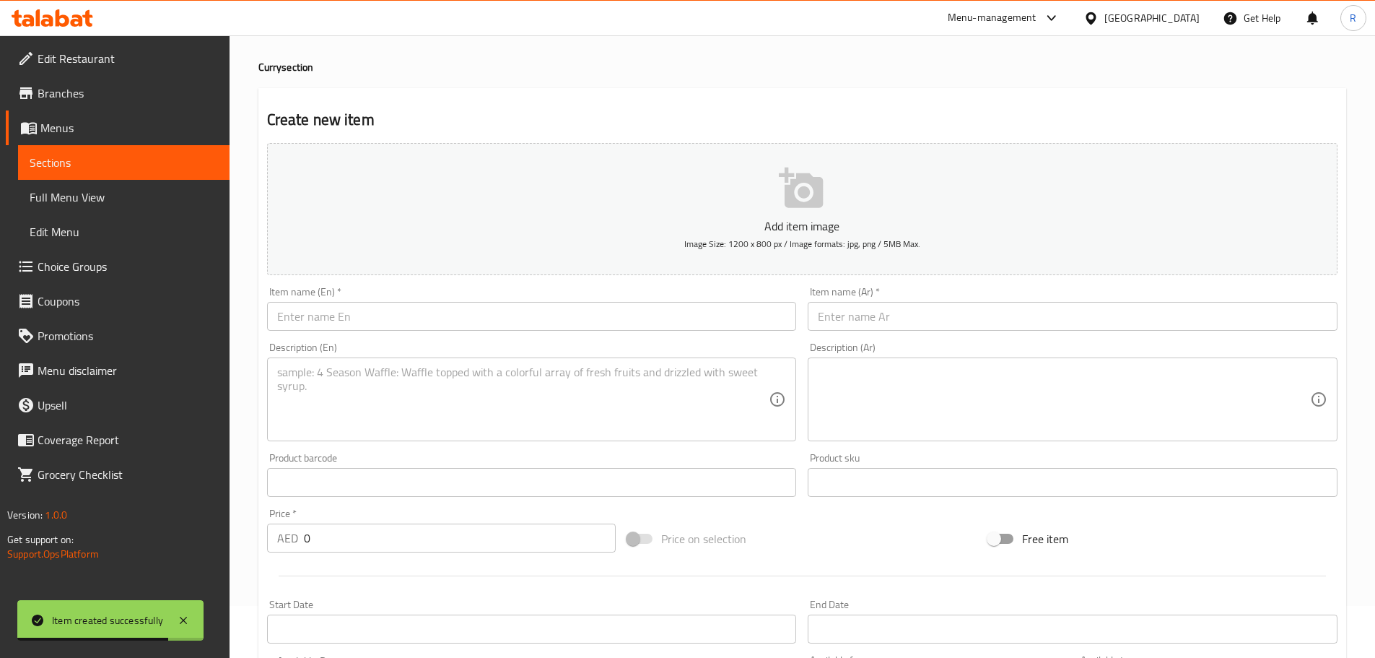
scroll to position [0, 0]
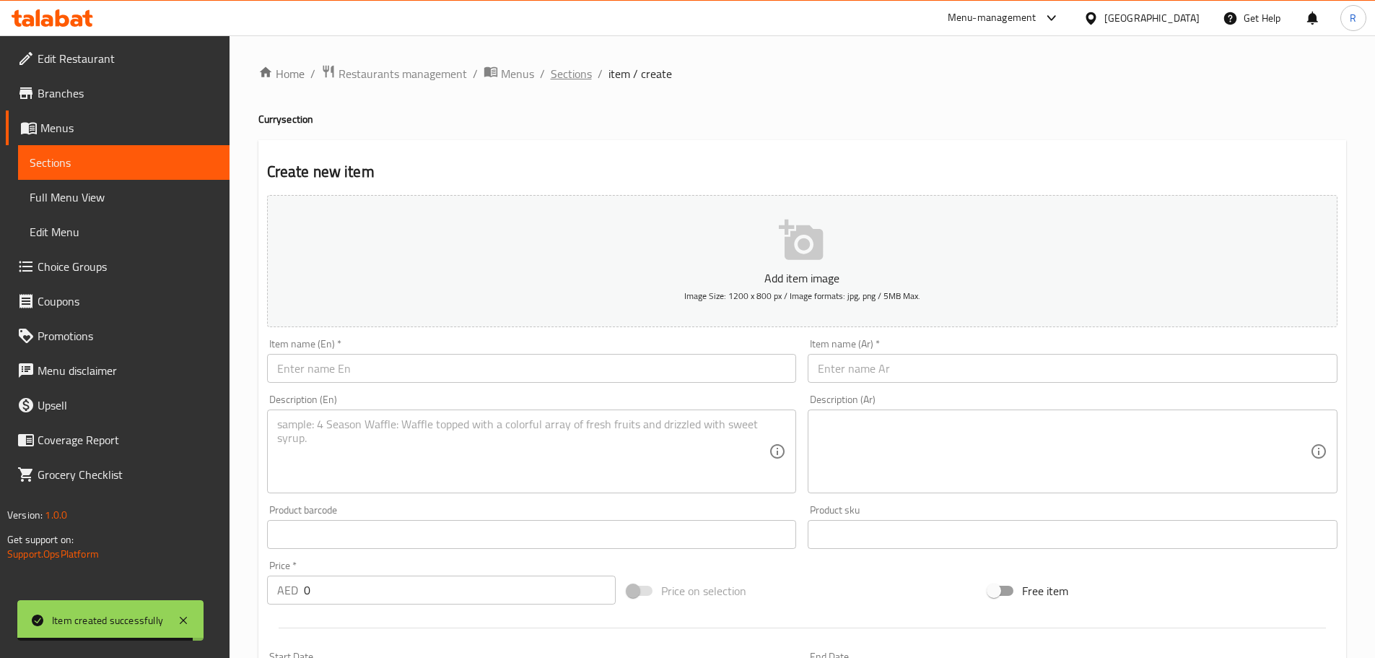
click at [566, 74] on span "Sections" at bounding box center [571, 73] width 41 height 17
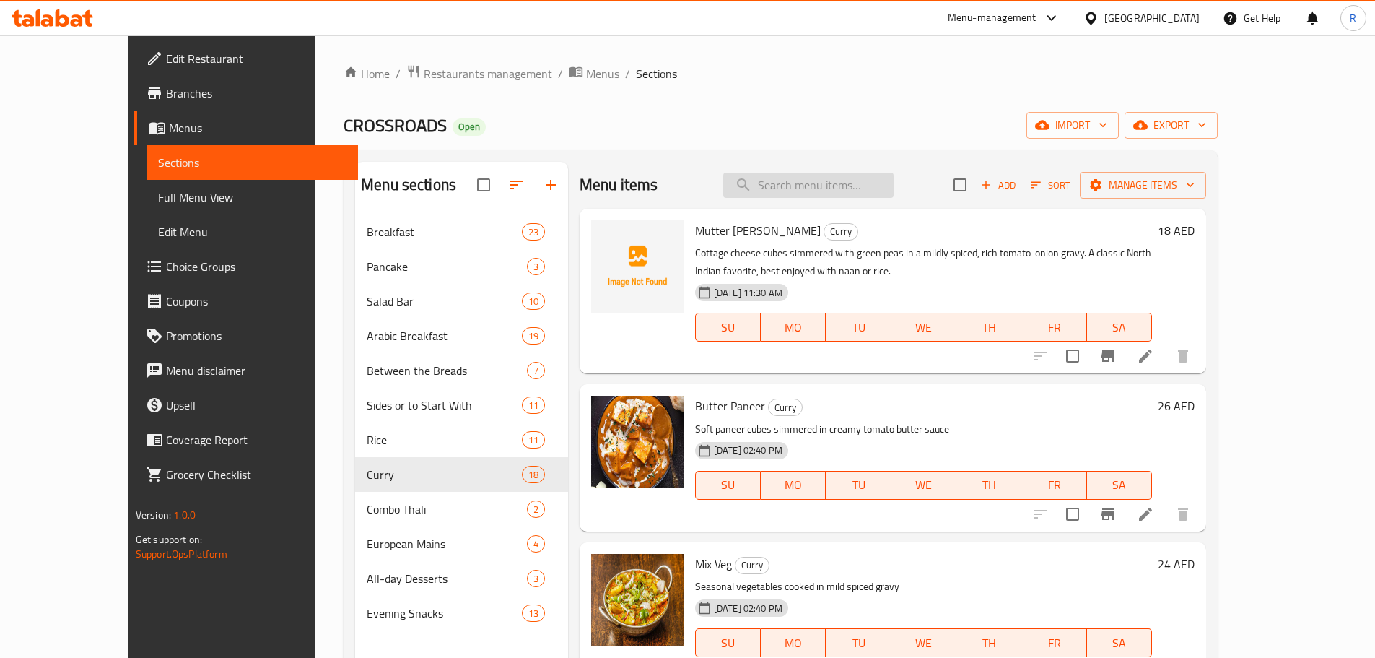
click at [838, 183] on input "search" at bounding box center [808, 185] width 170 height 25
paste input "[PERSON_NAME]"
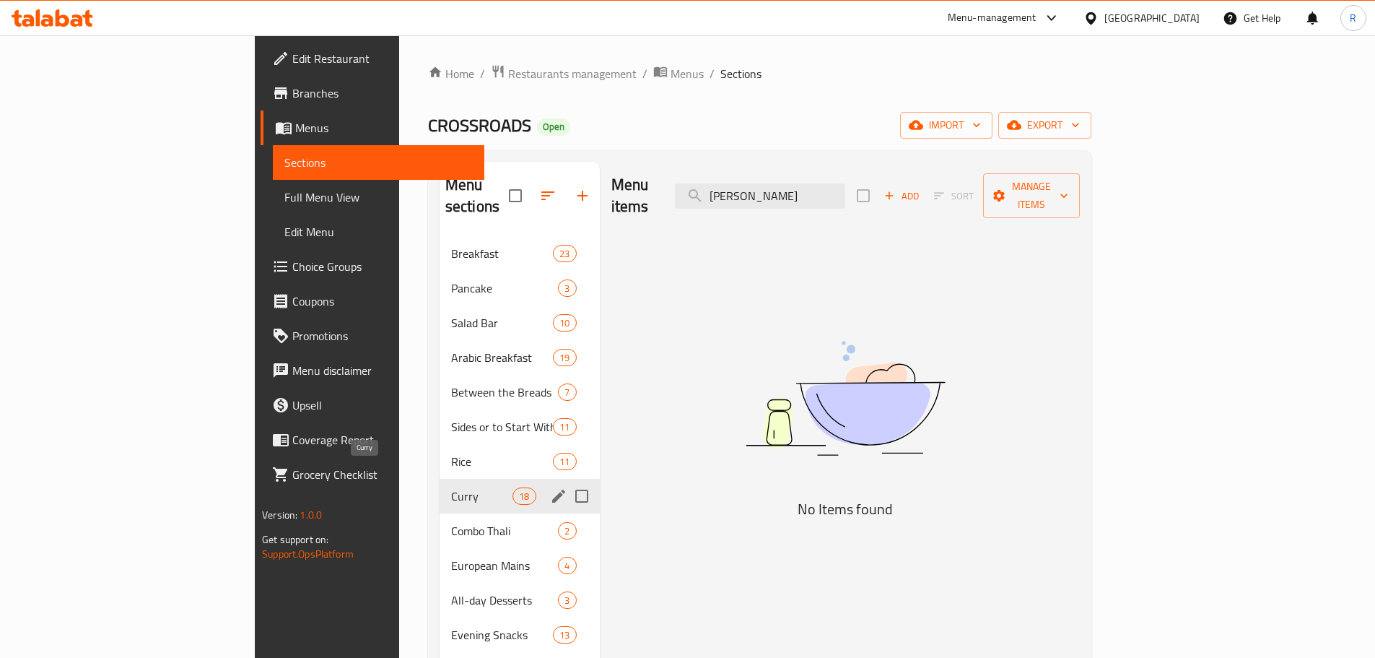
type input "[PERSON_NAME]"
click at [451, 487] on span "Curry" at bounding box center [481, 495] width 61 height 17
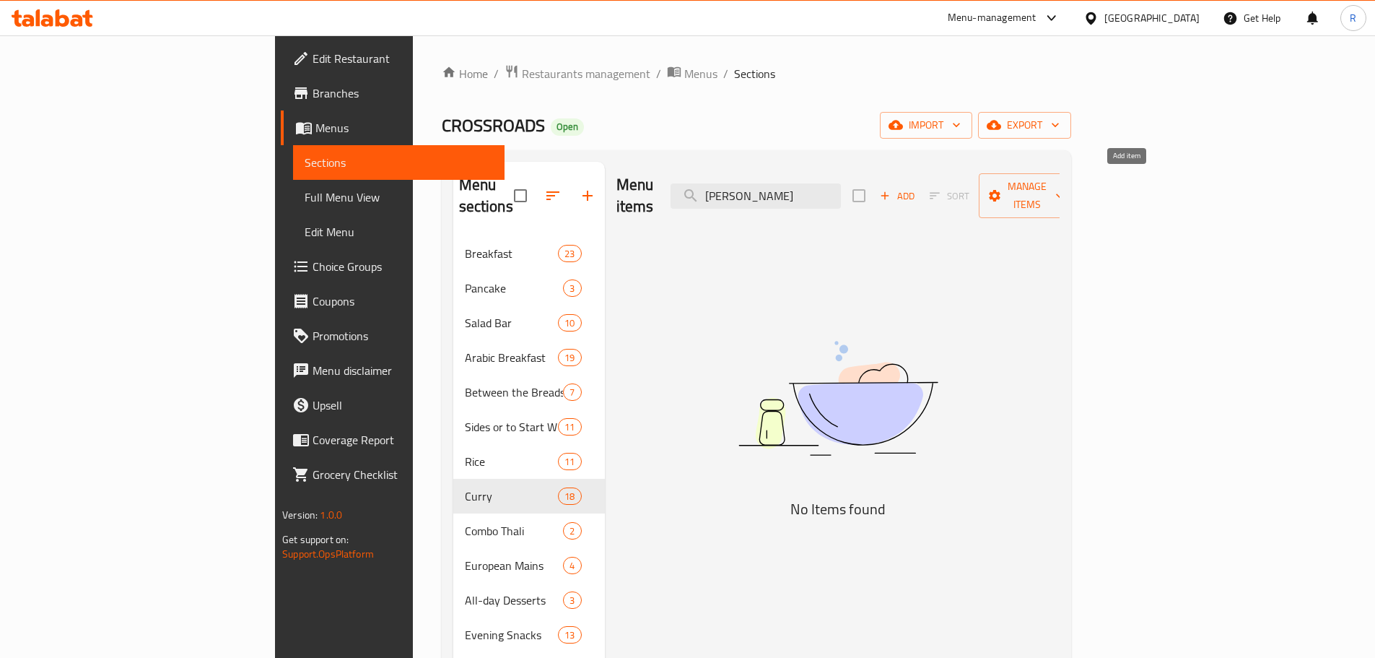
click at [917, 191] on span "Add" at bounding box center [897, 196] width 39 height 17
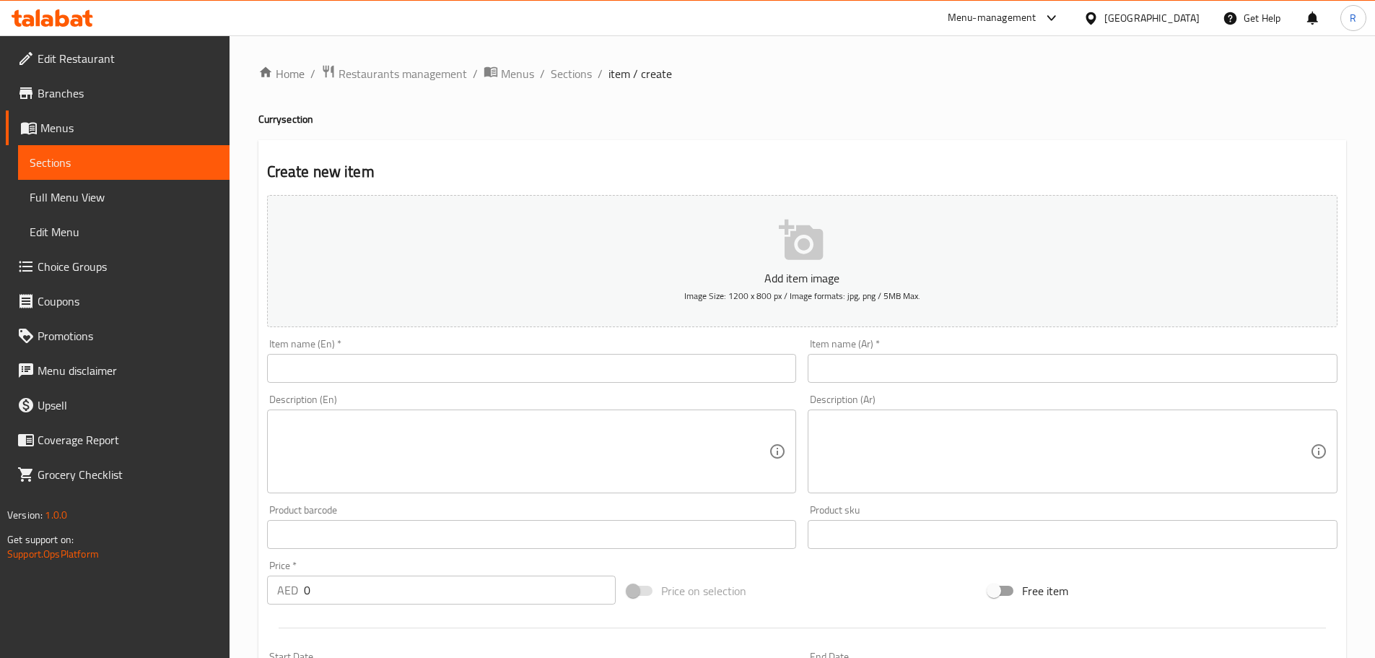
click at [385, 364] on input "text" at bounding box center [532, 368] width 530 height 29
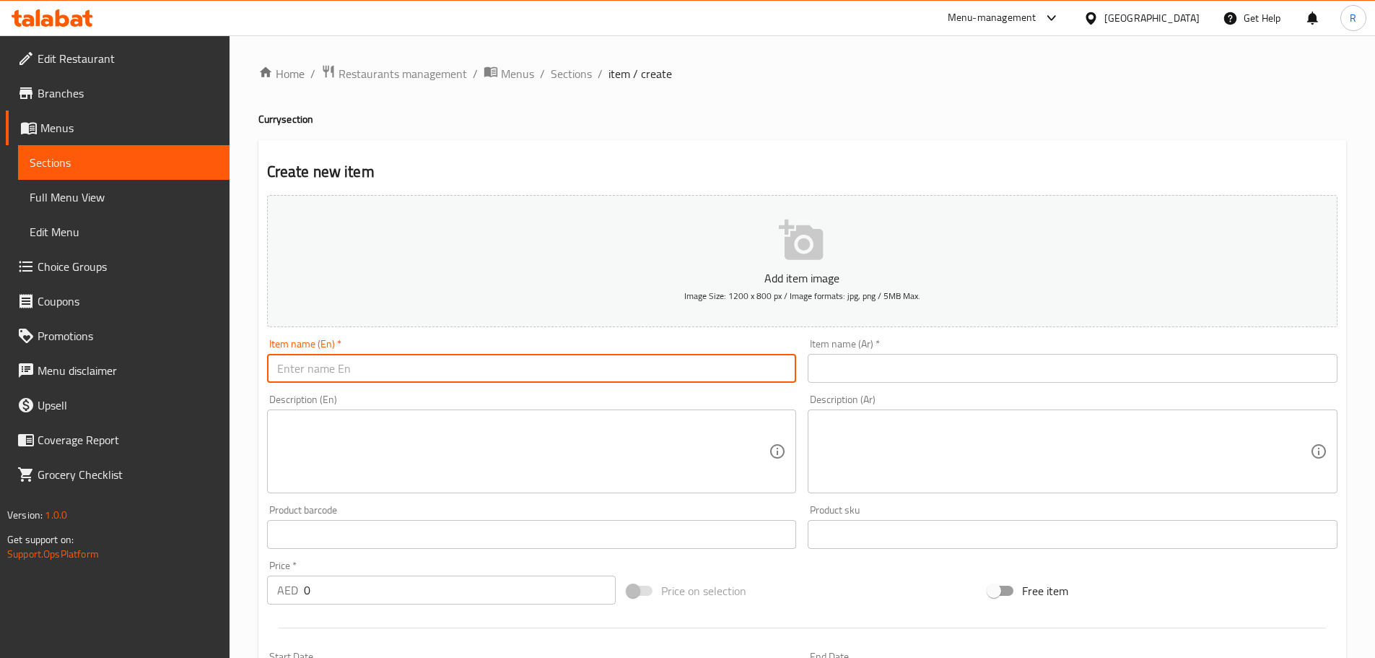
paste input "[PERSON_NAME]"
type input "[PERSON_NAME]"
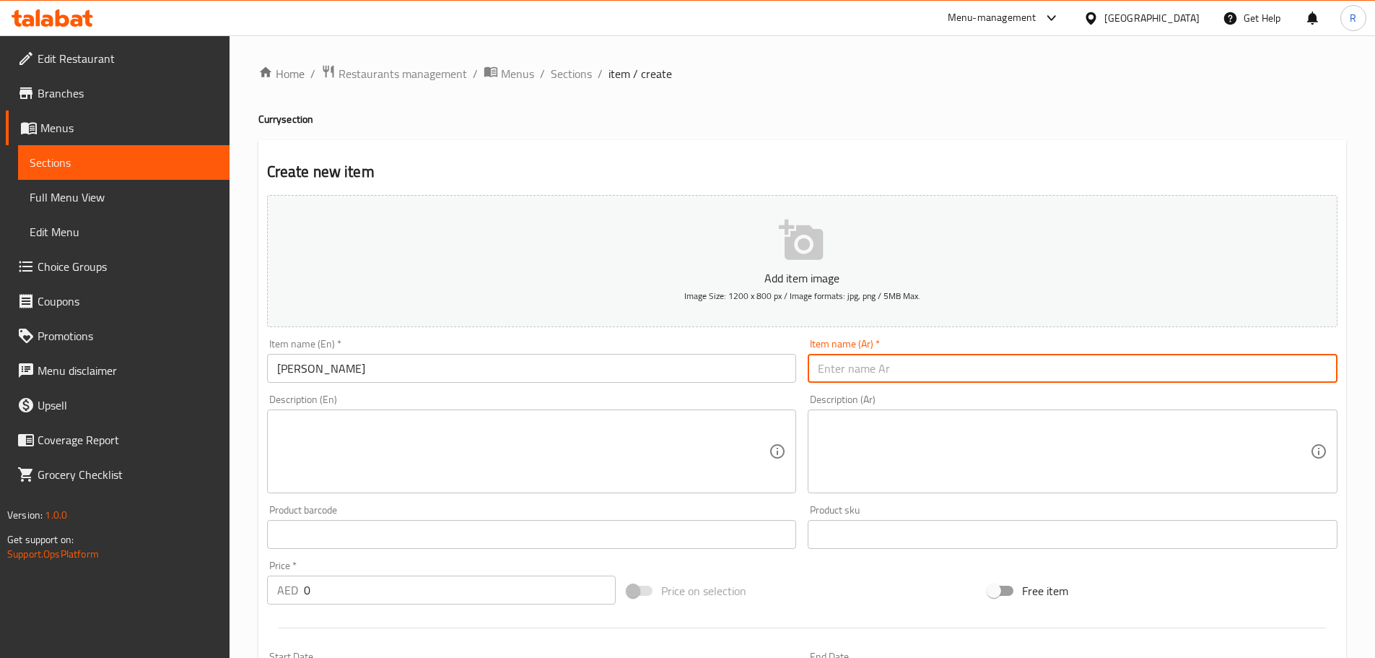
click at [894, 367] on input "text" at bounding box center [1073, 368] width 530 height 29
paste input "[PERSON_NAME]"
type input "[PERSON_NAME]"
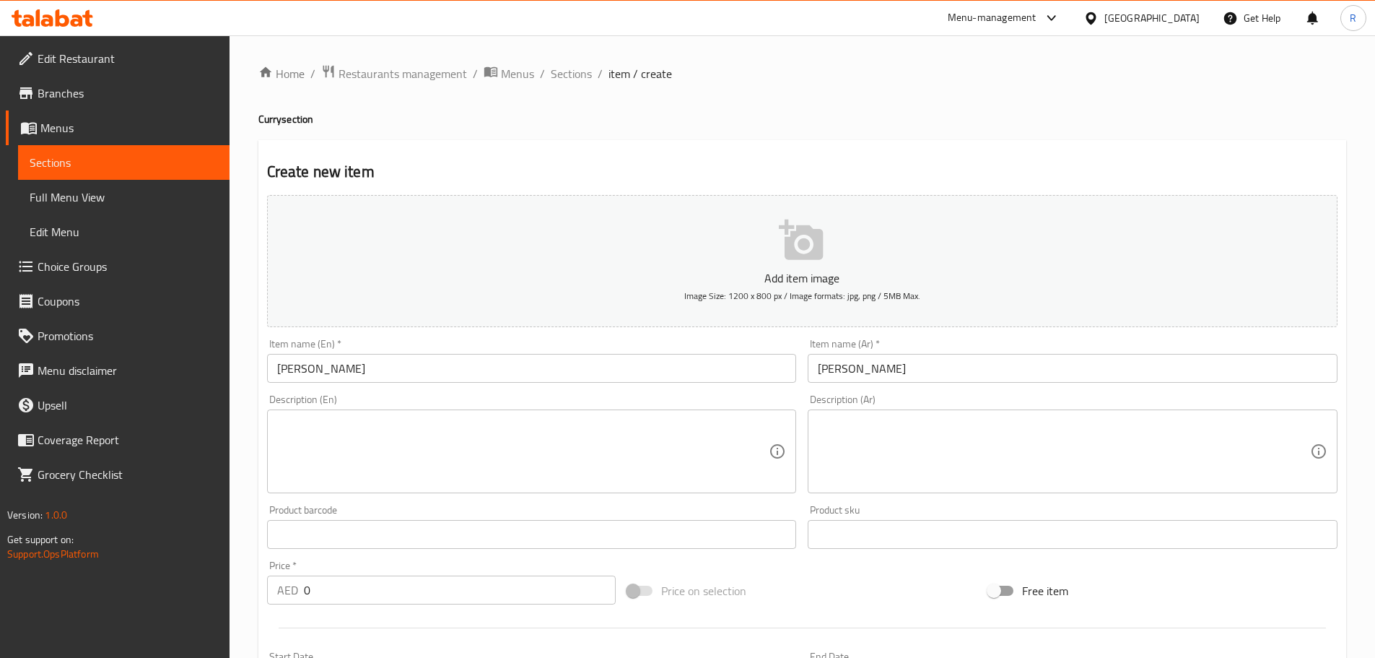
click at [297, 432] on textarea at bounding box center [523, 451] width 492 height 69
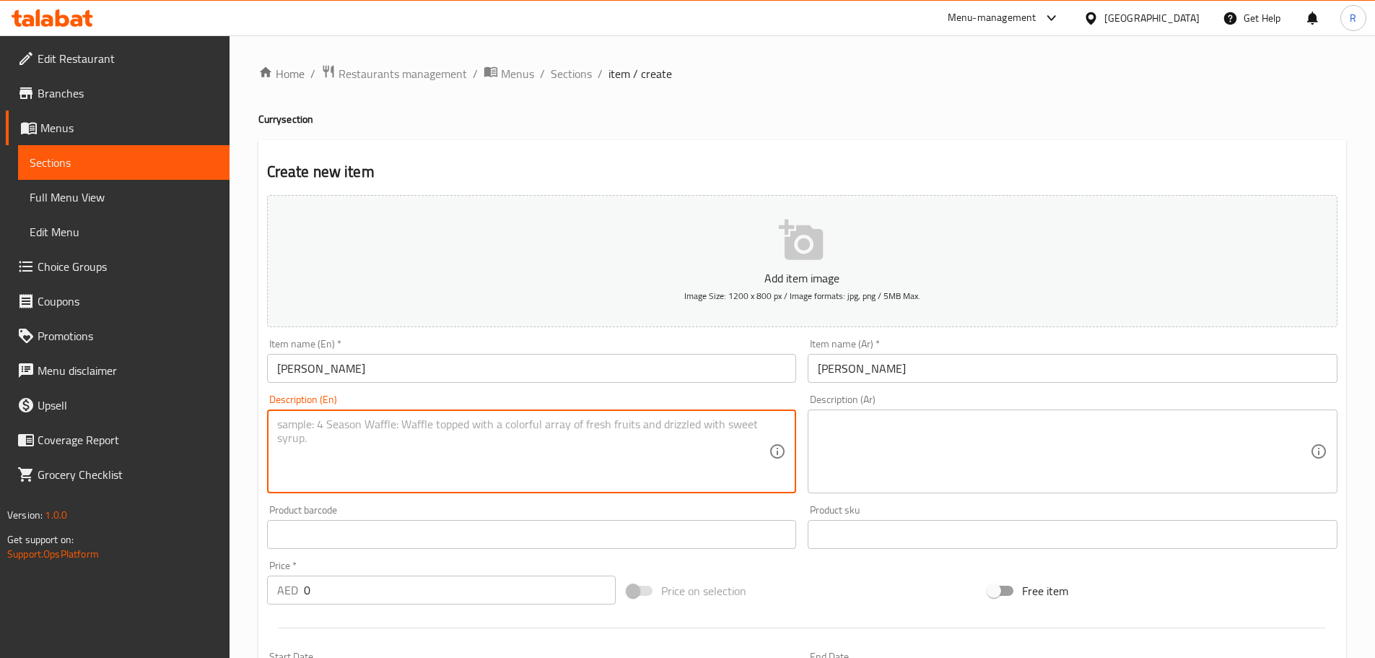
paste textarea "Paneer cubes cooked with capsicum, onions, and tomatoes in a flavorful blend of…"
type textarea "Paneer cubes cooked with capsicum, onions, and tomatoes in a flavorful blend of…"
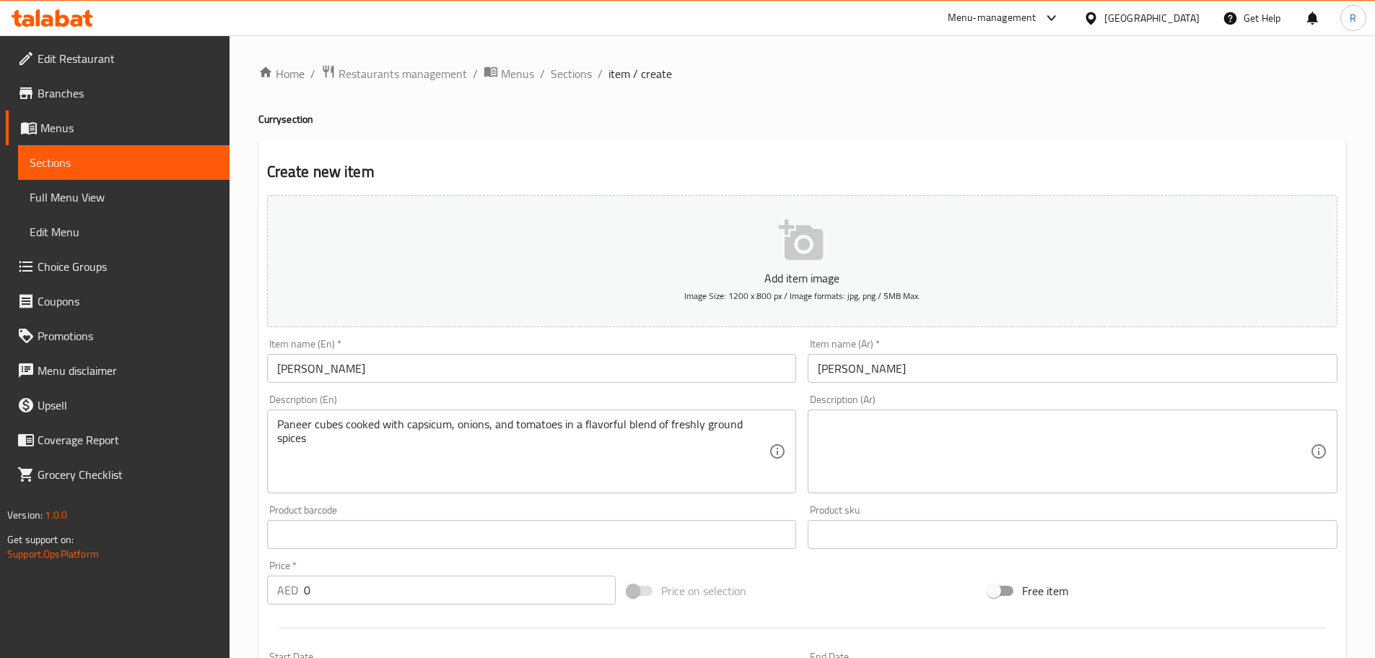
click at [368, 602] on input "0" at bounding box center [460, 589] width 313 height 29
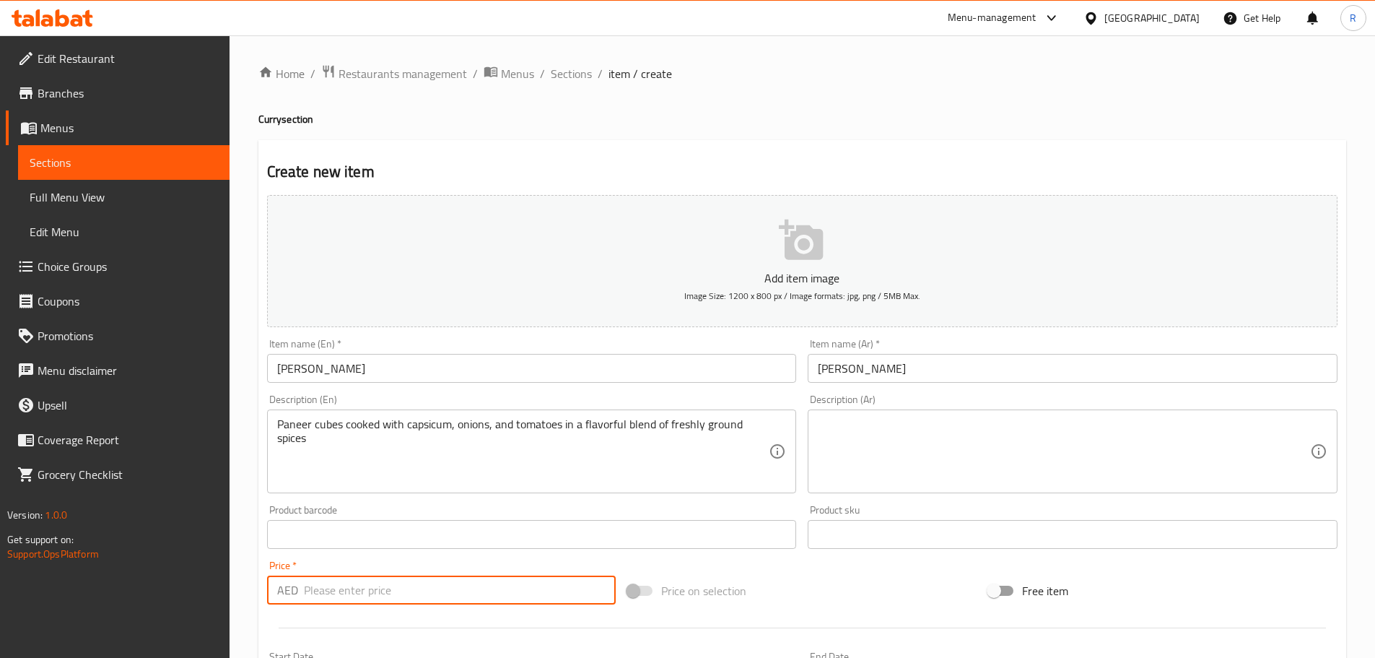
paste input "18"
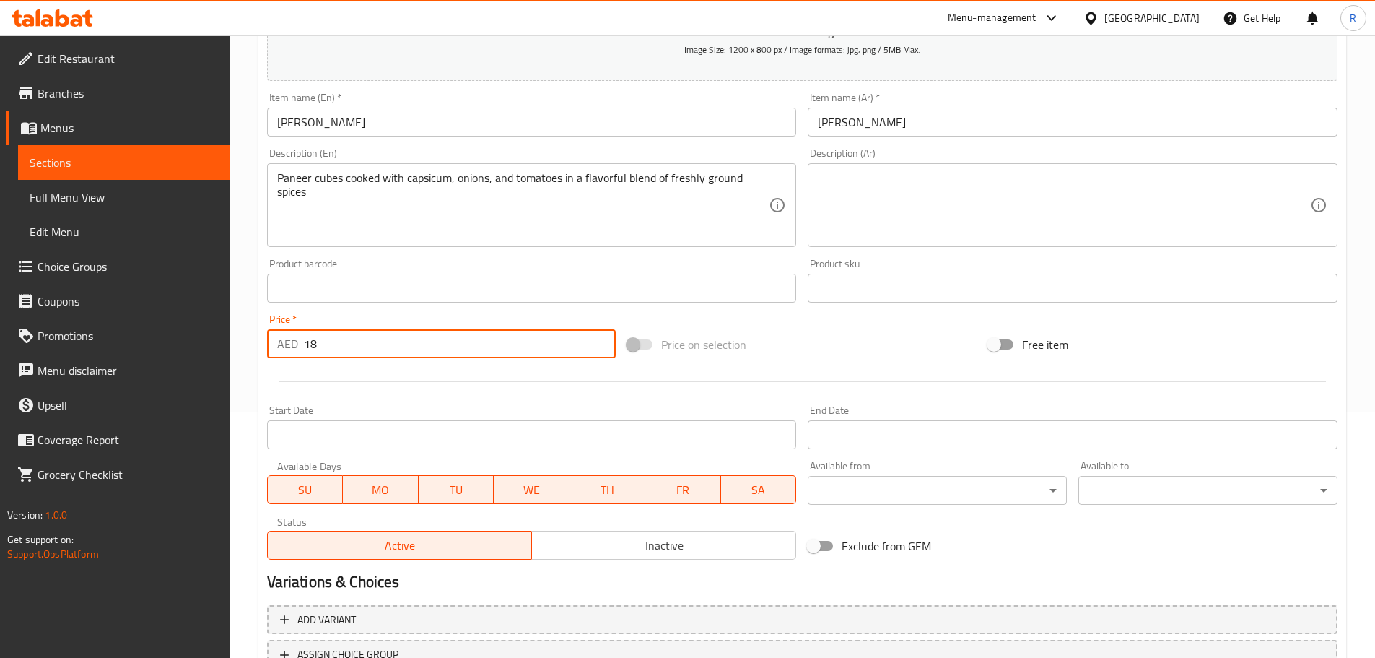
scroll to position [362, 0]
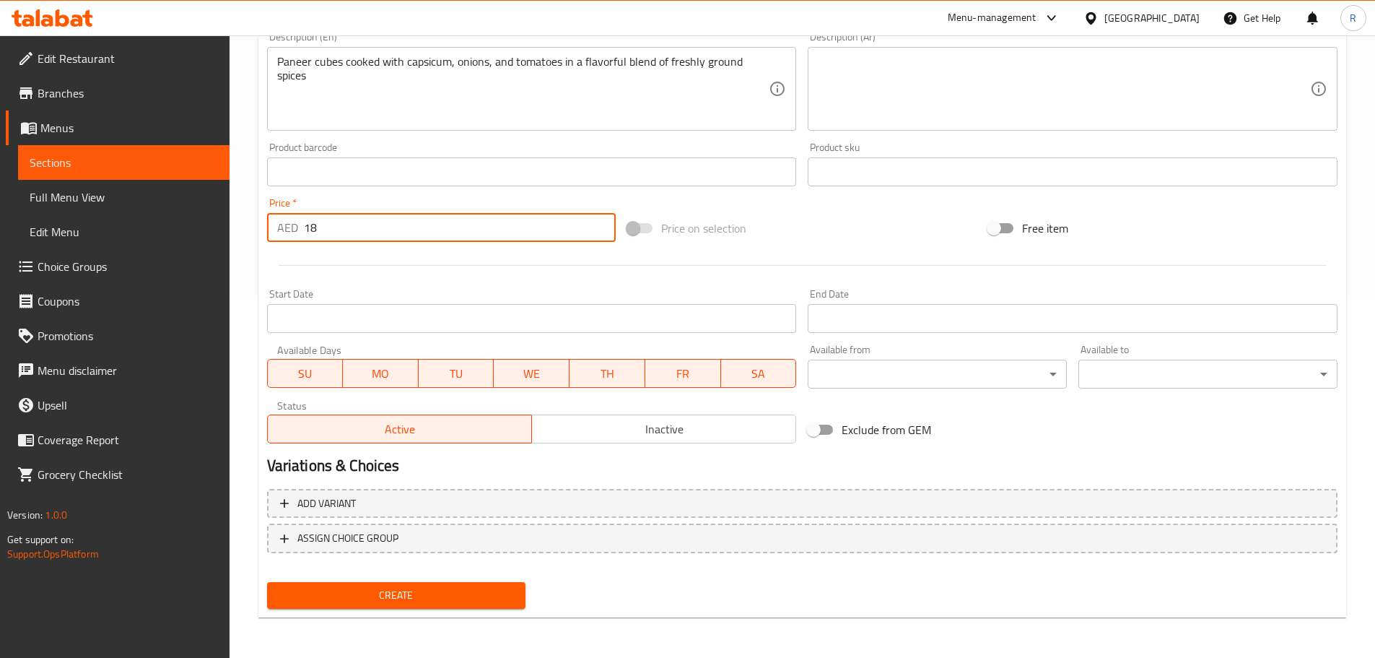
type input "18"
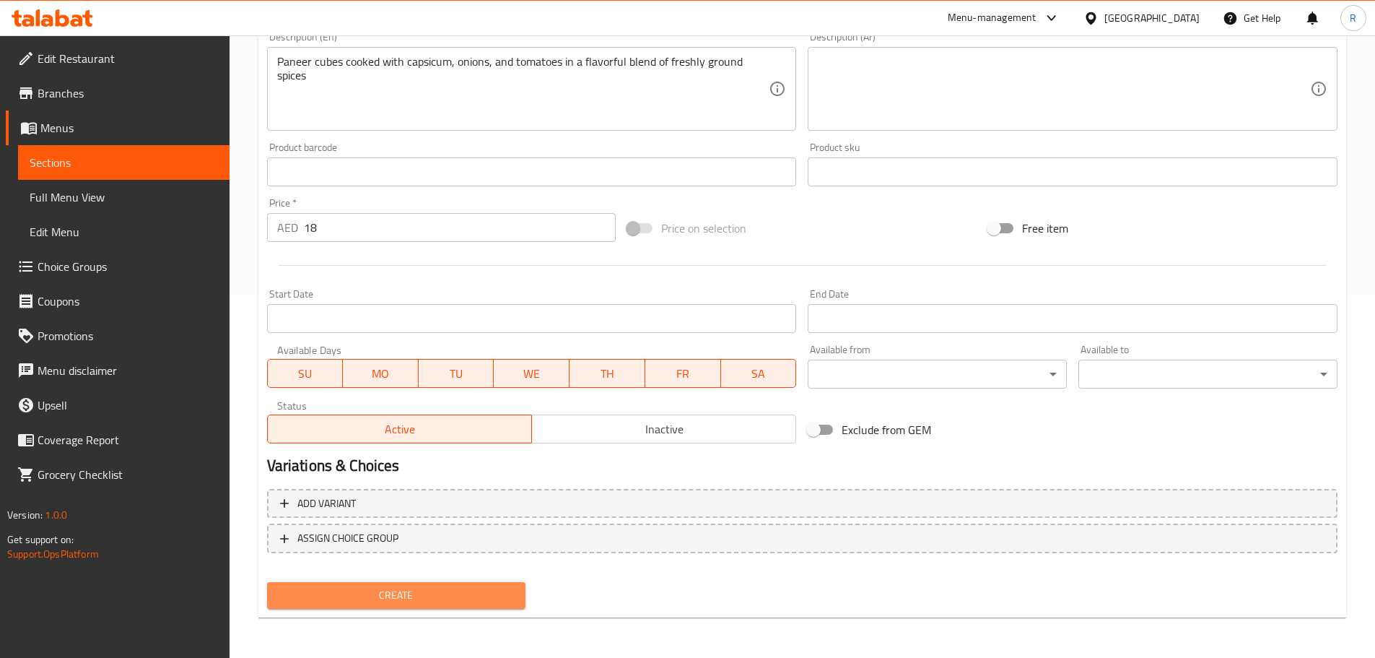
click at [476, 603] on span "Create" at bounding box center [397, 595] width 236 height 18
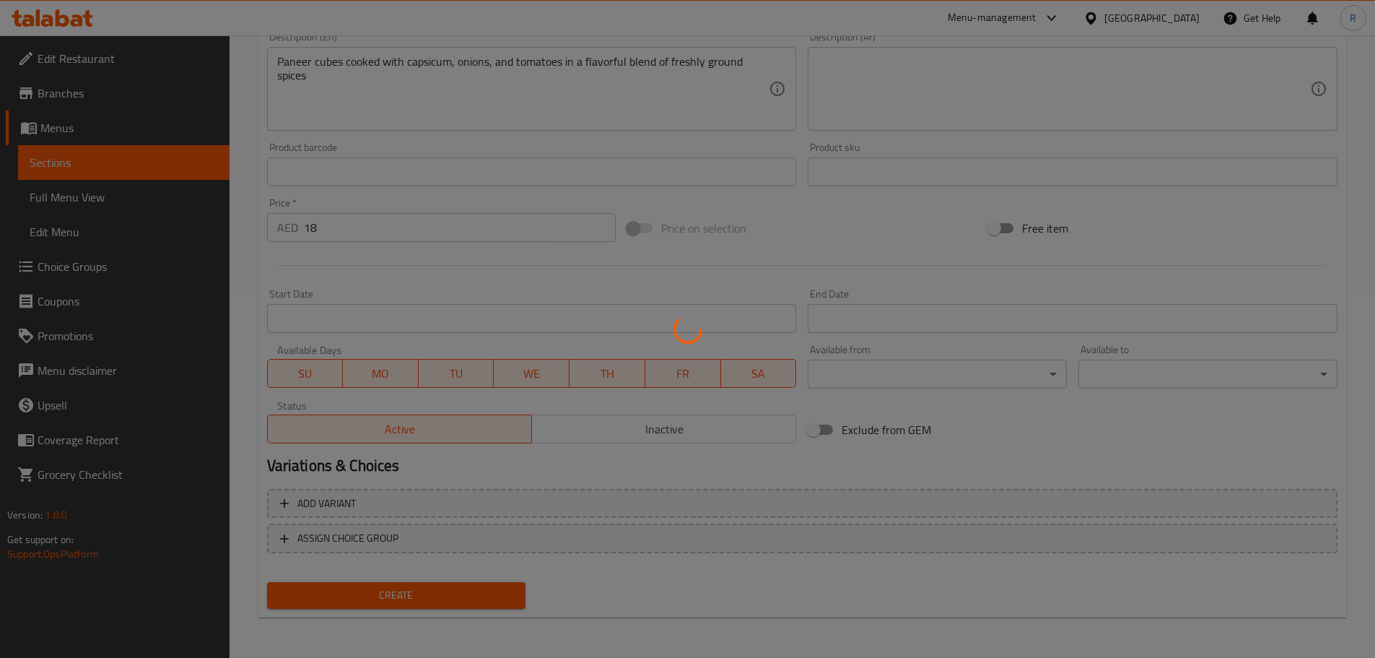
type input "0"
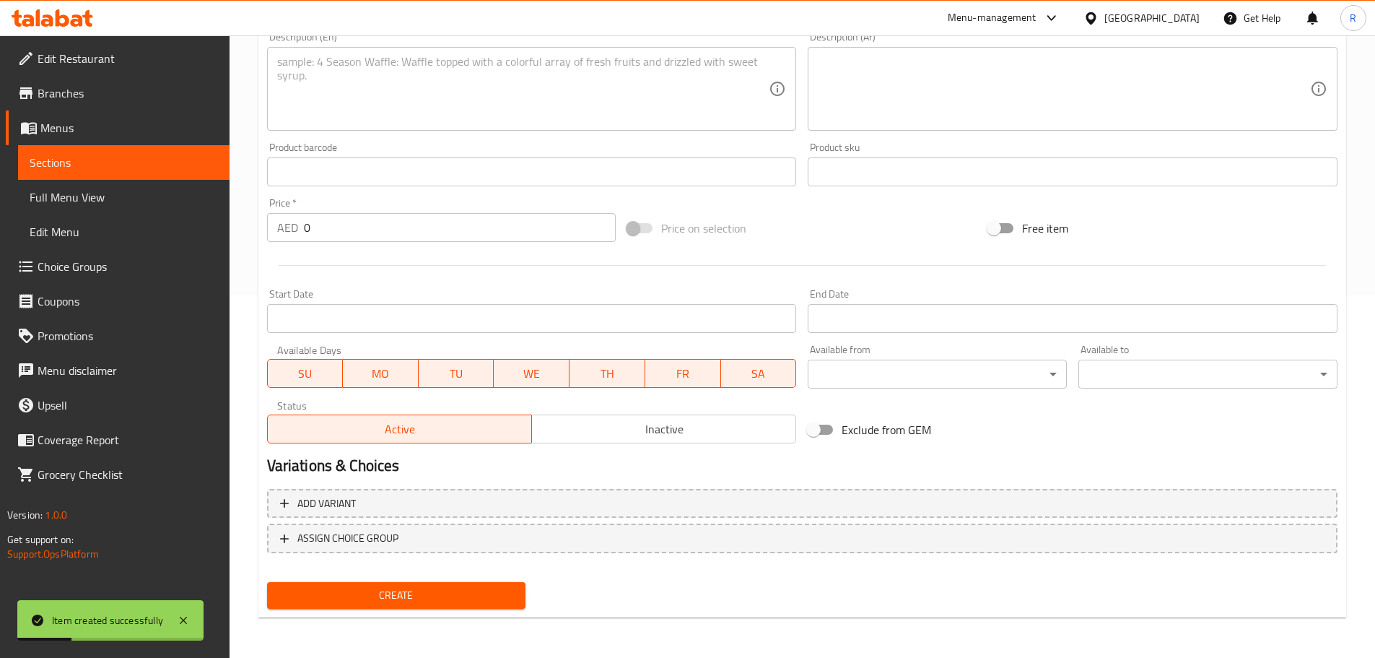
scroll to position [0, 0]
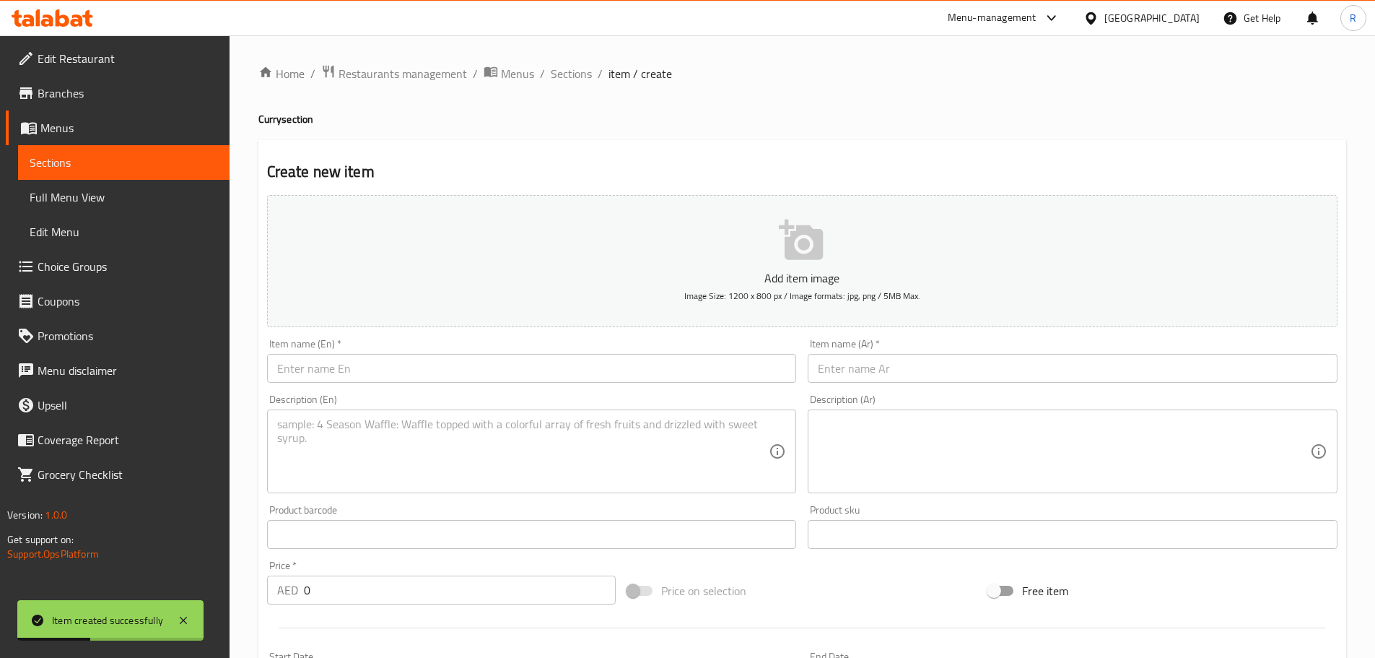
drag, startPoint x: 573, startPoint y: 73, endPoint x: 603, endPoint y: 99, distance: 39.4
click at [573, 73] on span "Sections" at bounding box center [571, 73] width 41 height 17
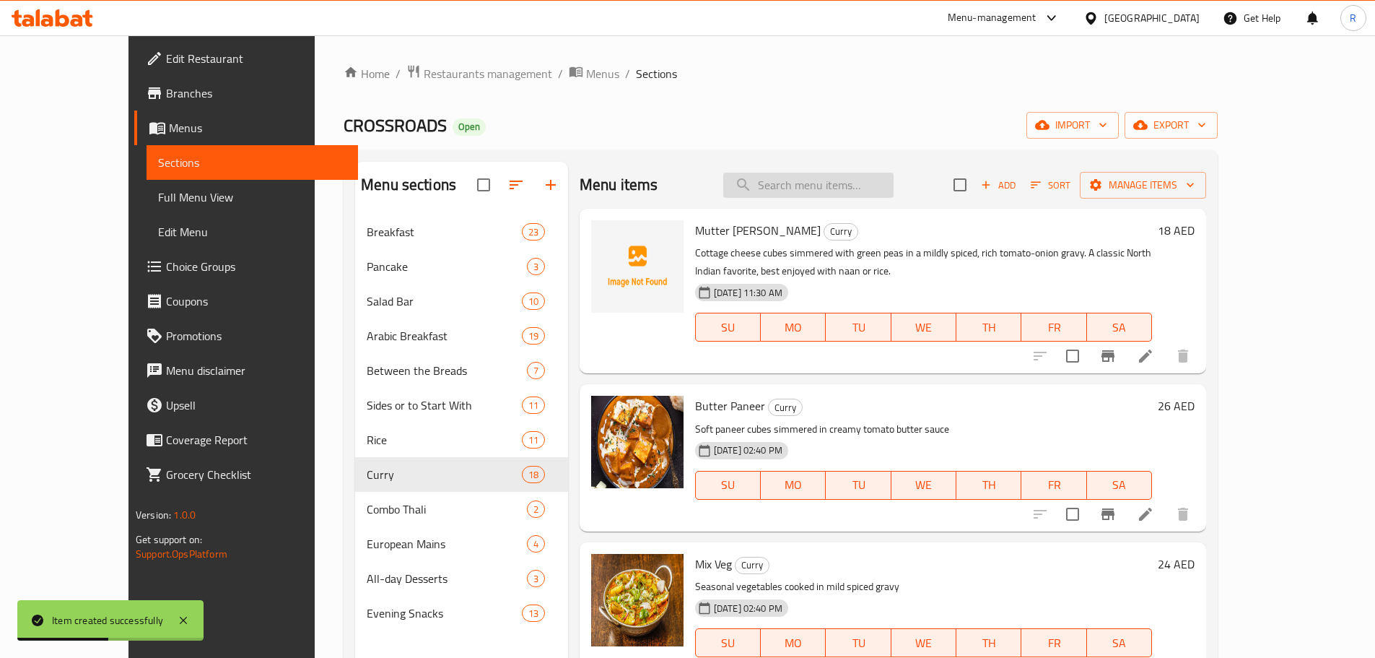
click at [835, 186] on input "search" at bounding box center [808, 185] width 170 height 25
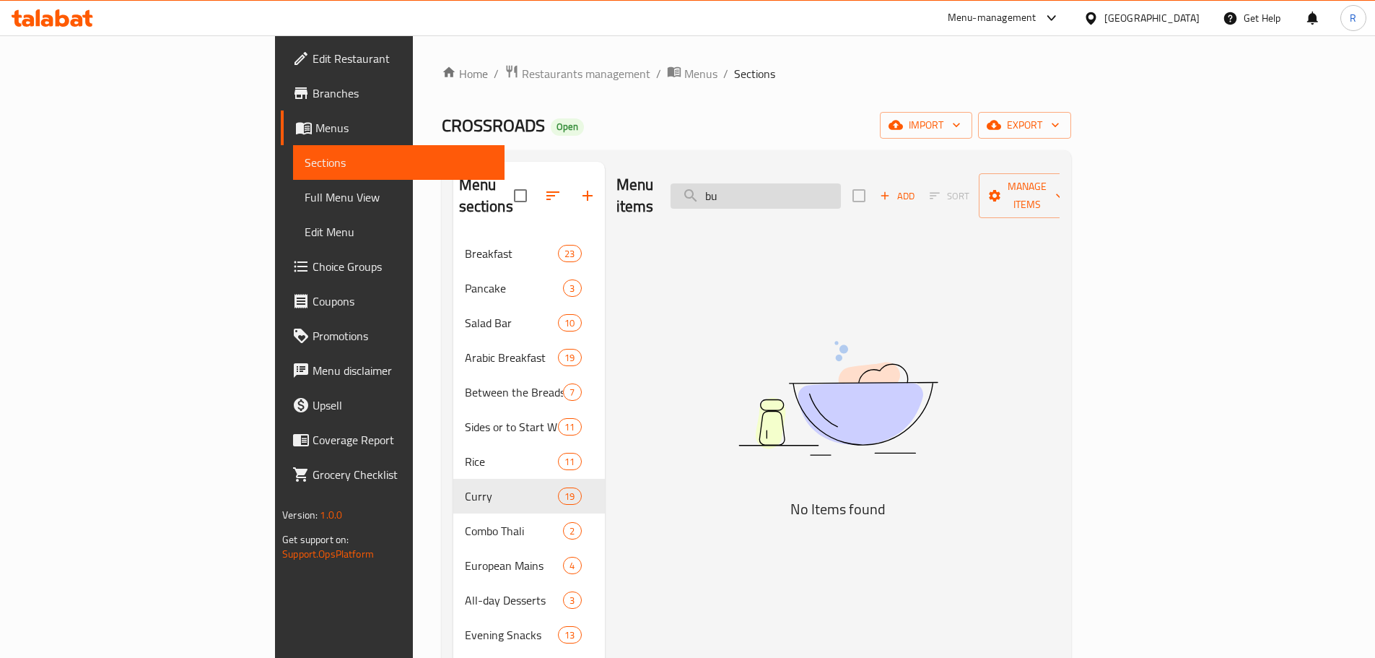
type input "b"
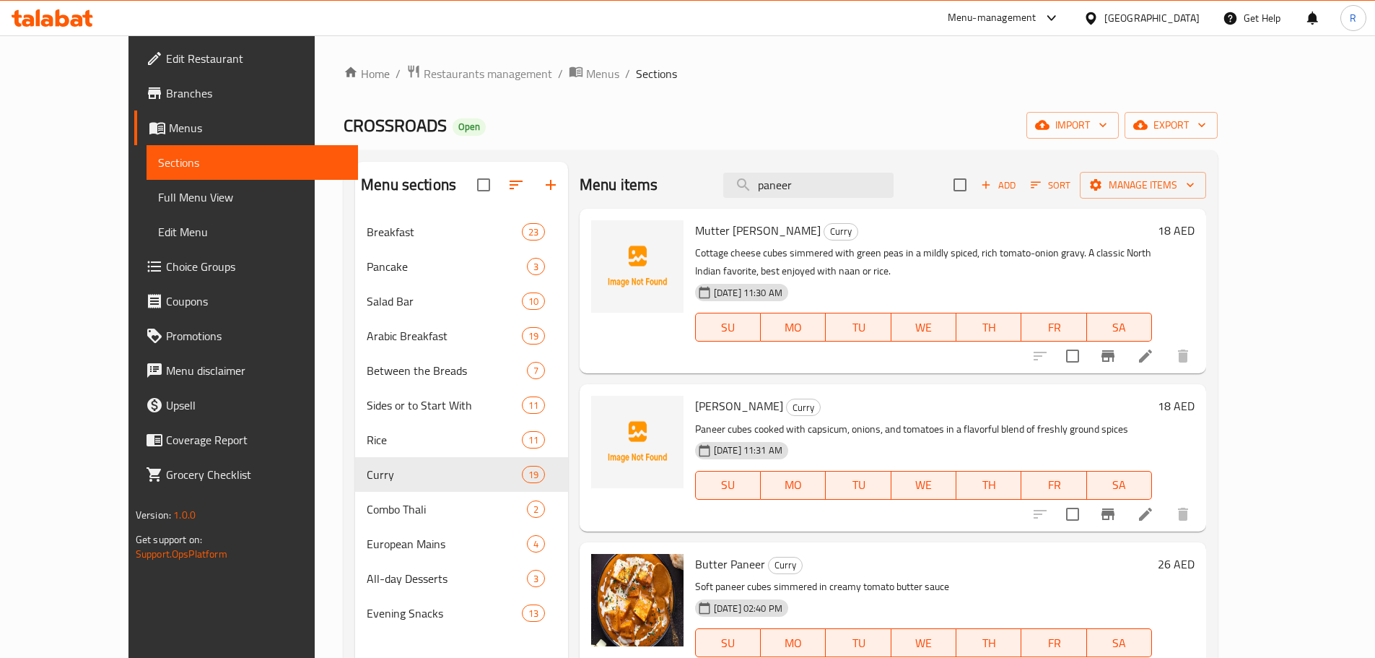
drag, startPoint x: 863, startPoint y: 193, endPoint x: 679, endPoint y: 204, distance: 184.4
click at [682, 201] on div "Menu items paneer Add Sort Manage items" at bounding box center [893, 185] width 627 height 47
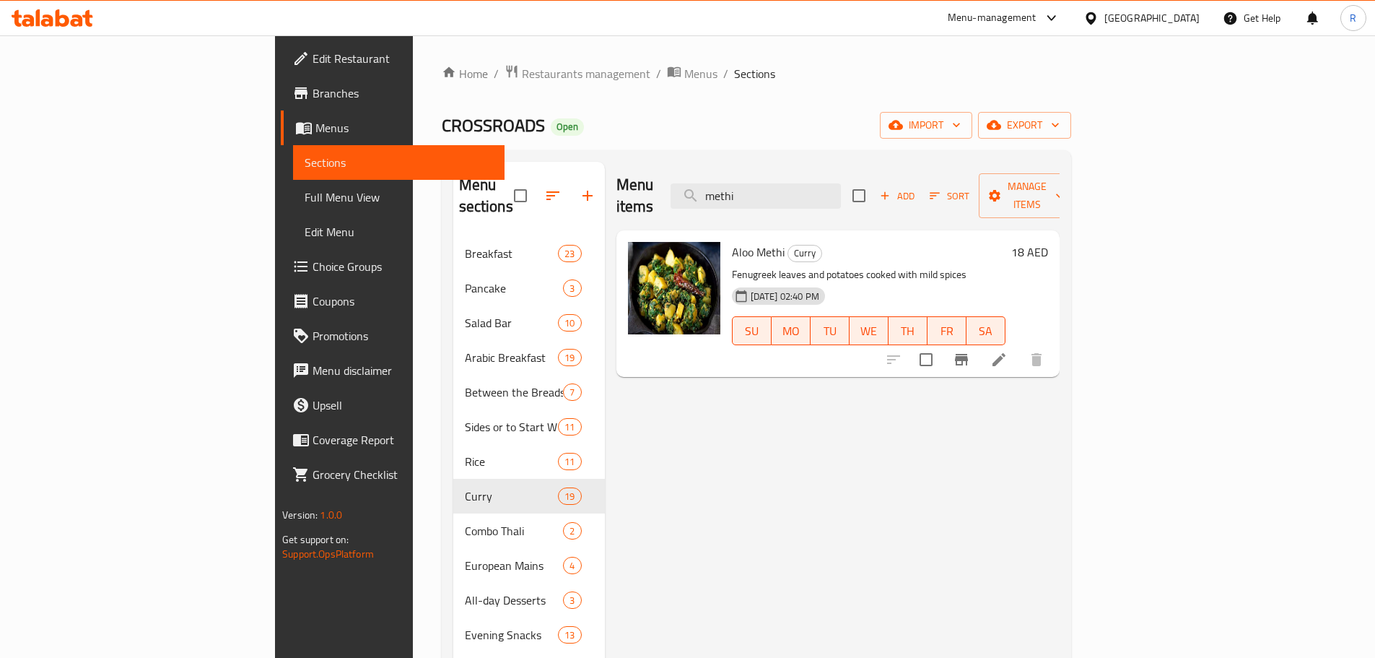
type input "methi"
click at [917, 189] on span "Add" at bounding box center [897, 196] width 39 height 17
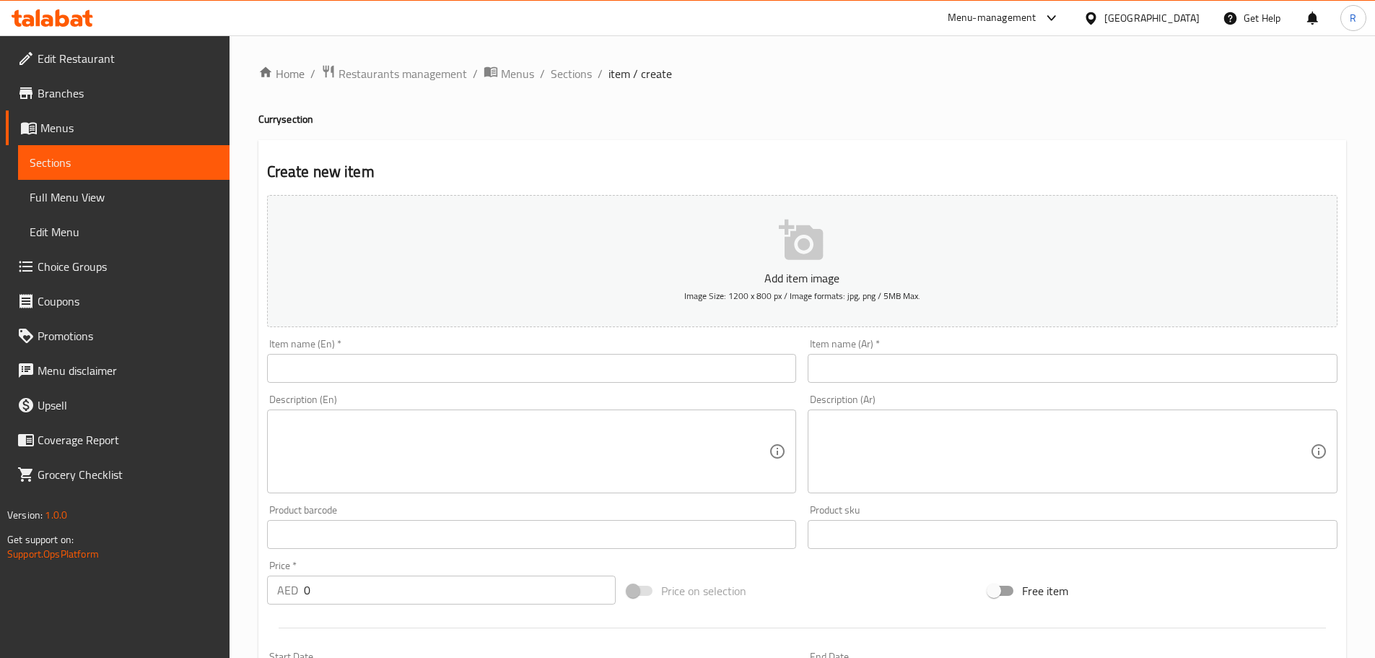
click at [562, 359] on input "text" at bounding box center [532, 368] width 530 height 29
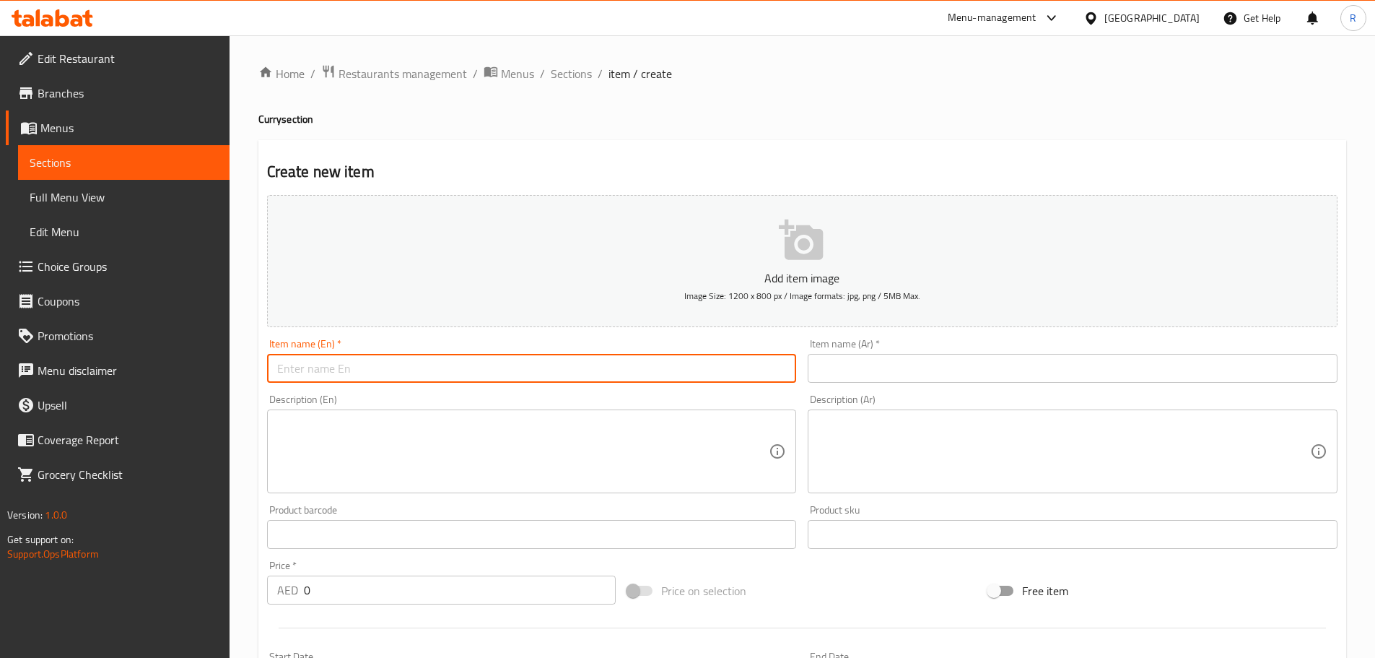
paste input "Methi Malai Paneer"
type input "Methi Malai Paneer"
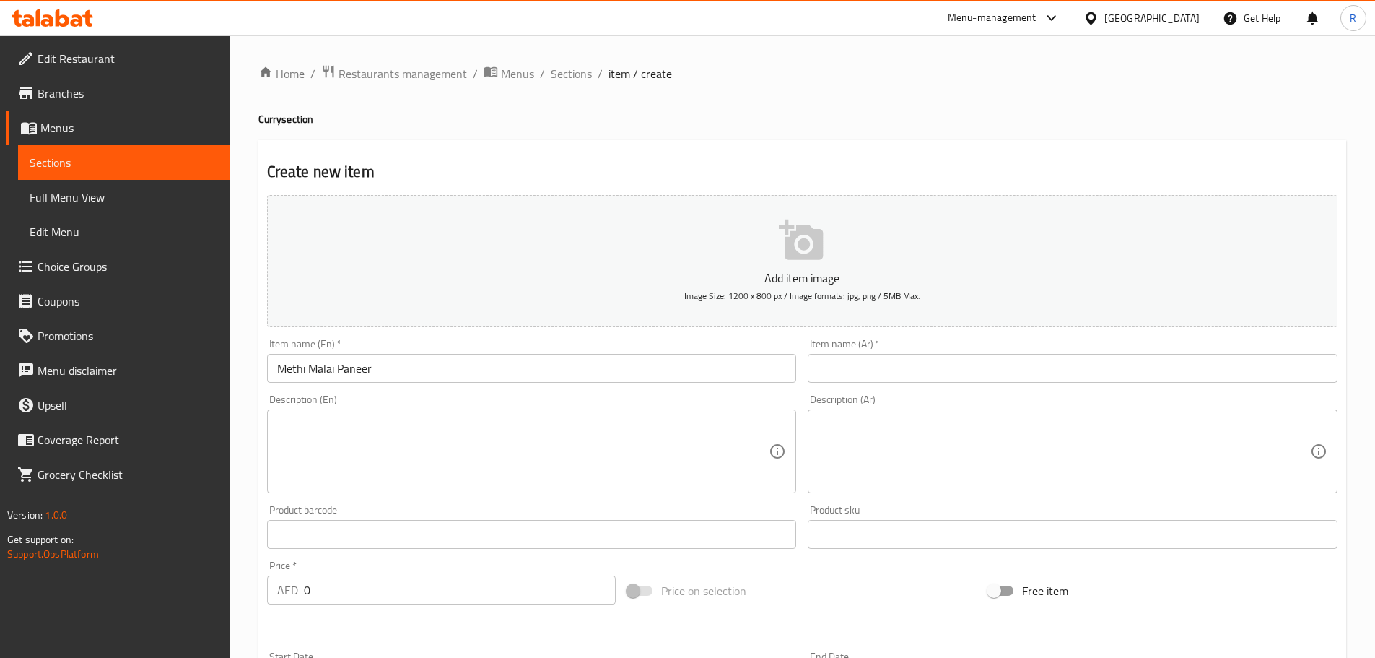
click at [993, 362] on input "text" at bounding box center [1073, 368] width 530 height 29
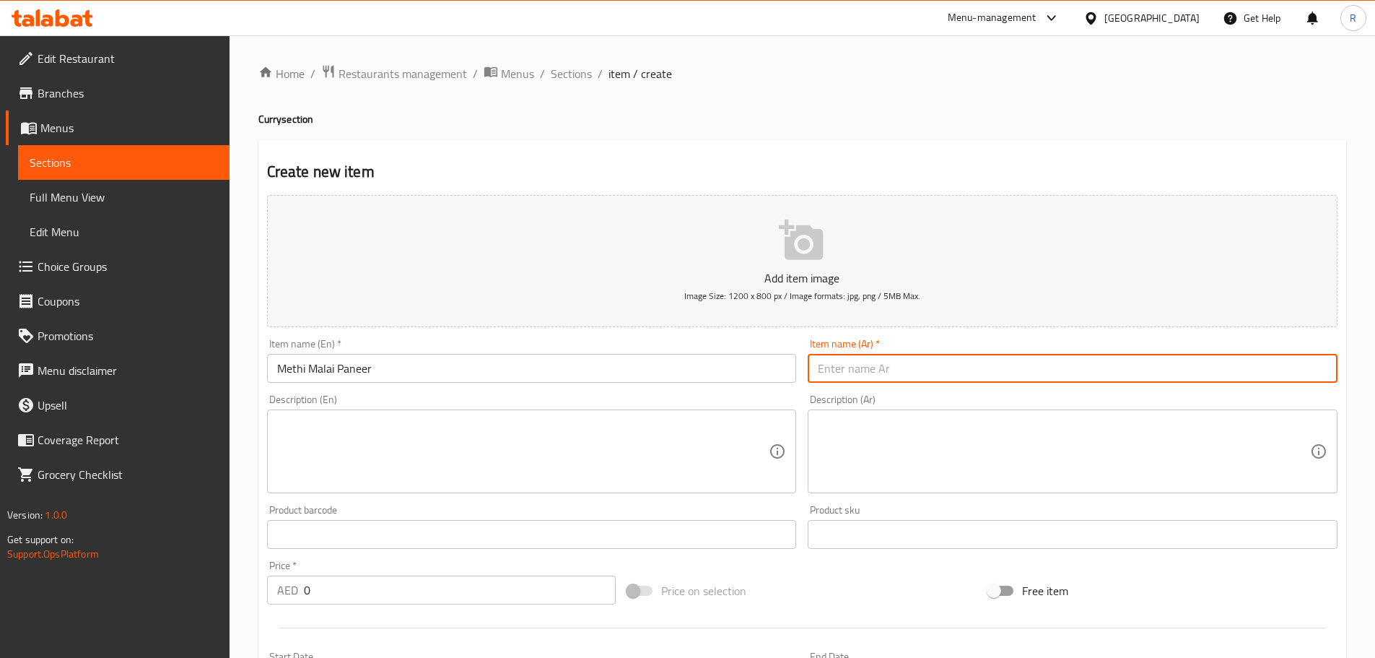
paste input "جبنة الحلبة"
type input "جبنة الحلبة"
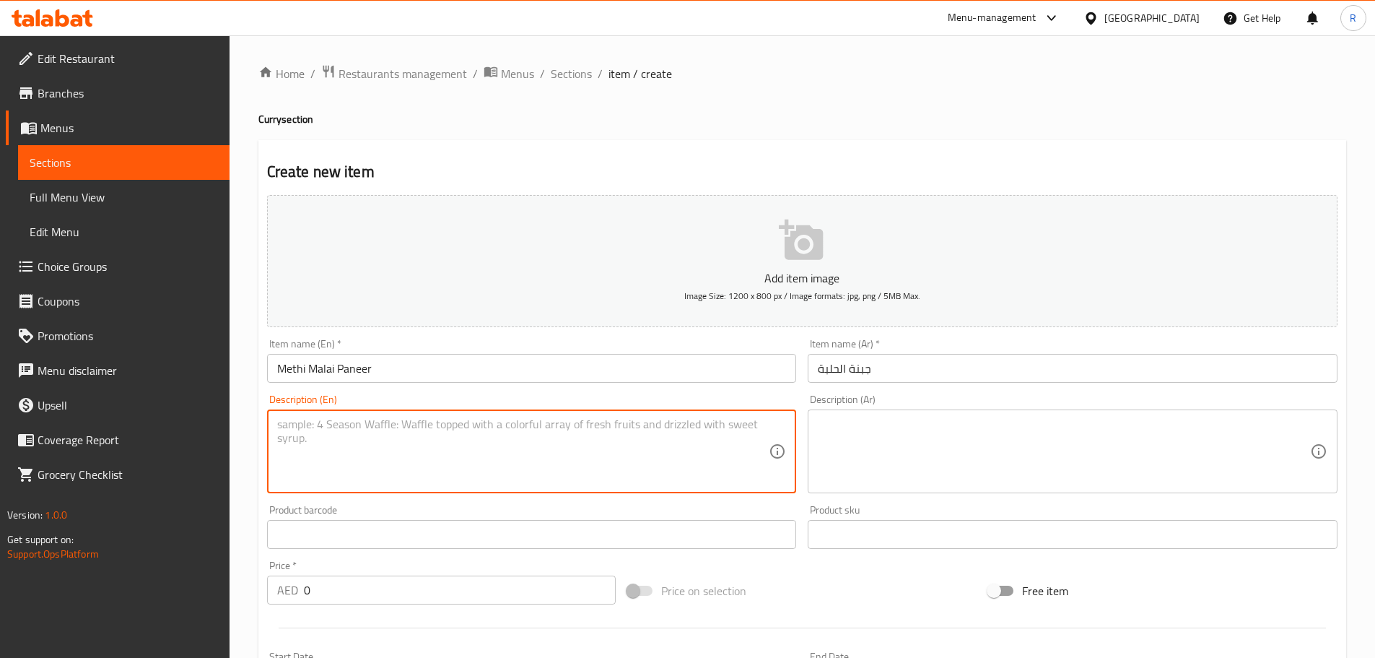
click at [379, 436] on textarea at bounding box center [523, 451] width 492 height 69
paste textarea "Soft paneer cubes in a rich, creamy gravy flavored with fresh fenugreek leaves,…"
type textarea "Soft paneer cubes in a rich, creamy gravy flavored with fresh fenugreek leaves,…"
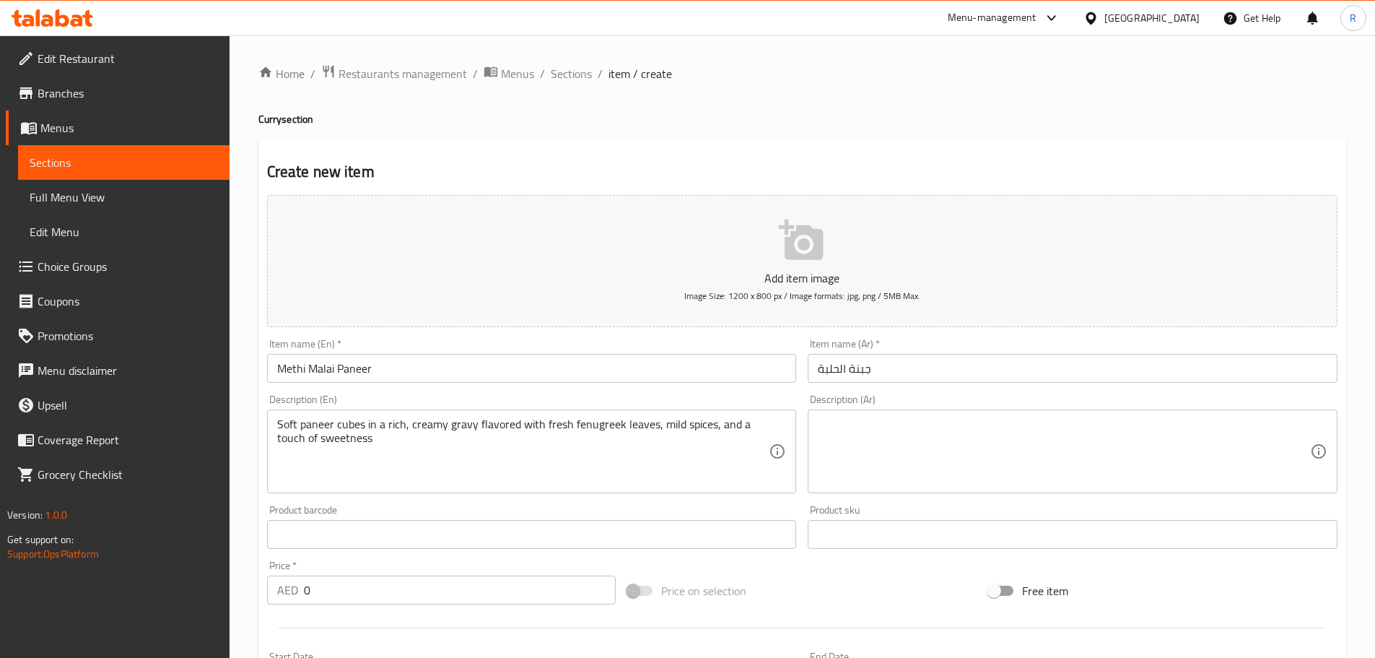
click at [414, 591] on input "0" at bounding box center [460, 589] width 313 height 29
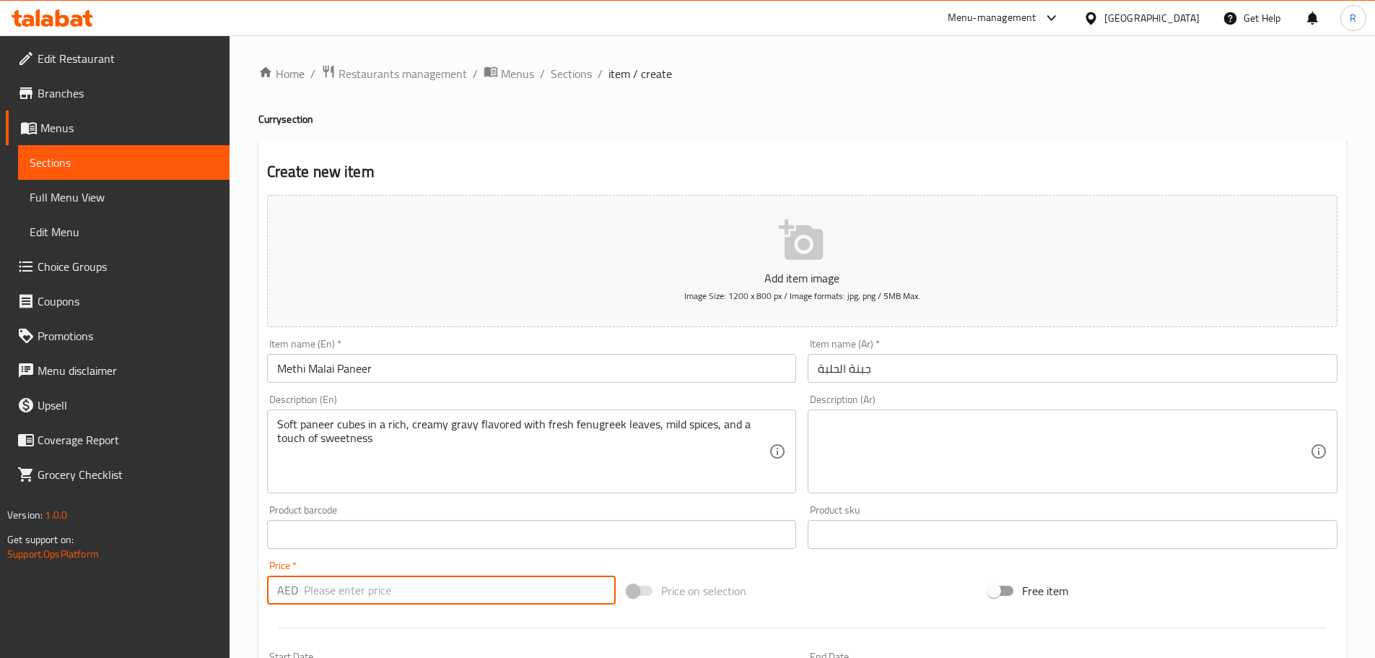
paste input "18"
type input "18"
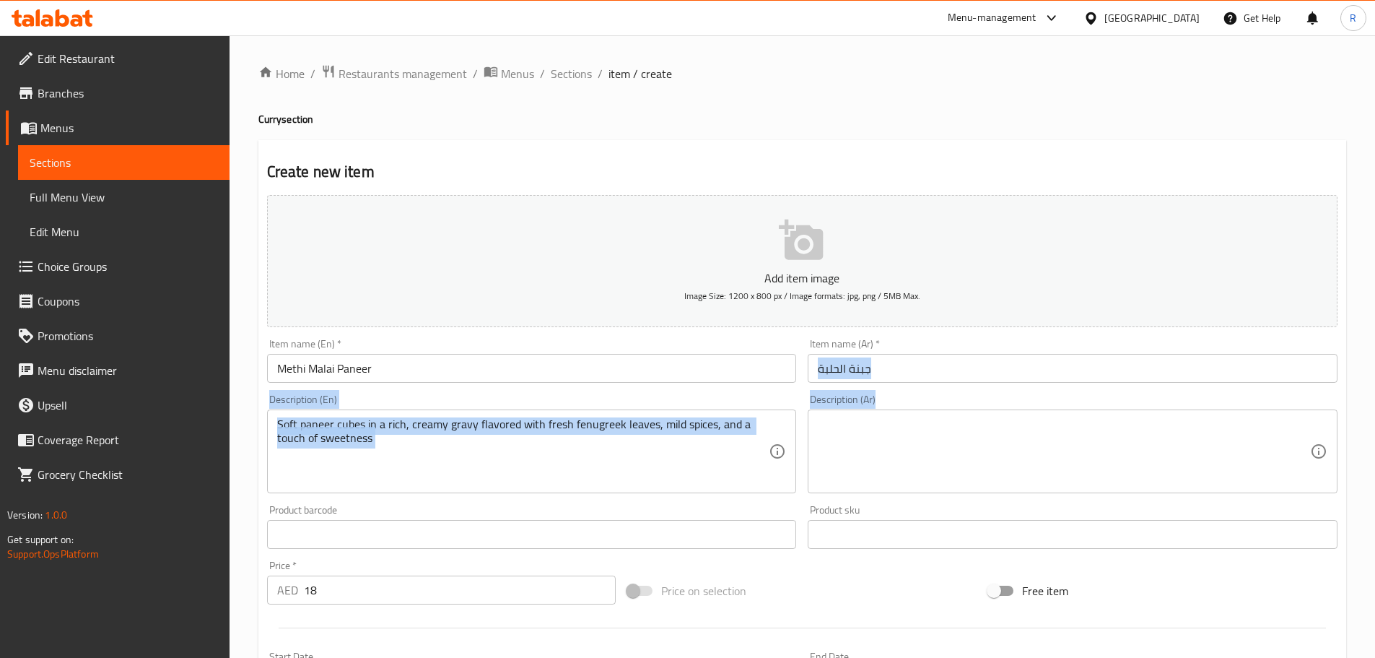
drag, startPoint x: 1375, startPoint y: 393, endPoint x: 1380, endPoint y: 442, distance: 49.4
click at [1375, 442] on html "​ Menu-management [GEOGRAPHIC_DATA] Get Help R Edit Restaurant Branches Menus S…" at bounding box center [687, 329] width 1375 height 658
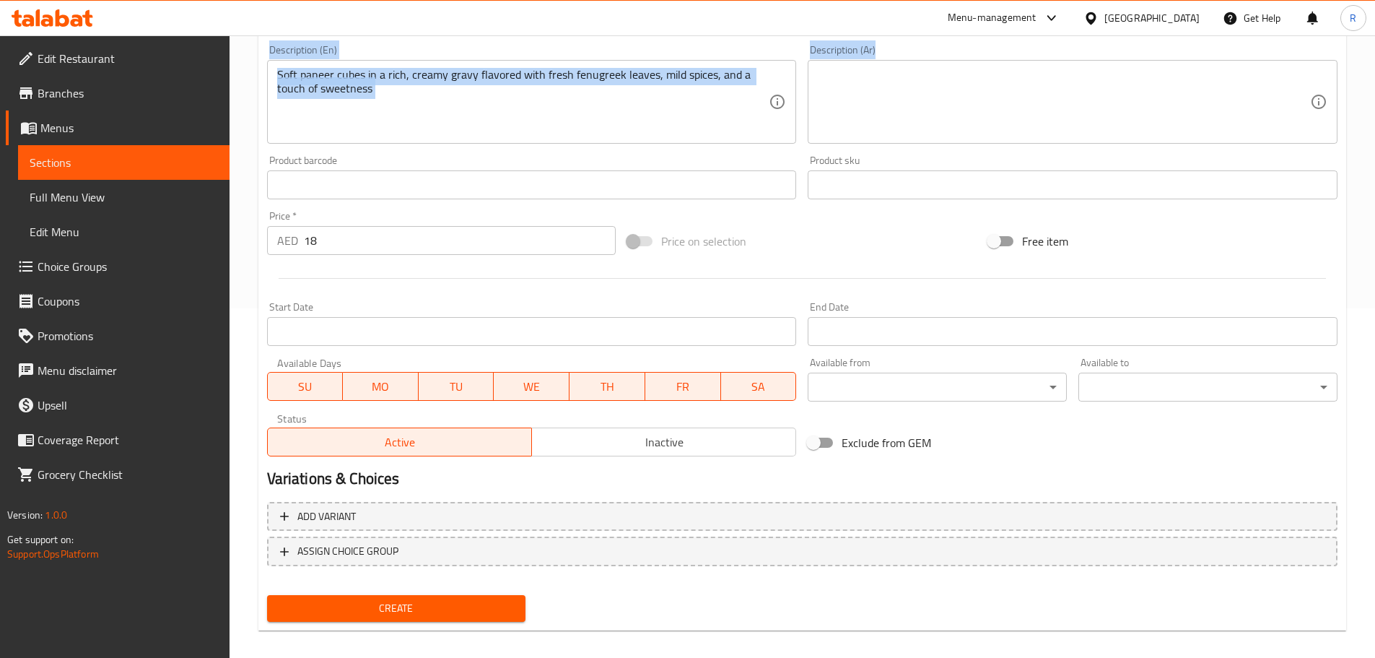
scroll to position [362, 0]
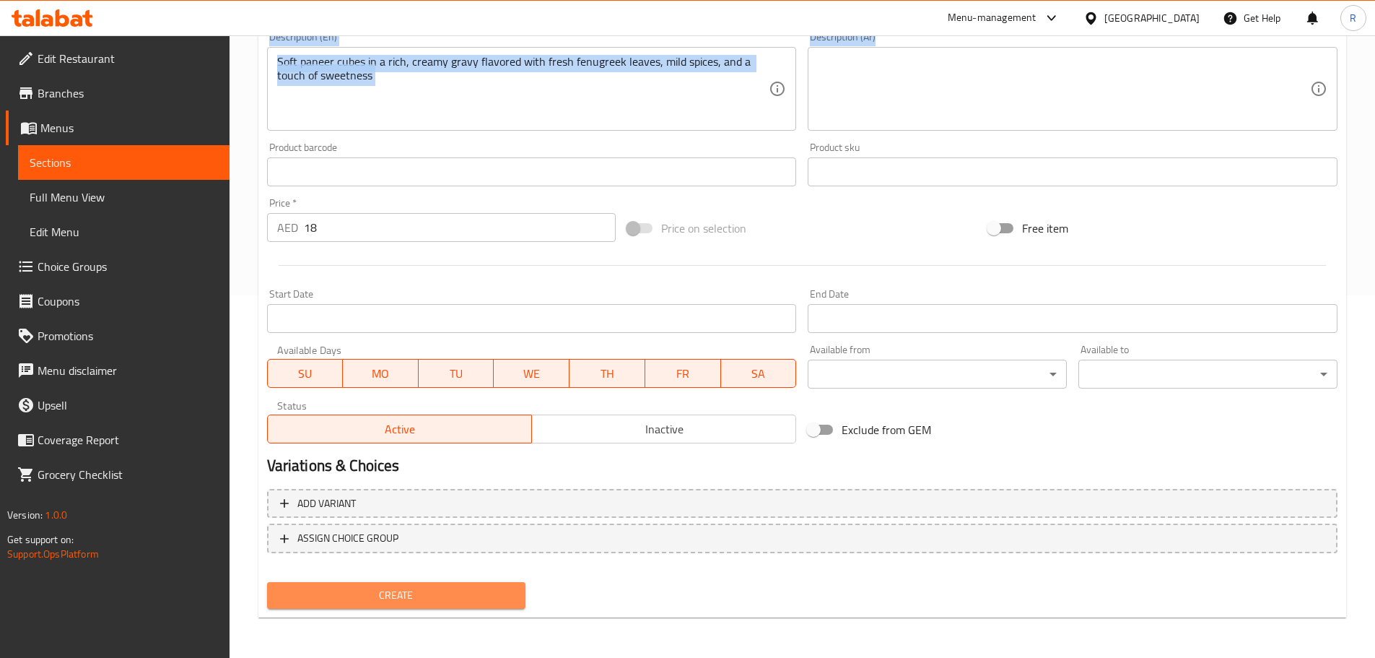
click at [457, 601] on span "Create" at bounding box center [397, 595] width 236 height 18
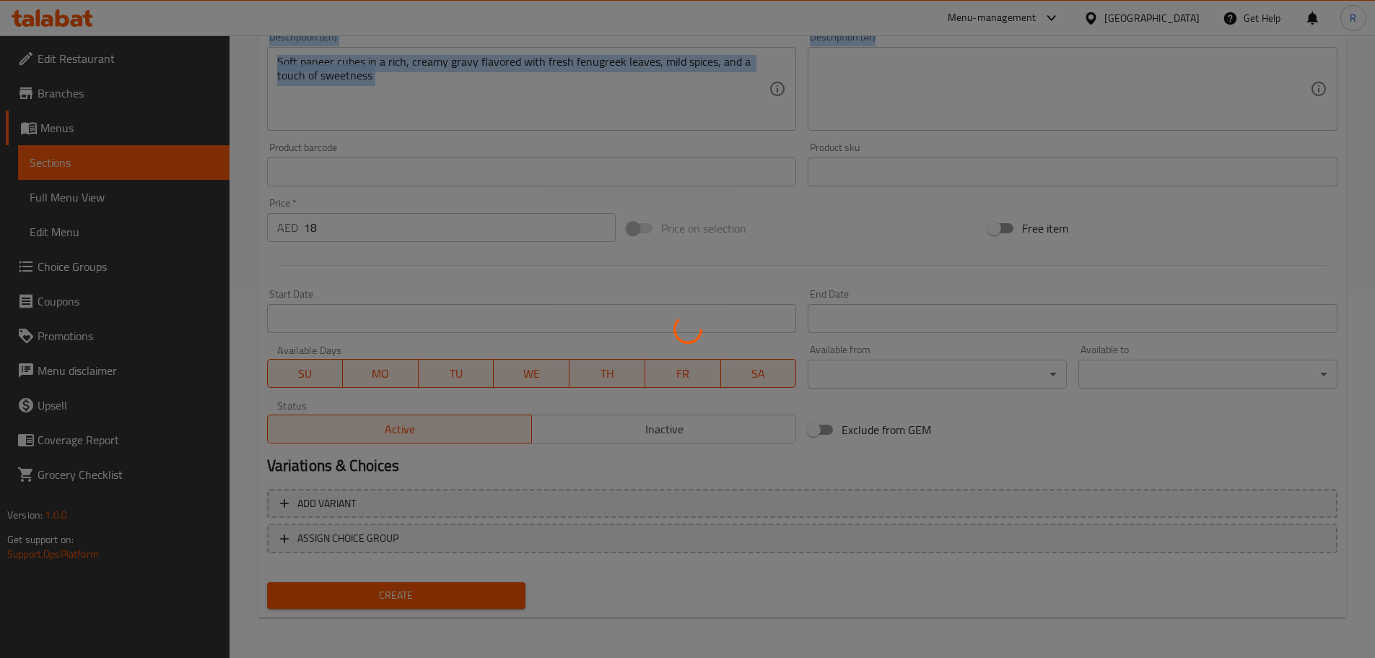
type input "0"
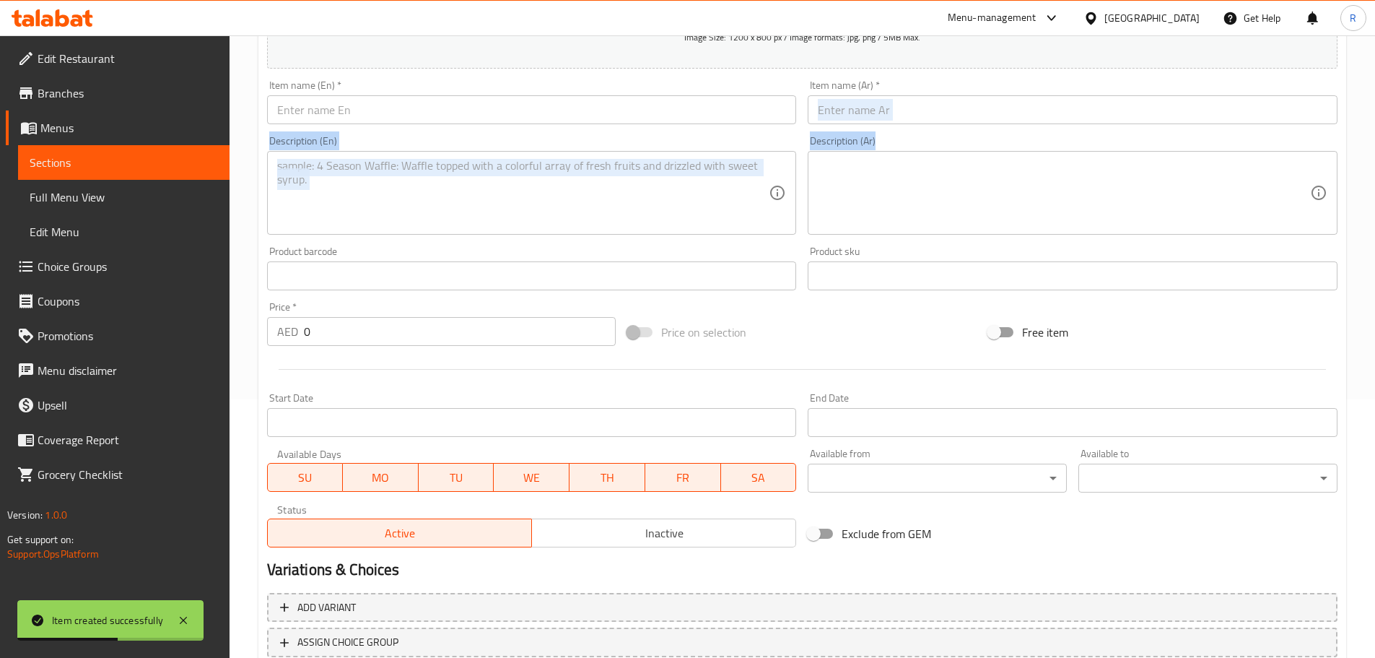
scroll to position [0, 0]
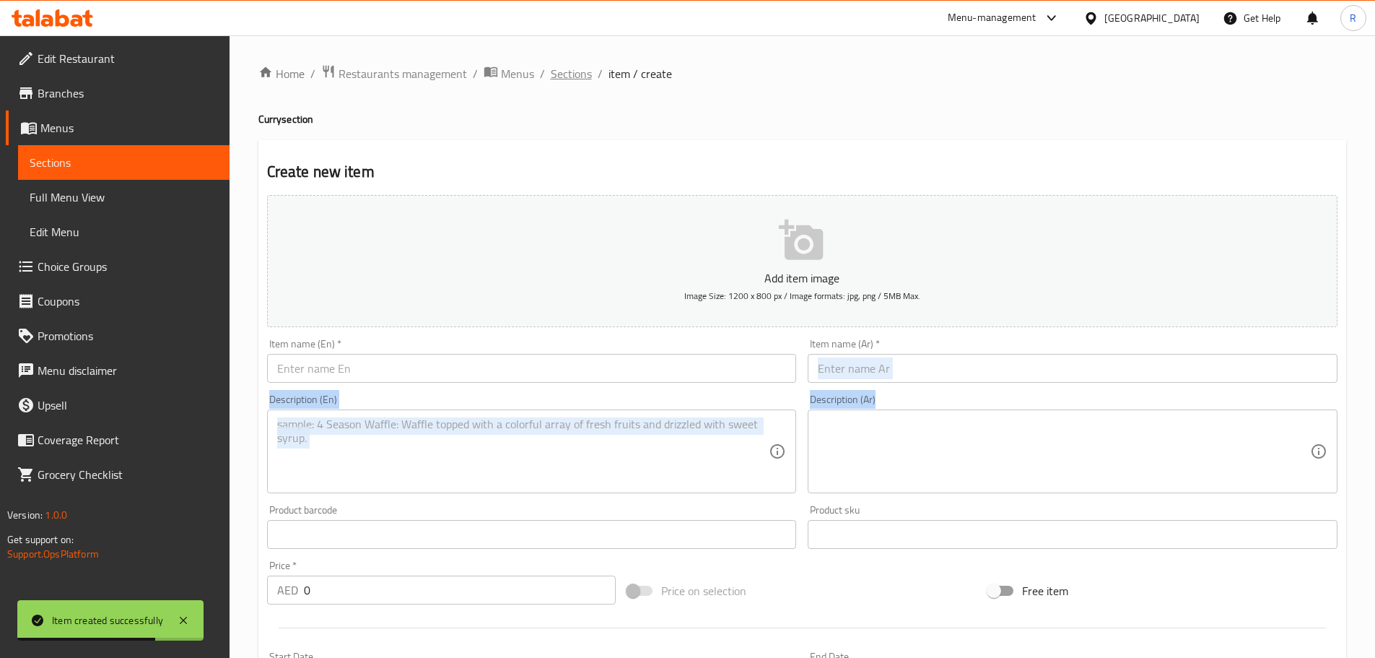
click at [575, 74] on span "Sections" at bounding box center [571, 73] width 41 height 17
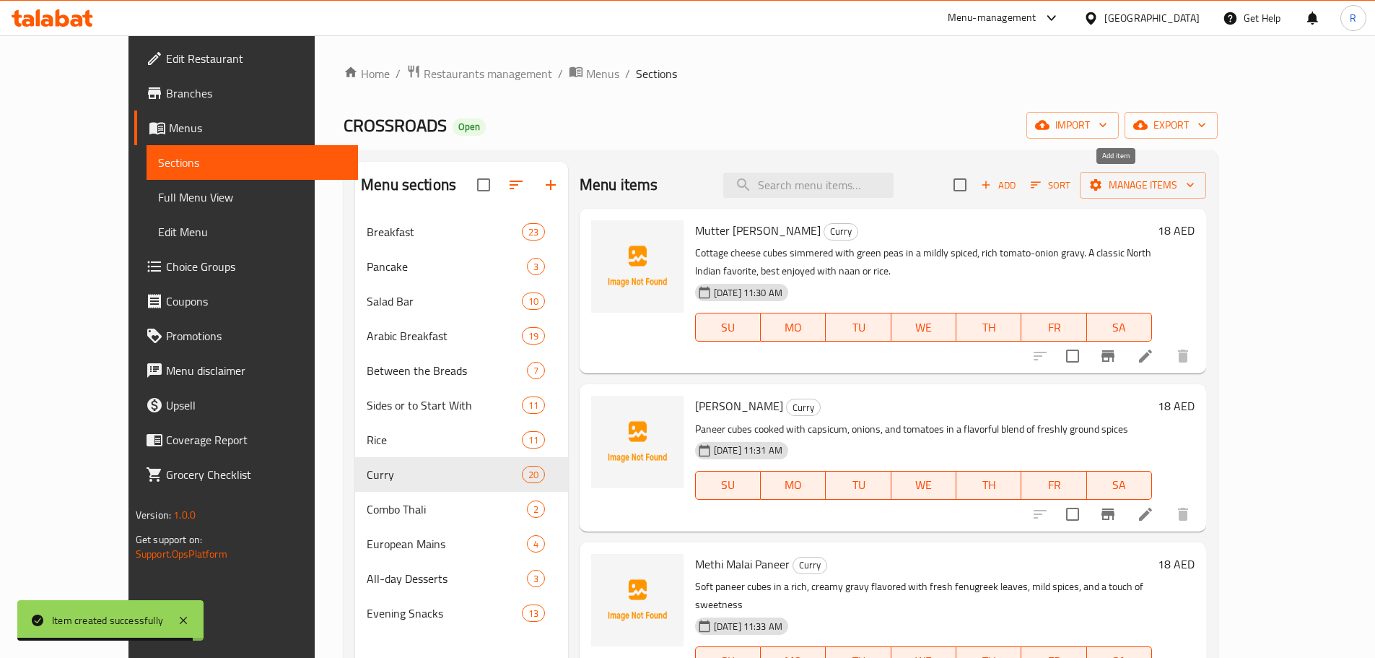
click at [1018, 179] on span "Add" at bounding box center [998, 185] width 39 height 17
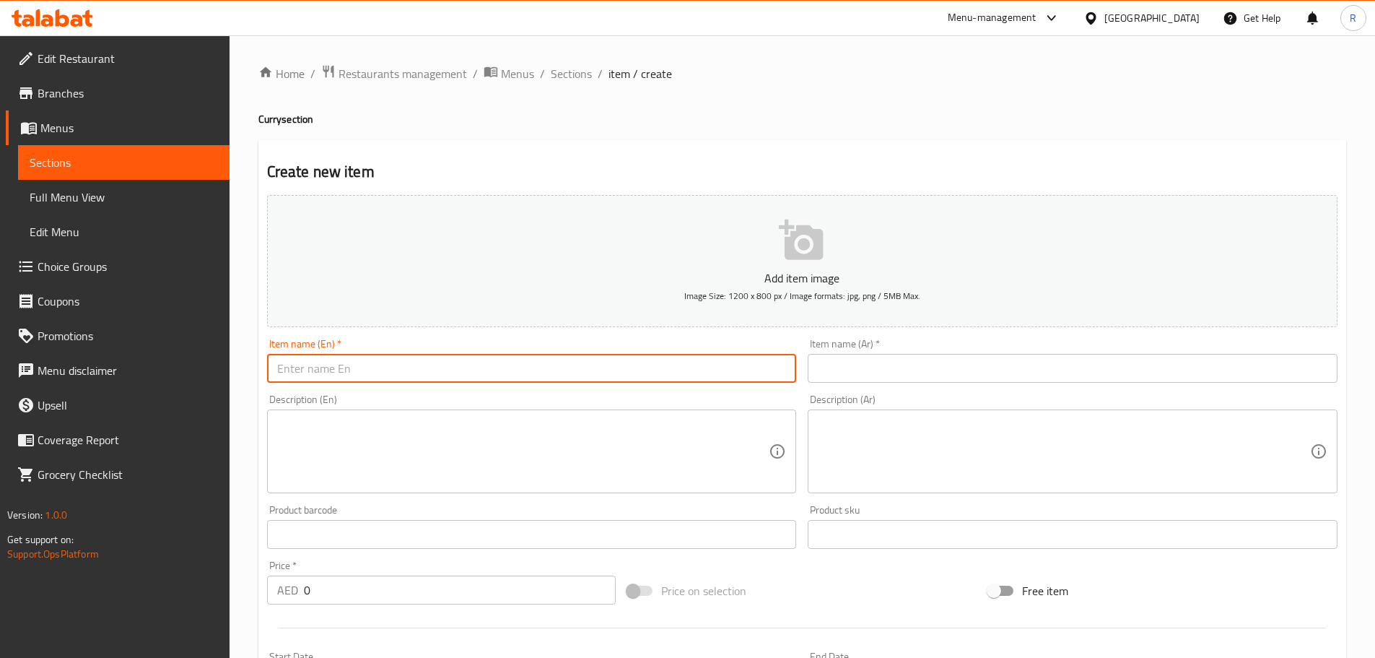
click at [564, 374] on input "text" at bounding box center [532, 368] width 530 height 29
paste input "Paneer Do Pyaza"
type input "Paneer Do Pyaza"
click at [446, 461] on textarea at bounding box center [523, 451] width 492 height 69
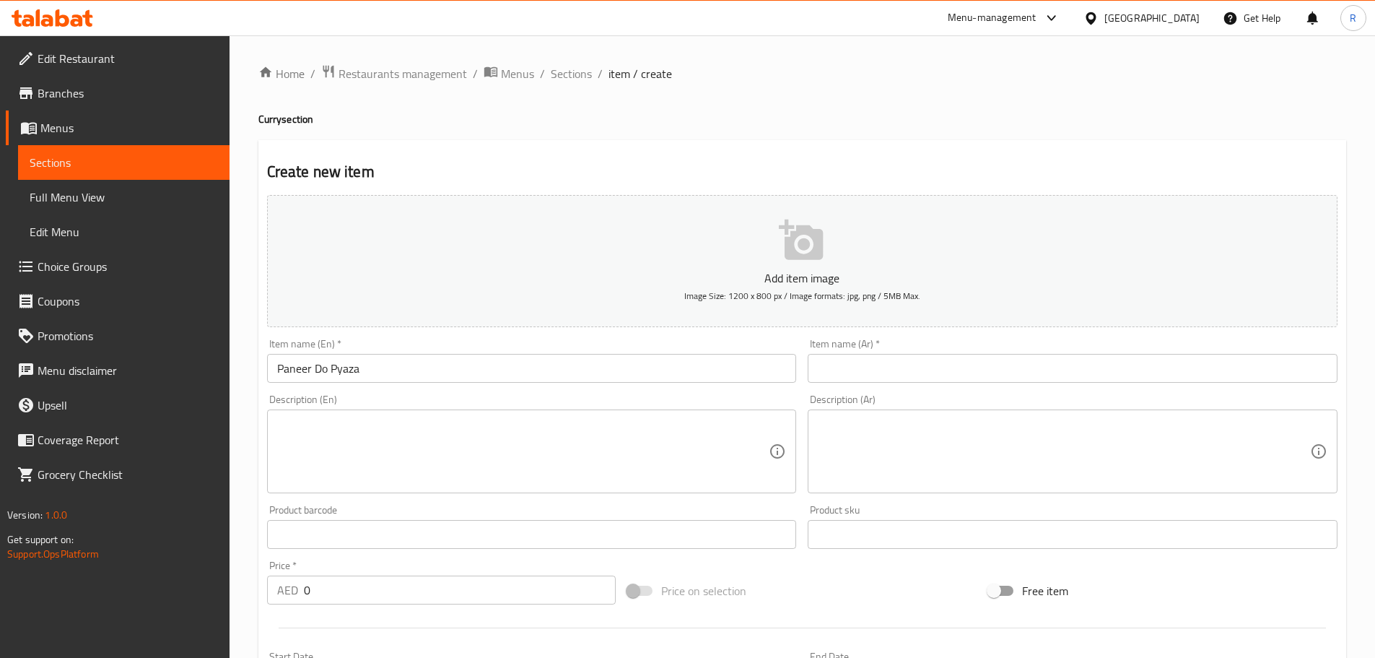
click at [479, 441] on textarea at bounding box center [523, 451] width 492 height 69
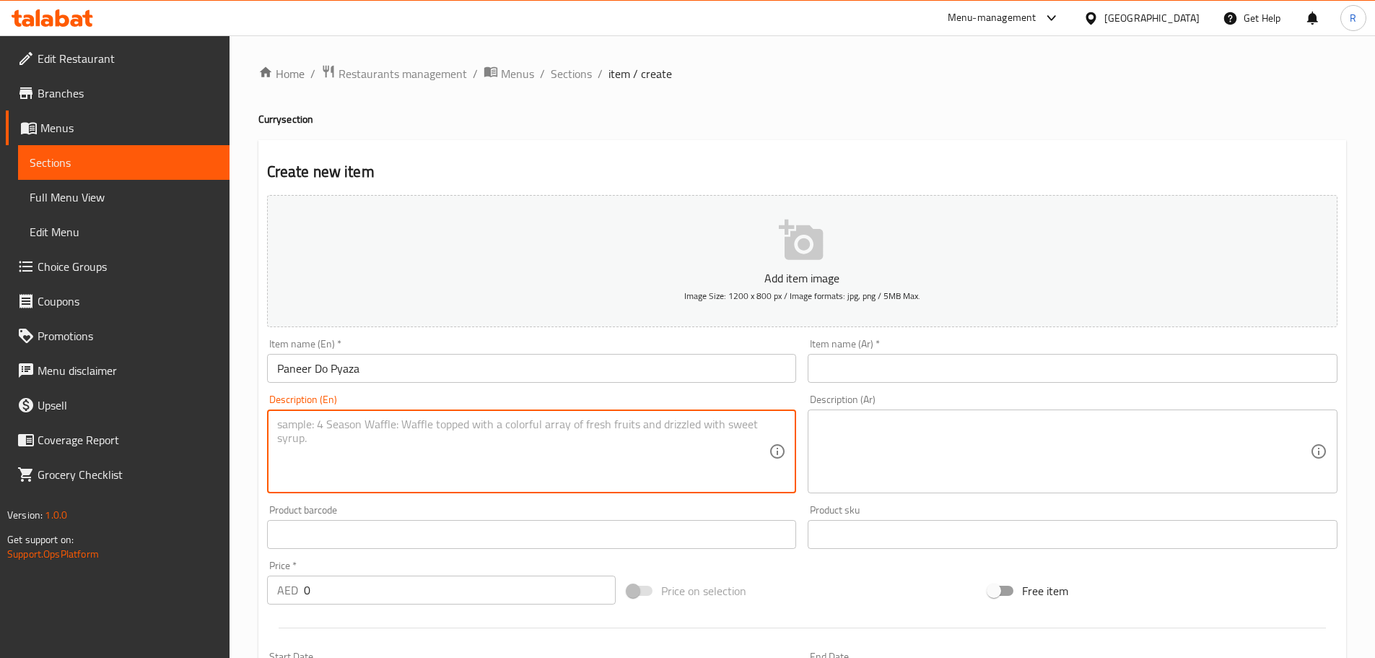
paste textarea "Succulent paneer cooked with double the onions, tossed in a spiced tomato-based…"
type textarea "Succulent paneer cooked with double the onions, tossed in a spiced tomato-based…"
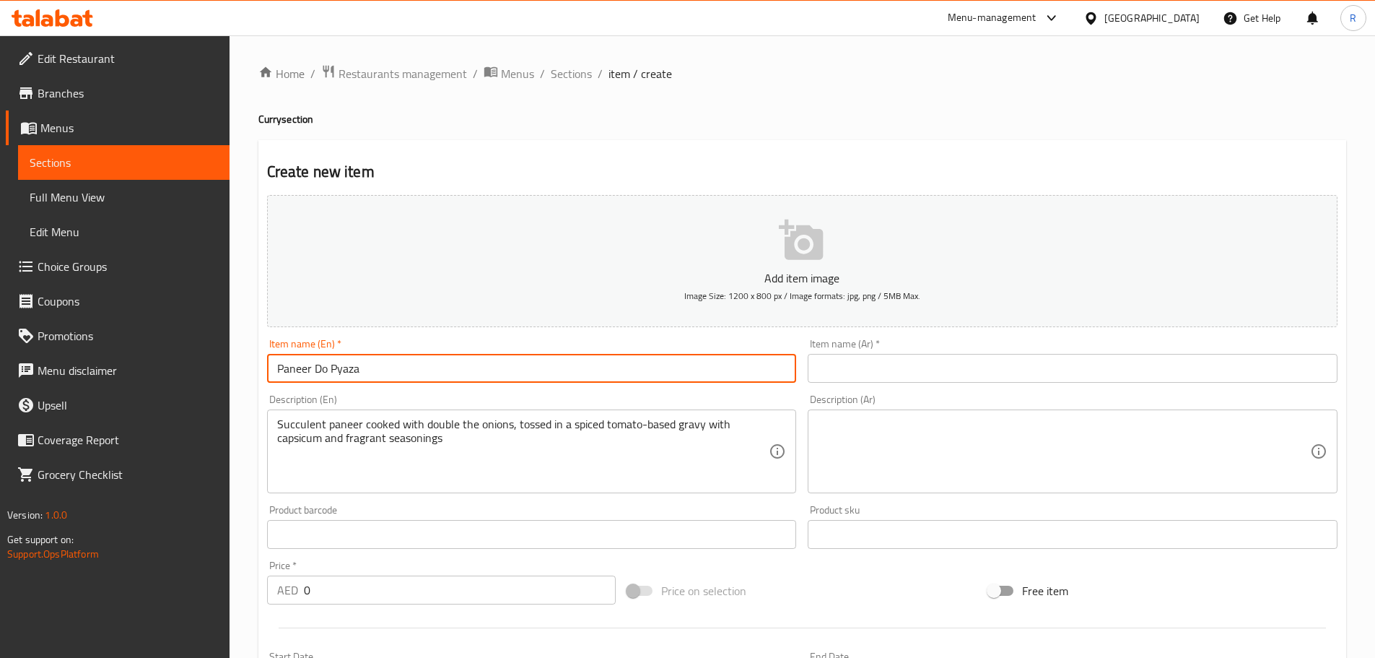
drag, startPoint x: 374, startPoint y: 368, endPoint x: 196, endPoint y: 372, distance: 177.6
click at [200, 372] on div "Edit Restaurant Branches Menus Sections Full Menu View Edit Menu Choice Groups …" at bounding box center [687, 527] width 1375 height 985
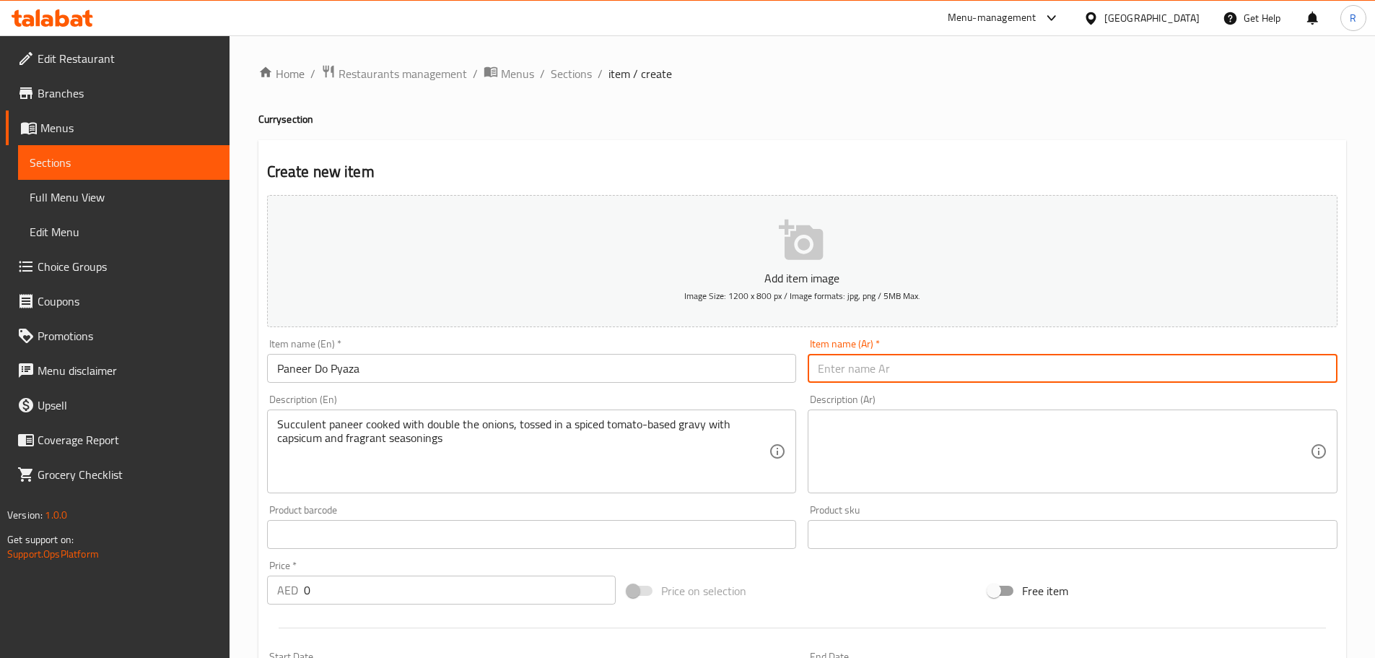
click at [904, 364] on input "text" at bounding box center [1073, 368] width 530 height 29
paste input "بانير دو بيازا"
type input "بانير دو بيازا"
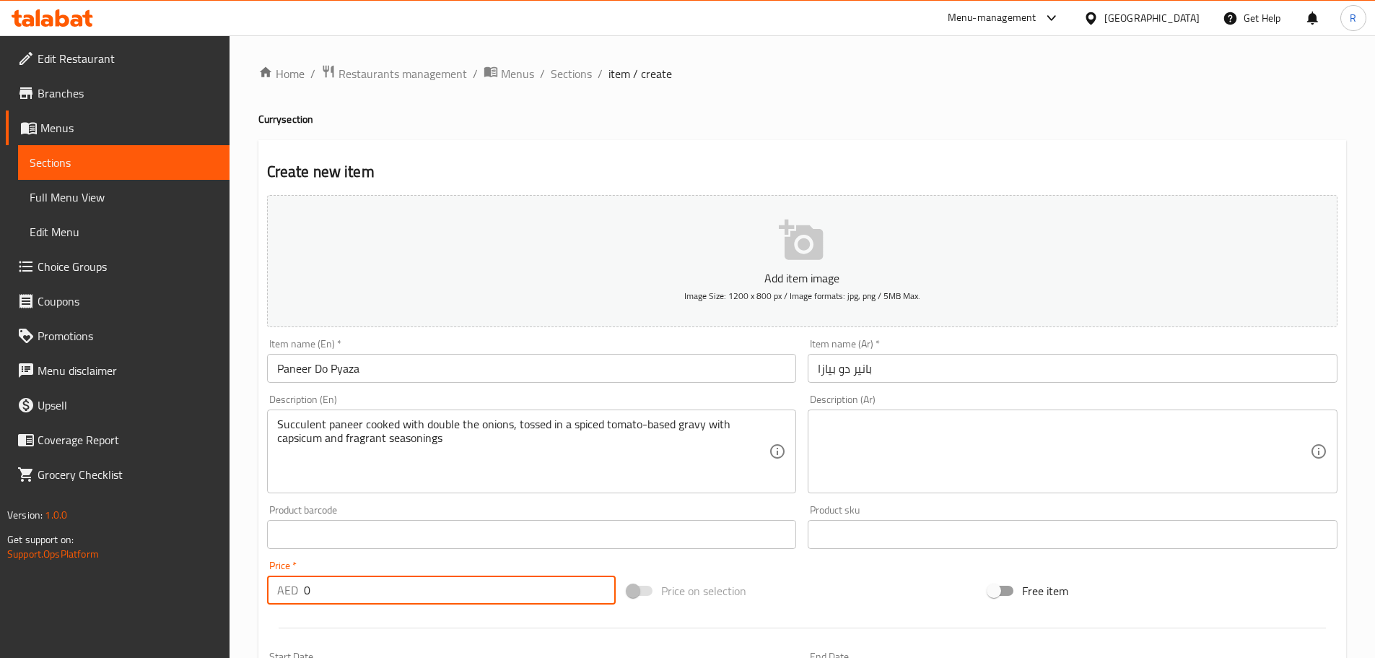
click at [323, 593] on input "0" at bounding box center [460, 589] width 313 height 29
paste input "18"
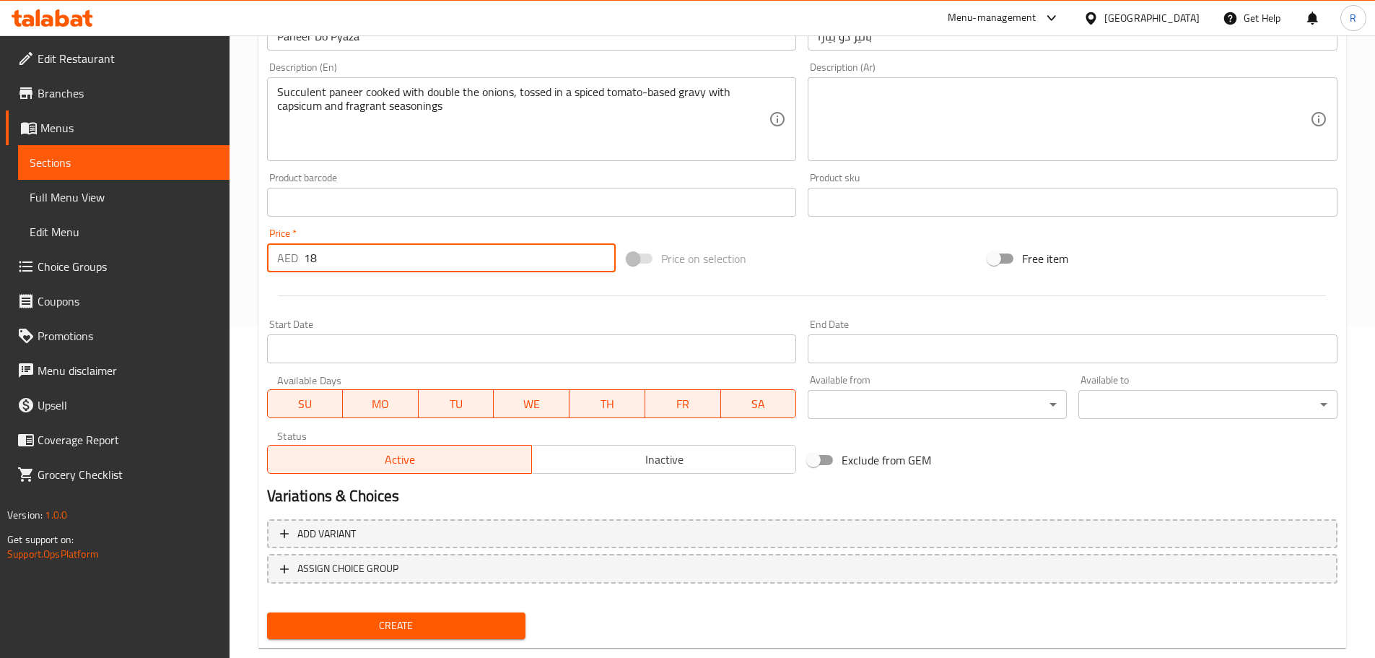
scroll to position [362, 0]
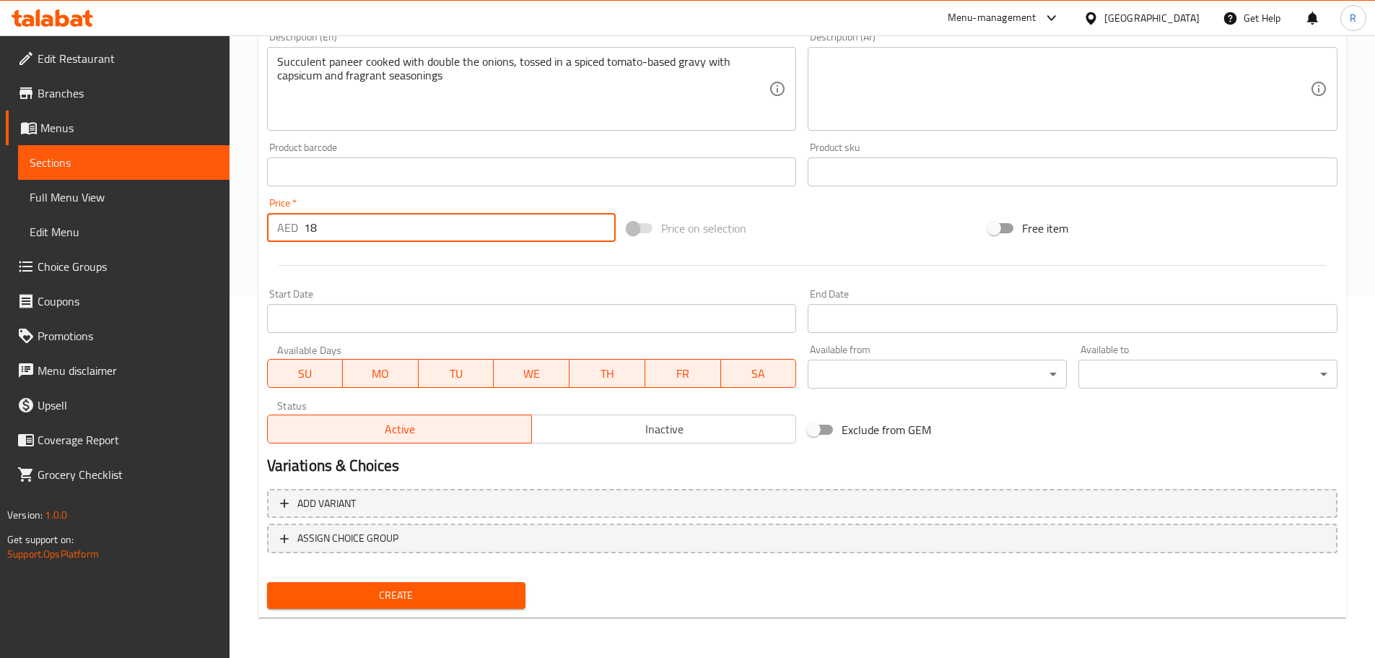
type input "18"
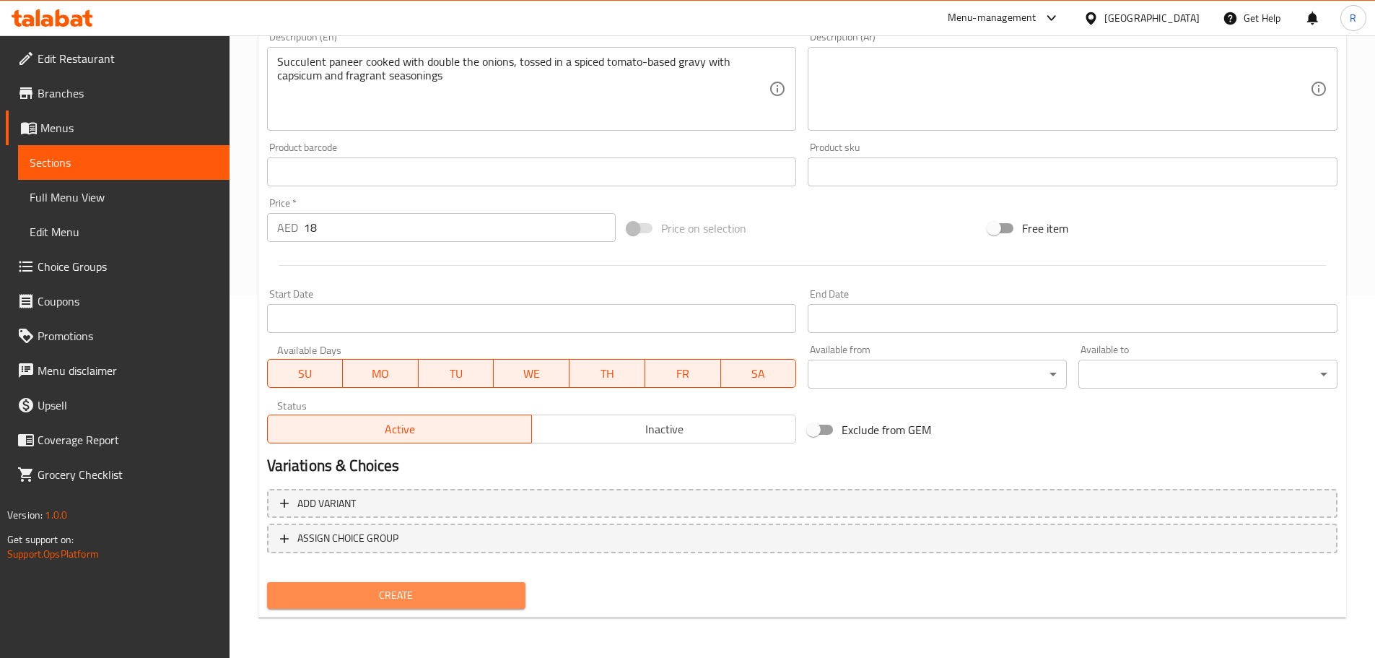
click at [484, 591] on span "Create" at bounding box center [397, 595] width 236 height 18
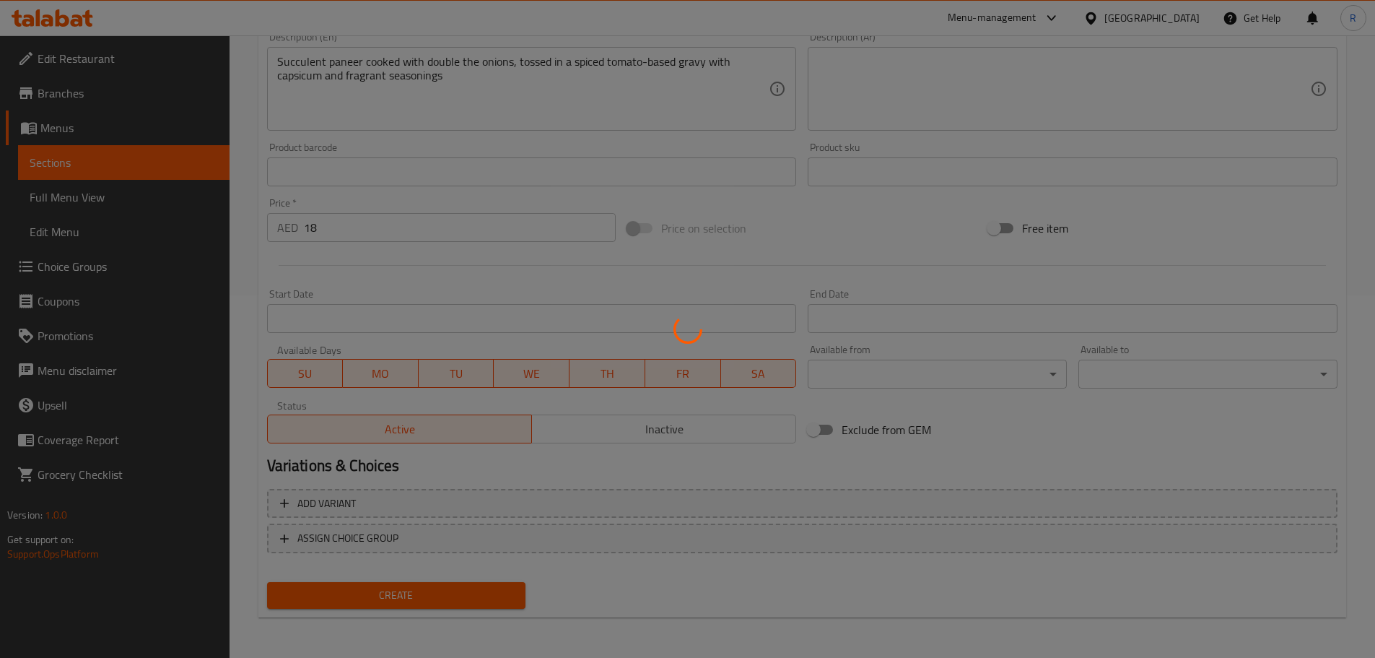
type input "0"
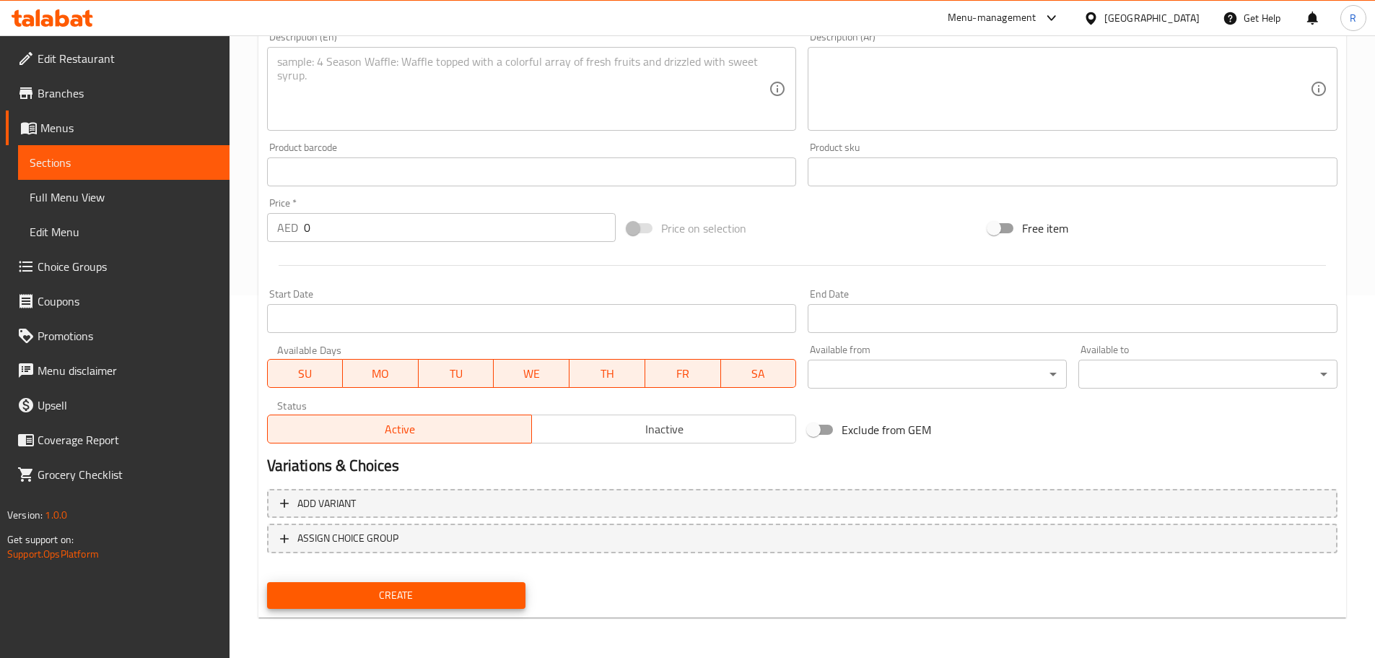
scroll to position [0, 0]
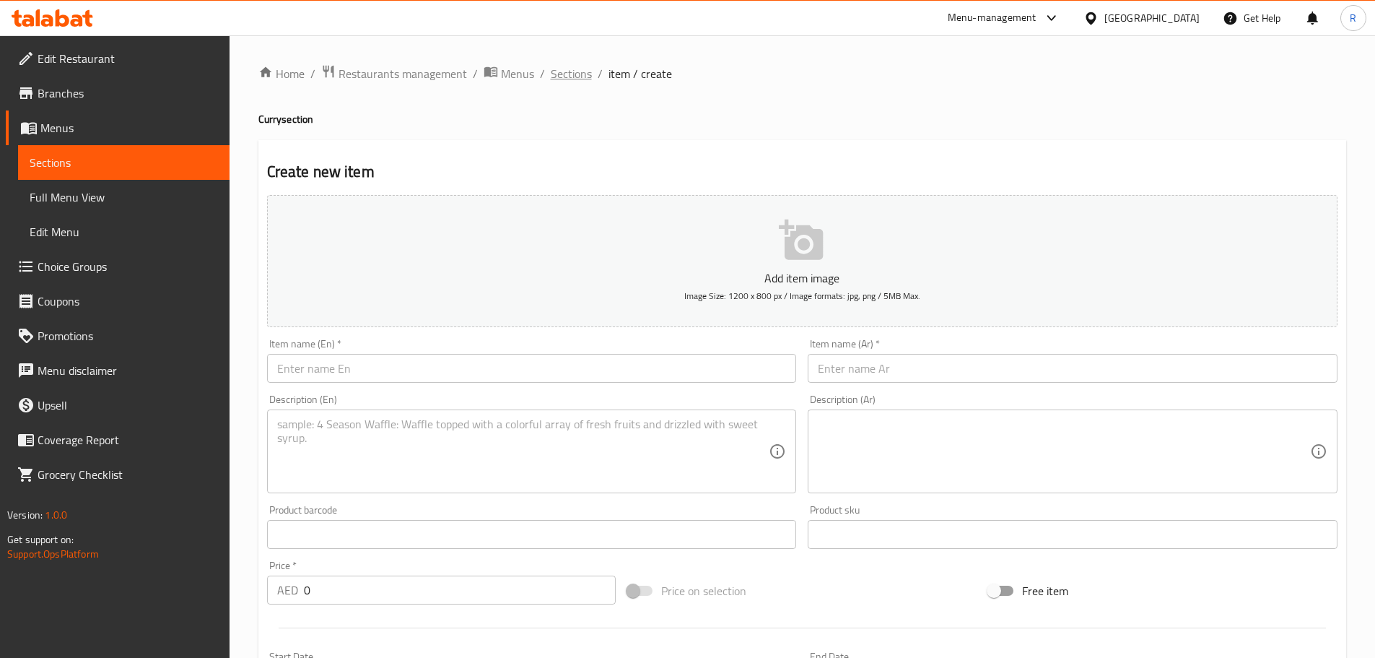
click at [562, 79] on span "Sections" at bounding box center [571, 73] width 41 height 17
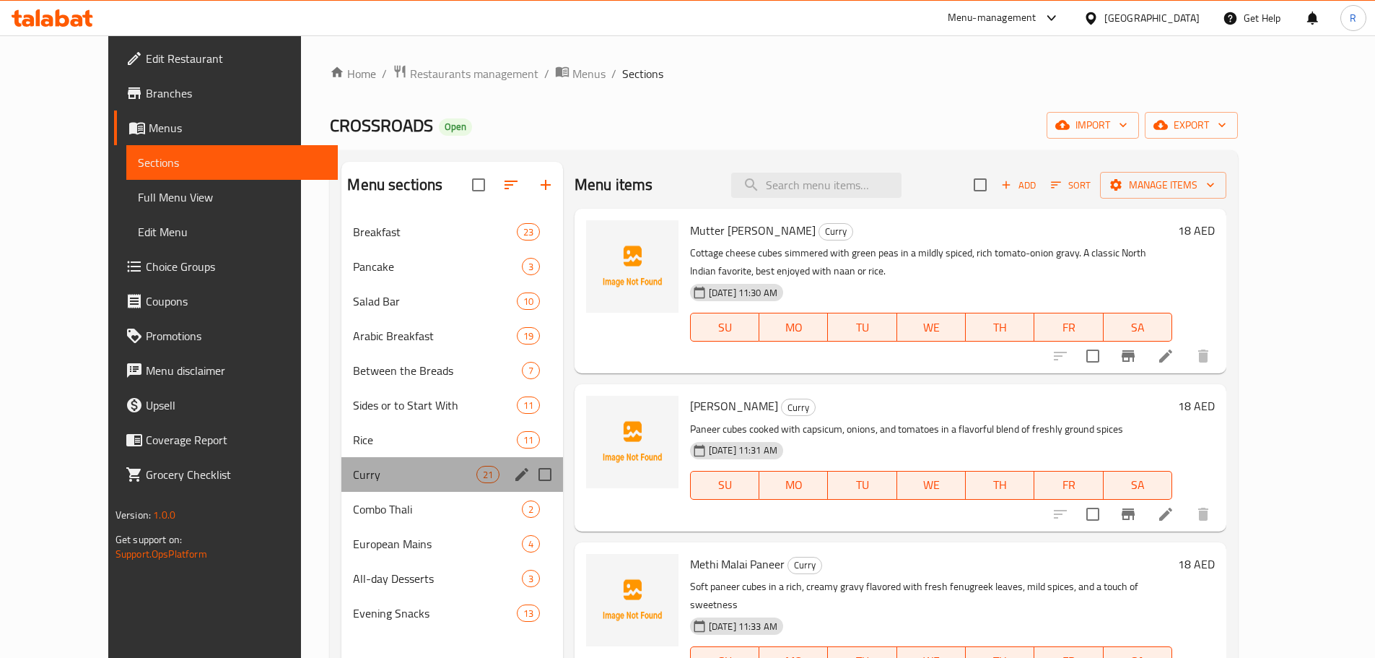
click at [341, 484] on div "[PERSON_NAME] 21" at bounding box center [451, 474] width 221 height 35
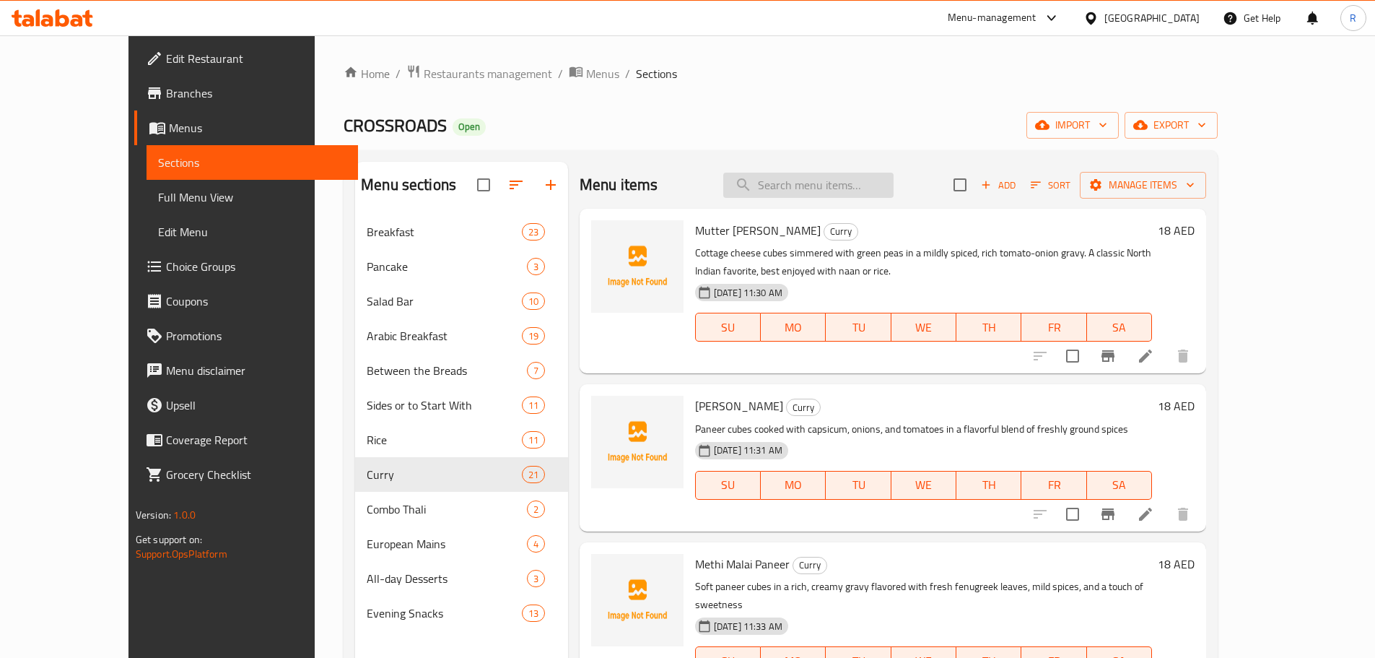
click at [856, 185] on input "search" at bounding box center [808, 185] width 170 height 25
paste input "Chicken Rara"
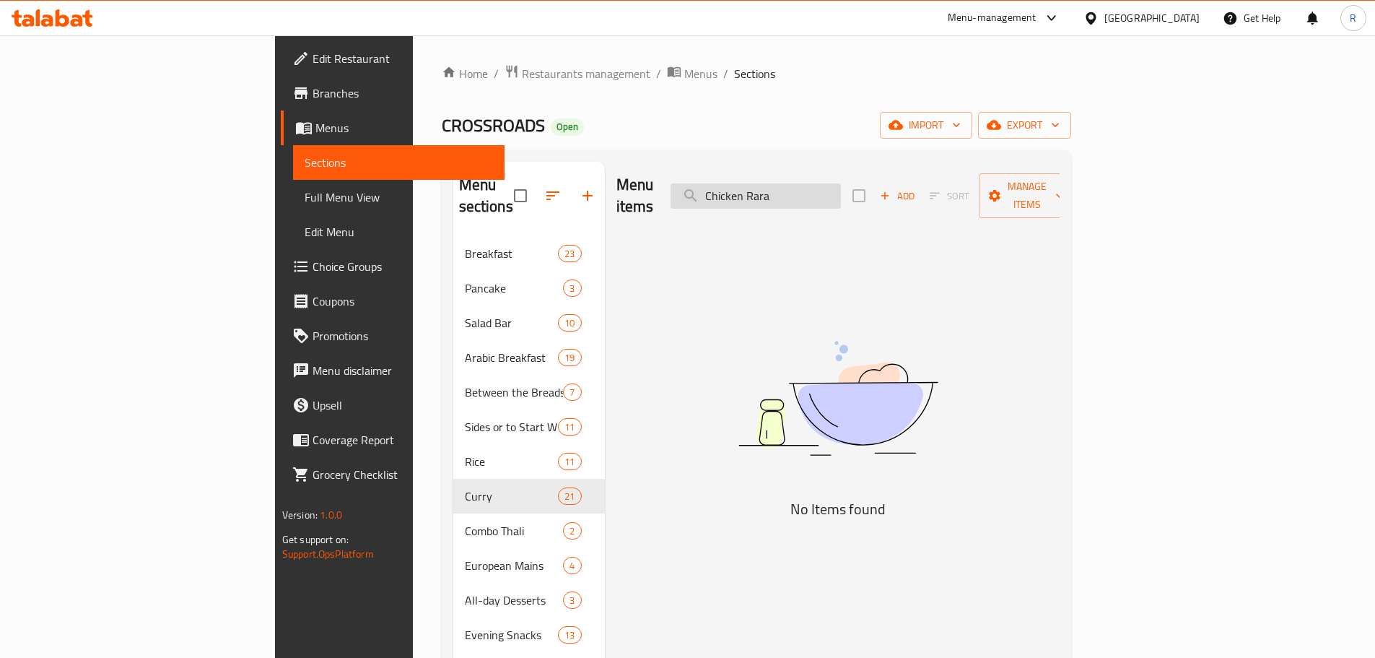
click at [841, 186] on input "Chicken Rara" at bounding box center [756, 195] width 170 height 25
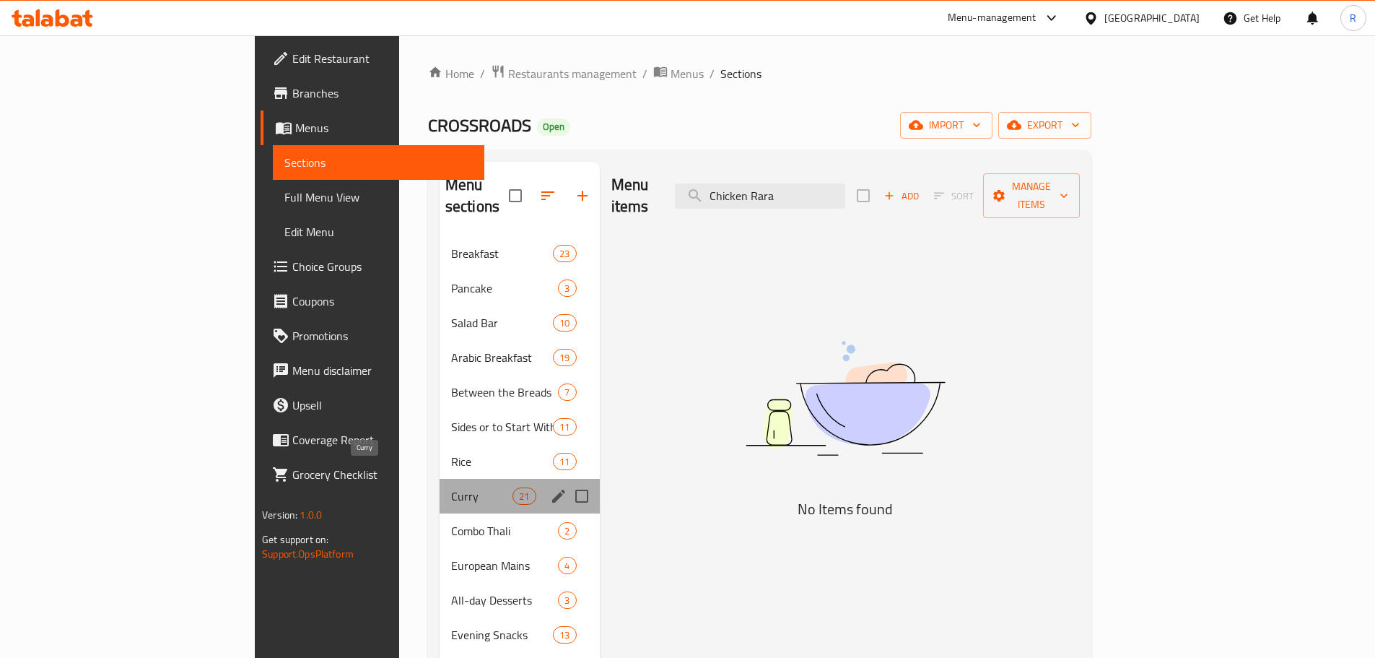
scroll to position [0, 0]
click at [451, 487] on span "Curry" at bounding box center [481, 495] width 61 height 17
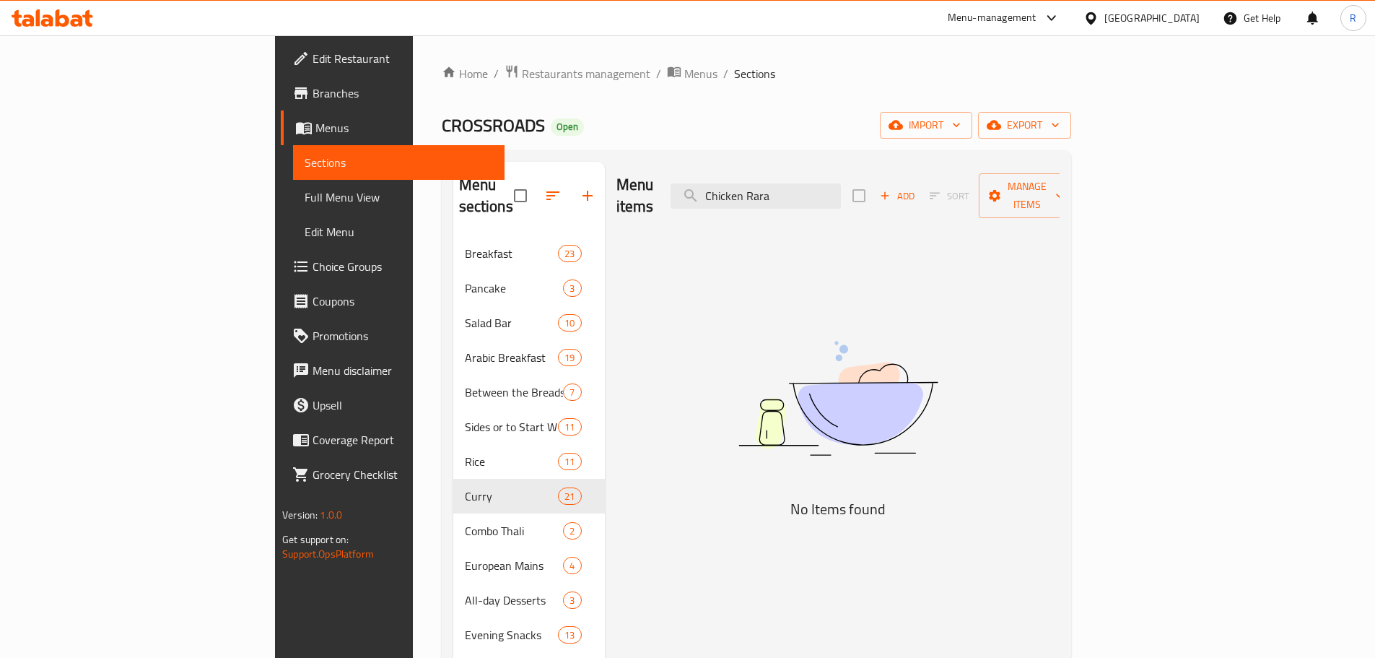
drag, startPoint x: 885, startPoint y: 183, endPoint x: 666, endPoint y: 182, distance: 219.5
click at [666, 182] on div "Menu items Chicken Rara Add Sort Manage items" at bounding box center [838, 196] width 443 height 69
type input "b"
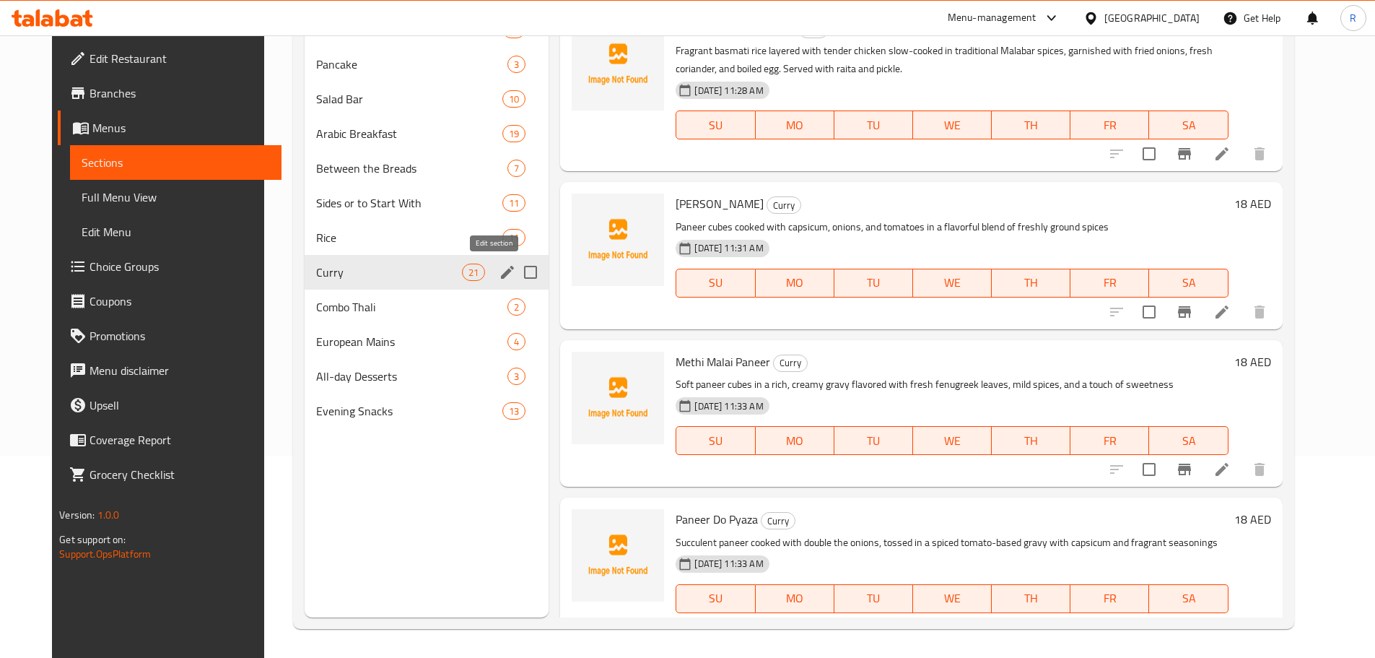
click at [499, 273] on icon "edit" at bounding box center [507, 272] width 17 height 17
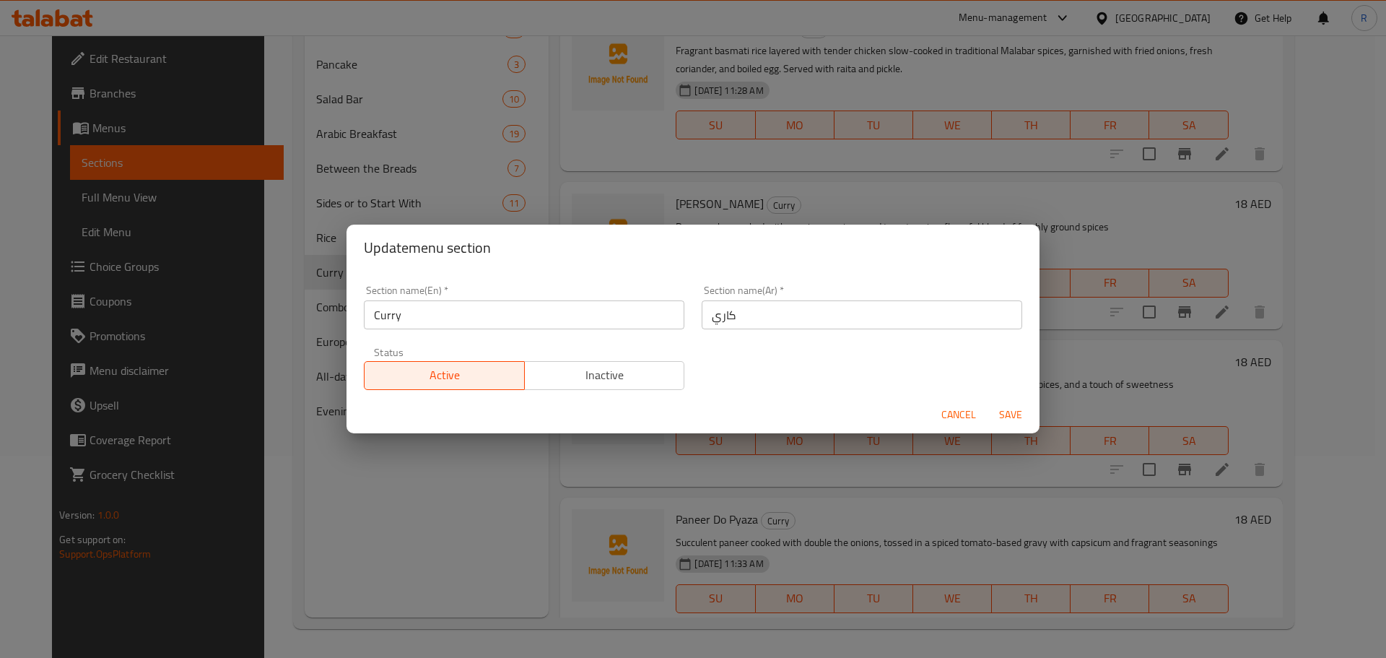
click at [459, 305] on input "Curry" at bounding box center [524, 314] width 321 height 29
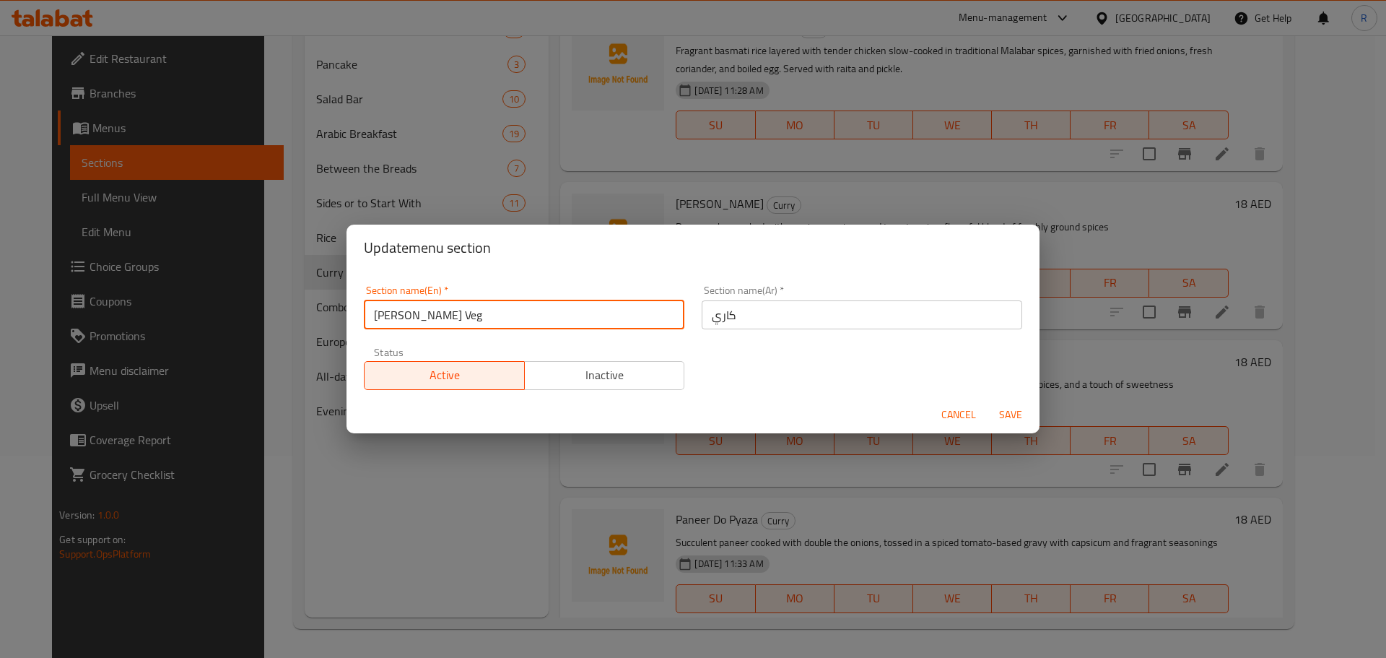
type input "[PERSON_NAME] Veg"
click at [1017, 411] on span "Save" at bounding box center [1010, 415] width 35 height 18
